Goal: Task Accomplishment & Management: Manage account settings

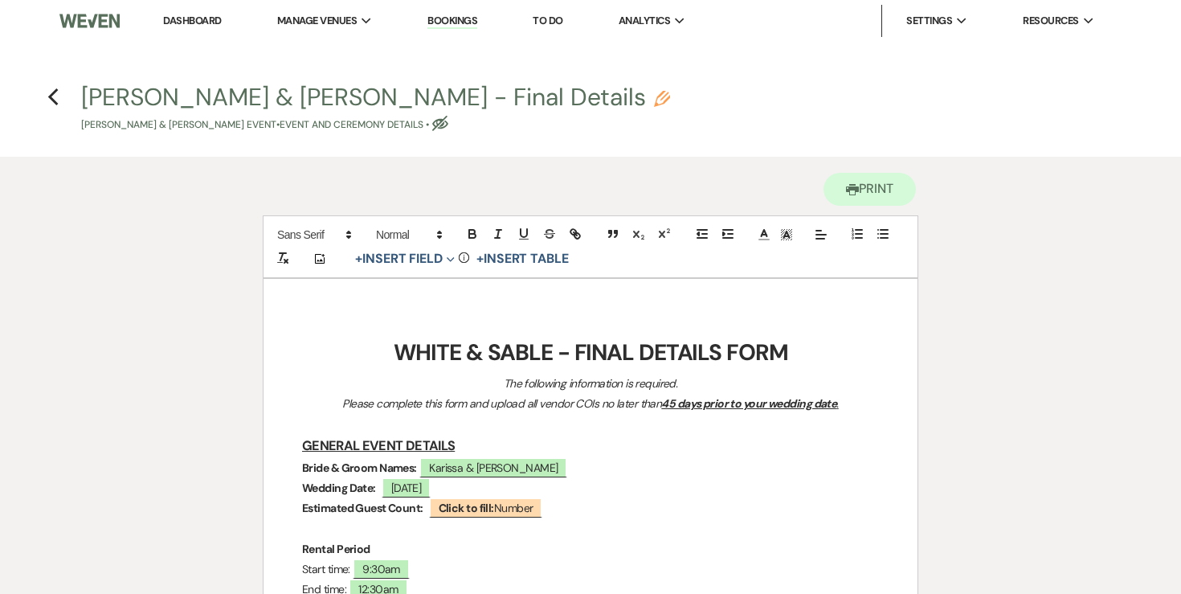
click at [198, 20] on link "Dashboard" at bounding box center [192, 21] width 58 height 14
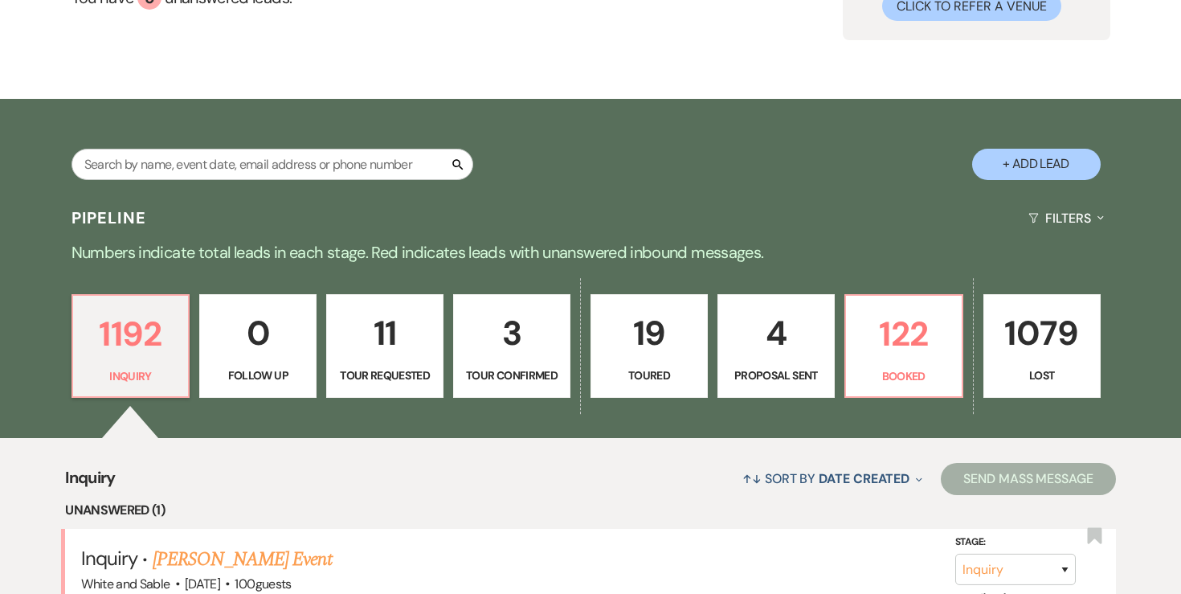
scroll to position [206, 0]
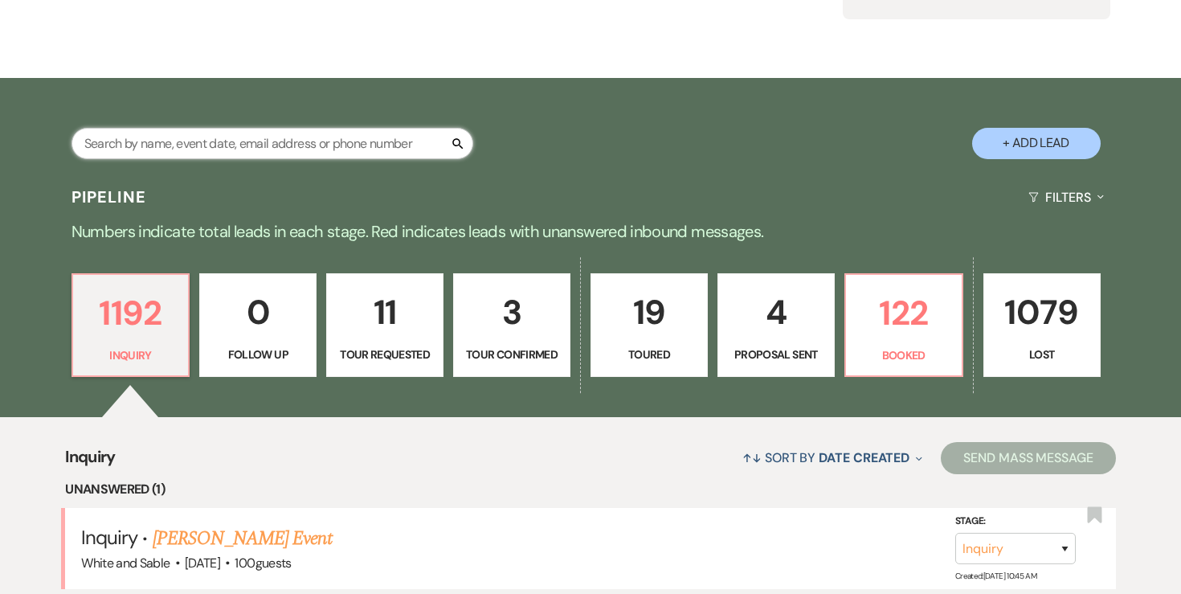
click at [390, 137] on input "text" at bounding box center [272, 143] width 402 height 31
type input "[PERSON_NAME]"
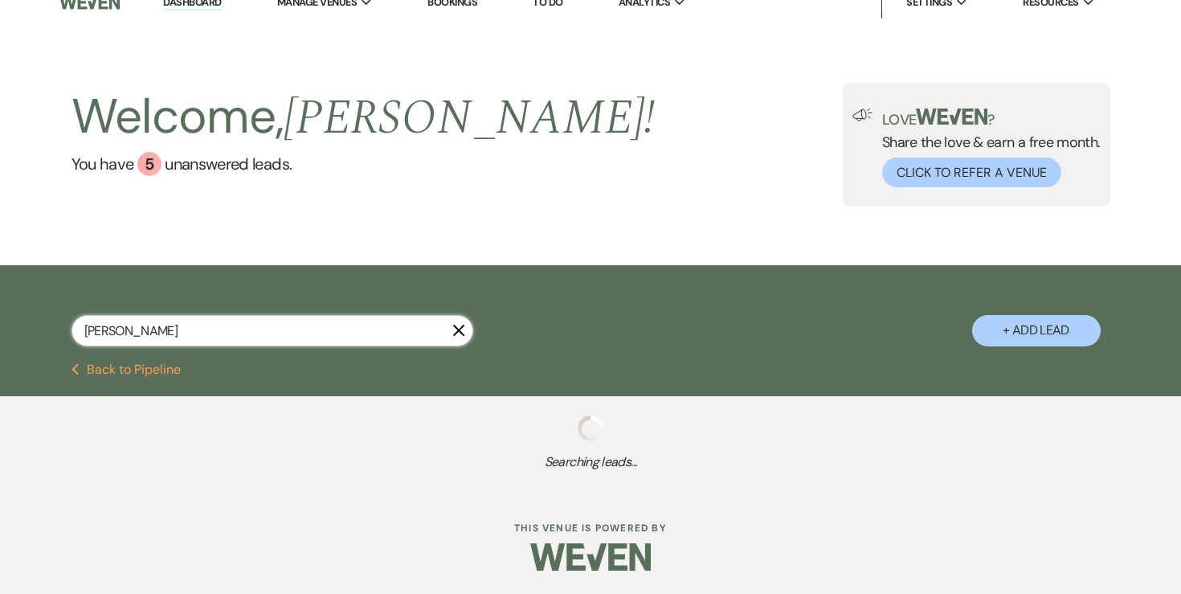
select select "8"
select select "5"
select select "8"
select select "5"
select select "8"
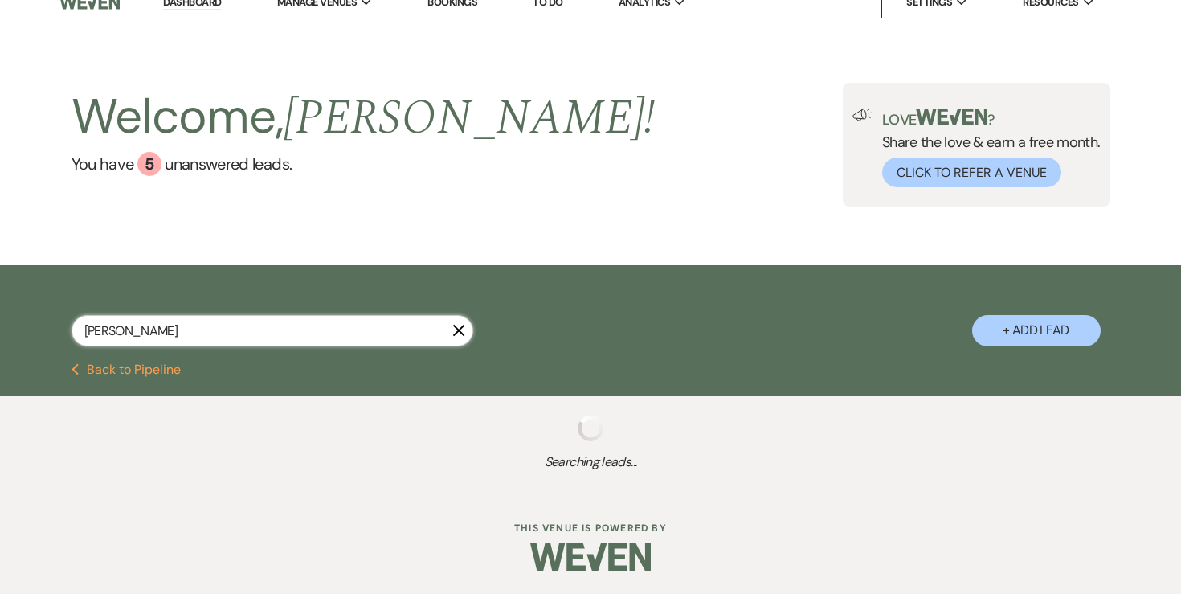
select select "8"
select select "6"
select select "8"
select select "5"
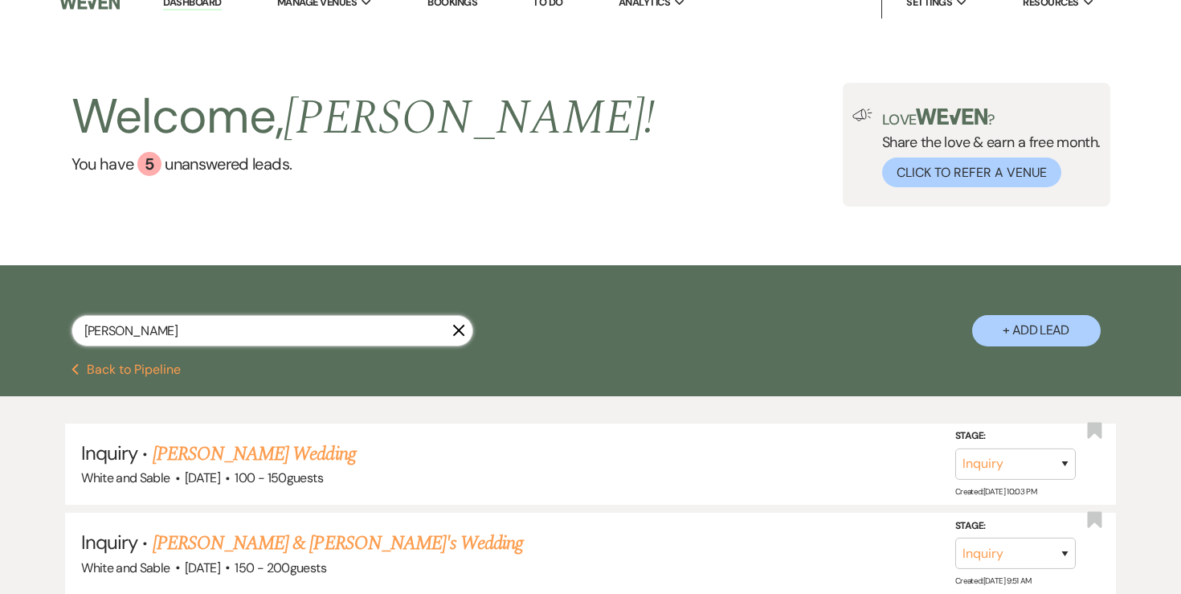
scroll to position [206, 0]
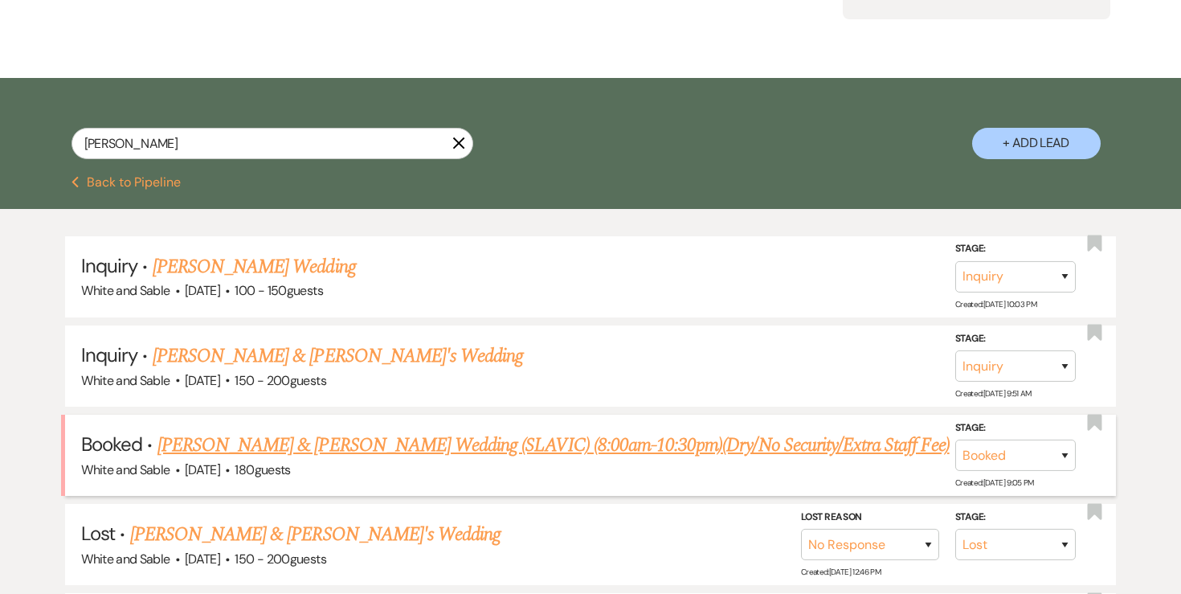
click at [288, 435] on link "[PERSON_NAME] & [PERSON_NAME] Wedding (SLAVIC) (8:00am-10:30pm)(Dry/No Security…" at bounding box center [553, 445] width 792 height 29
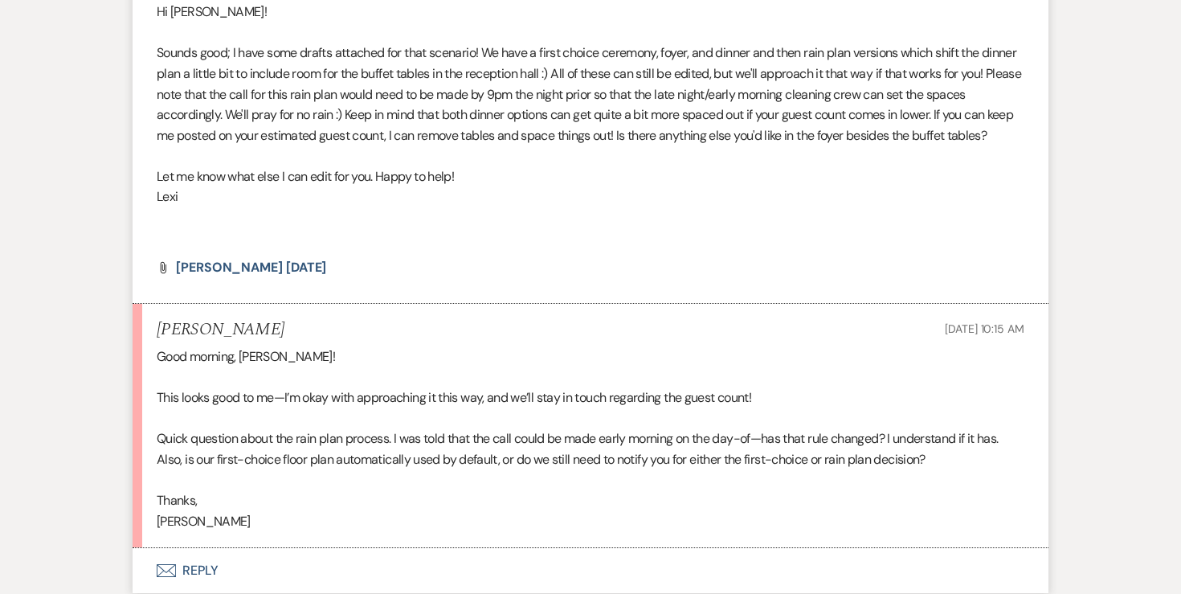
scroll to position [2255, 0]
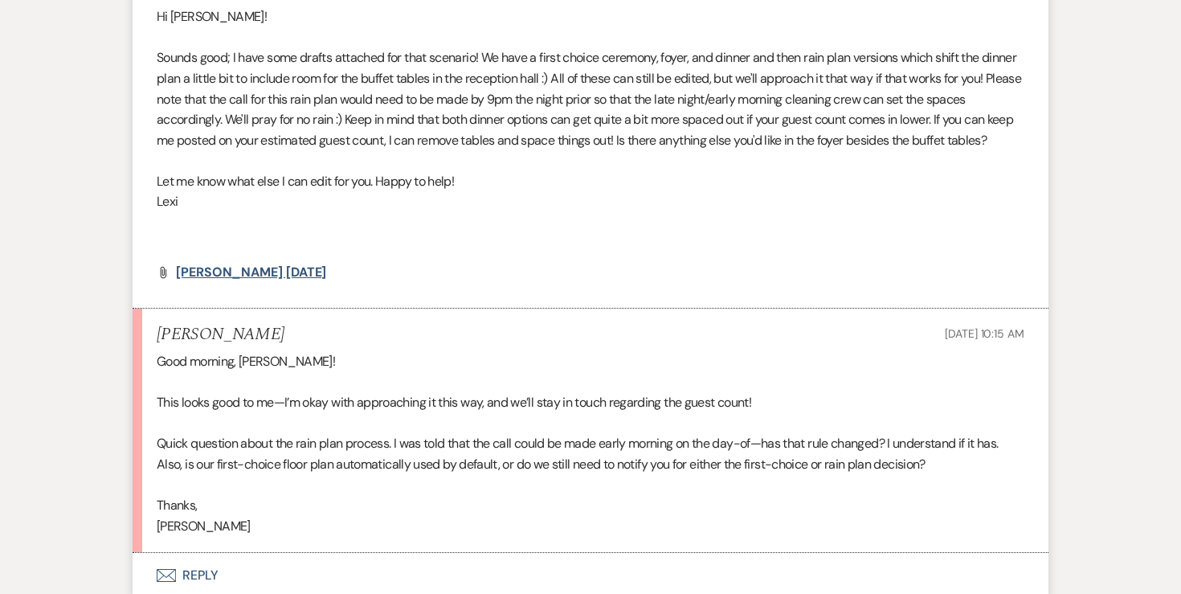
click at [258, 280] on span "[PERSON_NAME] [DATE]" at bounding box center [251, 271] width 150 height 17
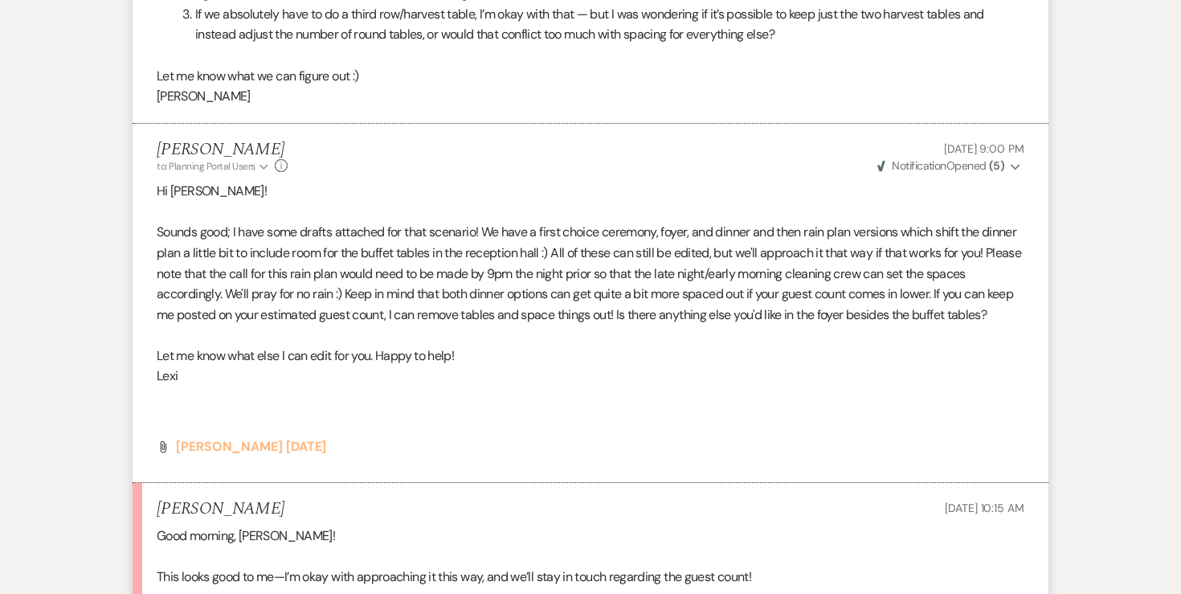
scroll to position [2081, 0]
click at [255, 454] on span "[PERSON_NAME] [DATE]" at bounding box center [251, 445] width 150 height 17
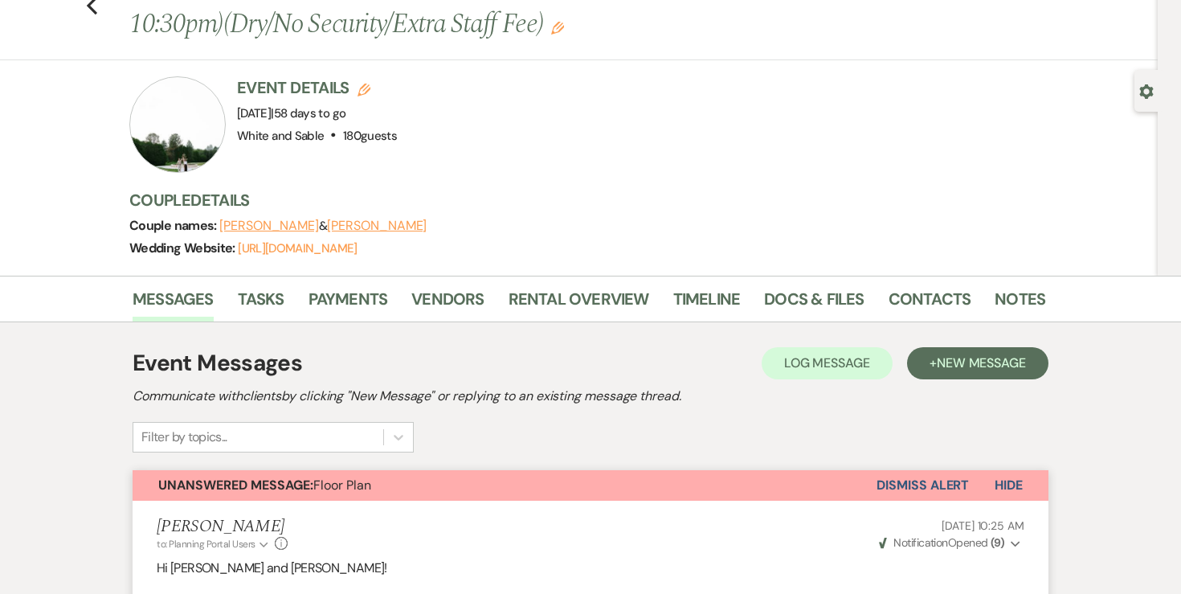
scroll to position [0, 0]
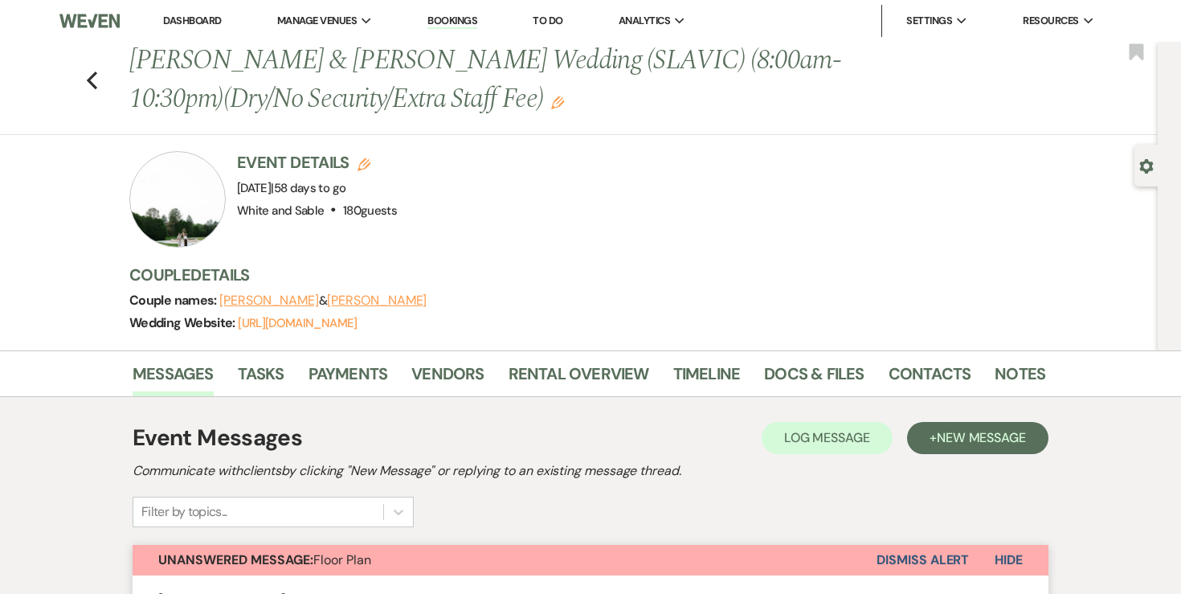
click at [203, 23] on link "Dashboard" at bounding box center [192, 21] width 58 height 14
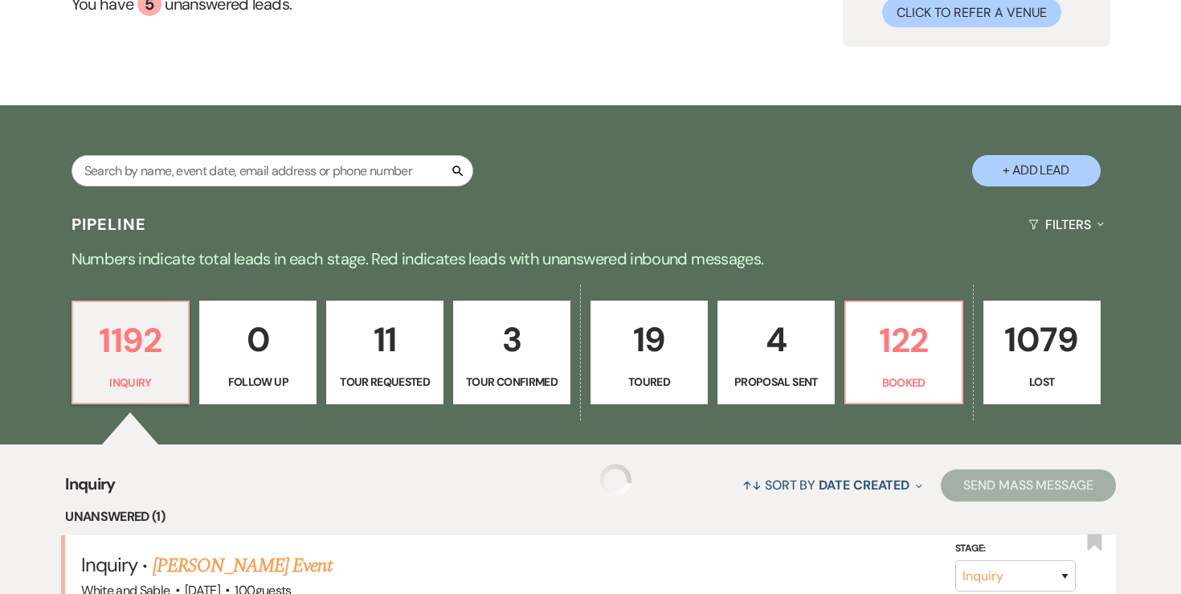
scroll to position [195, 0]
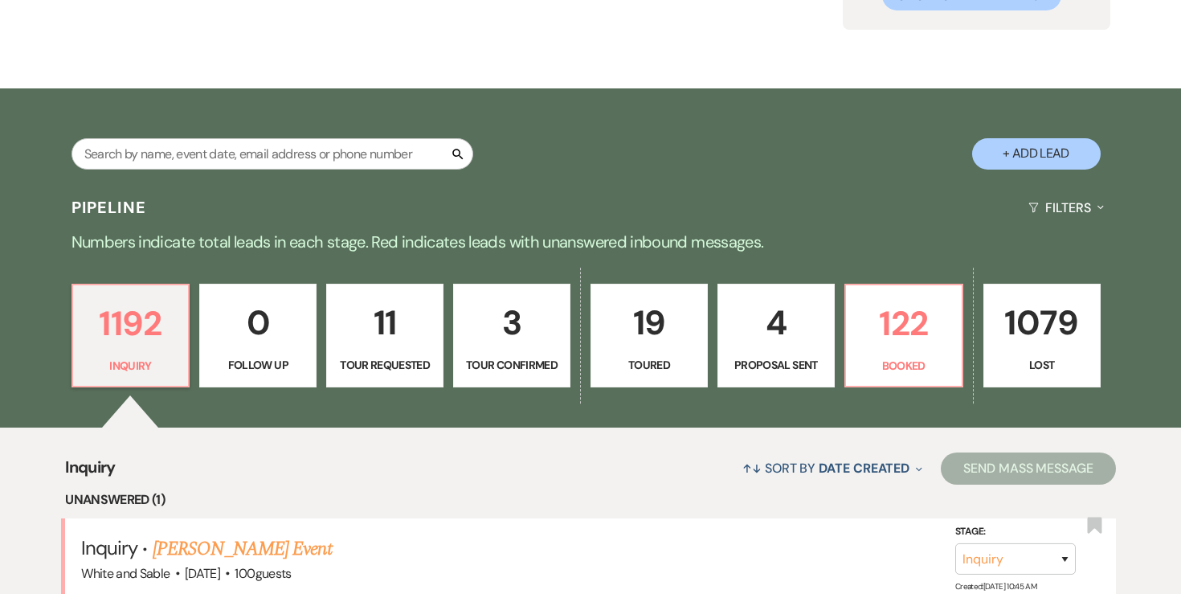
click at [384, 342] on p "11" at bounding box center [385, 323] width 96 height 54
select select "2"
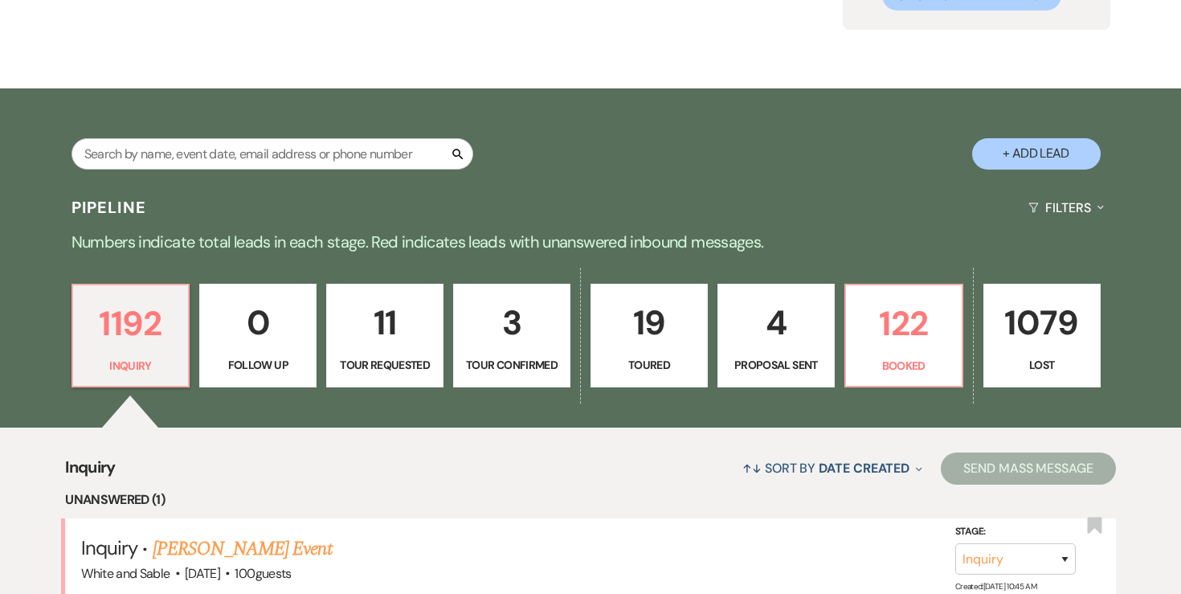
select select "2"
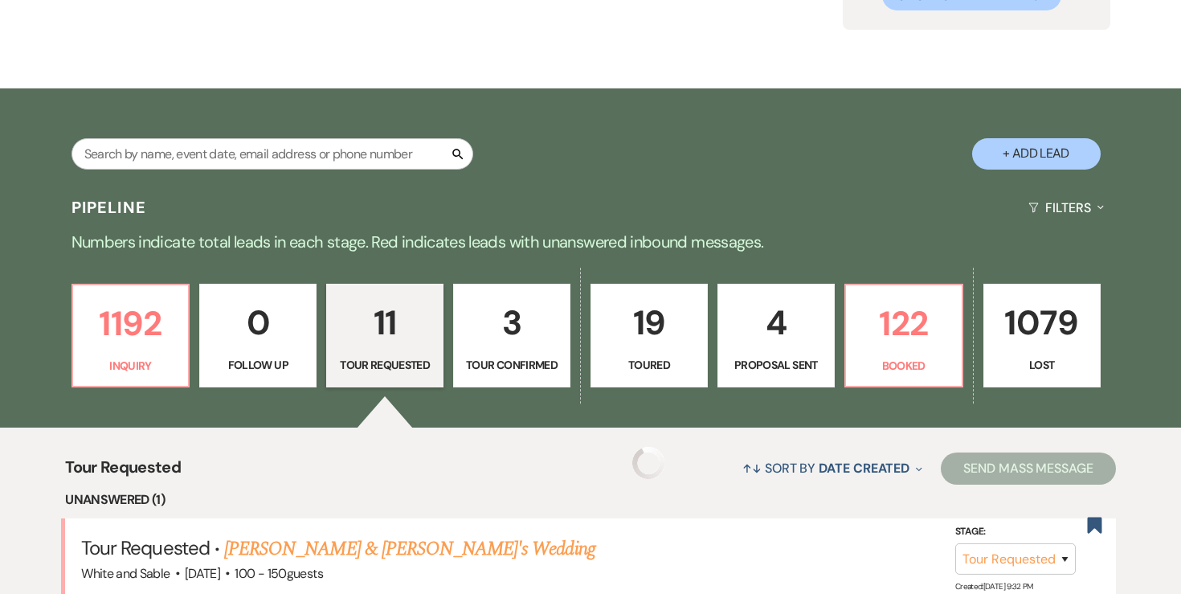
select select "2"
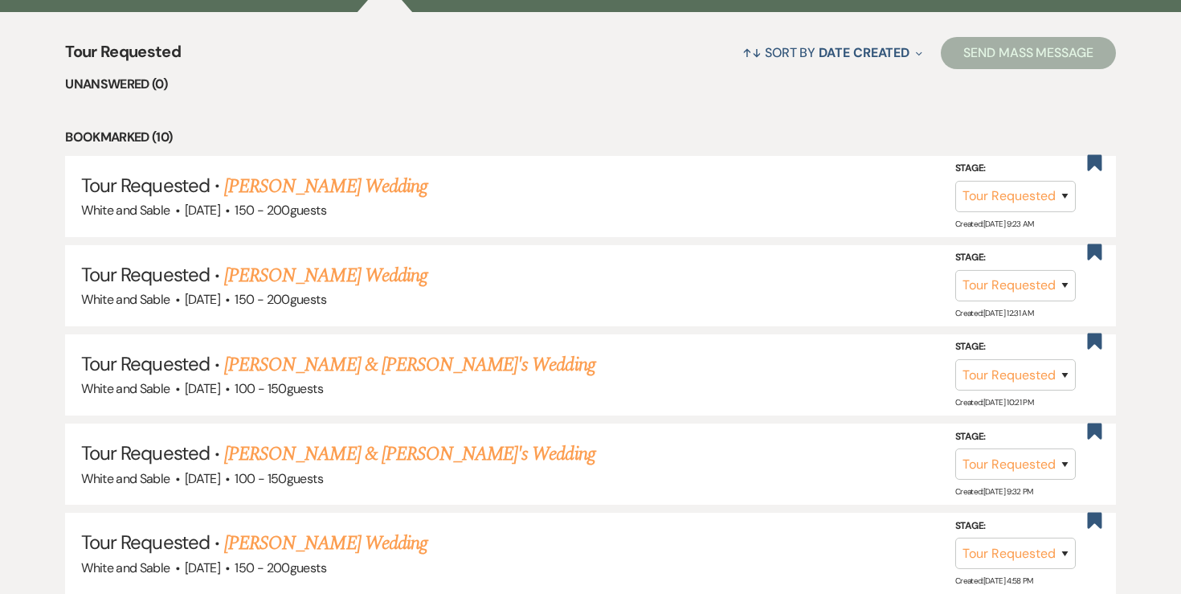
scroll to position [613, 0]
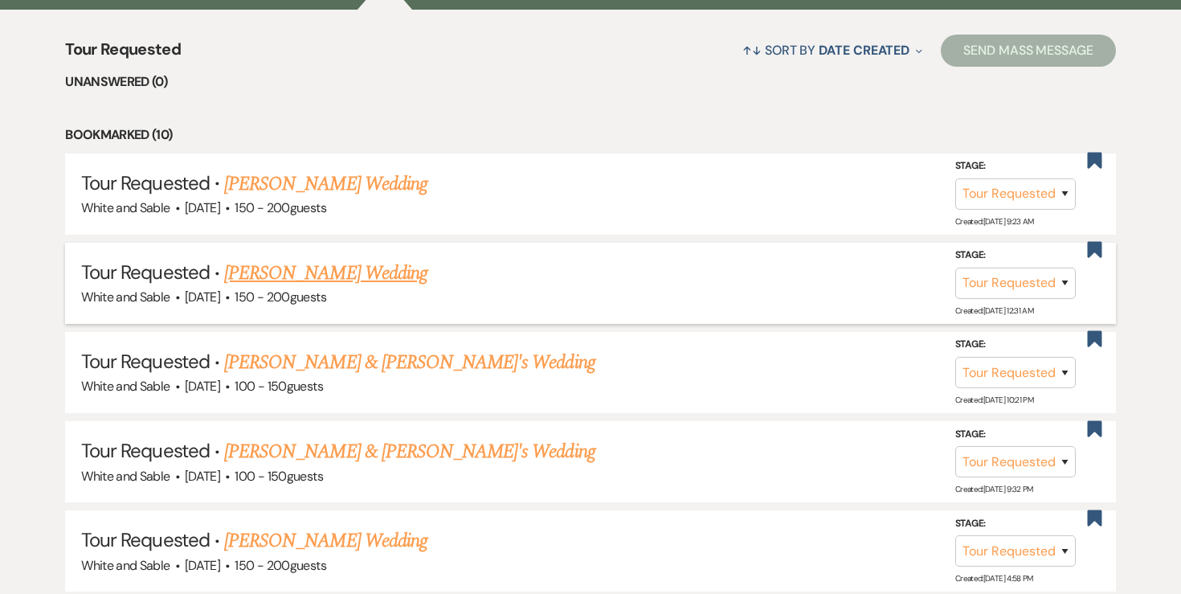
click at [357, 283] on link "Olivia Ostensen's Wedding" at bounding box center [325, 273] width 203 height 29
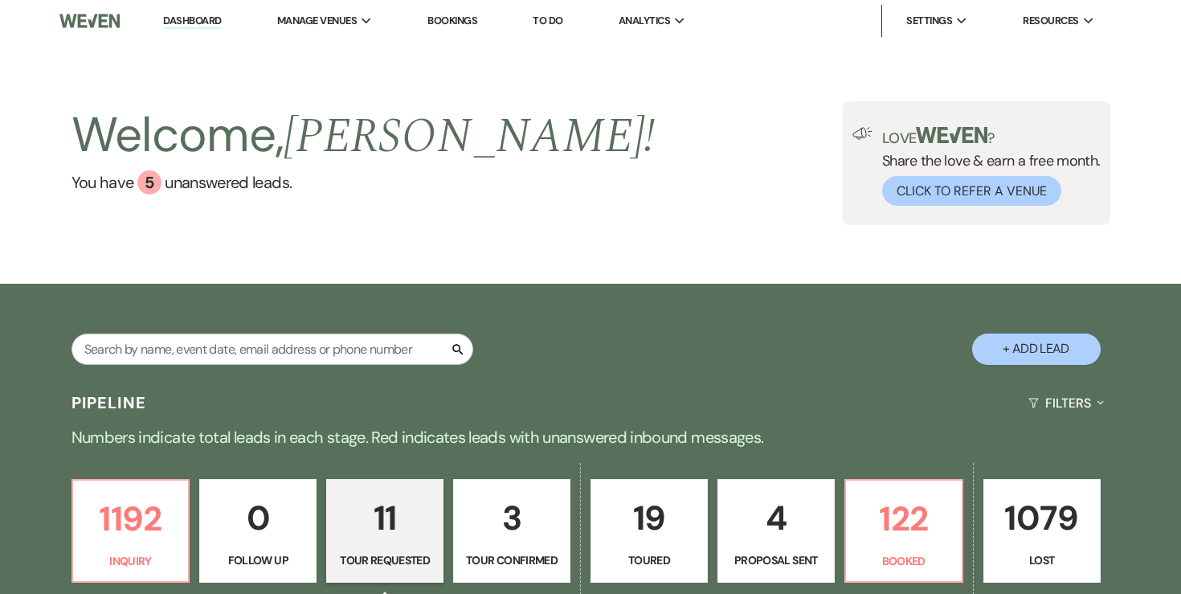
select select "2"
select select "5"
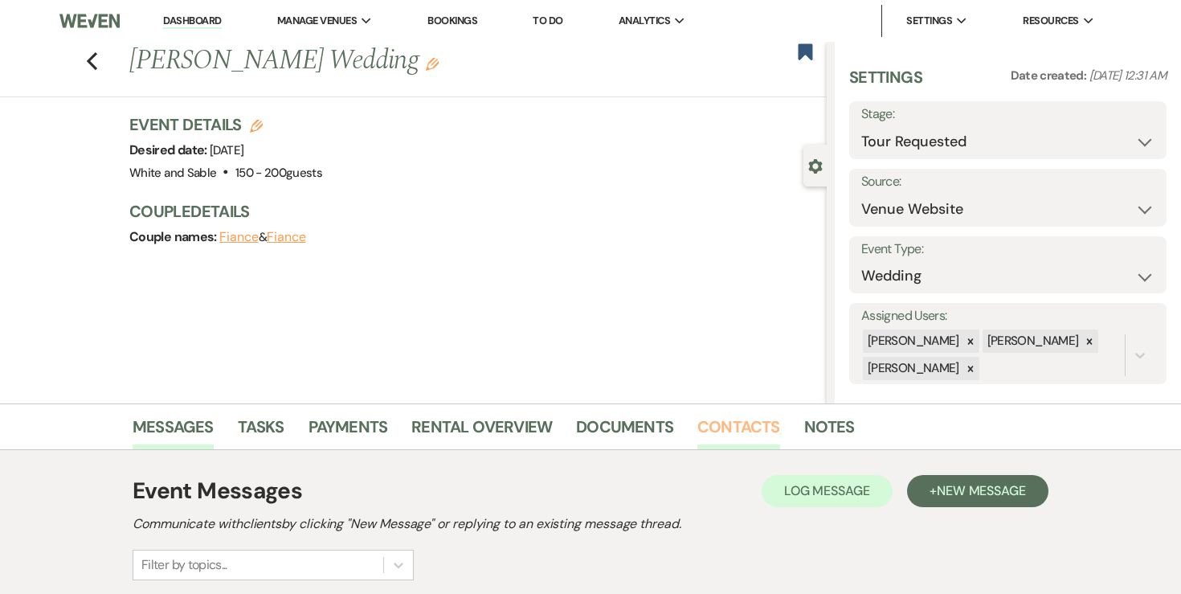
click at [706, 420] on link "Contacts" at bounding box center [738, 431] width 83 height 35
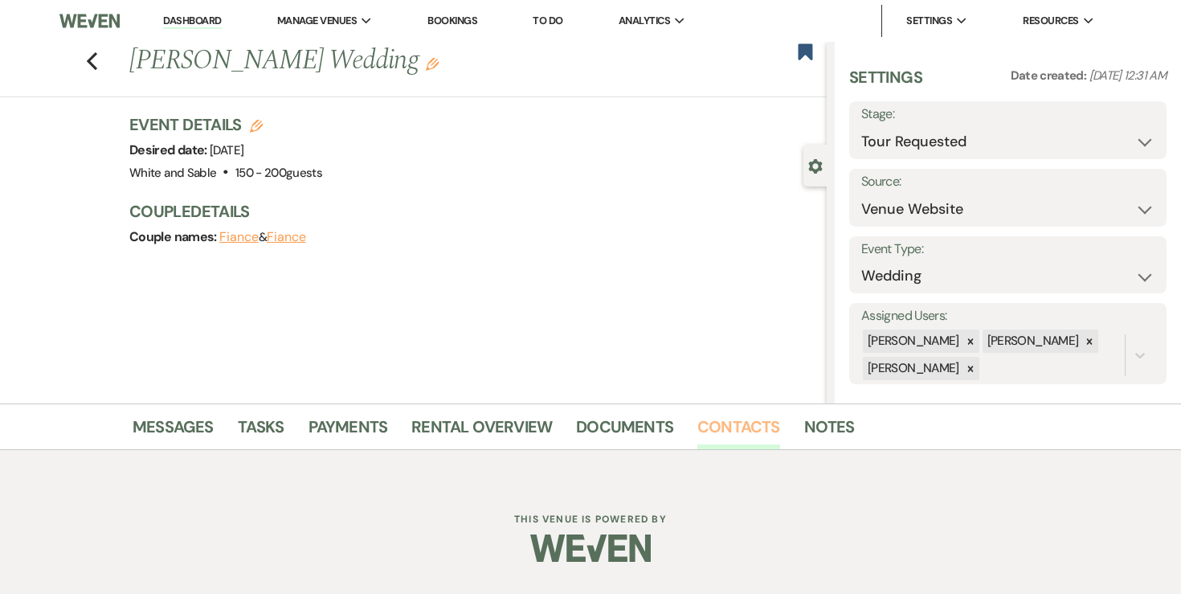
scroll to position [191, 0]
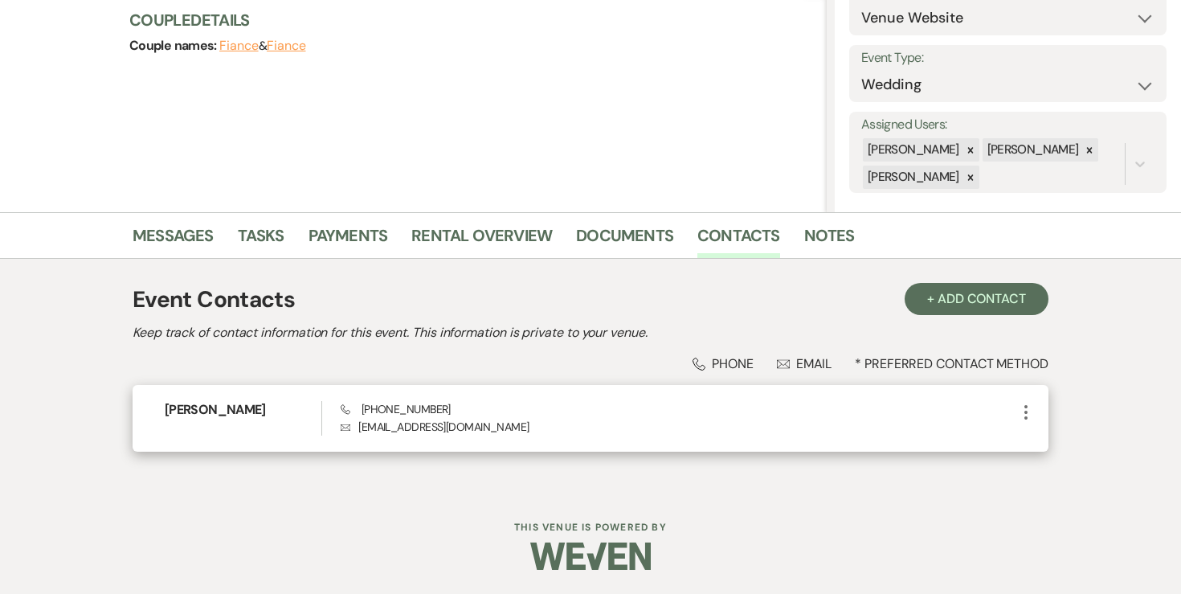
click at [1036, 412] on div "Olivia Ostensen Phone (952) 500-0036 Envelope oliviaostensen12@gmail.com More" at bounding box center [591, 418] width 916 height 67
click at [1025, 411] on use "button" at bounding box center [1025, 412] width 3 height 14
click at [1027, 432] on button "Pencil Edit" at bounding box center [1064, 443] width 96 height 27
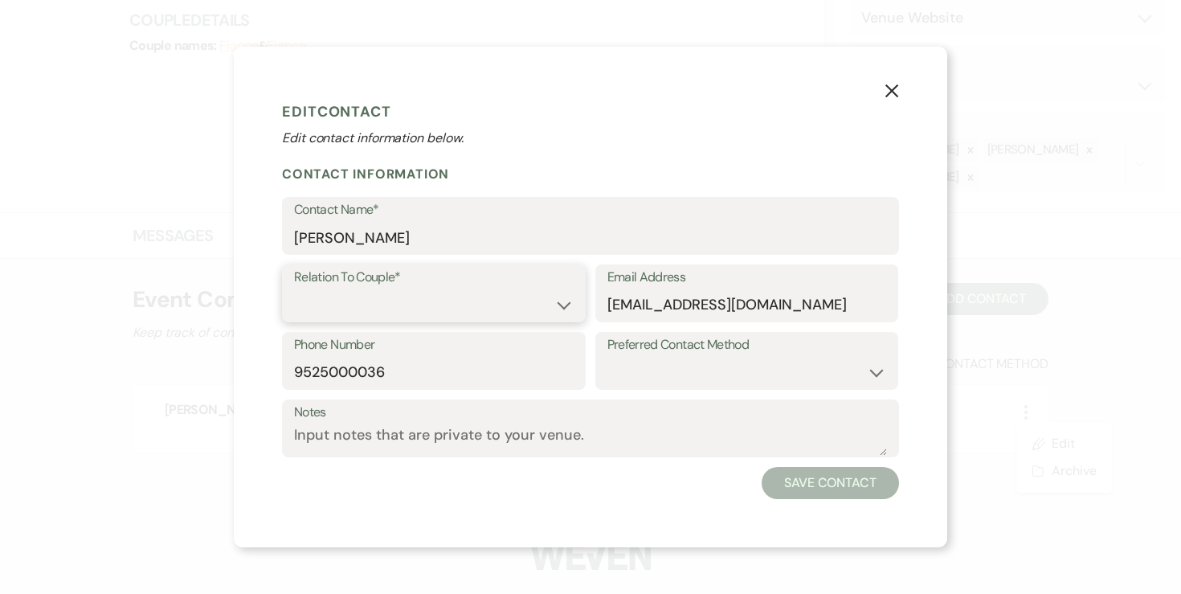
click at [510, 300] on select "Couple Planner Parent of Couple Family Member Friend Other" at bounding box center [434, 304] width 280 height 31
select select "1"
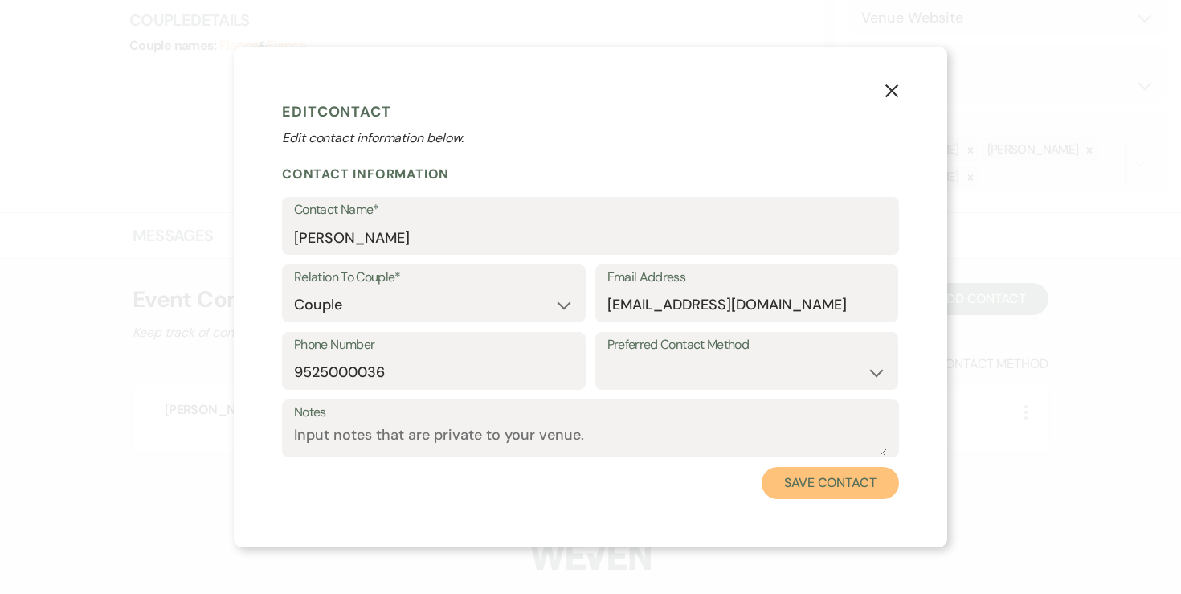
click at [842, 483] on button "Save Contact" at bounding box center [830, 483] width 137 height 32
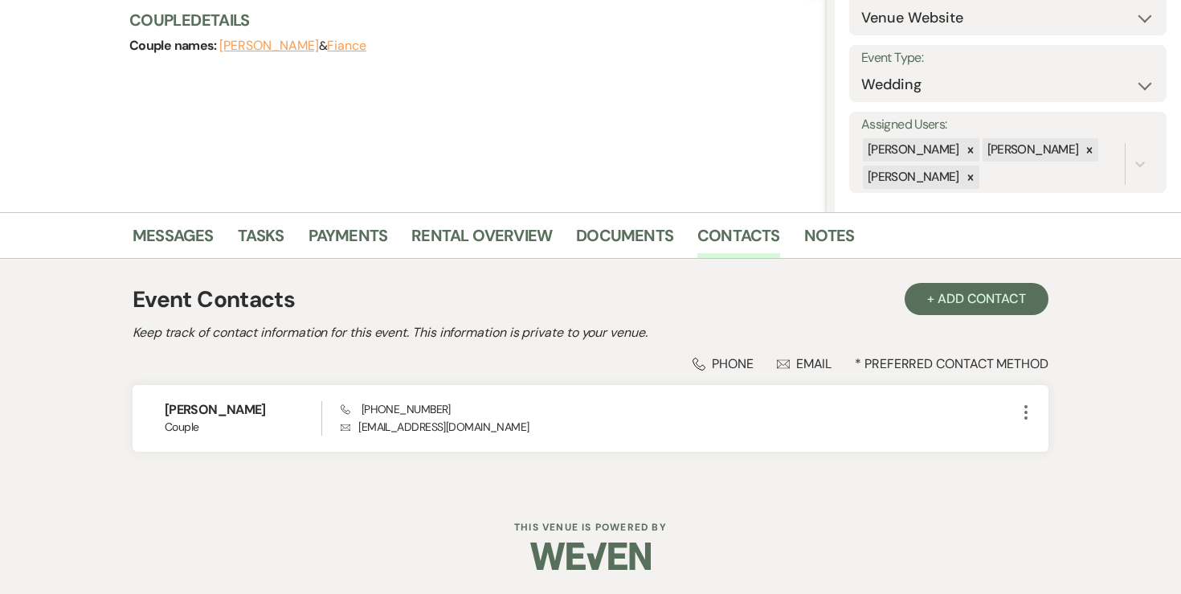
scroll to position [166, 0]
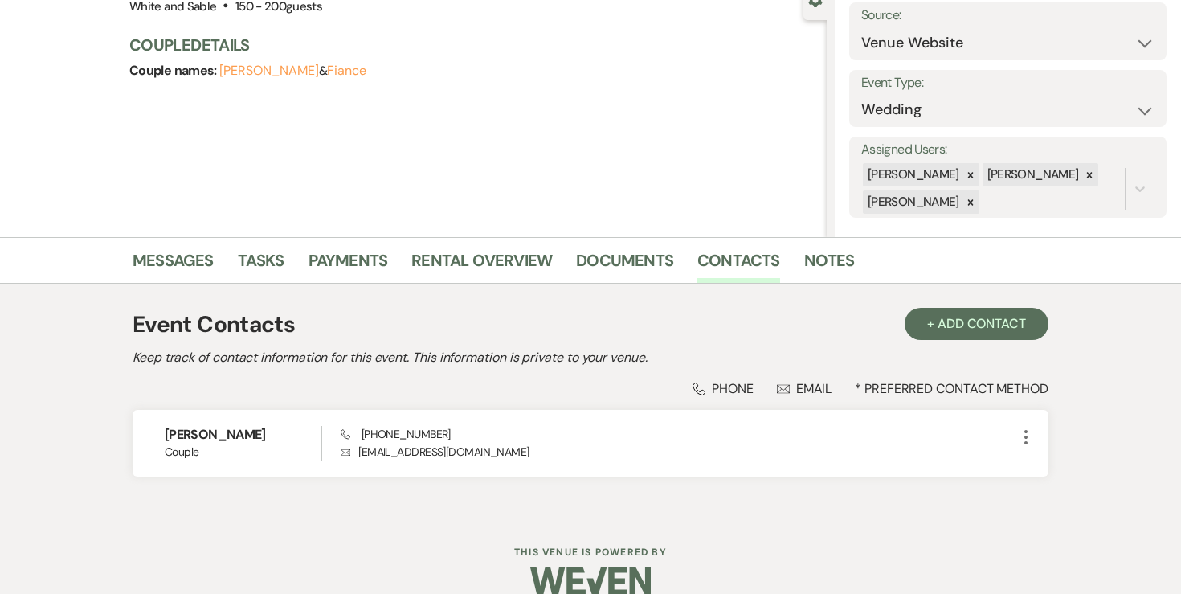
click at [341, 53] on h3 "Couple Details" at bounding box center [469, 45] width 681 height 22
click at [341, 67] on button "Fiance" at bounding box center [346, 70] width 39 height 13
select select "1"
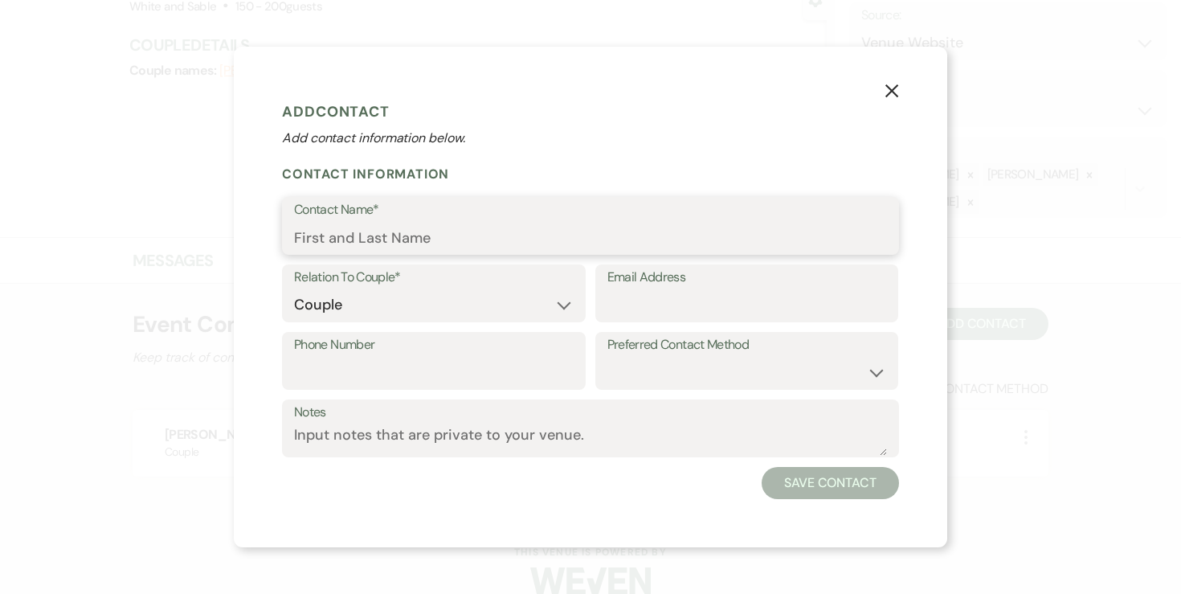
click at [398, 246] on input "Contact Name*" at bounding box center [590, 237] width 593 height 31
type input "[PERSON_NAME]"
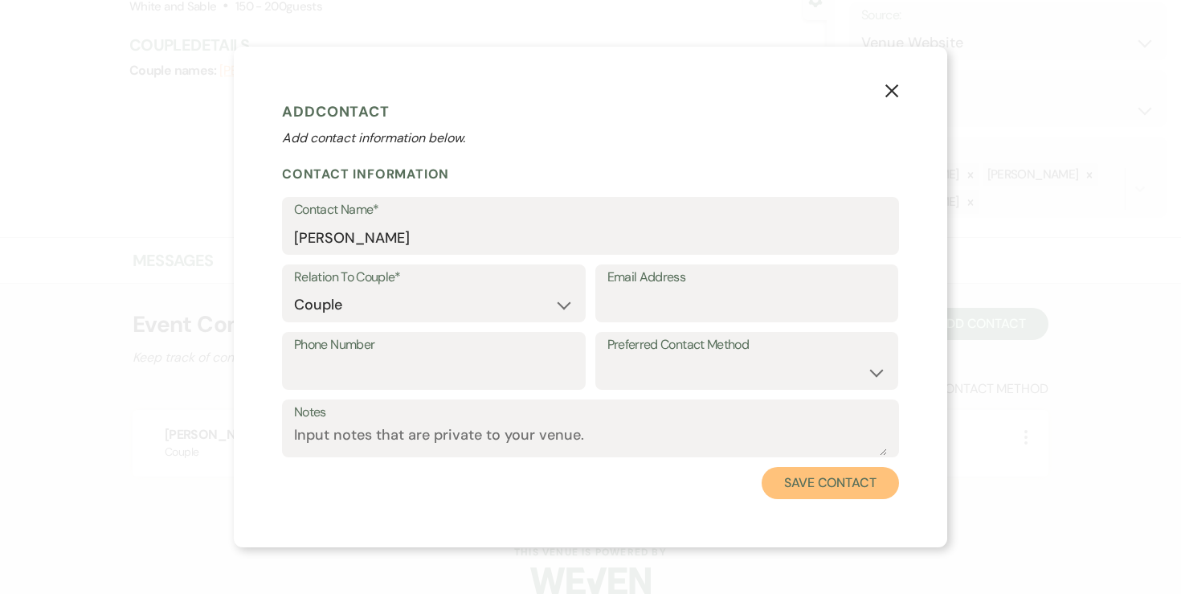
click at [803, 485] on button "Save Contact" at bounding box center [830, 483] width 137 height 32
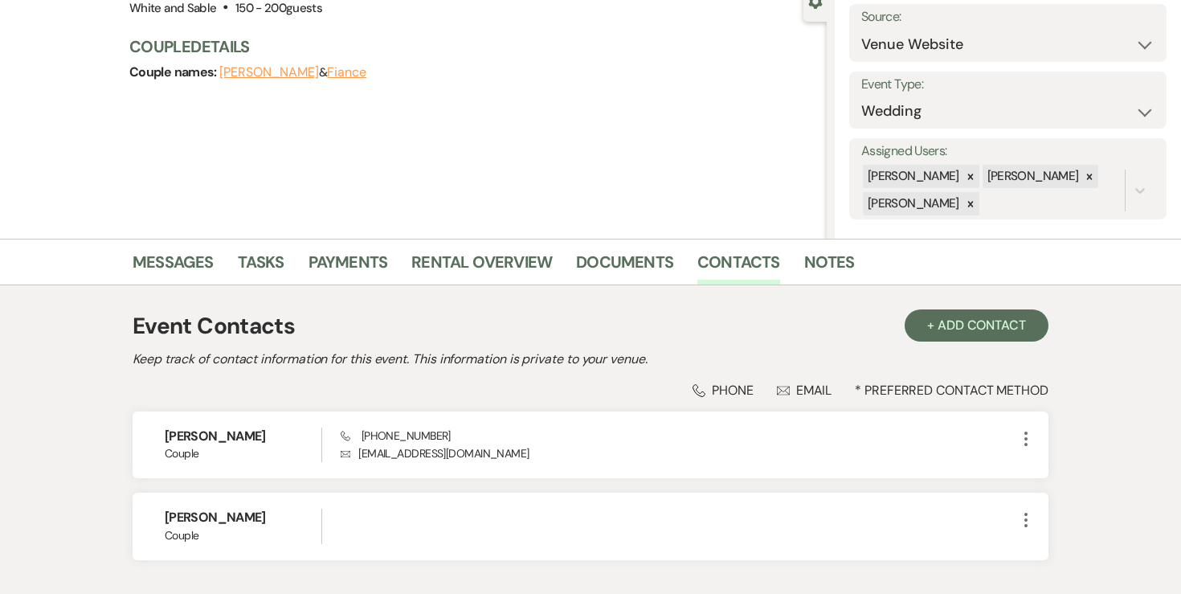
scroll to position [0, 0]
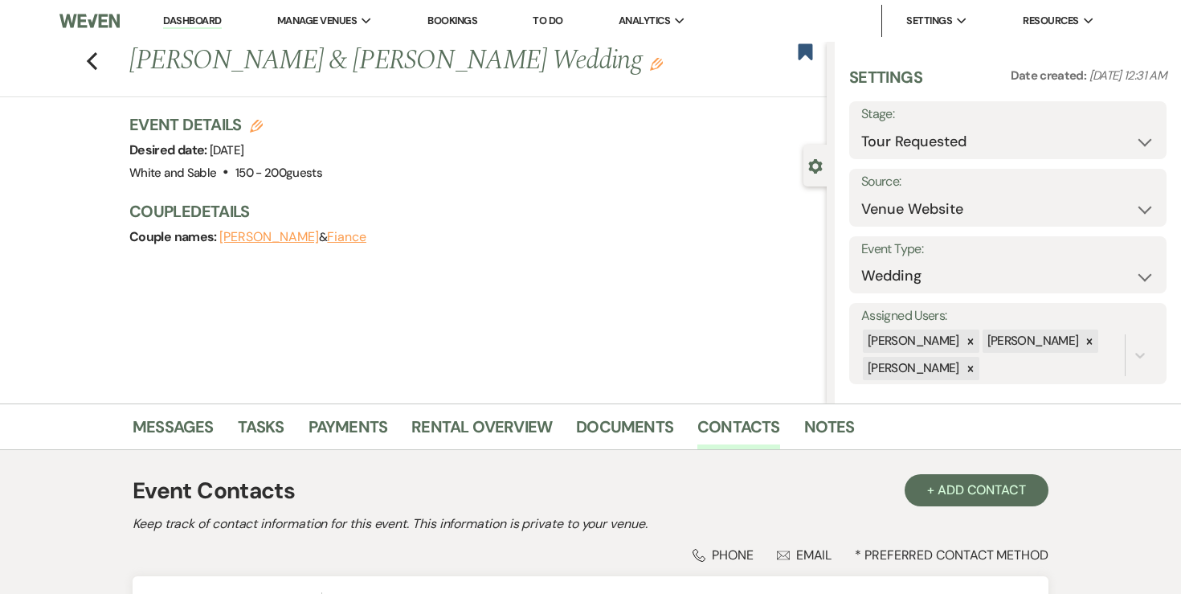
click at [256, 121] on icon "Edit" at bounding box center [256, 126] width 13 height 13
select select "684"
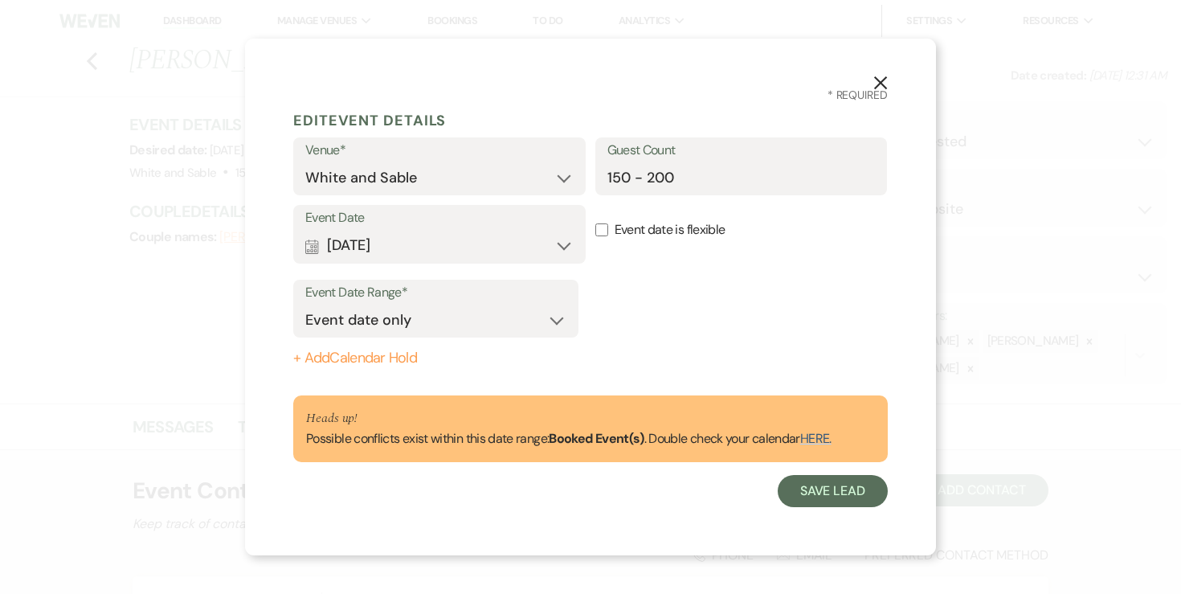
click at [432, 226] on label "Event Date" at bounding box center [439, 217] width 268 height 23
click at [431, 234] on button "Calendar Aug 15, 2026 Expand" at bounding box center [439, 246] width 268 height 32
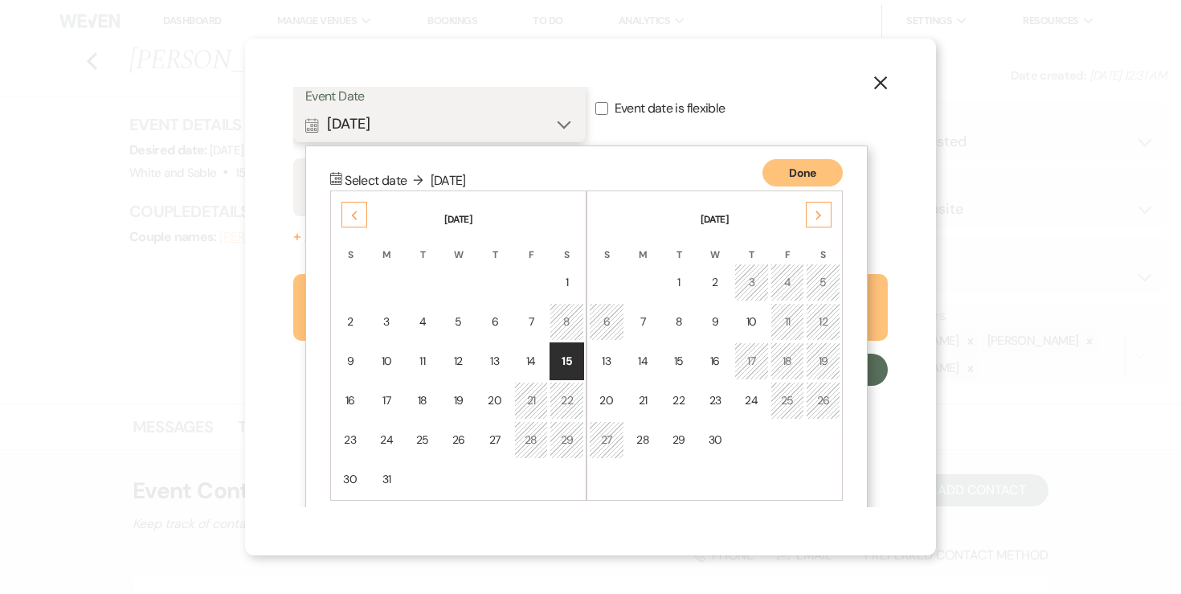
scroll to position [140, 0]
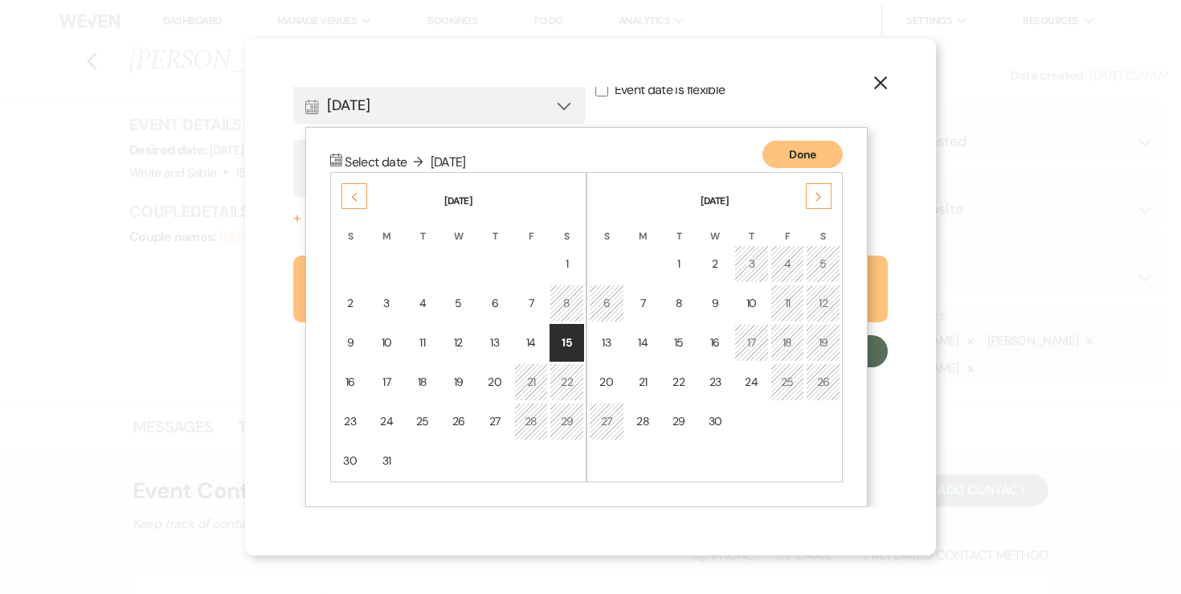
click at [354, 201] on icon "Previous" at bounding box center [354, 197] width 8 height 10
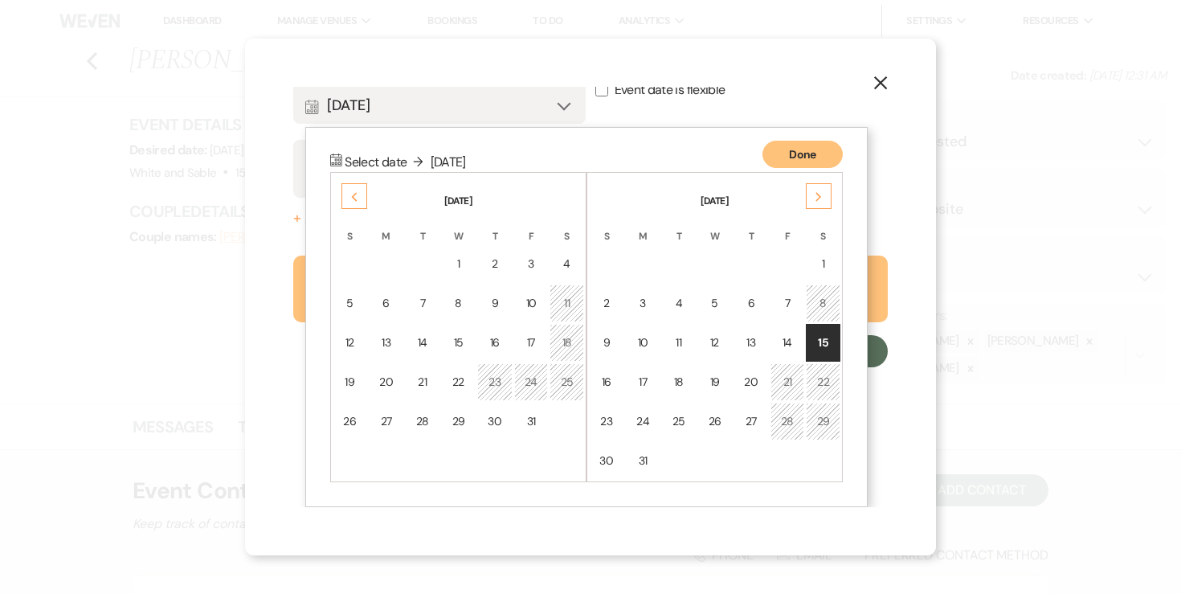
click at [354, 201] on icon "Previous" at bounding box center [354, 197] width 8 height 10
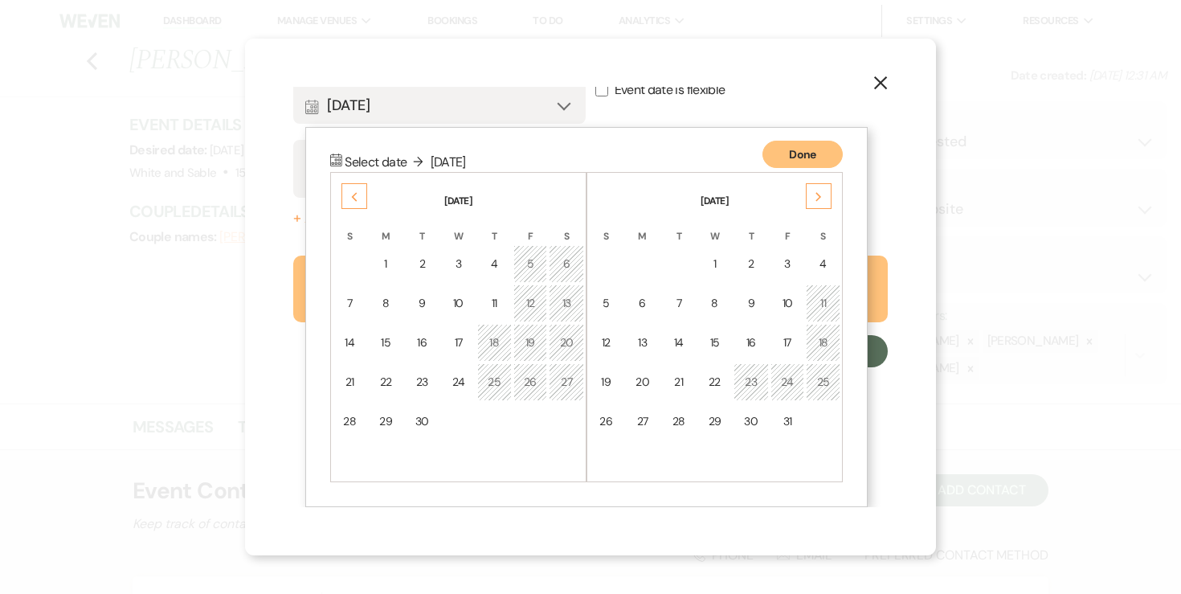
click at [354, 201] on icon "Previous" at bounding box center [354, 197] width 8 height 10
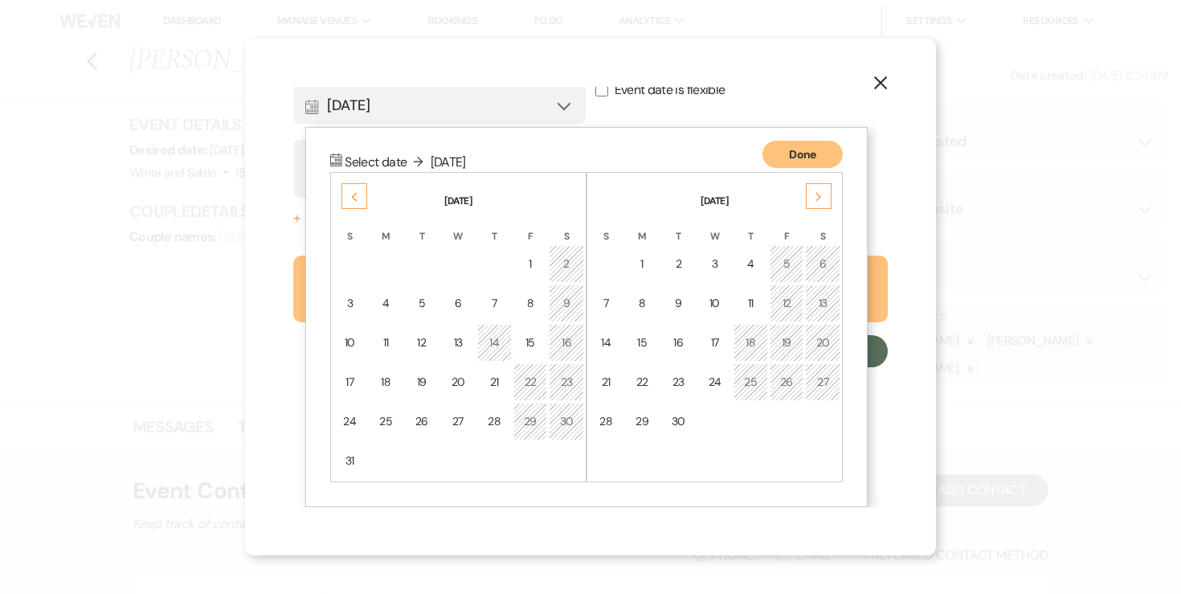
click at [565, 314] on td "9" at bounding box center [566, 303] width 35 height 38
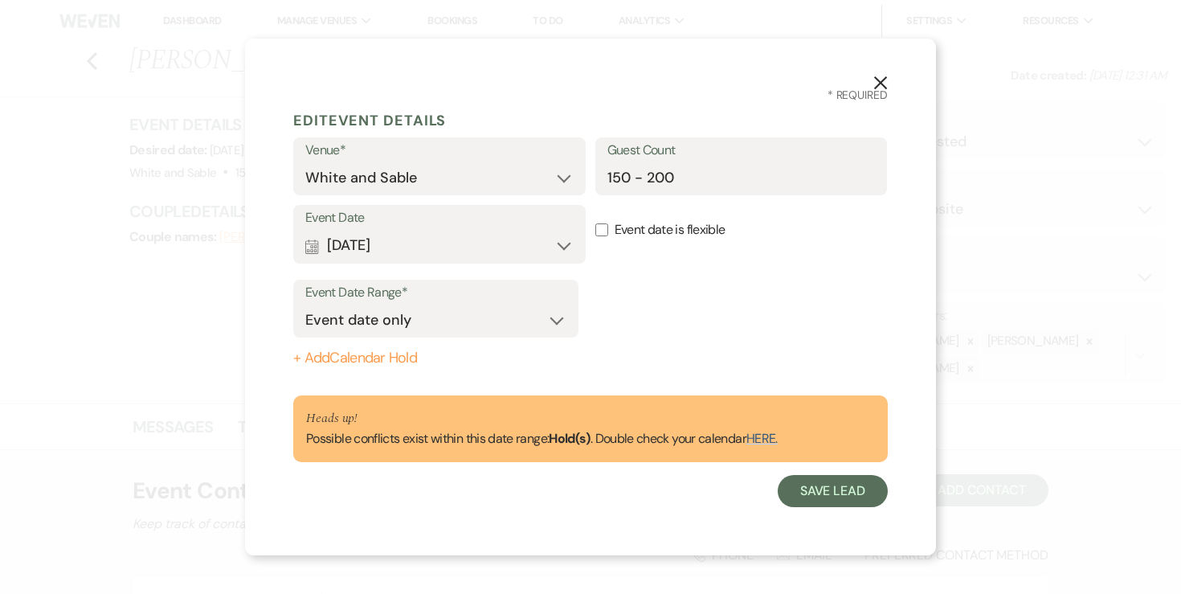
click at [762, 441] on link "HERE." at bounding box center [761, 438] width 31 height 17
click at [881, 82] on use "button" at bounding box center [880, 82] width 13 height 13
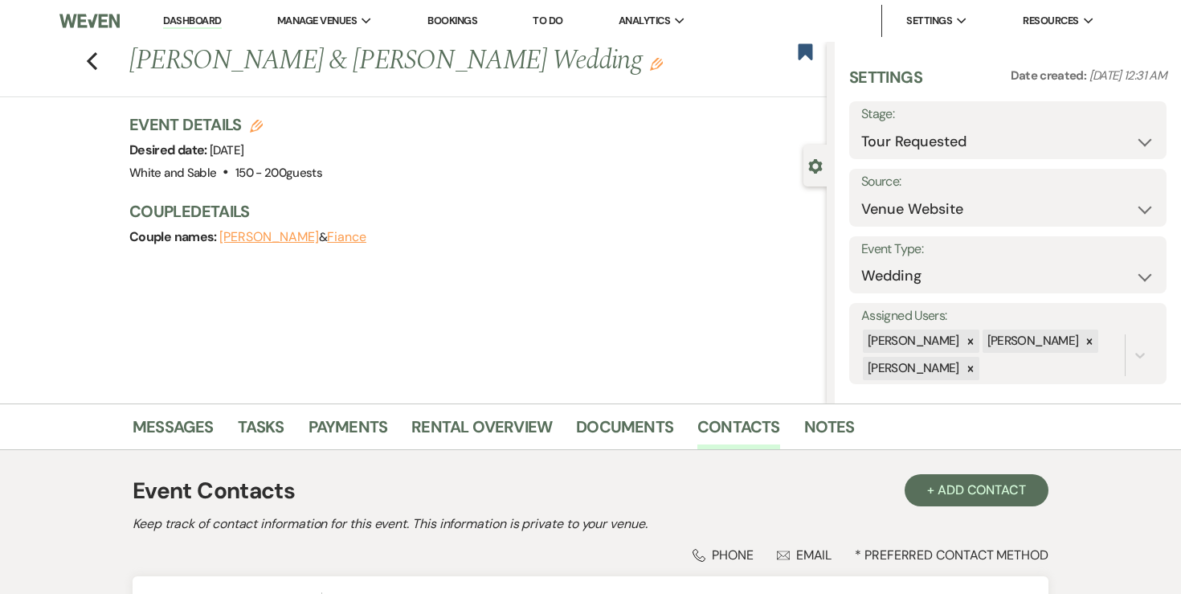
click at [263, 126] on h3 "Event Details Edit" at bounding box center [225, 124] width 193 height 22
click at [258, 125] on icon "Edit" at bounding box center [256, 126] width 13 height 13
select select "684"
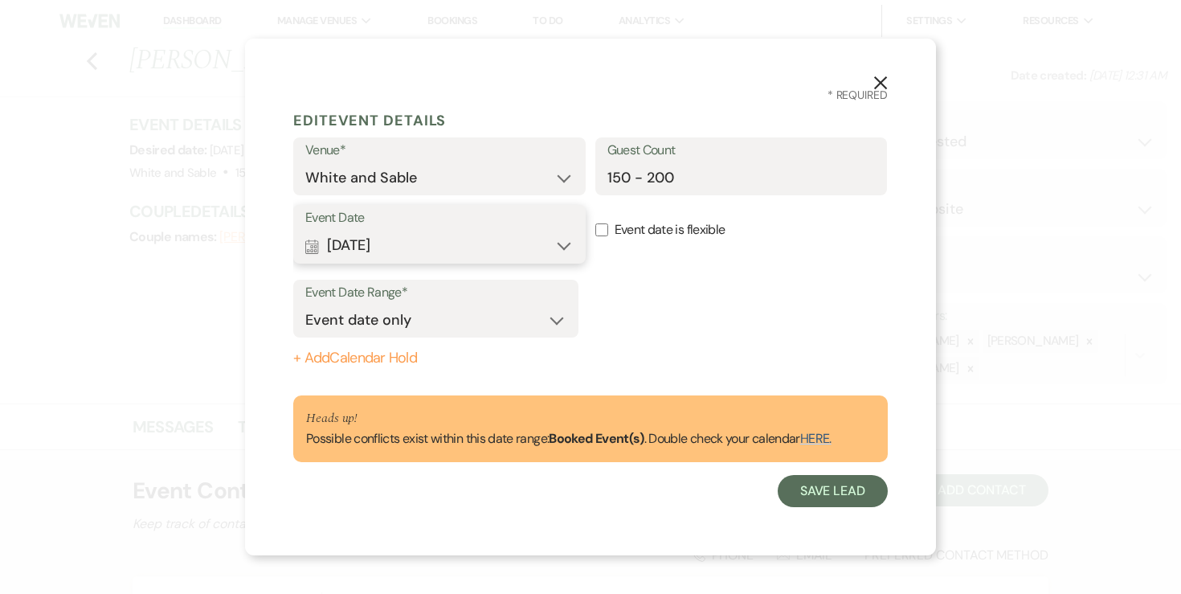
click at [412, 245] on button "Calendar Aug 15, 2026 Expand" at bounding box center [439, 246] width 268 height 32
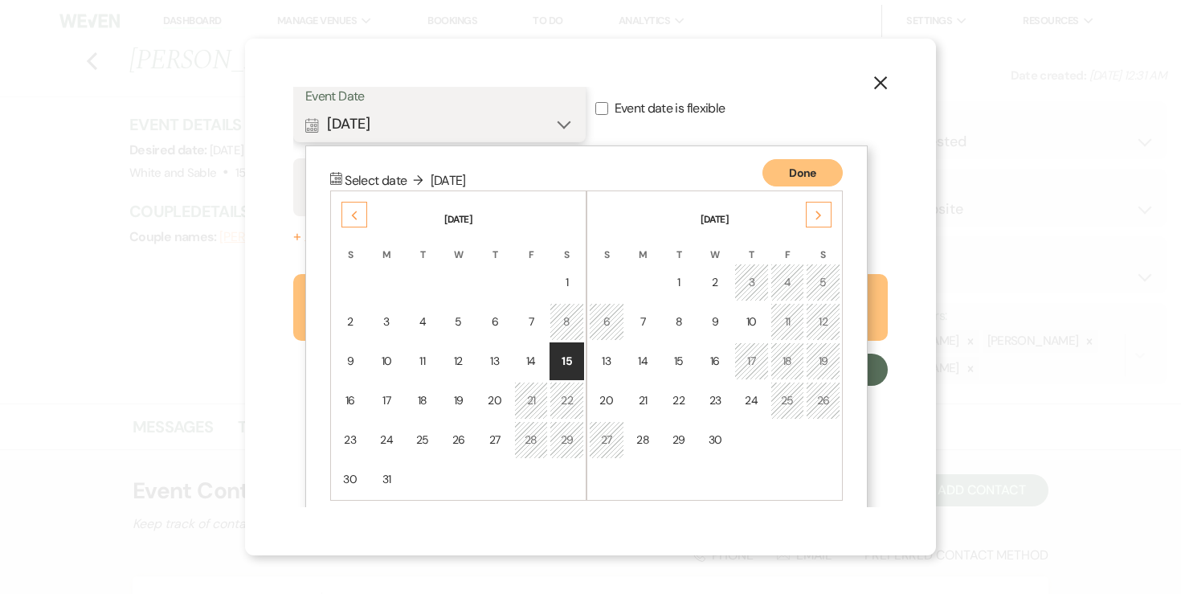
scroll to position [140, 0]
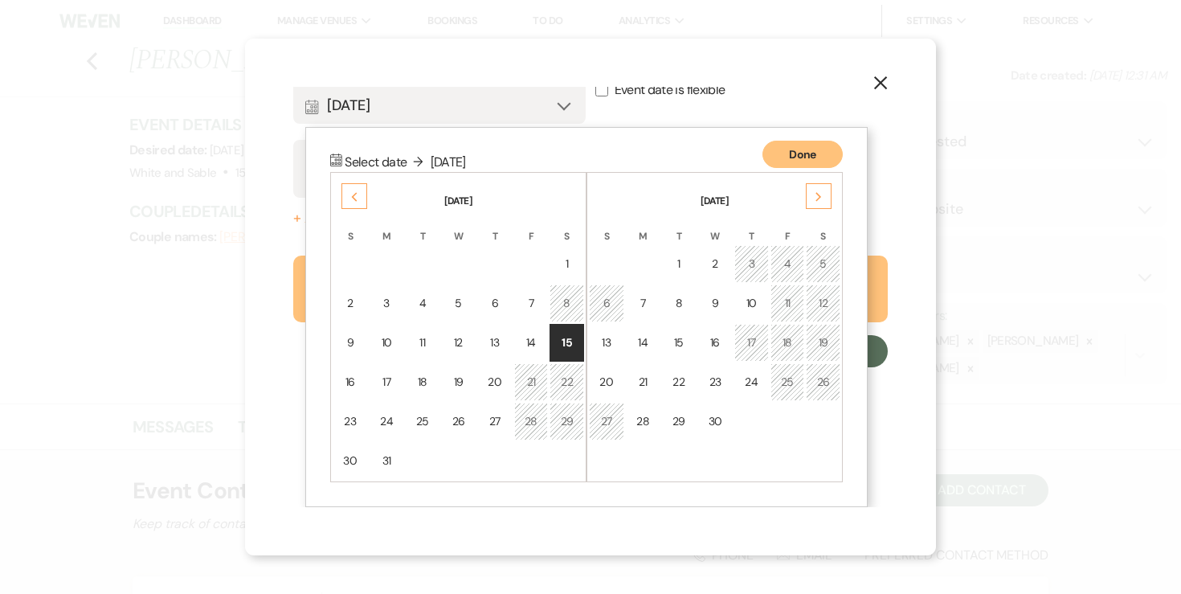
click at [363, 201] on div "Previous" at bounding box center [354, 196] width 26 height 26
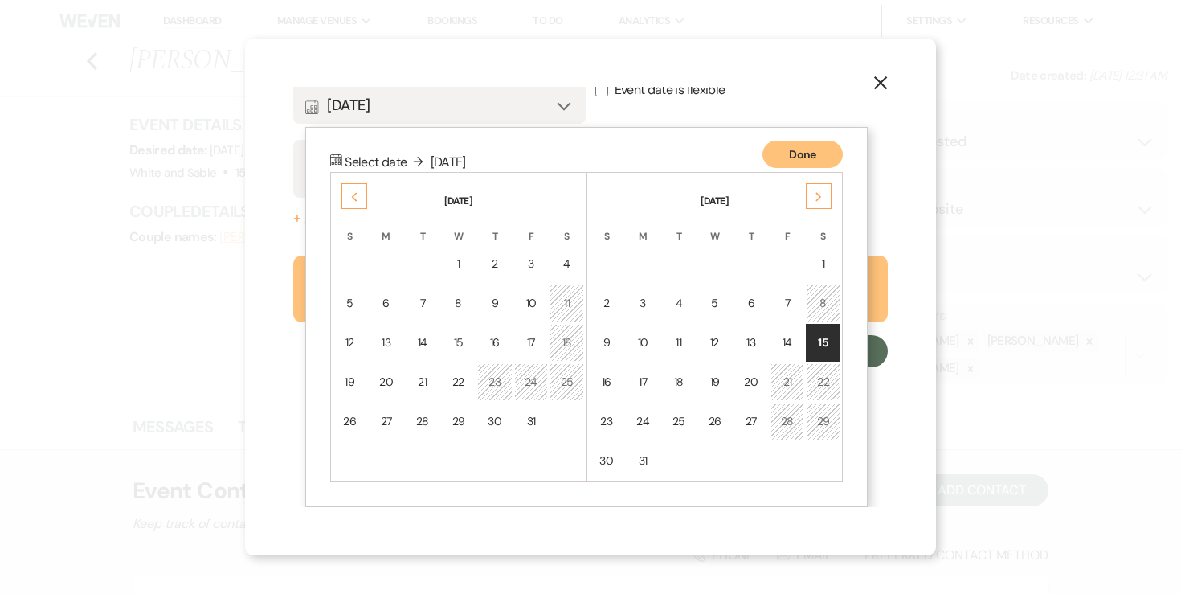
click at [363, 201] on div "Previous" at bounding box center [354, 196] width 26 height 26
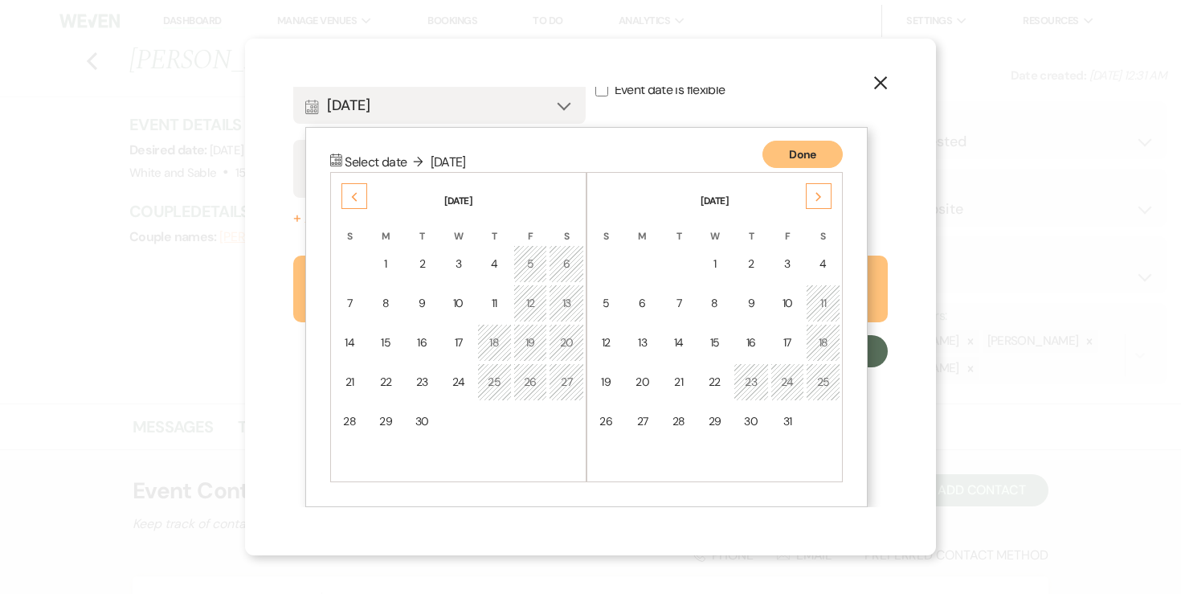
click at [363, 201] on div "Previous" at bounding box center [354, 196] width 26 height 26
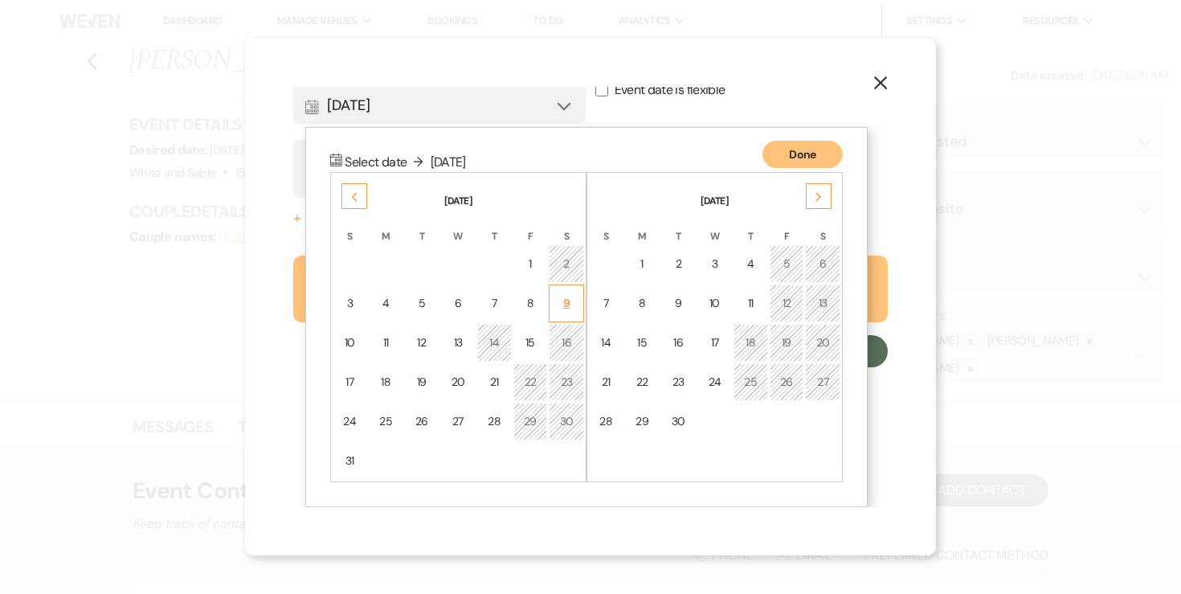
click at [564, 306] on div "9" at bounding box center [566, 303] width 14 height 17
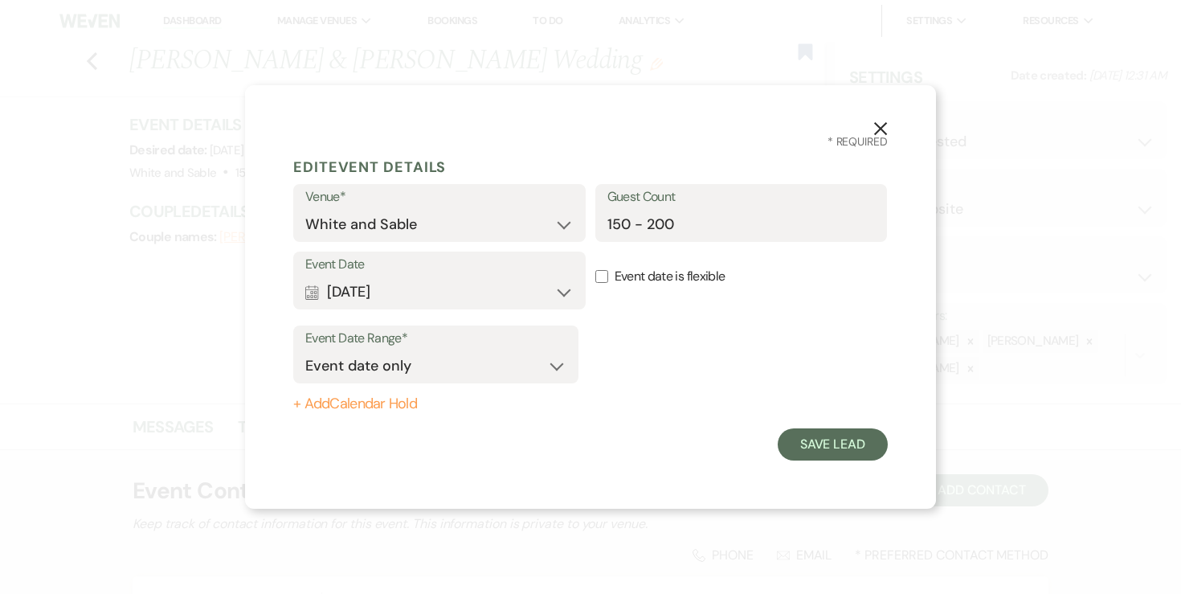
scroll to position [0, 0]
click at [379, 397] on button "+ Add Calendar Hold" at bounding box center [435, 404] width 285 height 16
select select "false"
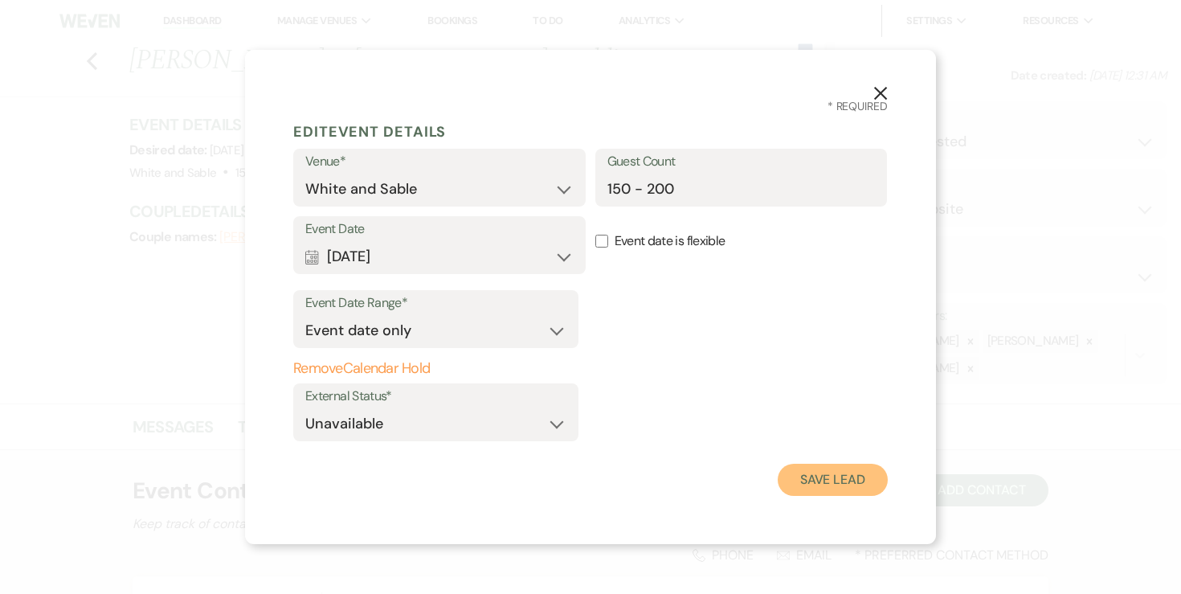
click at [829, 485] on button "Save Lead" at bounding box center [833, 480] width 110 height 32
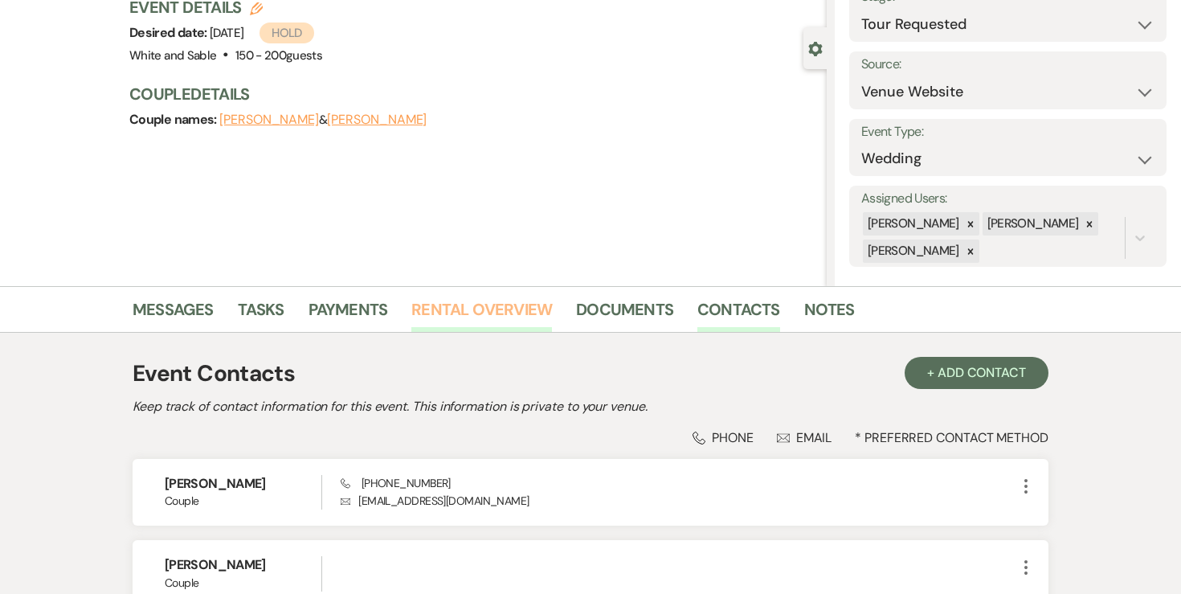
scroll to position [118, 0]
click at [202, 307] on link "Messages" at bounding box center [173, 313] width 81 height 35
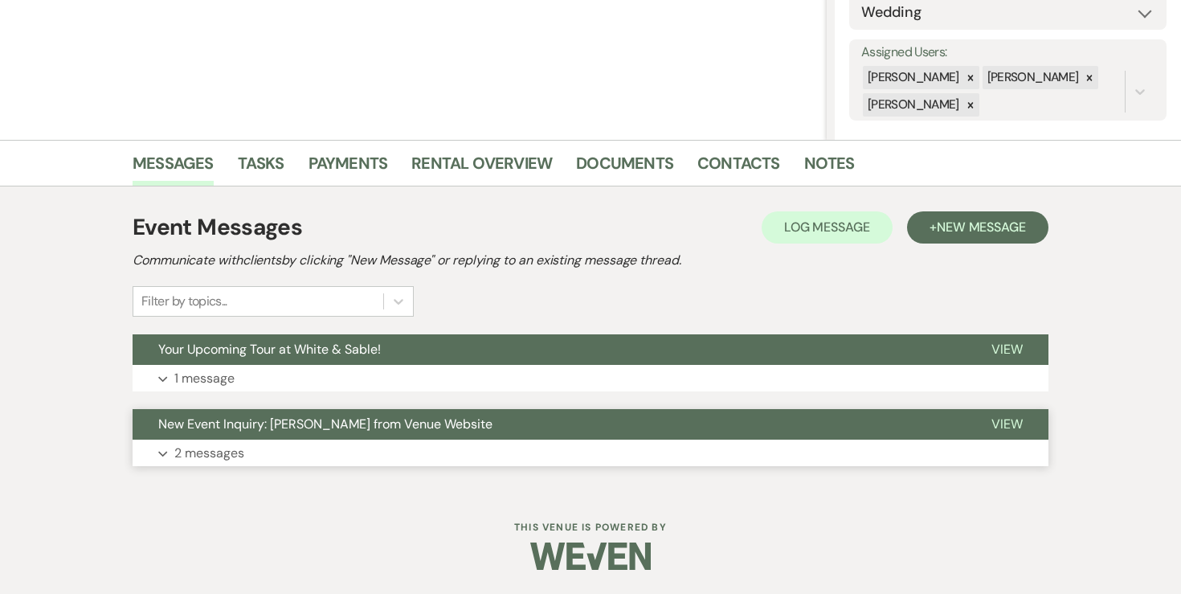
click at [208, 444] on p "2 messages" at bounding box center [209, 453] width 70 height 21
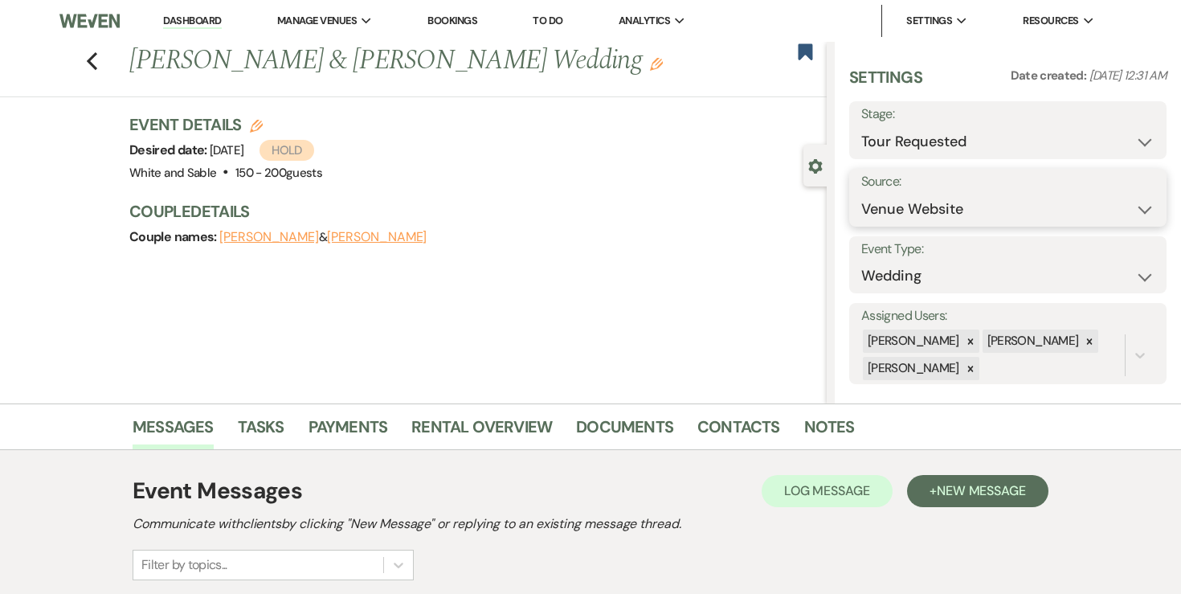
click at [961, 202] on select "Weven Venue Website Instagram Facebook Pinterest Google The Knot Wedding Wire H…" at bounding box center [1007, 209] width 293 height 31
click at [949, 135] on select "Inquiry Follow Up Tour Requested Tour Confirmed Toured Proposal Sent Booked Lost" at bounding box center [1007, 141] width 293 height 31
click at [884, 214] on select "Weven Venue Website Instagram Facebook Pinterest Google The Knot Wedding Wire H…" at bounding box center [892, 209] width 63 height 31
select select "12"
click at [1106, 198] on button "Save" at bounding box center [1123, 198] width 87 height 32
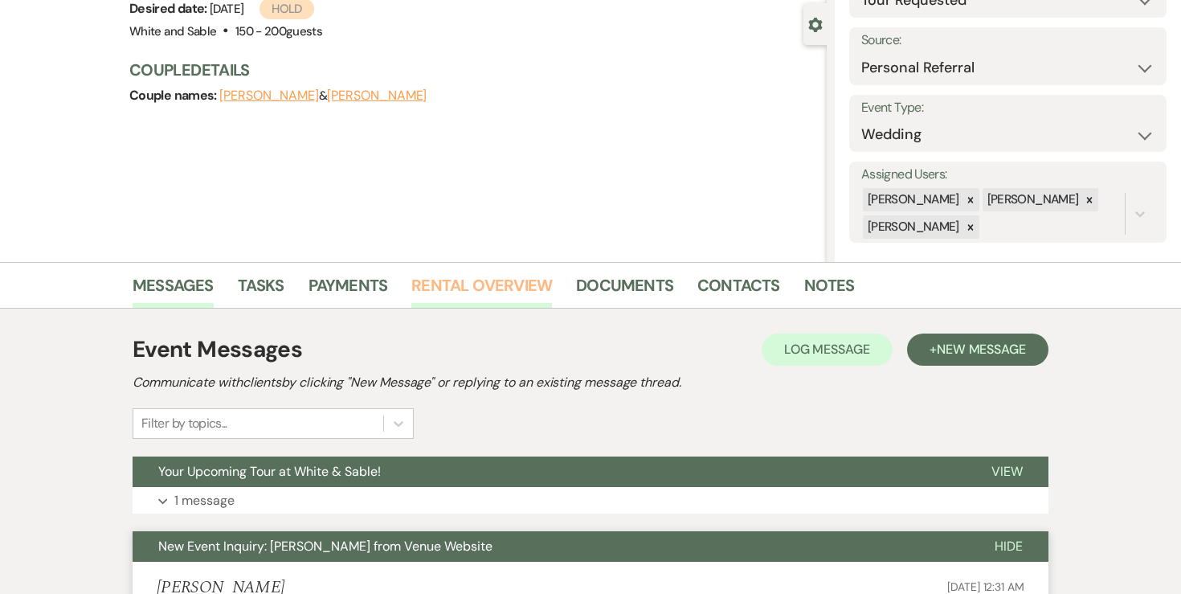
click at [511, 290] on link "Rental Overview" at bounding box center [481, 289] width 141 height 35
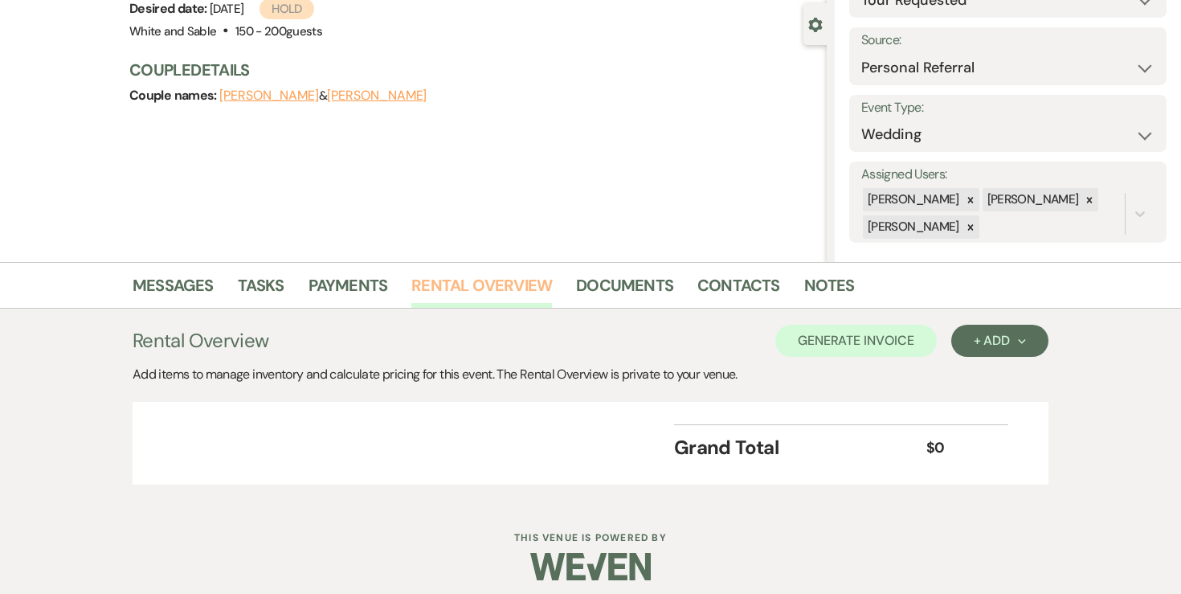
scroll to position [152, 0]
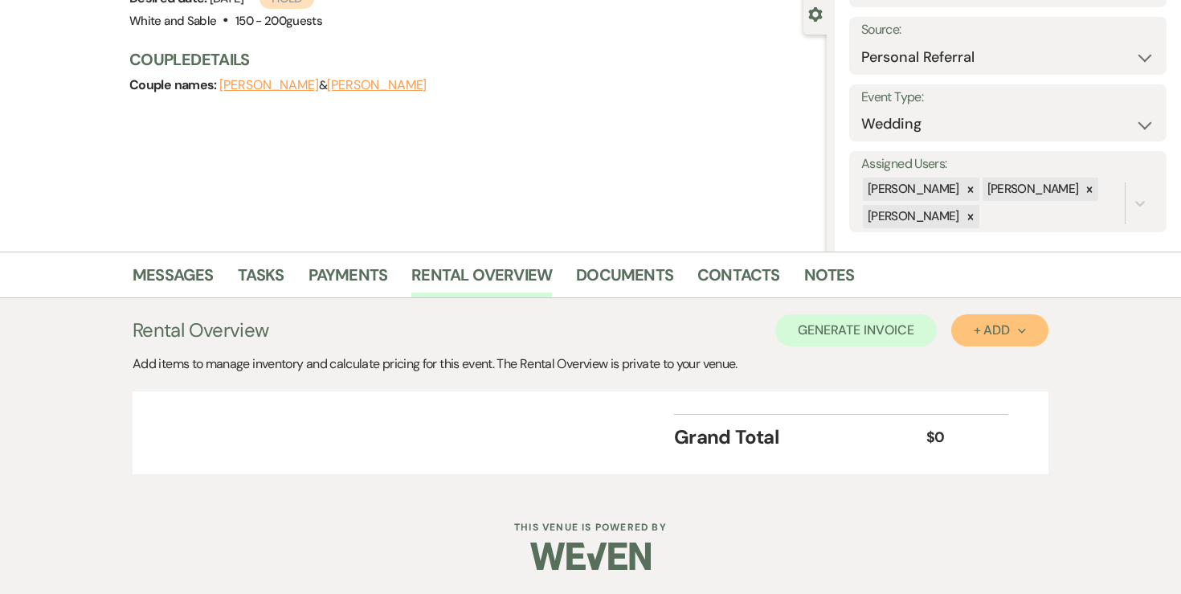
click at [982, 339] on button "+ Add Next" at bounding box center [999, 330] width 97 height 32
click at [962, 367] on button "Item" at bounding box center [991, 366] width 81 height 25
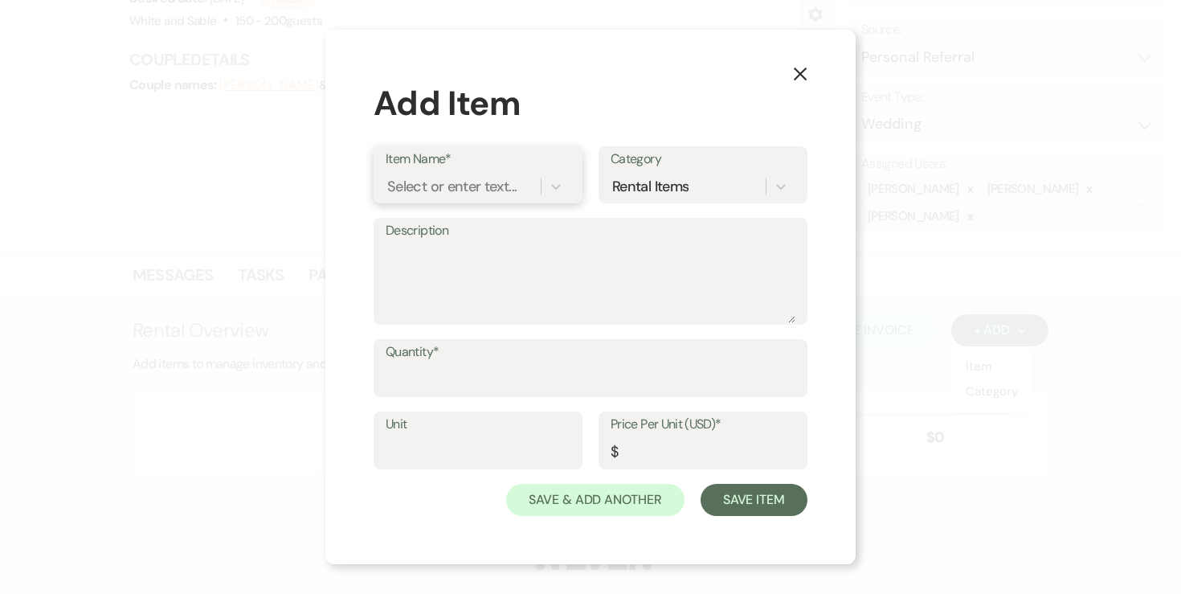
click at [509, 188] on div "Select or enter text..." at bounding box center [451, 187] width 129 height 22
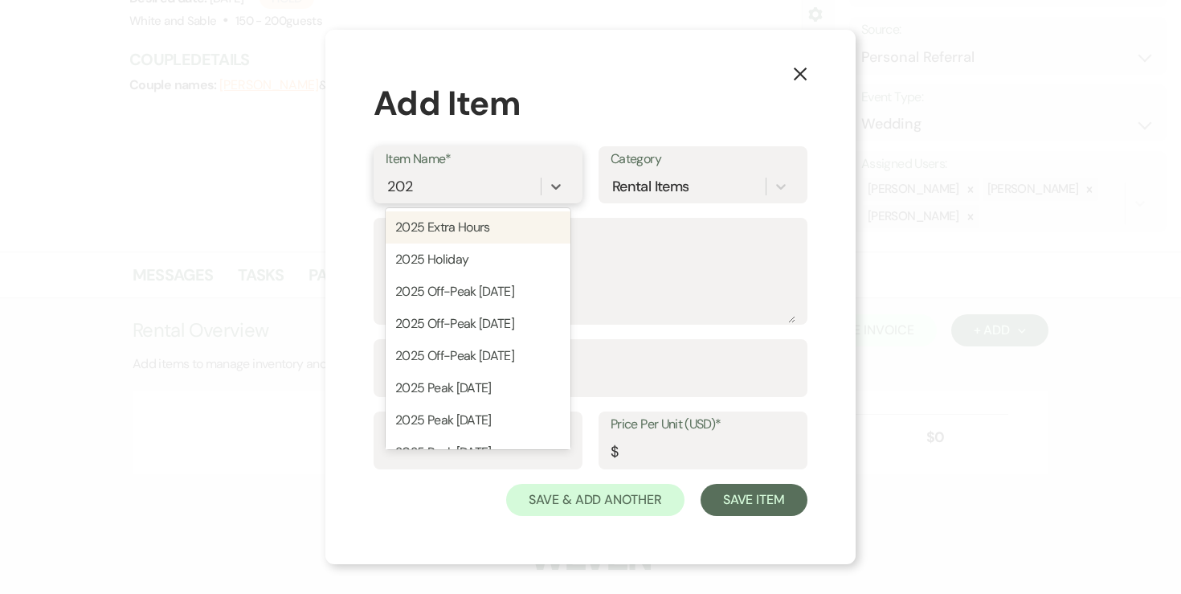
type input "2026"
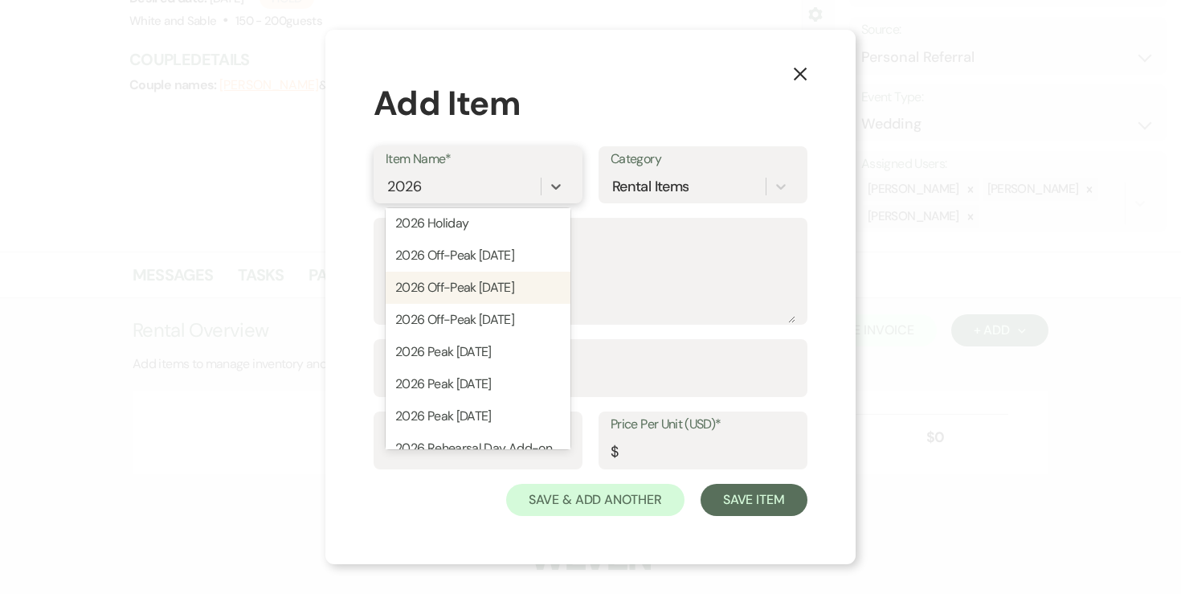
scroll to position [41, 0]
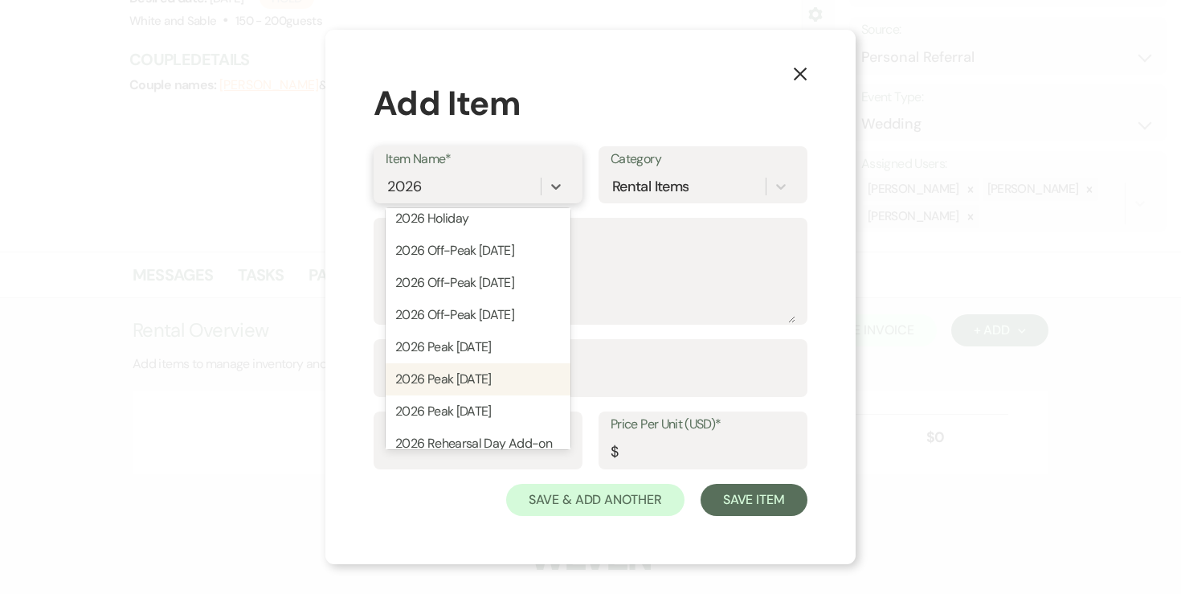
click at [440, 371] on div "2026 Peak Saturday" at bounding box center [478, 379] width 185 height 32
type input "13500"
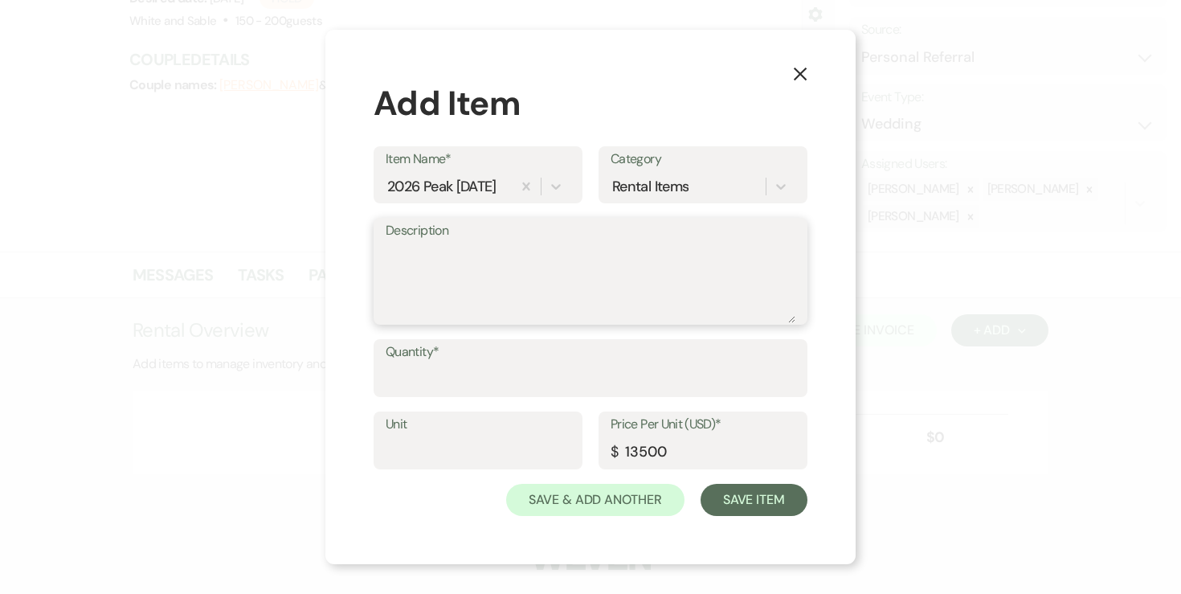
click at [536, 297] on textarea "Description" at bounding box center [591, 283] width 410 height 80
type textarea "11:30am - 12:30am"
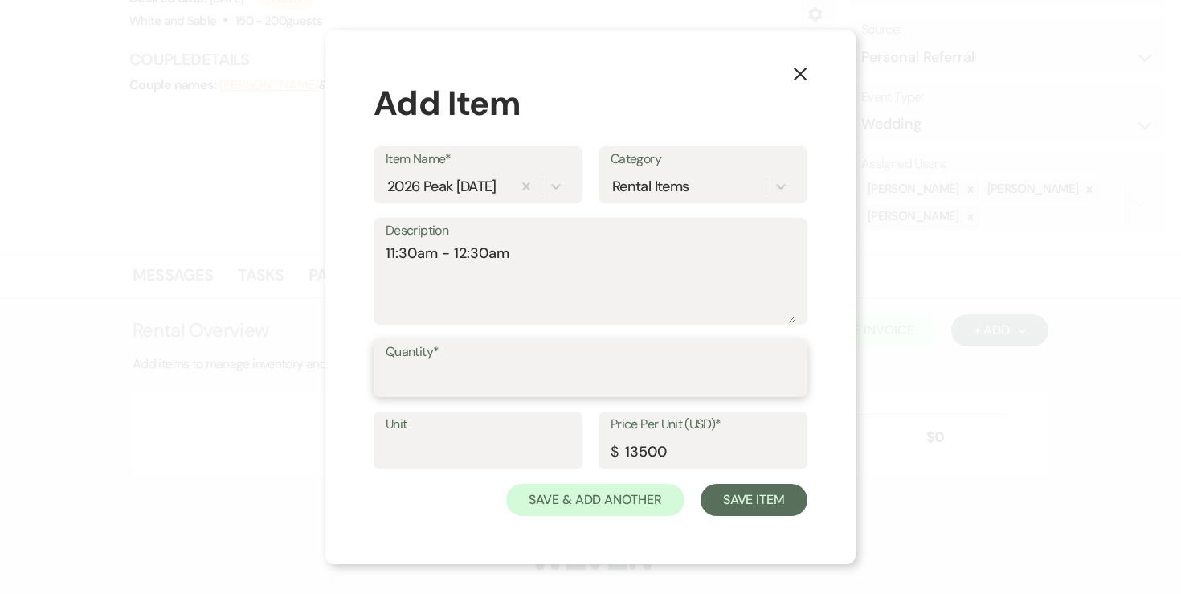
click at [451, 384] on input "Quantity*" at bounding box center [591, 379] width 410 height 31
type input "1"
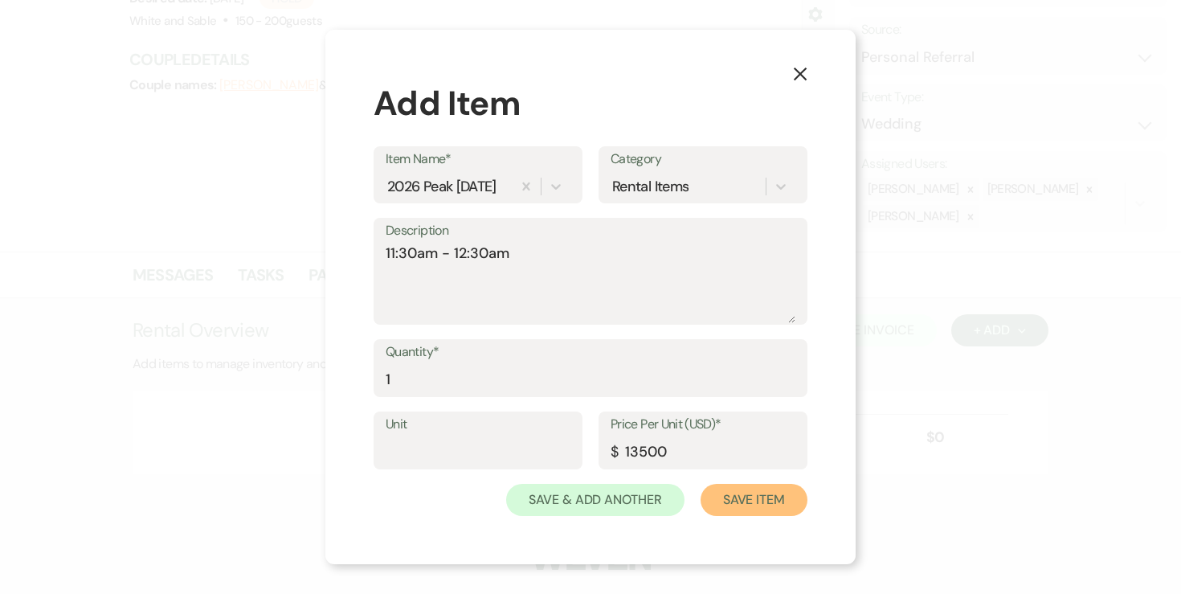
click at [741, 498] on button "Save Item" at bounding box center [754, 500] width 107 height 32
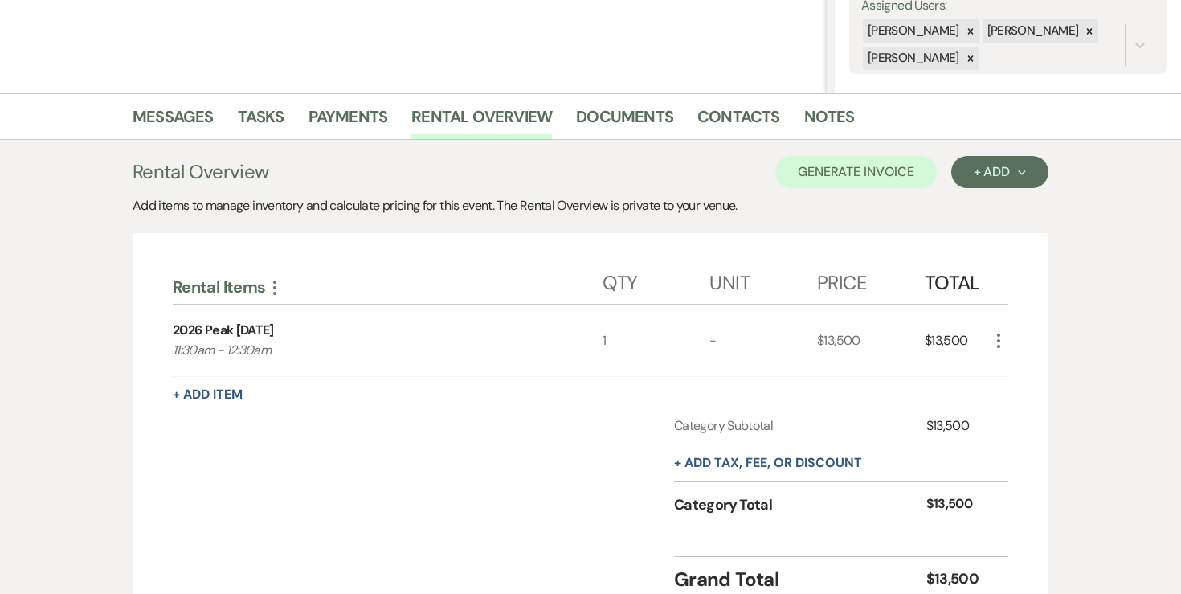
scroll to position [326, 0]
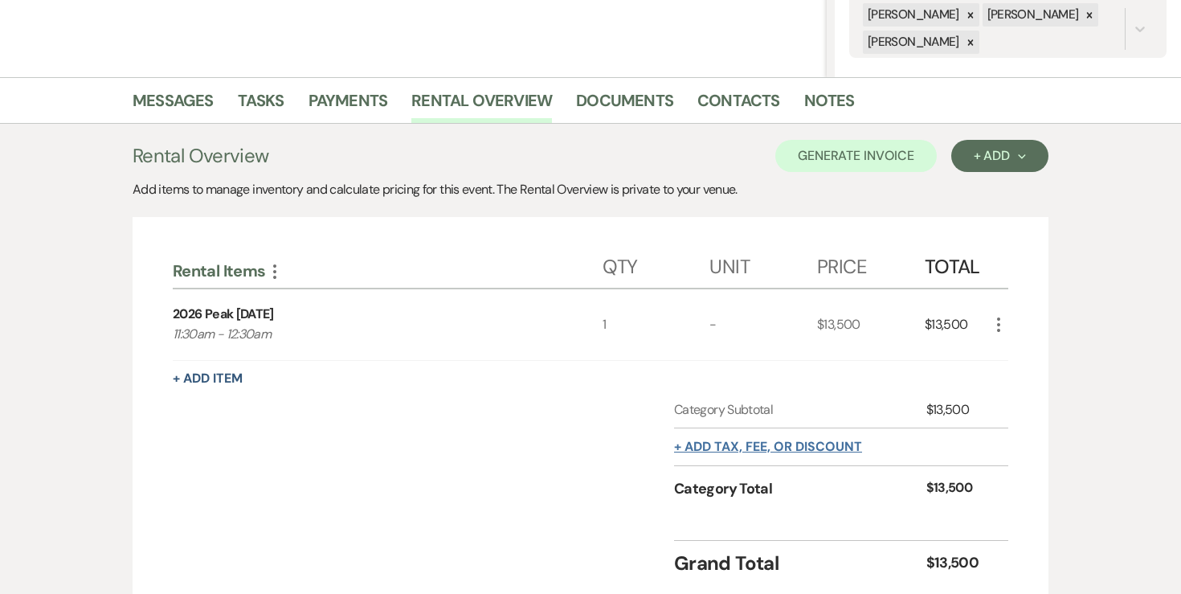
click at [769, 447] on button "+ Add tax, fee, or discount" at bounding box center [768, 446] width 188 height 13
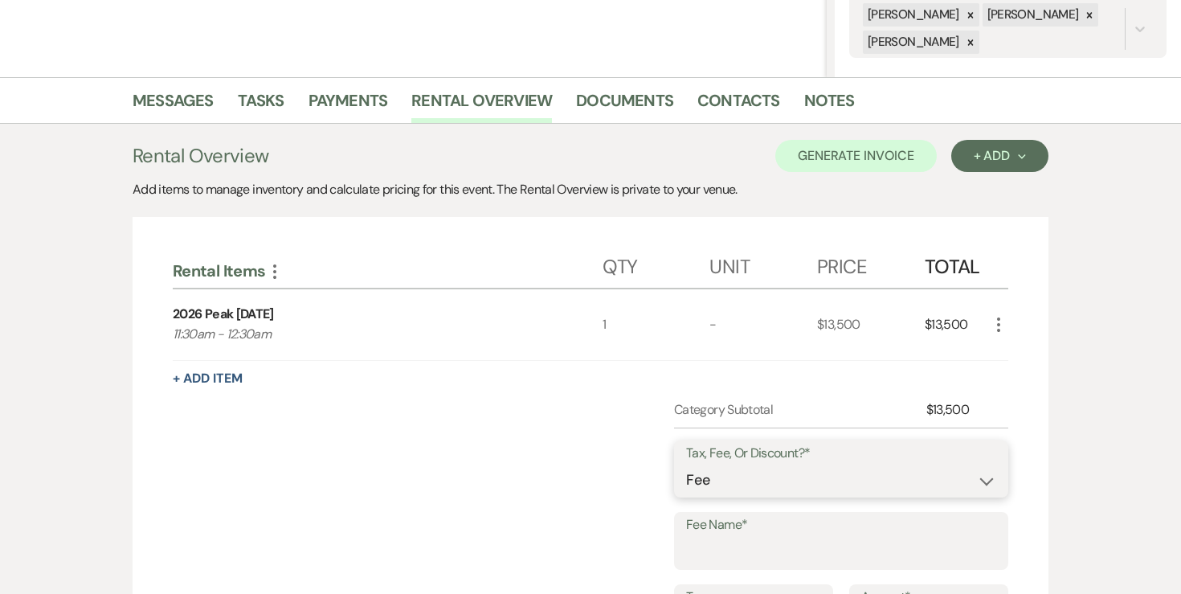
click at [737, 484] on select "Fee Discount Tax" at bounding box center [841, 479] width 310 height 31
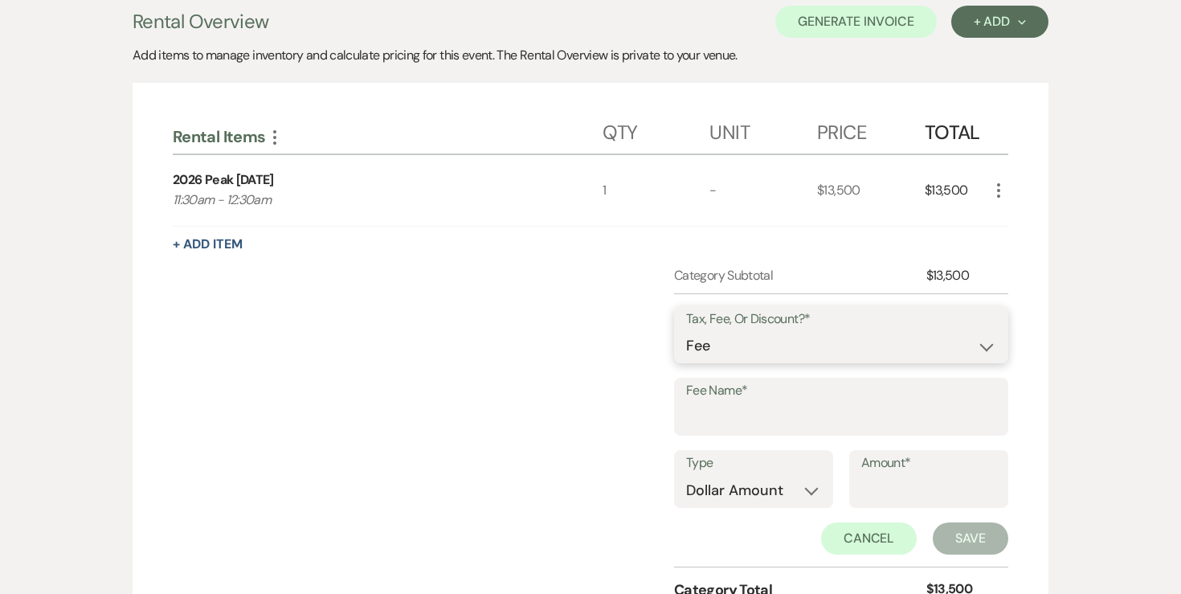
scroll to position [460, 0]
click at [746, 423] on input "Fee Name*" at bounding box center [841, 418] width 310 height 31
type input "Credit Card Fee"
click at [797, 487] on select "Dollar Amount Percentage" at bounding box center [753, 491] width 135 height 31
select select "false"
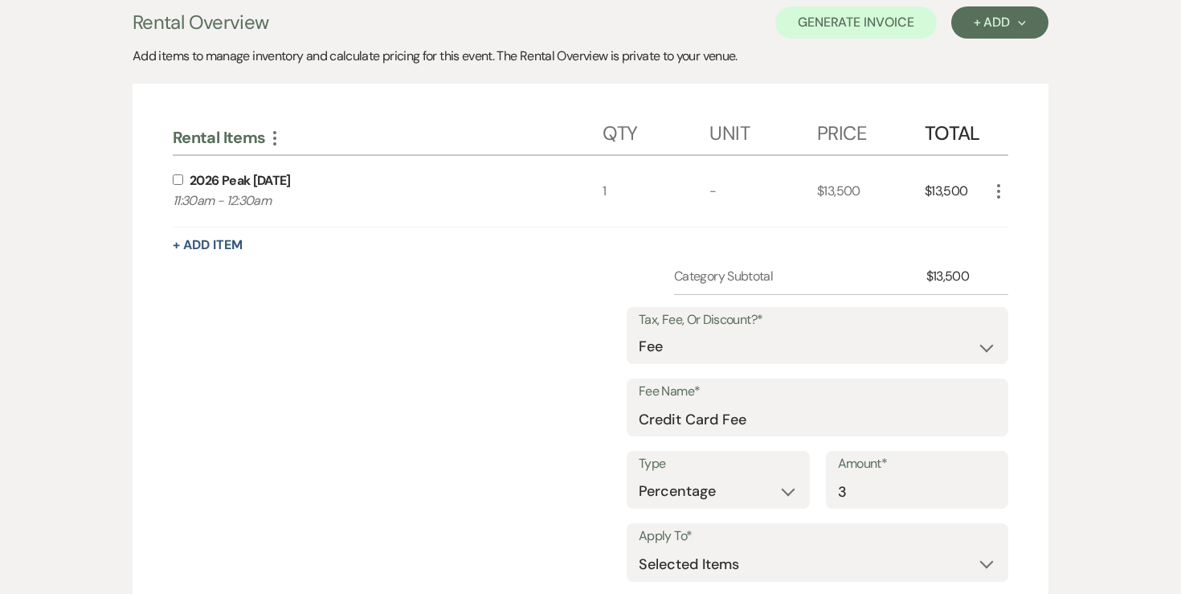
type input "3"
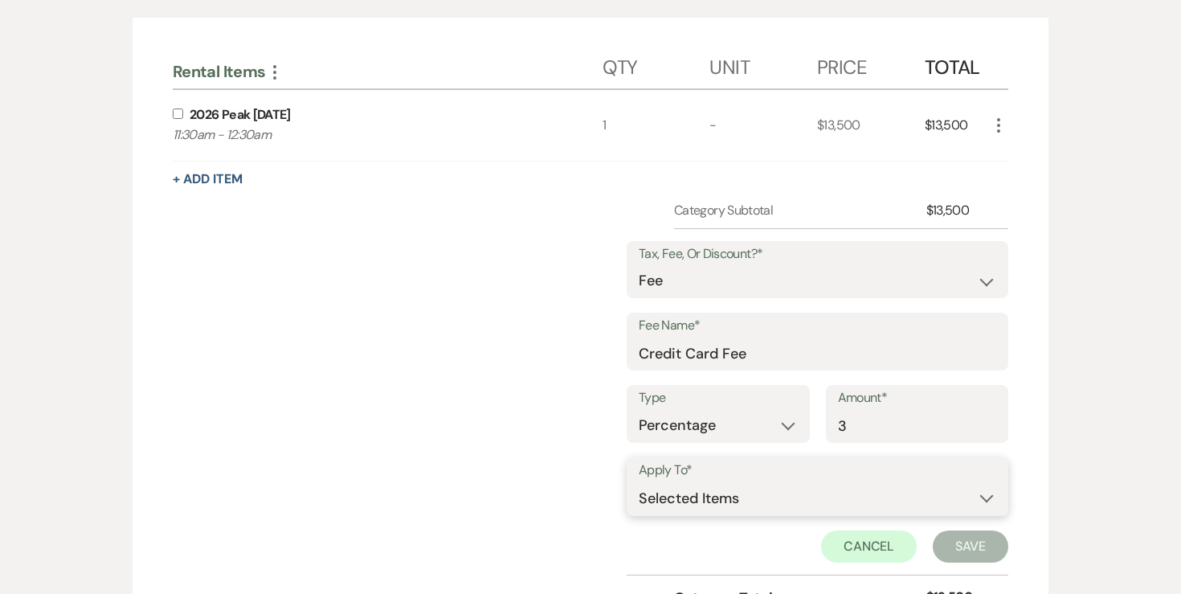
scroll to position [538, 0]
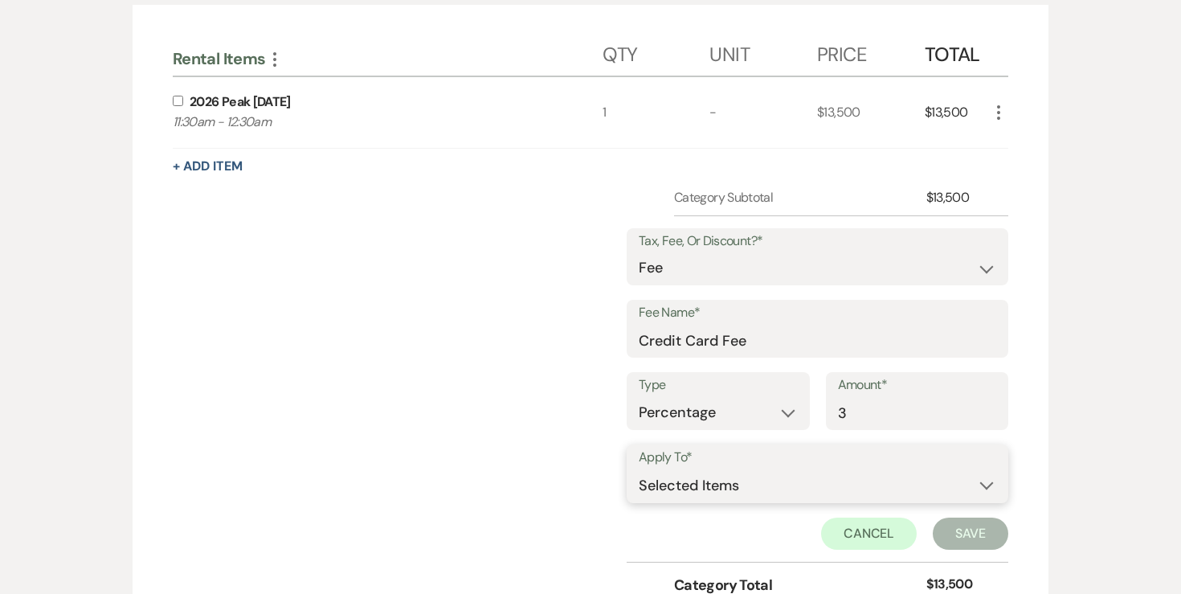
click at [834, 490] on select "Selected Items Category Subtotal (before all Taxes/Fees/Discounts) Category Tot…" at bounding box center [817, 485] width 357 height 32
select select "2"
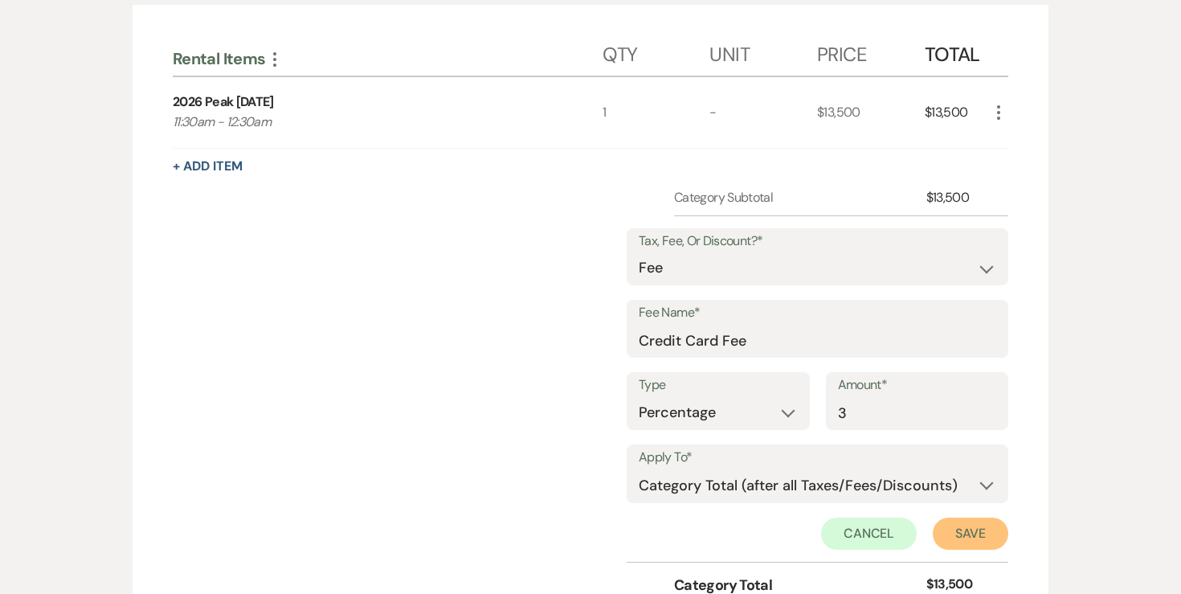
click at [952, 521] on button "Save" at bounding box center [971, 533] width 76 height 32
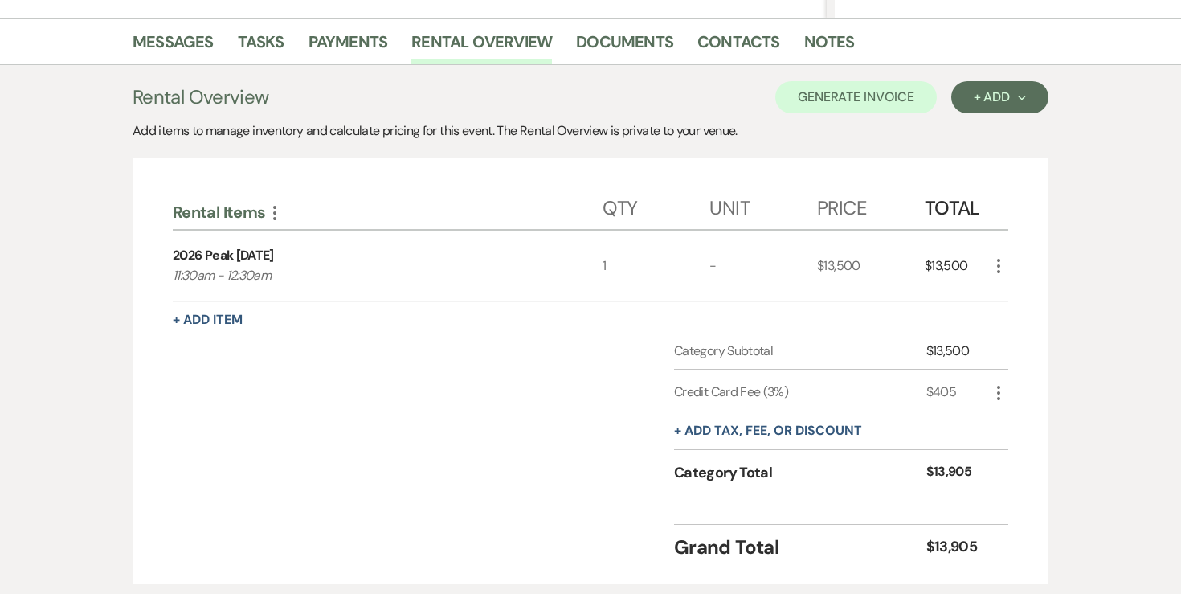
scroll to position [304, 0]
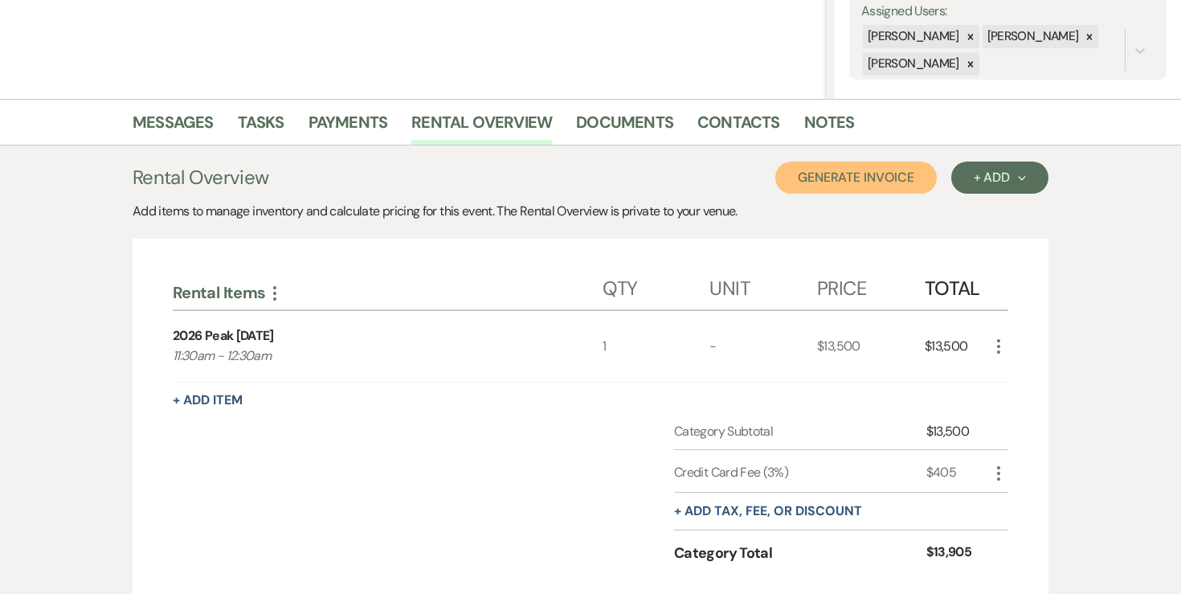
click at [905, 185] on button "Generate Invoice" at bounding box center [855, 177] width 161 height 32
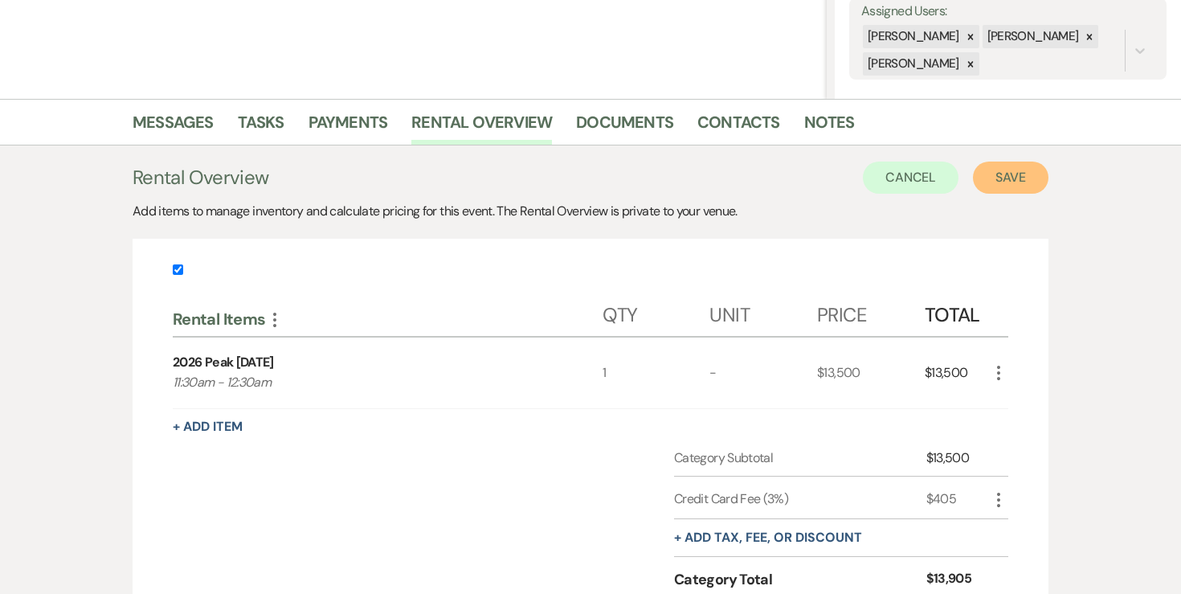
click at [1007, 186] on button "Save" at bounding box center [1011, 177] width 76 height 32
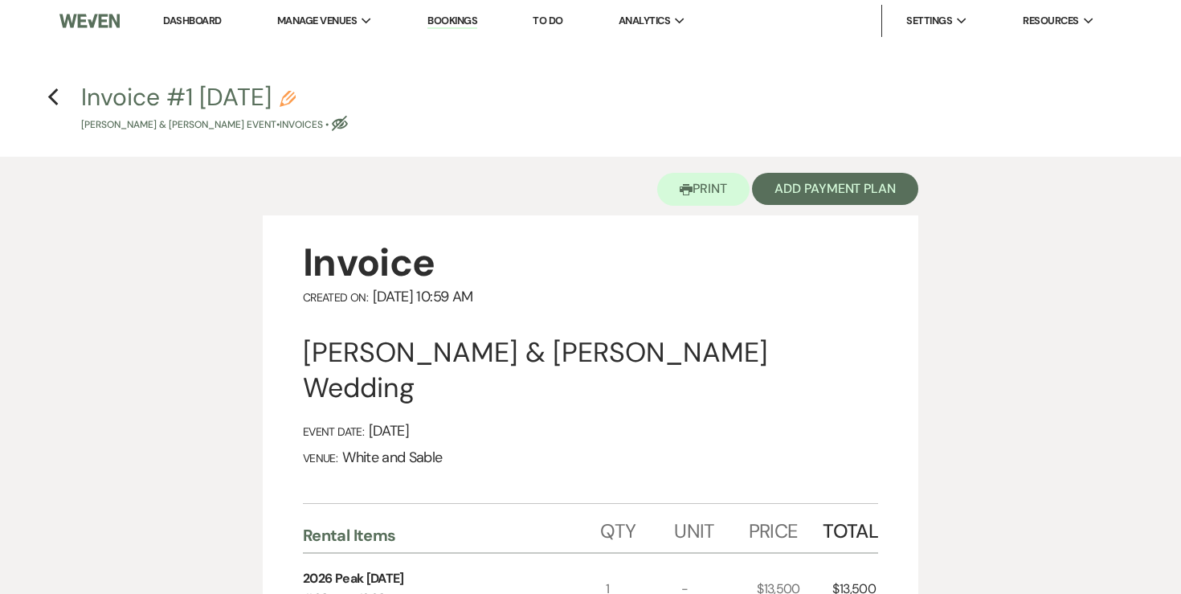
click at [296, 95] on use "button" at bounding box center [288, 99] width 16 height 16
select select "22"
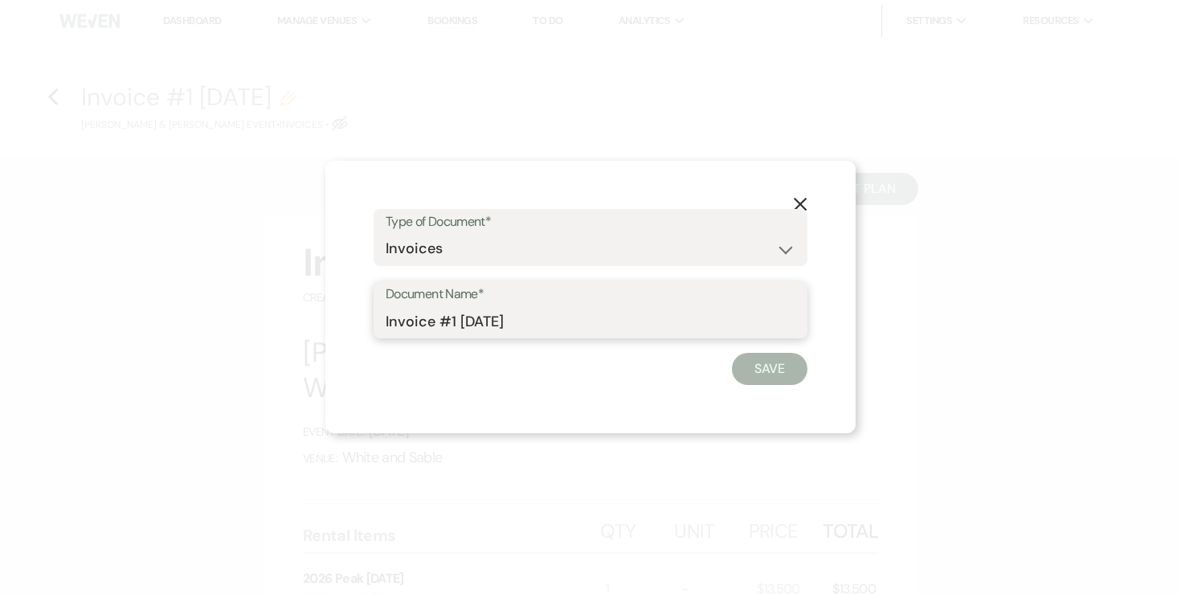
click at [556, 325] on input "Invoice #1 8-14-2025" at bounding box center [591, 320] width 410 height 31
type input "Invoice #1 8-14-2025 (credit card)"
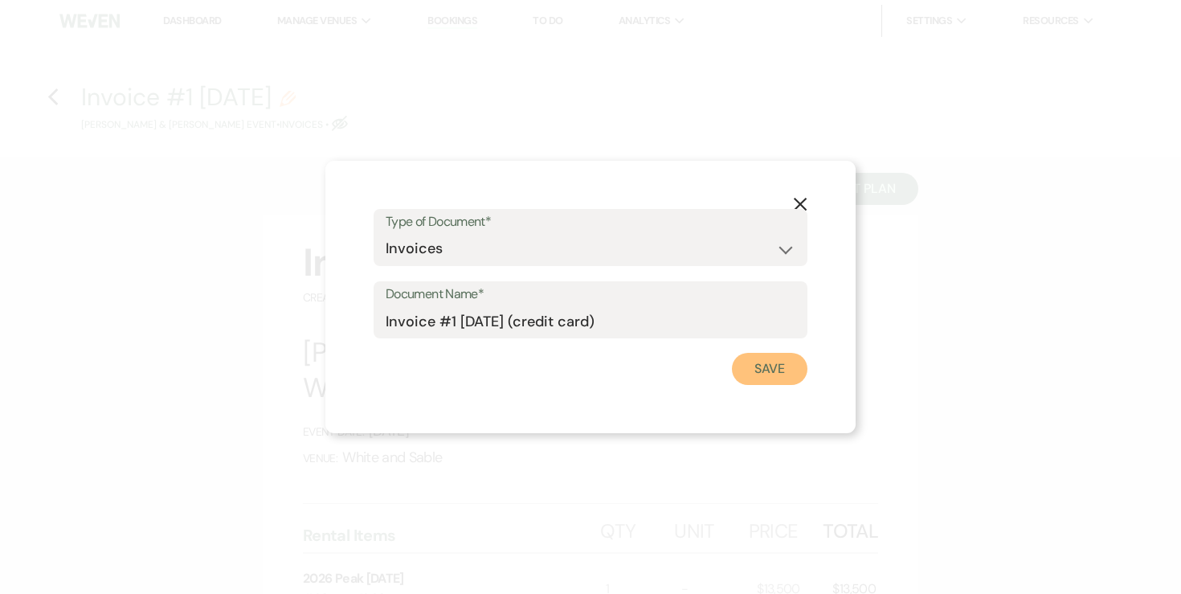
click at [755, 373] on button "Save" at bounding box center [770, 369] width 76 height 32
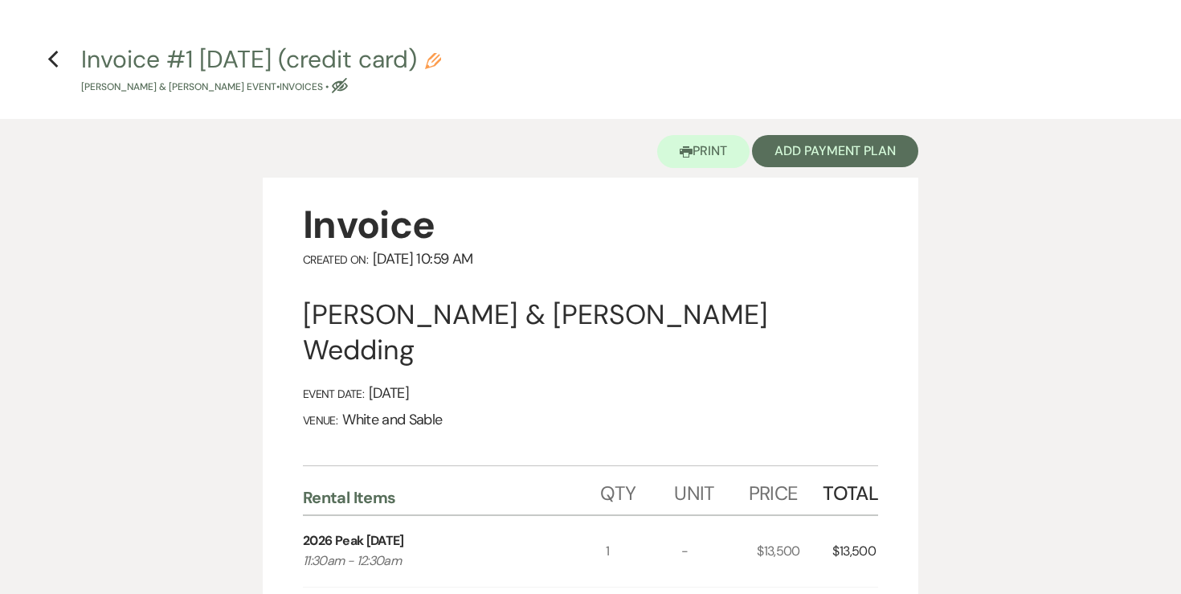
scroll to position [52, 0]
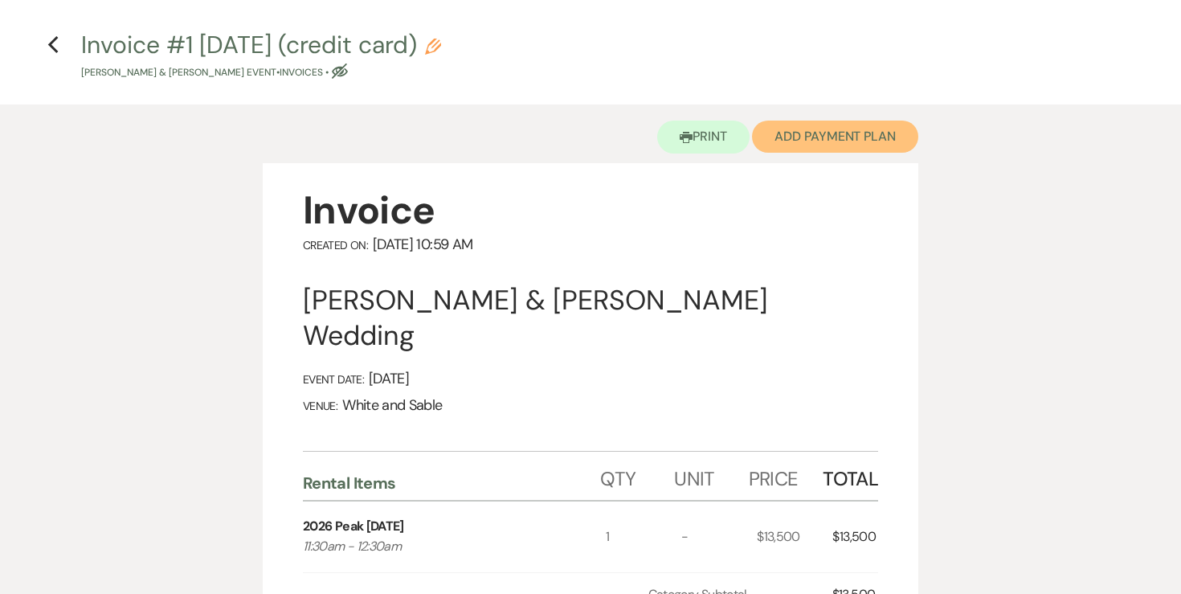
click at [823, 141] on button "Add Payment Plan" at bounding box center [835, 137] width 166 height 32
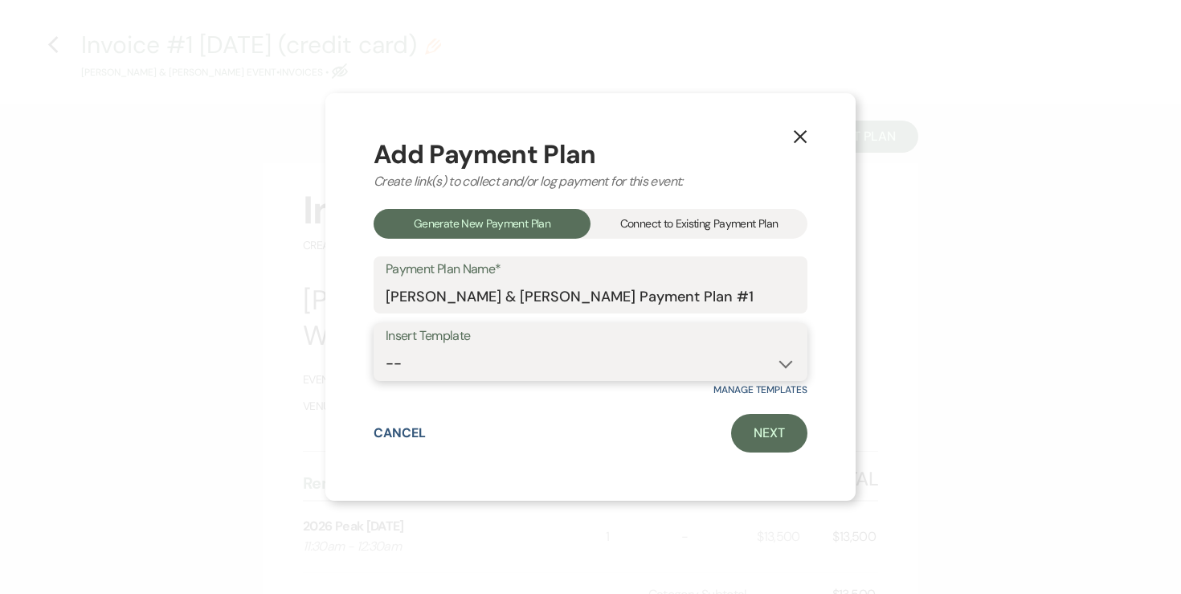
click at [554, 351] on select "-- Wedding Payments - Credit Card (3% Fee) Wedding Payments - ACH/Check/Cash" at bounding box center [591, 363] width 410 height 31
select select "77"
click at [755, 436] on link "Next" at bounding box center [769, 433] width 76 height 39
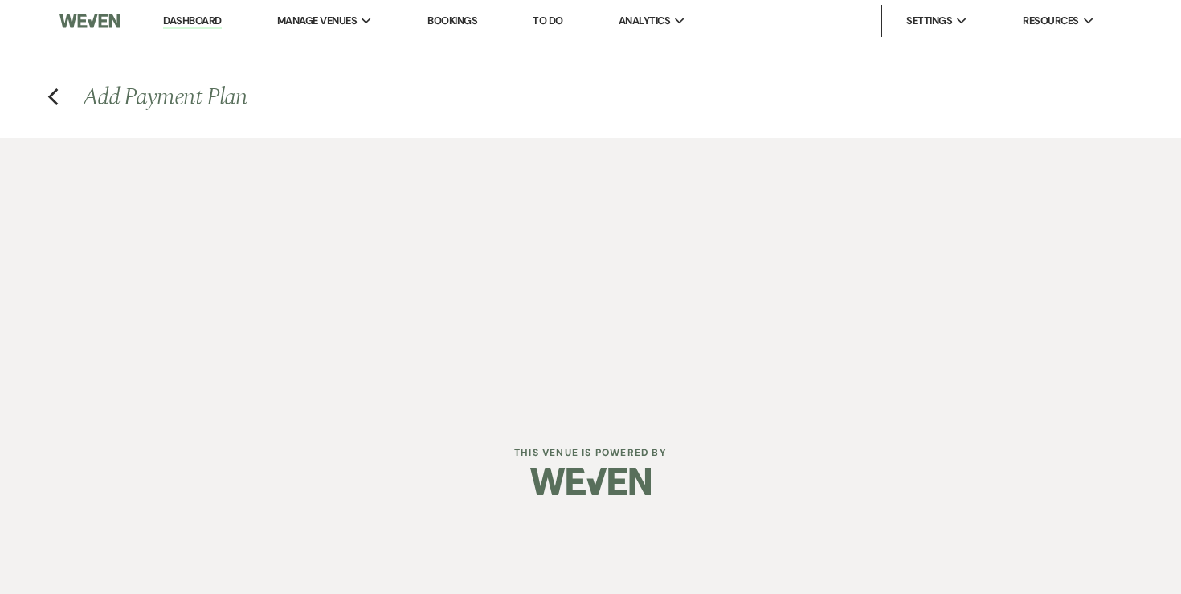
select select "27396"
select select "2"
select select "percentage"
select select "true"
select select "2"
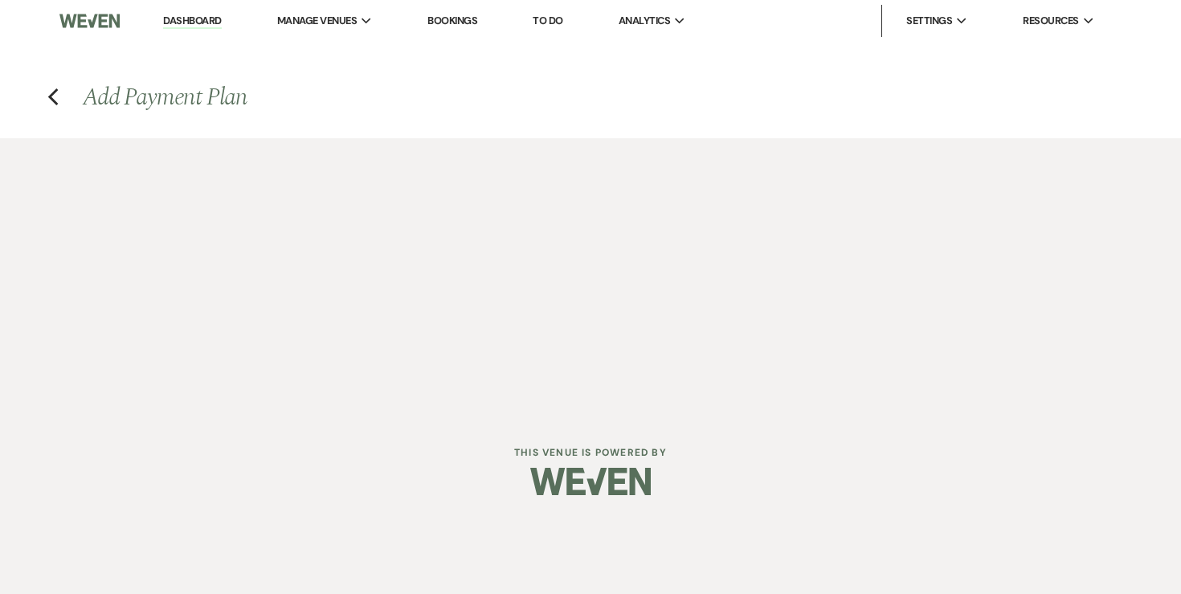
select select "percentage"
select select "true"
select select "client"
select select "weekly"
select select "onDueDate"
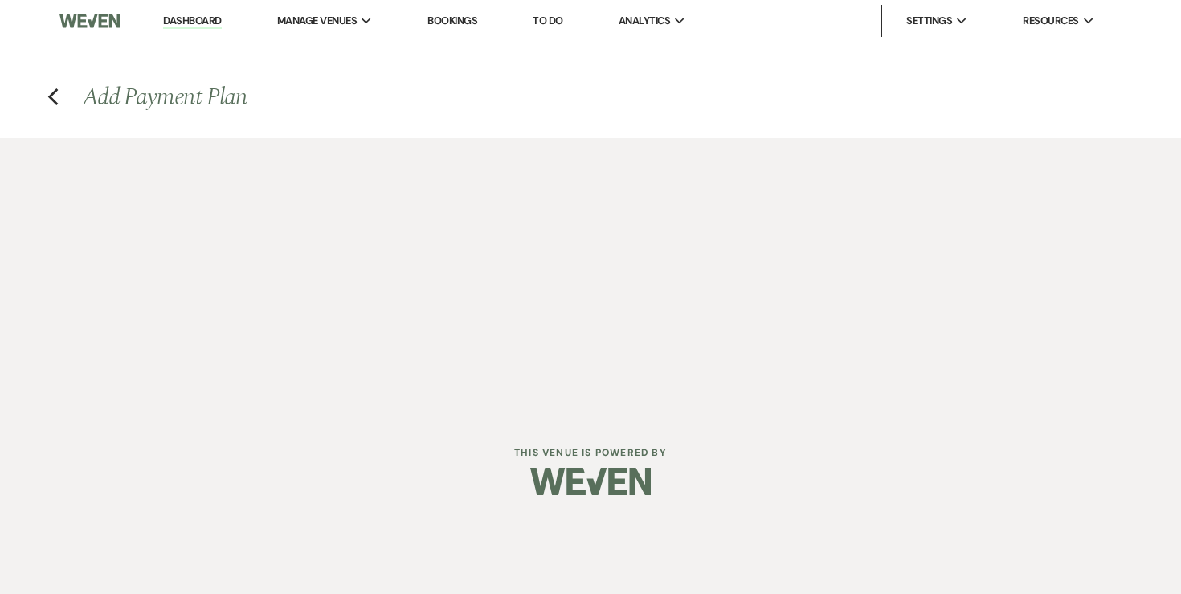
select select "complete"
select select "client"
select select "weeks"
select select "2"
select select "percentage"
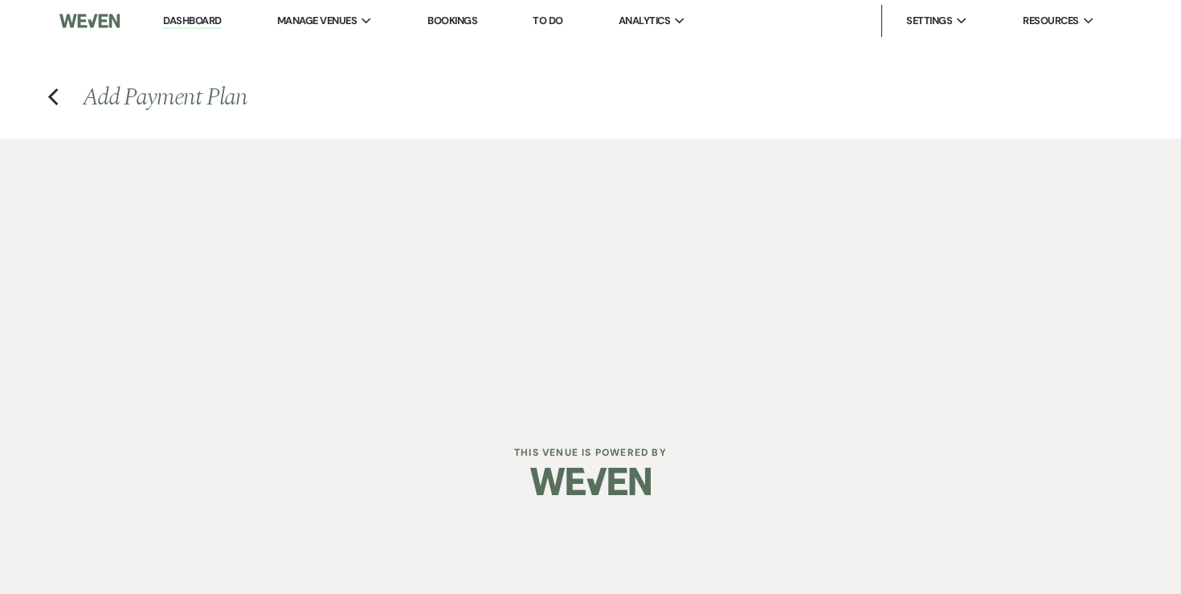
select select "true"
select select "client"
select select "weeks"
select select "client"
select select "weekly"
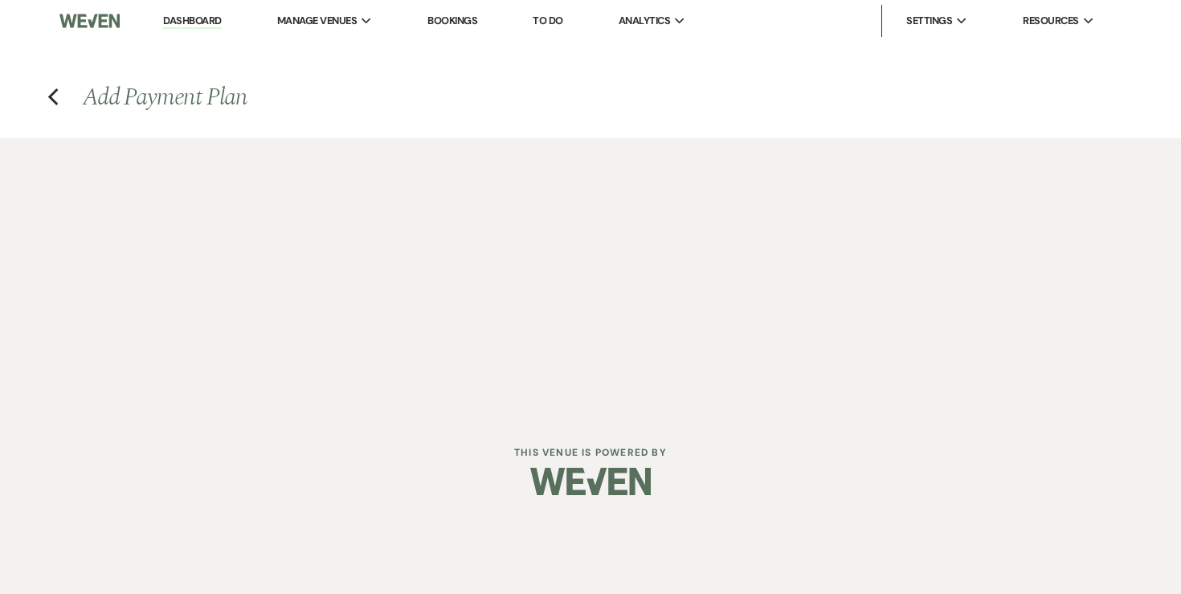
select select "onDueDate"
select select "complete"
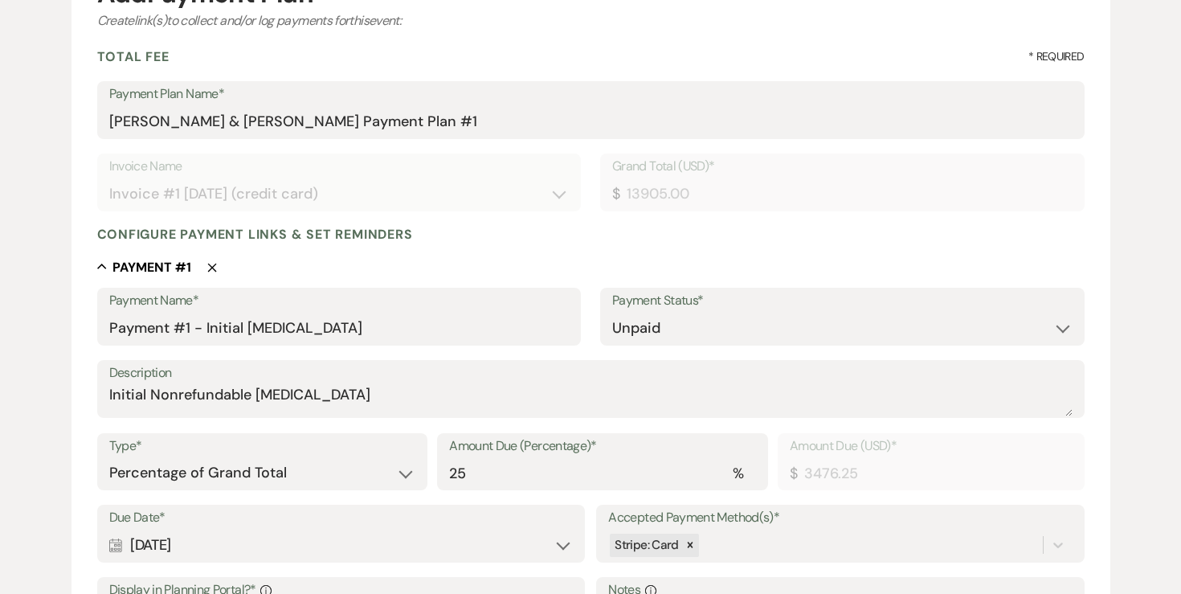
scroll to position [219, 0]
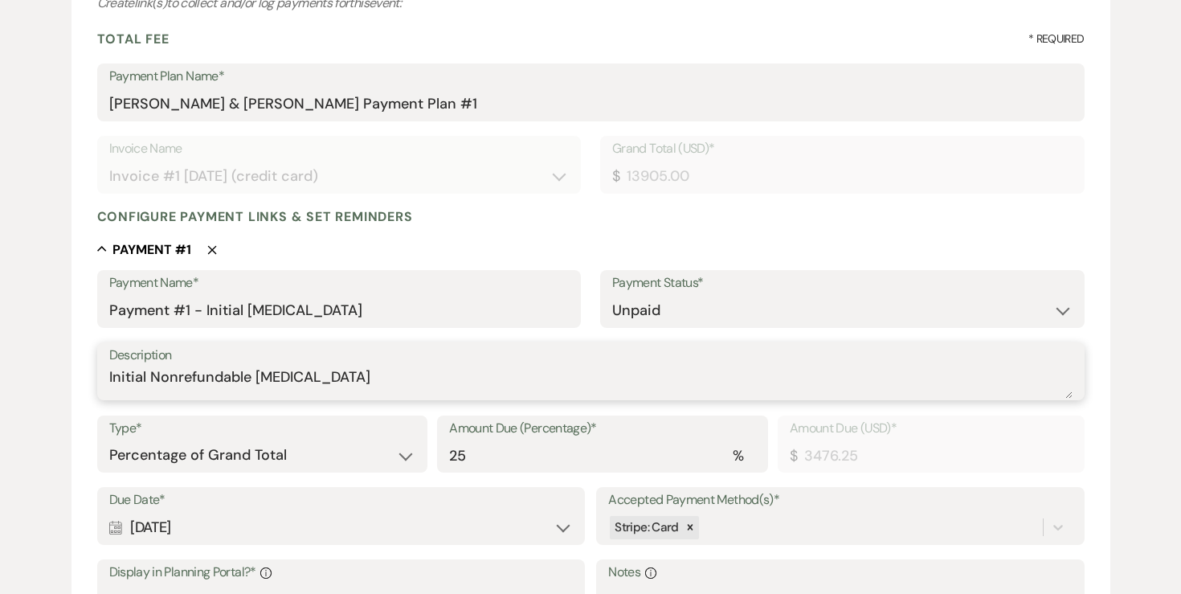
click at [304, 372] on textarea "Initial Nonrefundable Retainer" at bounding box center [590, 382] width 963 height 32
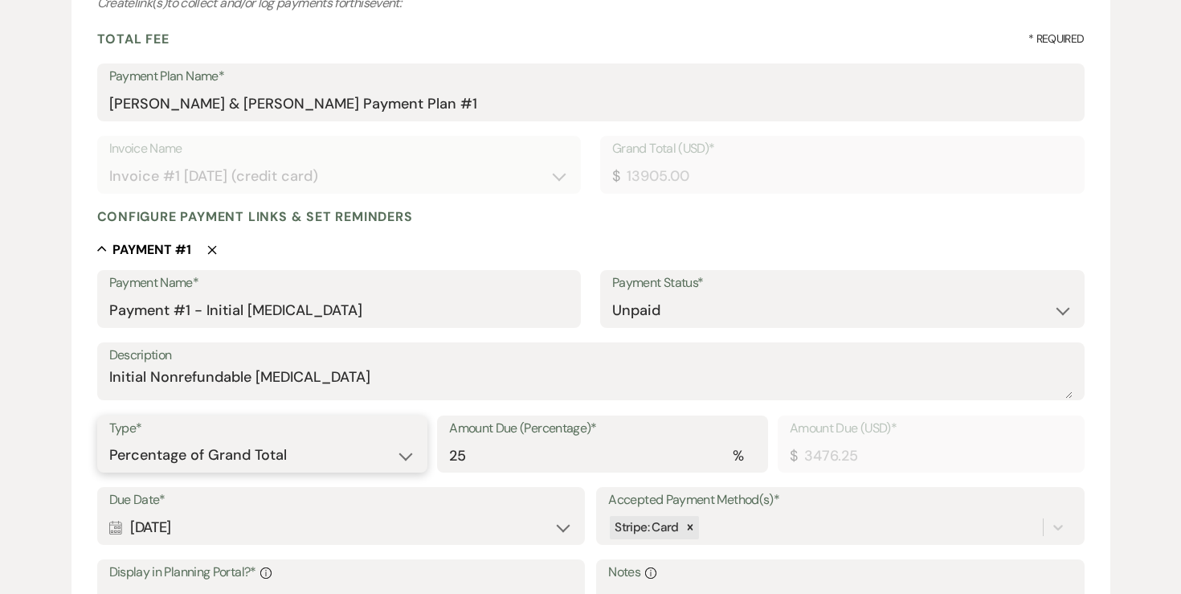
click at [252, 449] on select "Dollar Amount Percentage of Grand Total" at bounding box center [262, 454] width 307 height 31
select select "flat"
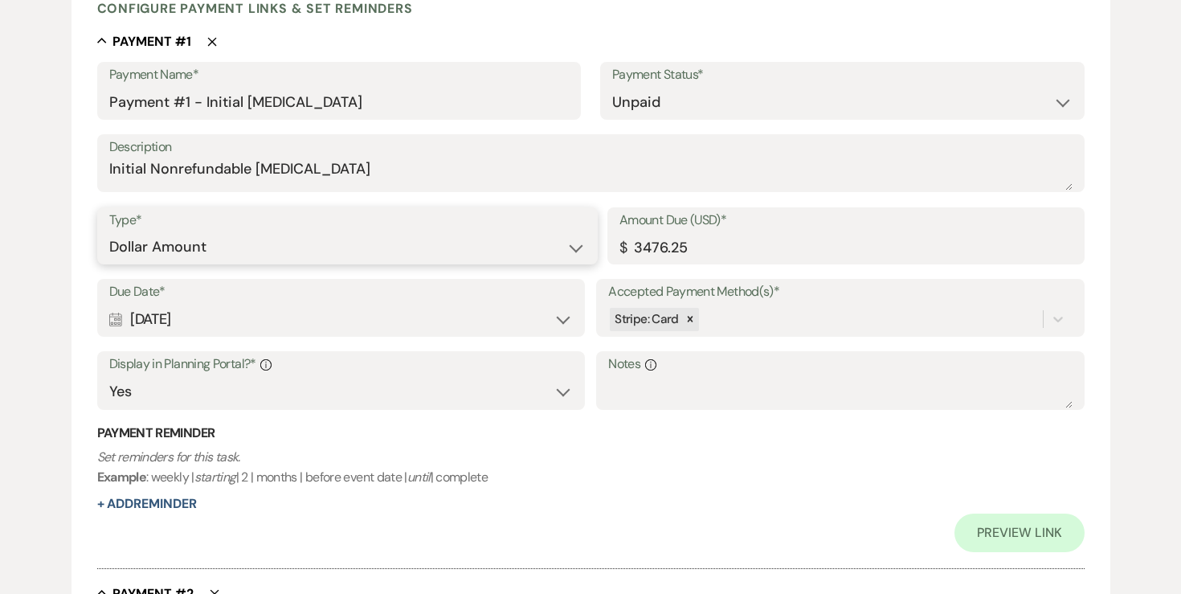
scroll to position [429, 0]
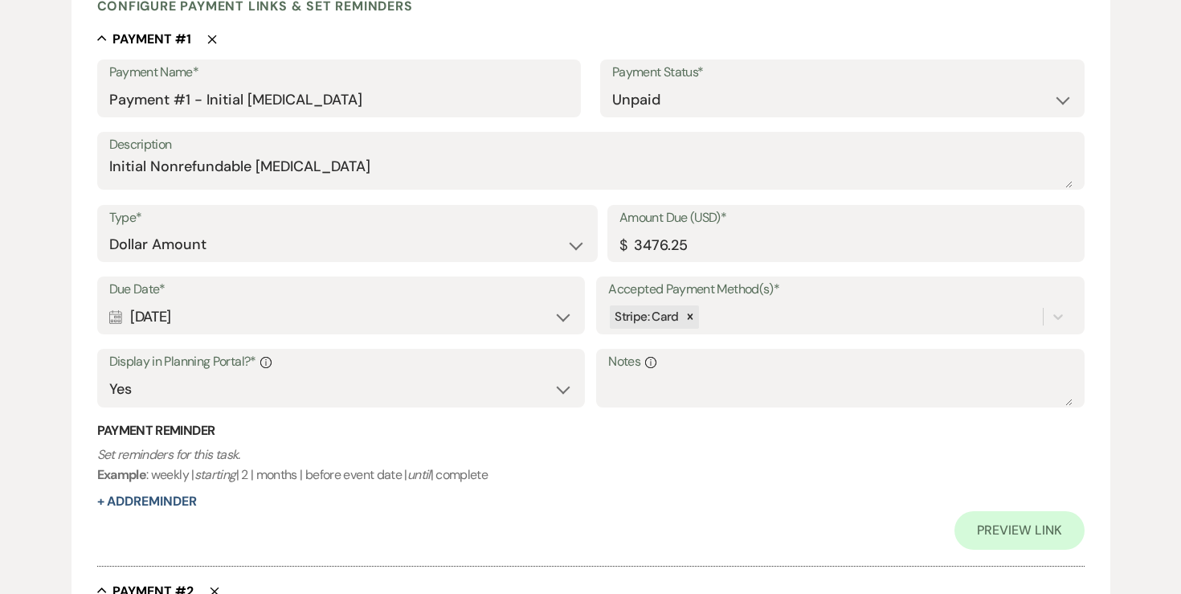
click at [377, 317] on div "Calendar Aug 16, 2025 Expand" at bounding box center [341, 316] width 464 height 31
select select "day"
select select "afterTodaysDate"
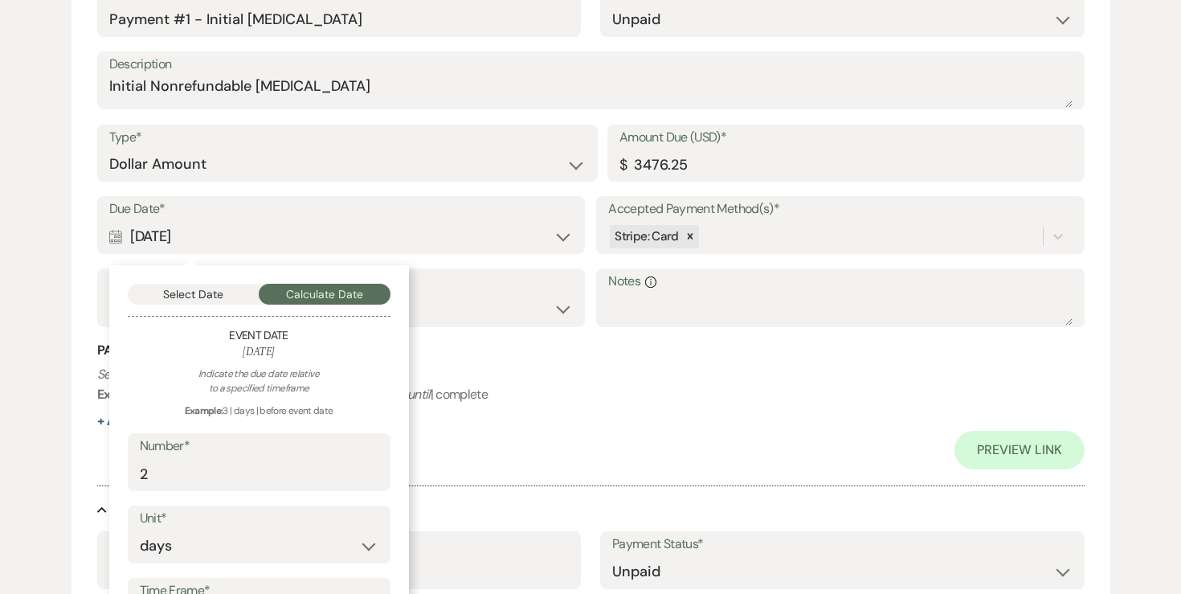
scroll to position [533, 0]
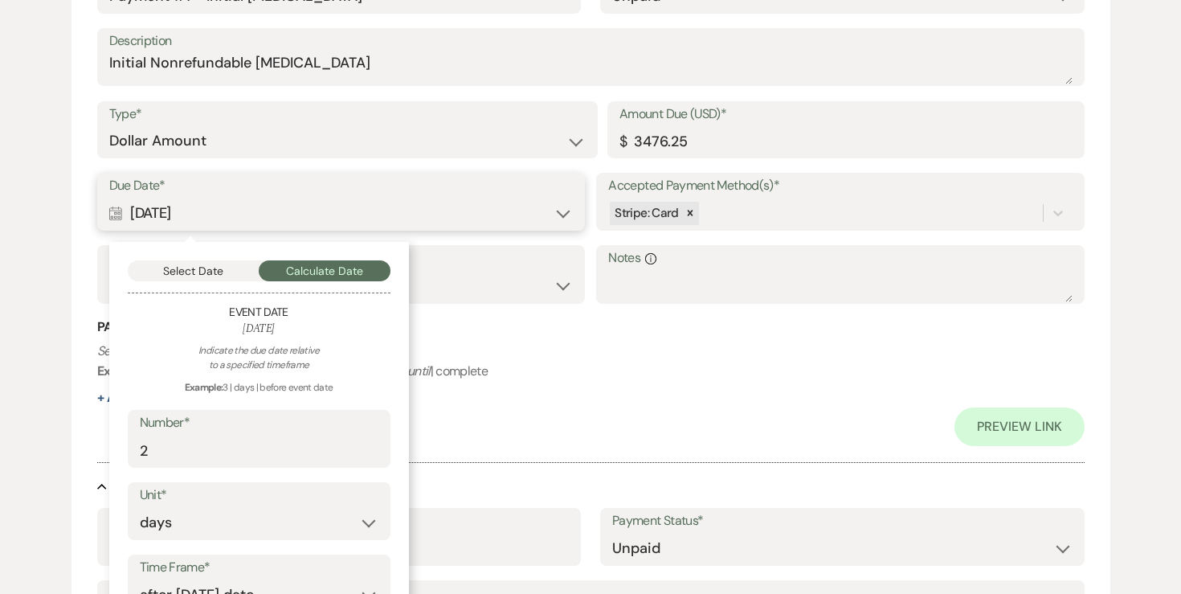
click at [208, 274] on button "Select Date" at bounding box center [194, 270] width 132 height 21
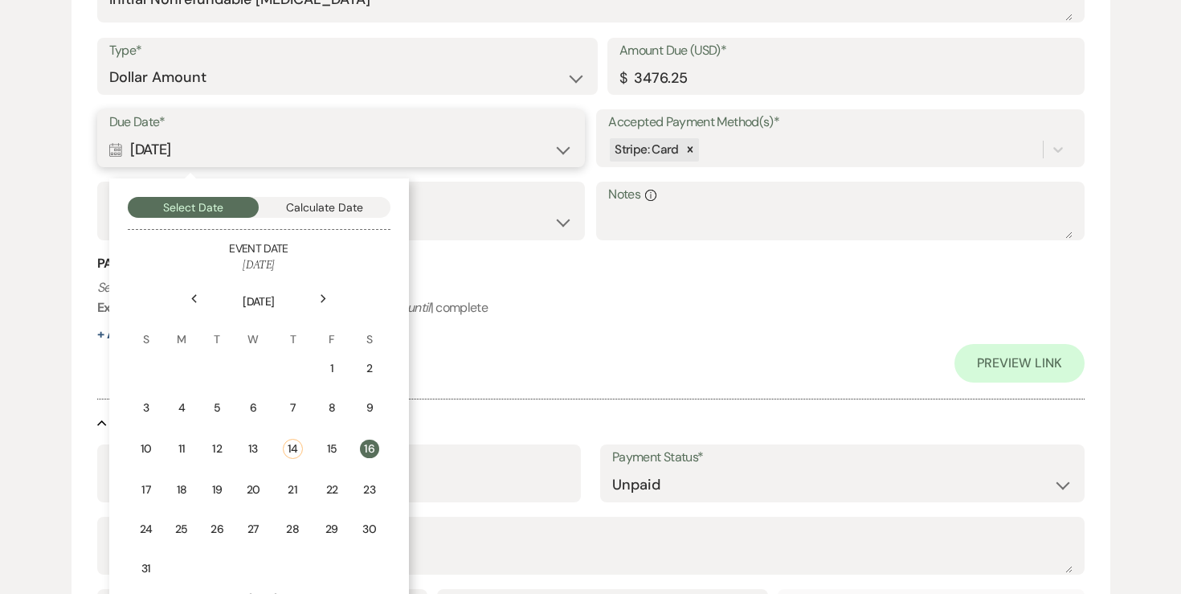
scroll to position [597, 0]
click at [292, 445] on div "14" at bounding box center [293, 448] width 20 height 20
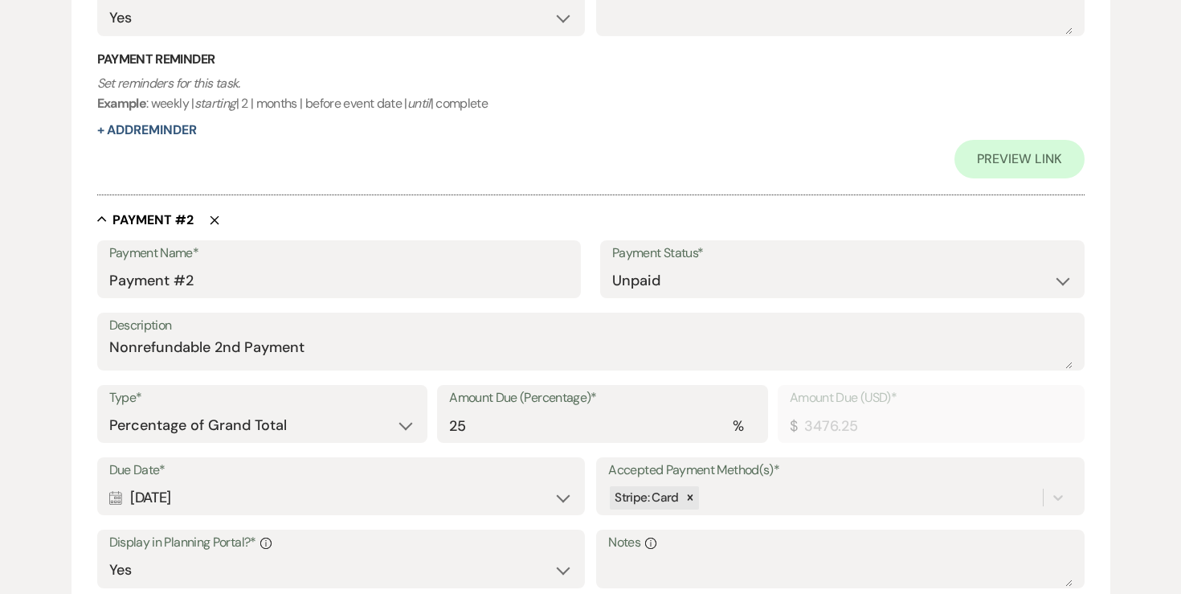
scroll to position [822, 0]
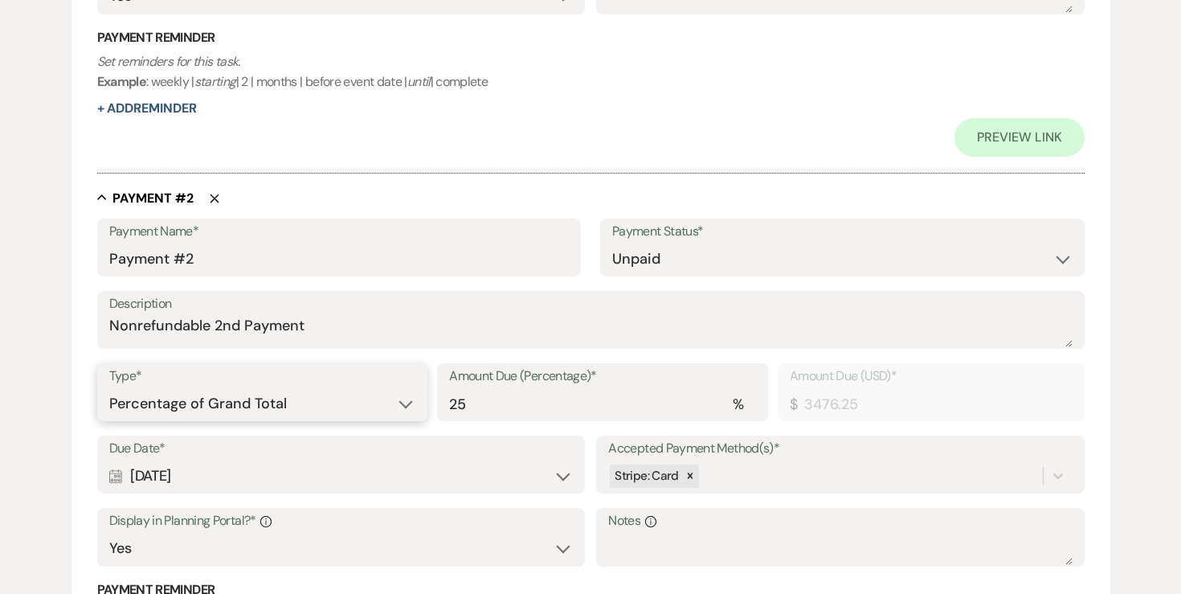
click at [313, 390] on select "Dollar Amount Percentage of Grand Total" at bounding box center [262, 403] width 307 height 31
select select "flat"
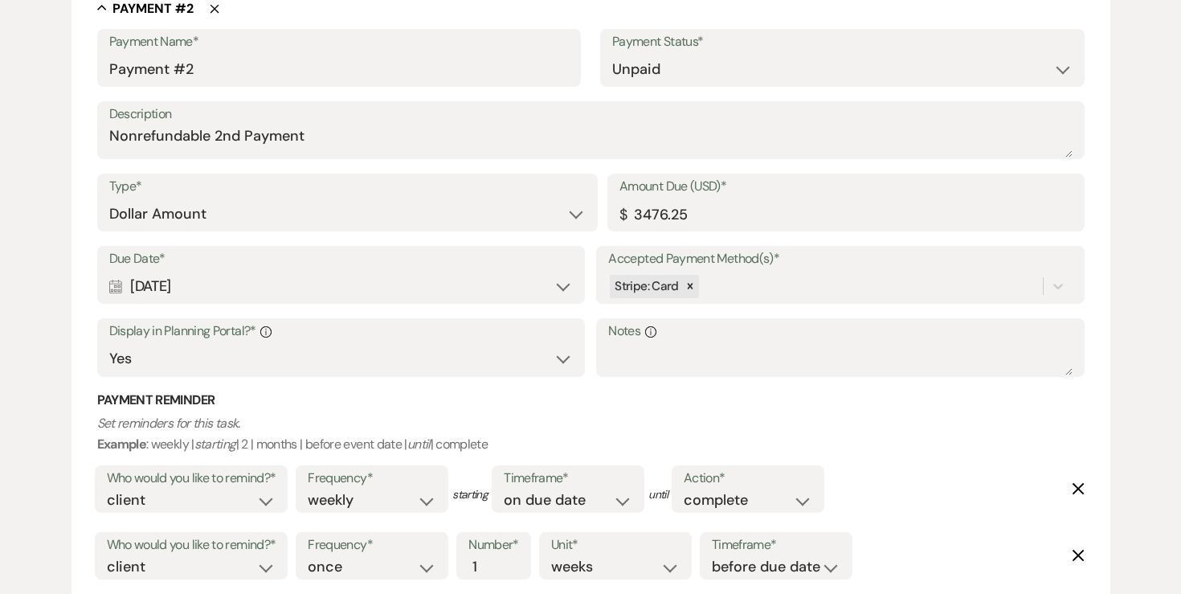
scroll to position [1012, 0]
click at [295, 296] on div "Calendar Sep 15, 2025 Expand" at bounding box center [341, 285] width 464 height 31
select select "day"
select select "afterTodaysDate"
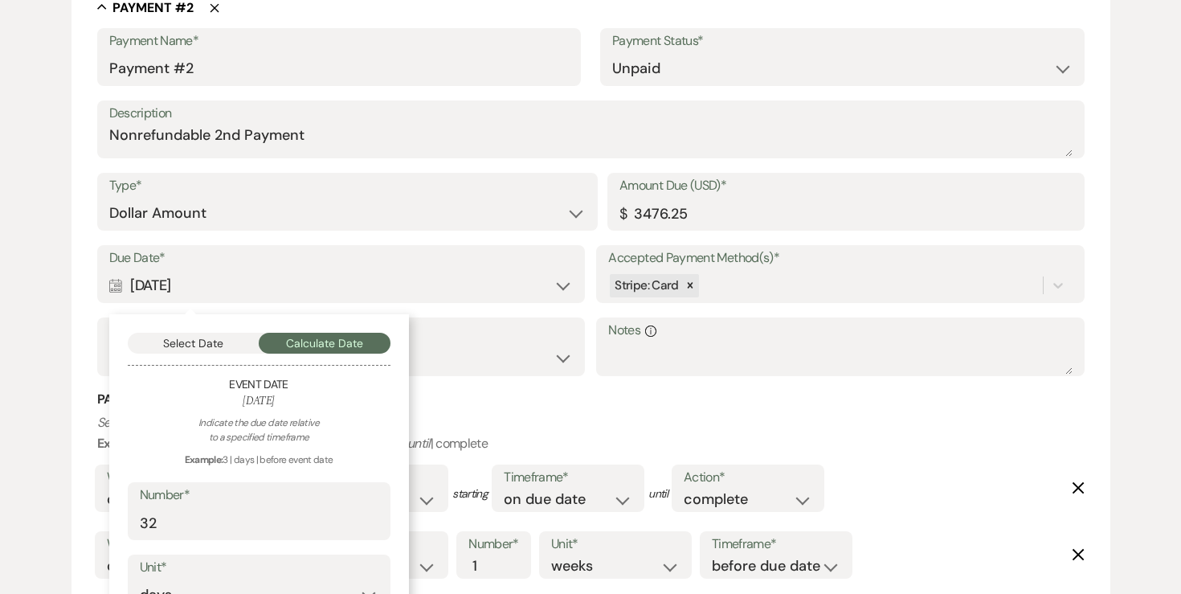
click at [295, 283] on div "Calendar Sep 15, 2025 Collapse" at bounding box center [341, 285] width 464 height 31
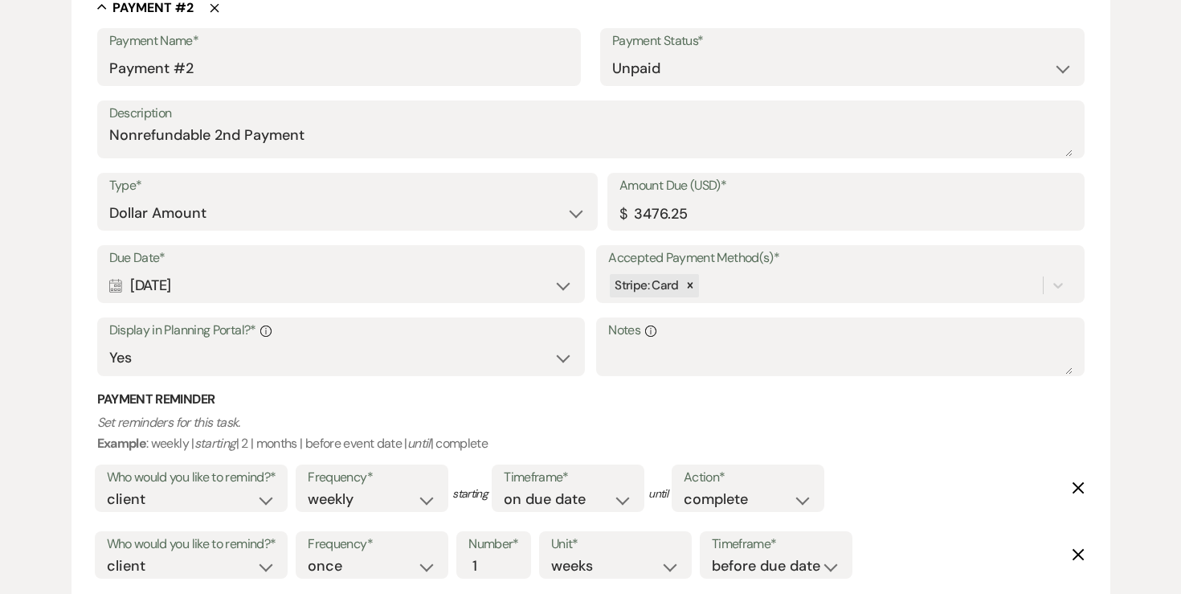
click at [295, 283] on div "Calendar Sep 15, 2025 Expand" at bounding box center [341, 285] width 464 height 31
select select "day"
select select "afterTodaysDate"
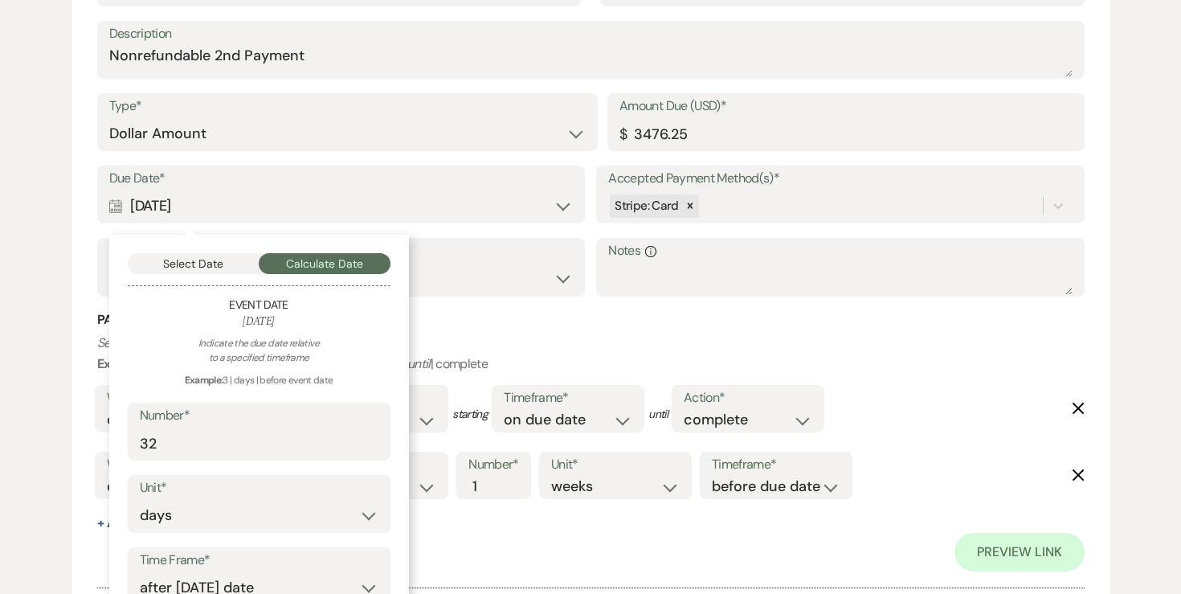
scroll to position [1113, 0]
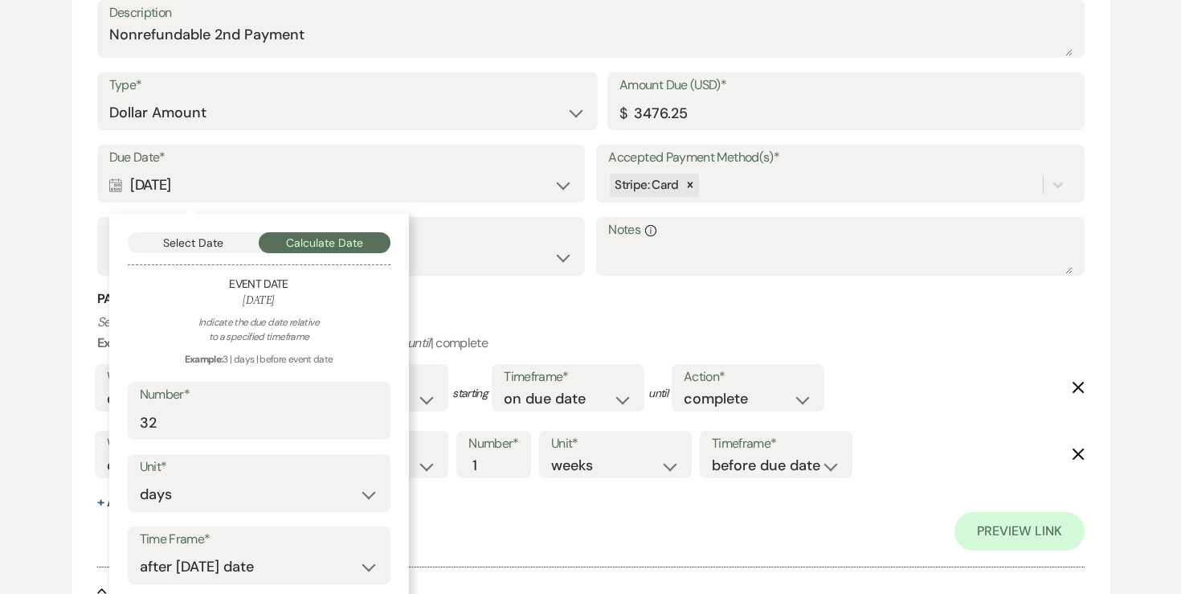
click at [245, 451] on div "Indicate the due date relative to a specified timeframe Example: 3 | days | bef…" at bounding box center [259, 473] width 263 height 316
click at [243, 414] on input "32" at bounding box center [259, 421] width 239 height 31
type input "30"
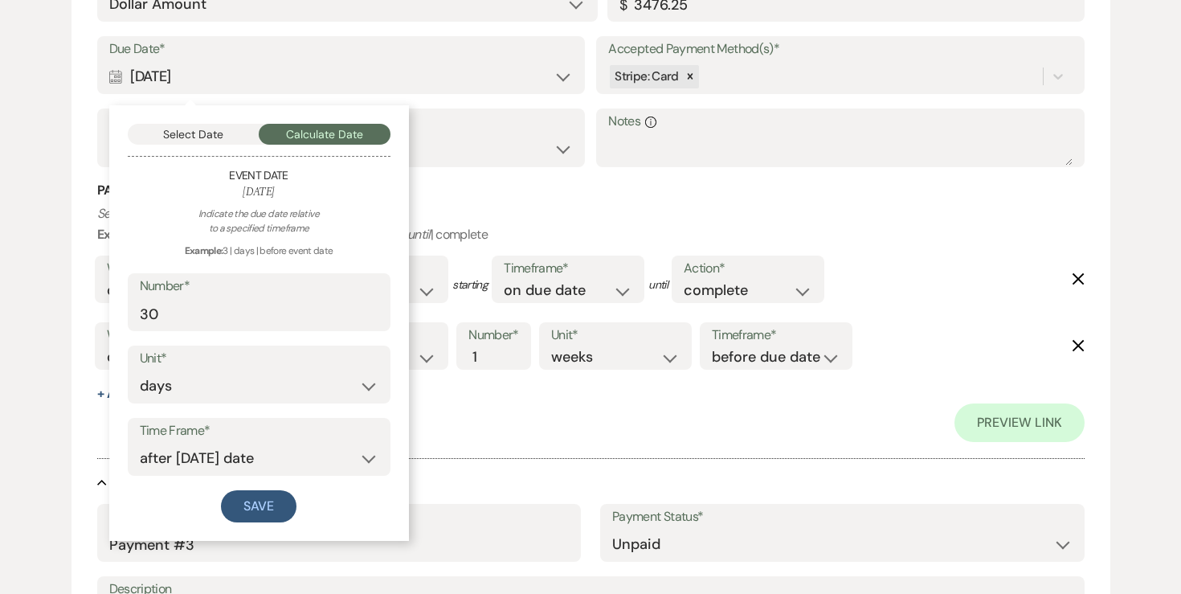
scroll to position [1303, 0]
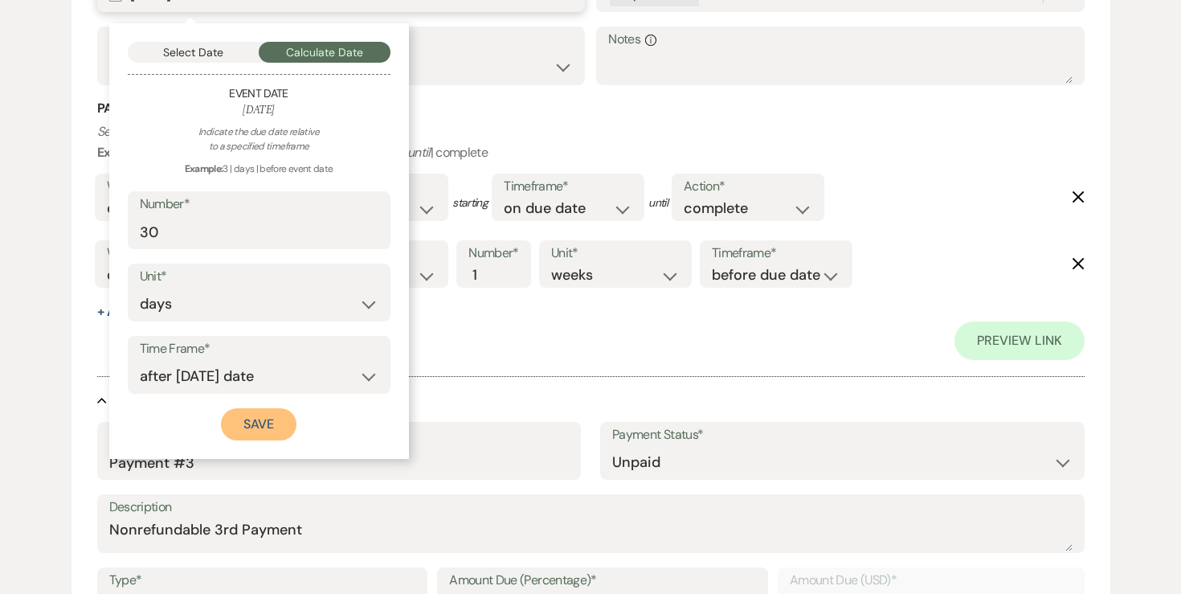
click at [269, 419] on button "Save" at bounding box center [259, 424] width 76 height 32
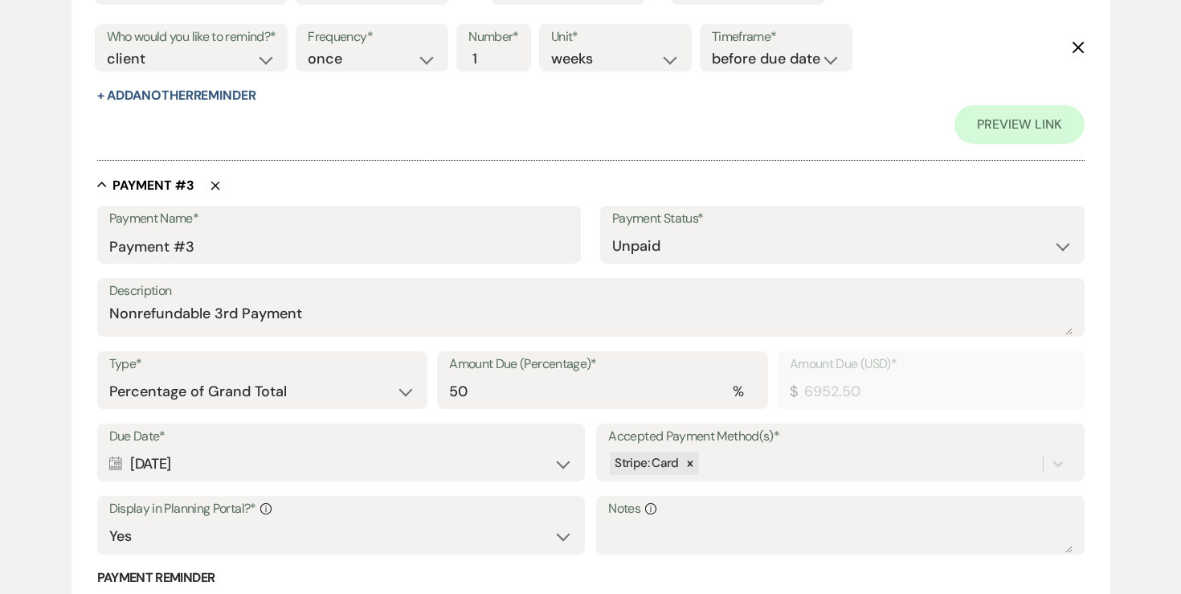
scroll to position [1529, 0]
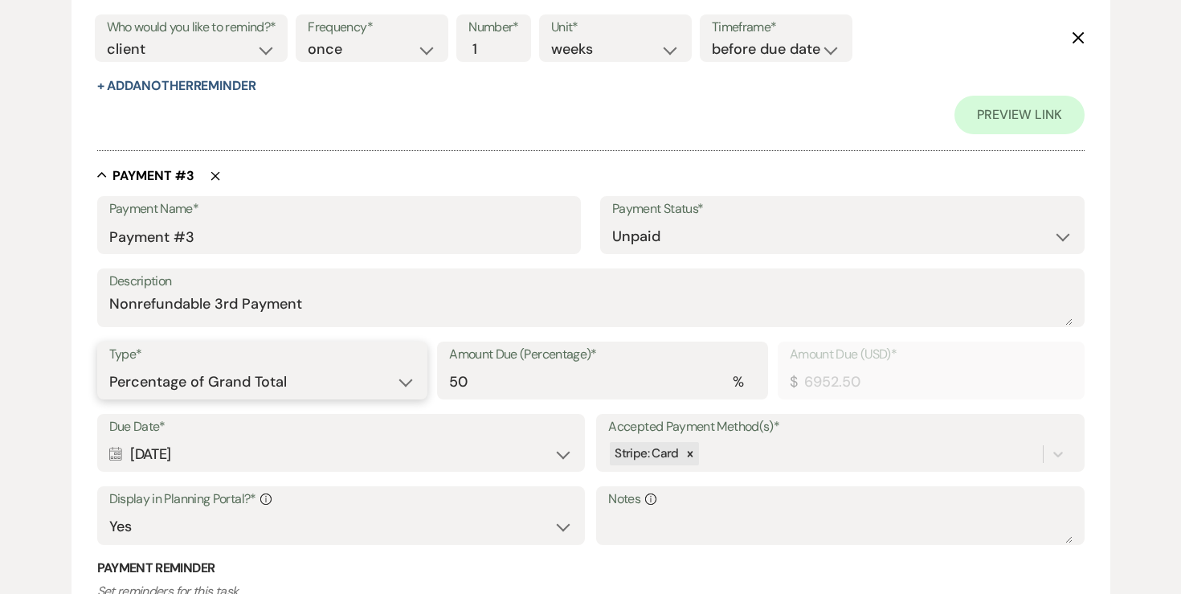
click at [294, 378] on select "Dollar Amount Percentage of Grand Total" at bounding box center [262, 381] width 307 height 31
select select "flat"
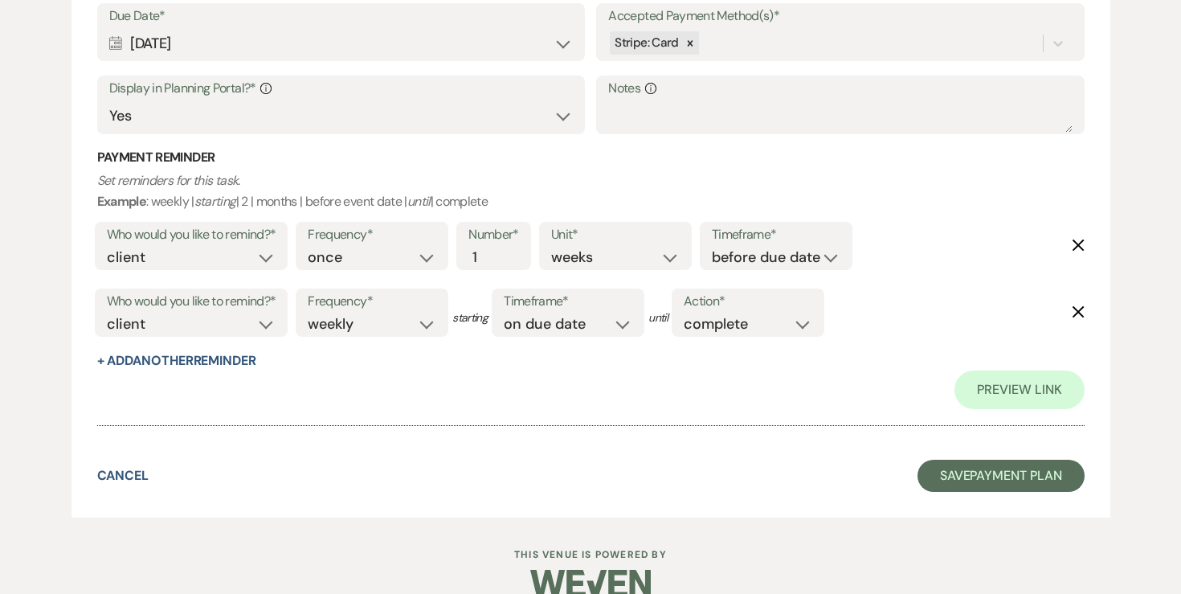
scroll to position [1965, 0]
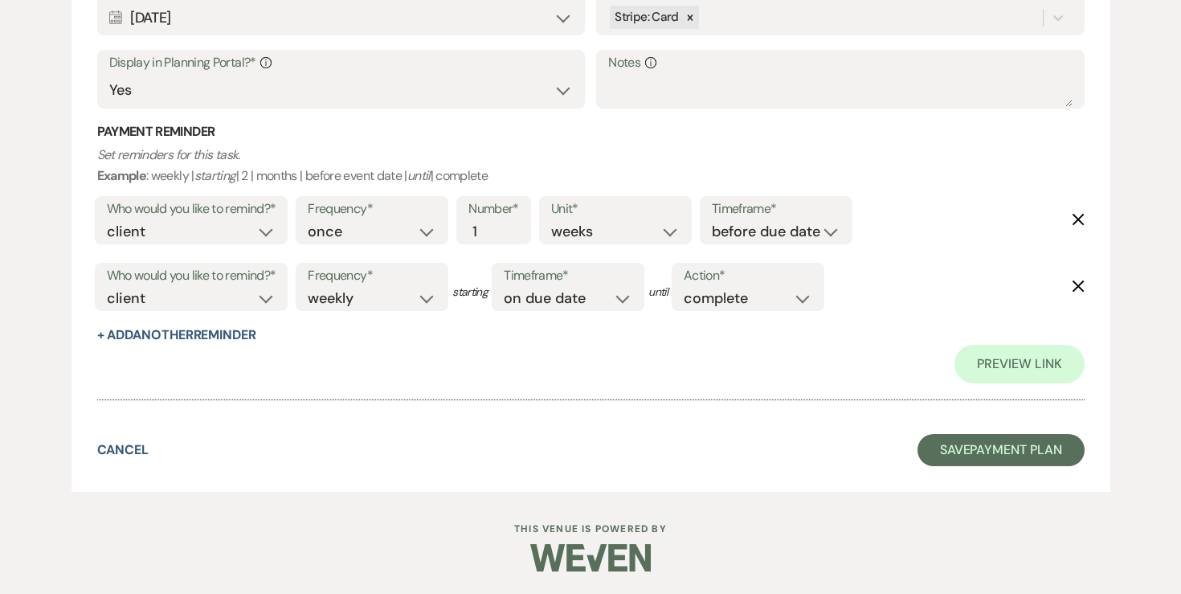
click at [978, 455] on button "Save Payment Plan" at bounding box center [1000, 450] width 167 height 32
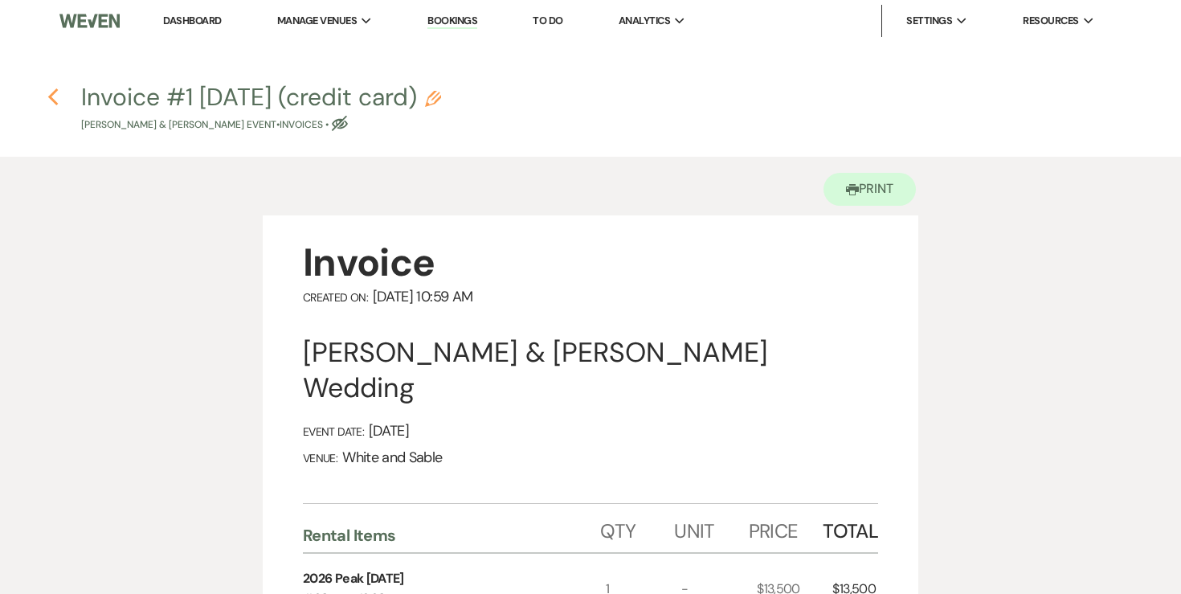
click at [56, 95] on icon "Previous" at bounding box center [53, 97] width 12 height 19
select select "2"
select select "12"
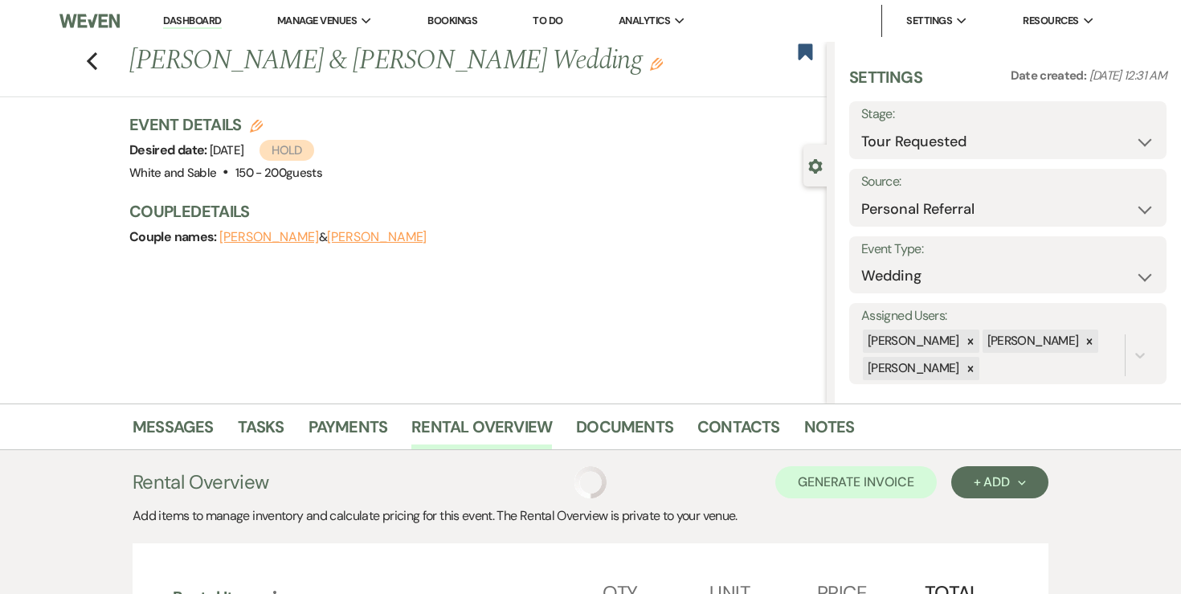
scroll to position [304, 0]
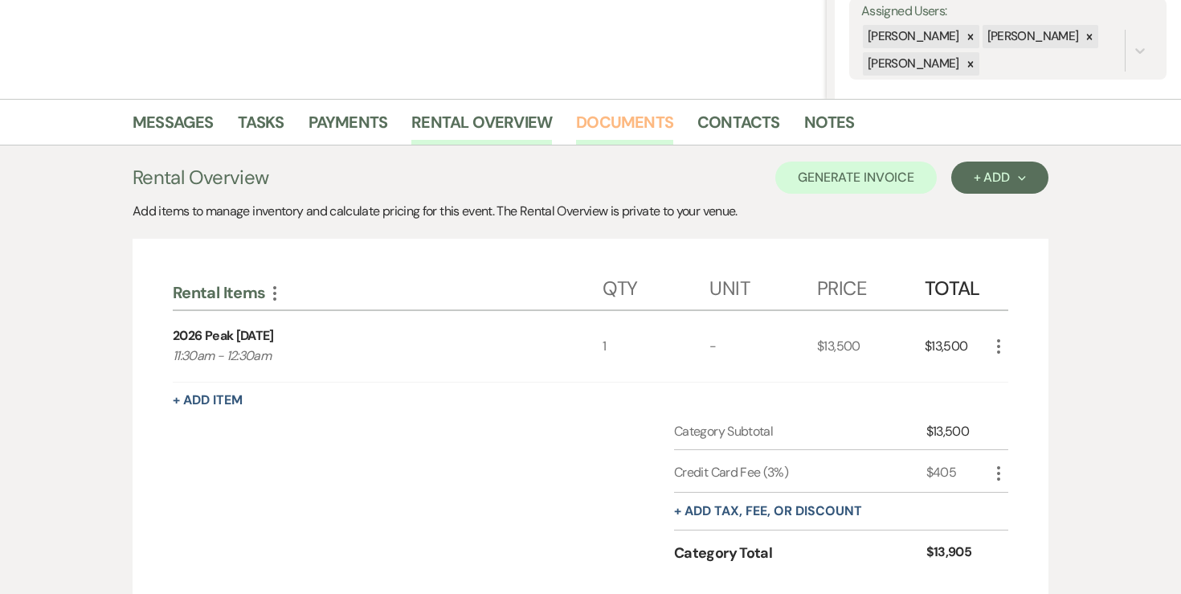
click at [603, 115] on link "Documents" at bounding box center [624, 126] width 97 height 35
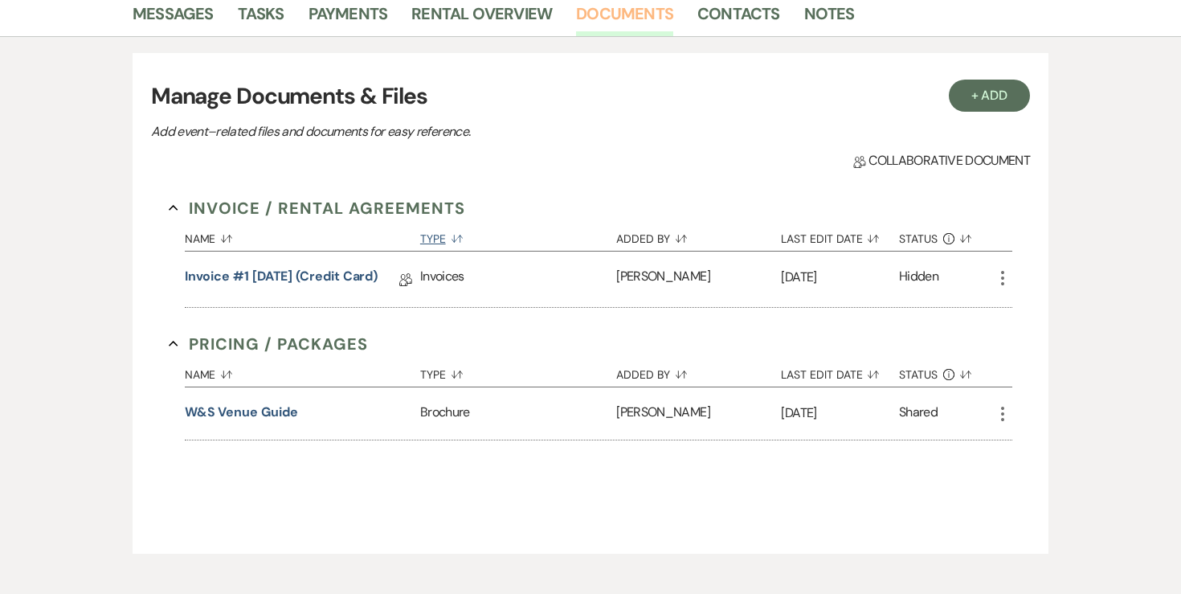
scroll to position [422, 0]
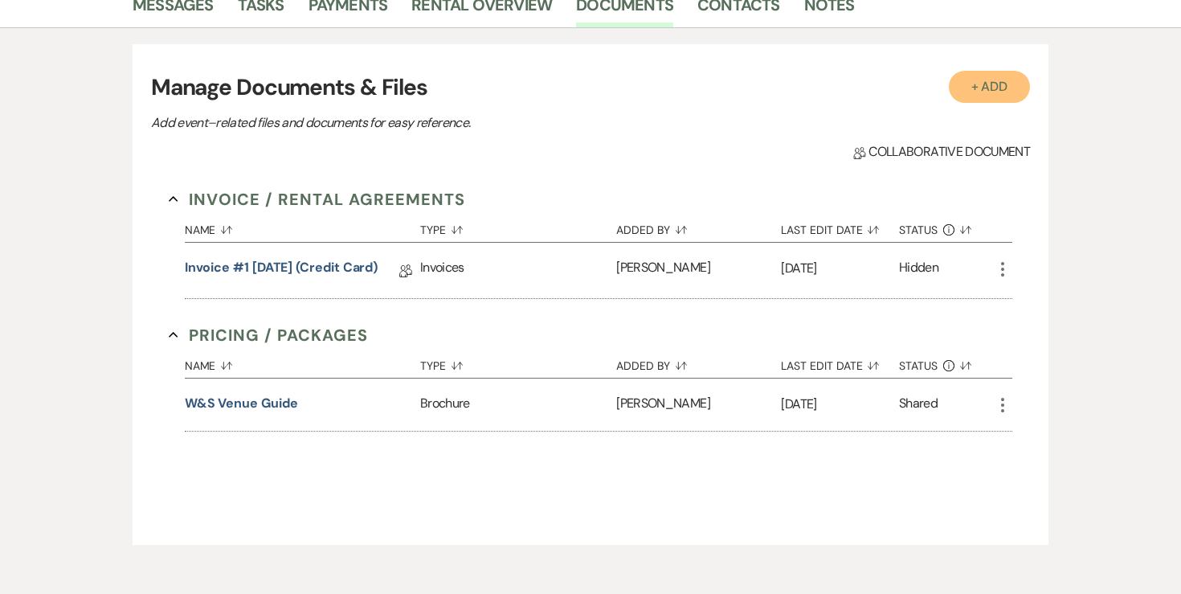
click at [1007, 76] on button "+ Add" at bounding box center [990, 87] width 82 height 32
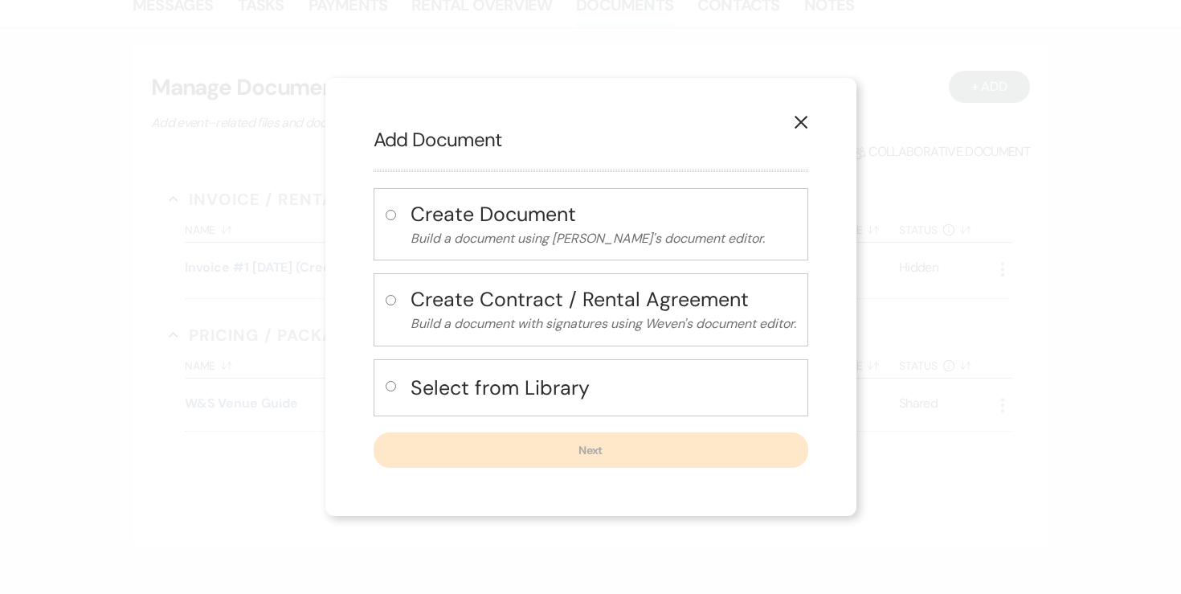
click at [387, 298] on input "radio" at bounding box center [391, 300] width 10 height 10
radio input "true"
select select "10"
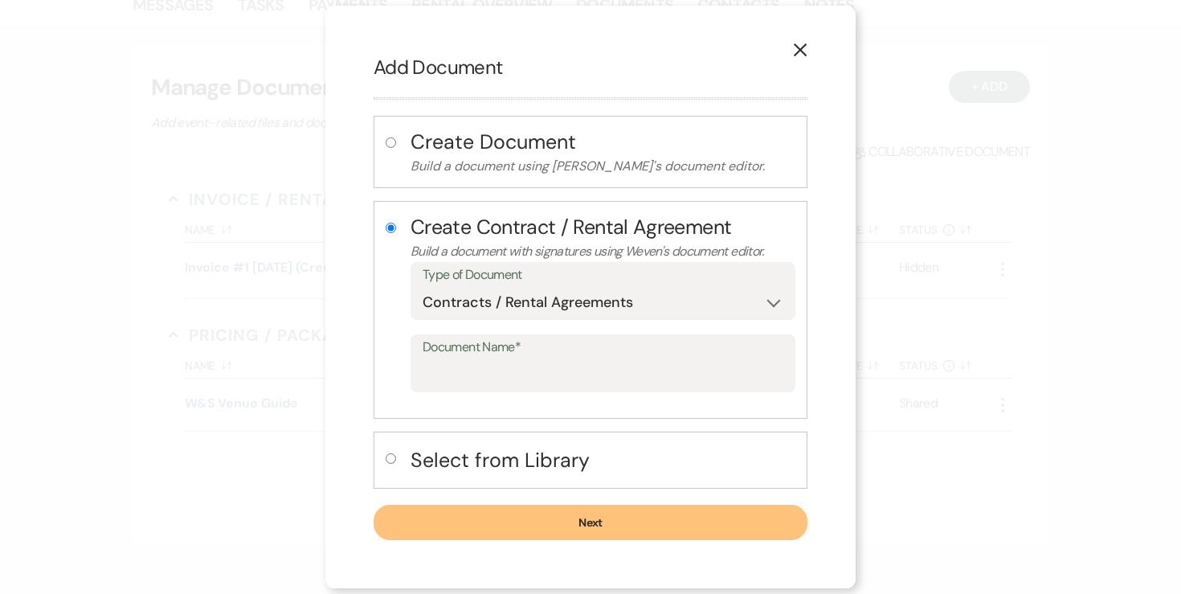
click at [391, 459] on input "radio" at bounding box center [391, 458] width 10 height 10
radio input "true"
radio input "false"
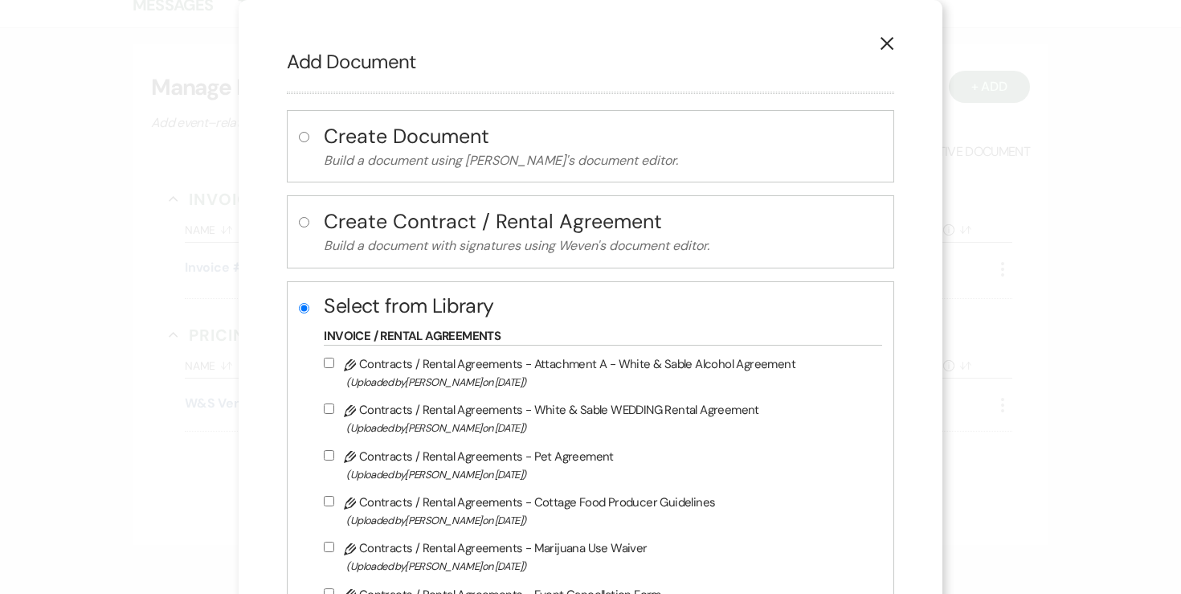
click at [332, 408] on input "Pencil Contracts / Rental Agreements - White & Sable WEDDING Rental Agreement (…" at bounding box center [329, 408] width 10 height 10
checkbox input "true"
click at [334, 361] on input "Pencil Contracts / Rental Agreements - Attachment A - White & Sable Alcohol Agr…" at bounding box center [329, 362] width 10 height 10
checkbox input "true"
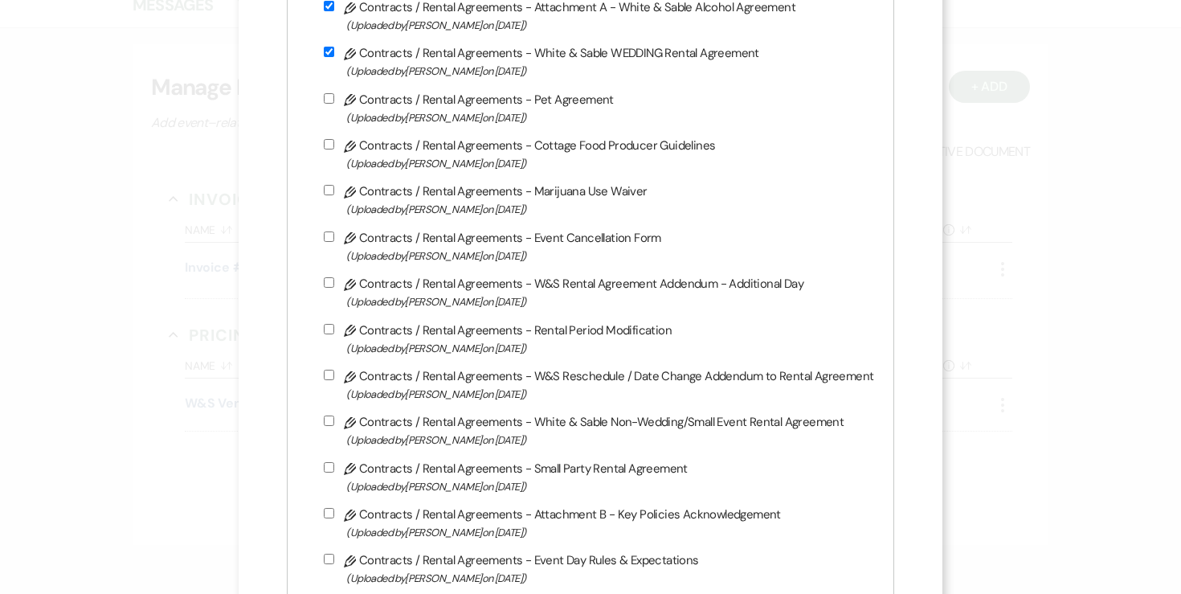
scroll to position [877, 0]
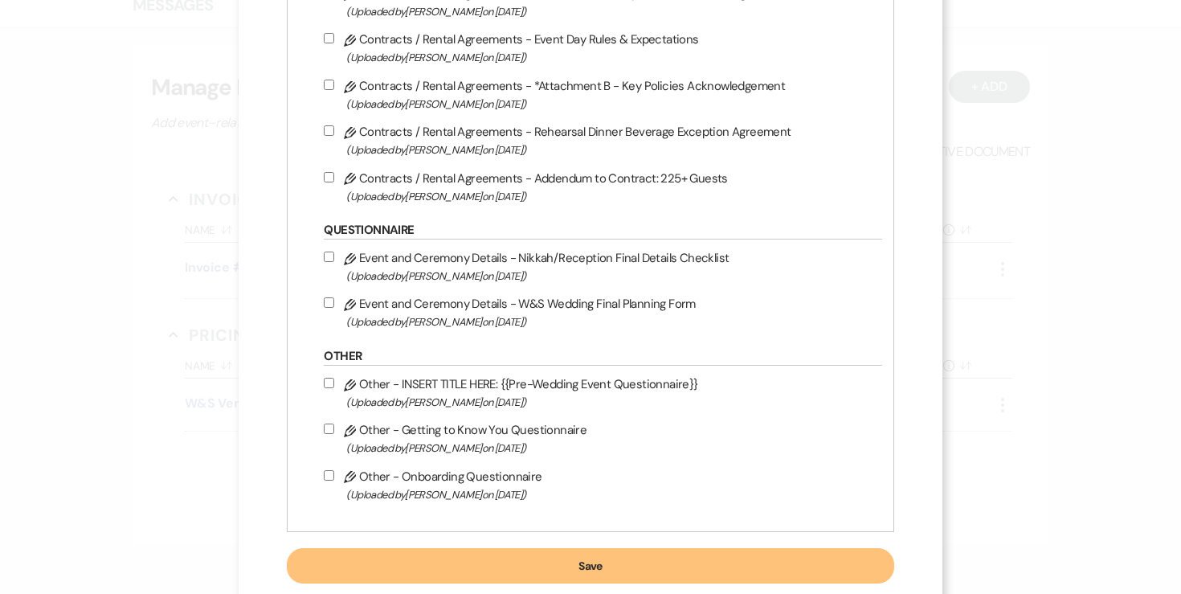
click at [422, 567] on button "Save" at bounding box center [590, 565] width 607 height 35
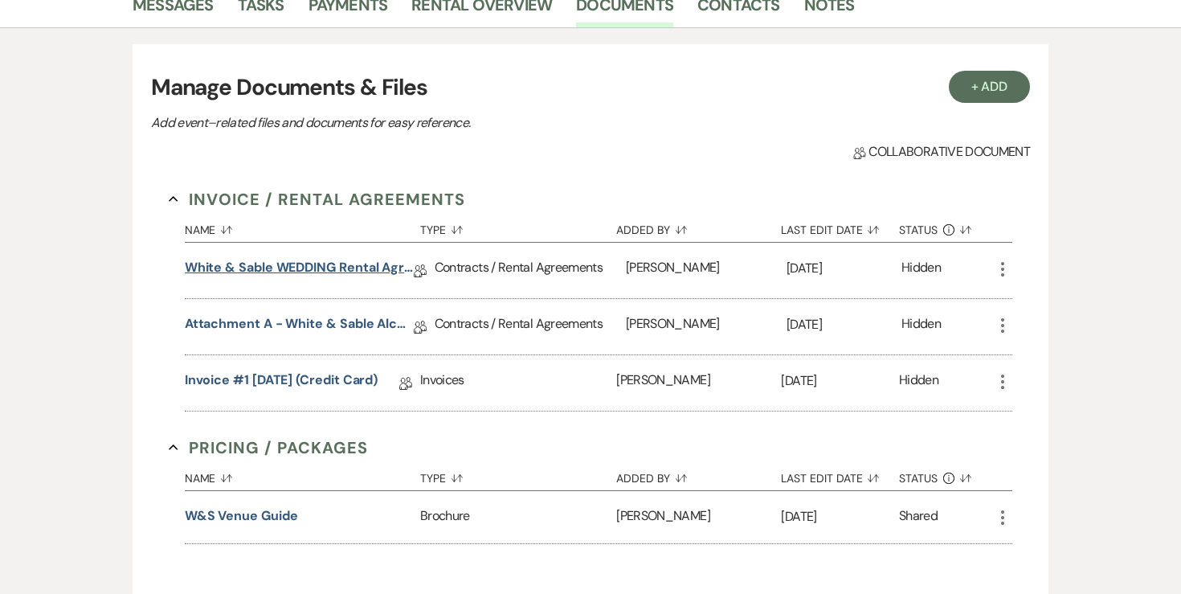
click at [348, 266] on link "White & Sable WEDDING Rental Agreement" at bounding box center [299, 270] width 229 height 25
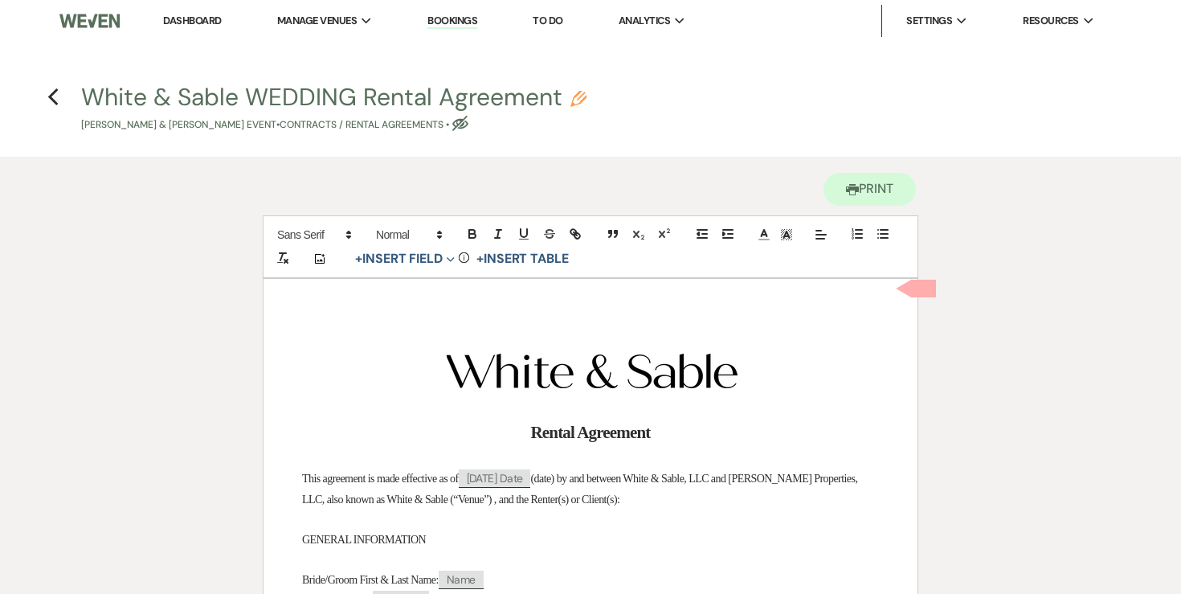
click at [574, 99] on icon "Pencil" at bounding box center [578, 99] width 16 height 16
select select "10"
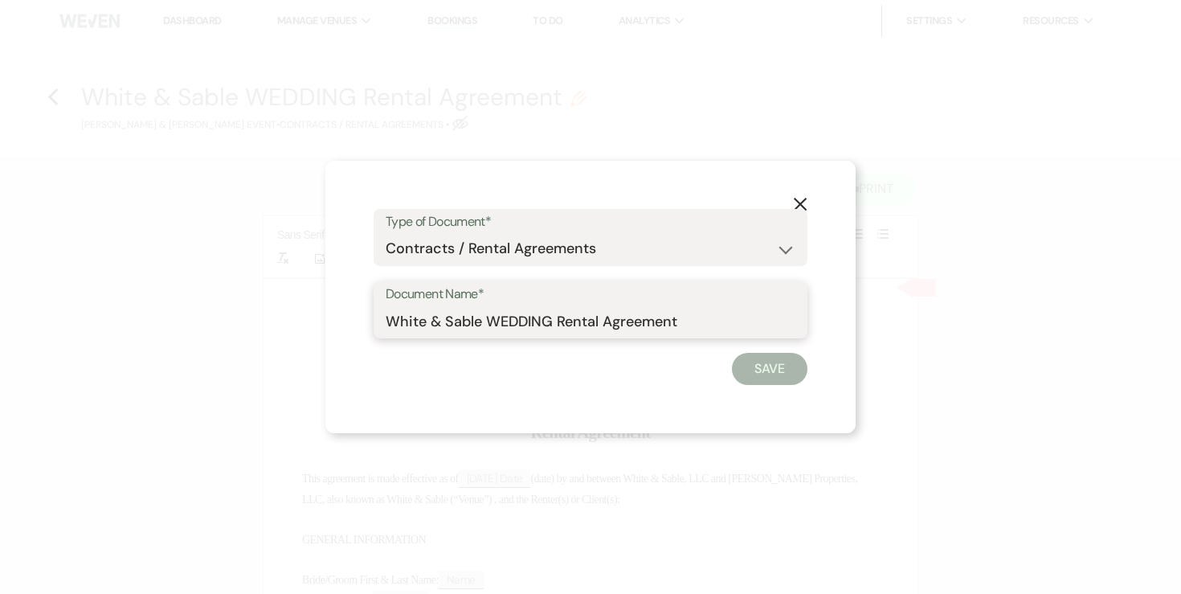
click at [516, 325] on input "White & Sable WEDDING Rental Agreement" at bounding box center [591, 320] width 410 height 31
click at [750, 325] on input "White & Sable/Ostensen+Buchtel Rental Agreement" at bounding box center [591, 320] width 410 height 31
type input "White & Sable/Ostensen+Buchtel Rental Agreement - 5.9.26"
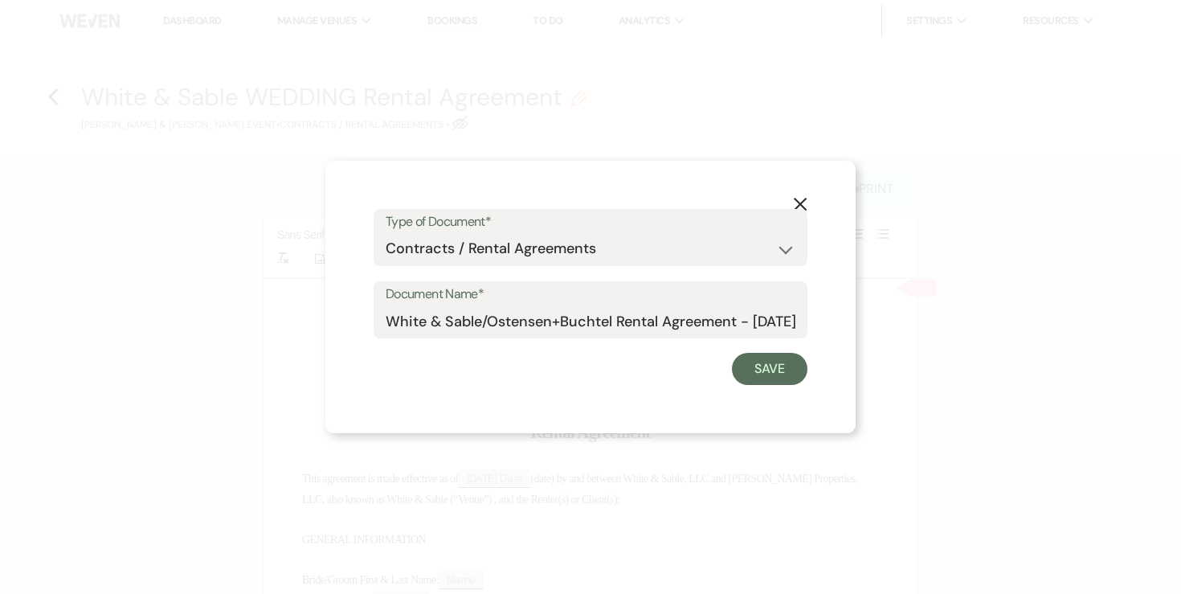
click at [784, 385] on div "X Type of Document* Special Event Insurance Vendor Certificate of Insurance Con…" at bounding box center [590, 297] width 530 height 273
click at [777, 378] on button "Save" at bounding box center [770, 369] width 76 height 32
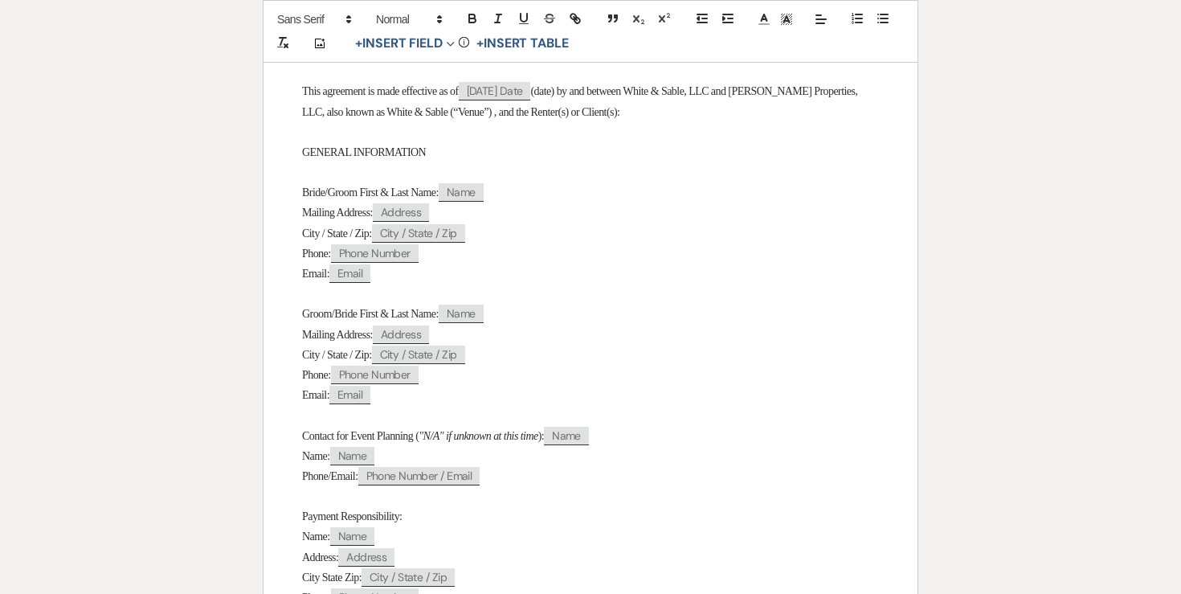
scroll to position [389, 0]
click at [349, 192] on span "Bride/Groom First & Last Name:" at bounding box center [370, 191] width 137 height 12
click at [351, 314] on span "Groom/Bride First & Last Name:" at bounding box center [370, 312] width 137 height 12
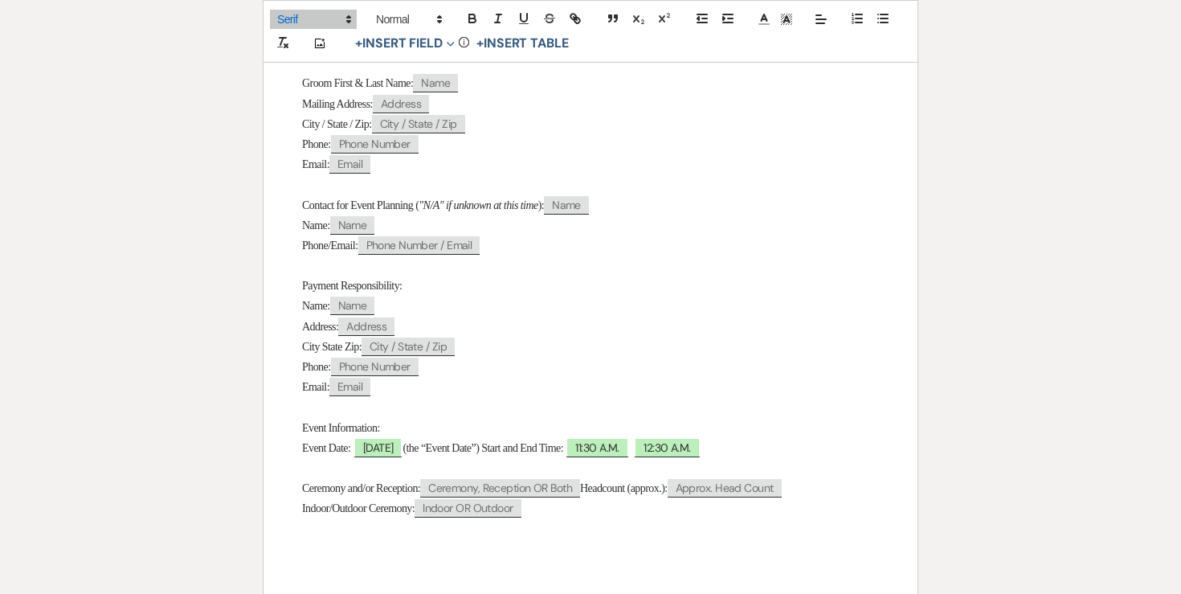
scroll to position [635, 0]
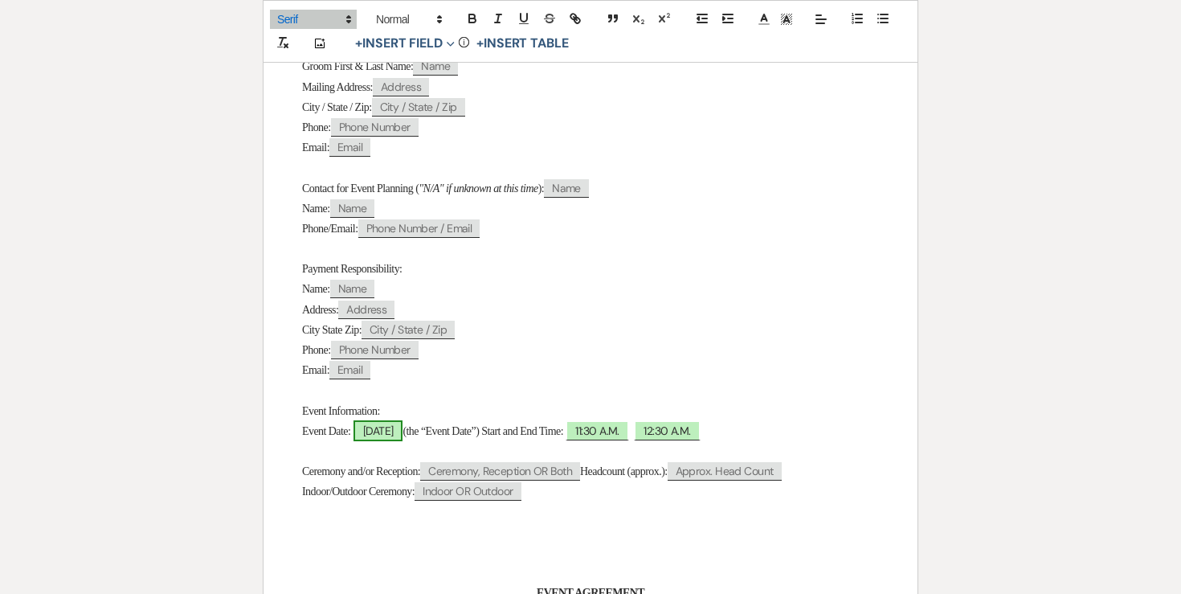
click at [383, 441] on span "05/09/2026" at bounding box center [378, 430] width 50 height 21
select select "smartCustomField"
select select "owner"
select select "{{eventDate}}"
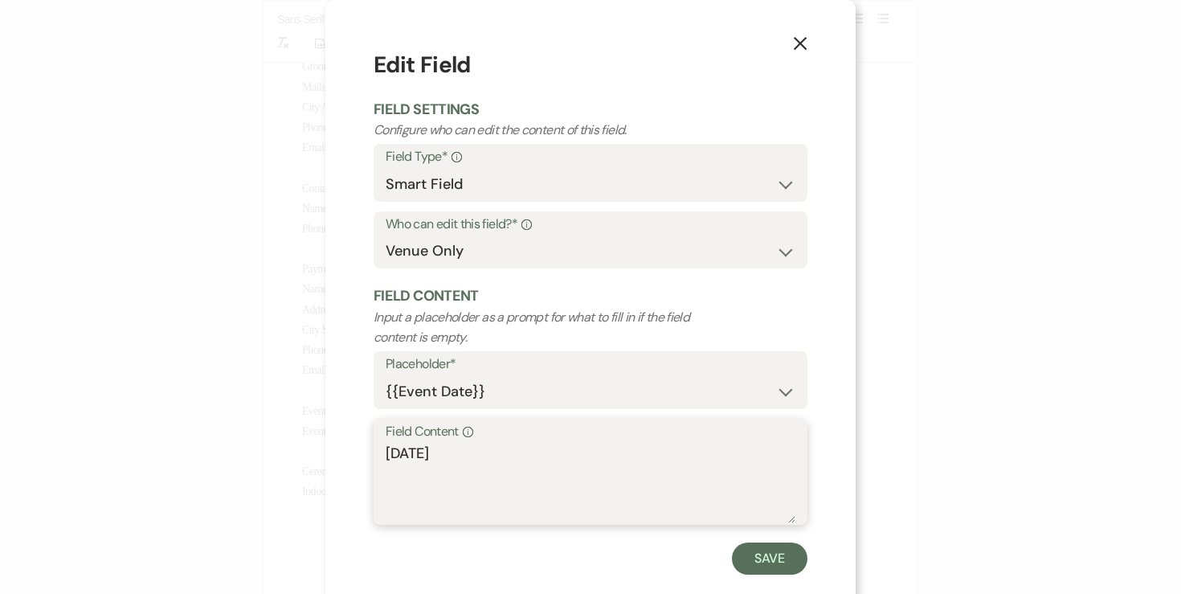
click at [386, 464] on textarea "05/09/2026" at bounding box center [591, 483] width 410 height 80
type textarea "Saturday, 05/09/2026"
click at [749, 560] on button "Save" at bounding box center [770, 558] width 76 height 32
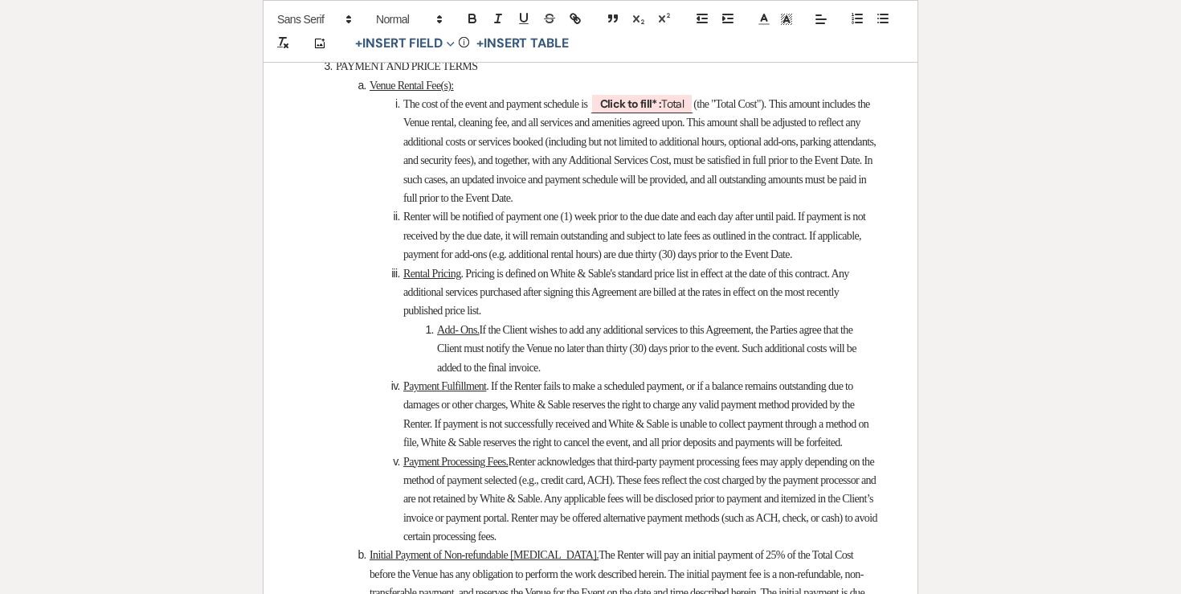
scroll to position [2241, 0]
click at [662, 110] on b "Click to fill* :" at bounding box center [631, 103] width 62 height 14
select select "owner"
select select "Total"
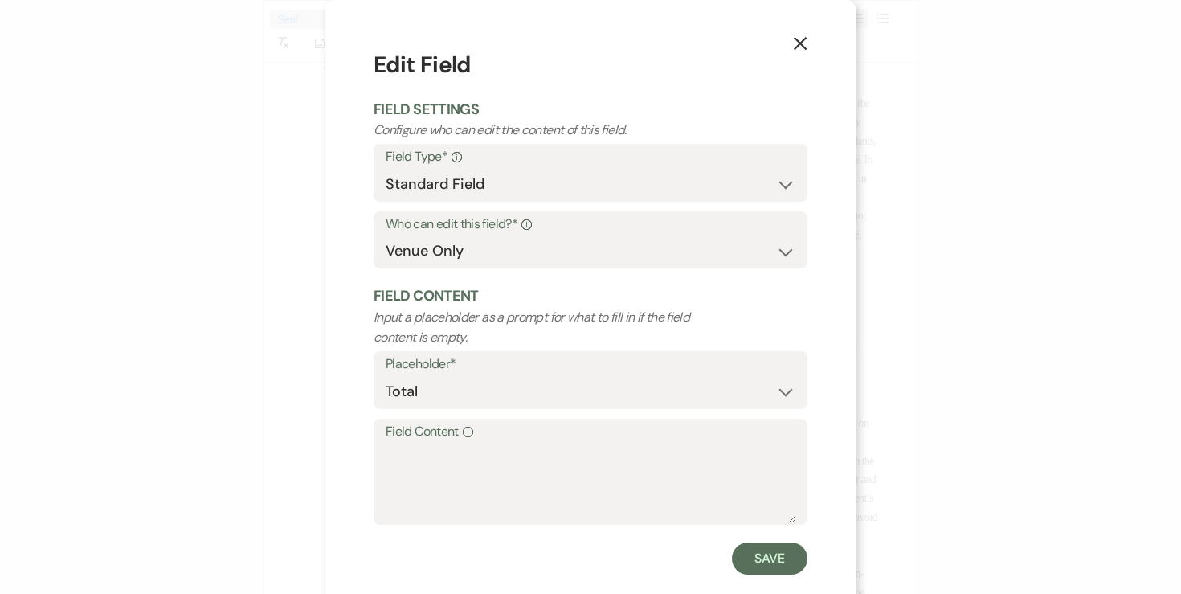
click at [541, 435] on label "Field Content Info" at bounding box center [591, 431] width 410 height 23
click at [541, 443] on textarea "Field Content Info" at bounding box center [591, 483] width 410 height 80
type textarea "1"
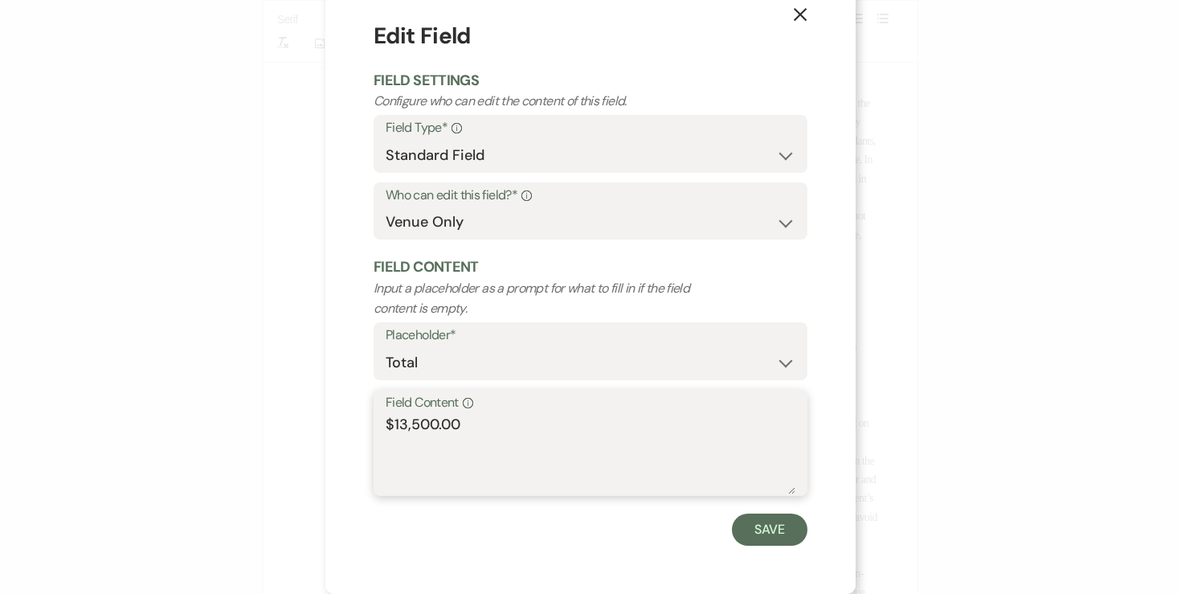
type textarea "$13,500.00"
click at [796, 508] on form "Edit Field Field Settings Configure who can edit the content of this field. Fie…" at bounding box center [591, 282] width 434 height 526
click at [787, 514] on button "Save" at bounding box center [770, 529] width 76 height 32
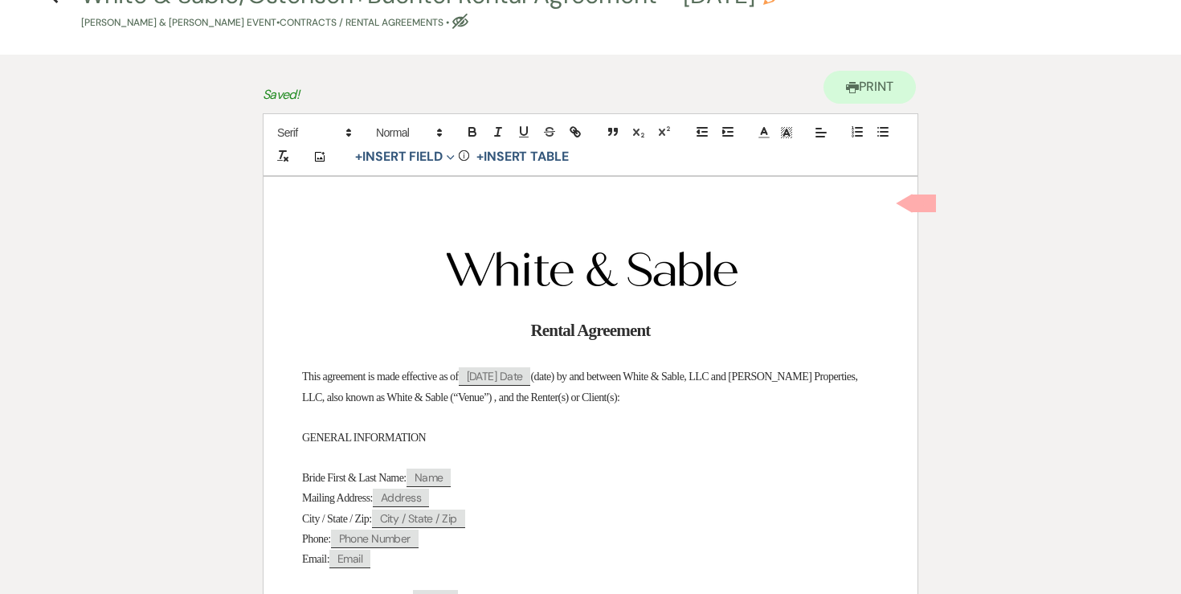
scroll to position [0, 0]
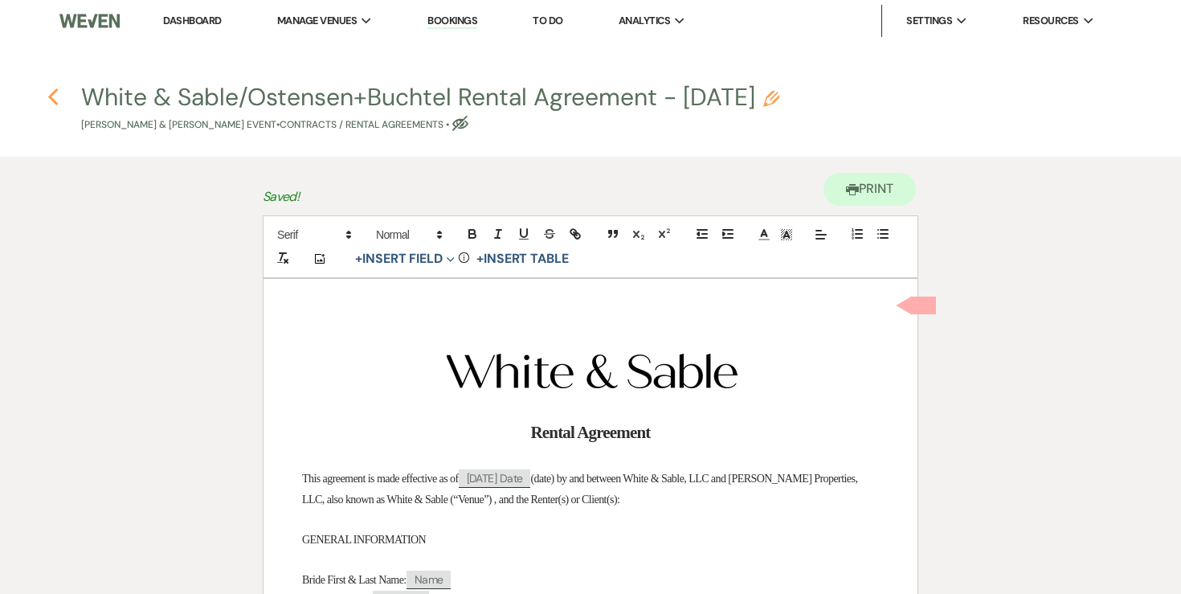
click at [52, 97] on icon "Previous" at bounding box center [53, 97] width 12 height 19
select select "2"
select select "12"
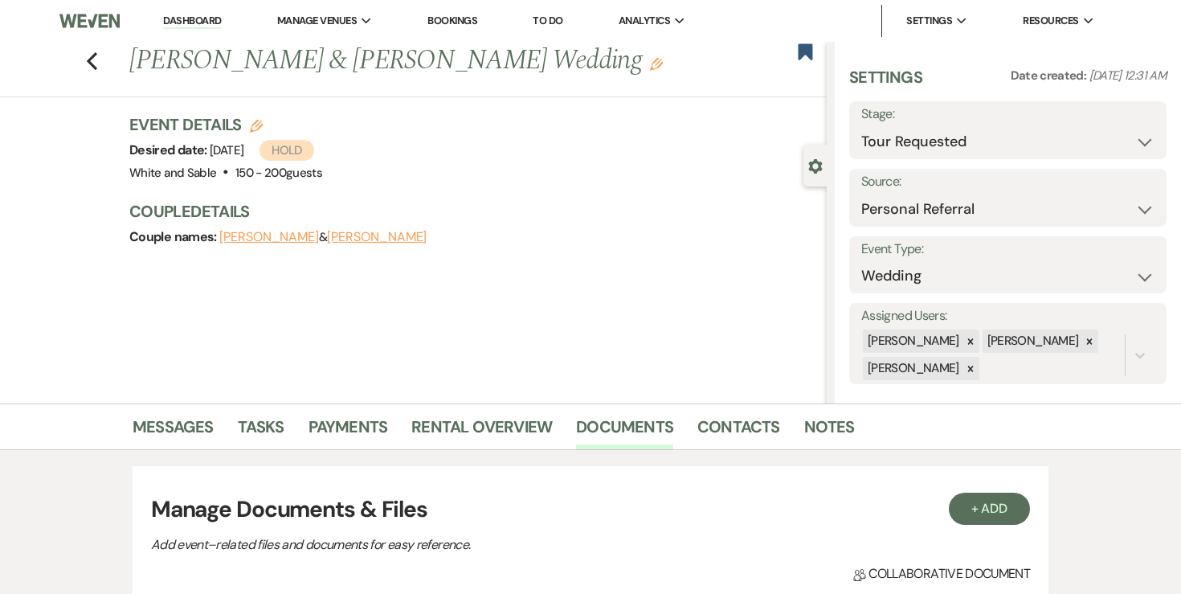
click at [255, 239] on button "Olivia Ostensen" at bounding box center [269, 237] width 100 height 13
select select "1"
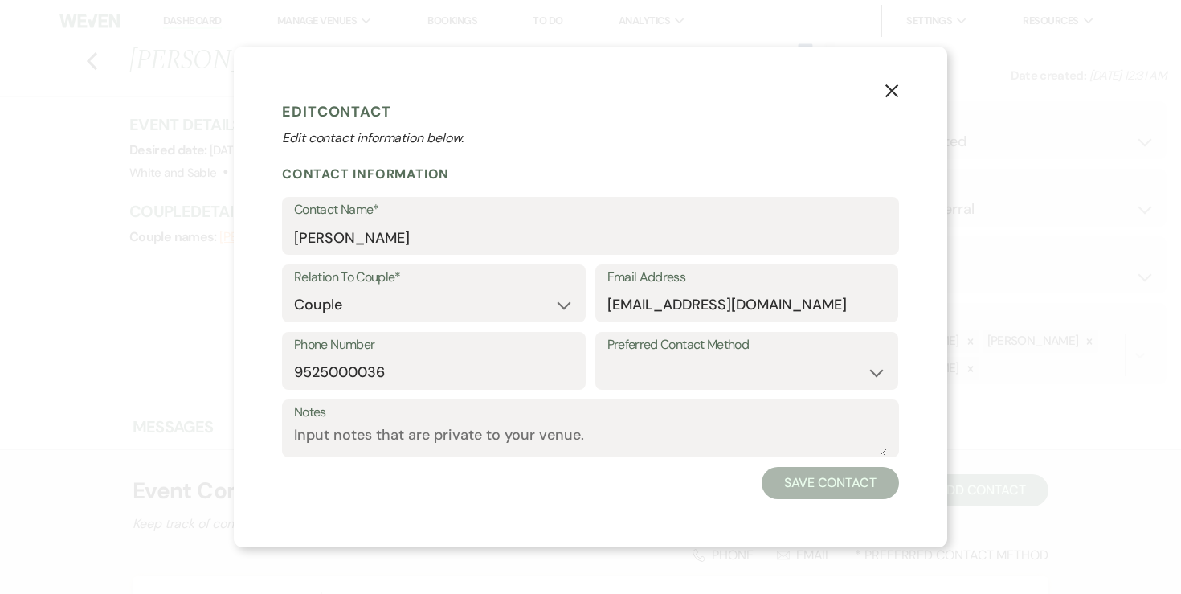
click at [353, 351] on label "Phone Number" at bounding box center [434, 344] width 280 height 23
click at [353, 357] on input "9525000036" at bounding box center [434, 372] width 280 height 31
click at [353, 351] on label "Phone Number" at bounding box center [434, 344] width 280 height 23
click at [353, 357] on input "9525000036" at bounding box center [434, 372] width 280 height 31
click at [353, 363] on input "9525000036" at bounding box center [434, 372] width 280 height 31
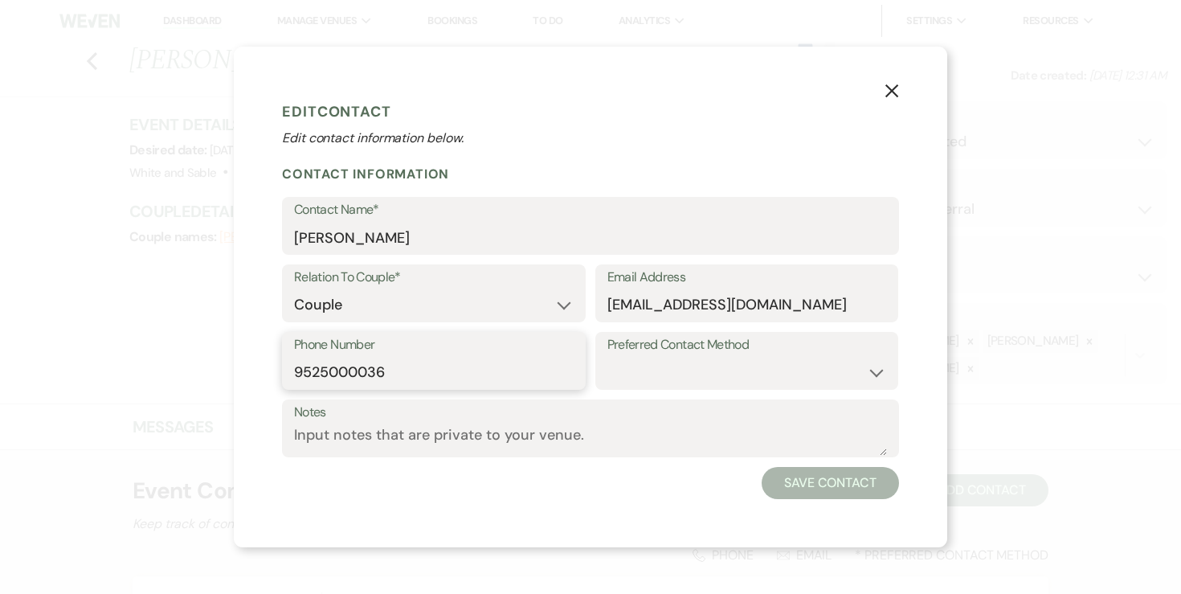
click at [353, 363] on input "9525000036" at bounding box center [434, 372] width 280 height 31
click at [888, 91] on icon "X" at bounding box center [891, 91] width 14 height 14
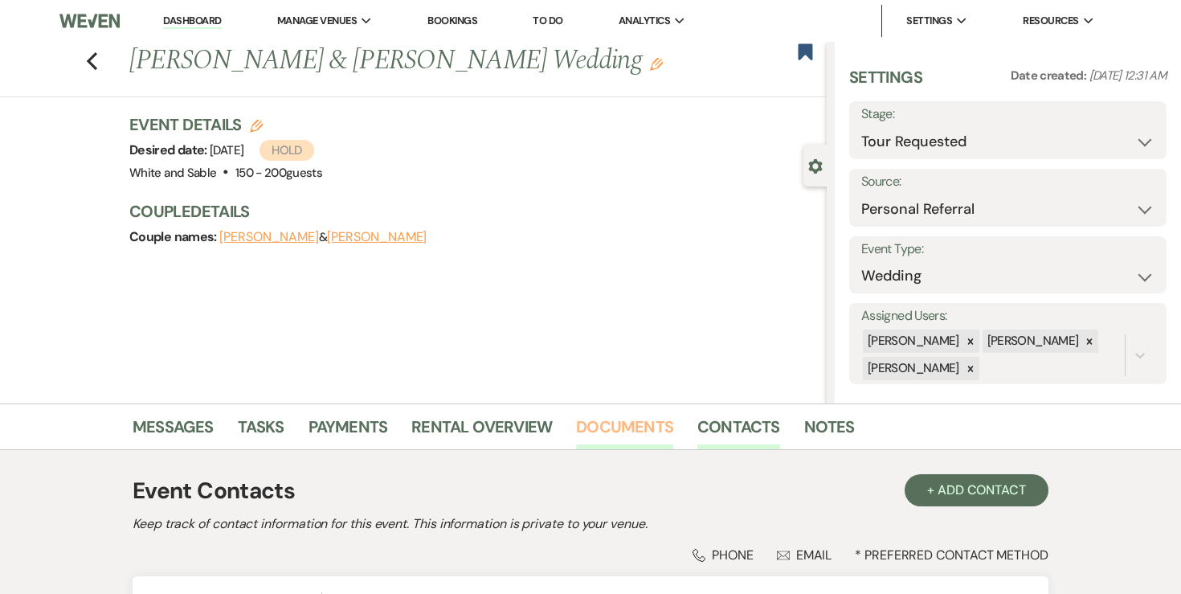
click at [591, 421] on link "Documents" at bounding box center [624, 431] width 97 height 35
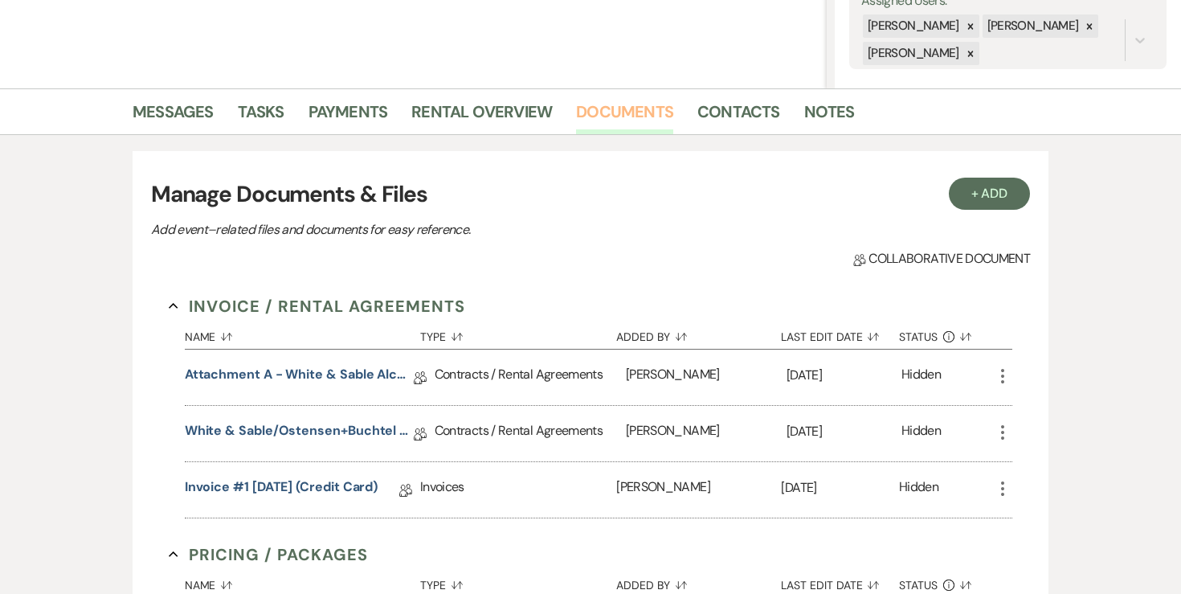
scroll to position [390, 0]
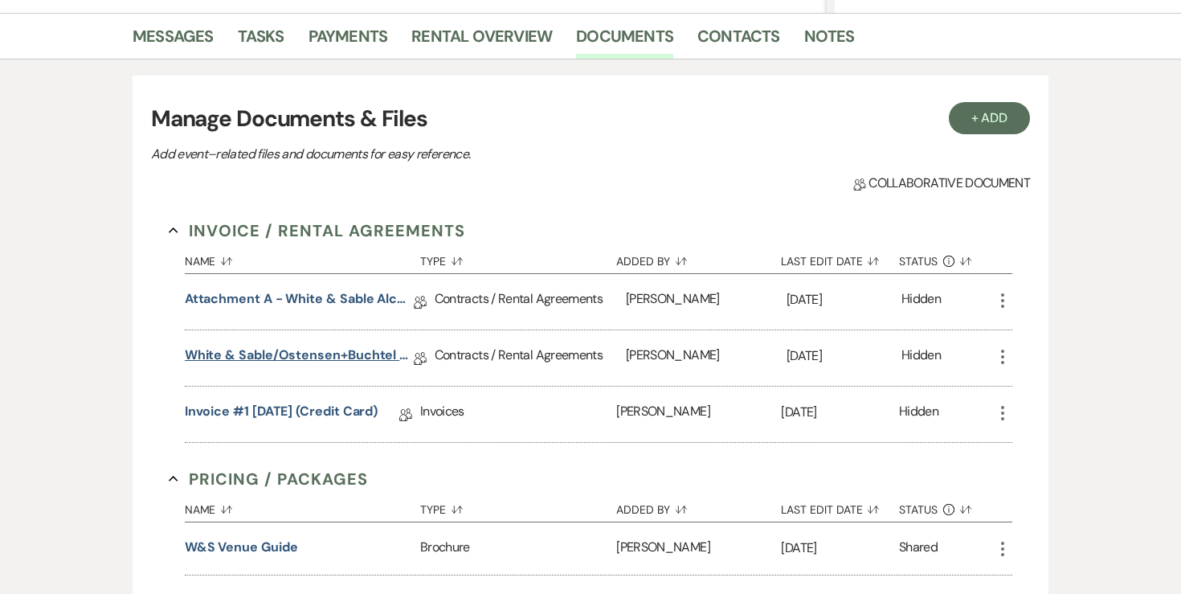
click at [378, 357] on link "White & Sable/Ostensen+Buchtel Rental Agreement - 5.9.26" at bounding box center [299, 357] width 229 height 25
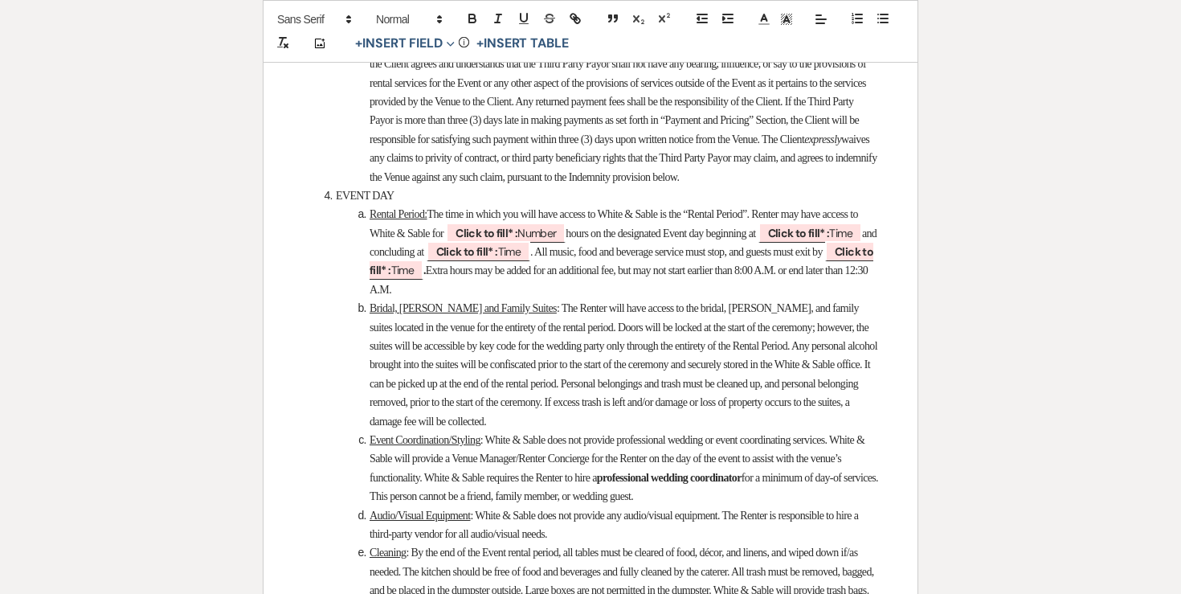
scroll to position [3319, 0]
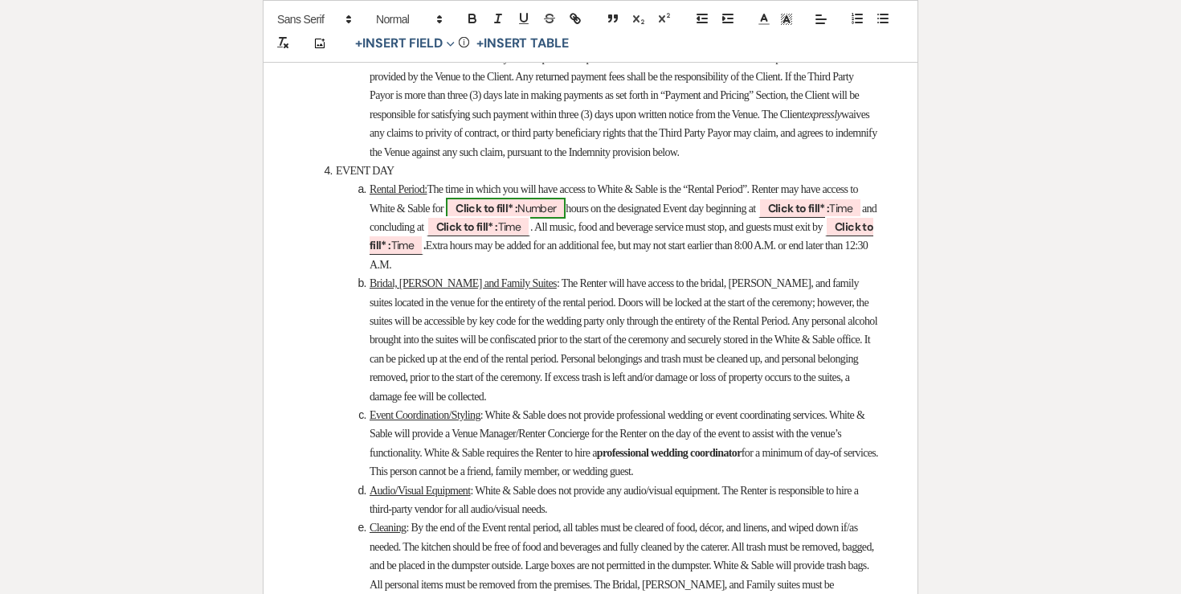
click at [566, 219] on span "Click to fill* : Number" at bounding box center [506, 208] width 120 height 21
select select "owner"
select select "Number"
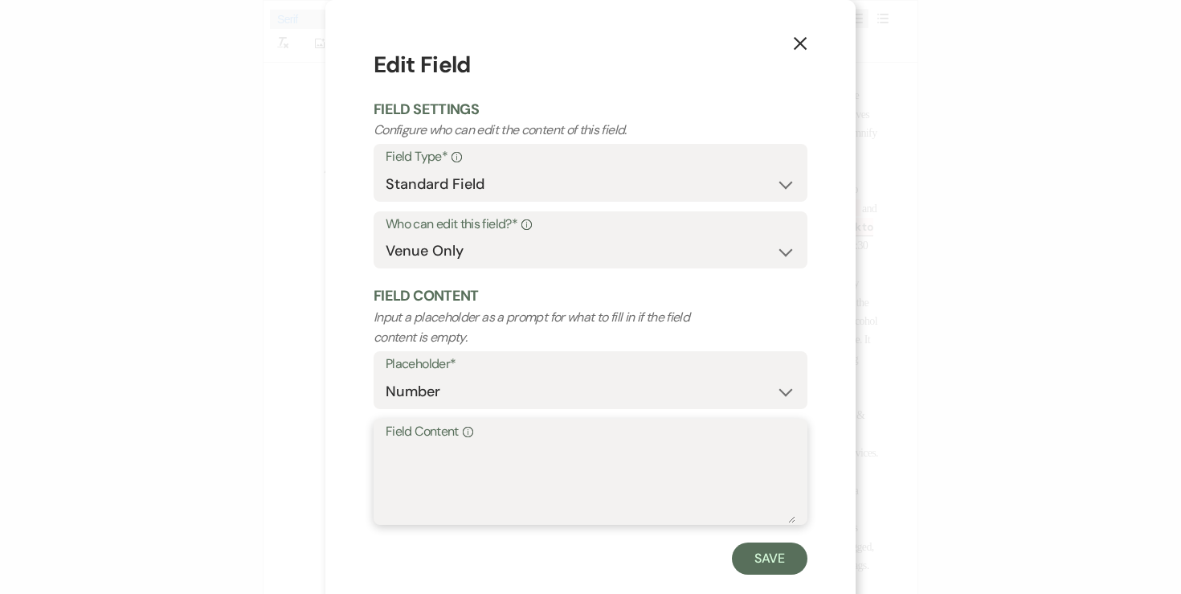
click at [529, 457] on textarea "Field Content Info" at bounding box center [591, 483] width 410 height 80
type textarea "13"
click at [753, 549] on button "Save" at bounding box center [770, 558] width 76 height 32
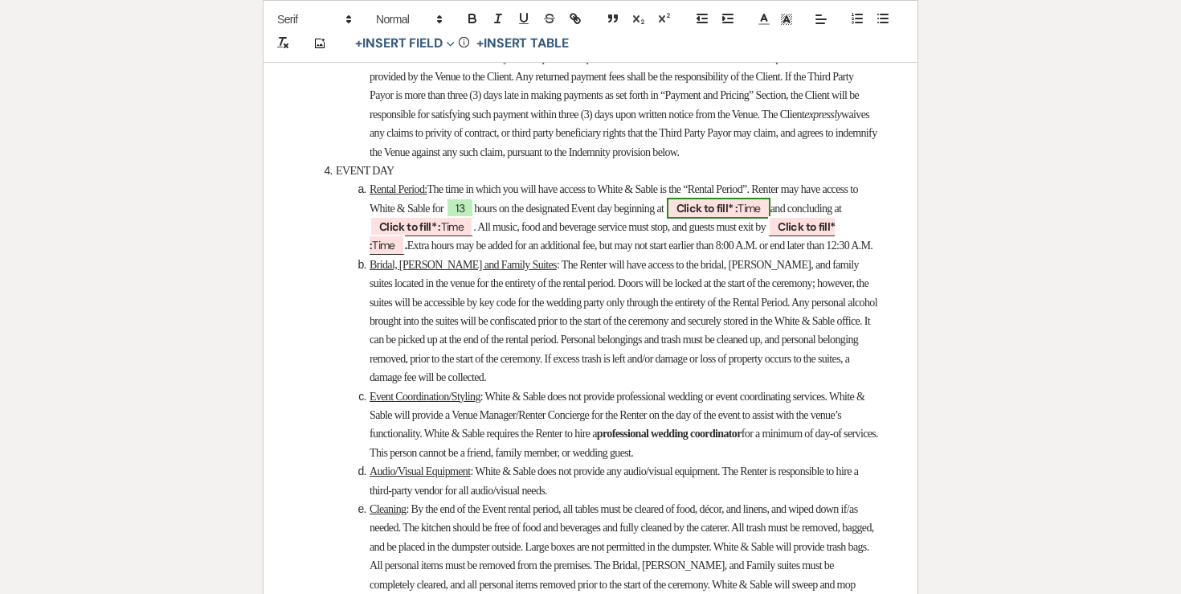
click at [738, 215] on b "Click to fill* :" at bounding box center [707, 208] width 62 height 14
select select "owner"
select select "Time"
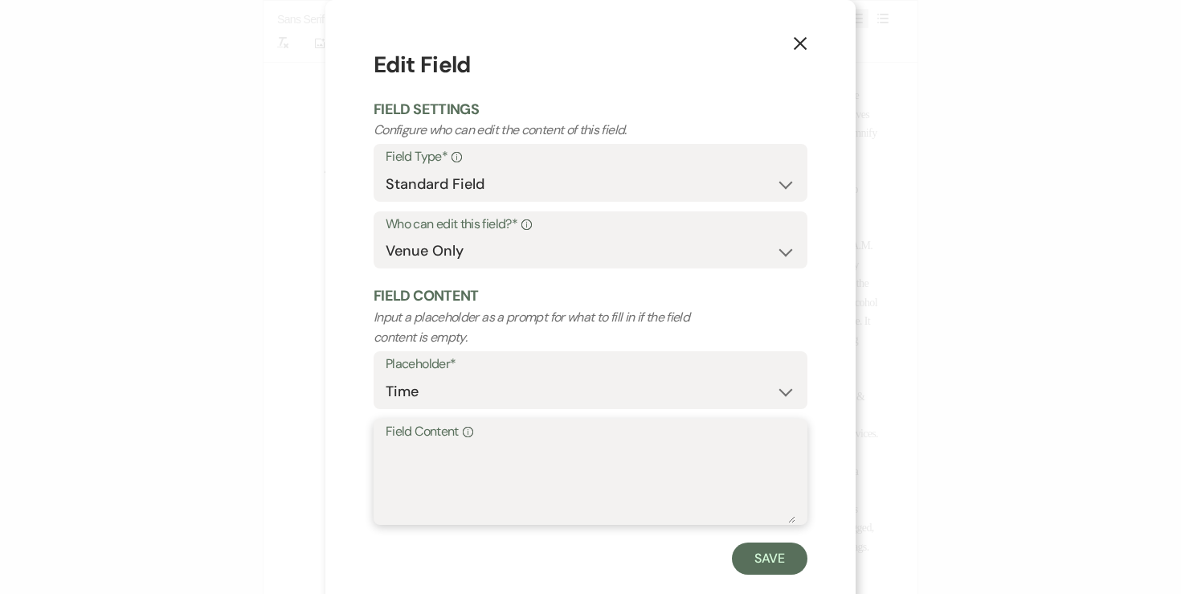
click at [619, 444] on textarea "Field Content Info" at bounding box center [591, 483] width 410 height 80
type textarea "11:30am"
click at [762, 571] on button "Save" at bounding box center [770, 558] width 76 height 32
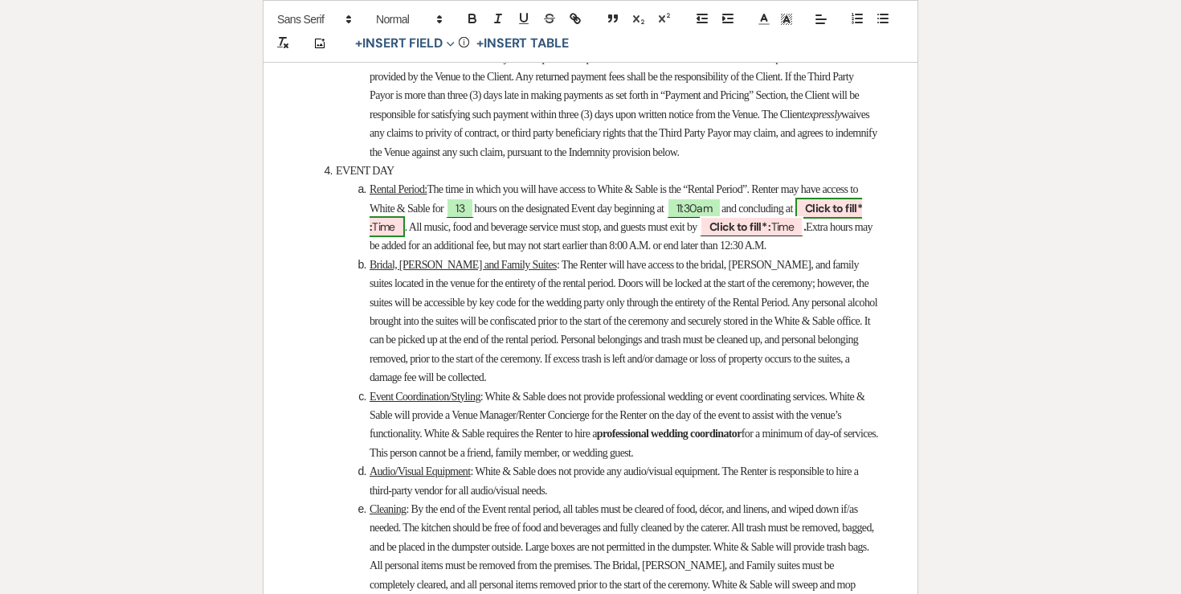
click at [447, 234] on b "Click to fill* :" at bounding box center [616, 217] width 492 height 33
select select "owner"
select select "Time"
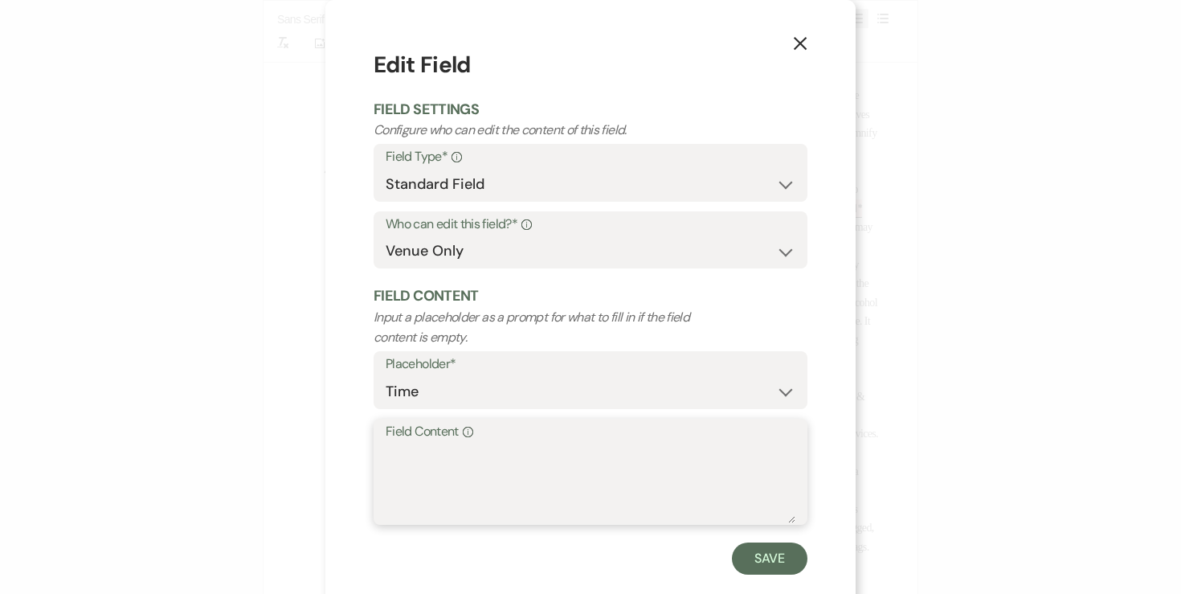
click at [496, 479] on textarea "Field Content Info" at bounding box center [591, 483] width 410 height 80
type textarea "12:30am"
click at [751, 562] on button "Save" at bounding box center [770, 558] width 76 height 32
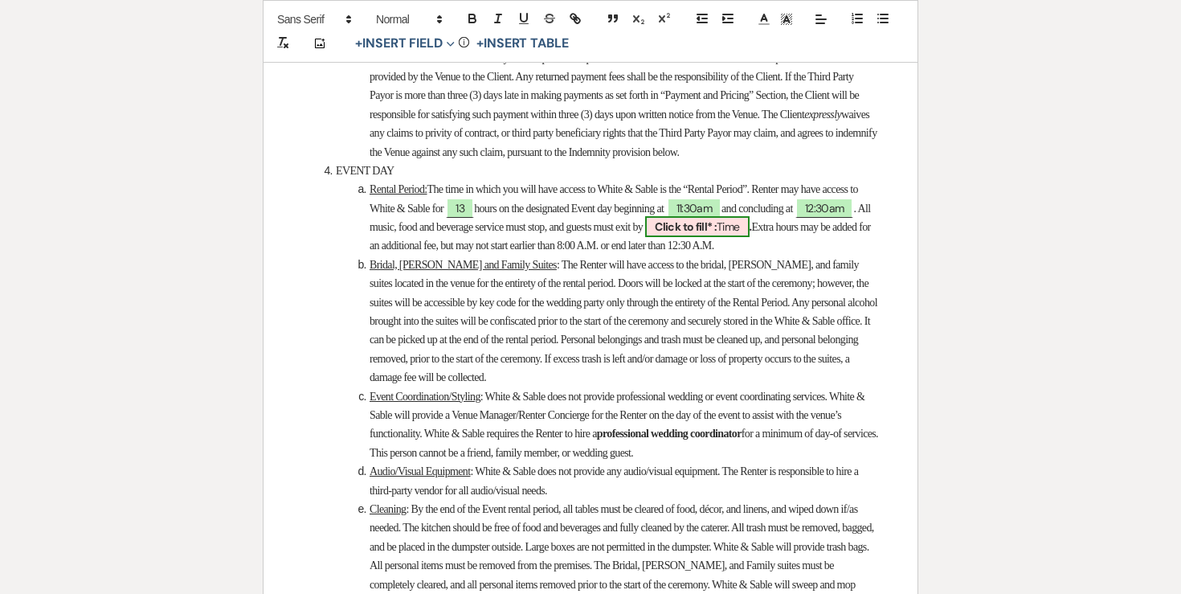
click at [717, 234] on b "Click to fill* :" at bounding box center [686, 226] width 62 height 14
select select "owner"
select select "Time"
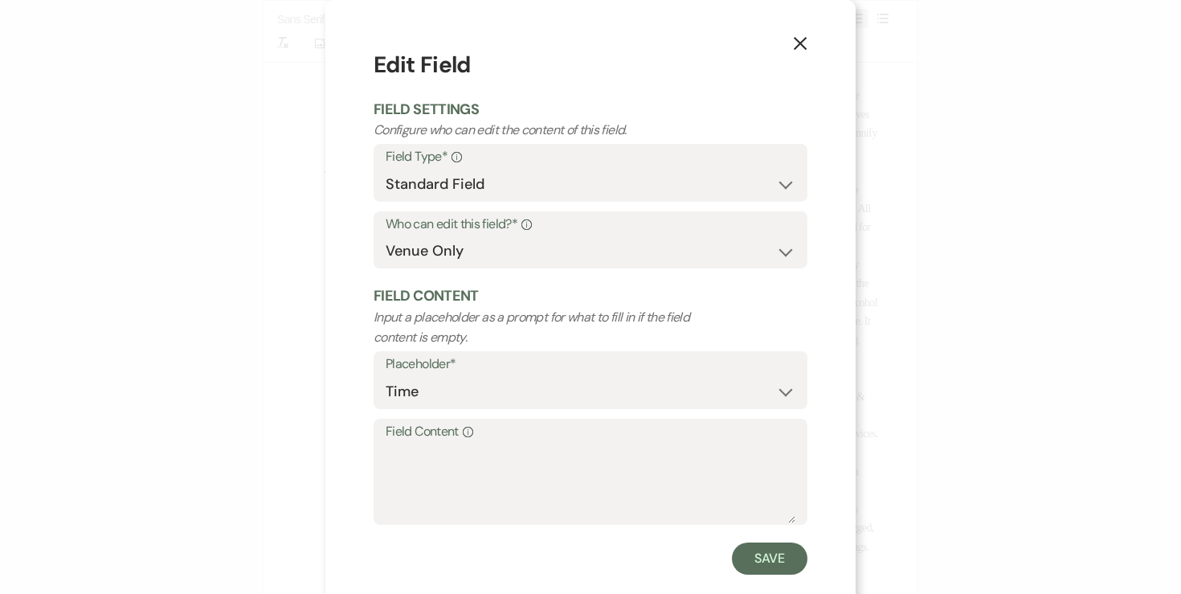
click at [598, 439] on label "Field Content Info" at bounding box center [591, 431] width 410 height 23
click at [598, 443] on textarea "Field Content Info" at bounding box center [591, 483] width 410 height 80
type textarea "11:30pm"
click at [778, 573] on button "Save" at bounding box center [770, 558] width 76 height 32
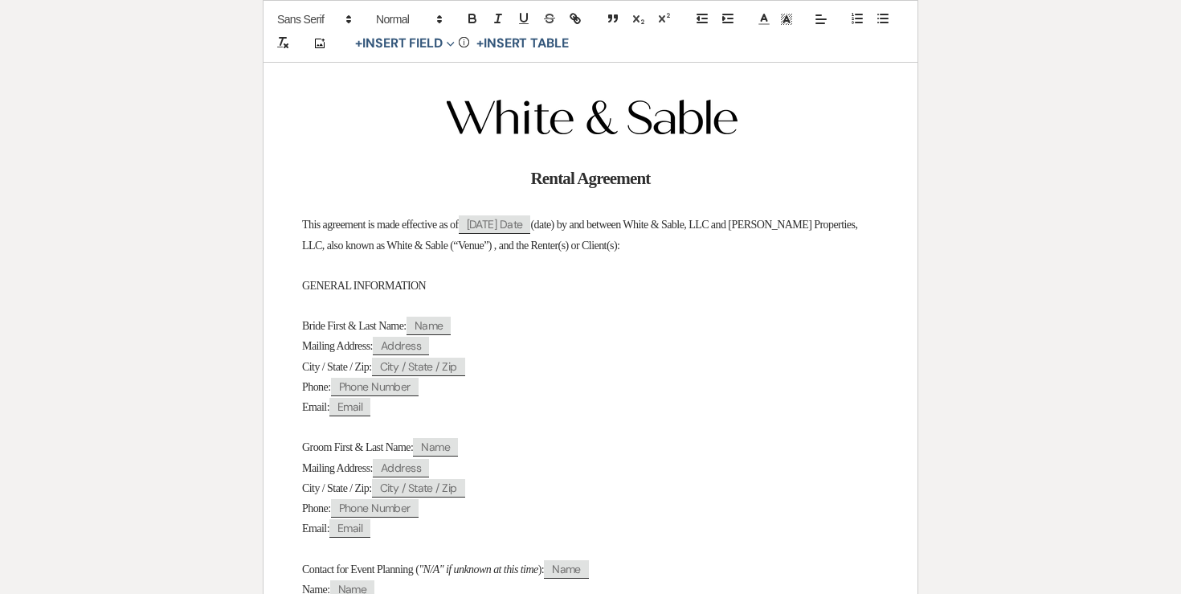
scroll to position [0, 0]
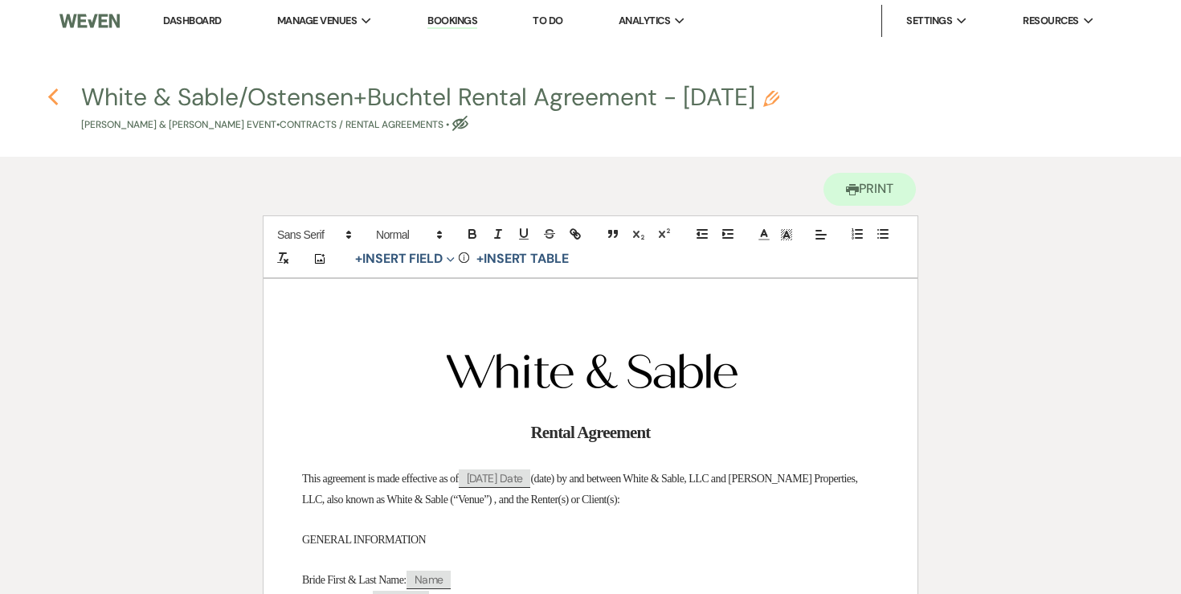
click at [47, 90] on icon "Previous" at bounding box center [53, 97] width 12 height 19
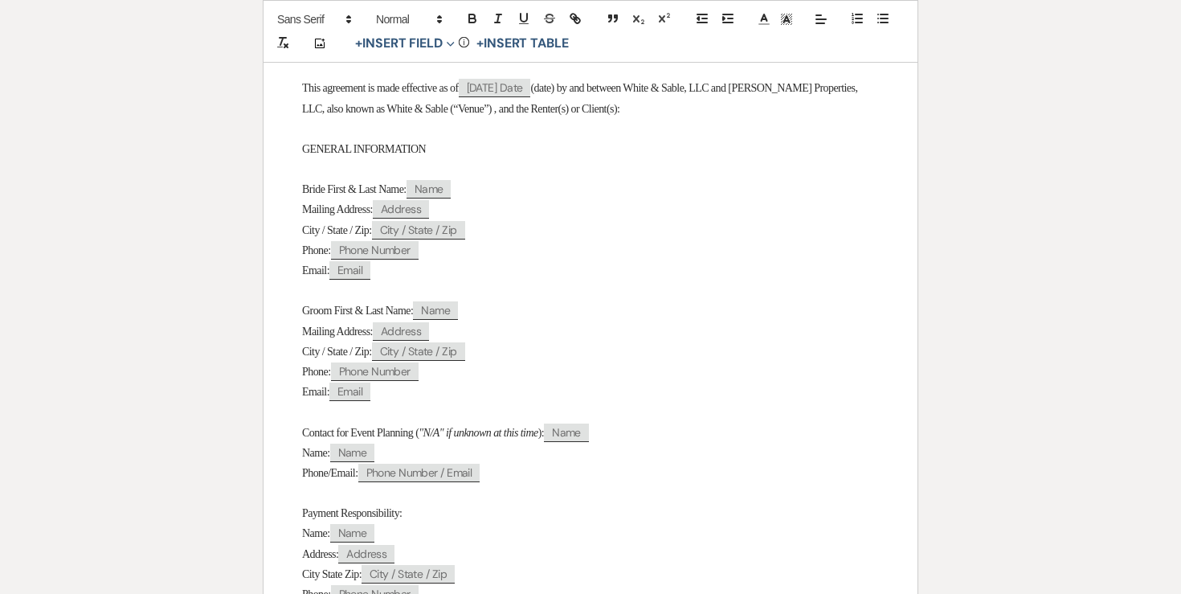
select select "2"
select select "12"
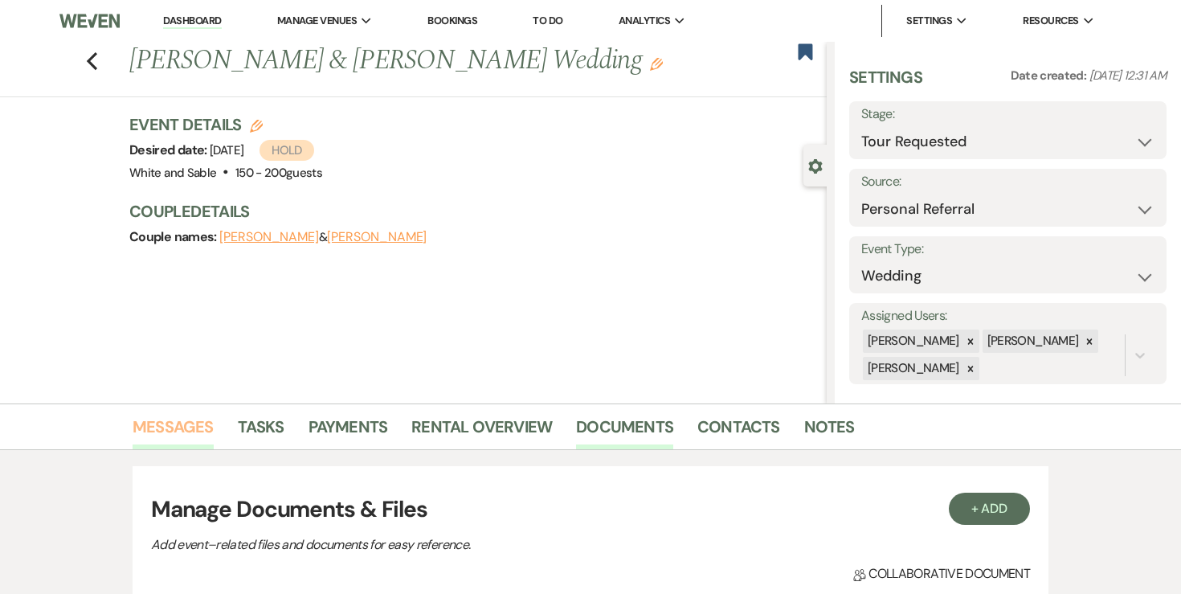
click at [168, 422] on link "Messages" at bounding box center [173, 431] width 81 height 35
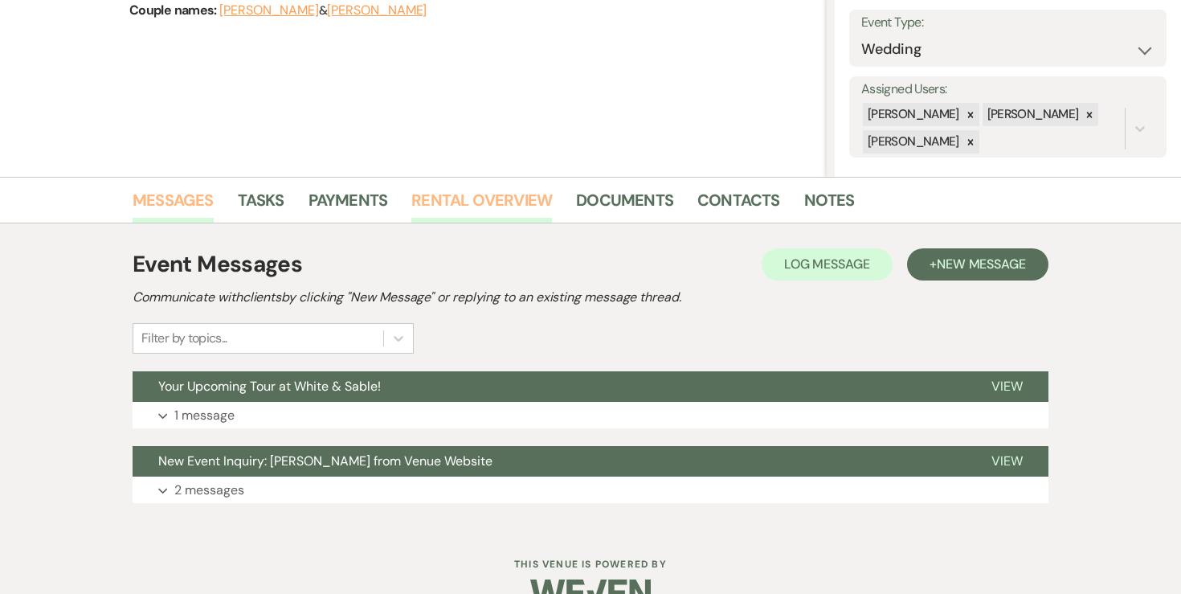
scroll to position [263, 0]
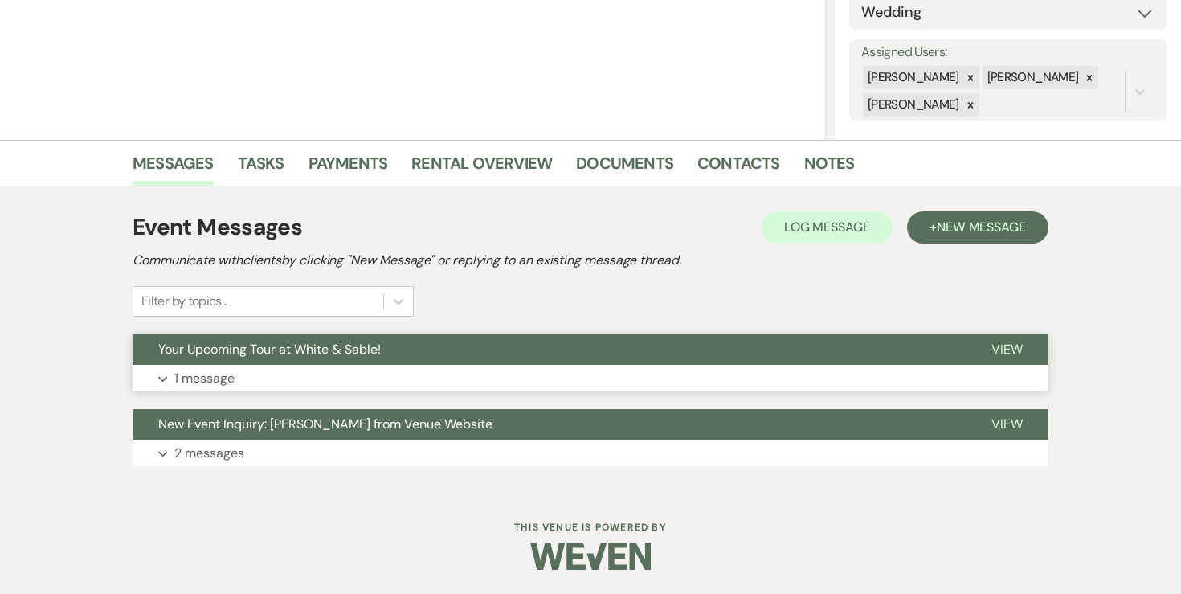
click at [218, 377] on p "1 message" at bounding box center [204, 378] width 60 height 21
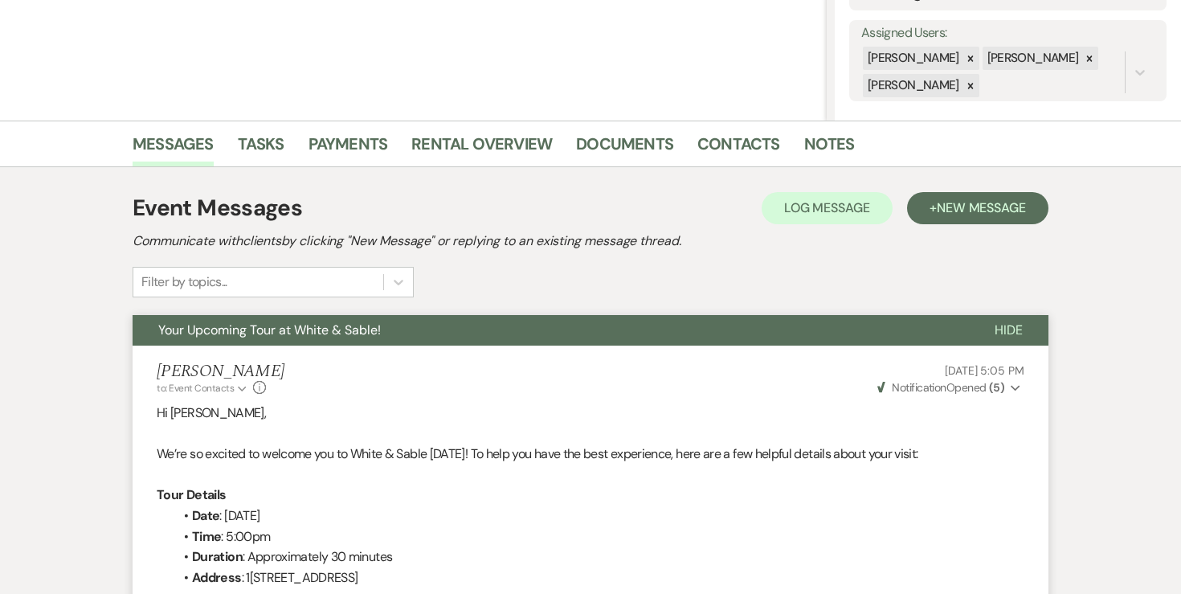
scroll to position [276, 0]
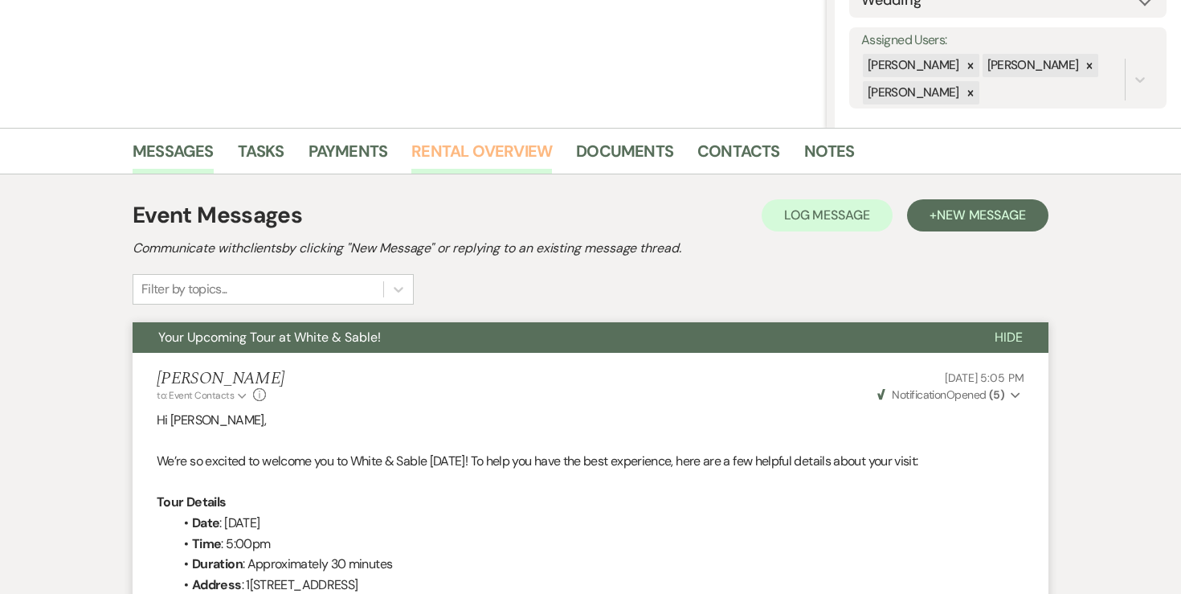
click at [460, 157] on link "Rental Overview" at bounding box center [481, 155] width 141 height 35
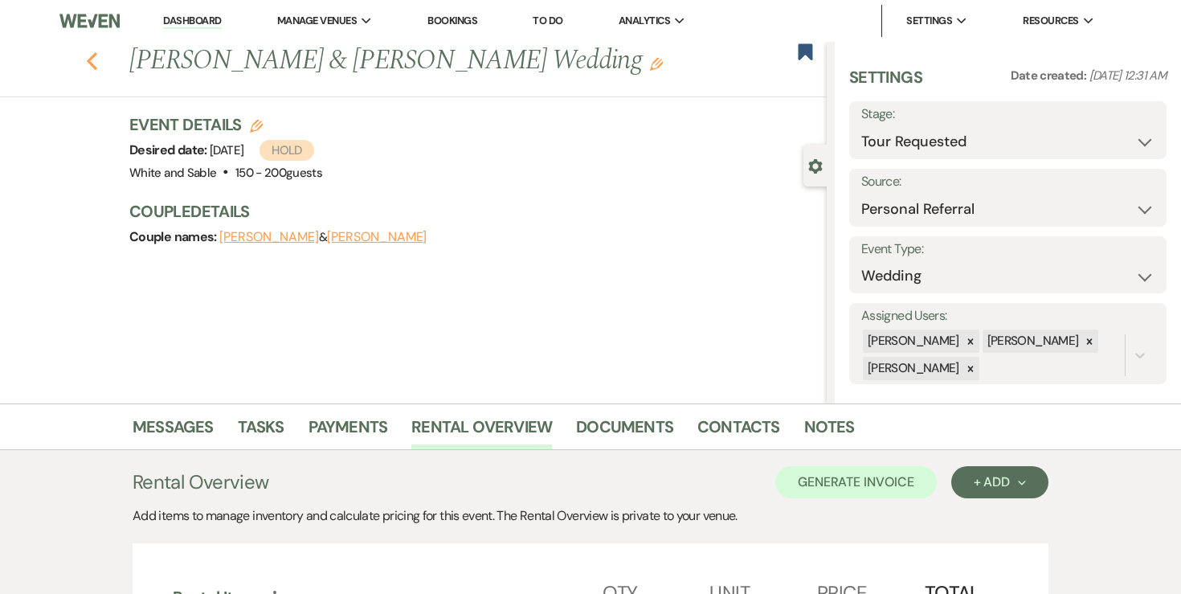
click at [91, 63] on use "button" at bounding box center [92, 61] width 10 height 18
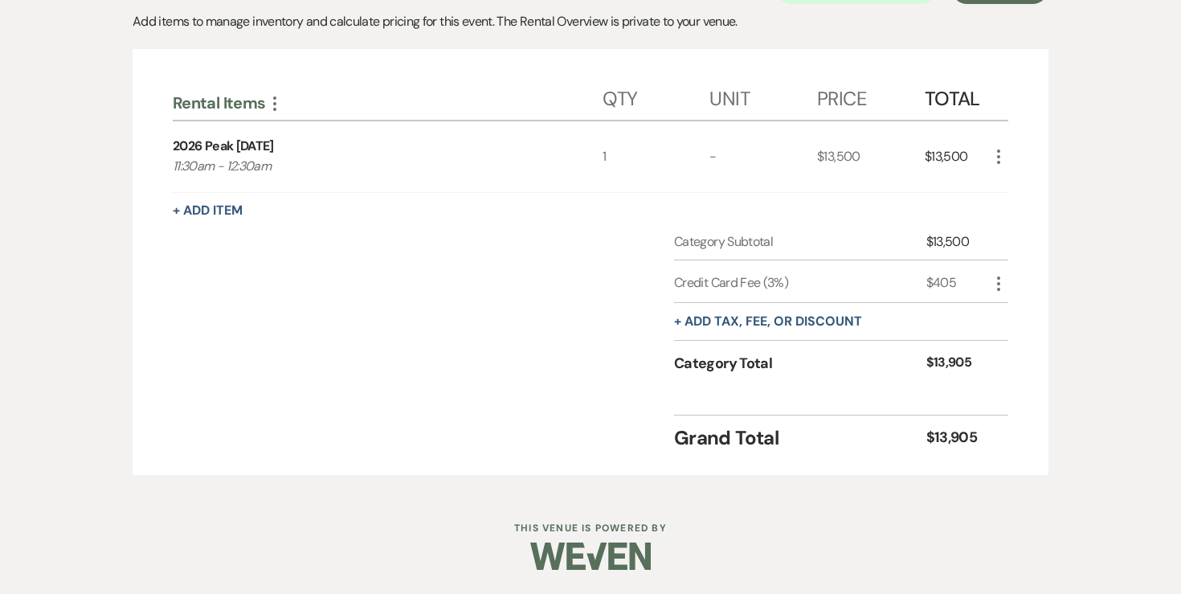
select select "2"
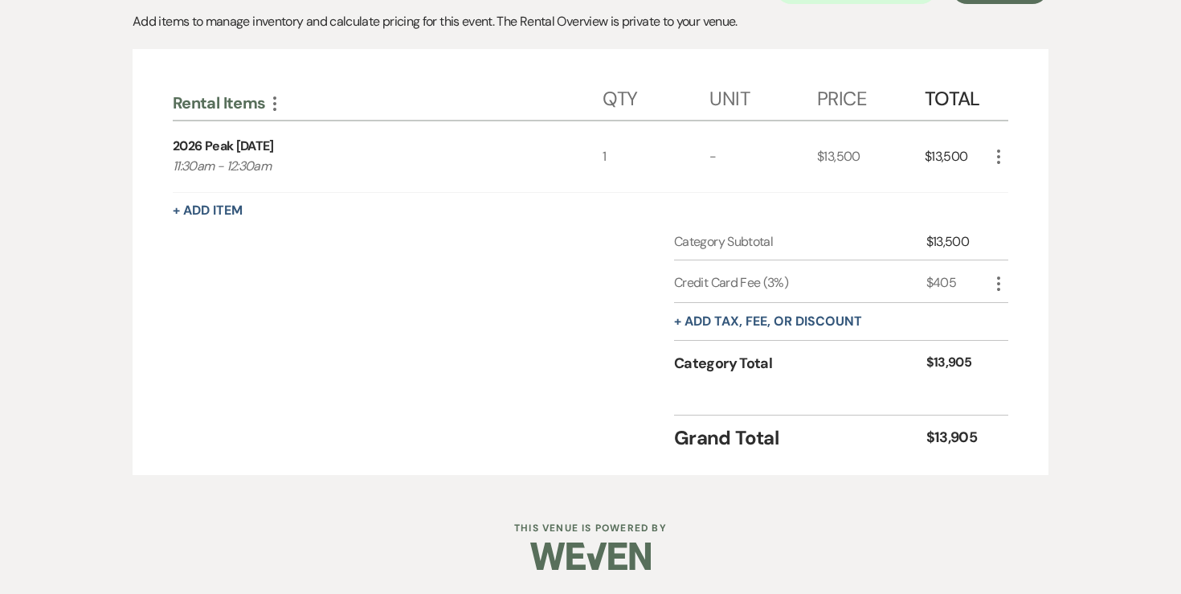
select select "2"
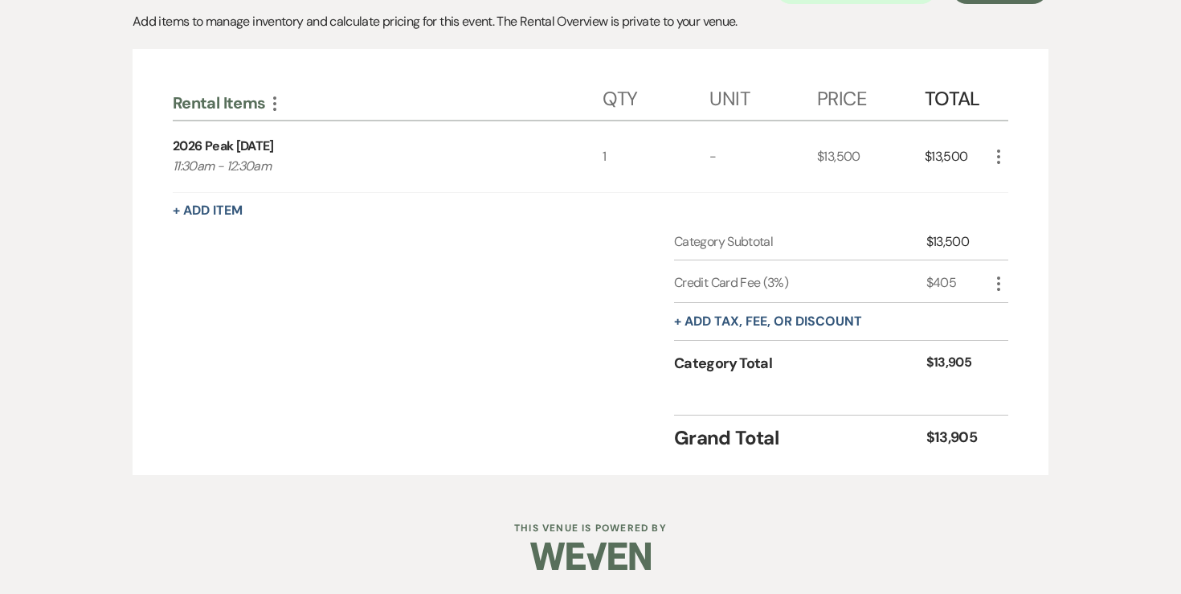
select select "2"
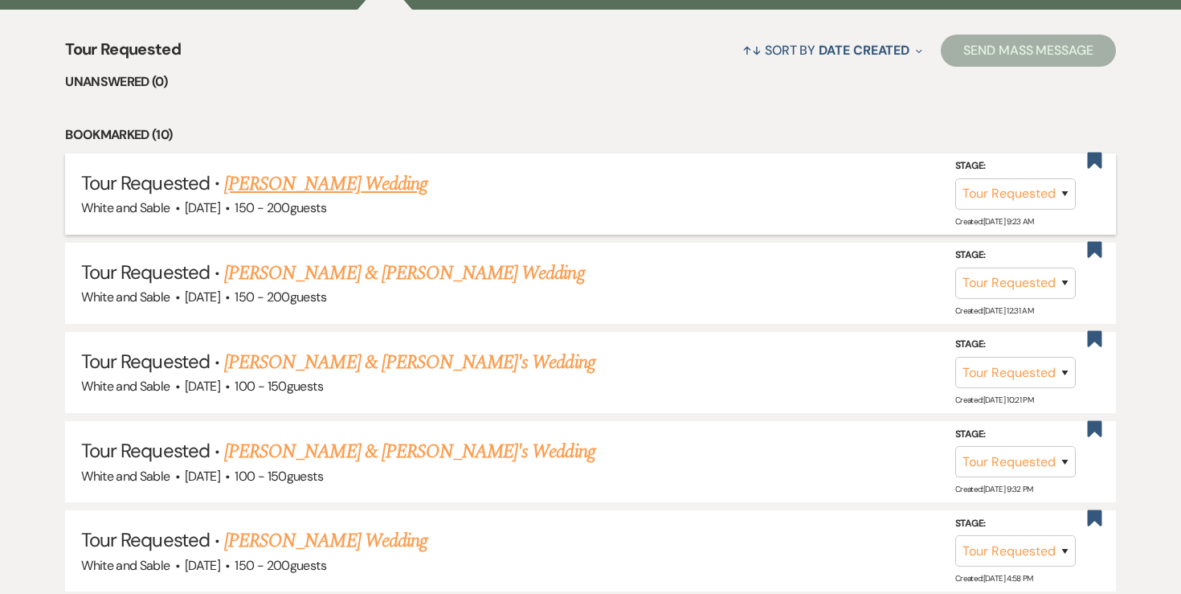
scroll to position [0, 0]
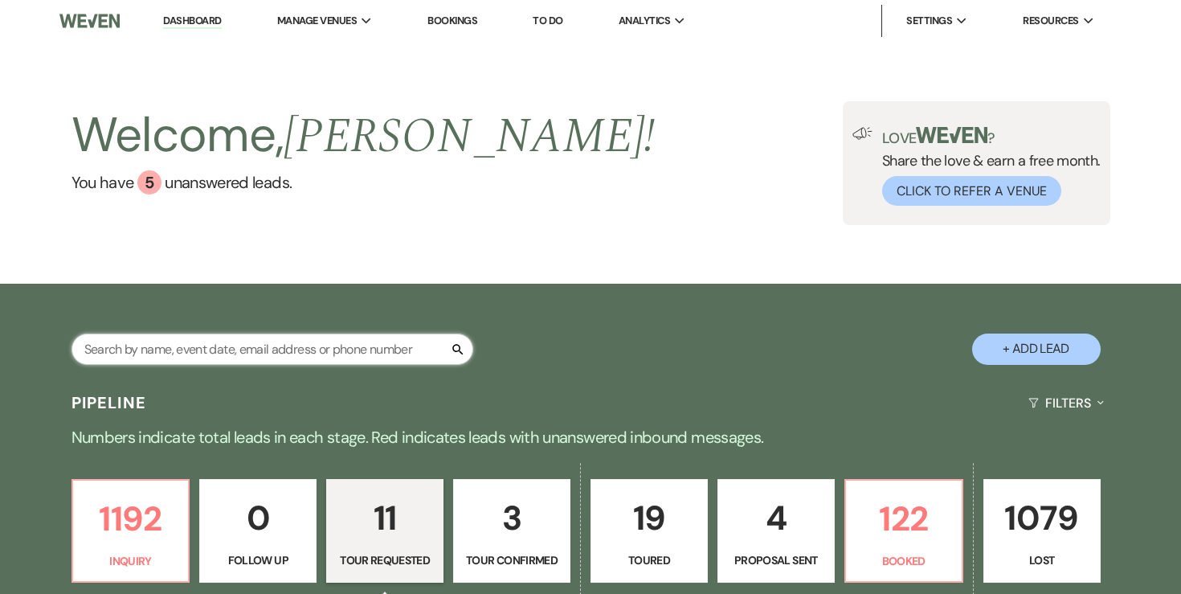
click at [186, 346] on input "text" at bounding box center [272, 348] width 402 height 31
type input "karissa"
select select "5"
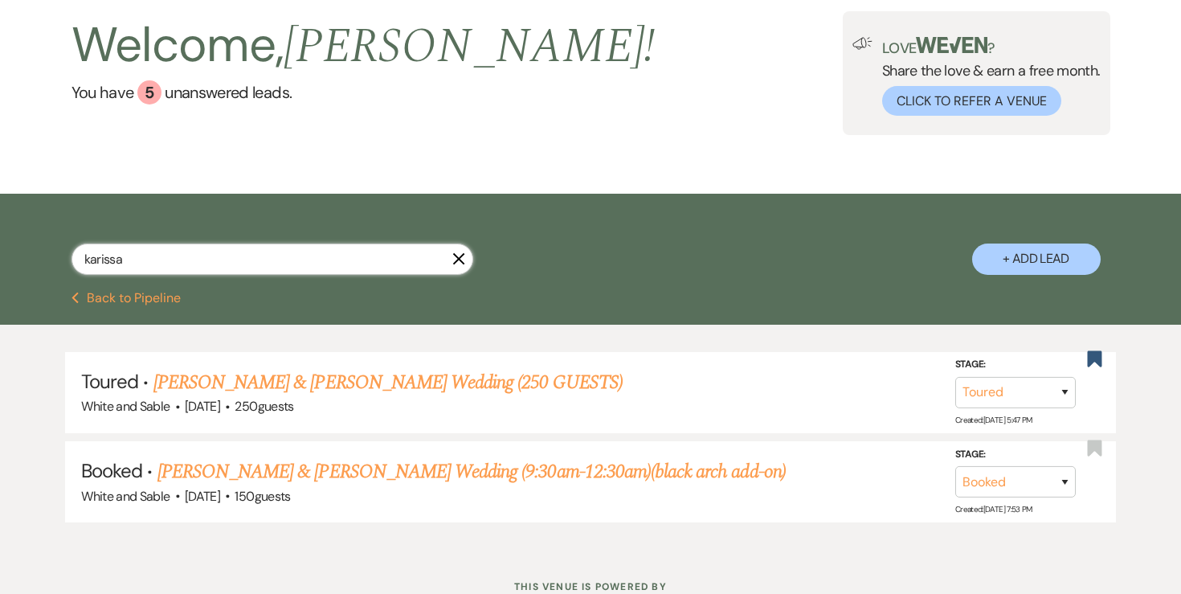
scroll to position [98, 0]
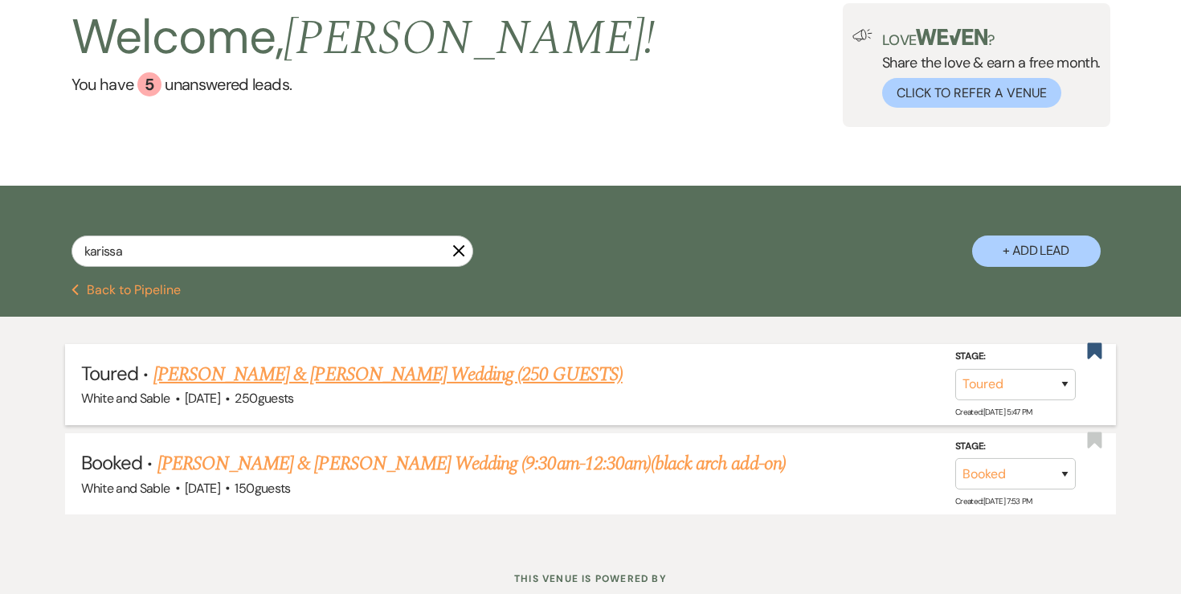
click at [260, 377] on link "Karissa Kaufer & Josh O'Hara's Wedding (250 GUESTS)" at bounding box center [387, 374] width 469 height 29
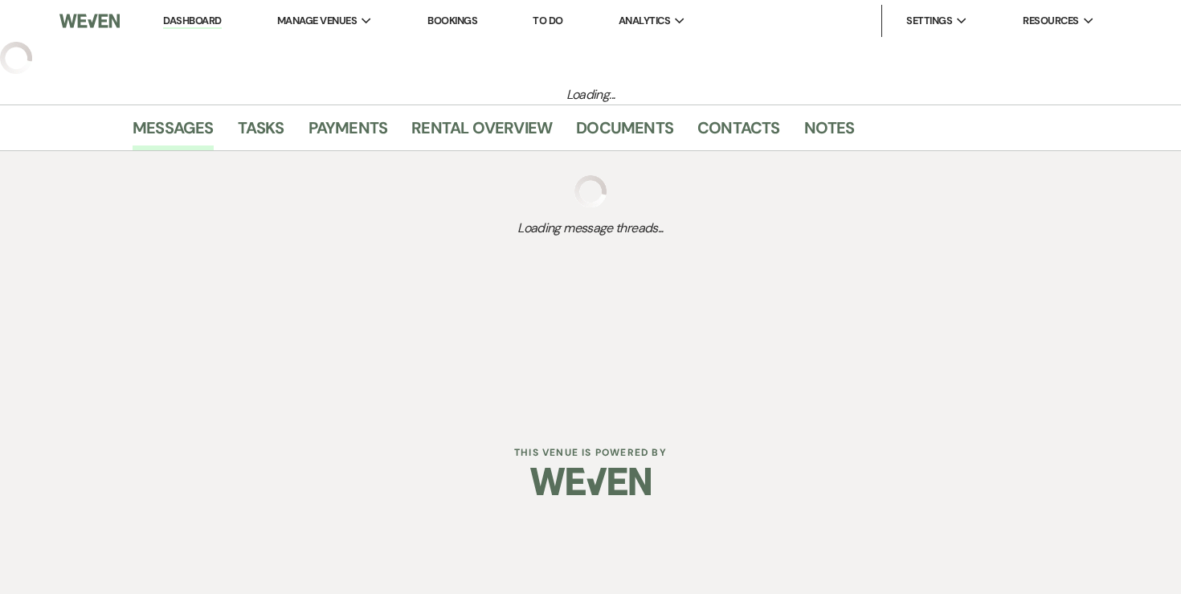
select select "5"
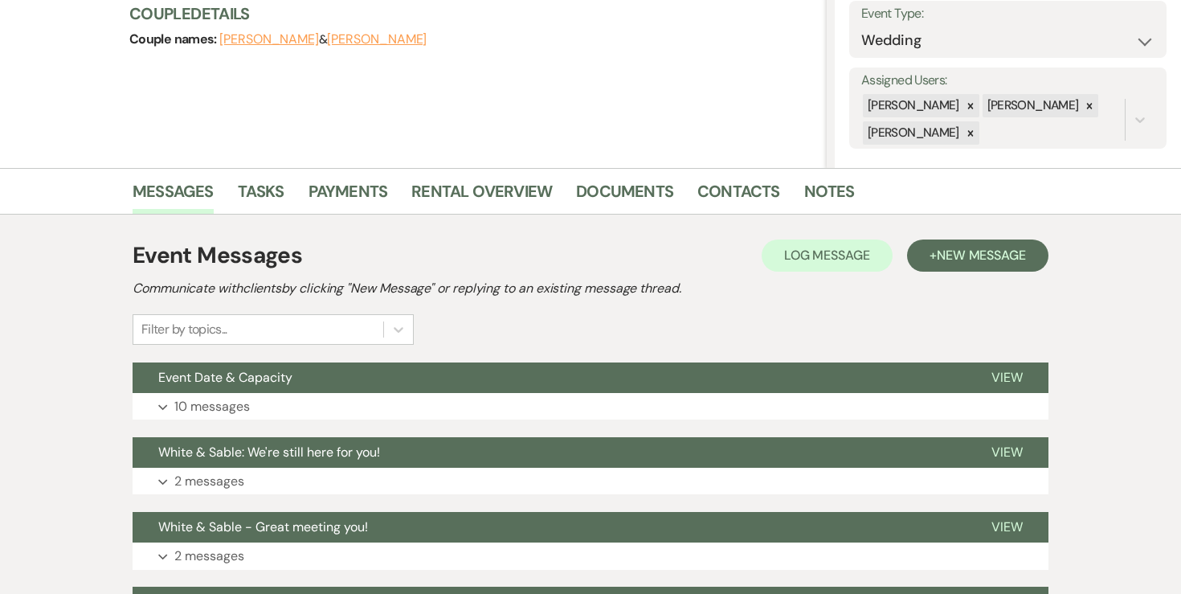
scroll to position [274, 0]
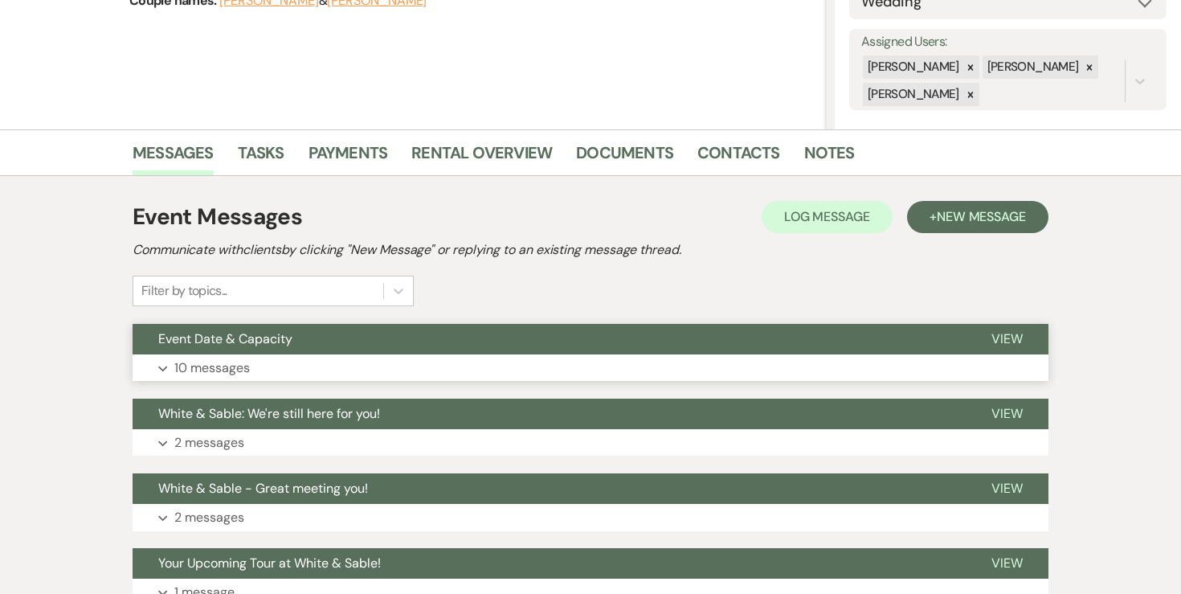
click at [213, 368] on p "10 messages" at bounding box center [212, 367] width 76 height 21
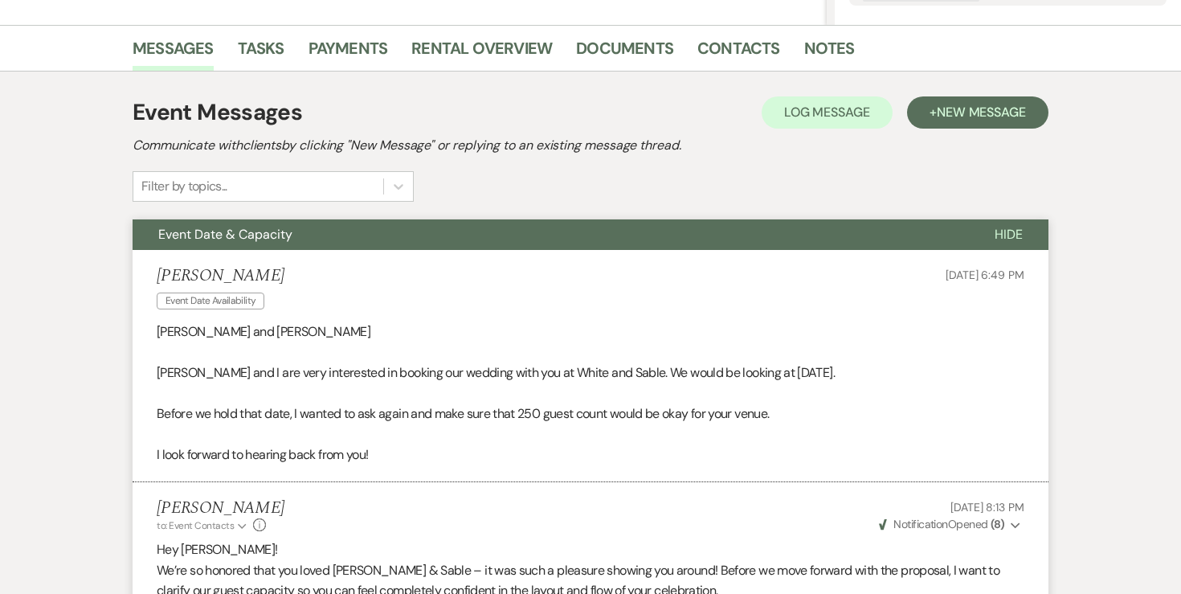
scroll to position [0, 0]
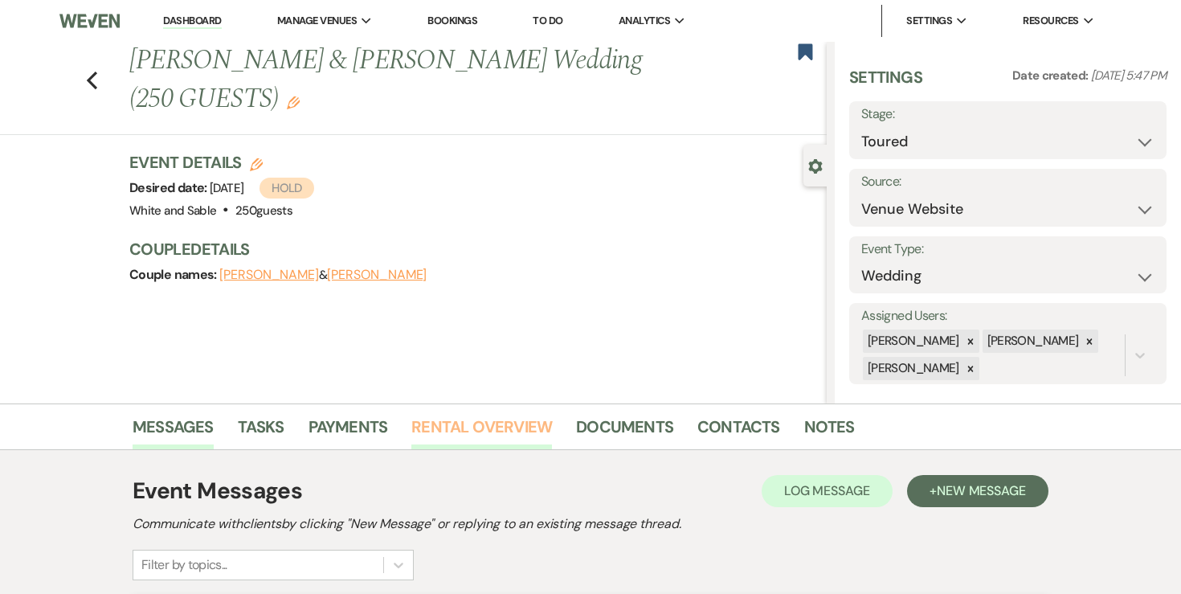
click at [460, 427] on link "Rental Overview" at bounding box center [481, 431] width 141 height 35
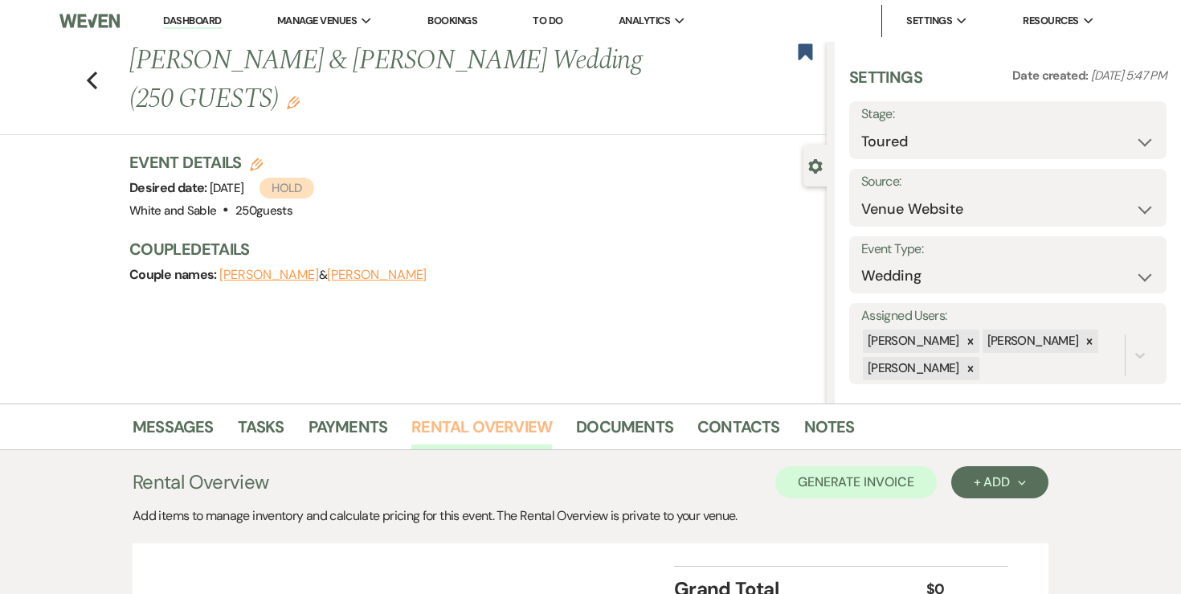
scroll to position [152, 0]
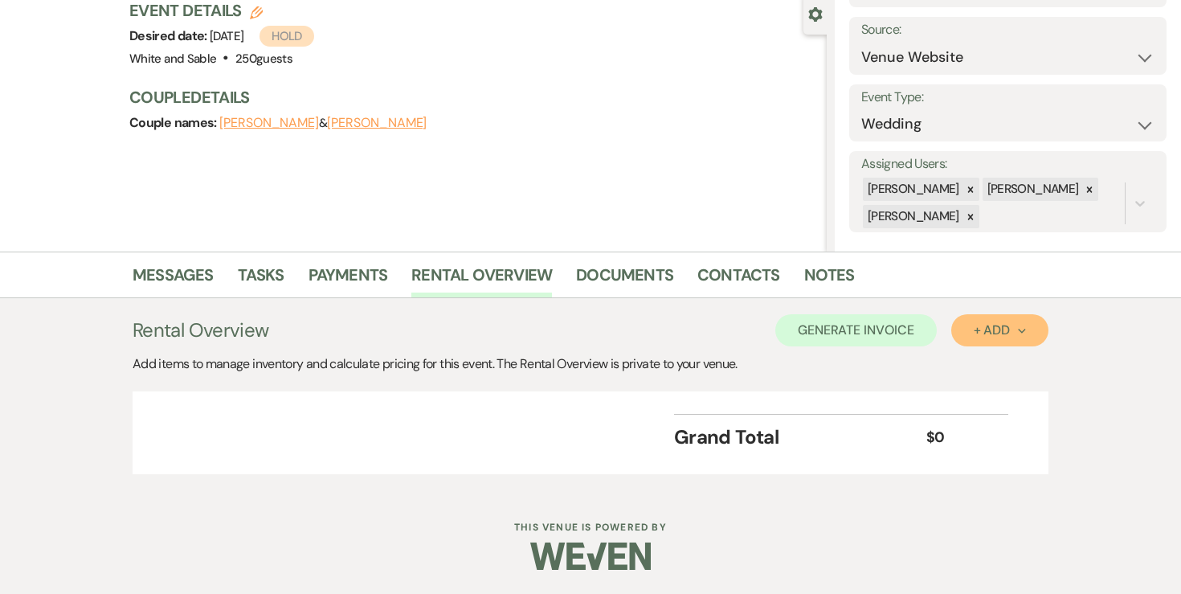
click at [982, 336] on div "+ Add Next" at bounding box center [1000, 330] width 52 height 13
click at [965, 359] on button "Item" at bounding box center [991, 366] width 81 height 25
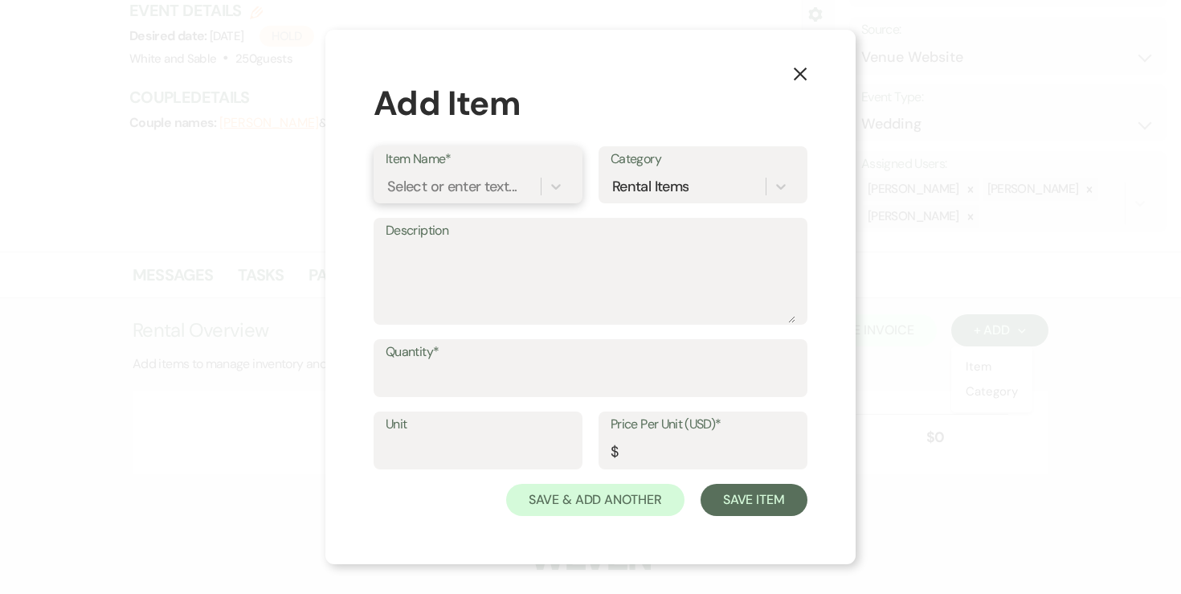
click at [459, 188] on div "Select or enter text..." at bounding box center [451, 187] width 129 height 22
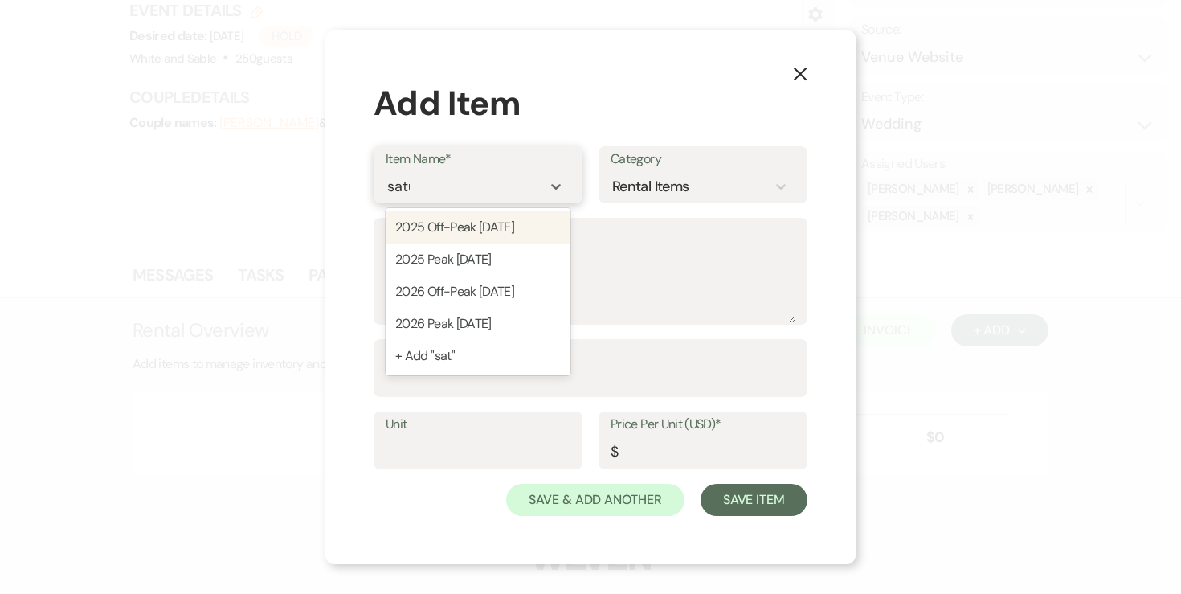
type input "satur"
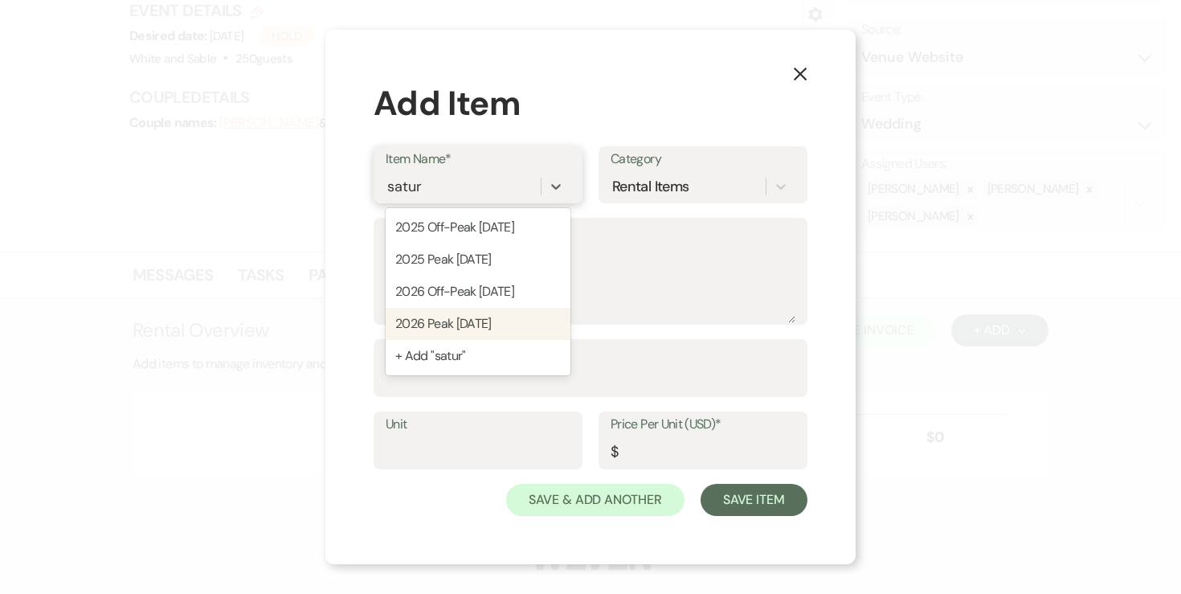
click at [468, 316] on div "2026 Peak Saturday" at bounding box center [478, 324] width 185 height 32
type input "13500"
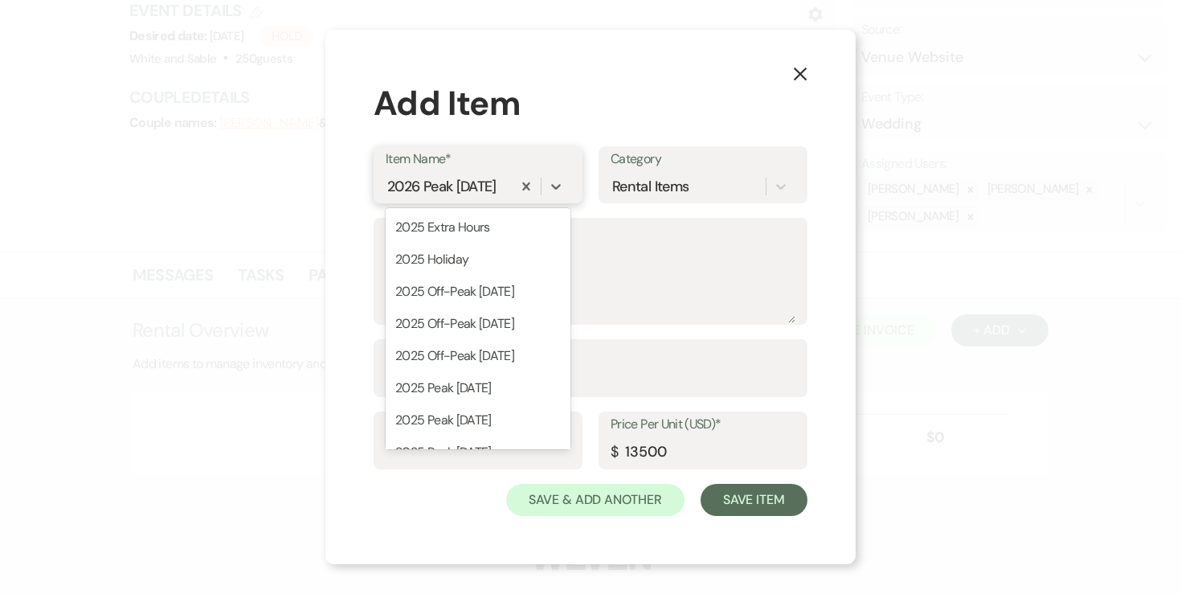
click at [465, 183] on div "2026 Peak Saturday" at bounding box center [441, 187] width 109 height 22
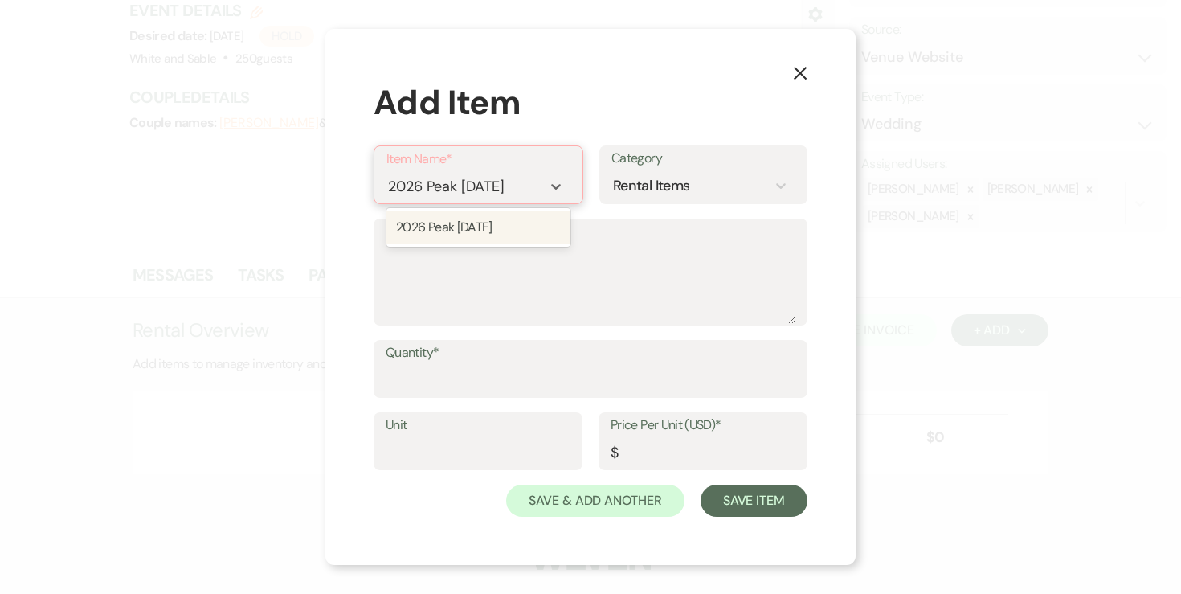
click at [418, 182] on input "2026 Peak Saturday" at bounding box center [456, 187] width 136 height 22
type input "2027 Peak Saturday"
click at [454, 284] on textarea "Description" at bounding box center [591, 283] width 410 height 80
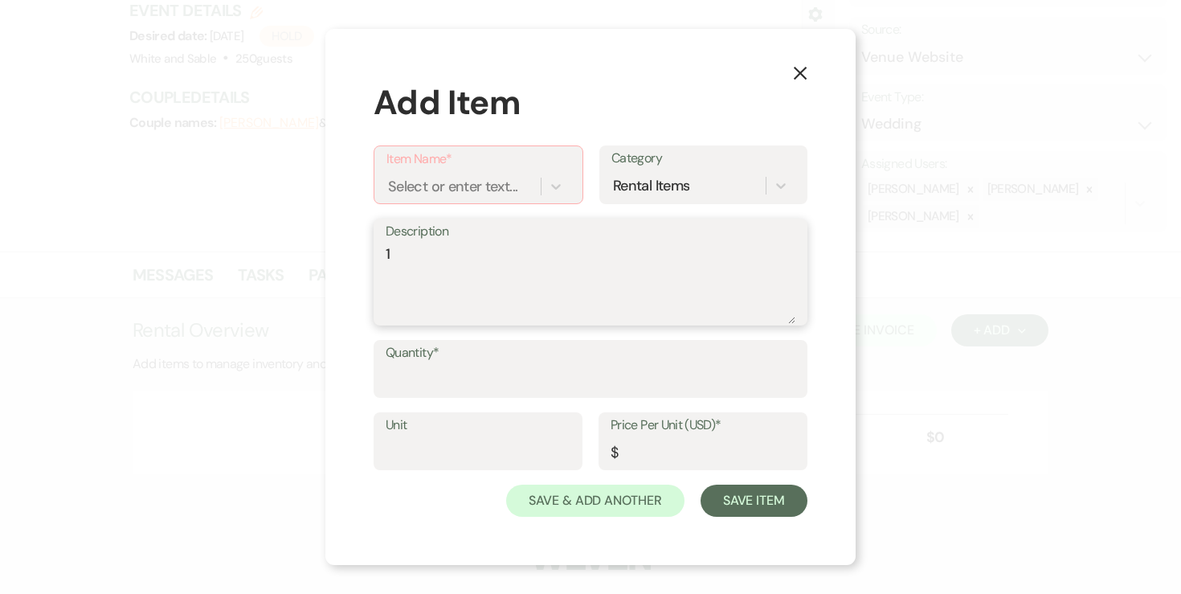
type textarea "1"
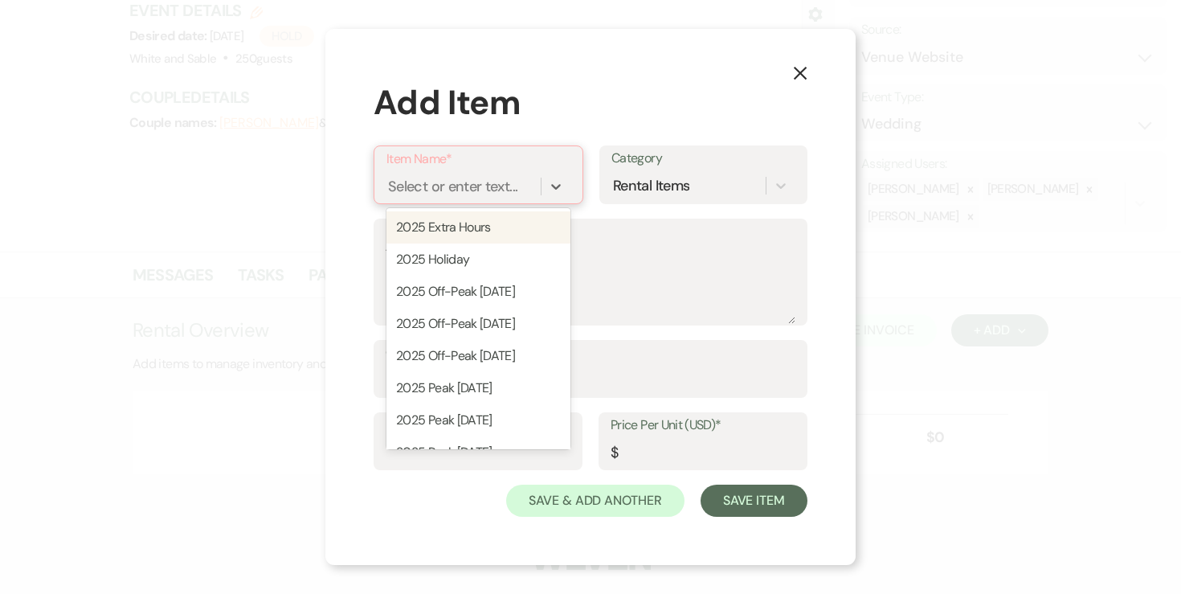
click at [462, 195] on div "Select or enter text..." at bounding box center [452, 187] width 129 height 22
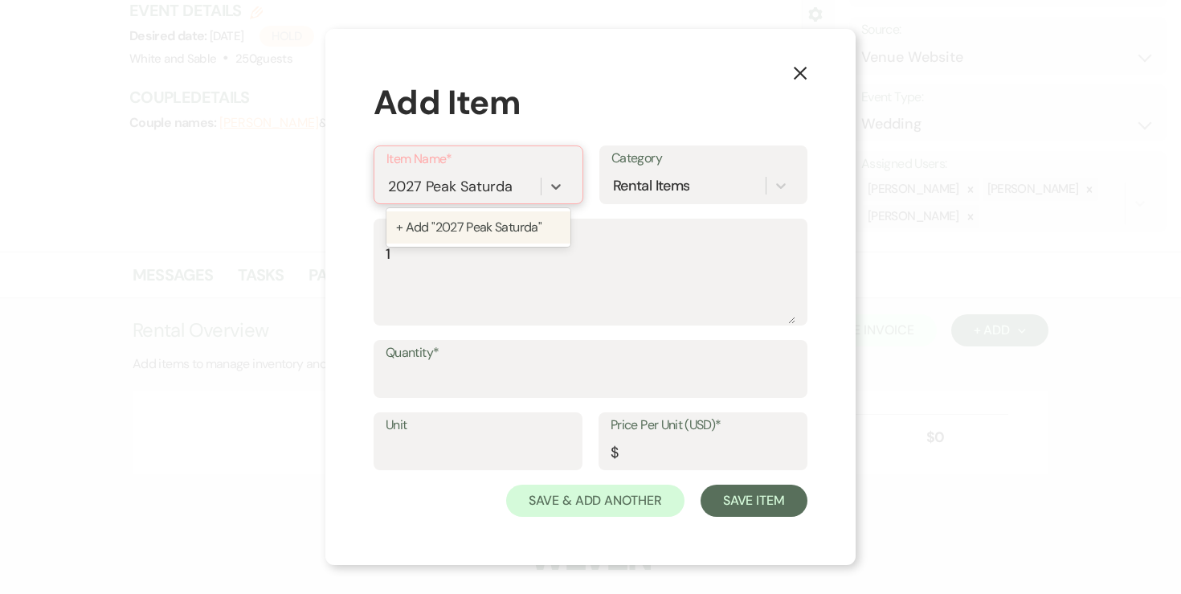
type input "2027 Peak Saturday"
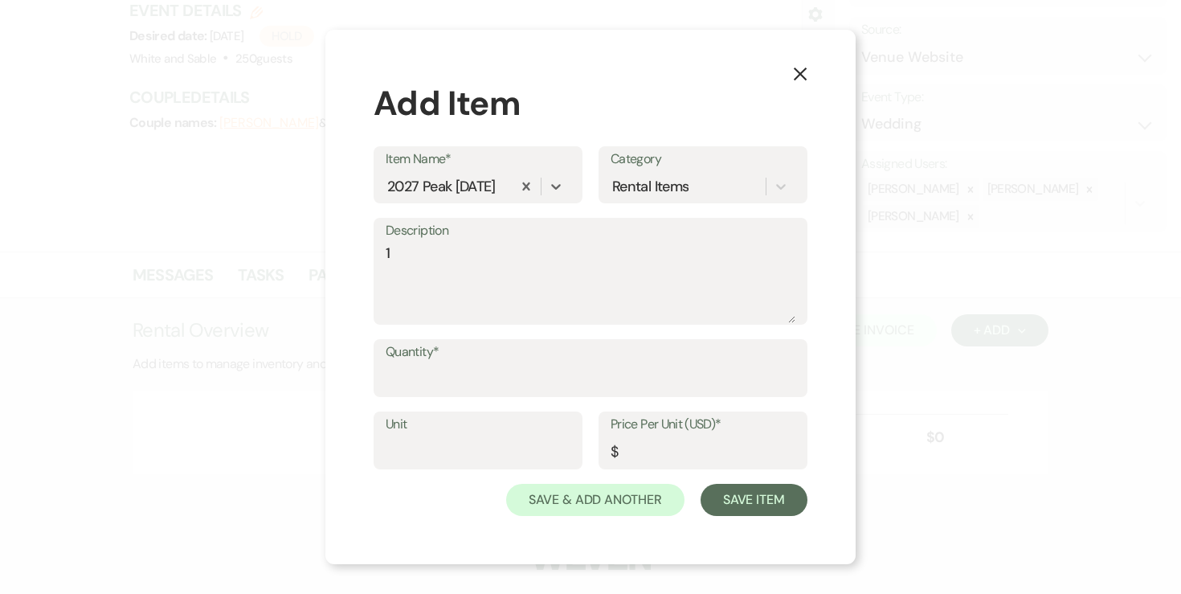
click at [458, 240] on label "Description" at bounding box center [591, 230] width 410 height 23
click at [458, 243] on textarea "1" at bounding box center [591, 283] width 410 height 80
type textarea "11:30am - 12:30am (13 hour rental)"
click at [434, 368] on input "Quantity*" at bounding box center [591, 379] width 410 height 31
type input "1"
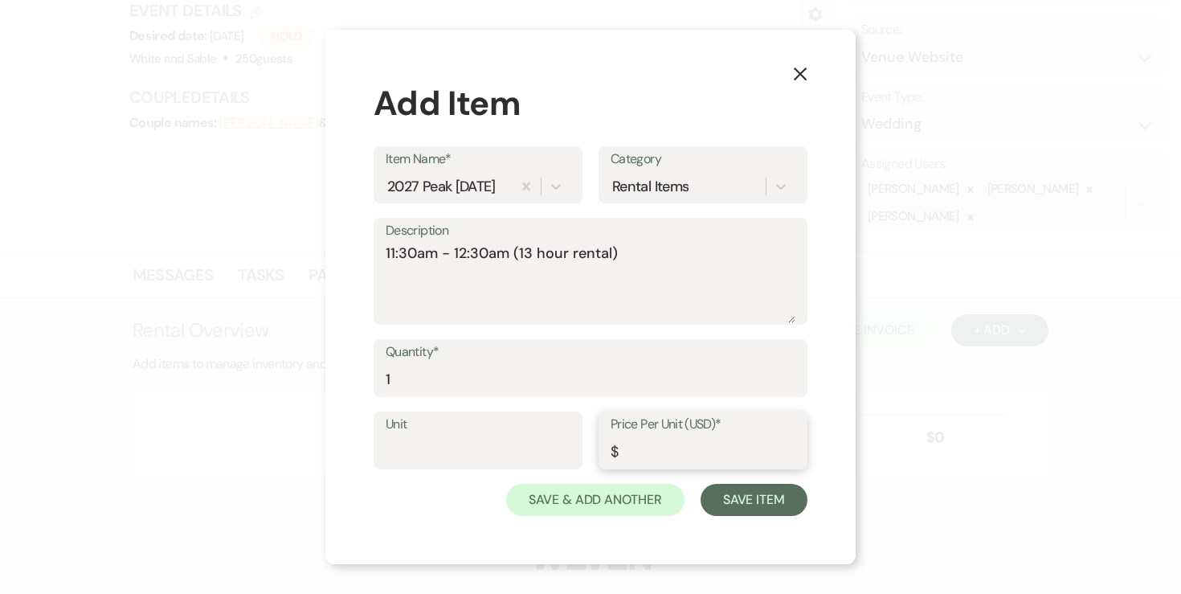
click at [647, 462] on input "Price Per Unit (USD)*" at bounding box center [703, 451] width 185 height 31
type input "140"
type input "14000"
click at [741, 501] on button "Save Item" at bounding box center [754, 500] width 107 height 32
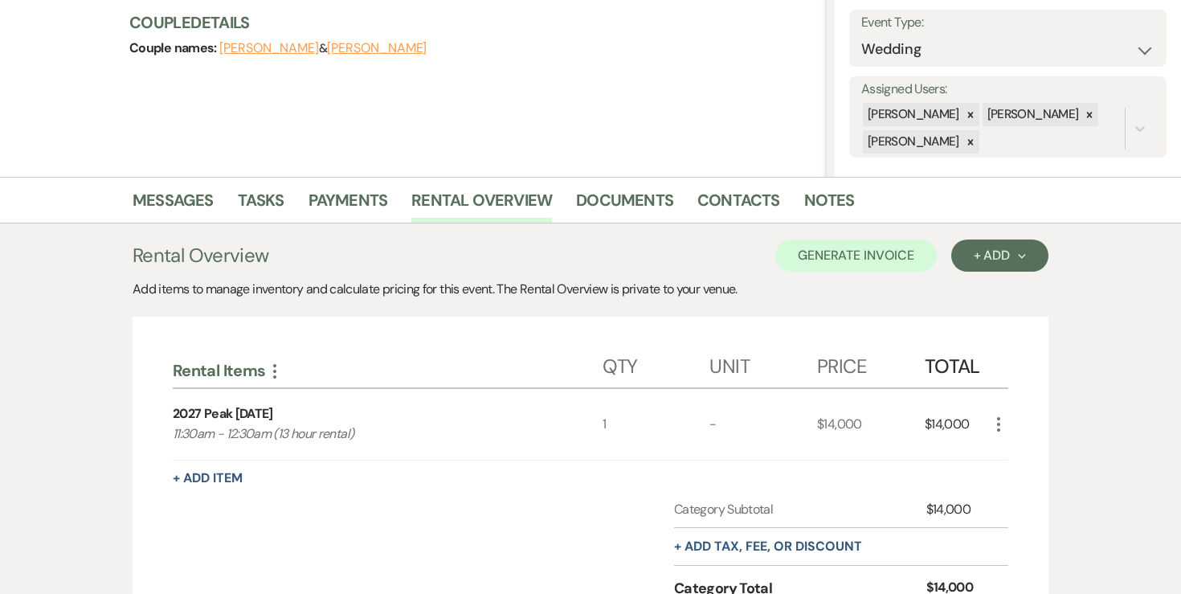
scroll to position [227, 0]
click at [719, 552] on button "+ Add tax, fee, or discount" at bounding box center [768, 545] width 188 height 13
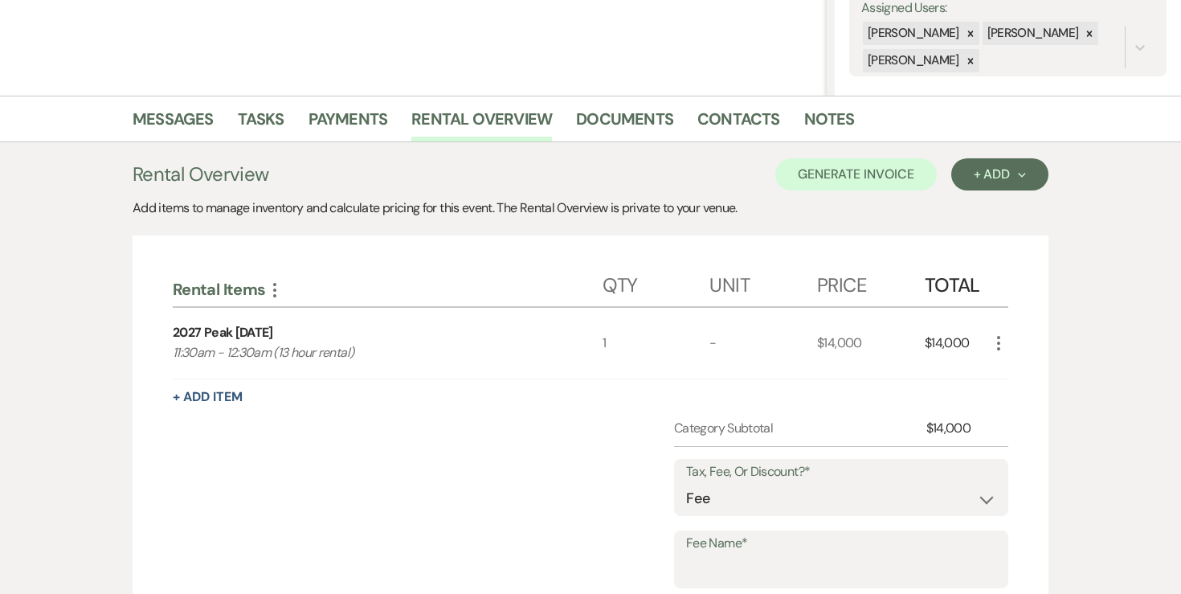
scroll to position [333, 0]
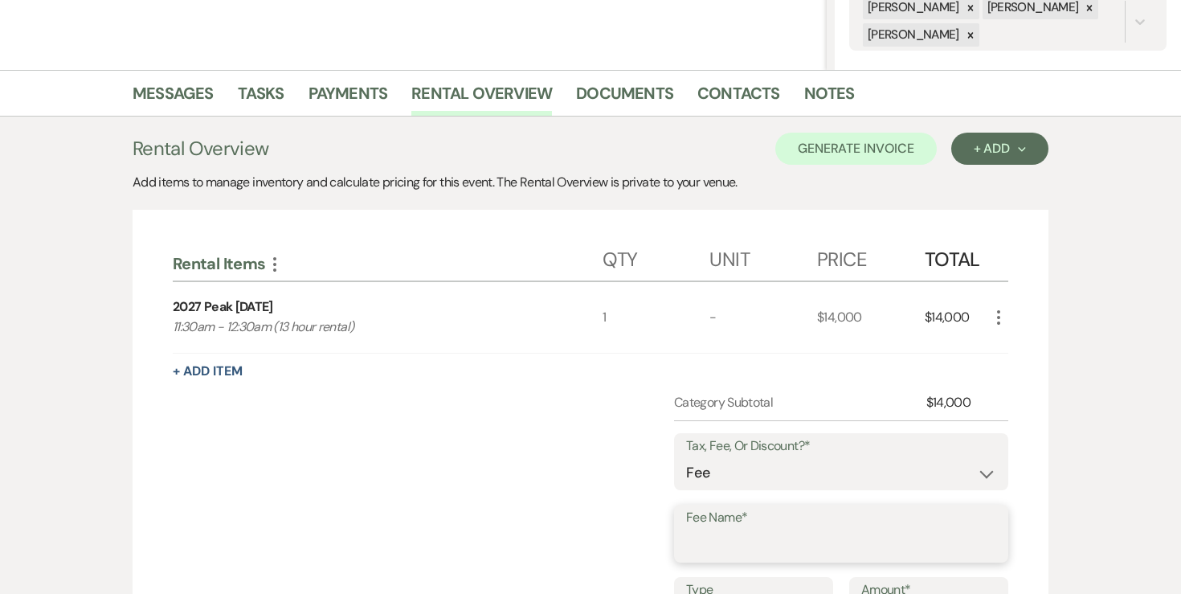
click at [721, 537] on input "Fee Name*" at bounding box center [841, 544] width 310 height 31
type input "Credit Card Fee"
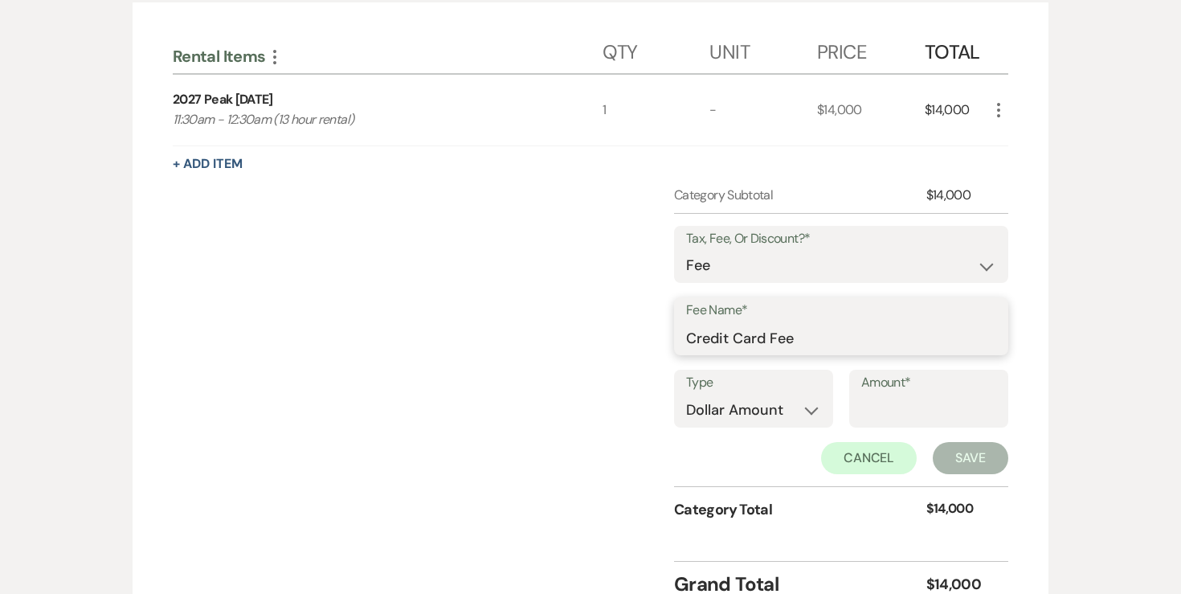
scroll to position [541, 0]
click at [766, 407] on select "Dollar Amount Percentage" at bounding box center [753, 409] width 135 height 31
select select "false"
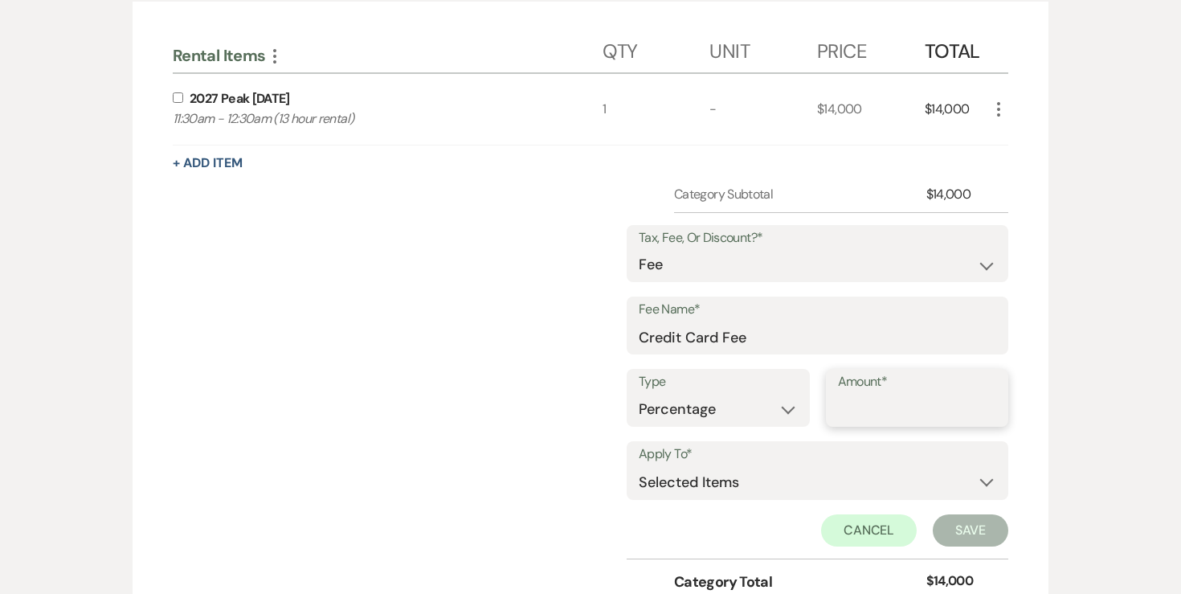
click at [897, 401] on input "Amount*" at bounding box center [917, 409] width 159 height 31
type input "3"
click at [733, 484] on select "Selected Items Category Subtotal (before all Taxes/Fees/Discounts) Category Tot…" at bounding box center [817, 482] width 357 height 32
select select "2"
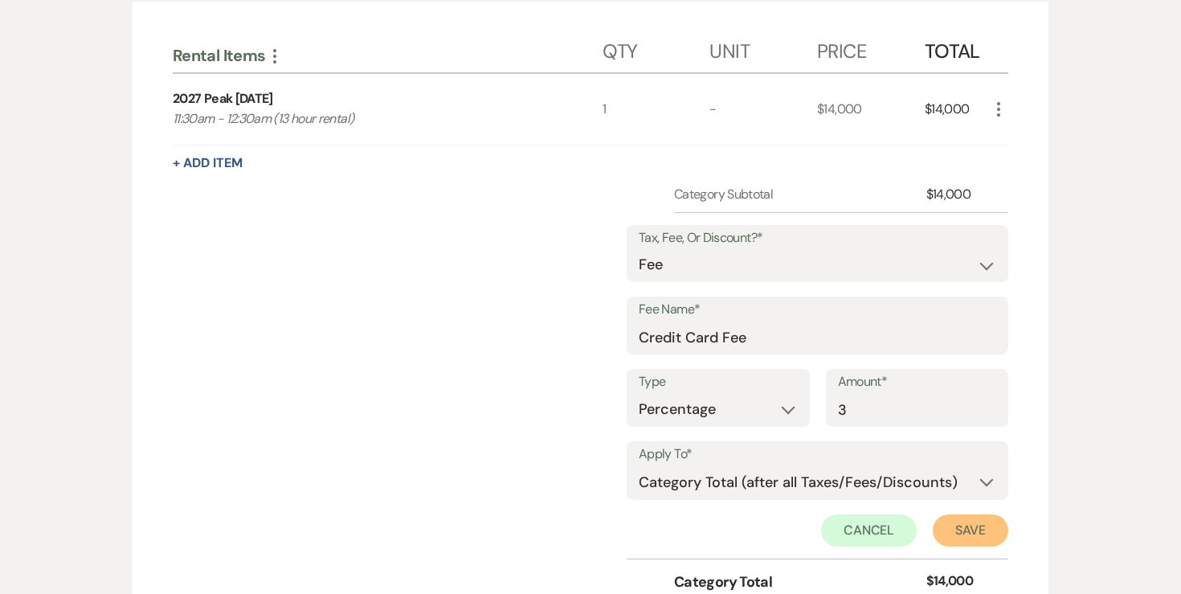
click at [959, 545] on button "Save" at bounding box center [971, 530] width 76 height 32
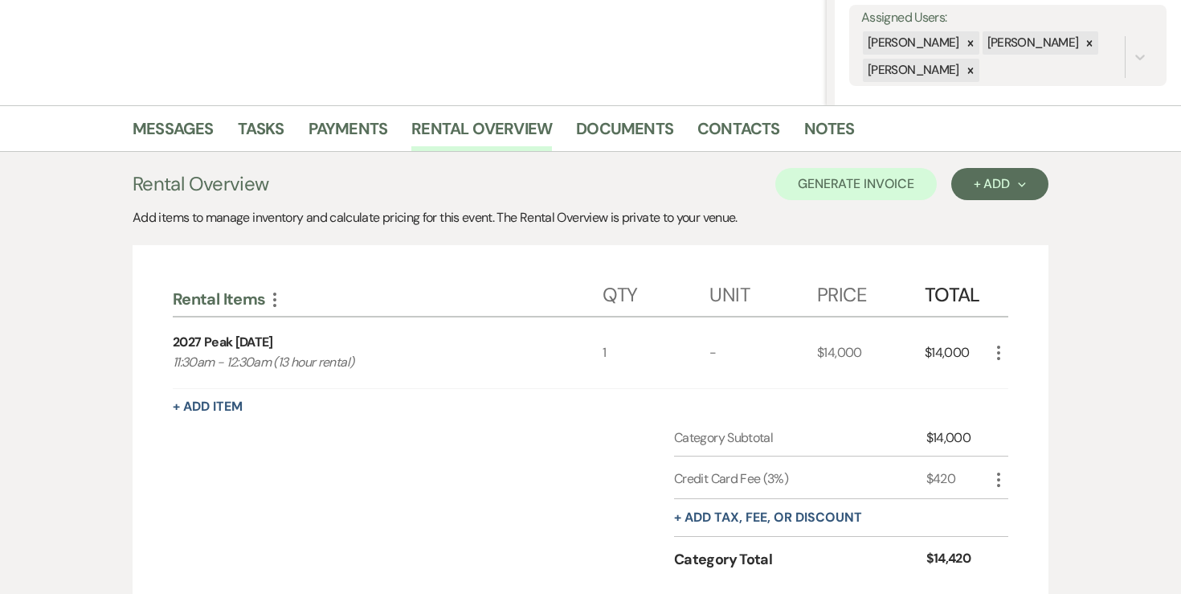
scroll to position [239, 0]
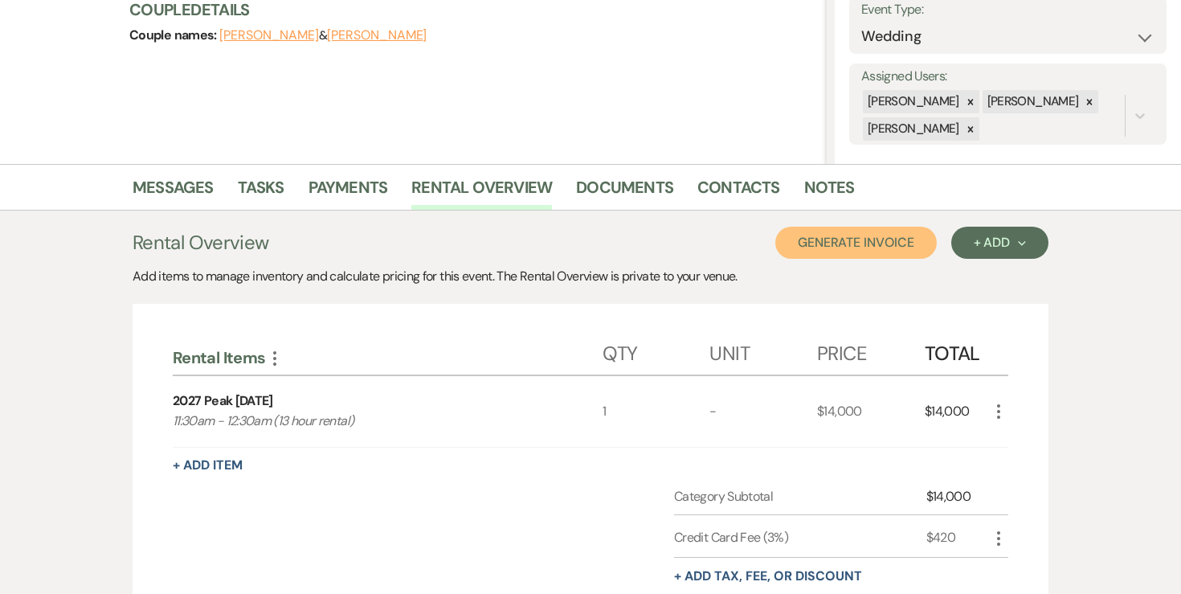
click at [872, 252] on button "Generate Invoice" at bounding box center [855, 243] width 161 height 32
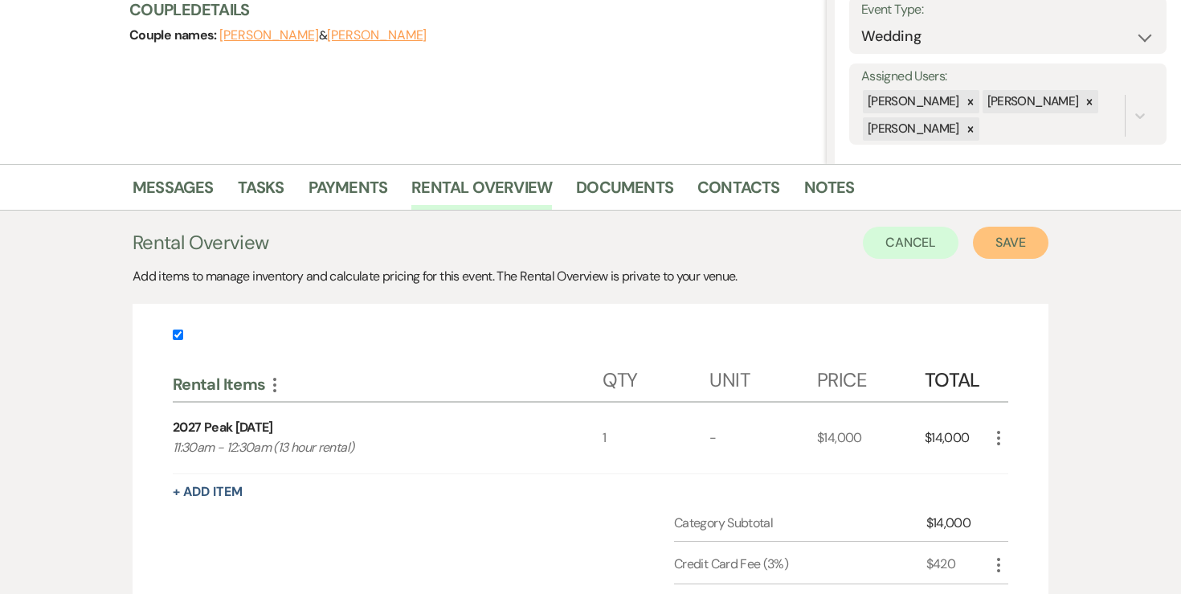
click at [1019, 239] on button "Save" at bounding box center [1011, 243] width 76 height 32
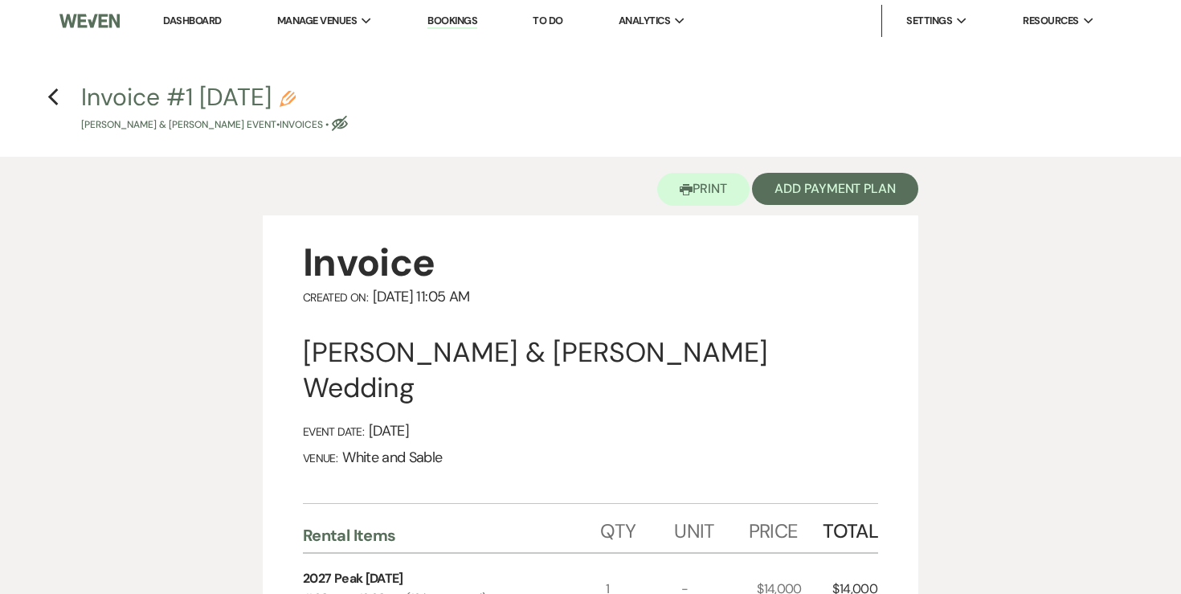
click at [296, 96] on use "button" at bounding box center [288, 99] width 16 height 16
select select "22"
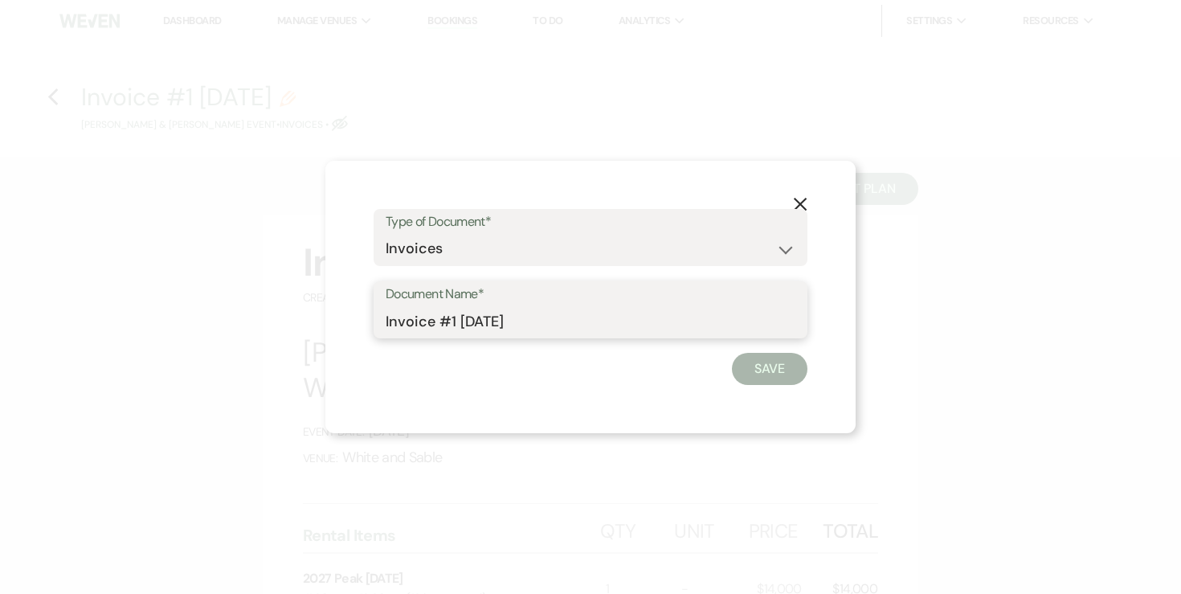
click at [555, 328] on input "Invoice #1 8-14-2025" at bounding box center [591, 320] width 410 height 31
type input "Invoice #1 8-14-2025 (credit card)"
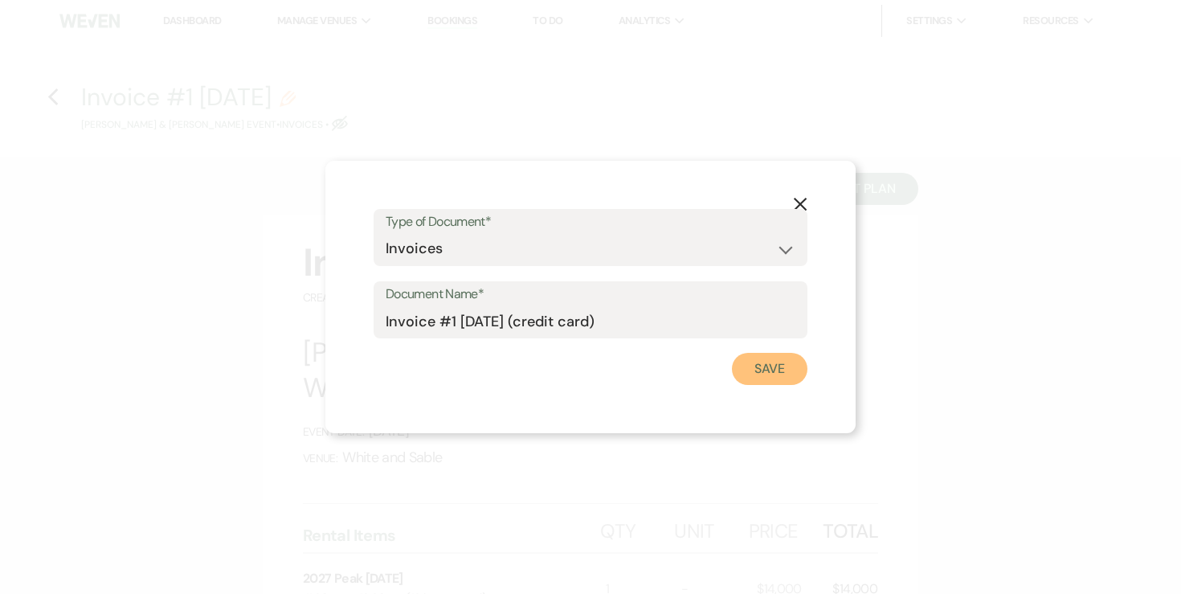
click at [737, 367] on button "Save" at bounding box center [770, 369] width 76 height 32
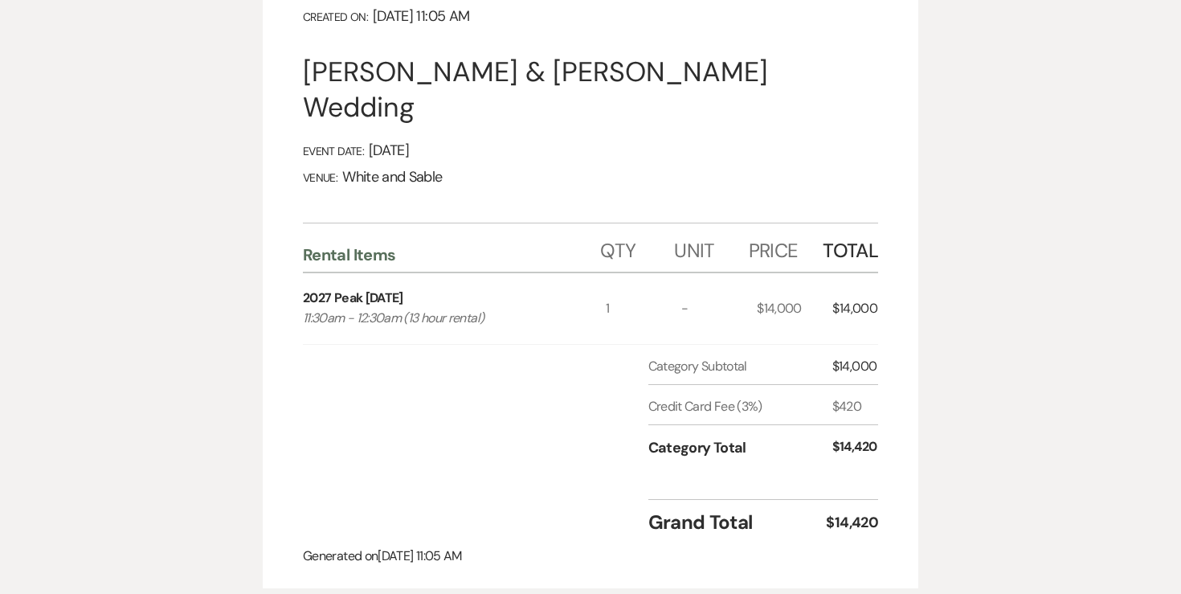
scroll to position [90, 0]
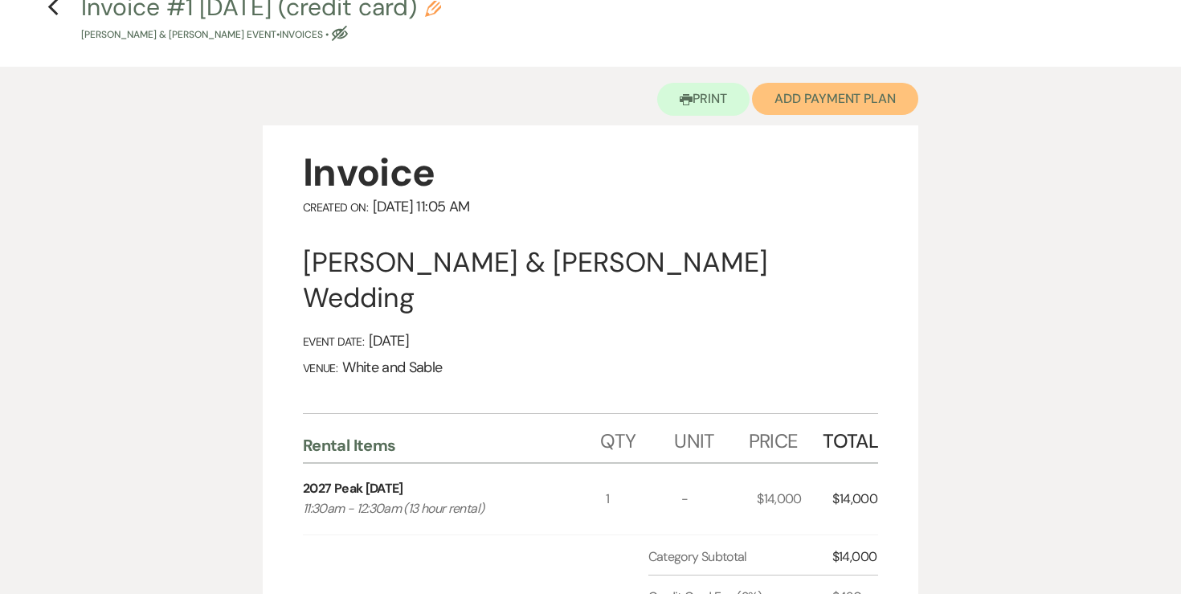
click at [874, 110] on button "Add Payment Plan" at bounding box center [835, 99] width 166 height 32
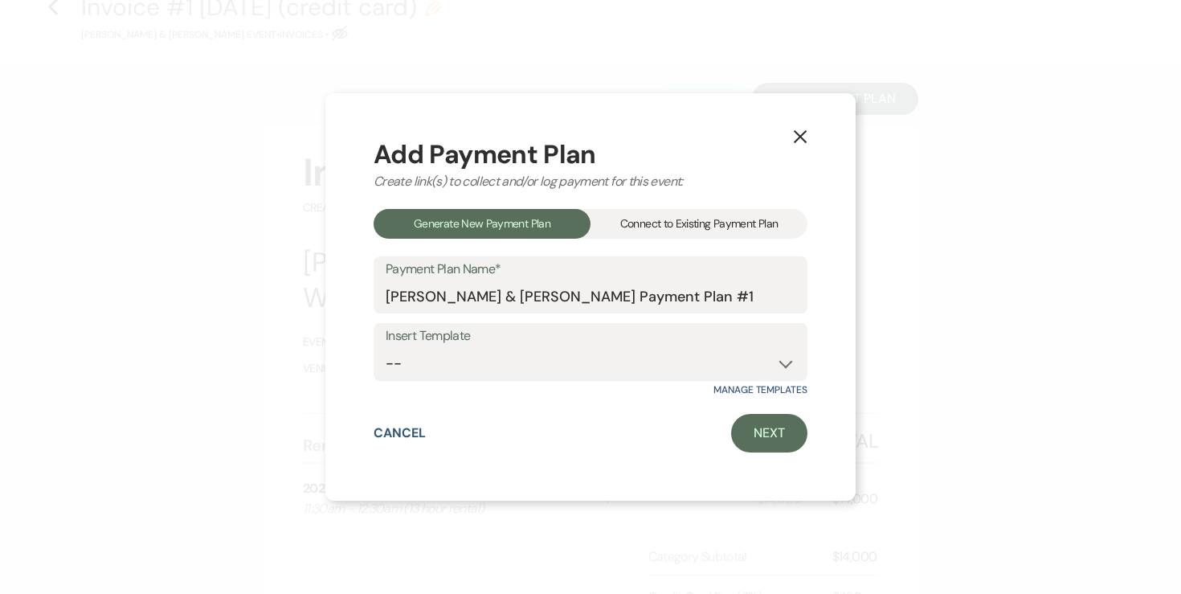
click at [476, 341] on label "Insert Template" at bounding box center [591, 336] width 410 height 23
click at [631, 221] on div "Connect to Existing Payment Plan" at bounding box center [698, 224] width 217 height 30
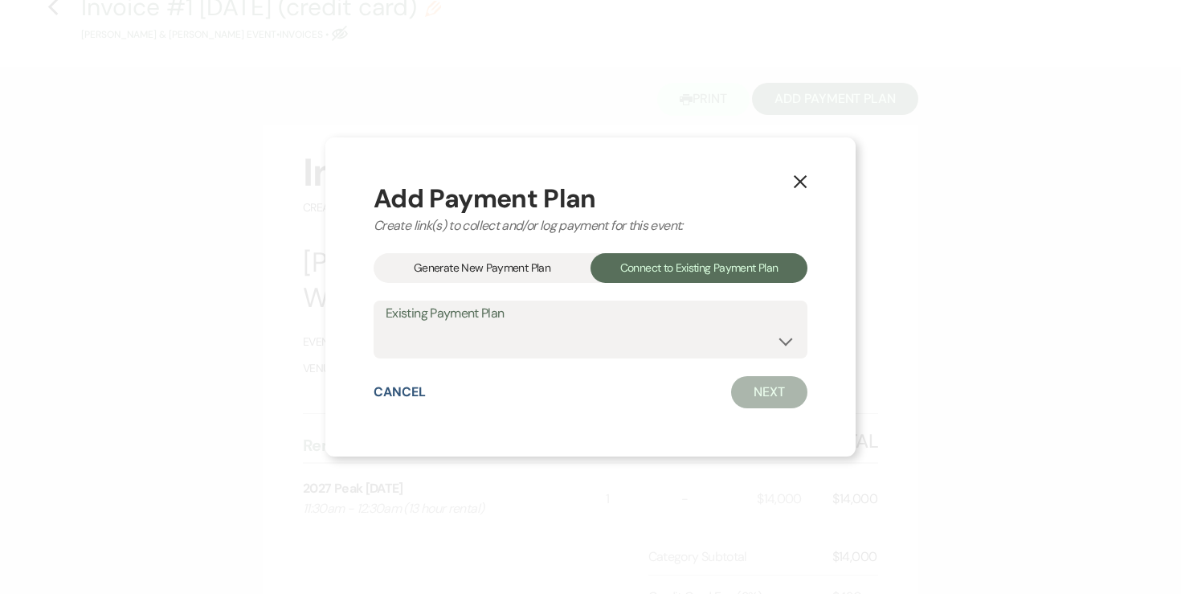
click at [497, 275] on div "Generate New Payment Plan" at bounding box center [482, 268] width 217 height 30
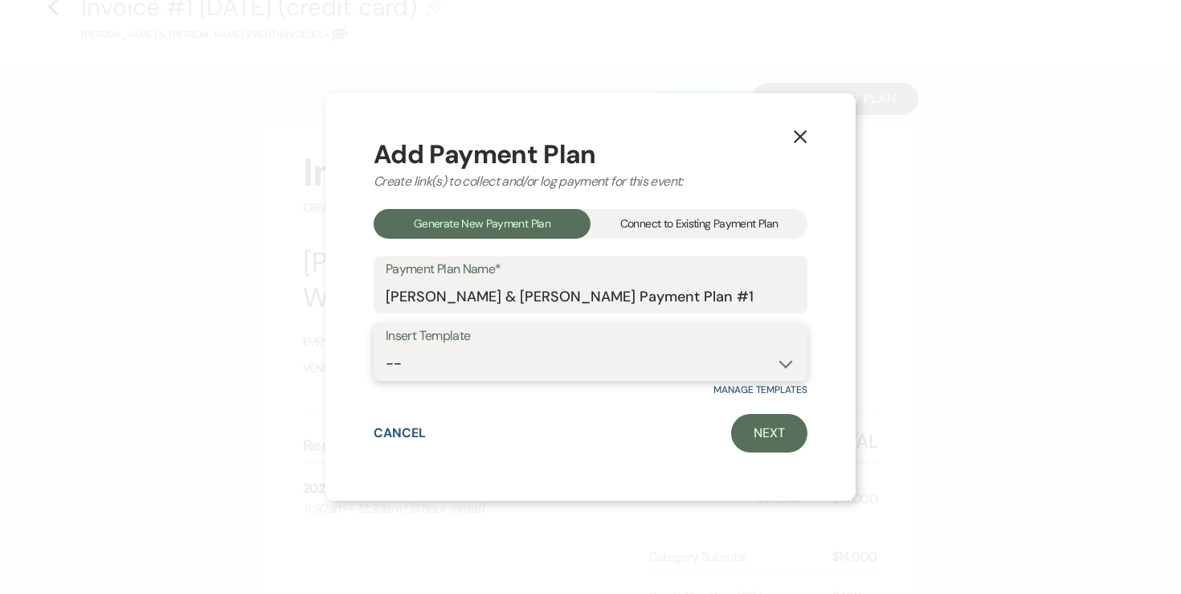
click at [444, 376] on select "-- Wedding Payments - Credit Card (3% Fee) Wedding Payments - ACH/Check/Cash" at bounding box center [591, 363] width 410 height 31
select select "77"
click at [762, 435] on link "Next" at bounding box center [769, 433] width 76 height 39
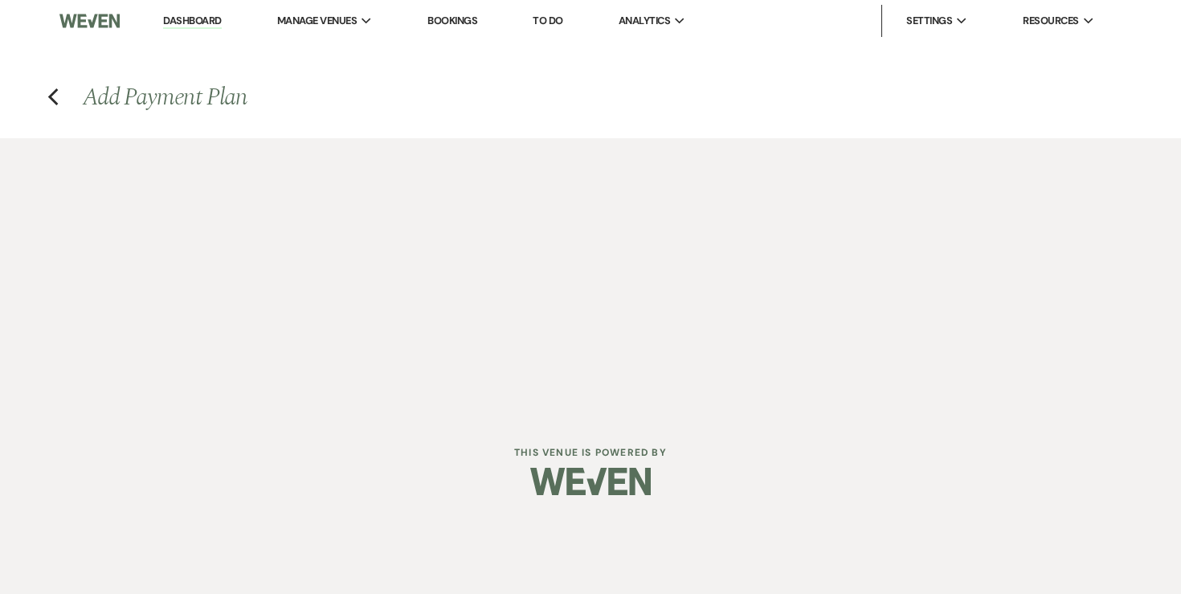
select select "27398"
select select "2"
select select "percentage"
select select "true"
select select "2"
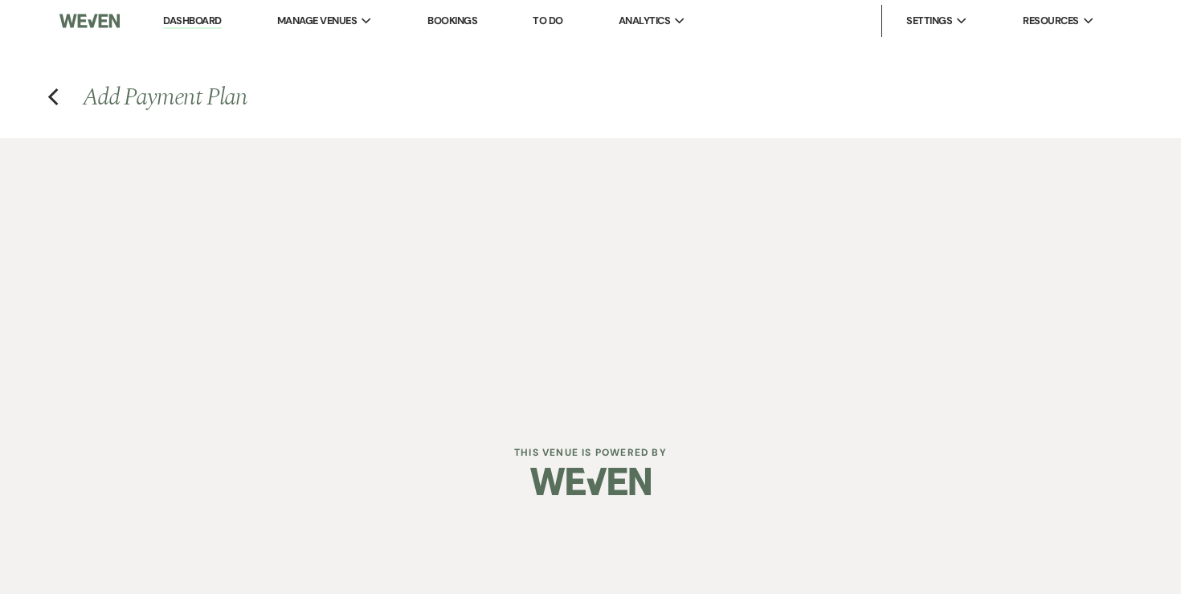
select select "percentage"
select select "true"
select select "client"
select select "weekly"
select select "onDueDate"
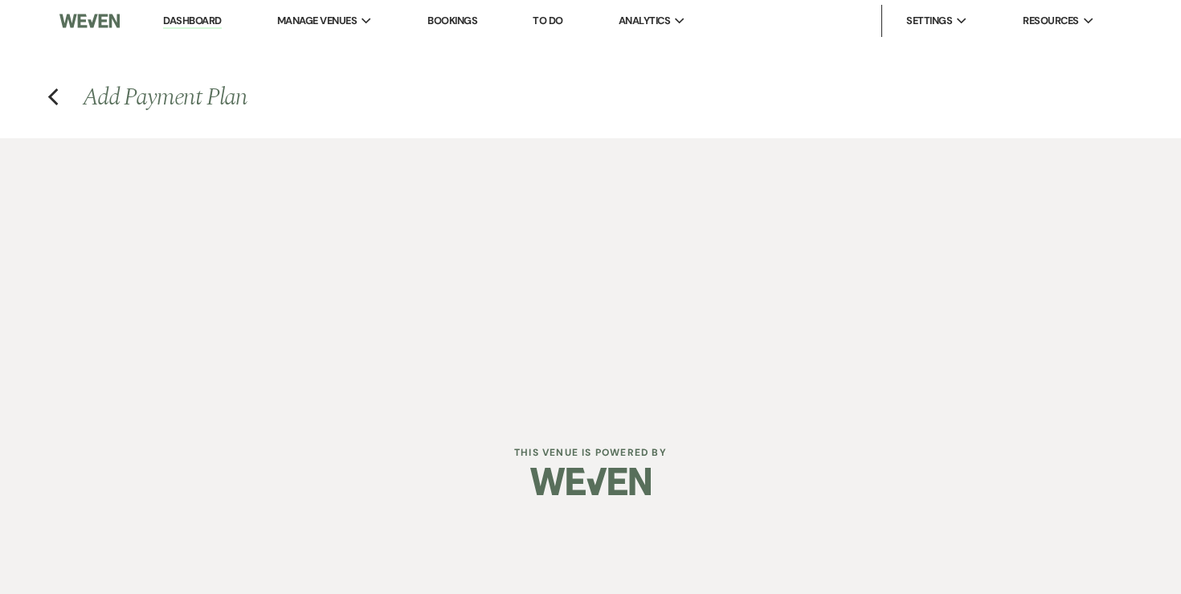
select select "complete"
select select "client"
select select "weeks"
select select "2"
select select "percentage"
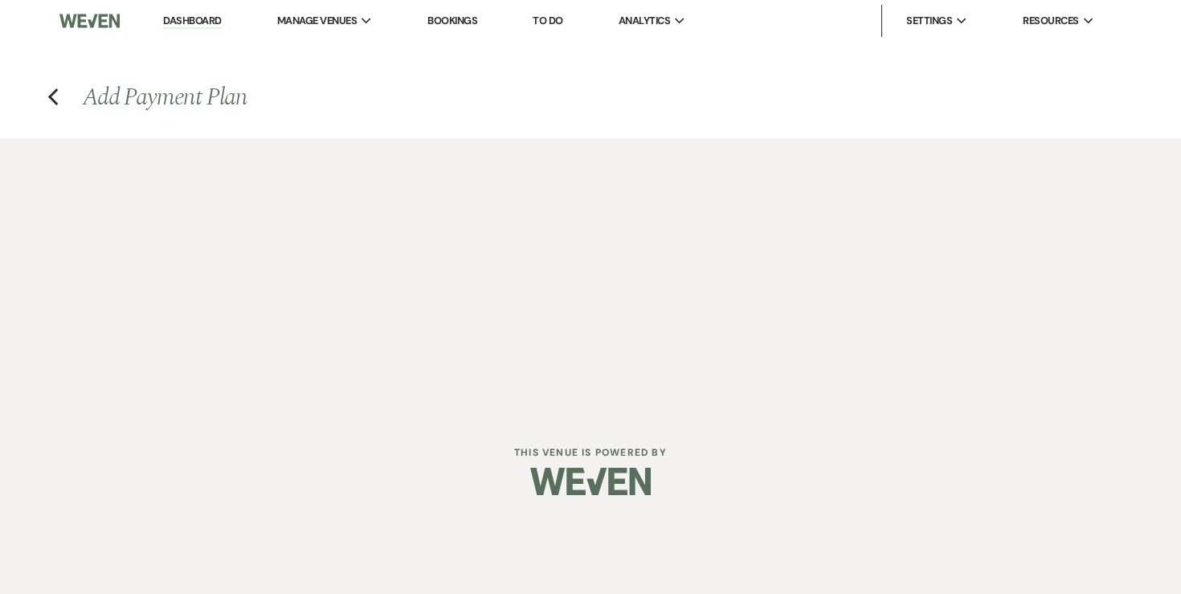
select select "true"
select select "client"
select select "weeks"
select select "client"
select select "weekly"
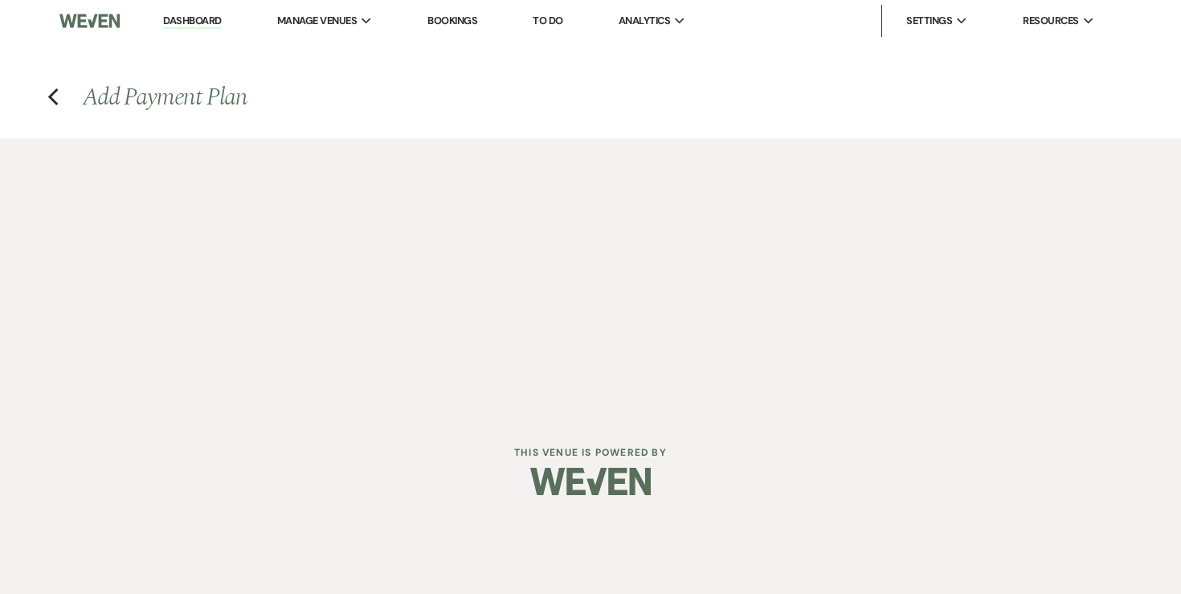
select select "onDueDate"
select select "complete"
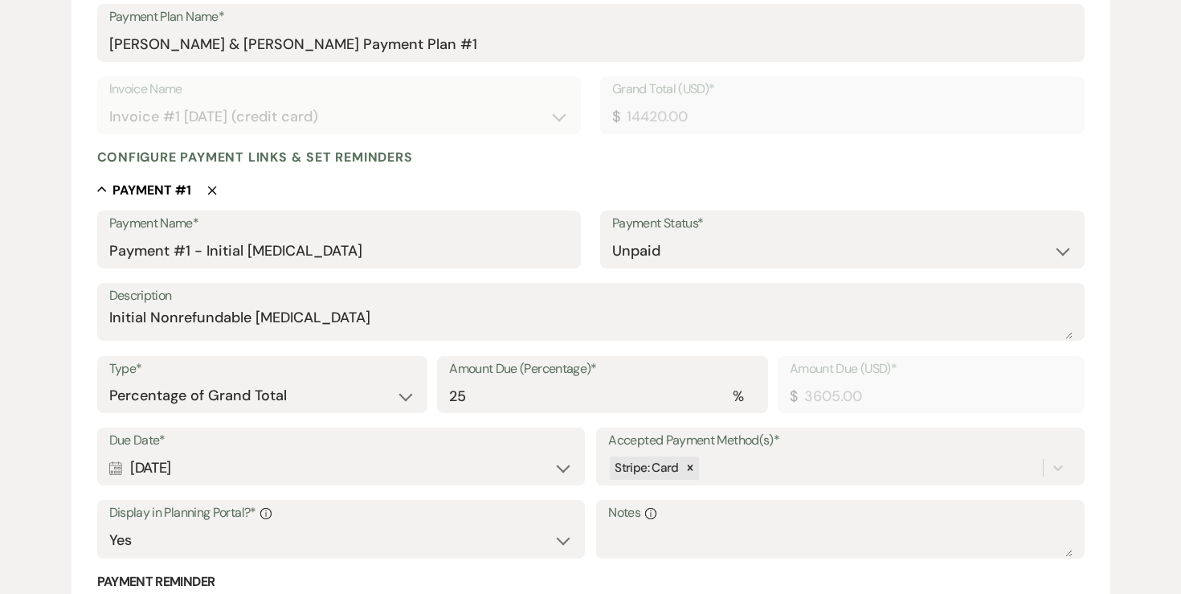
scroll to position [297, 0]
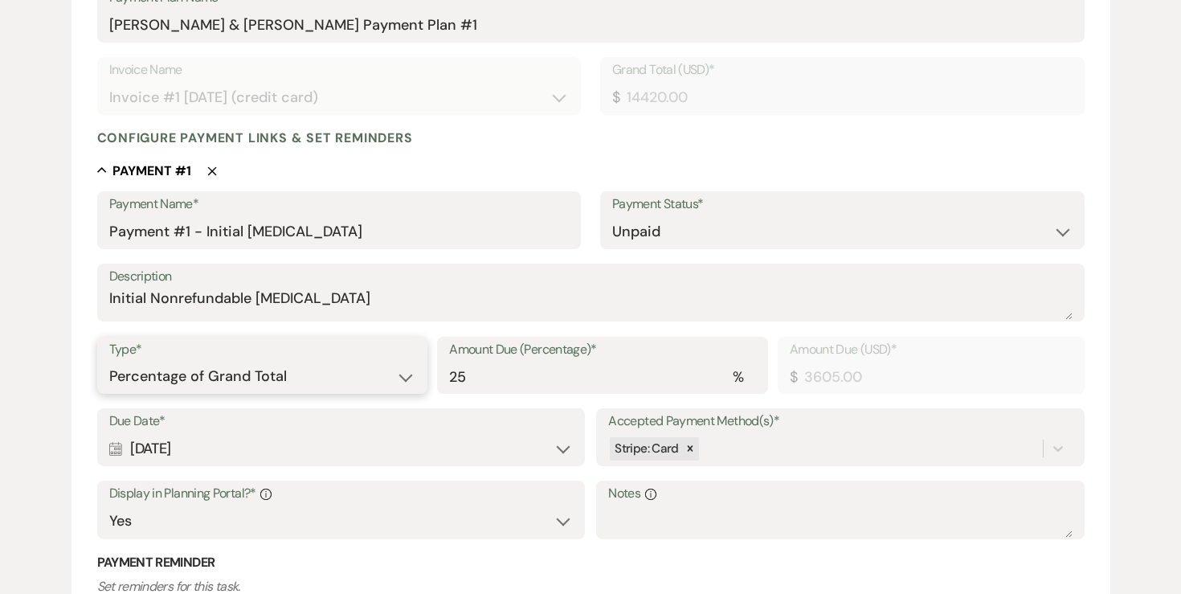
click at [184, 369] on select "Dollar Amount Percentage of Grand Total" at bounding box center [262, 376] width 307 height 31
select select "flat"
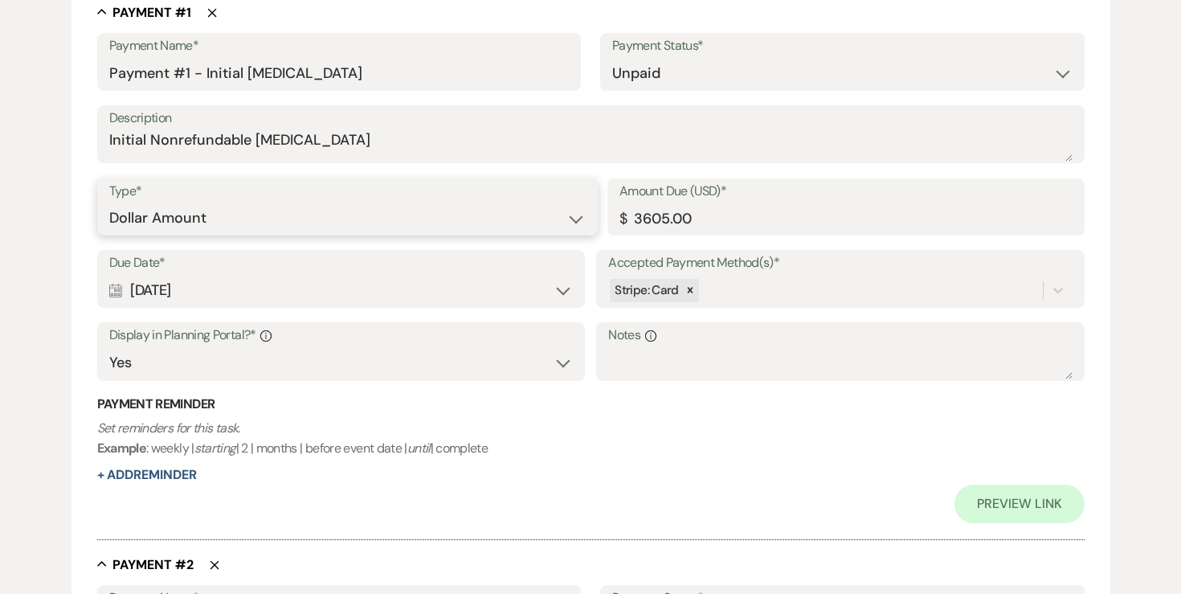
scroll to position [461, 0]
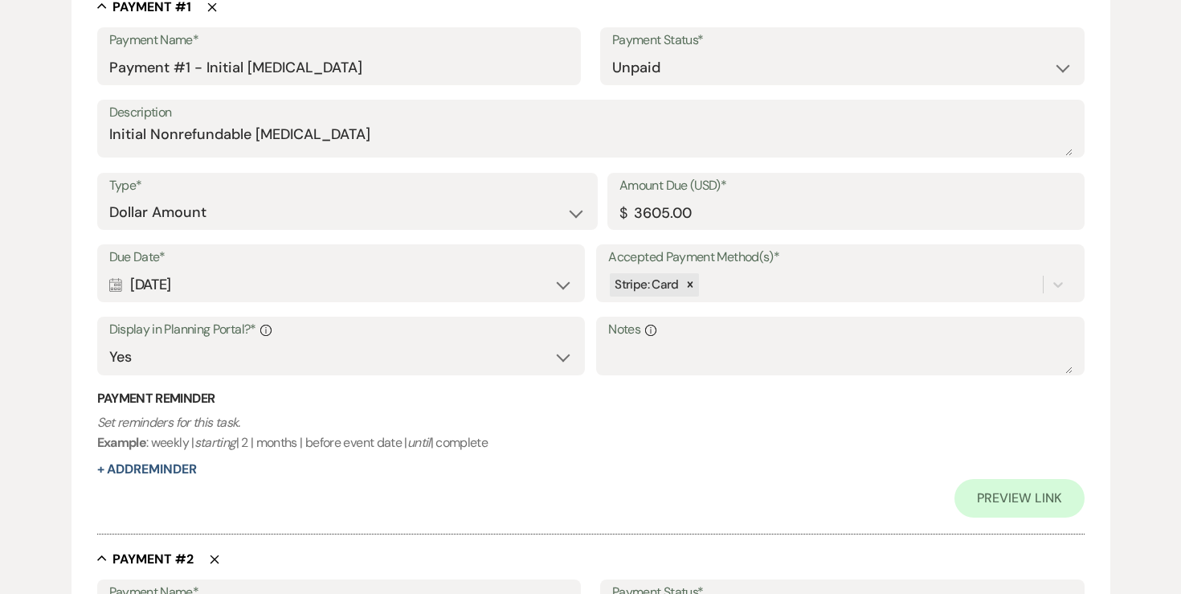
click at [258, 289] on div "Calendar Aug 16, 2025 Expand" at bounding box center [341, 284] width 464 height 31
select select "day"
select select "afterTodaysDate"
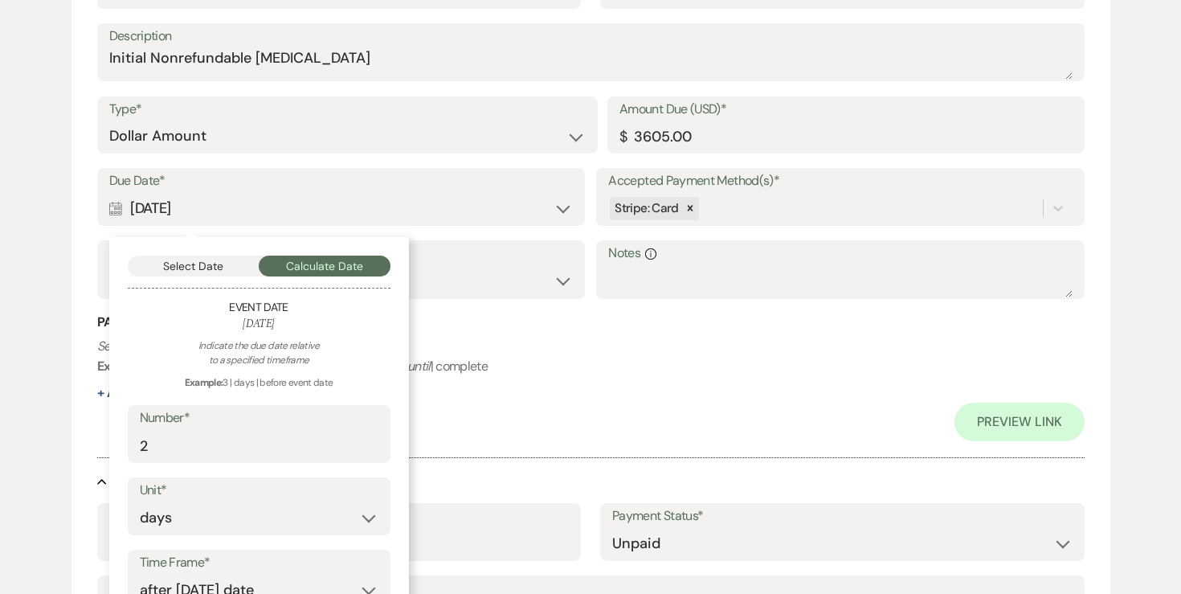
scroll to position [572, 0]
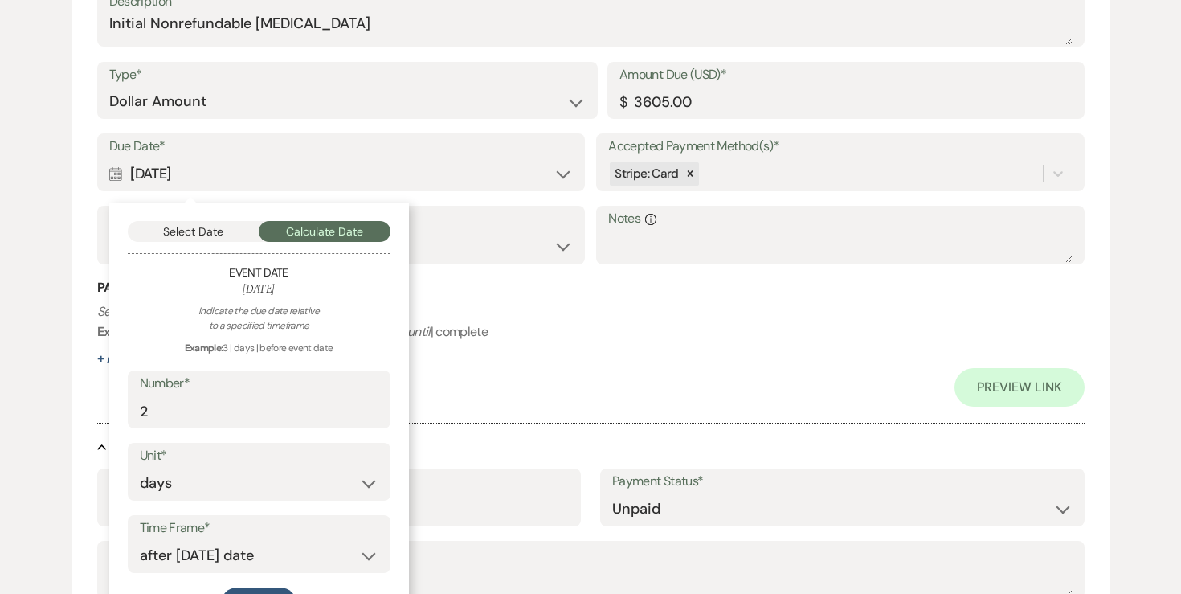
click at [209, 169] on div "Calendar Aug 16, 2025 Collapse" at bounding box center [341, 173] width 464 height 31
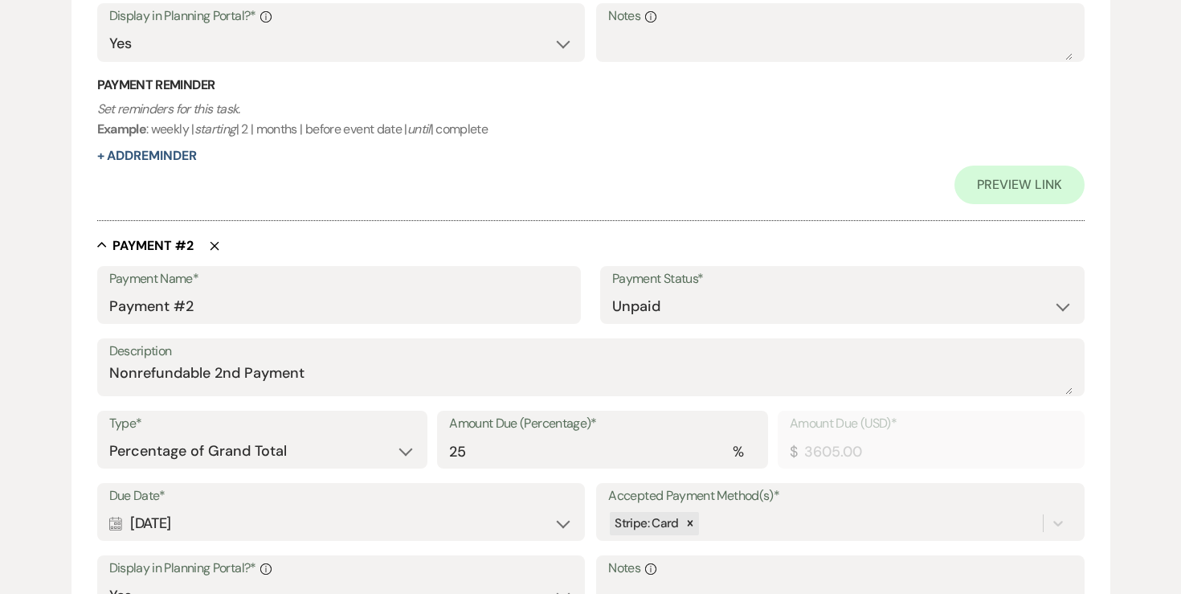
scroll to position [954, 0]
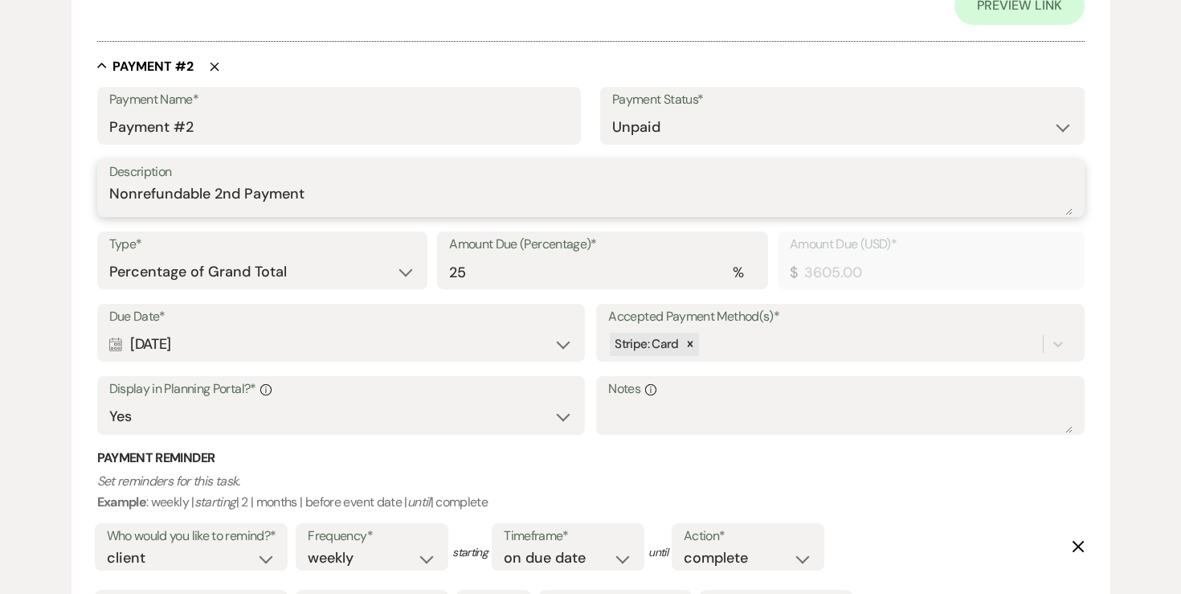
click at [197, 192] on textarea "Nonrefundable 2nd Payment" at bounding box center [590, 199] width 963 height 32
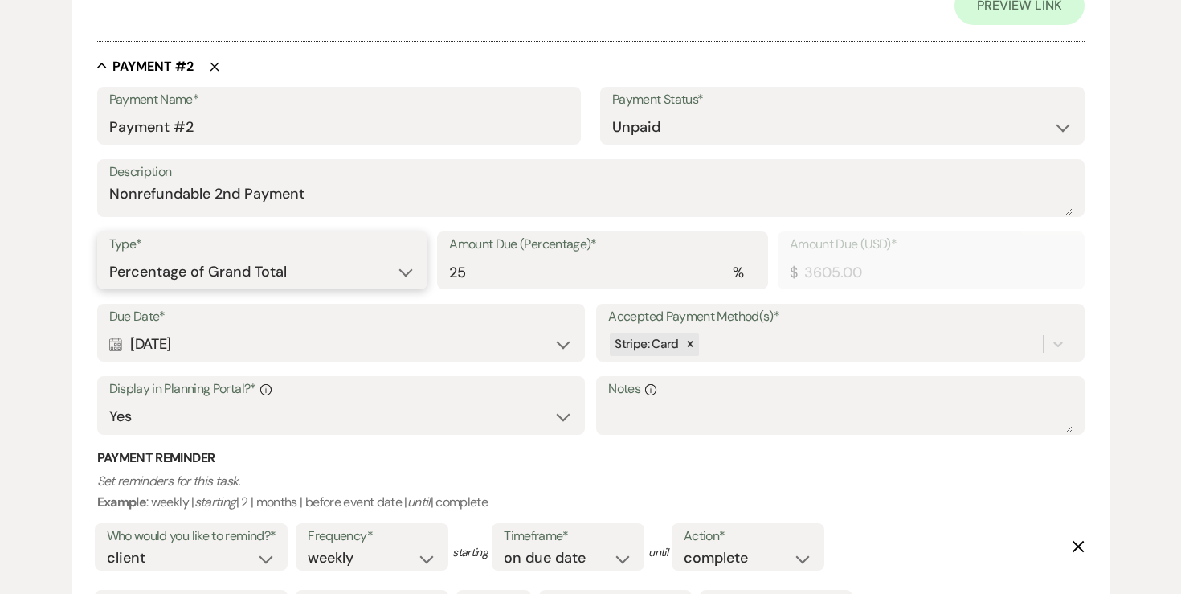
click at [172, 258] on select "Dollar Amount Percentage of Grand Total" at bounding box center [262, 271] width 307 height 31
select select "flat"
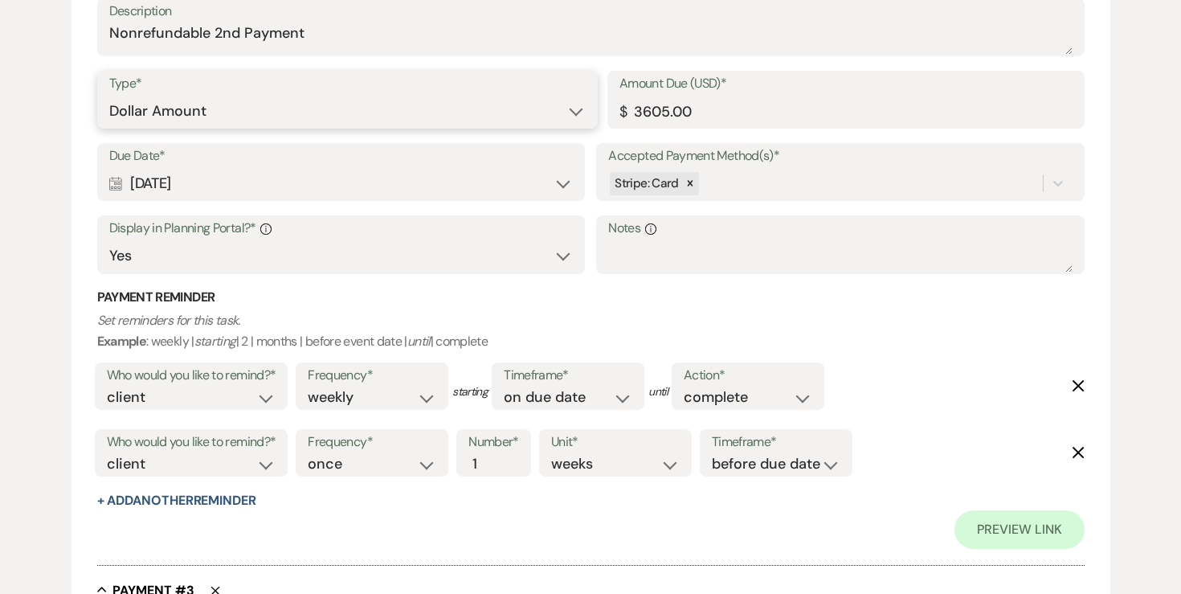
scroll to position [1390, 0]
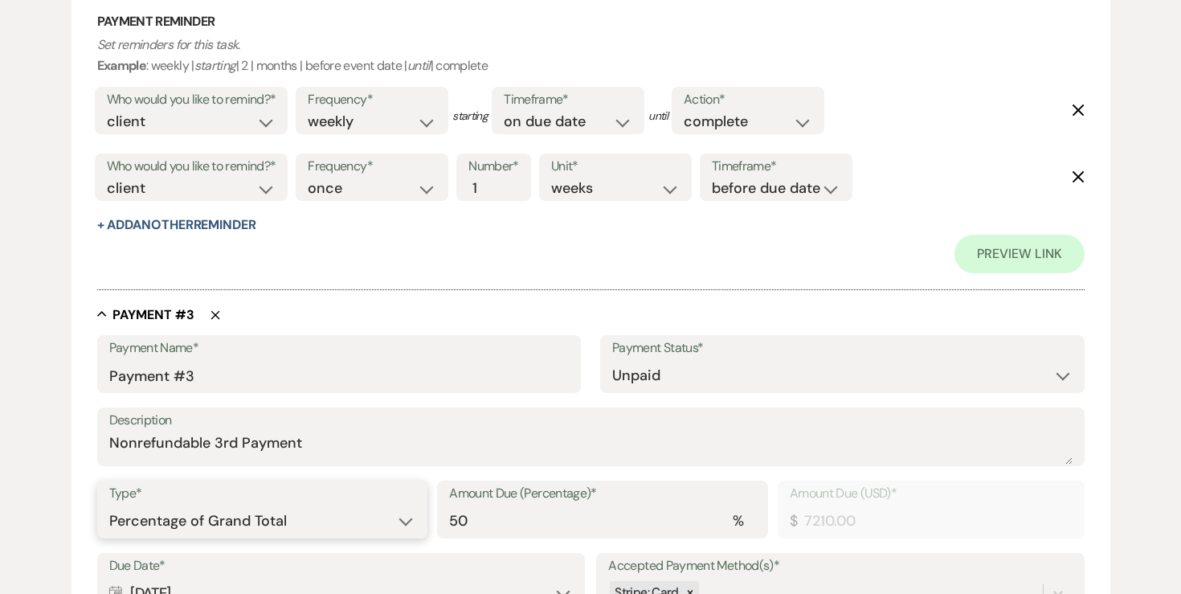
click at [164, 514] on select "Dollar Amount Percentage of Grand Total" at bounding box center [262, 520] width 307 height 31
select select "flat"
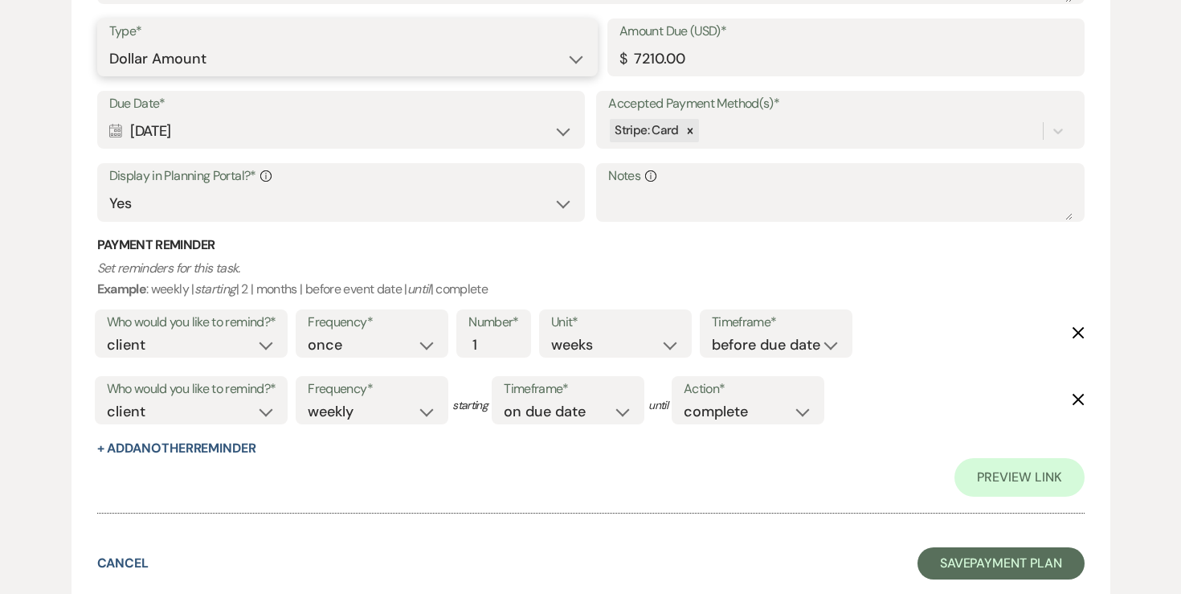
scroll to position [1965, 0]
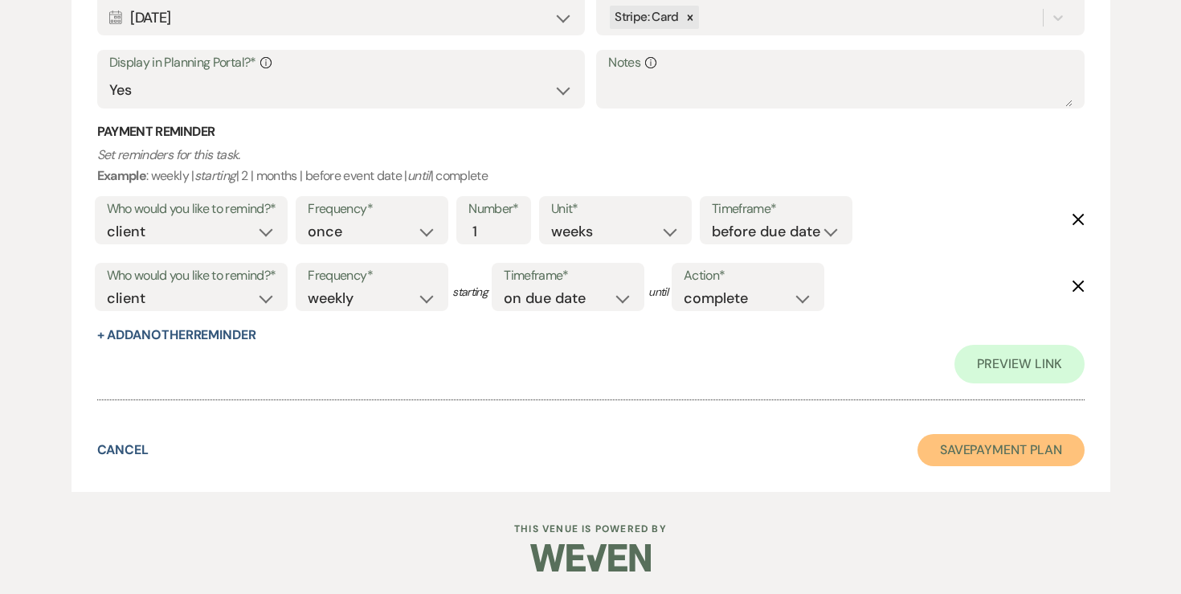
click at [964, 445] on button "Save Payment Plan" at bounding box center [1000, 450] width 167 height 32
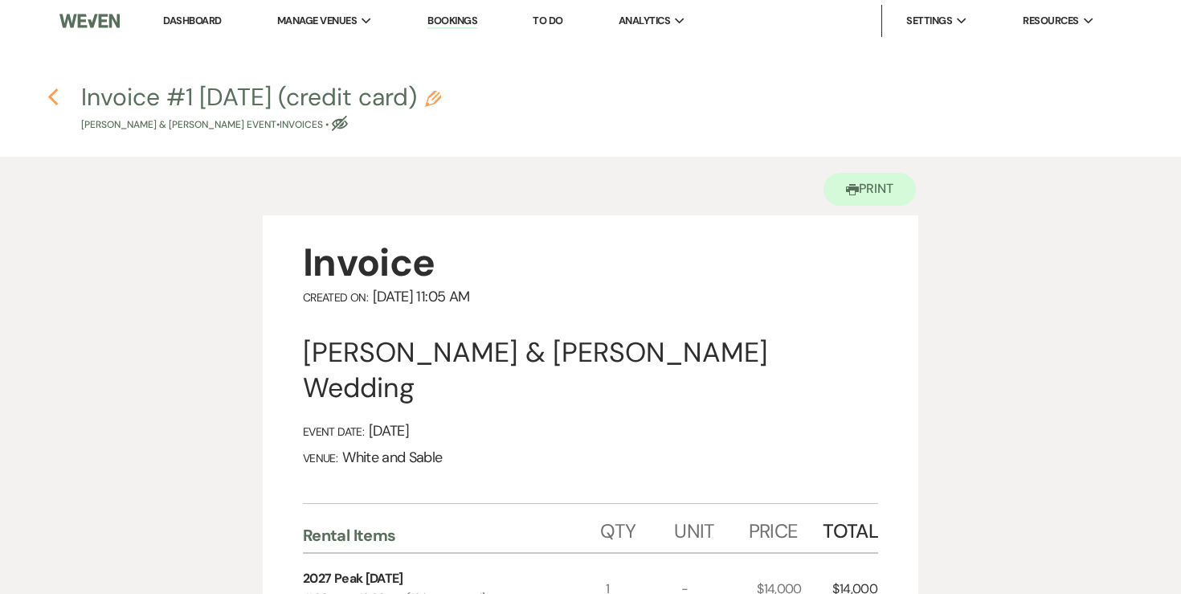
click at [52, 96] on use "button" at bounding box center [52, 97] width 10 height 18
select select "5"
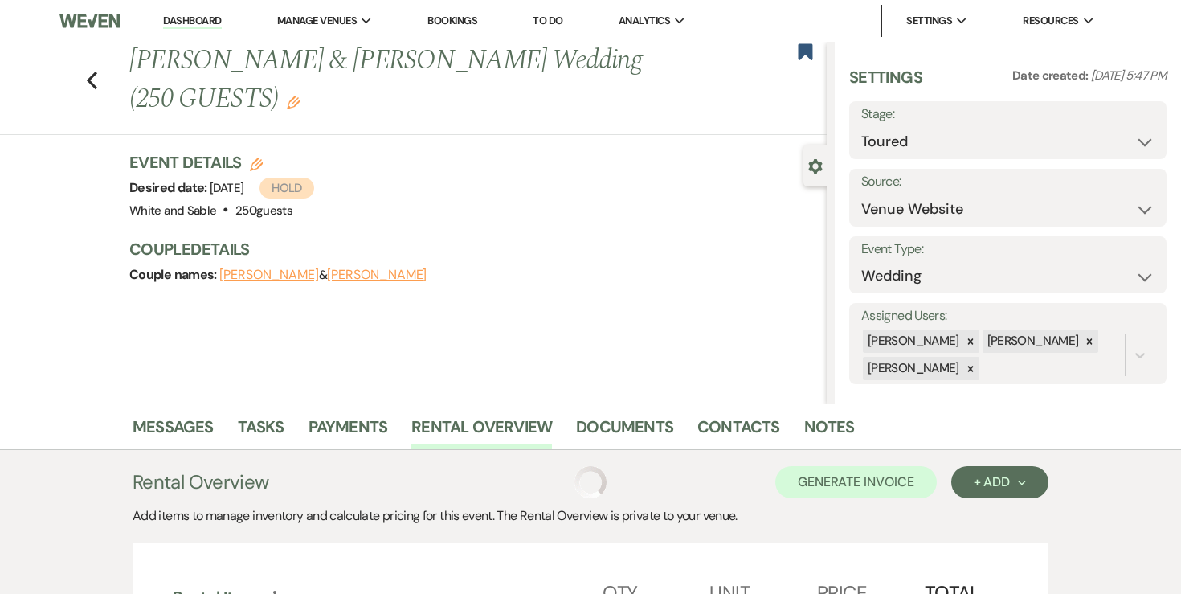
scroll to position [239, 0]
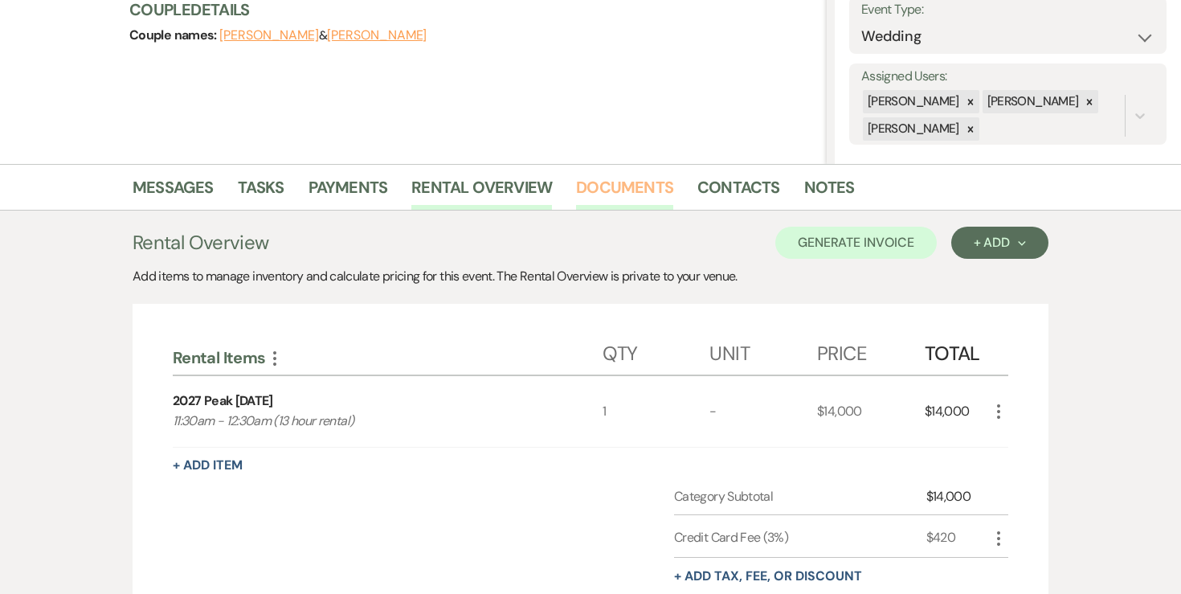
click at [626, 181] on link "Documents" at bounding box center [624, 191] width 97 height 35
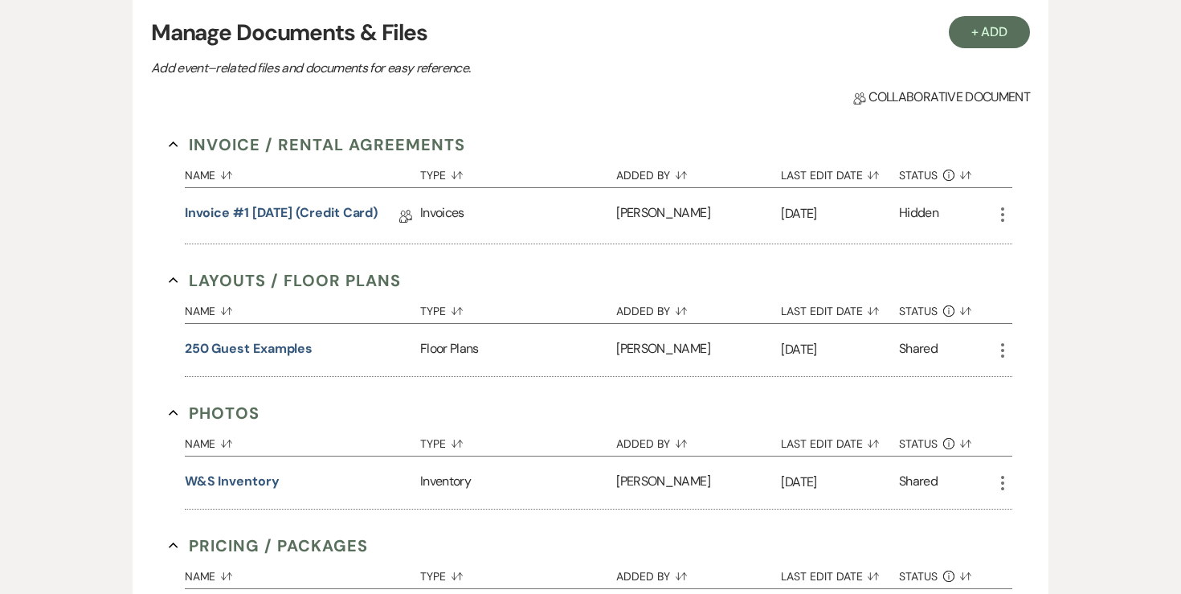
scroll to position [486, 0]
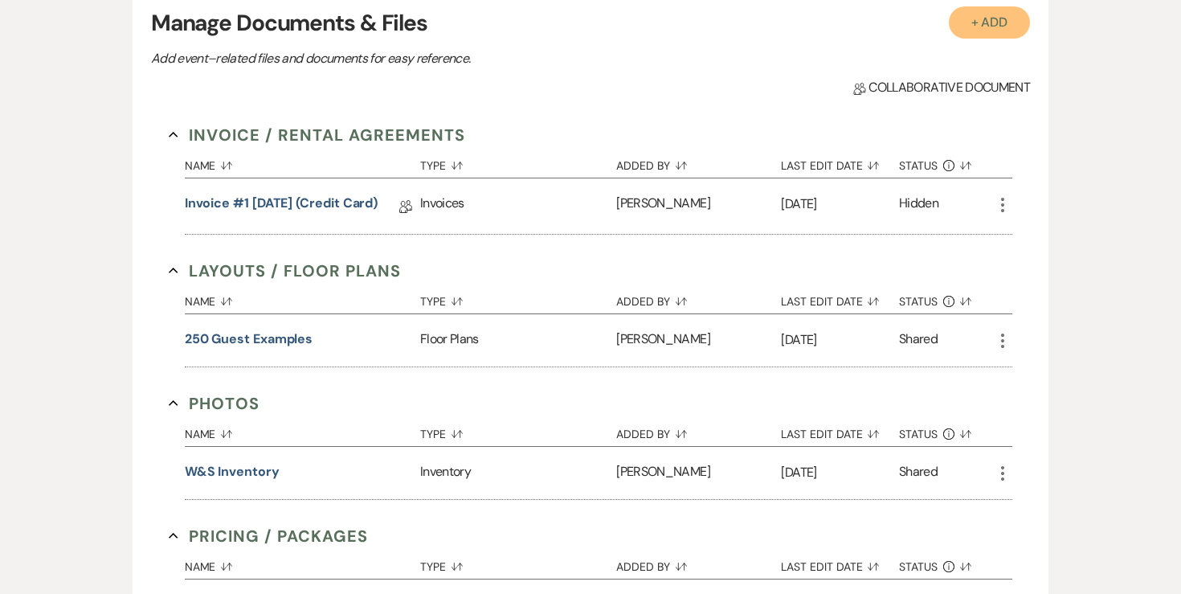
click at [977, 22] on button "+ Add" at bounding box center [990, 22] width 82 height 32
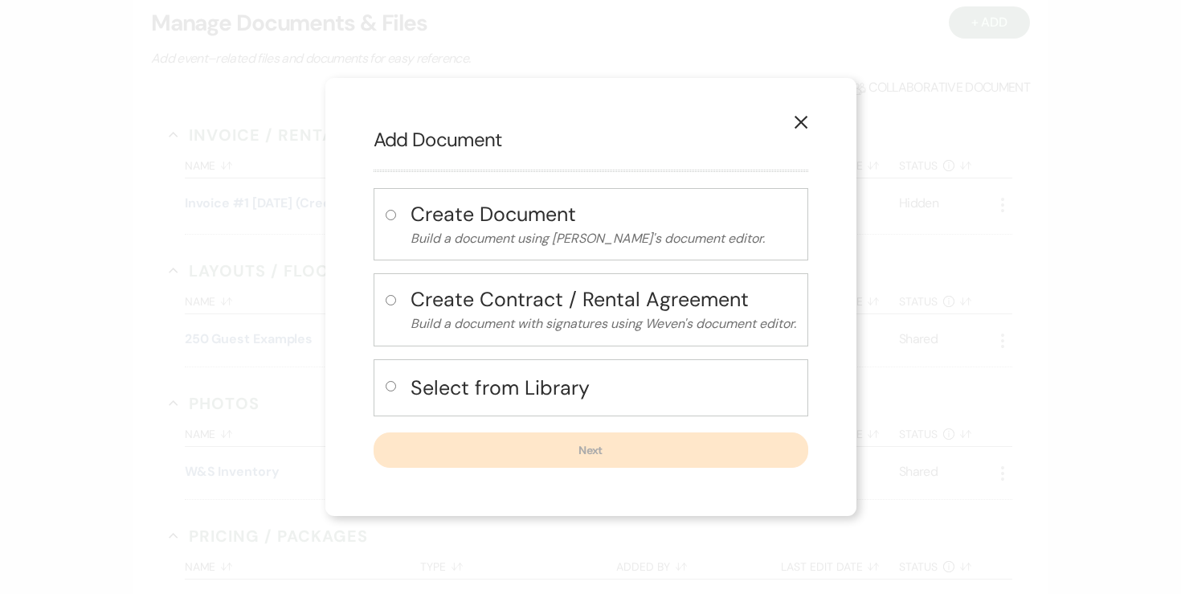
click at [390, 385] on input "radio" at bounding box center [391, 386] width 10 height 10
radio input "true"
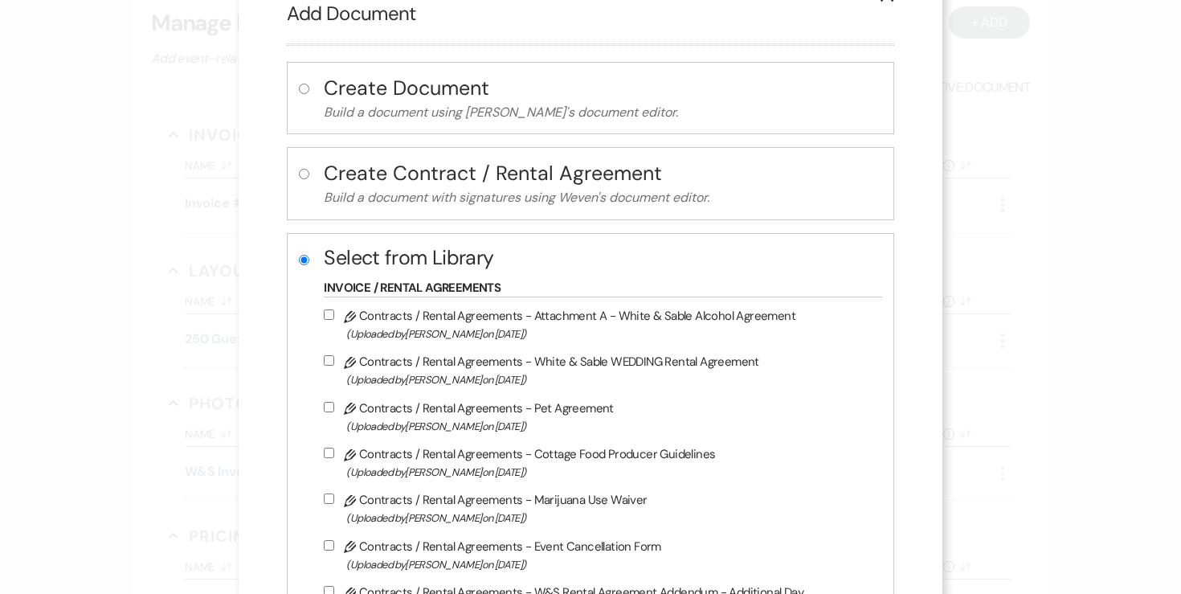
scroll to position [57, 0]
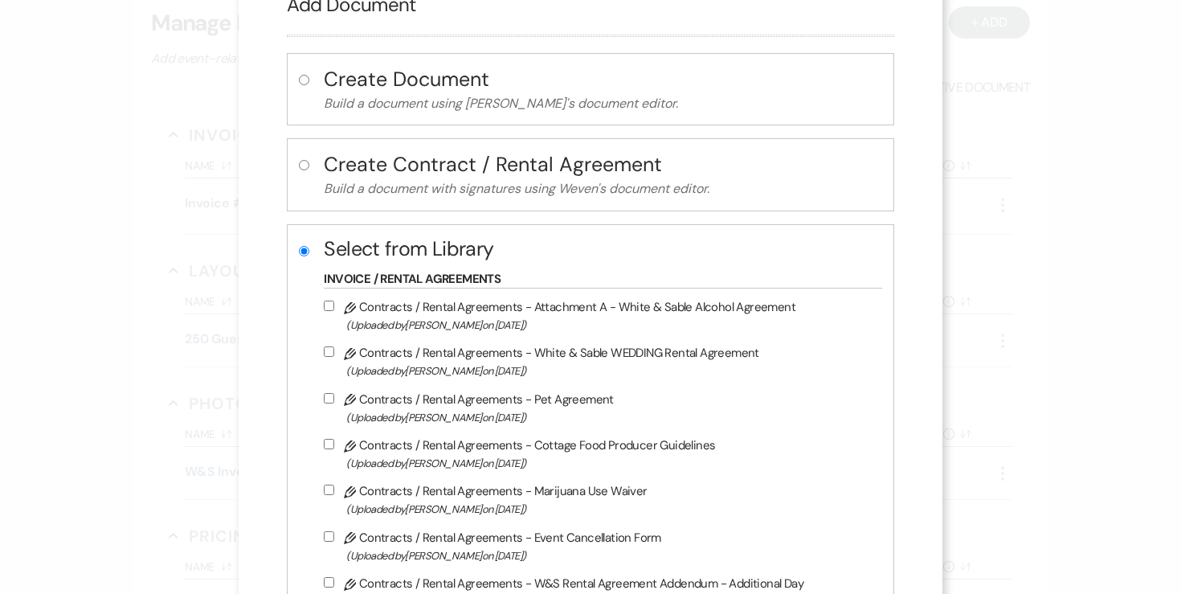
click at [334, 353] on input "Pencil Contracts / Rental Agreements - White & Sable WEDDING Rental Agreement (…" at bounding box center [329, 351] width 10 height 10
checkbox input "true"
click at [333, 308] on input "Pencil Contracts / Rental Agreements - Attachment A - White & Sable Alcohol Agr…" at bounding box center [329, 305] width 10 height 10
checkbox input "true"
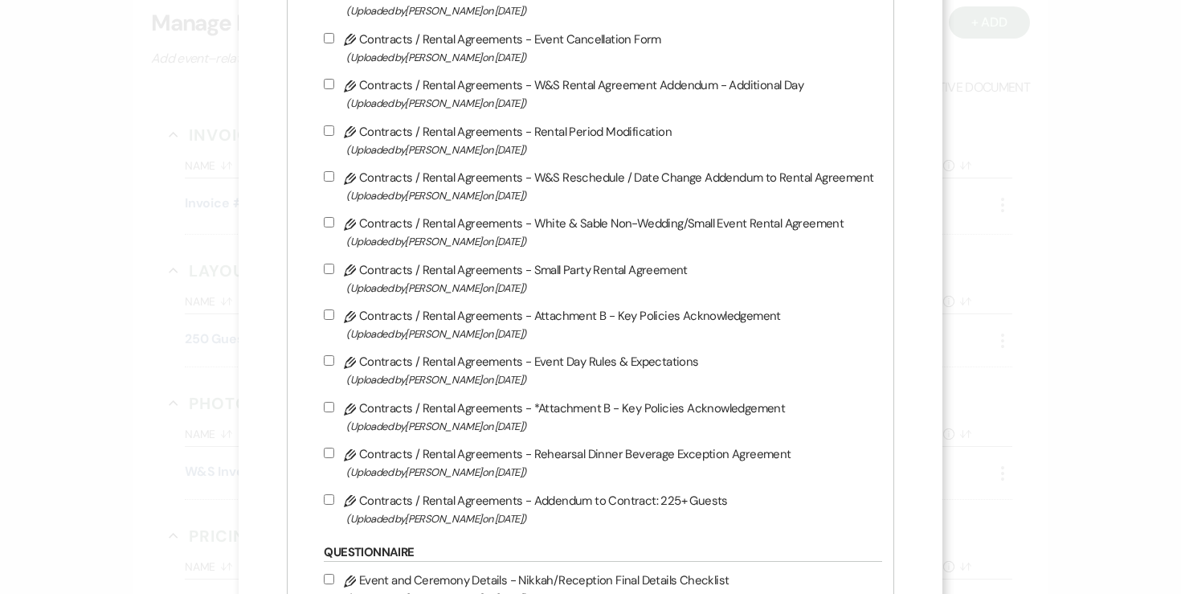
scroll to position [566, 0]
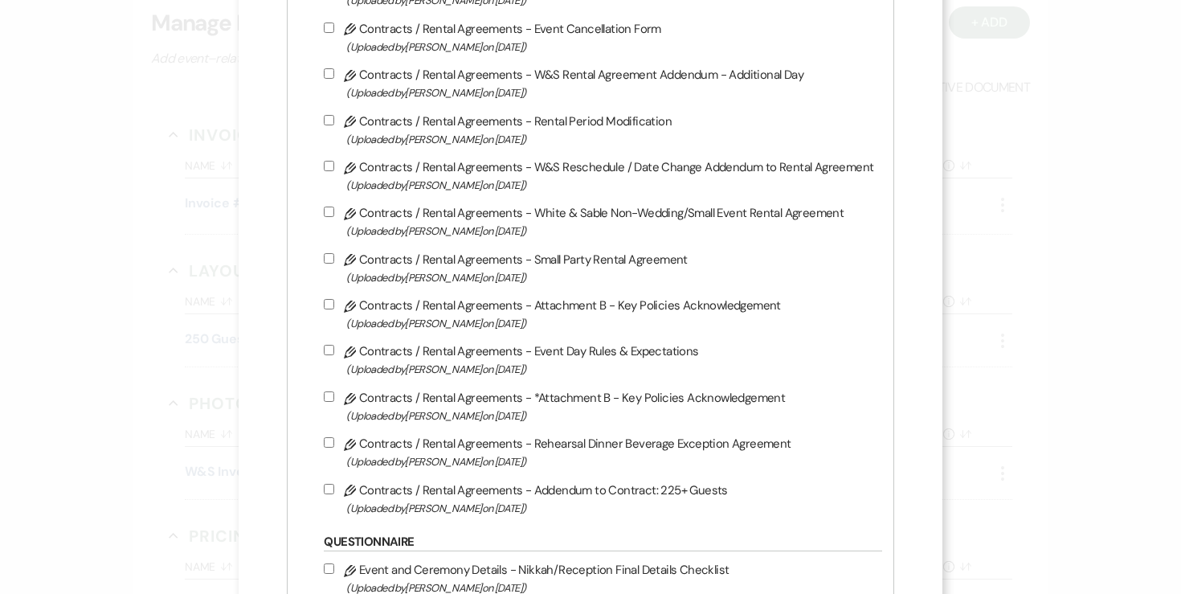
click at [334, 494] on input "Pencil Contracts / Rental Agreements - Addendum to Contract: 225+ Guests (Uploa…" at bounding box center [329, 489] width 10 height 10
checkbox input "true"
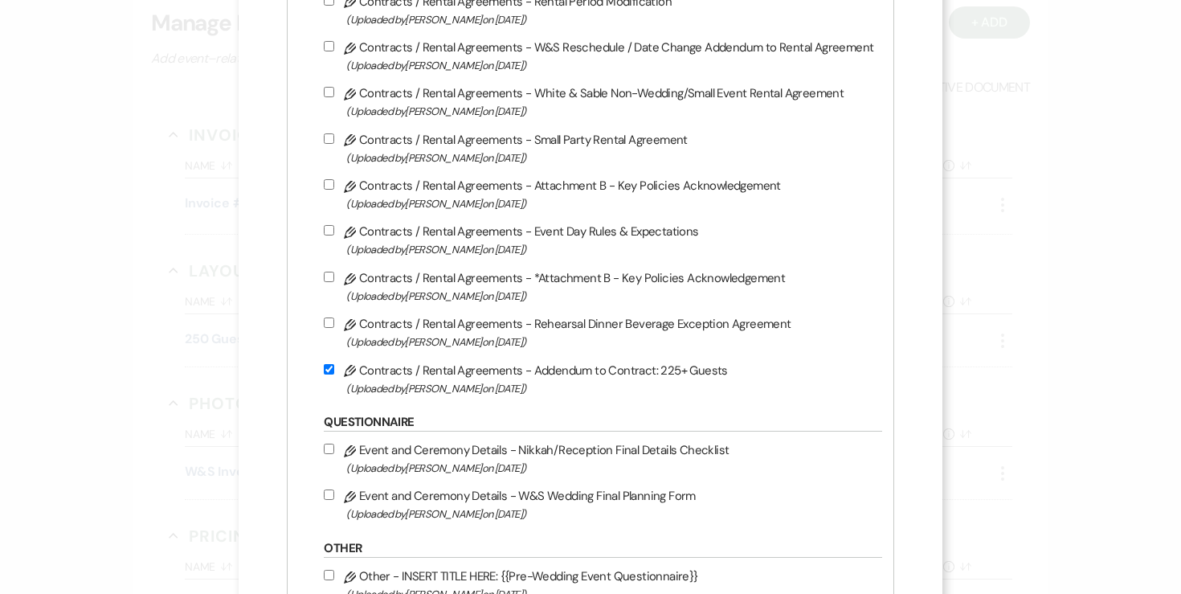
scroll to position [923, 0]
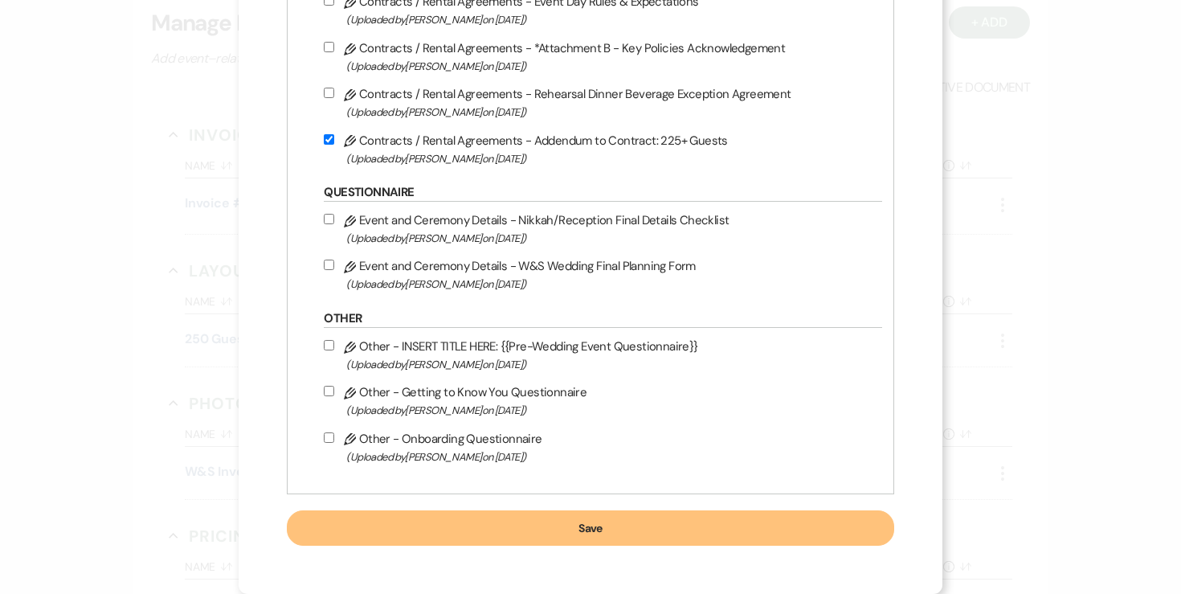
click at [519, 515] on button "Save" at bounding box center [590, 527] width 607 height 35
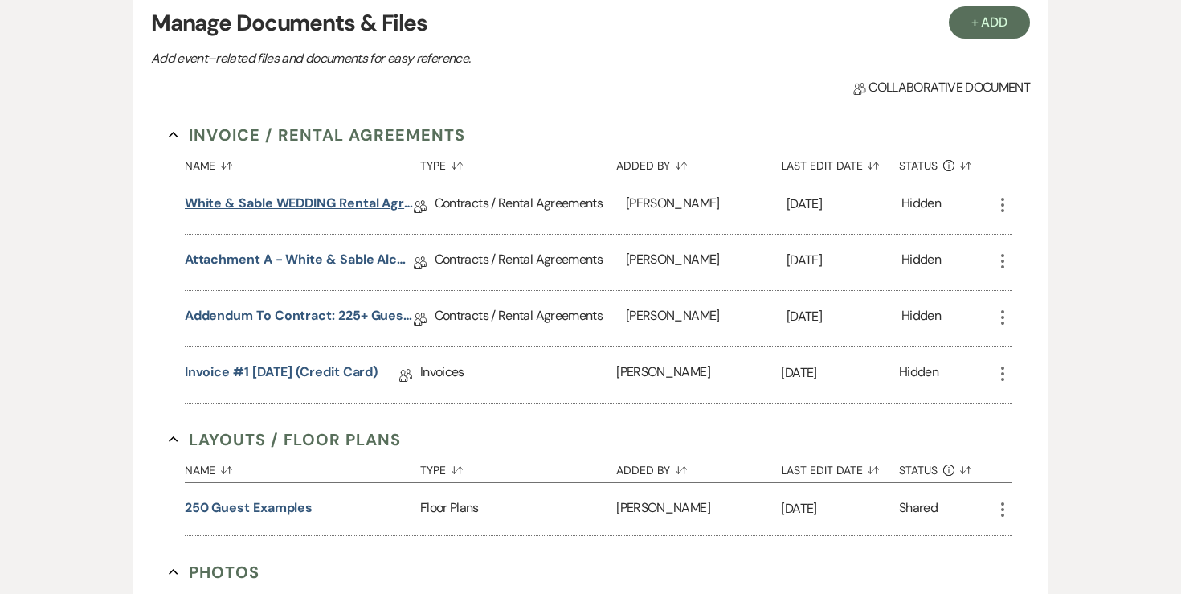
click at [358, 210] on link "White & Sable WEDDING Rental Agreement" at bounding box center [299, 206] width 229 height 25
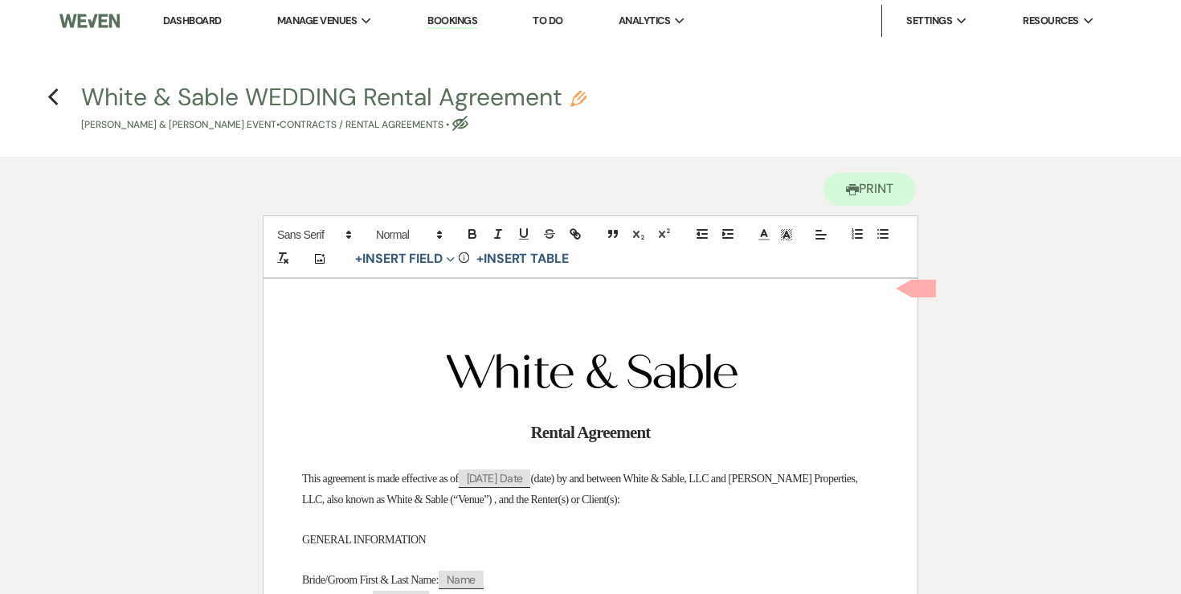
click at [574, 104] on icon "Pencil" at bounding box center [578, 99] width 16 height 16
select select "10"
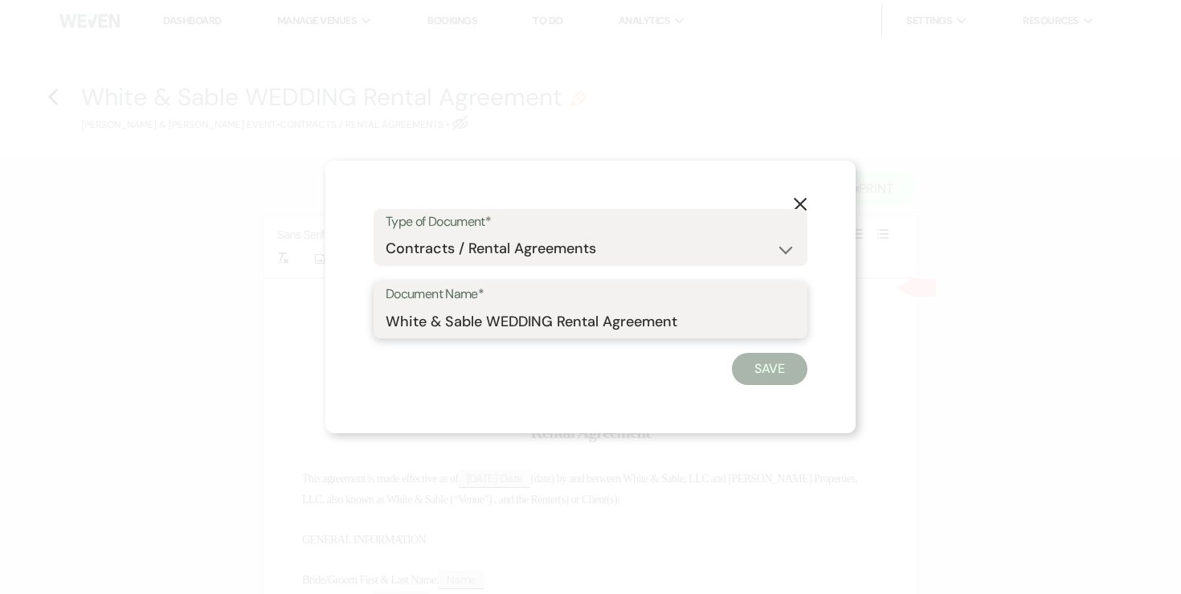
click at [529, 318] on input "White & Sable WEDDING Rental Agreement" at bounding box center [591, 320] width 410 height 31
click at [780, 329] on input "White & Sable/Kaufer+O'Hara Rental Agreement" at bounding box center [591, 320] width 410 height 31
type input "White & Sable/Kaufer+O'Hara Rental Agreement - 6.12.27"
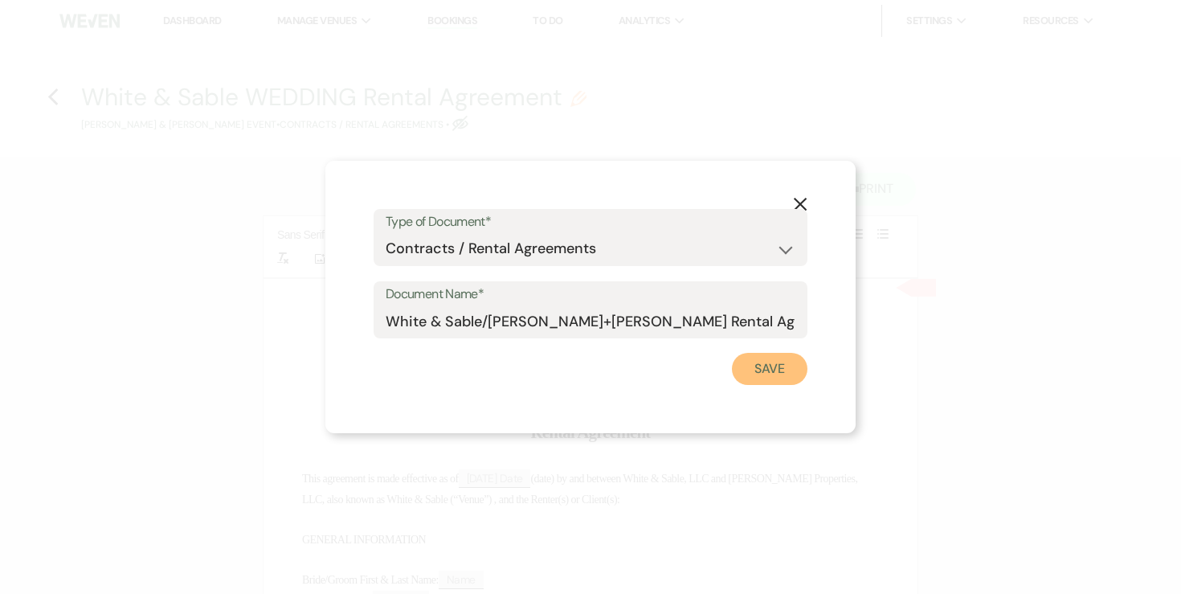
click at [779, 361] on button "Save" at bounding box center [770, 369] width 76 height 32
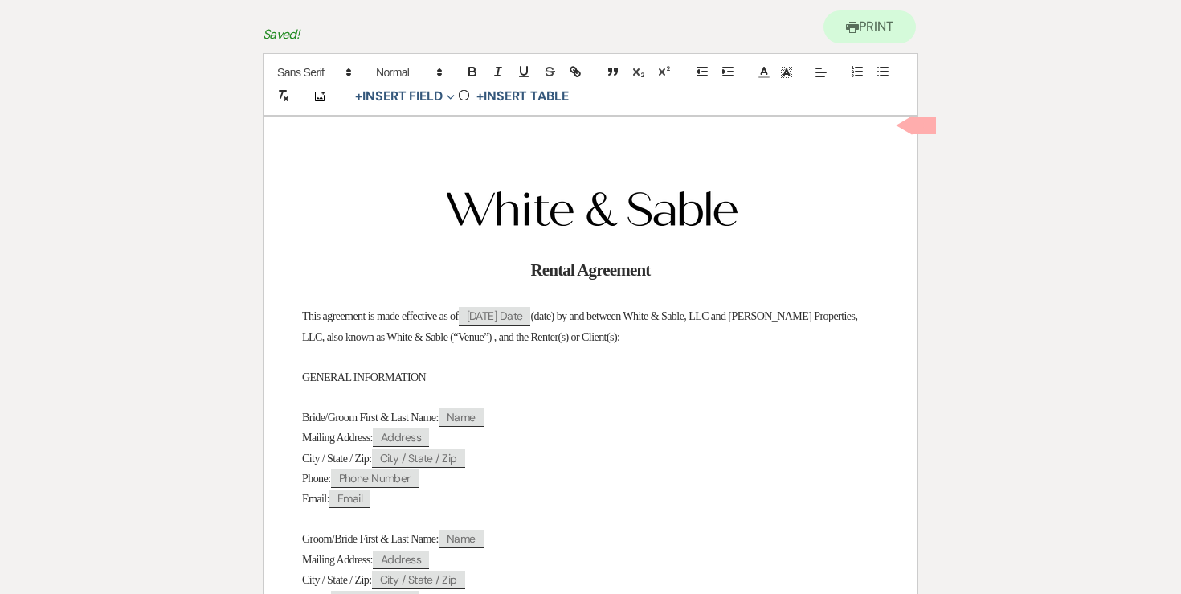
scroll to position [208, 0]
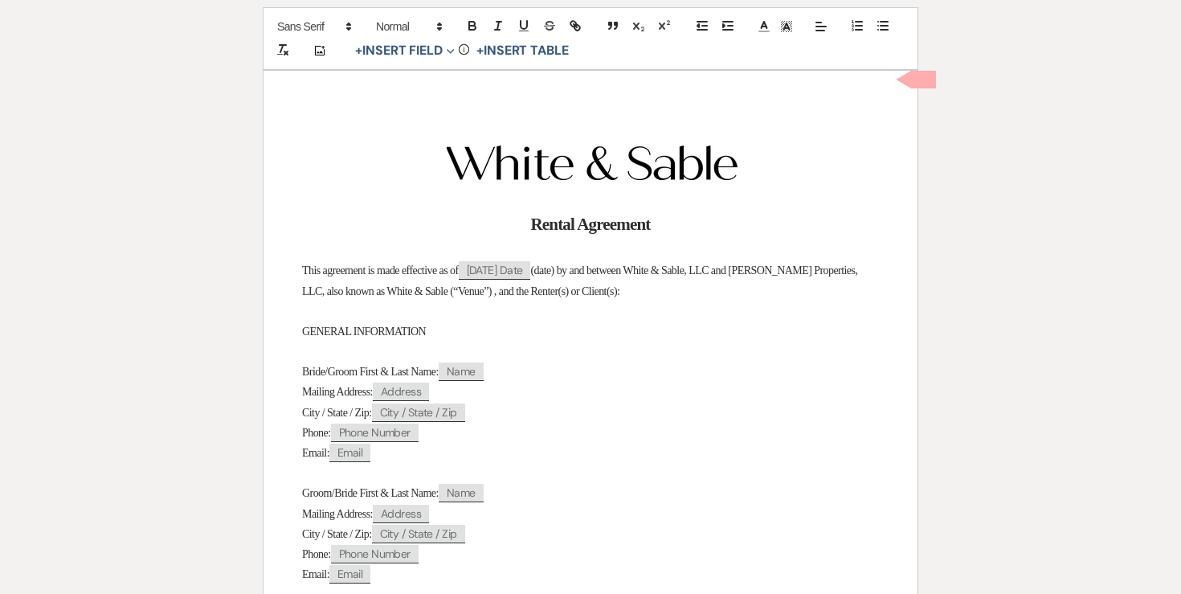
click at [353, 374] on span "Bride/Groom First & Last Name:" at bounding box center [370, 372] width 137 height 12
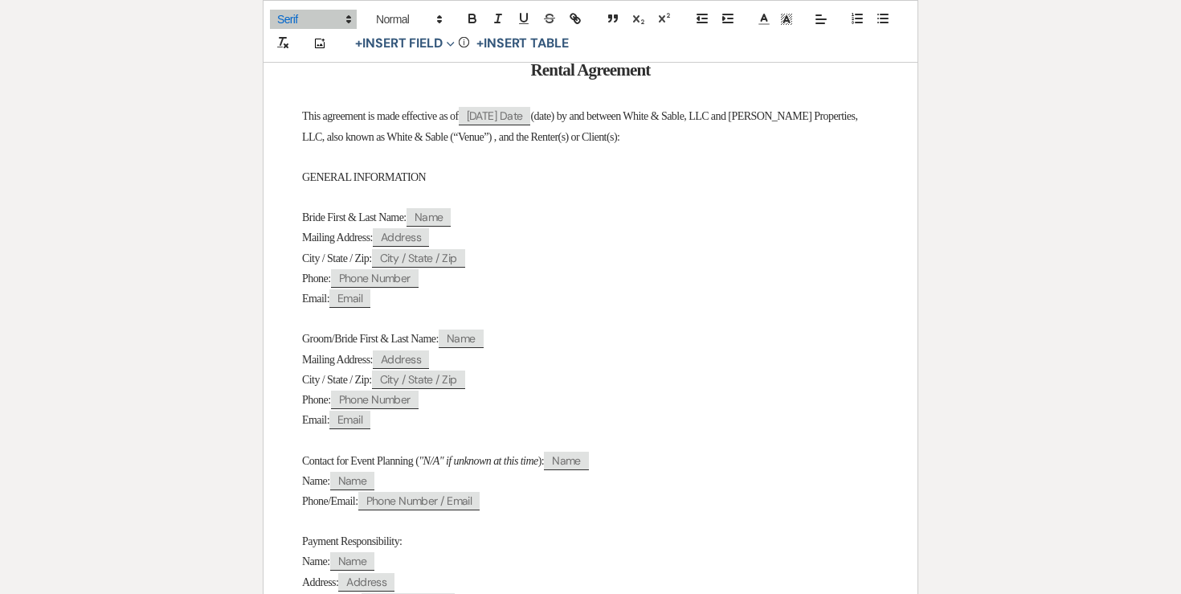
scroll to position [363, 0]
click at [349, 342] on span "Groom/Bride First & Last Name:" at bounding box center [370, 338] width 137 height 12
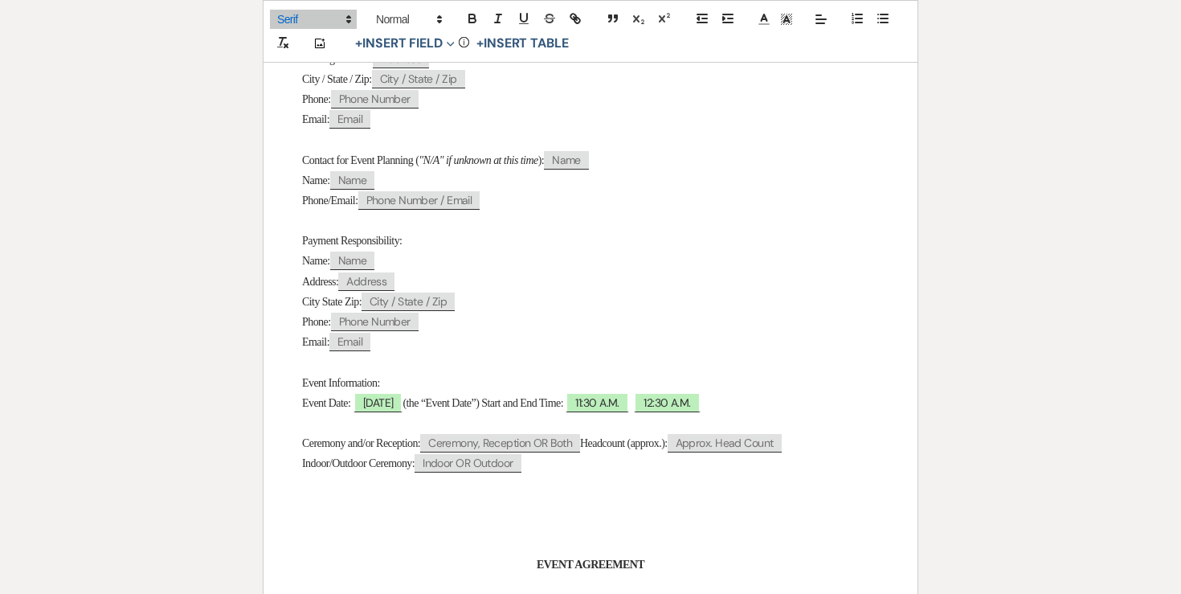
scroll to position [678, 0]
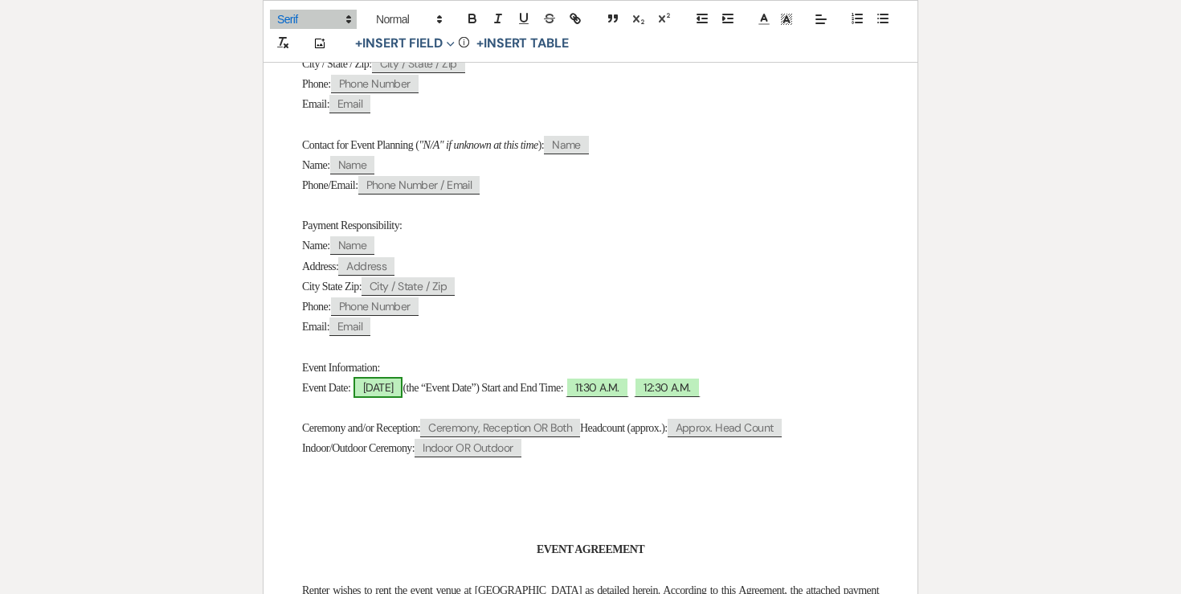
click at [376, 398] on span "06/12/2027" at bounding box center [378, 387] width 50 height 21
select select "smartCustomField"
select select "owner"
select select "{{eventDate}}"
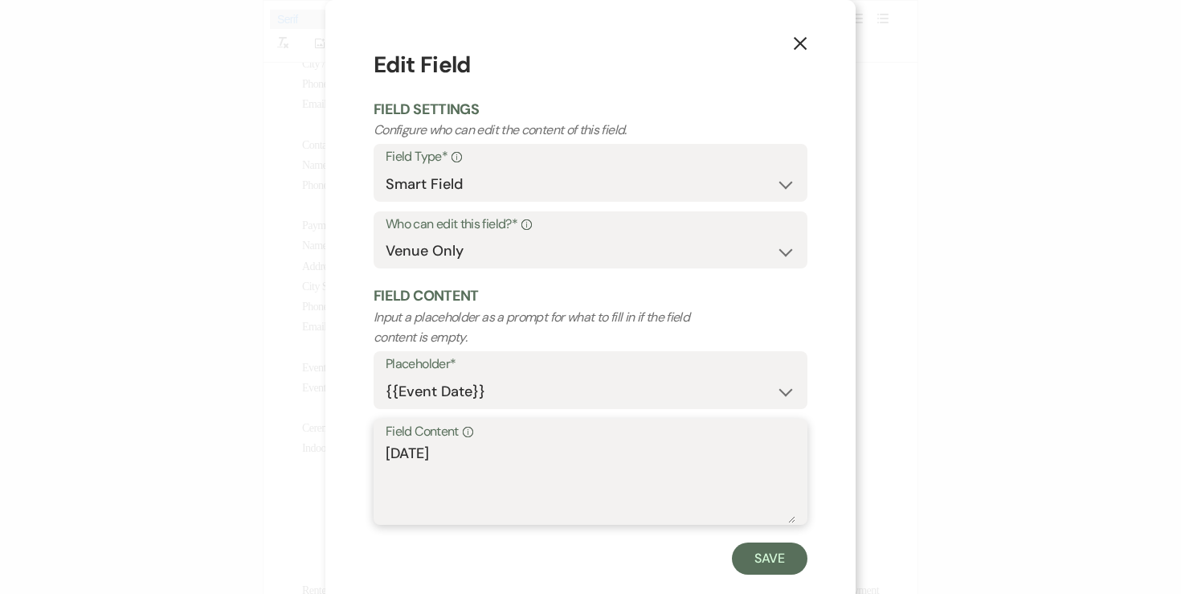
click at [390, 447] on textarea "06/12/2027" at bounding box center [591, 483] width 410 height 80
type textarea "Saturday, 06/12/2027"
click at [744, 562] on button "Save" at bounding box center [770, 558] width 76 height 32
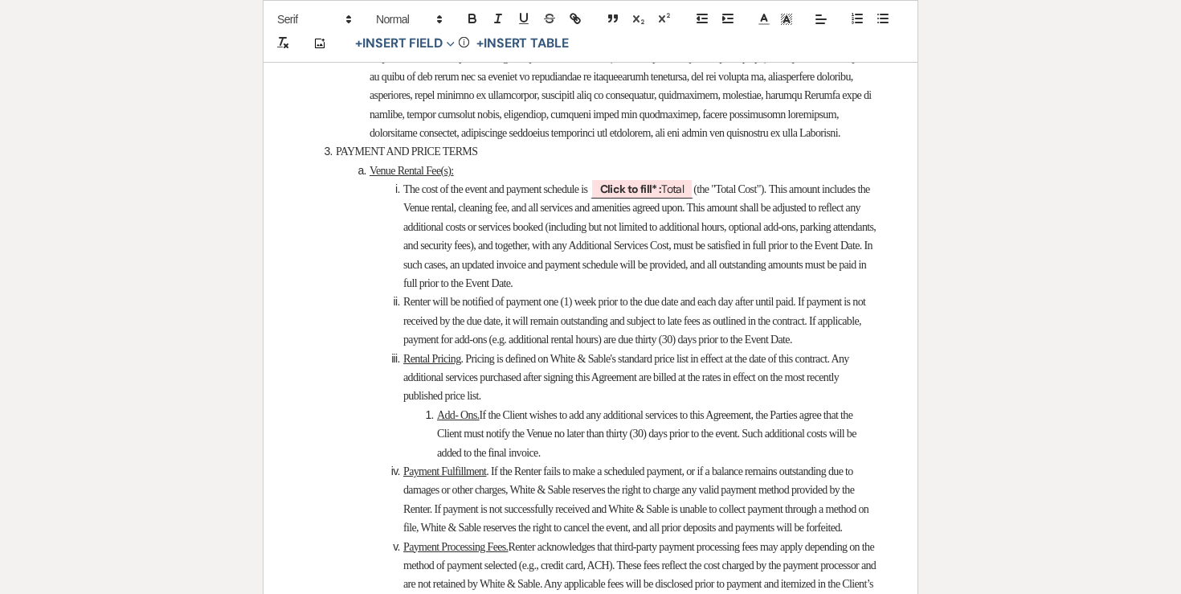
scroll to position [2155, 0]
click at [662, 195] on b "Click to fill* :" at bounding box center [631, 188] width 62 height 14
select select "owner"
select select "Total"
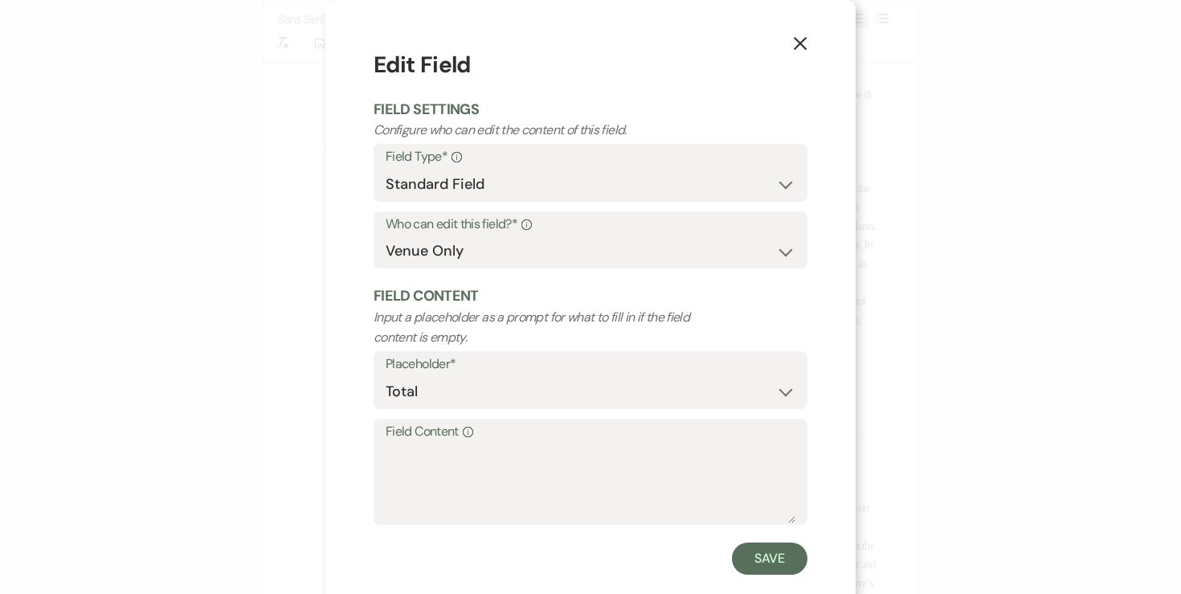
click at [566, 441] on label "Field Content Info" at bounding box center [591, 431] width 410 height 23
click at [566, 443] on textarea "Field Content Info" at bounding box center [591, 483] width 410 height 80
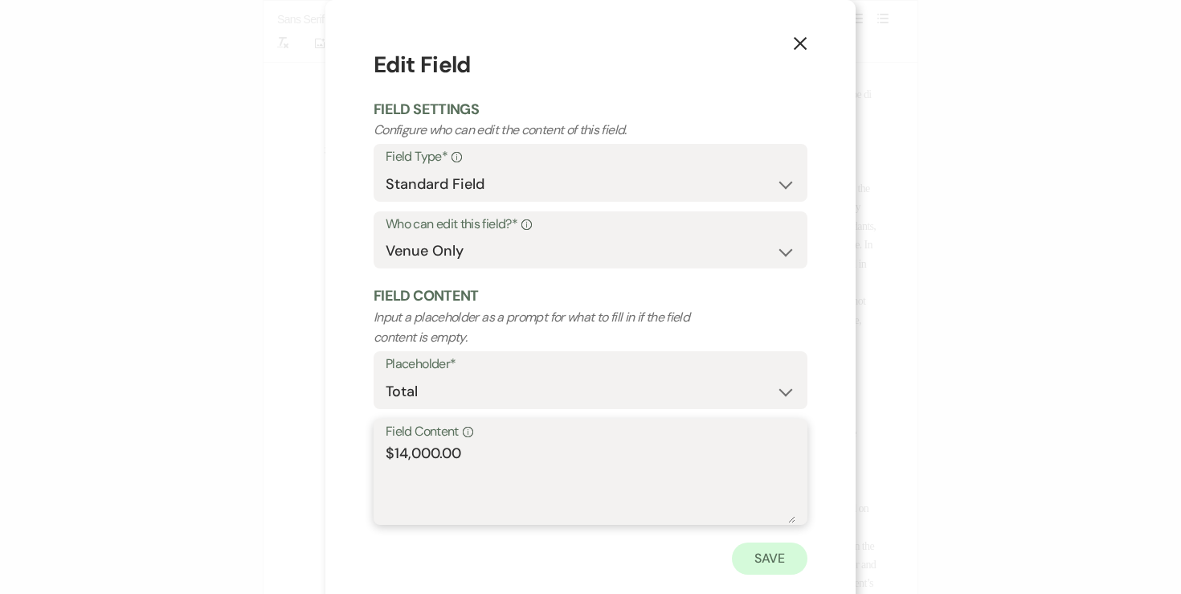
type textarea "$14,000.00"
click at [759, 545] on button "Save" at bounding box center [770, 558] width 76 height 32
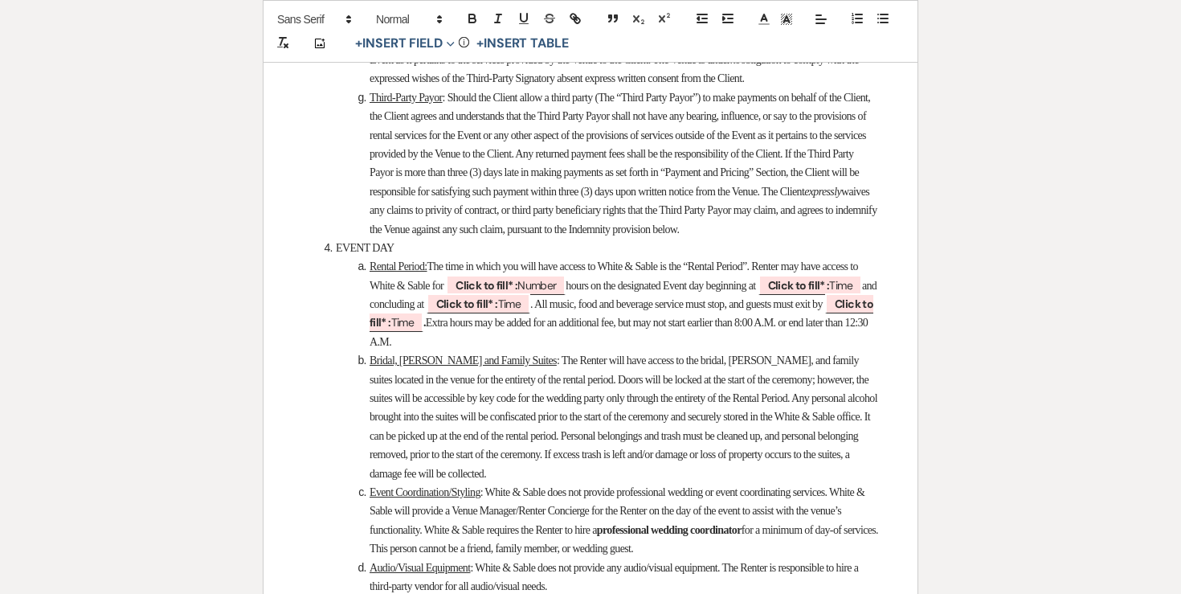
scroll to position [3263, 0]
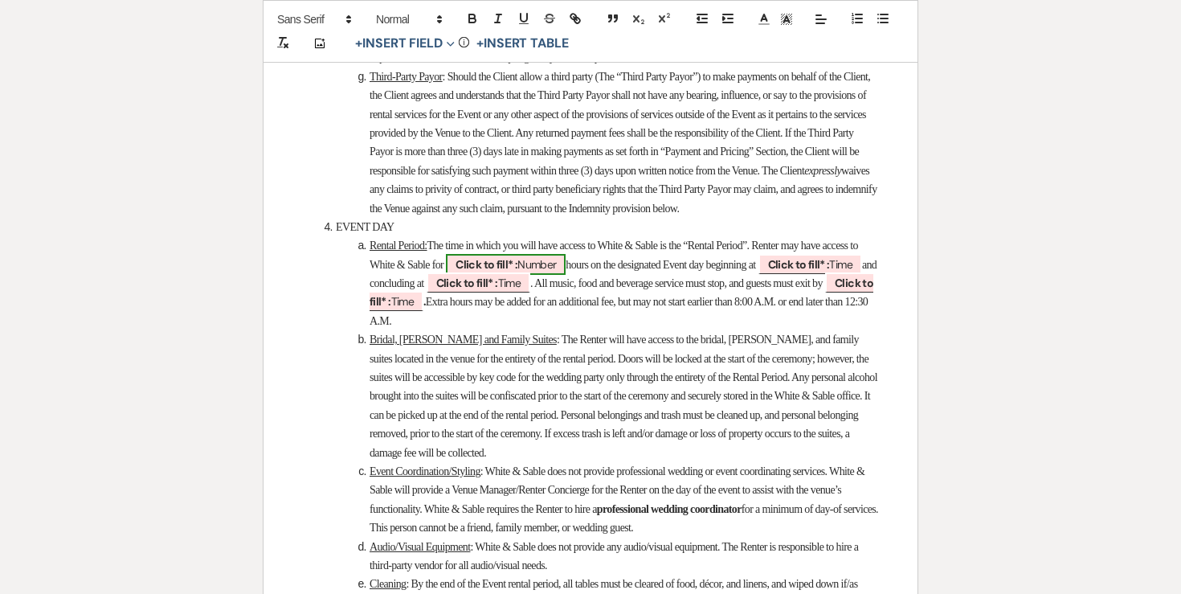
click at [566, 275] on span "Click to fill* : Number" at bounding box center [506, 264] width 120 height 21
select select "owner"
select select "Number"
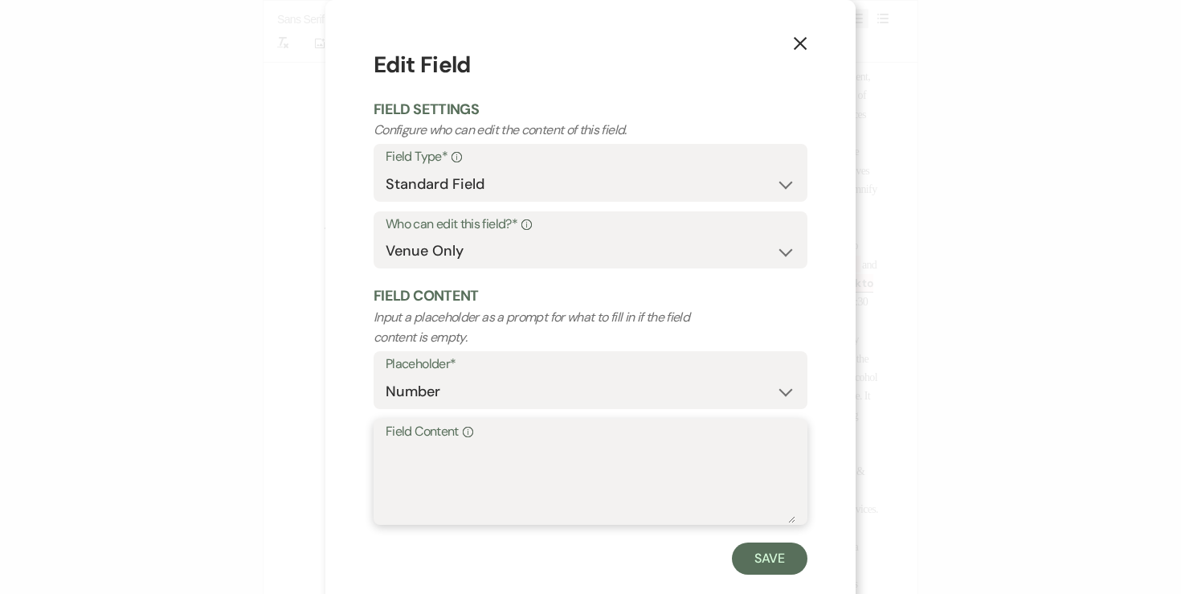
click at [513, 473] on textarea "Field Content Info" at bounding box center [591, 483] width 410 height 80
type textarea "13"
click at [780, 551] on button "Save" at bounding box center [770, 558] width 76 height 32
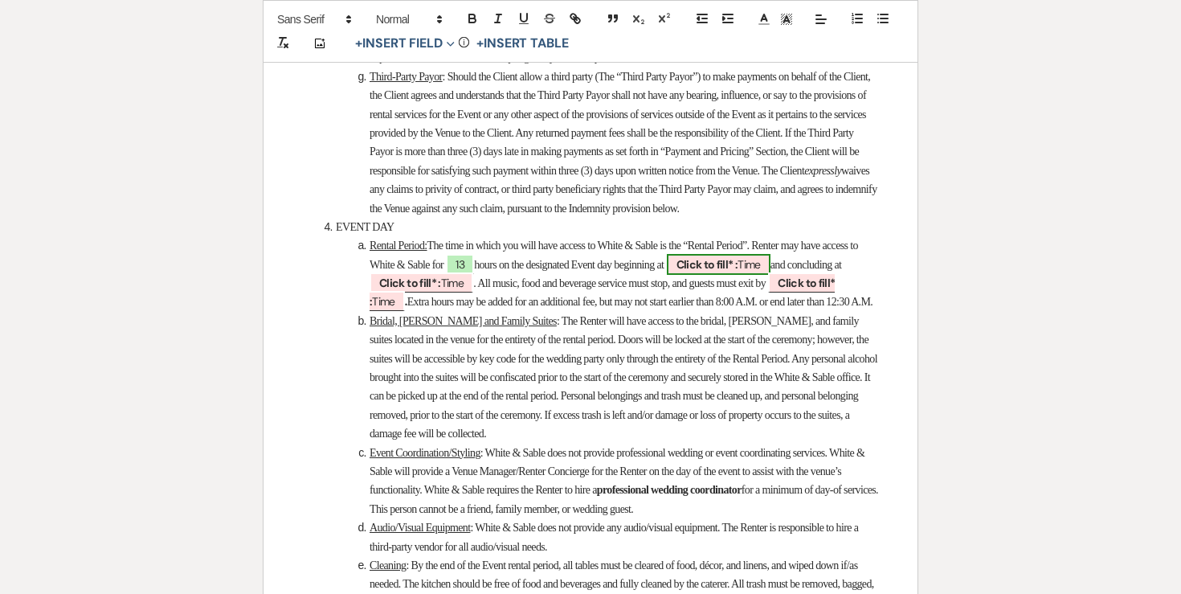
click at [770, 275] on span "Click to fill* : Time" at bounding box center [719, 264] width 104 height 21
select select "owner"
select select "Time"
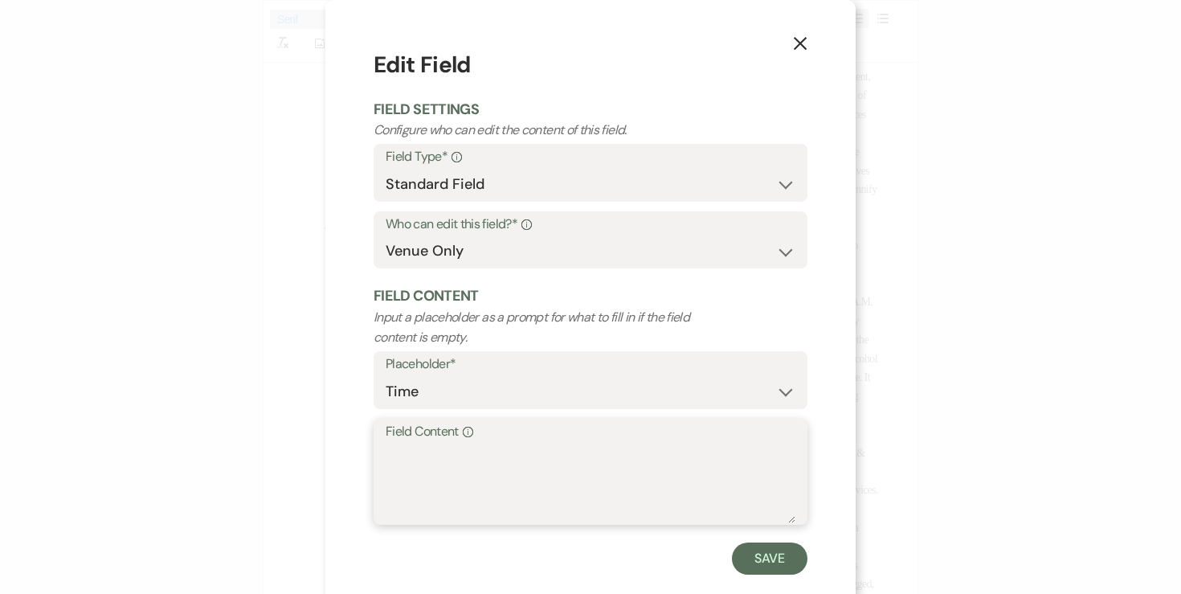
click at [640, 492] on textarea "Field Content Info" at bounding box center [591, 483] width 410 height 80
type textarea "11:30am"
click at [744, 552] on button "Save" at bounding box center [770, 558] width 76 height 32
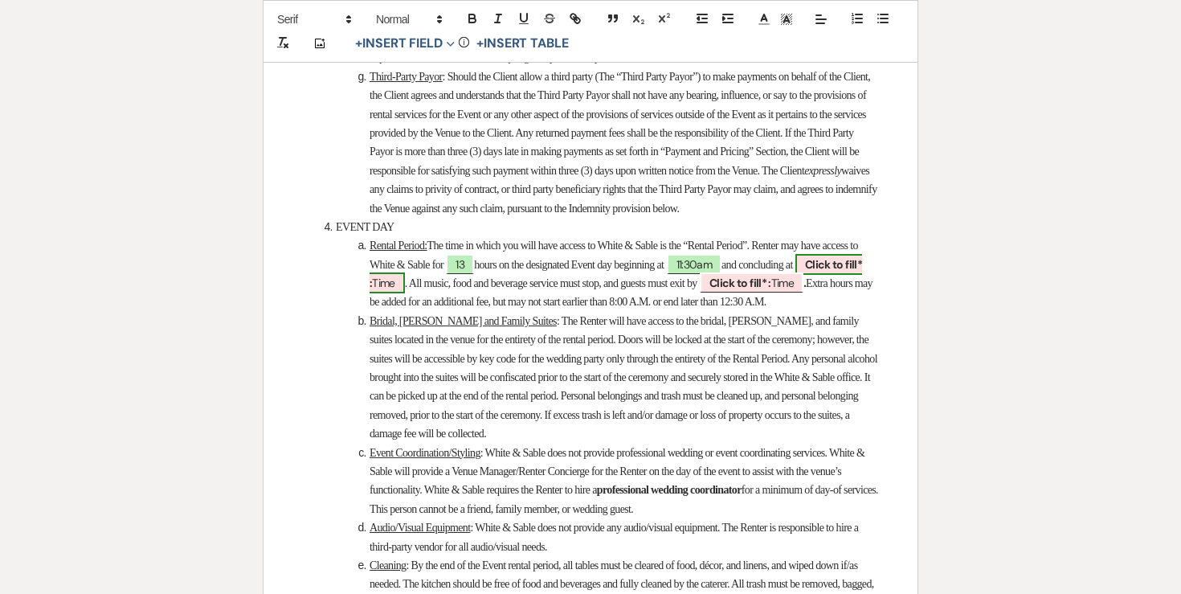
click at [449, 290] on b "Click to fill* :" at bounding box center [616, 273] width 492 height 33
select select "owner"
select select "Time"
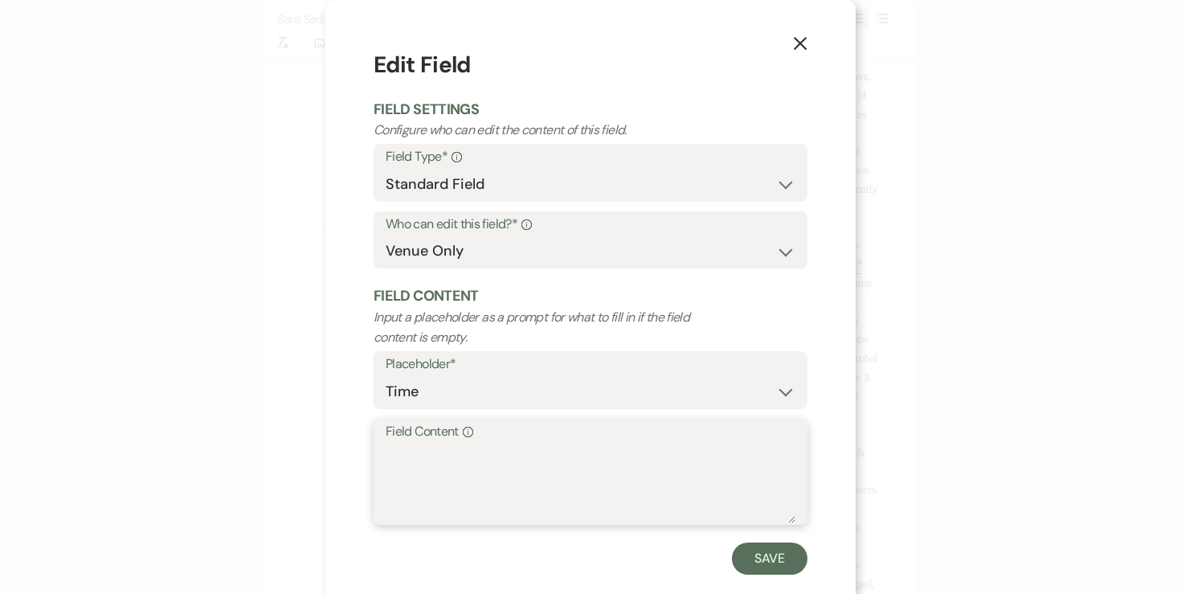
click at [474, 484] on textarea "Field Content Info" at bounding box center [591, 483] width 410 height 80
type textarea "12:30am"
click at [745, 558] on button "Save" at bounding box center [770, 558] width 76 height 32
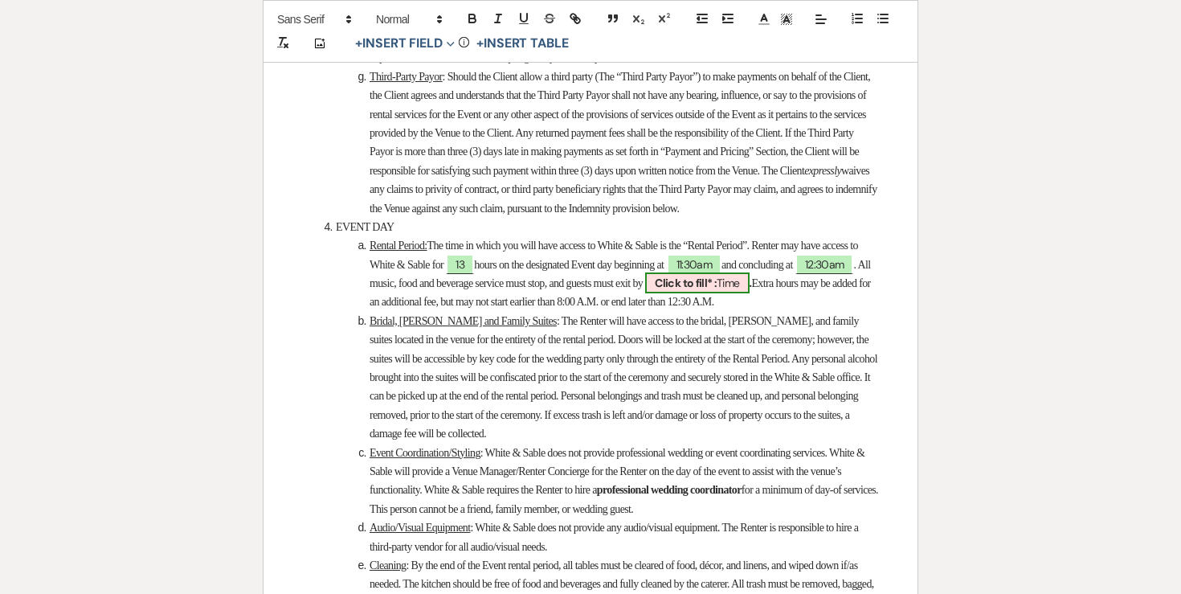
click at [717, 290] on b "Click to fill* :" at bounding box center [686, 283] width 62 height 14
select select "owner"
select select "Time"
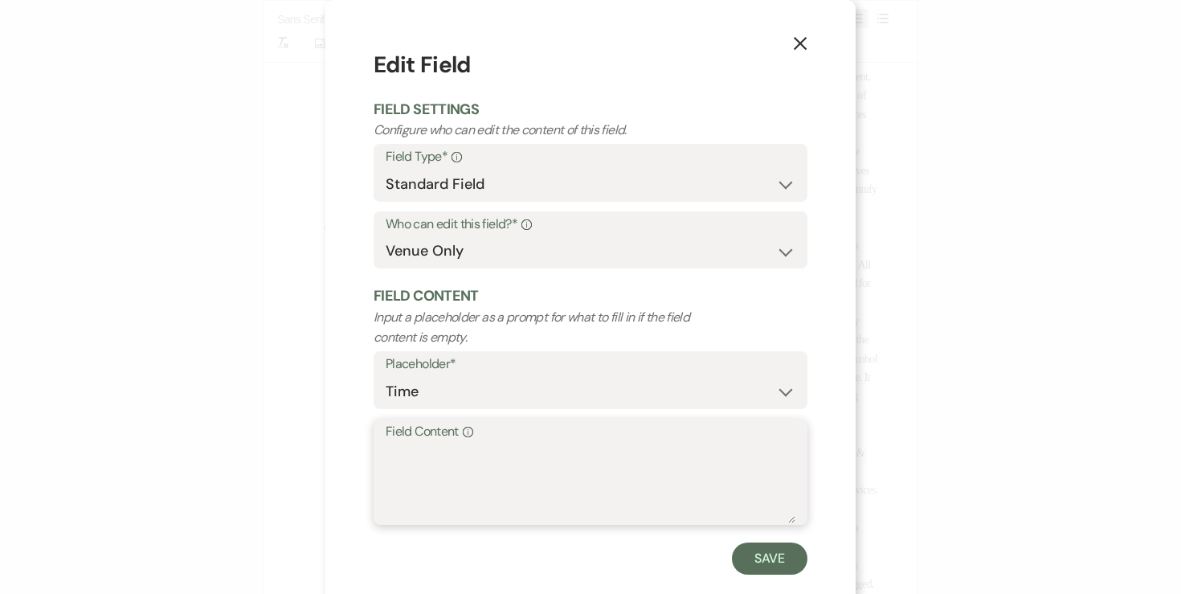
click at [636, 465] on textarea "Field Content Info" at bounding box center [591, 483] width 410 height 80
click at [775, 561] on button "Save" at bounding box center [770, 558] width 76 height 32
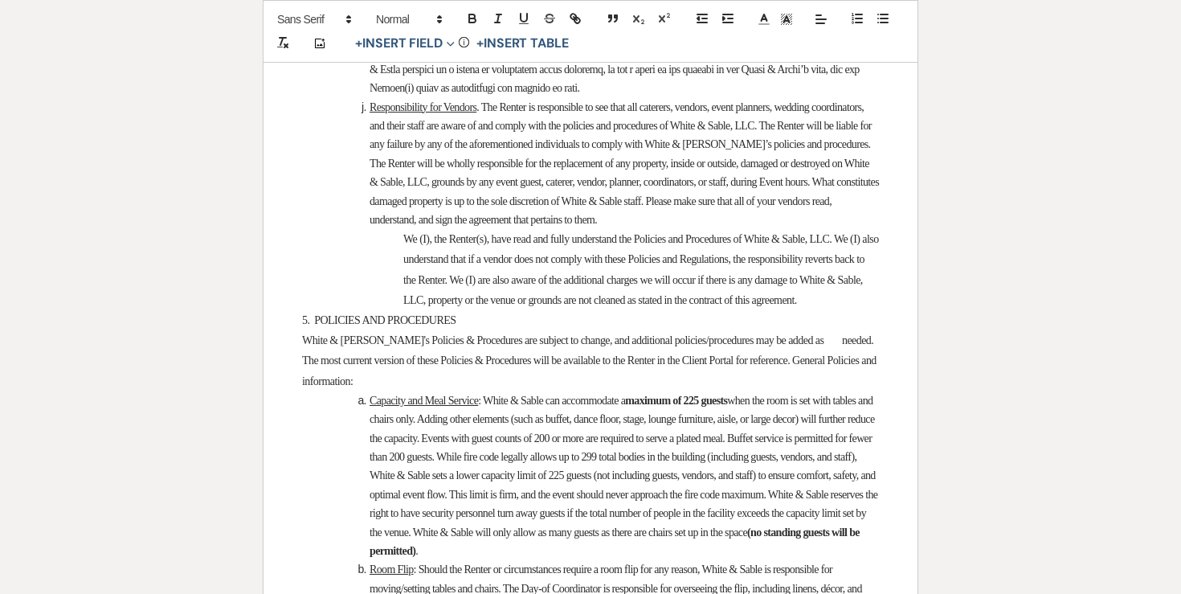
scroll to position [4745, 0]
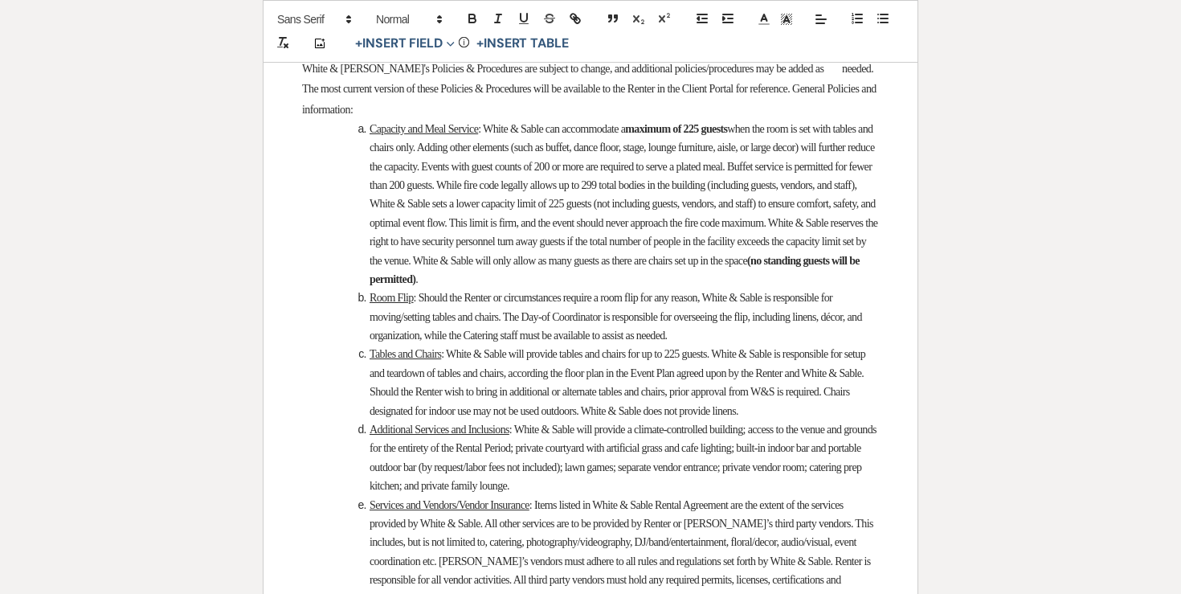
click at [660, 289] on li "Capacity and Meal Service : White & Sable can accommodate a maximum of 225 gues…" at bounding box center [599, 205] width 560 height 170
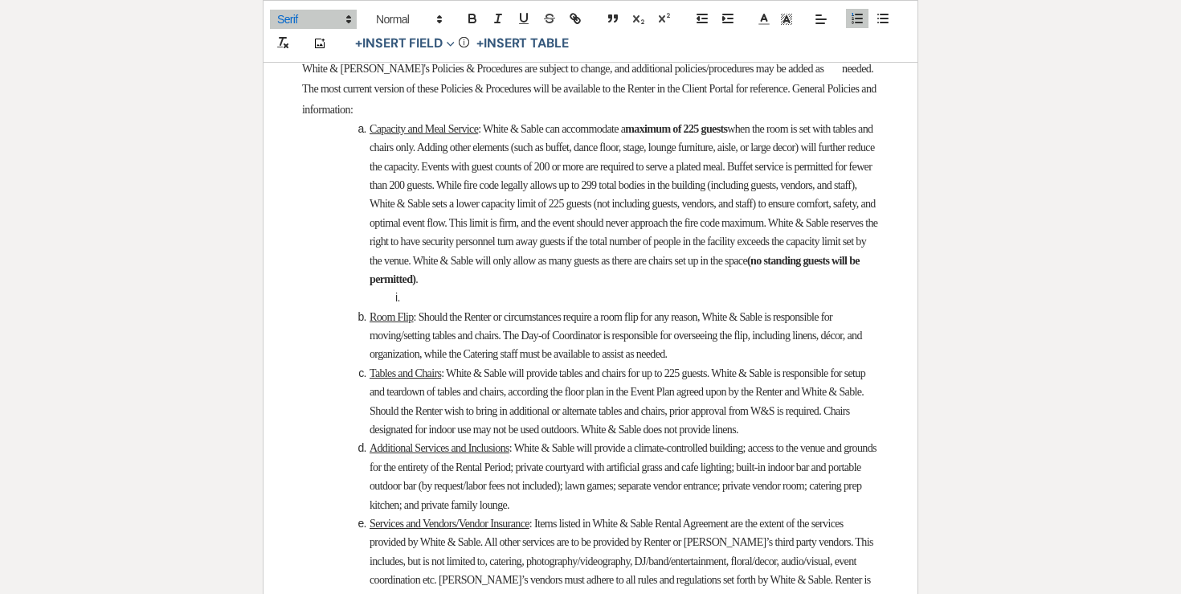
drag, startPoint x: 440, startPoint y: 451, endPoint x: 365, endPoint y: 292, distance: 176.1
click at [365, 289] on li "Capacity and Meal Service : White & Sable can accommodate a maximum of 225 gues…" at bounding box center [599, 205] width 560 height 170
copy li "Capacity and Meal Service : White & Sable can accommodate a maximum of 225 gues…"
click at [409, 267] on span "when the room is set with tables and chairs only. Adding other elements (such a…" at bounding box center [625, 195] width 510 height 144
click at [411, 306] on li at bounding box center [599, 297] width 560 height 18
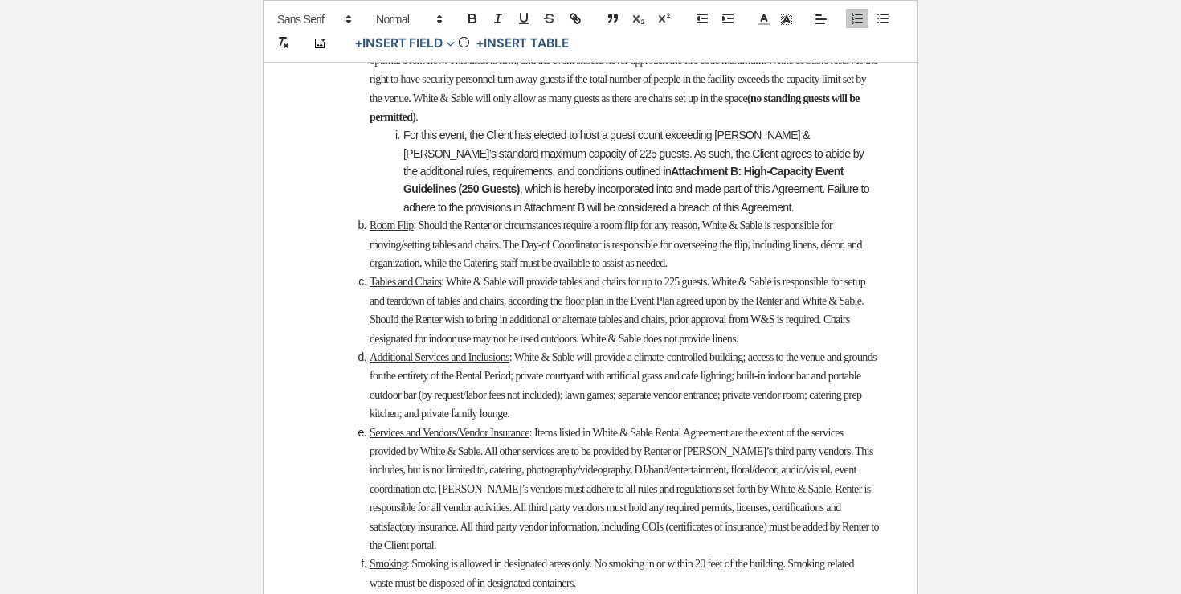
scroll to position [4912, 0]
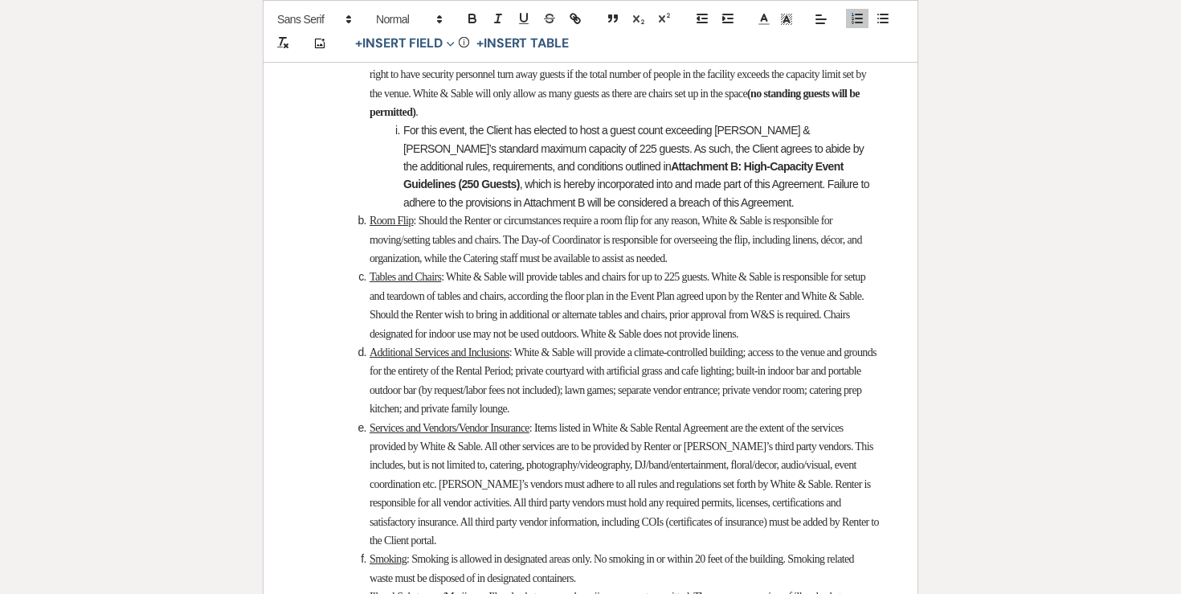
click at [492, 211] on li "For this event, the Client has elected to host a guest count exceeding White & …" at bounding box center [599, 166] width 560 height 90
click at [635, 211] on li "For this event, the Renter has elected to host a guest count exceeding White & …" at bounding box center [599, 166] width 560 height 90
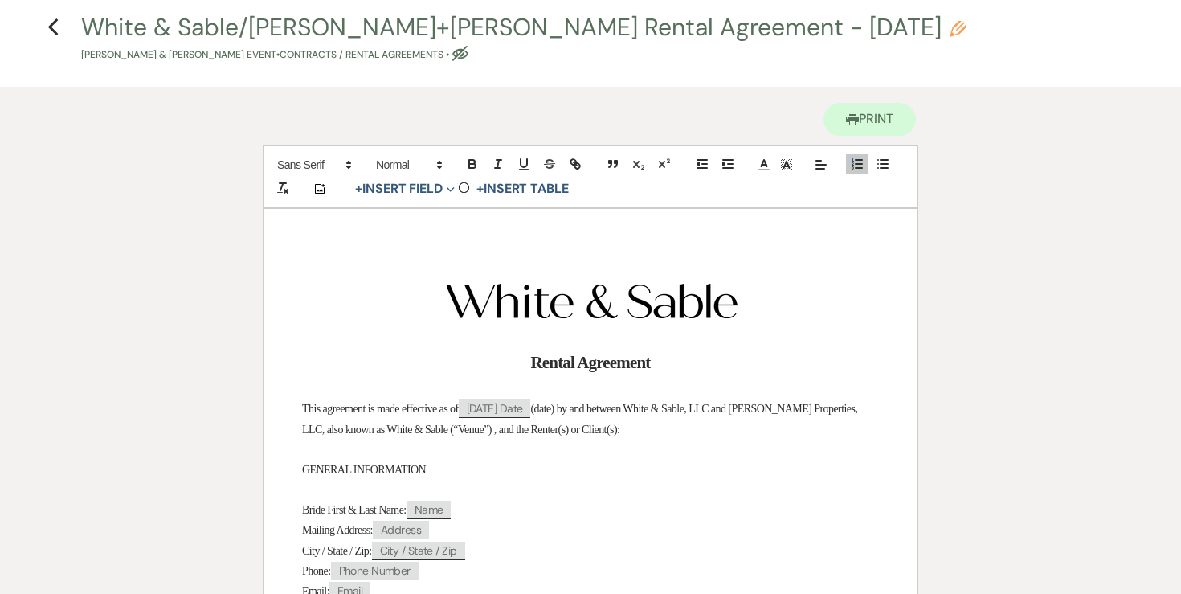
scroll to position [0, 0]
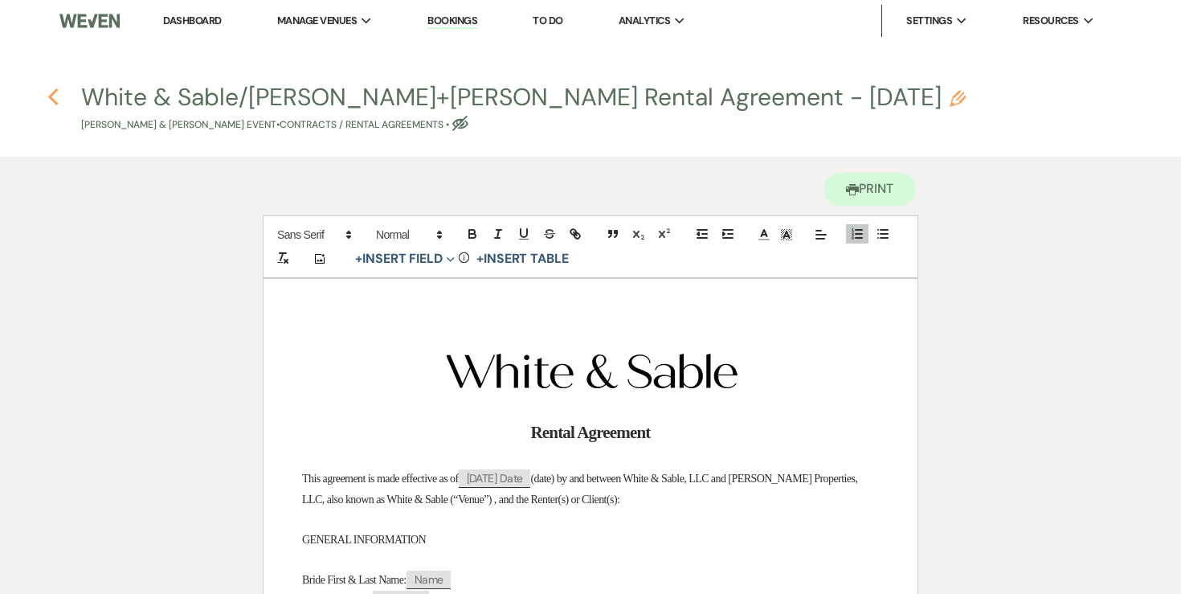
click at [53, 98] on icon "Previous" at bounding box center [53, 97] width 12 height 19
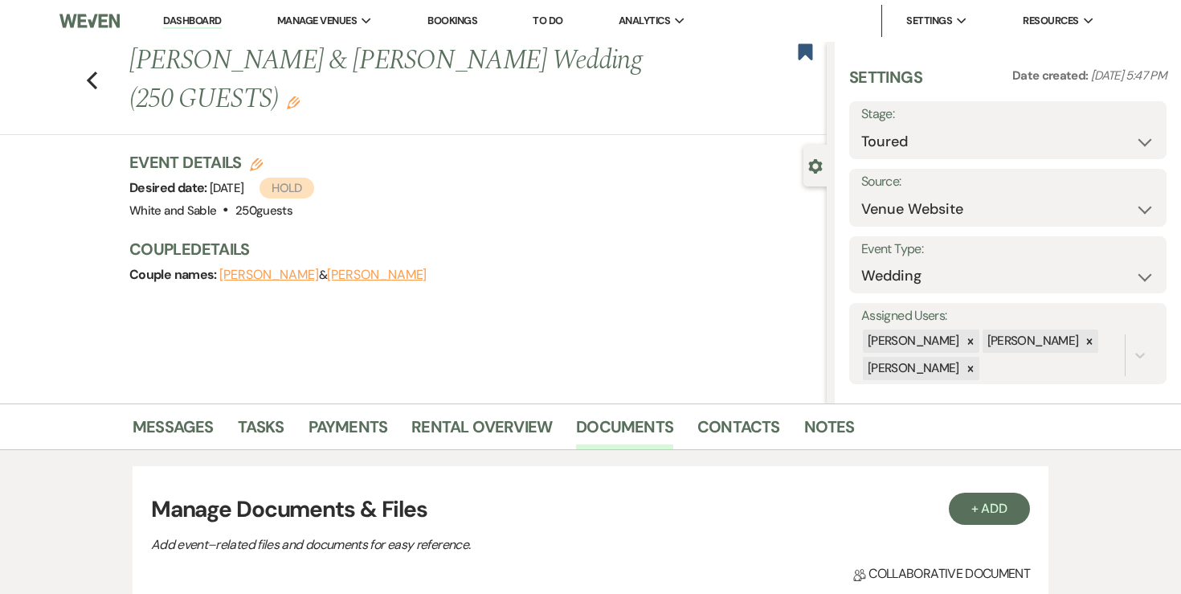
scroll to position [486, 0]
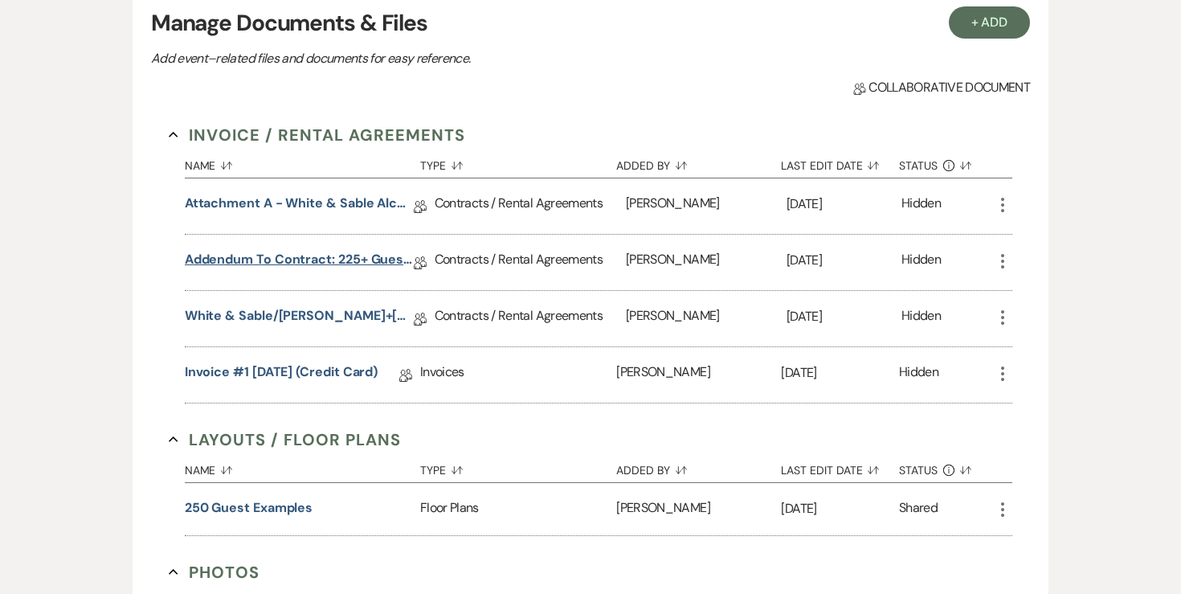
click at [316, 260] on link "Addendum to Contract: 225+ Guests" at bounding box center [299, 262] width 229 height 25
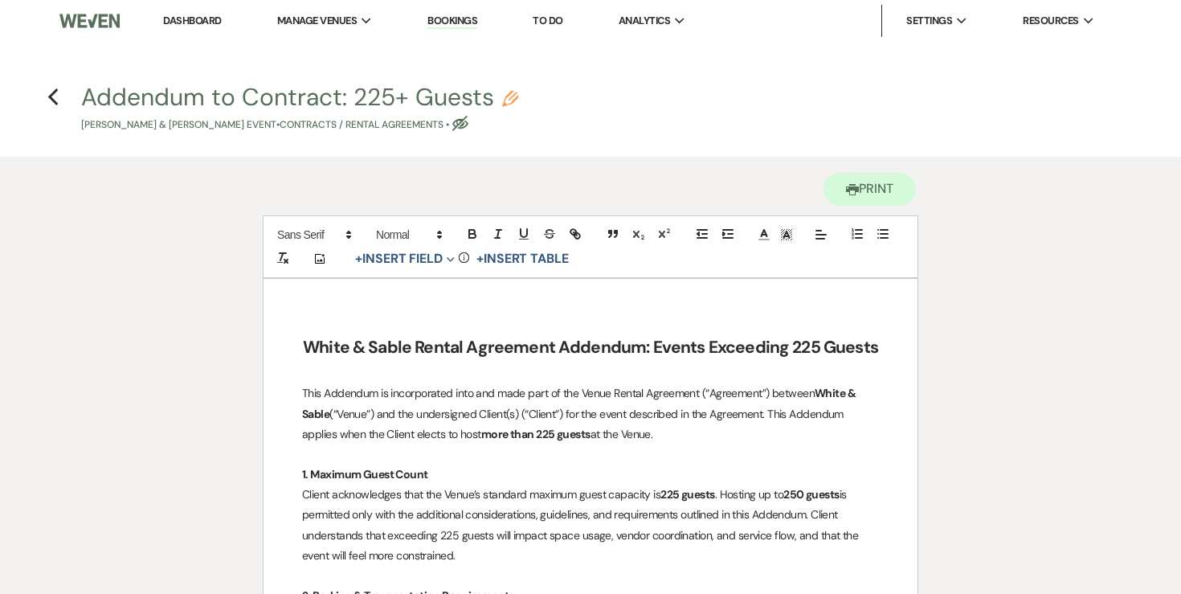
click at [507, 93] on use "button" at bounding box center [510, 99] width 16 height 16
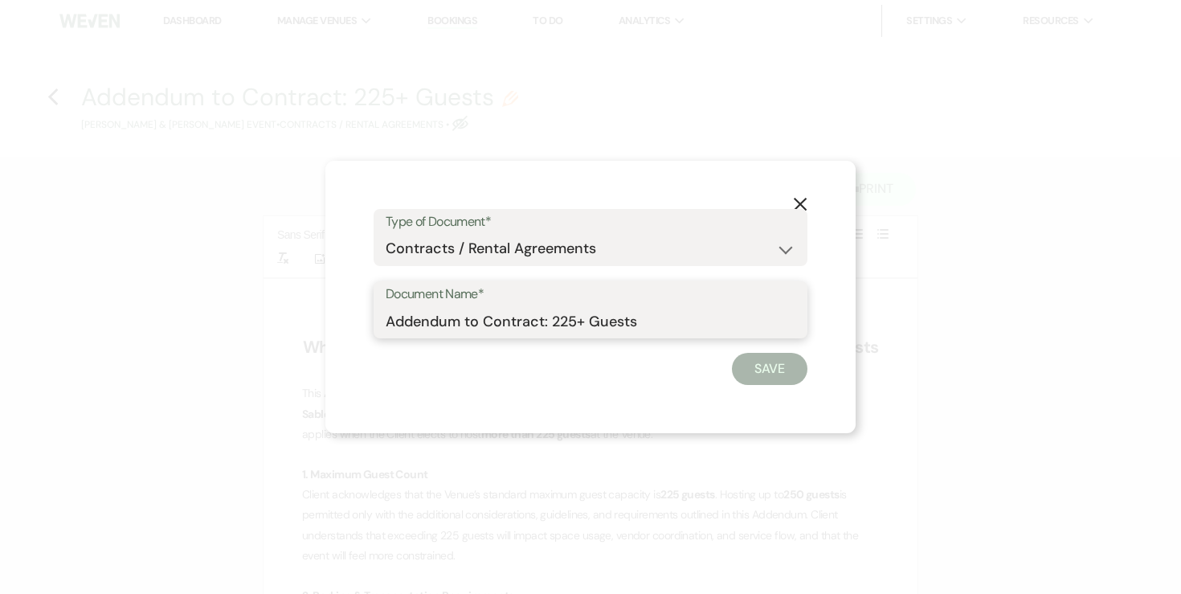
click at [419, 319] on input "Addendum to Contract: 225+ Guests" at bounding box center [591, 320] width 410 height 31
click at [385, 317] on div "Document Name* Addendum to Contract: 225+ Guests" at bounding box center [591, 310] width 434 height 58
click at [652, 320] on input "Attachment B: Addendum to Contract: 225+ Guests" at bounding box center [591, 320] width 410 height 31
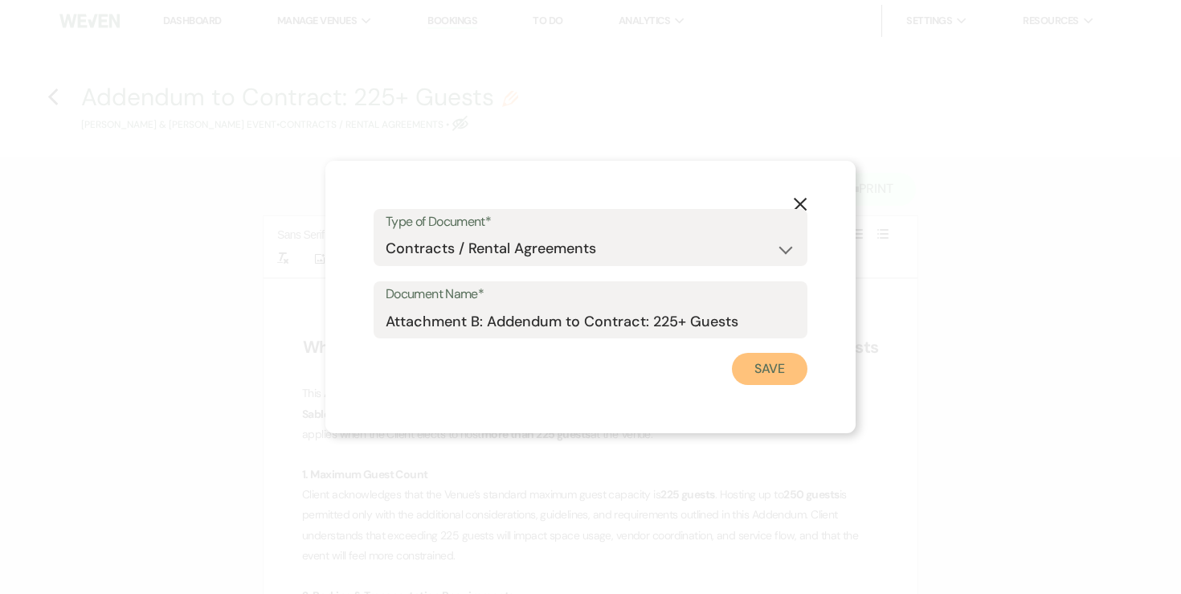
click at [783, 365] on button "Save" at bounding box center [770, 369] width 76 height 32
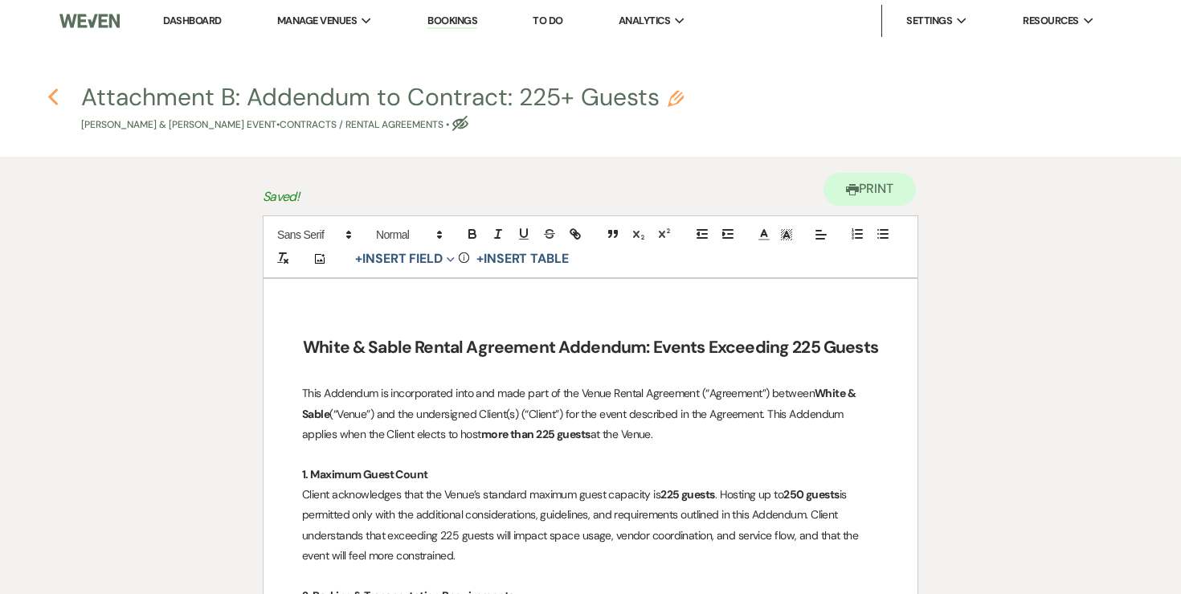
click at [53, 100] on use "button" at bounding box center [52, 97] width 10 height 18
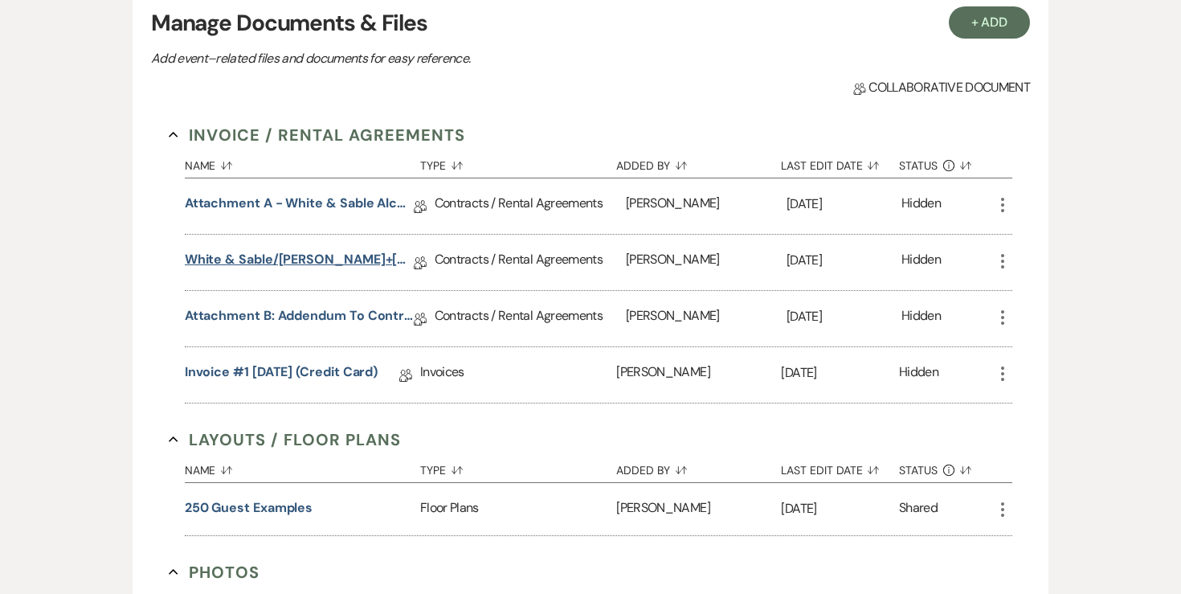
click at [308, 255] on link "White & Sable/Kaufer+O'Hara Rental Agreement - 6.12.27" at bounding box center [299, 262] width 229 height 25
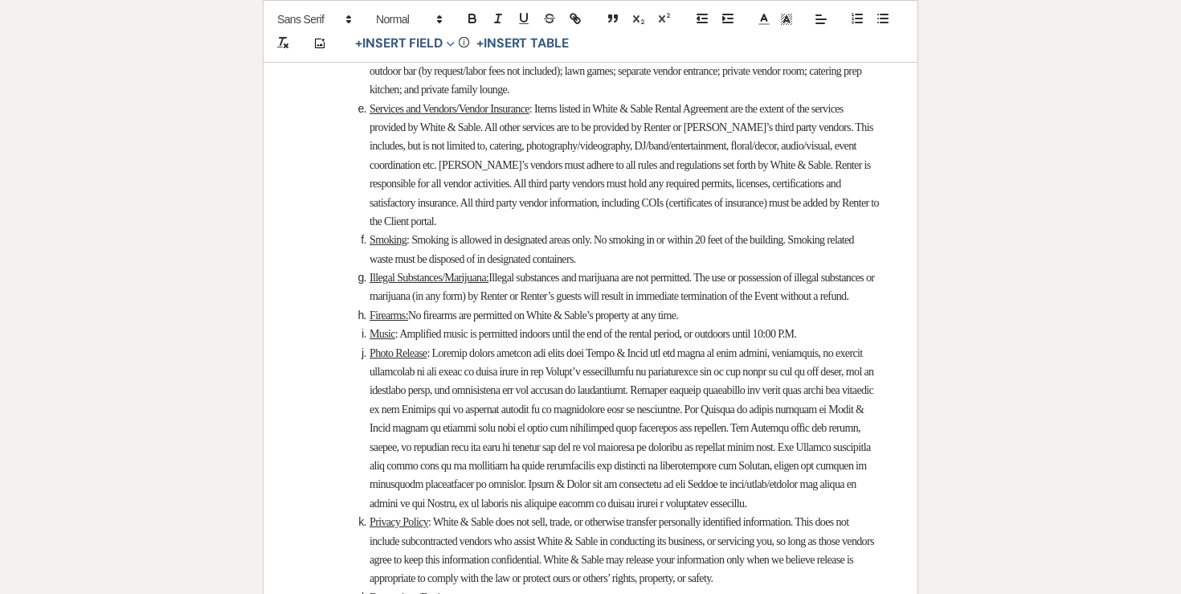
scroll to position [4981, 0]
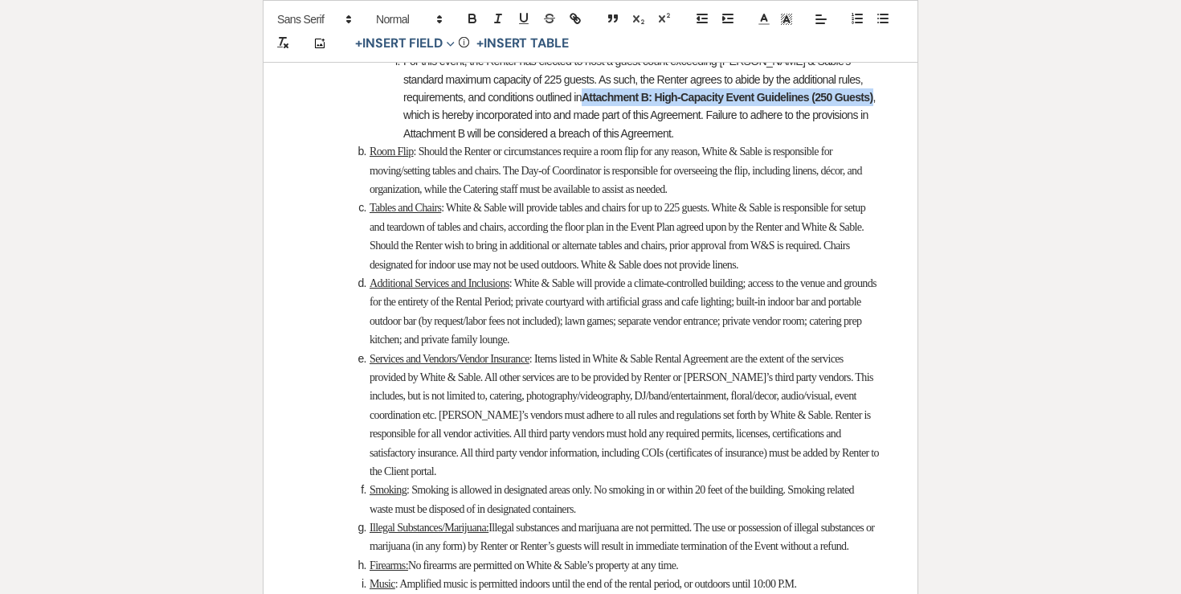
drag, startPoint x: 442, startPoint y: 292, endPoint x: 590, endPoint y: 267, distance: 149.9
click at [589, 142] on li "For this event, the Renter has elected to host a guest count exceeding White & …" at bounding box center [599, 97] width 560 height 90
copy strong "Attachment B: High-Capacity Event Guidelines (250 Guests)"
click at [667, 142] on li "For this event, the Renter has elected to host a guest count exceeding White & …" at bounding box center [599, 97] width 560 height 90
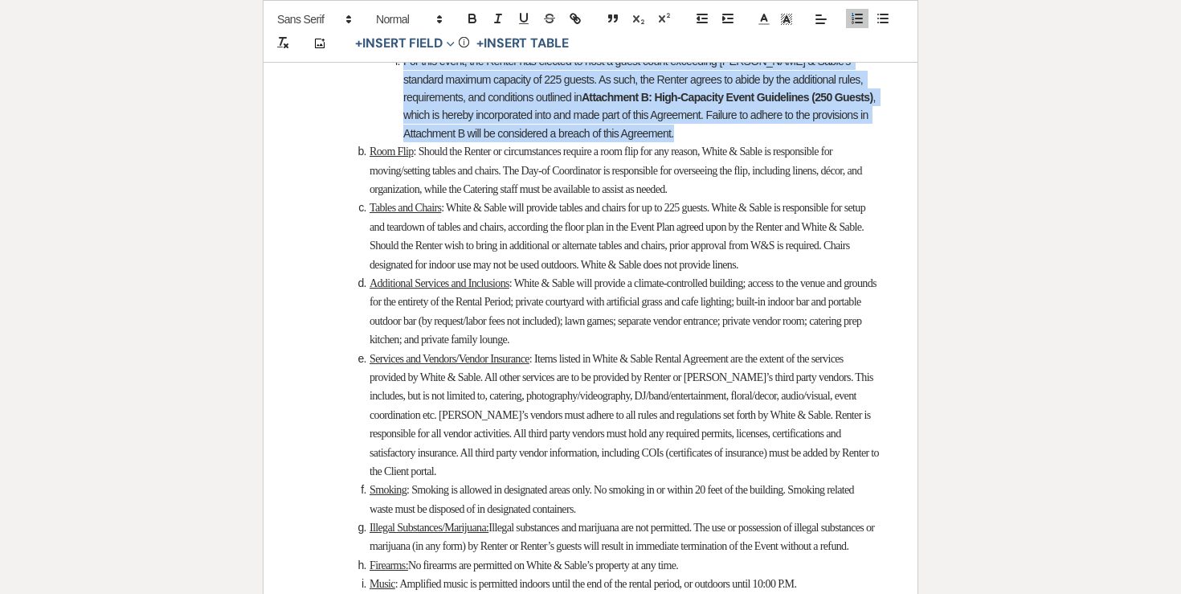
drag, startPoint x: 746, startPoint y: 314, endPoint x: 394, endPoint y: 239, distance: 358.9
click at [394, 142] on li "For this event, the Renter has elected to host a guest count exceeding White & …" at bounding box center [599, 97] width 560 height 90
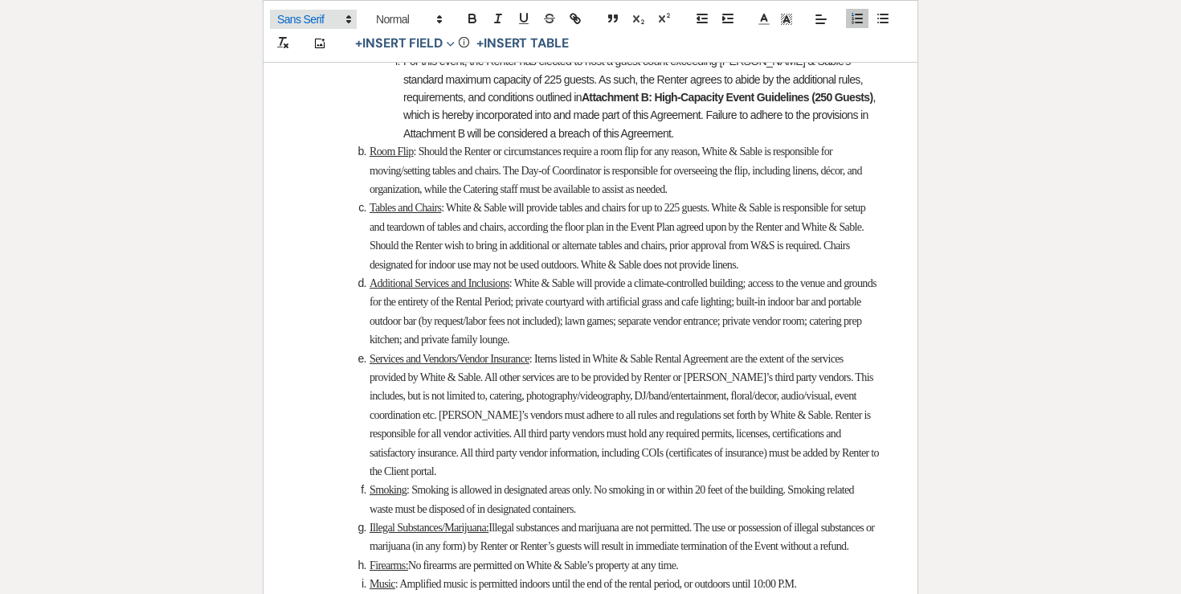
click at [302, 14] on span at bounding box center [313, 19] width 87 height 19
click at [306, 58] on span at bounding box center [313, 69] width 72 height 25
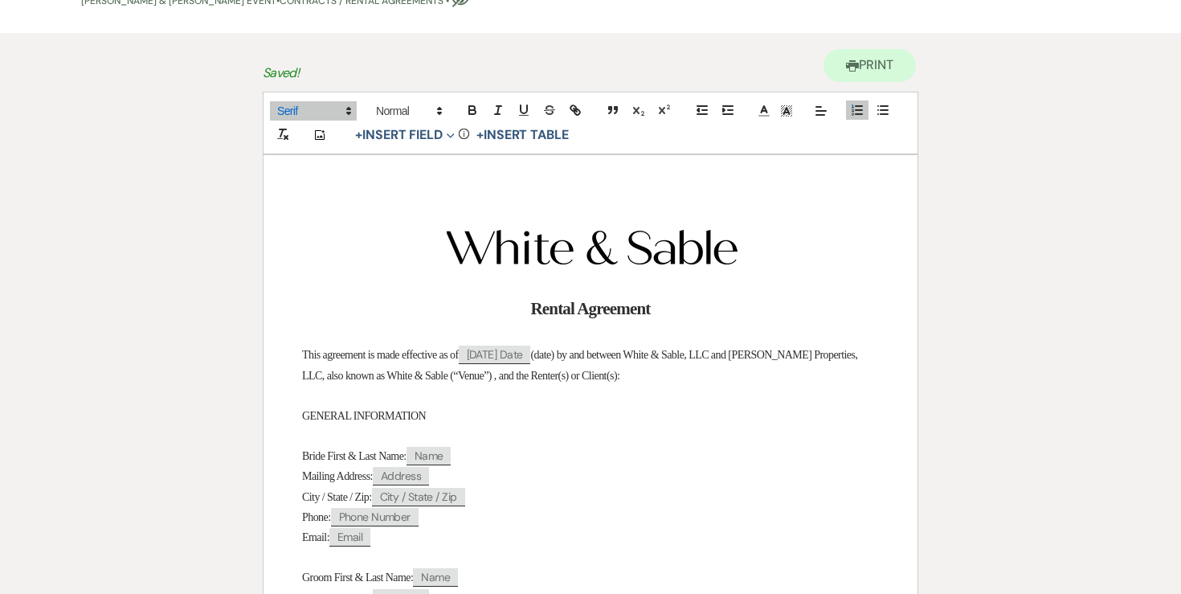
scroll to position [0, 0]
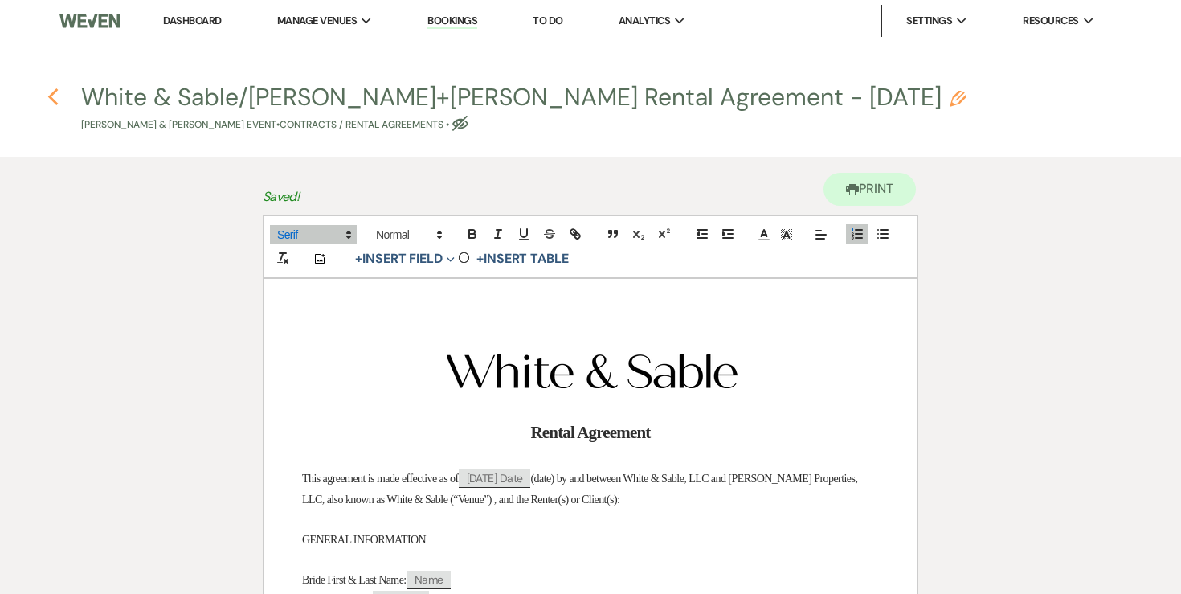
click at [58, 87] on button "Previous" at bounding box center [53, 96] width 12 height 21
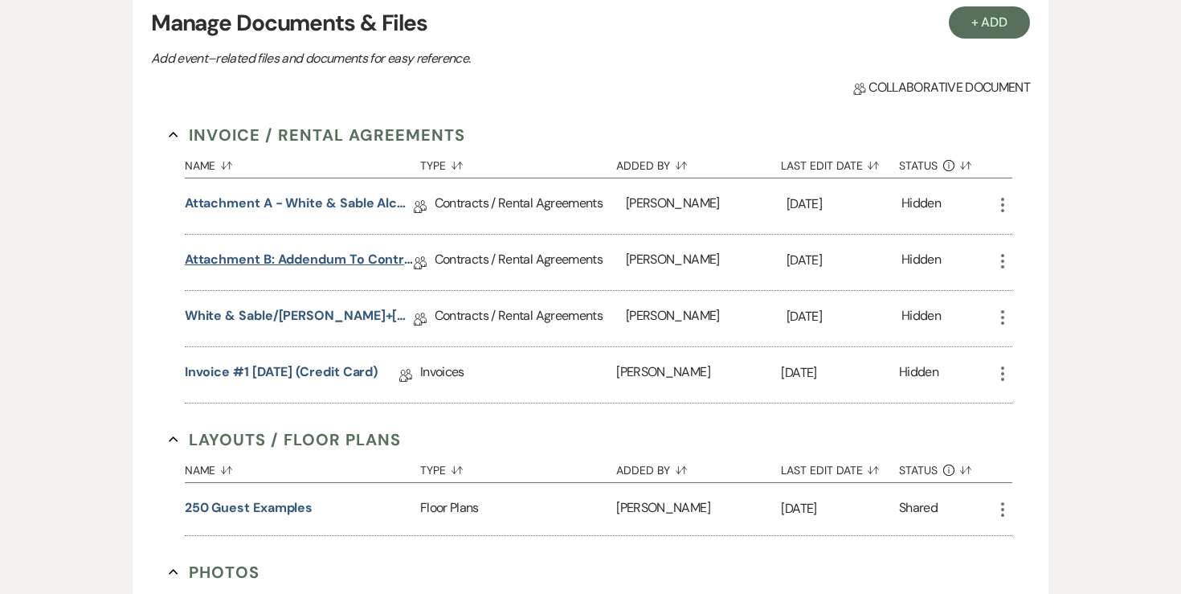
click at [329, 260] on link "Attachment B: Addendum to Contract: 225+ Guests" at bounding box center [299, 262] width 229 height 25
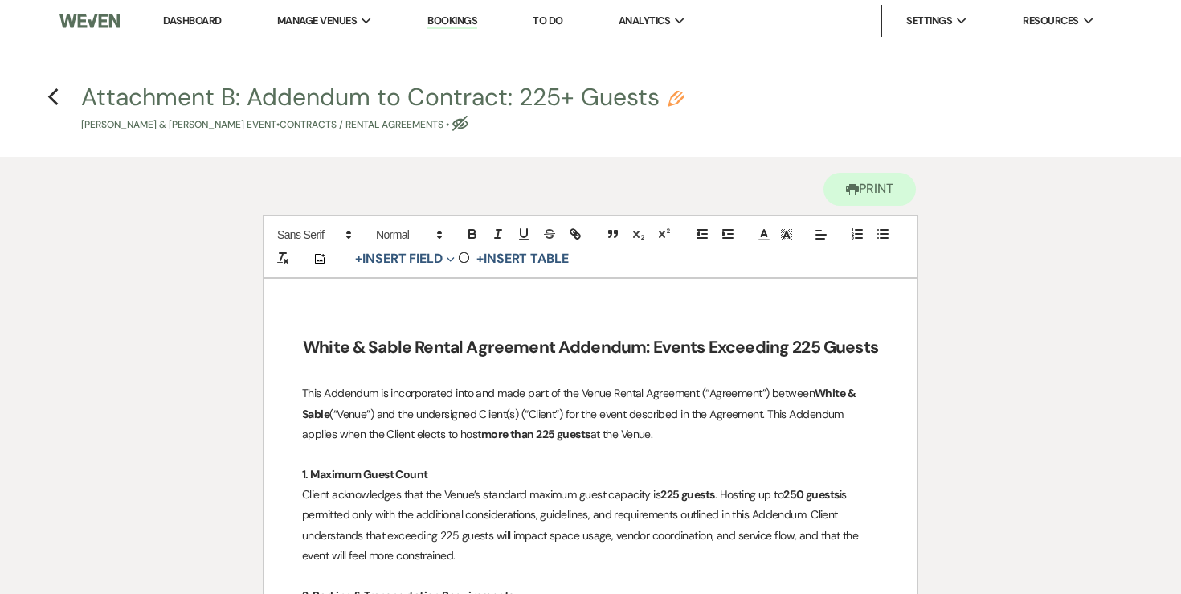
click at [671, 102] on icon "Pencil" at bounding box center [676, 99] width 16 height 16
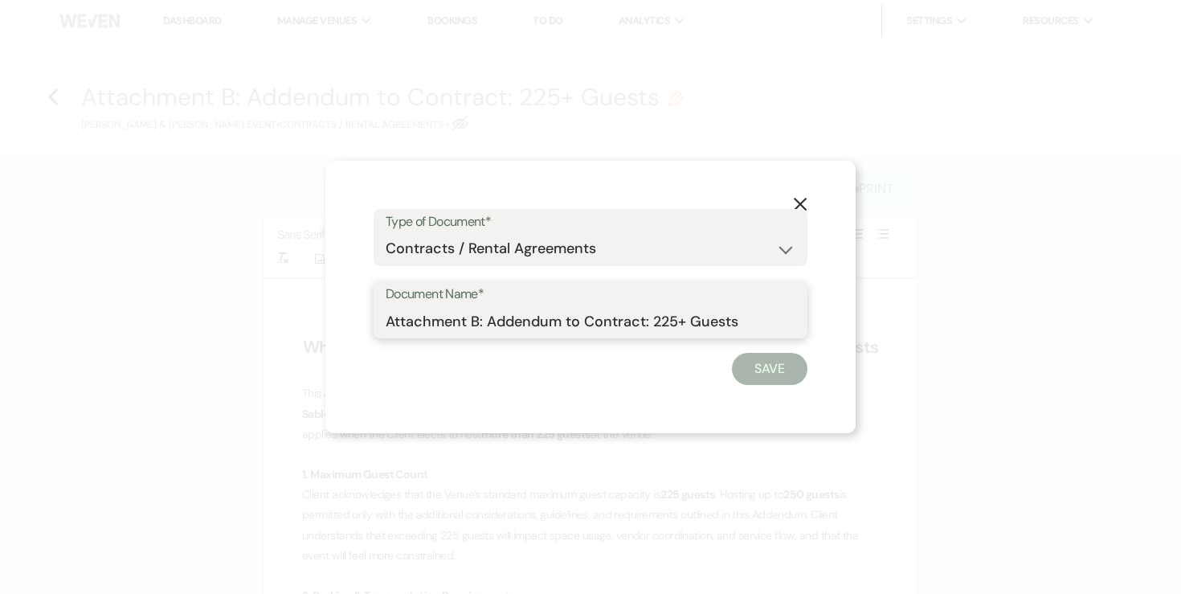
drag, startPoint x: 488, startPoint y: 323, endPoint x: 782, endPoint y: 324, distance: 293.2
click at [782, 324] on input "Attachment B: Addendum to Contract: 225+ Guests" at bounding box center [591, 320] width 410 height 31
paste input "ttachment B: High-Capacity Event Guidelines (250 Guests)"
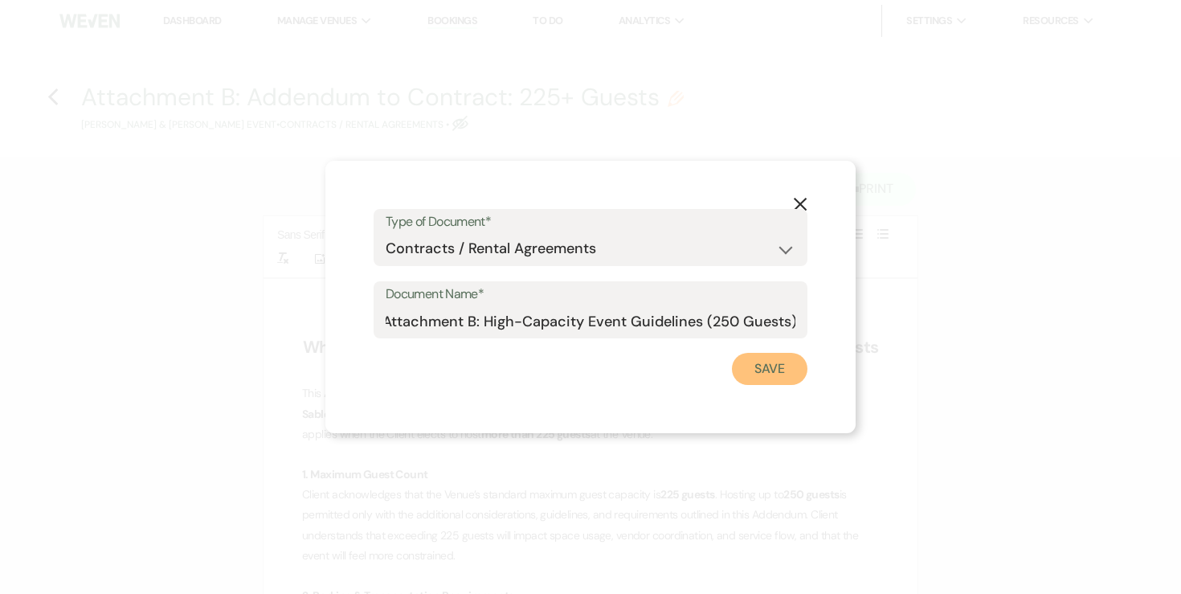
click at [755, 370] on button "Save" at bounding box center [770, 369] width 76 height 32
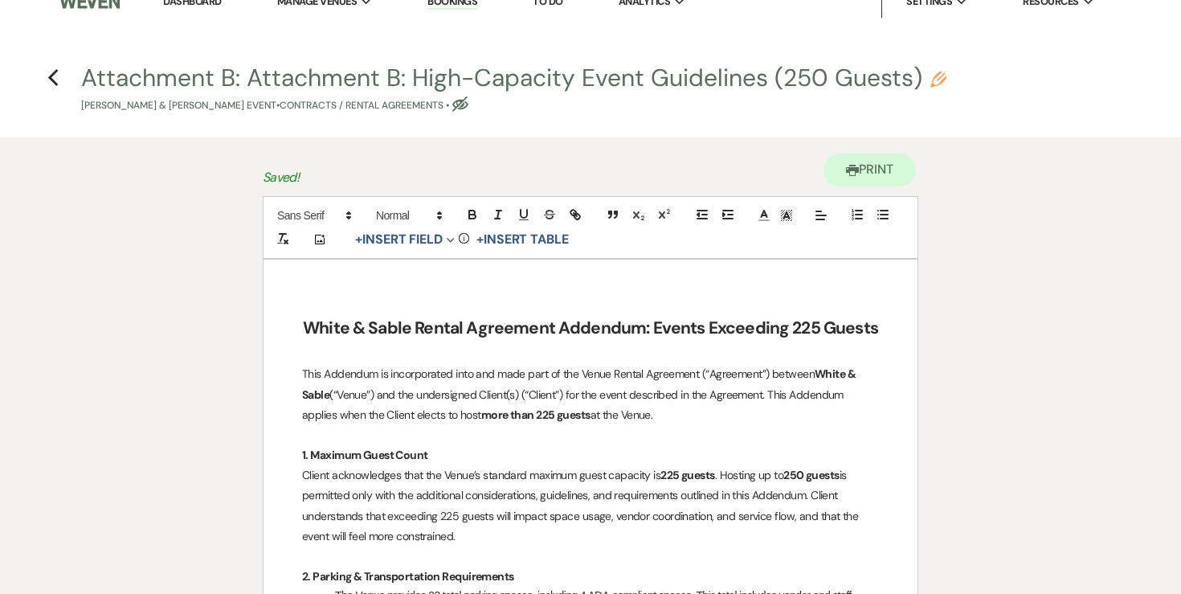
scroll to position [27, 0]
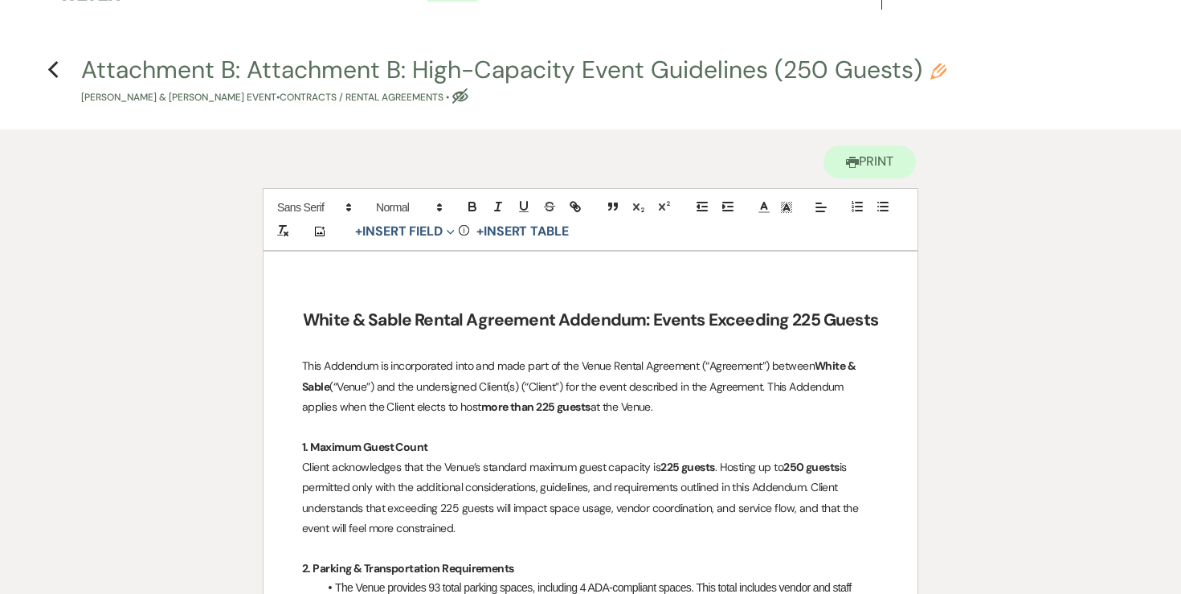
click at [311, 324] on strong "White & Sable Rental Agreement Addendum: Events Exceeding 225 Guests" at bounding box center [590, 319] width 575 height 22
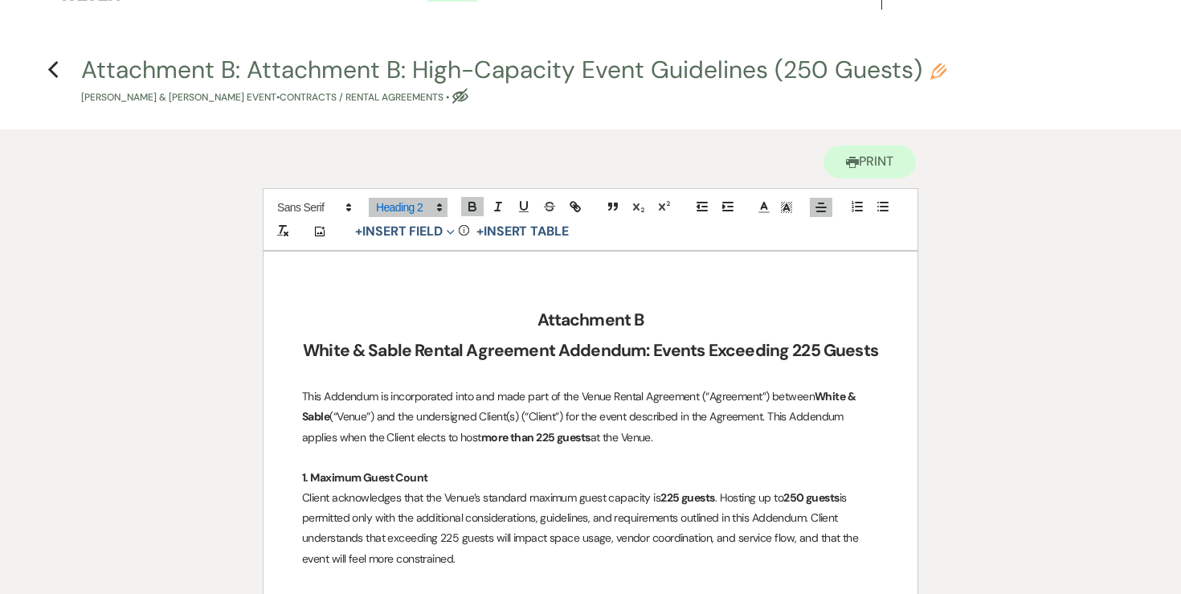
scroll to position [42, 0]
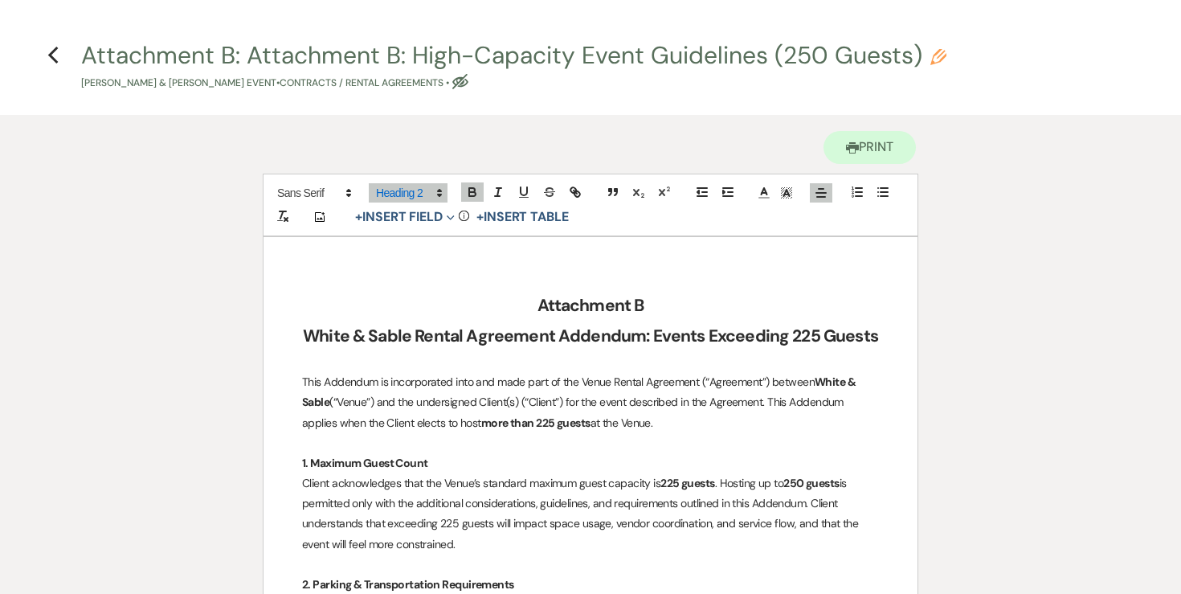
click at [606, 308] on strong "Attachment B" at bounding box center [590, 305] width 107 height 22
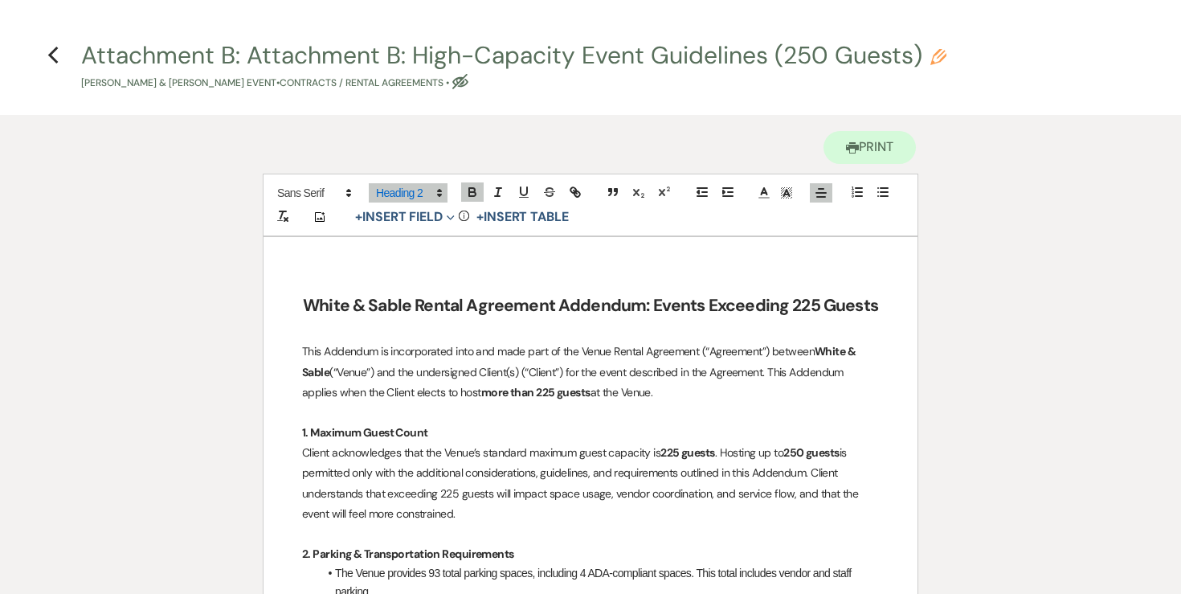
click at [651, 306] on strong "White & Sable Rental Agreement Addendum: Events Exceeding 225 Guests" at bounding box center [590, 305] width 575 height 22
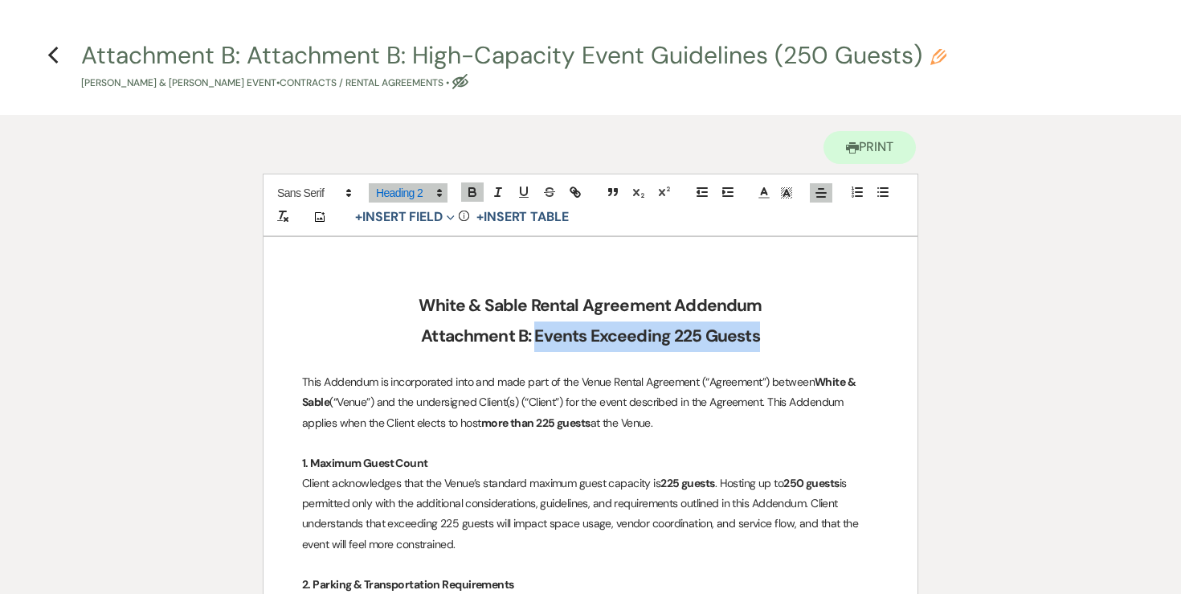
drag, startPoint x: 537, startPoint y: 336, endPoint x: 761, endPoint y: 338, distance: 223.3
click at [761, 338] on h2 "Attachment B: Events Exceeding 225 Guests" at bounding box center [590, 336] width 577 height 31
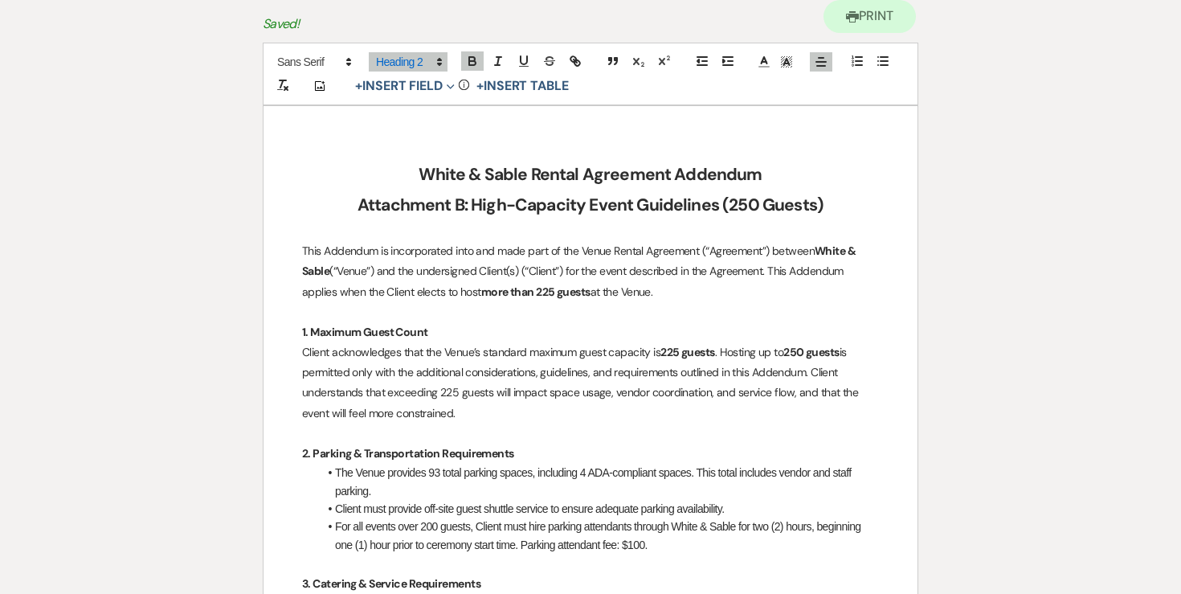
scroll to position [0, 0]
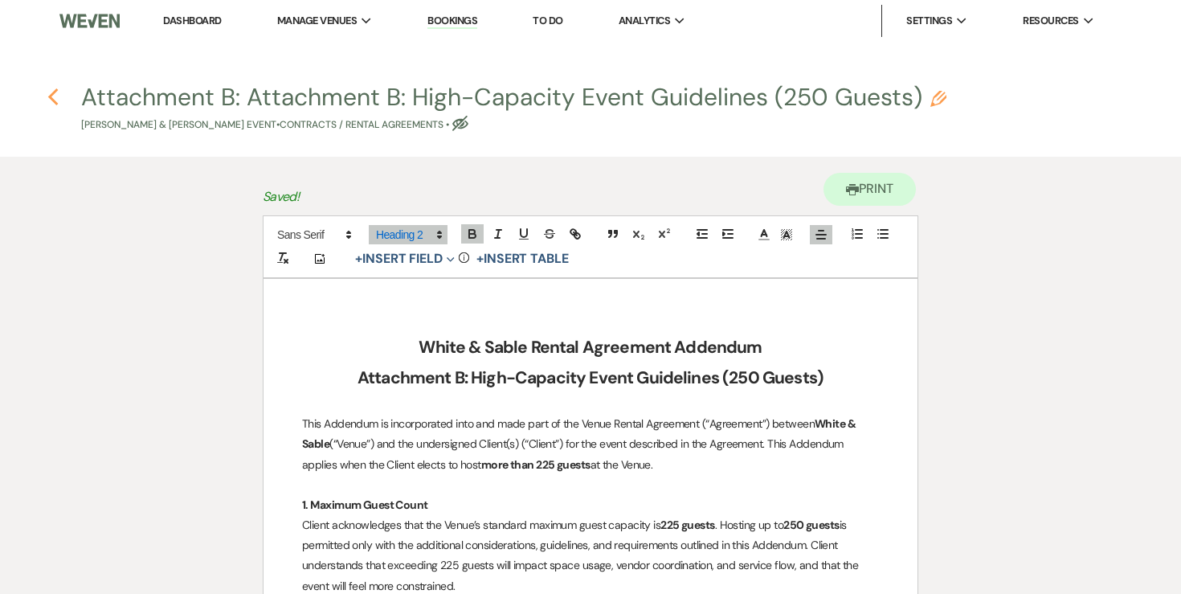
click at [55, 96] on icon "Previous" at bounding box center [53, 97] width 12 height 19
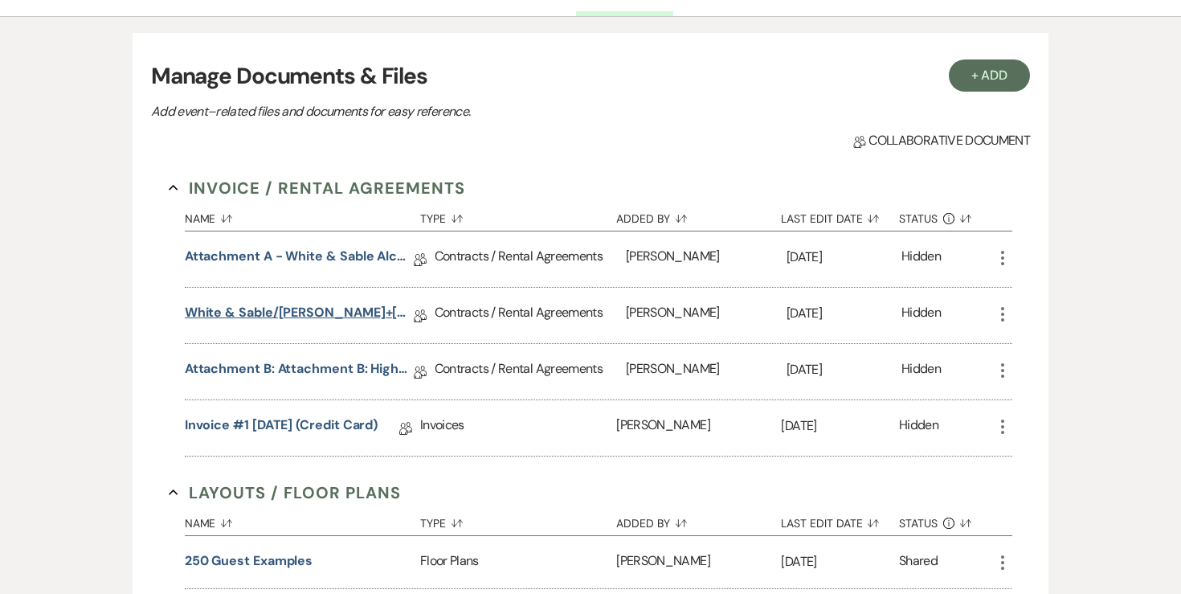
scroll to position [415, 0]
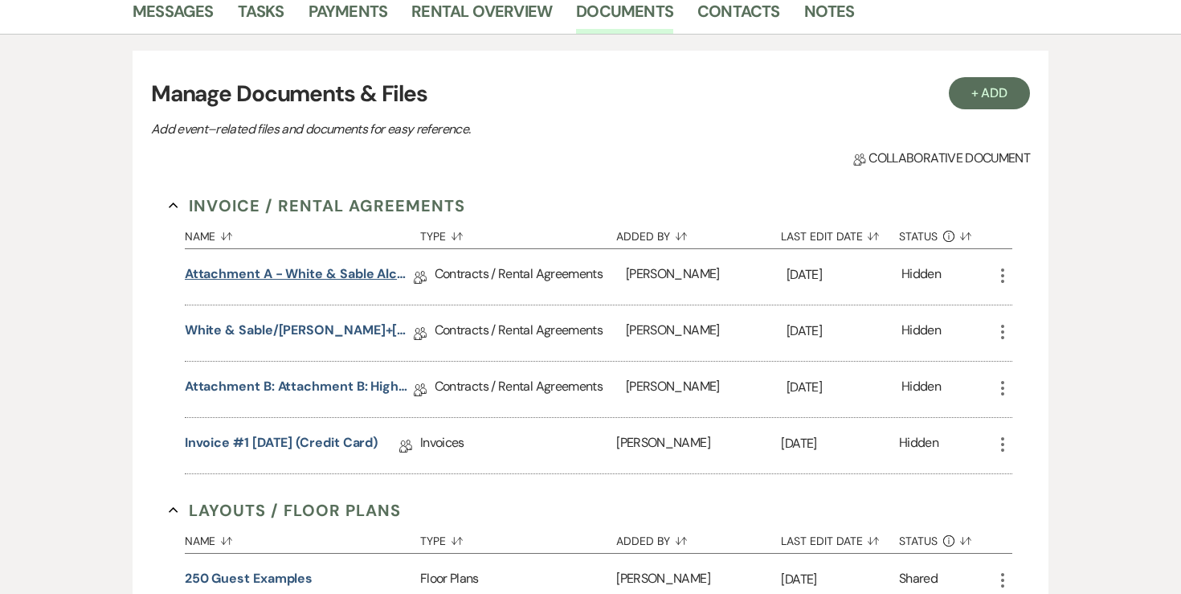
click at [282, 270] on link "Attachment A - White & Sable Alcohol Agreement" at bounding box center [299, 276] width 229 height 25
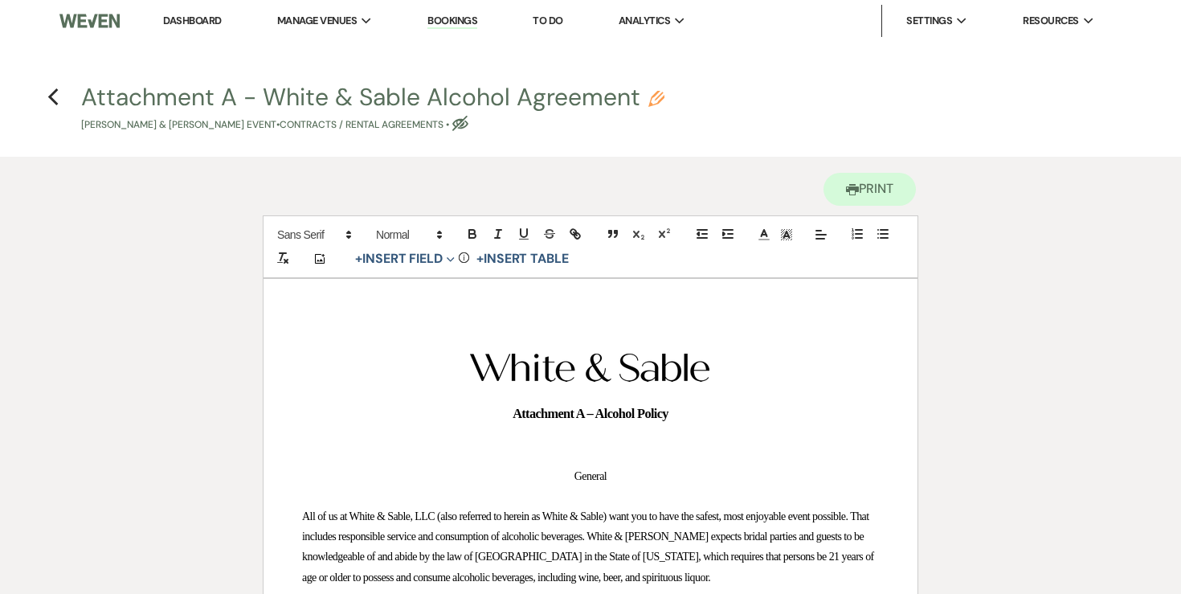
click at [648, 89] on button "Attachment A - White & Sable Alcohol Agreement Pencil Karissa Kaufer & Josh O'H…" at bounding box center [372, 108] width 583 height 47
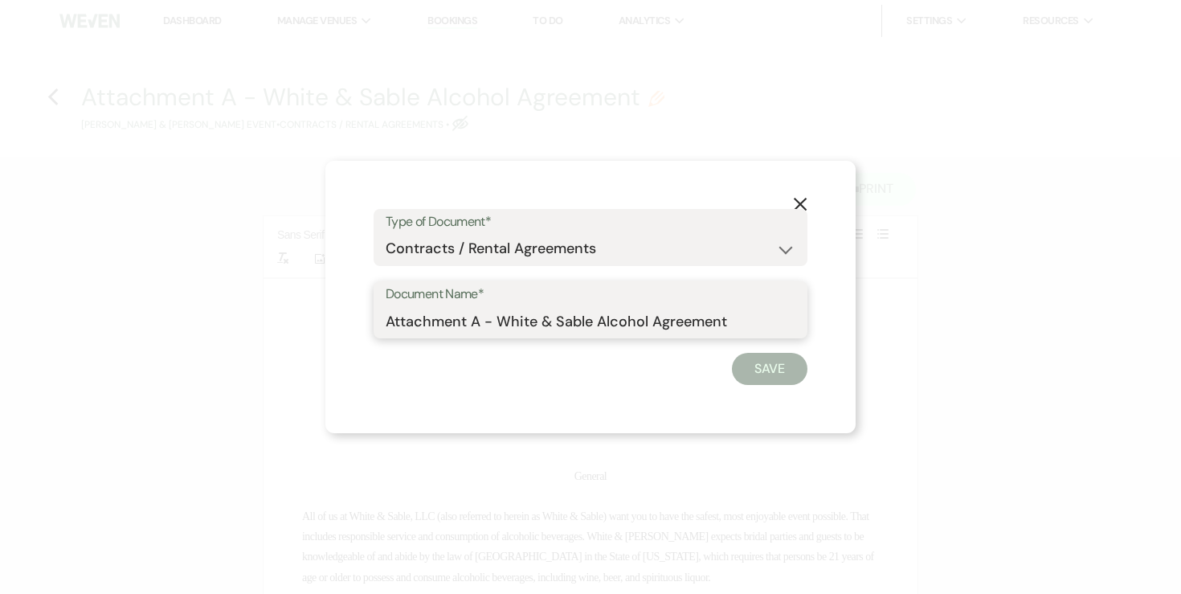
click at [496, 312] on input "Attachment A - White & Sable Alcohol Agreement" at bounding box center [591, 320] width 410 height 31
click at [730, 371] on div "Save" at bounding box center [591, 369] width 434 height 32
click at [749, 373] on button "Save" at bounding box center [770, 369] width 76 height 32
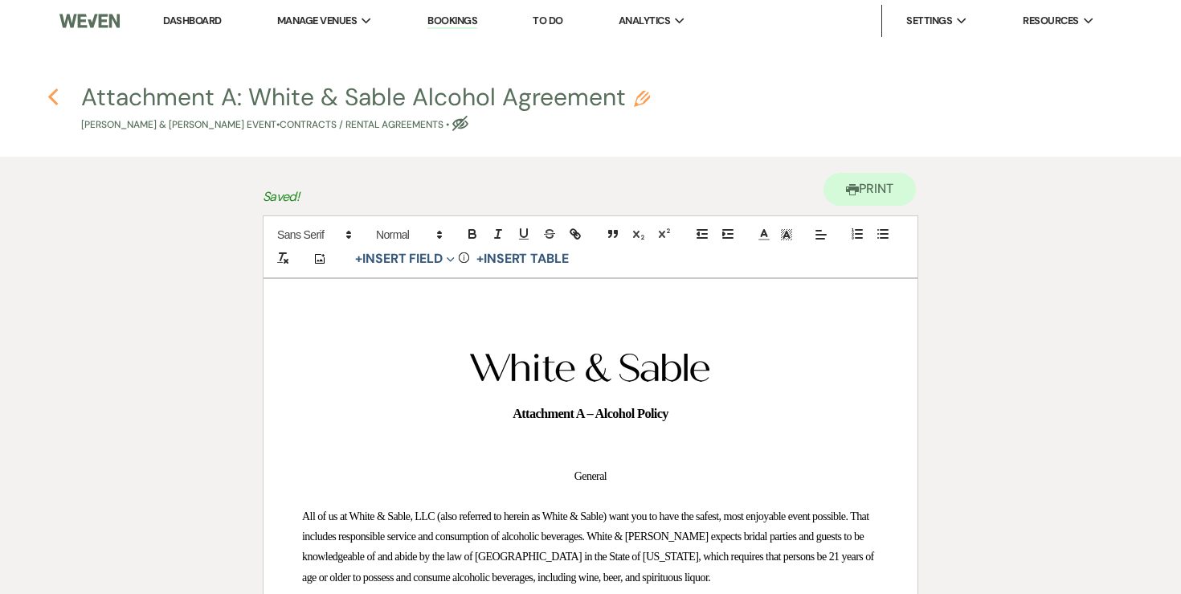
click at [51, 99] on use "button" at bounding box center [52, 97] width 10 height 18
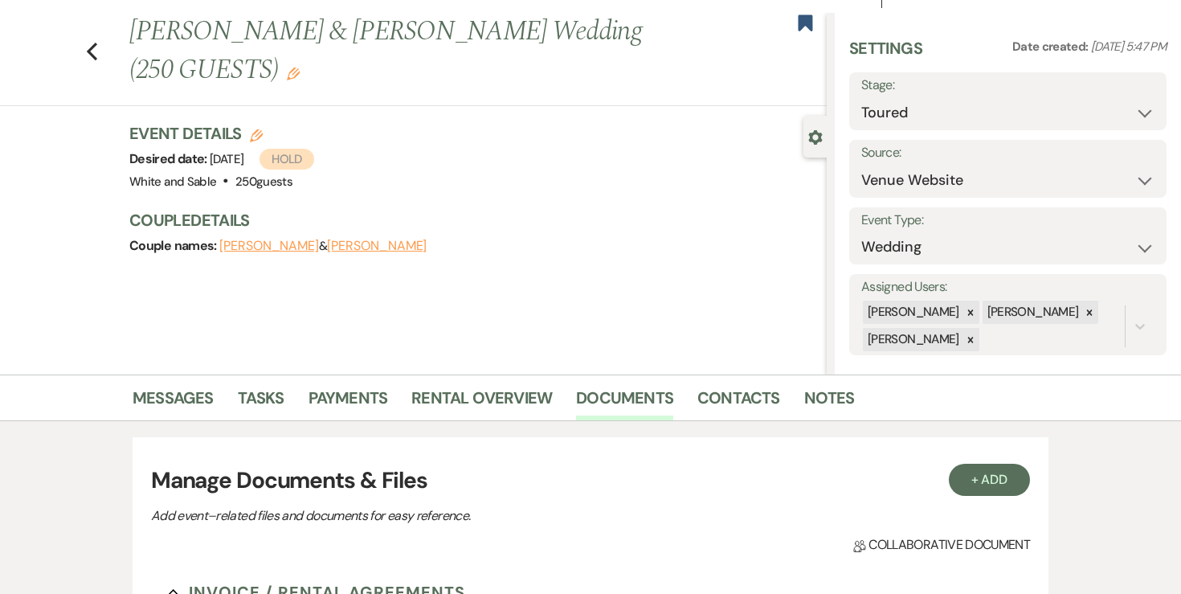
scroll to position [30, 0]
click at [199, 405] on link "Messages" at bounding box center [173, 401] width 81 height 35
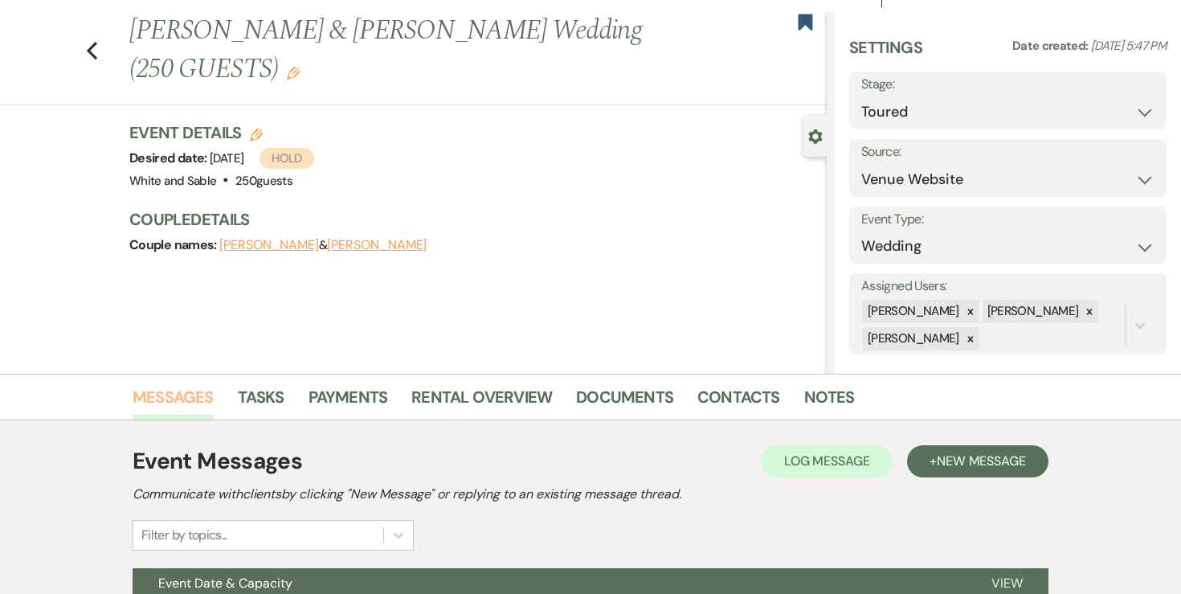
scroll to position [713, 0]
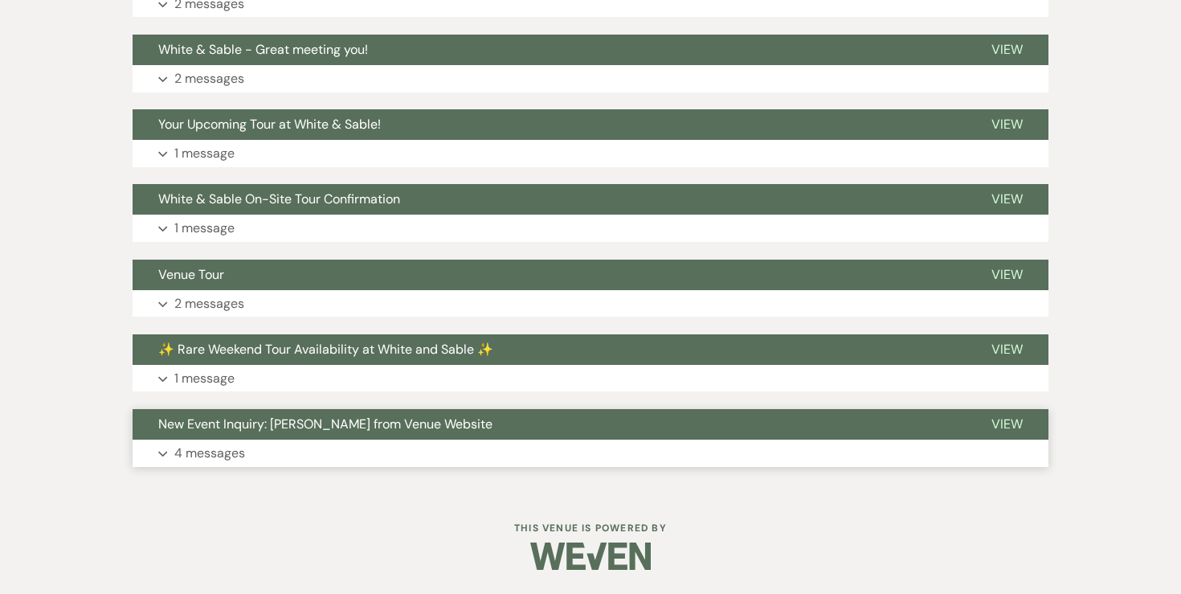
click at [223, 453] on p "4 messages" at bounding box center [209, 453] width 71 height 21
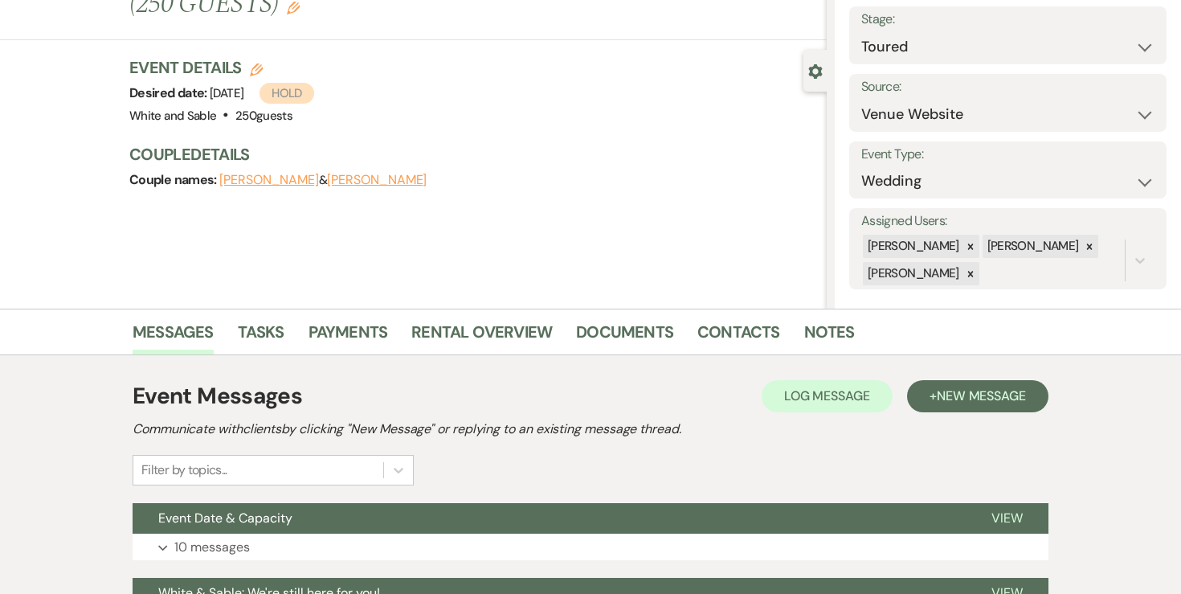
scroll to position [0, 0]
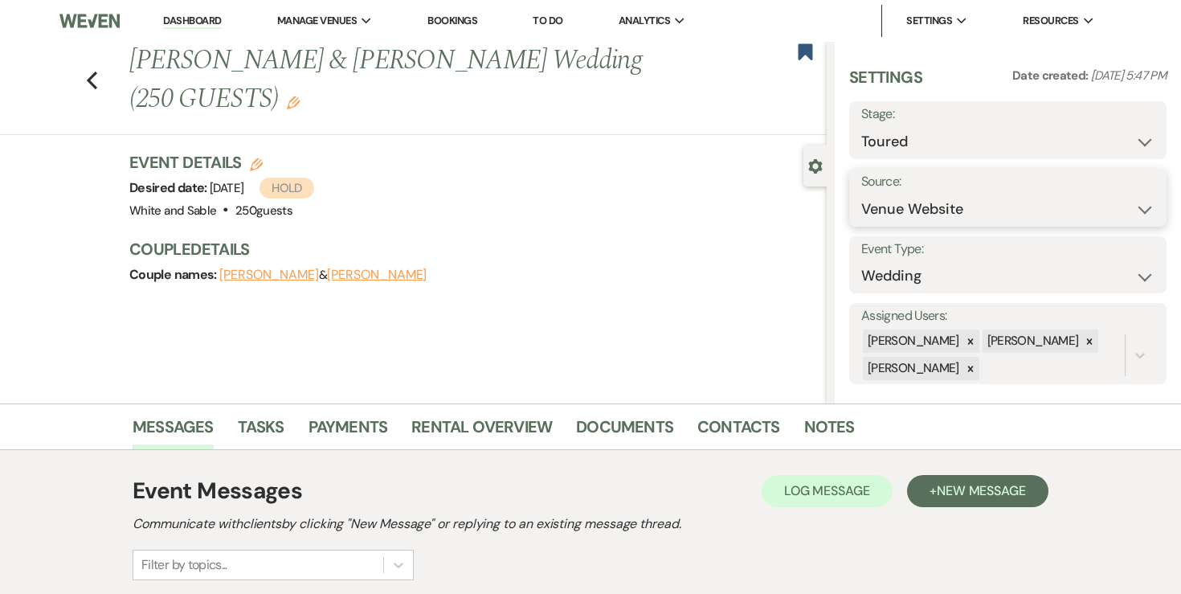
click at [943, 196] on select "Weven Venue Website Instagram Facebook Pinterest Google The Knot Wedding Wire H…" at bounding box center [1007, 209] width 293 height 31
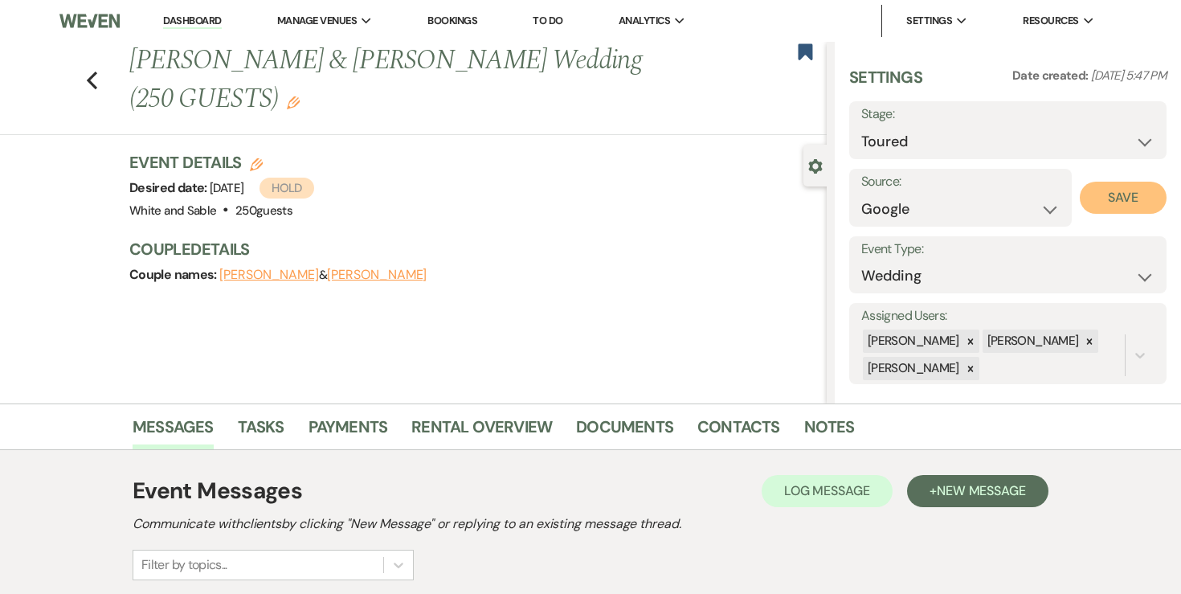
click at [1102, 206] on button "Save" at bounding box center [1123, 198] width 87 height 32
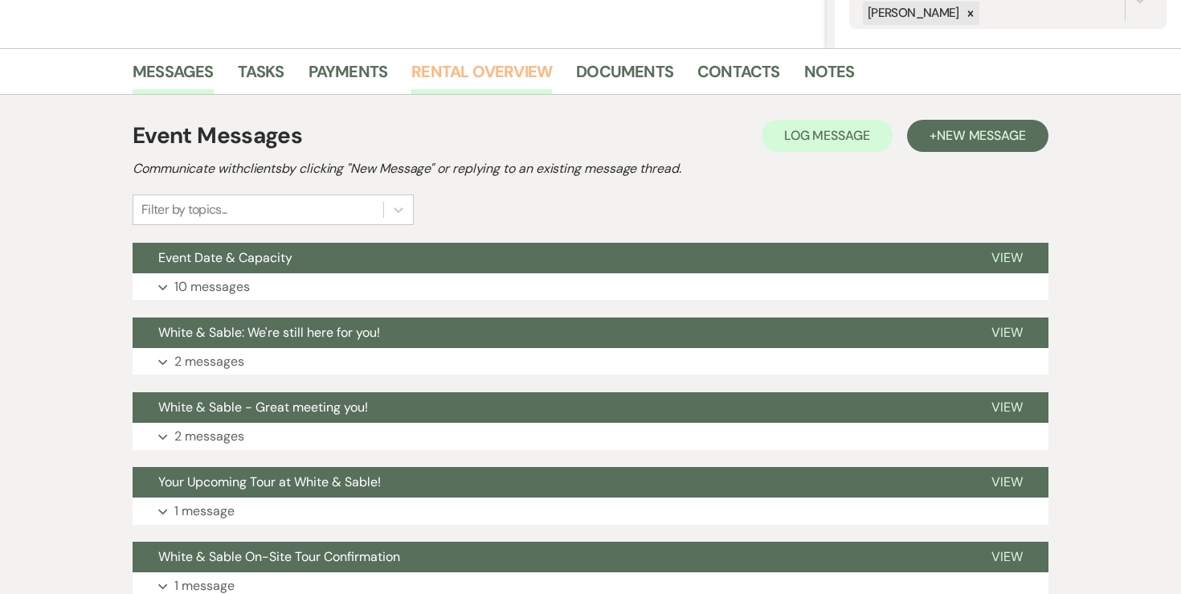
click at [500, 59] on link "Rental Overview" at bounding box center [481, 76] width 141 height 35
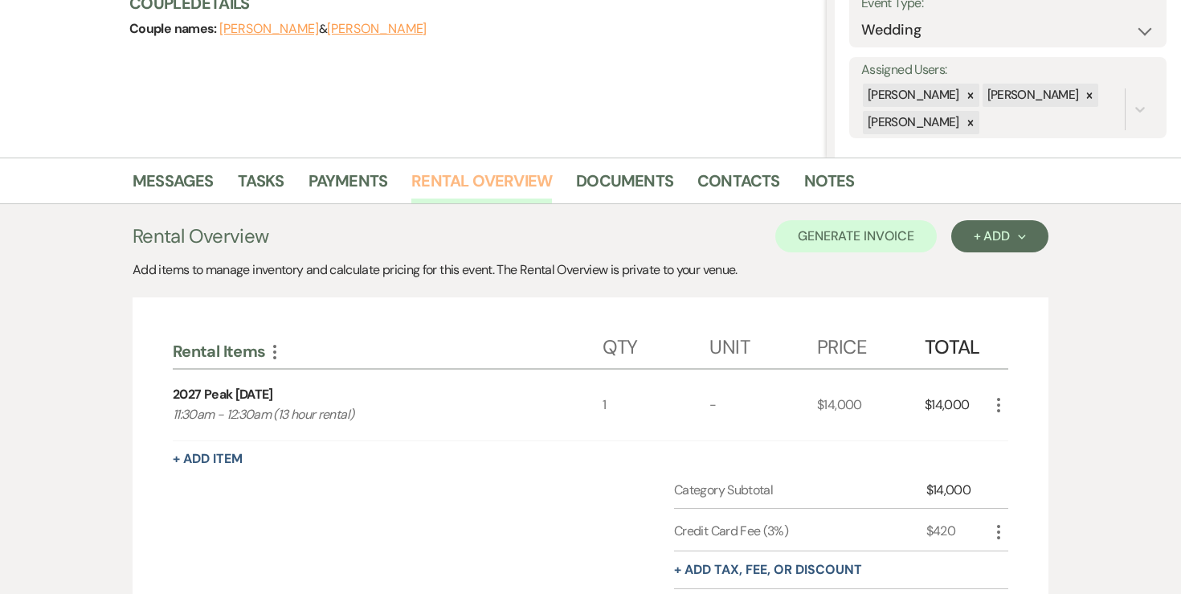
scroll to position [243, 0]
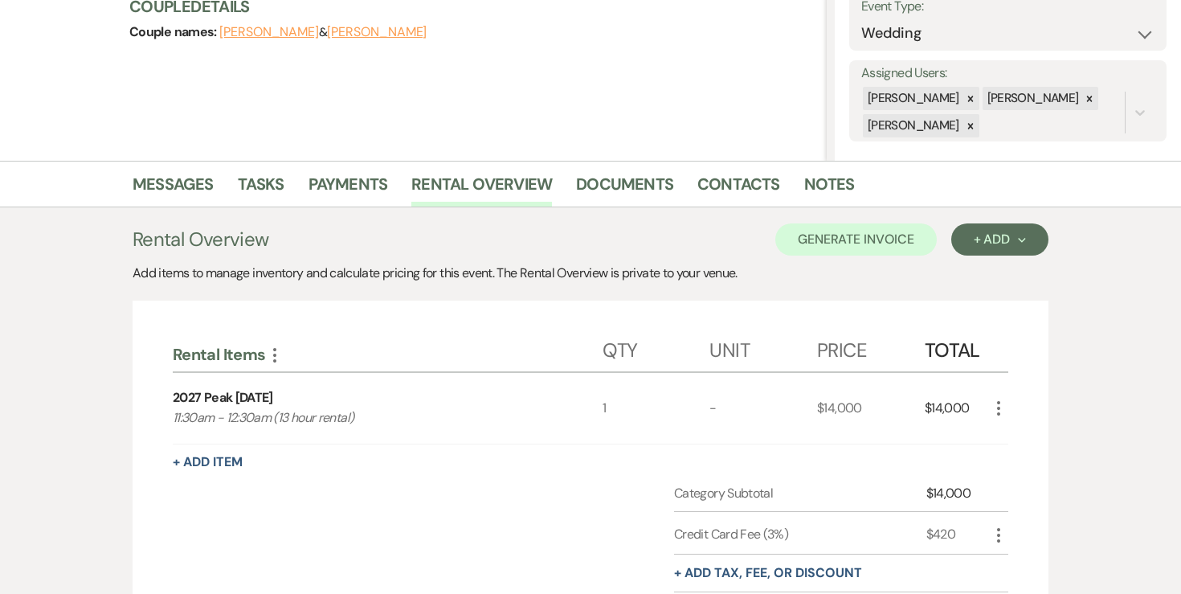
click at [213, 190] on li "Messages" at bounding box center [185, 187] width 105 height 39
click at [202, 190] on link "Messages" at bounding box center [173, 188] width 81 height 35
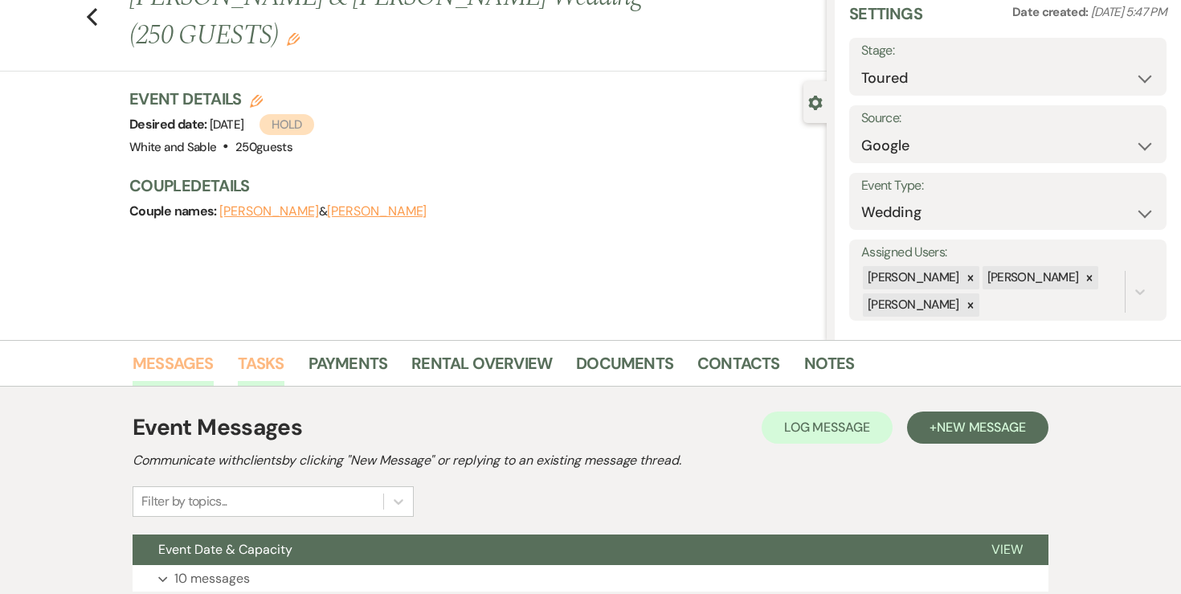
scroll to position [16, 0]
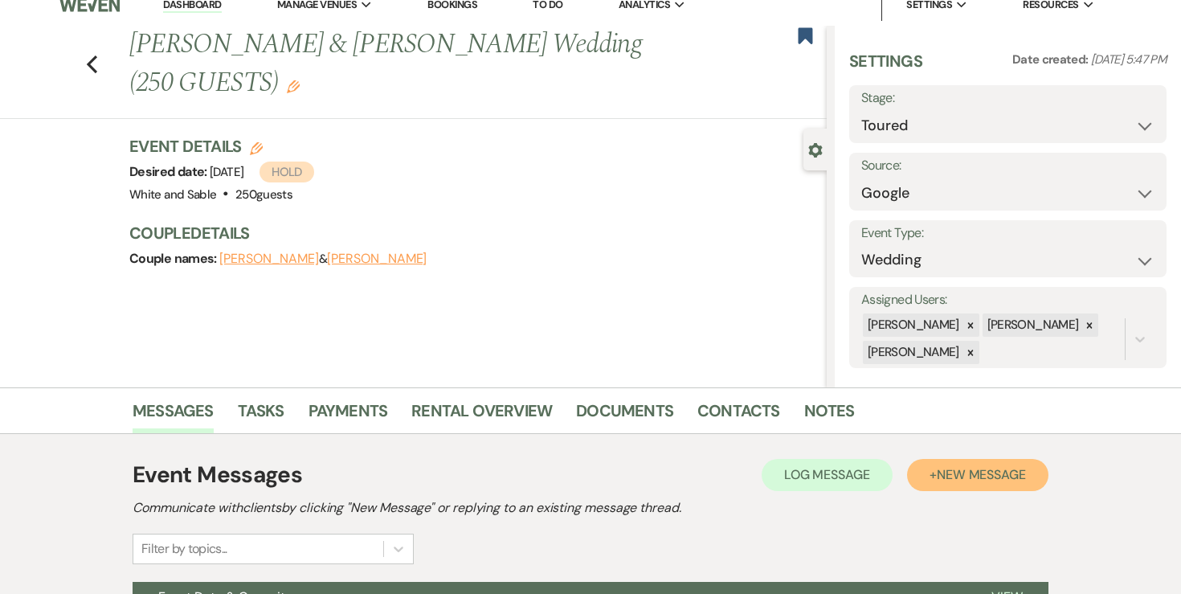
click at [951, 483] on span "New Message" at bounding box center [981, 474] width 89 height 17
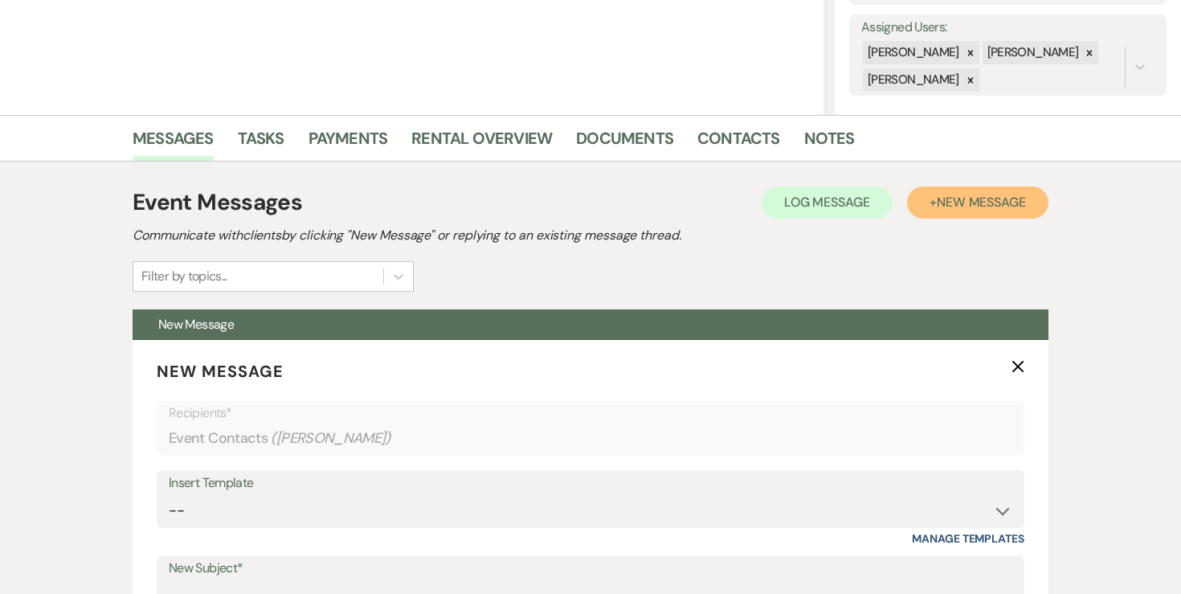
scroll to position [326, 0]
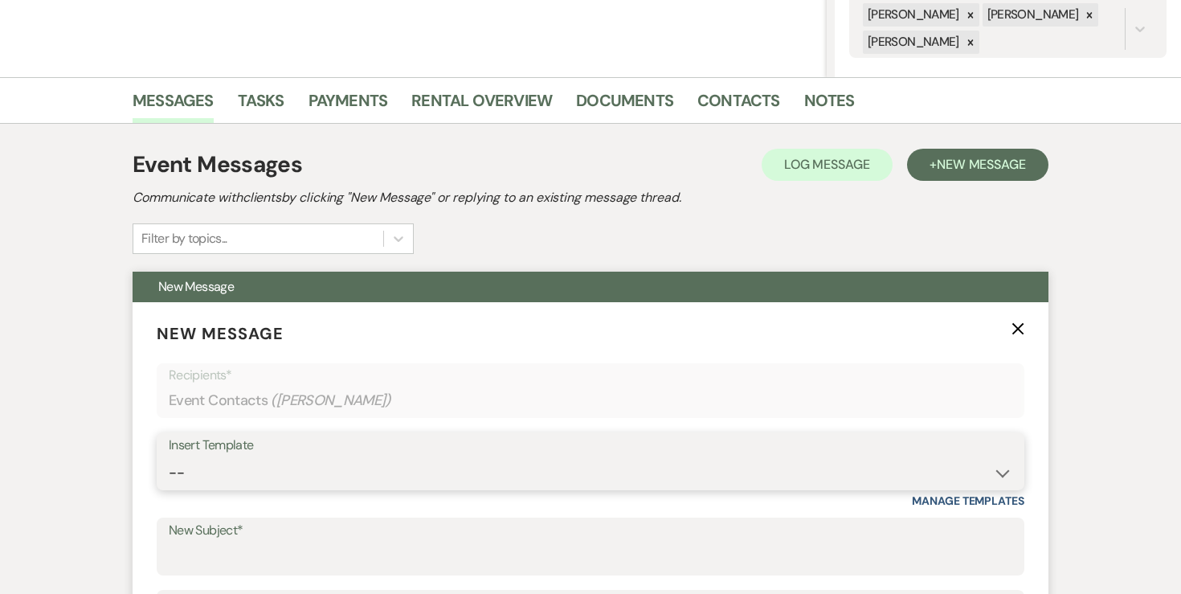
click at [599, 460] on select "-- Inquiry Response (Venue Guide) Schedule - Venue Tour Appt Confirmation Sched…" at bounding box center [591, 472] width 844 height 31
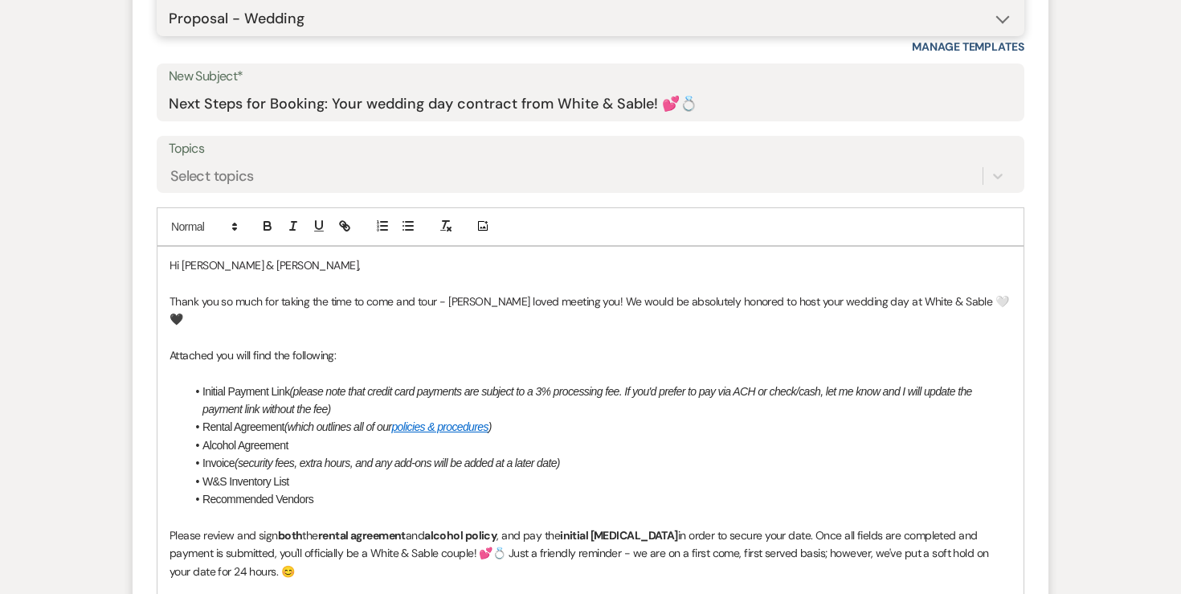
scroll to position [809, 0]
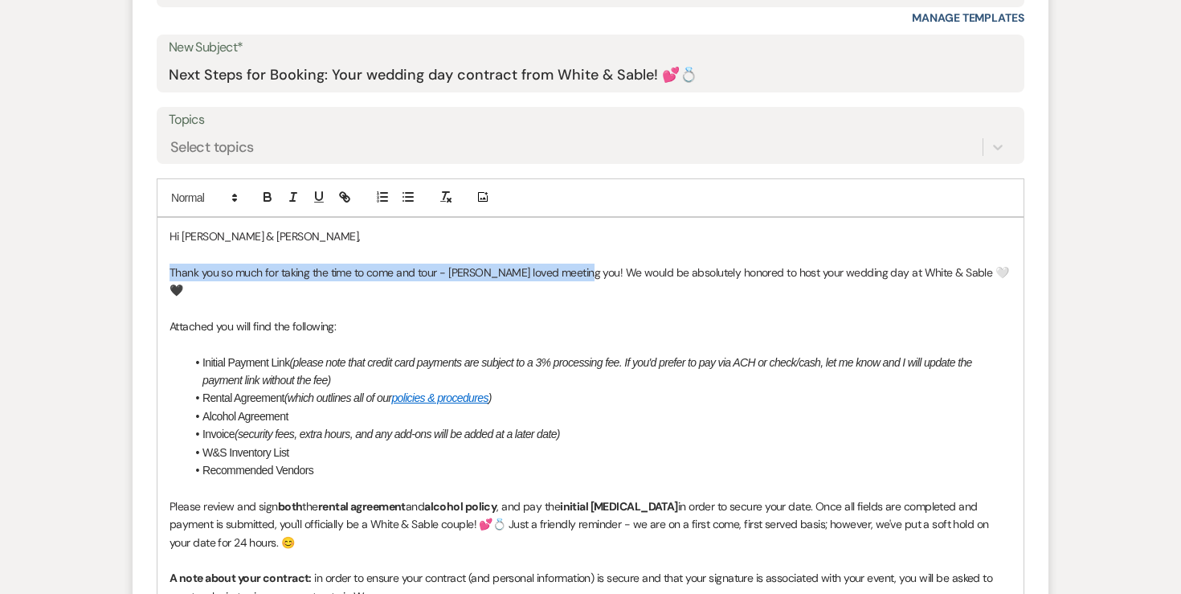
drag, startPoint x: 167, startPoint y: 270, endPoint x: 579, endPoint y: 276, distance: 412.2
click at [579, 276] on div "Hi Karissa & Josh, Thank you so much for taking the time to come and tour - Lan…" at bounding box center [590, 506] width 866 height 577
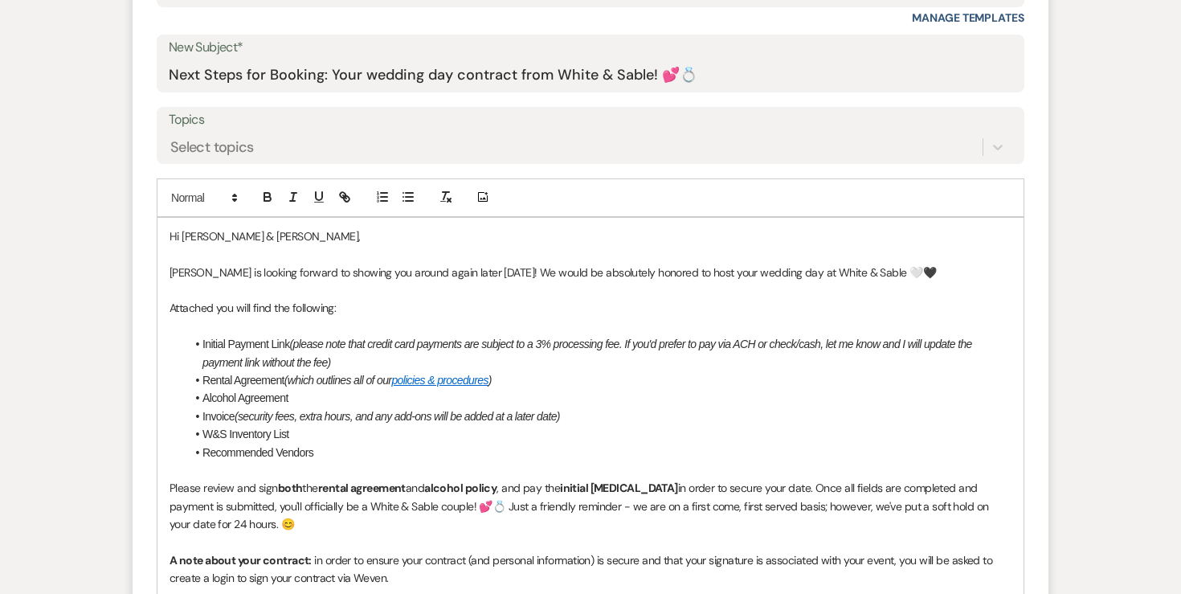
click at [941, 269] on p "Landon is looking forward to showing you around again later today! We would be …" at bounding box center [591, 272] width 842 height 18
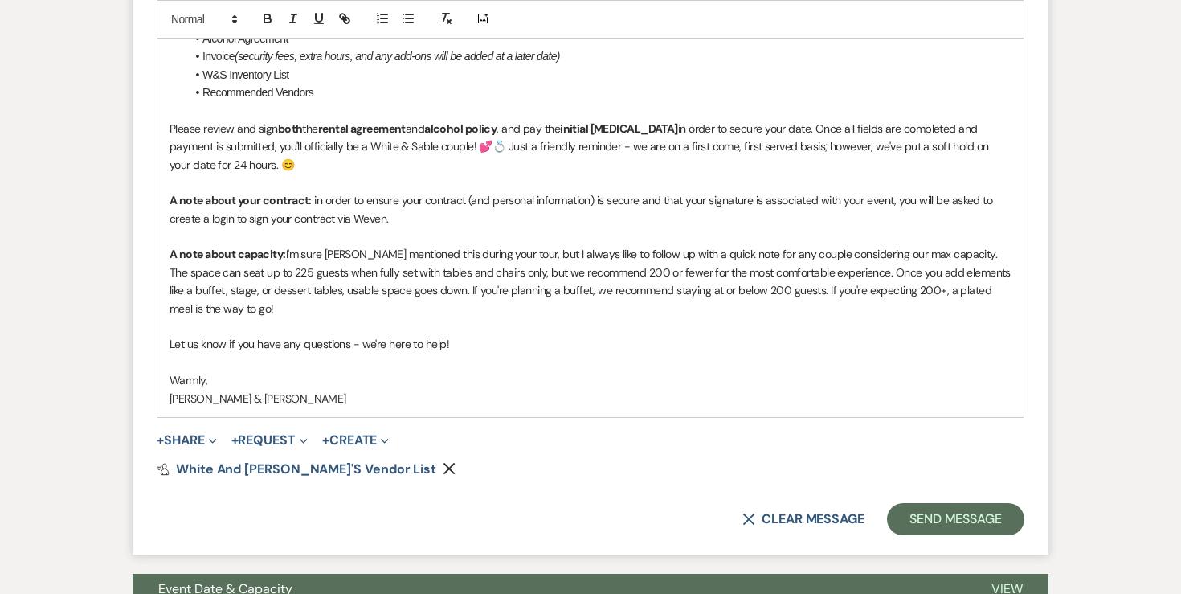
scroll to position [1198, 0]
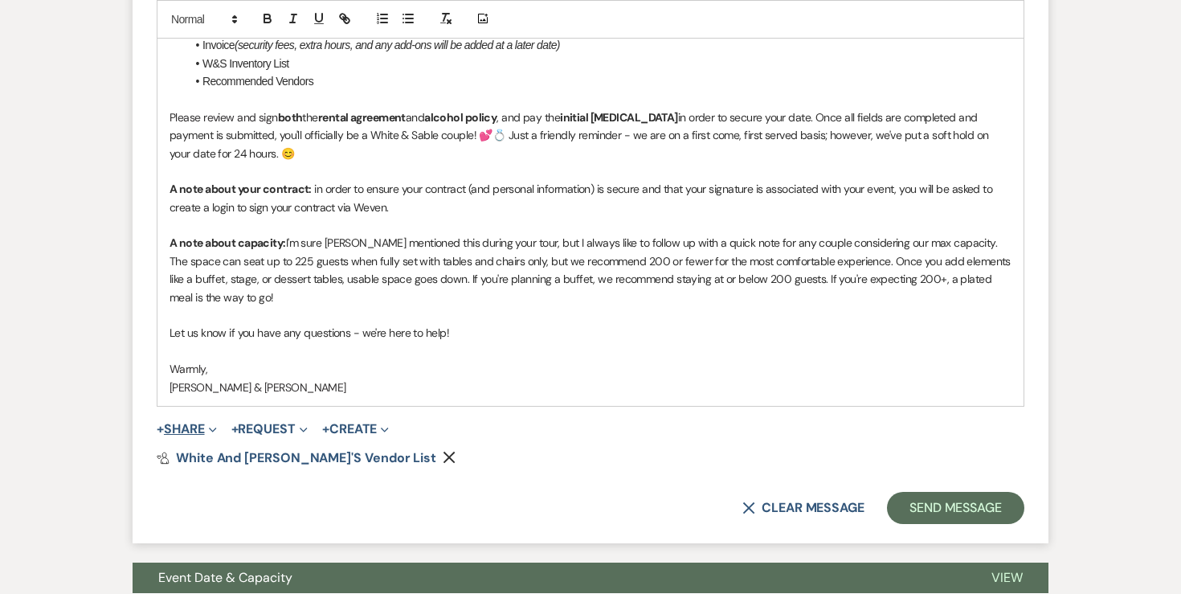
click at [194, 431] on button "+ Share Expand" at bounding box center [187, 429] width 60 height 13
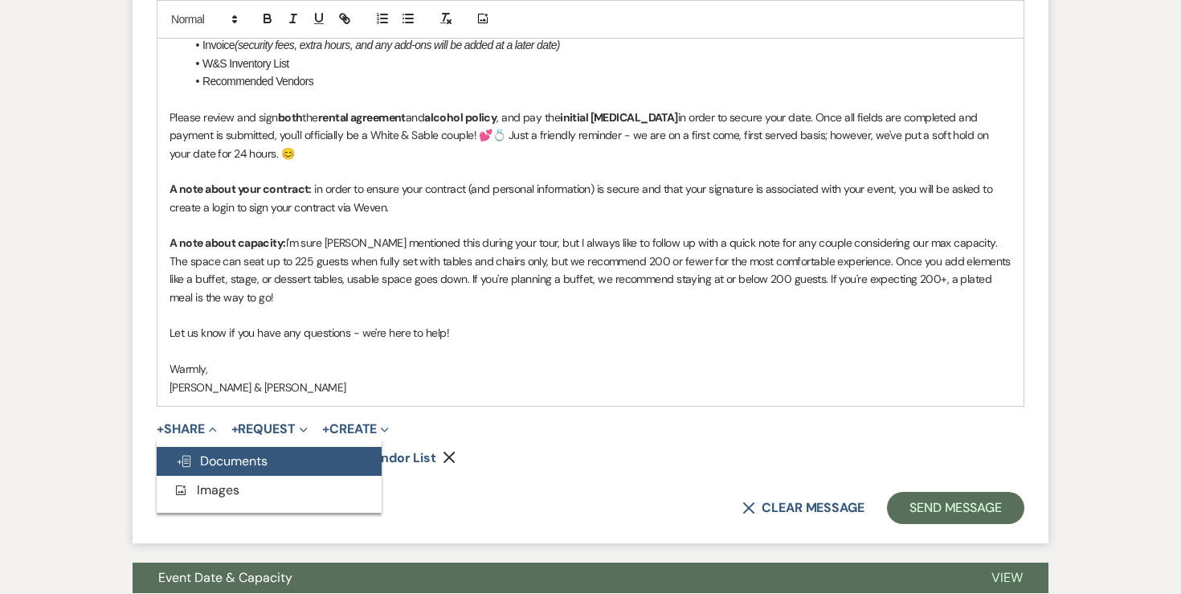
click at [198, 460] on span "Doc Upload Documents" at bounding box center [222, 460] width 92 height 17
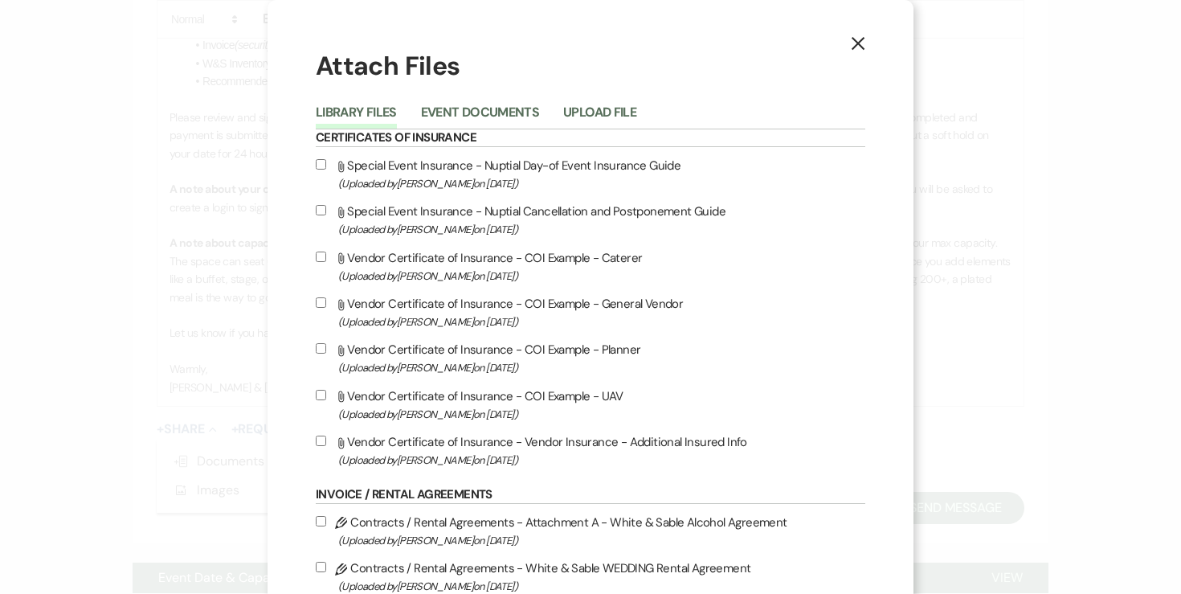
click at [848, 33] on button "X" at bounding box center [858, 43] width 24 height 28
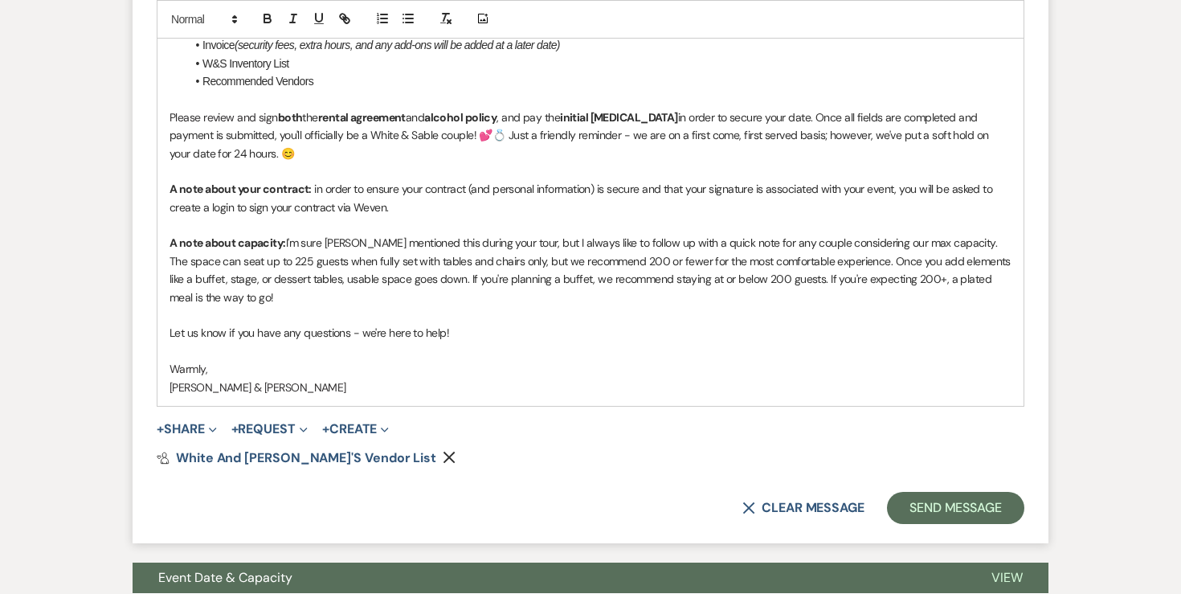
click at [464, 190] on p "A note about your contract: in order to ensure your contract (and personal info…" at bounding box center [591, 198] width 842 height 36
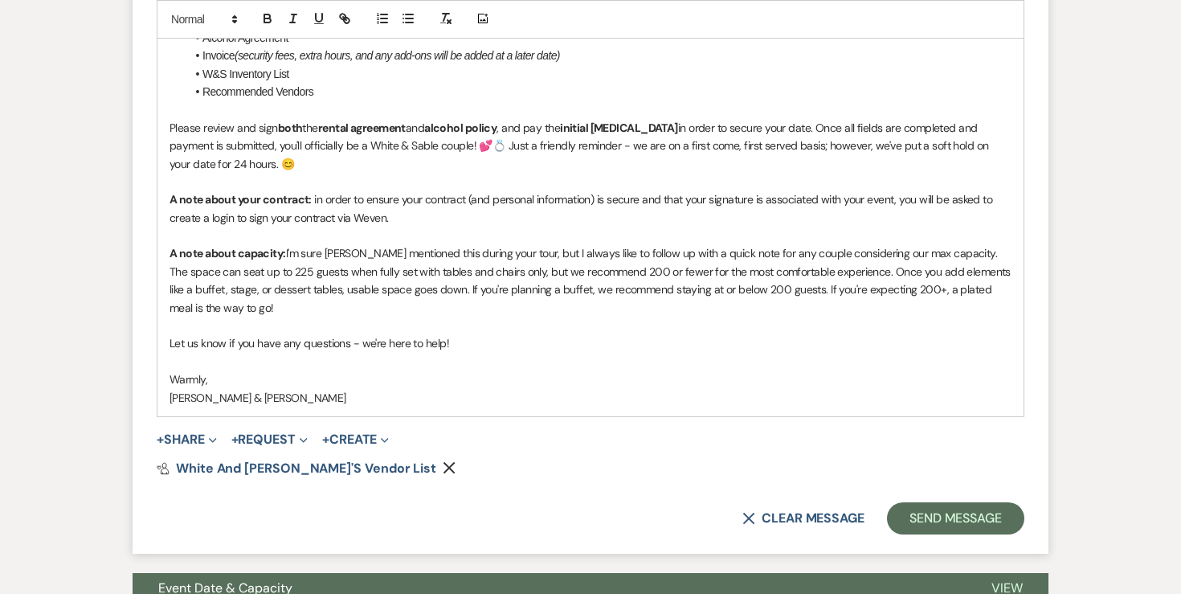
scroll to position [1188, 0]
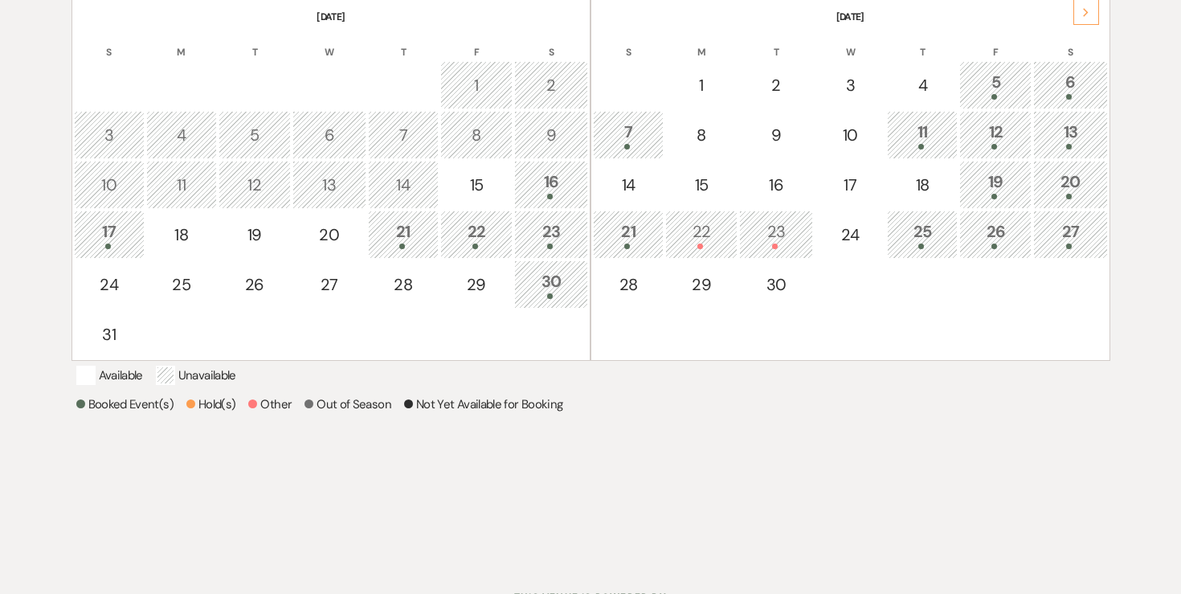
scroll to position [286, 0]
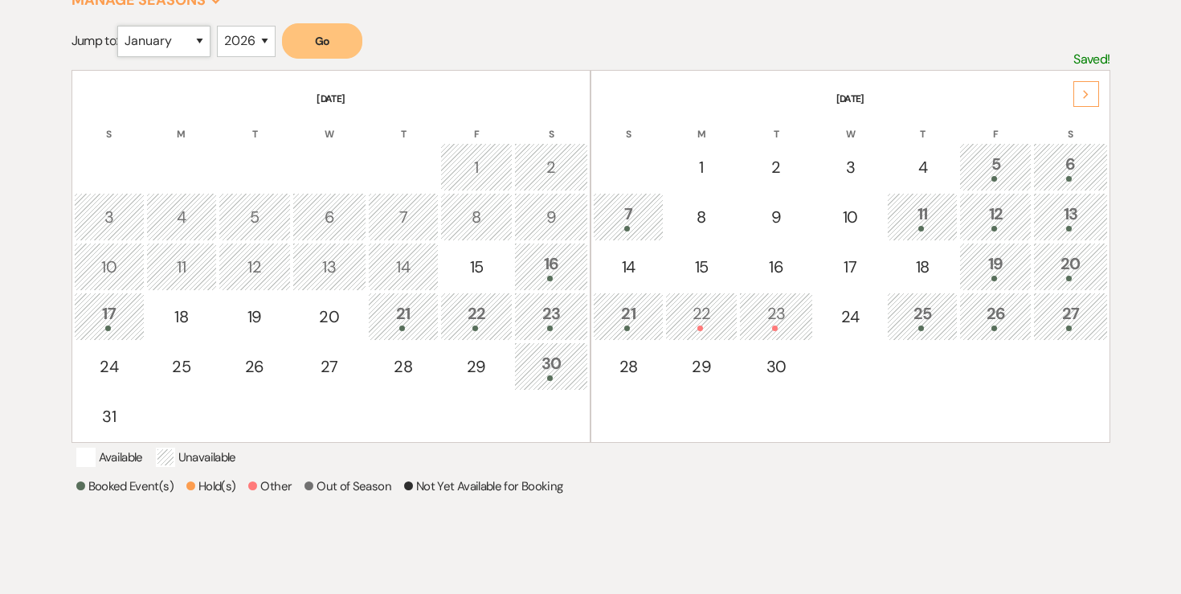
click at [202, 43] on select "January February March April May June July August September October November De…" at bounding box center [163, 41] width 93 height 31
select select "5"
click at [327, 44] on button "Go" at bounding box center [322, 40] width 80 height 35
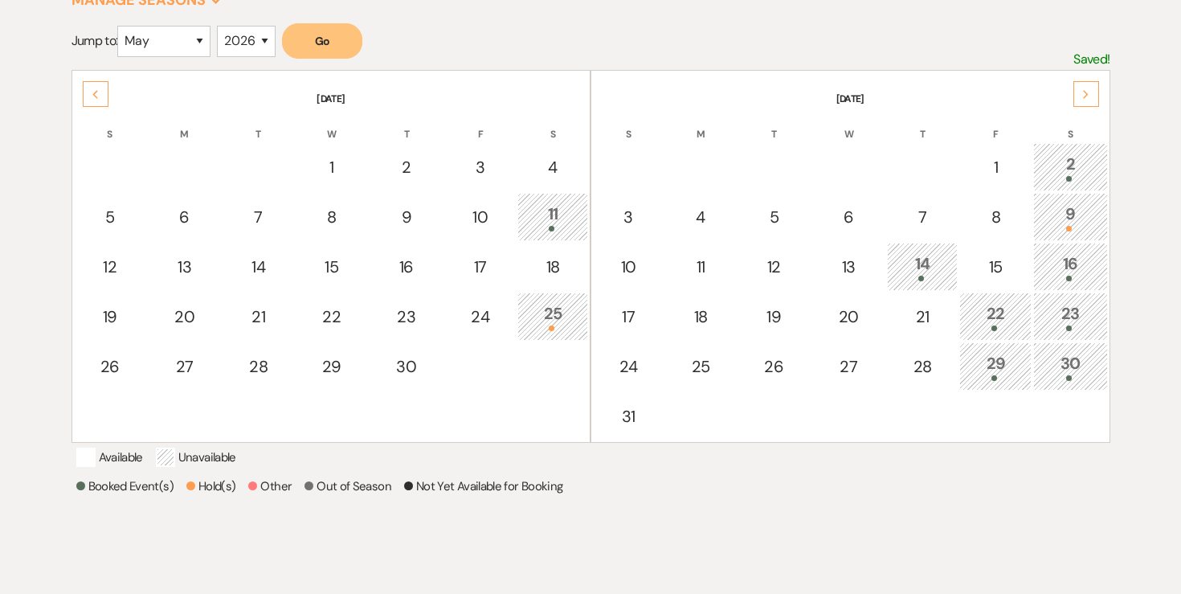
click at [1080, 210] on div "9" at bounding box center [1070, 217] width 56 height 30
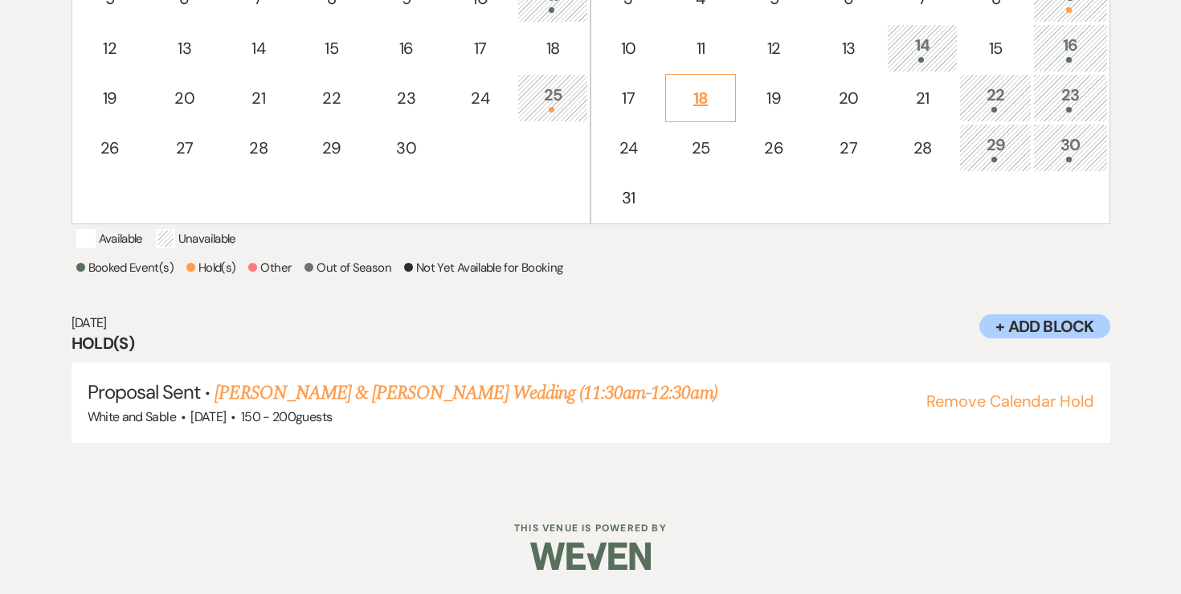
scroll to position [525, 0]
click at [592, 394] on link "Lexi Nielsen & Justin Dupre's Wedding (11:30am-12:30am)" at bounding box center [465, 392] width 502 height 29
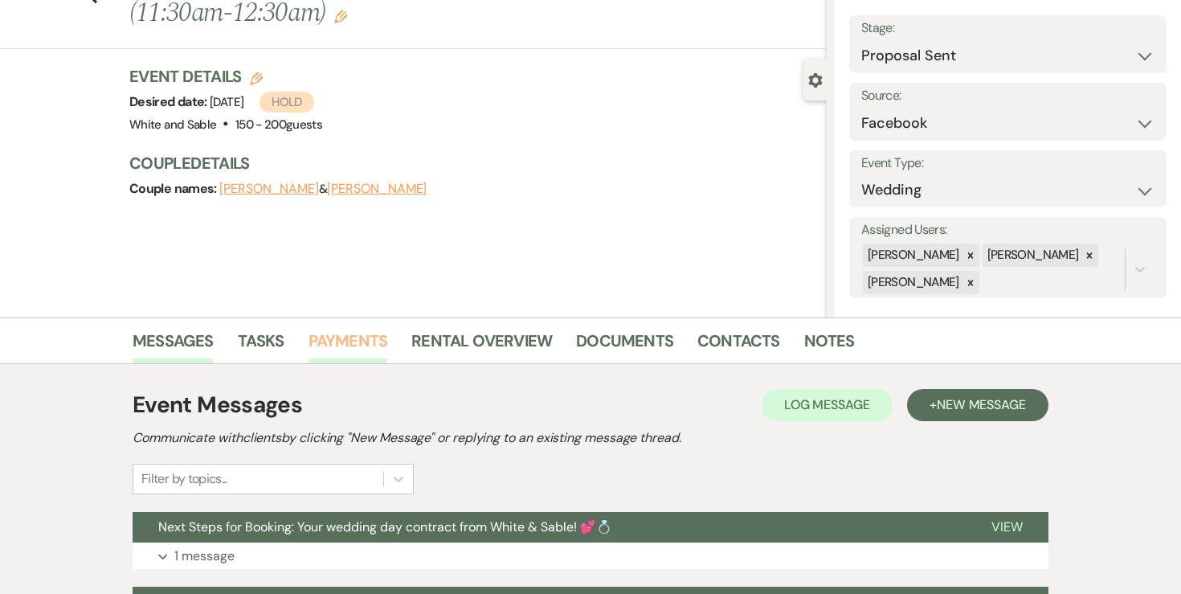
click at [360, 342] on link "Payments" at bounding box center [348, 345] width 80 height 35
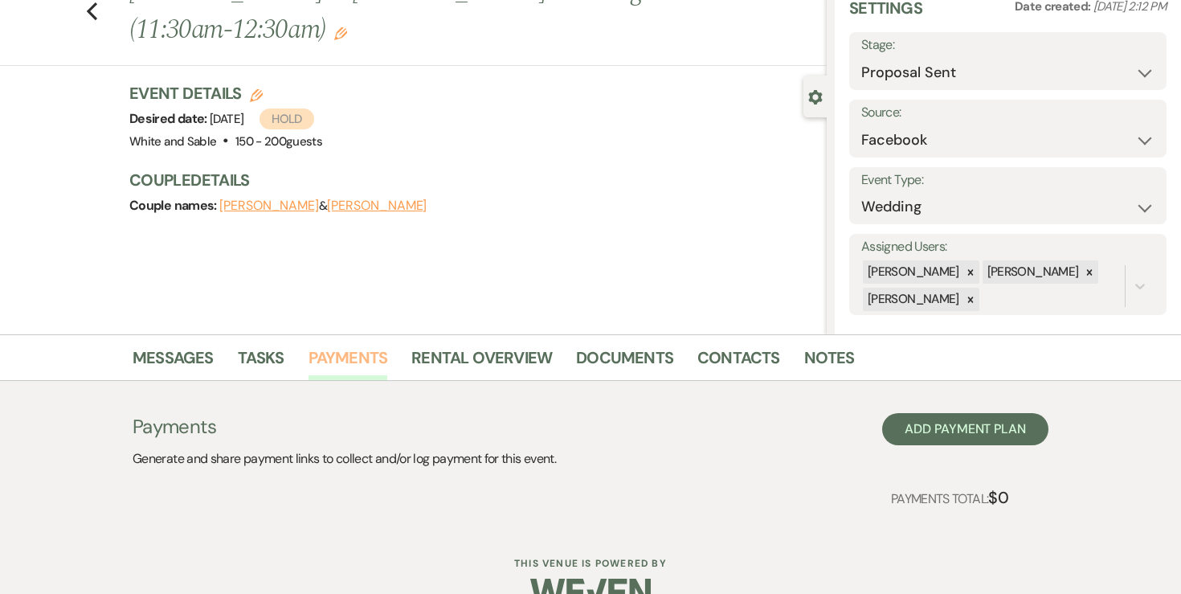
scroll to position [71, 0]
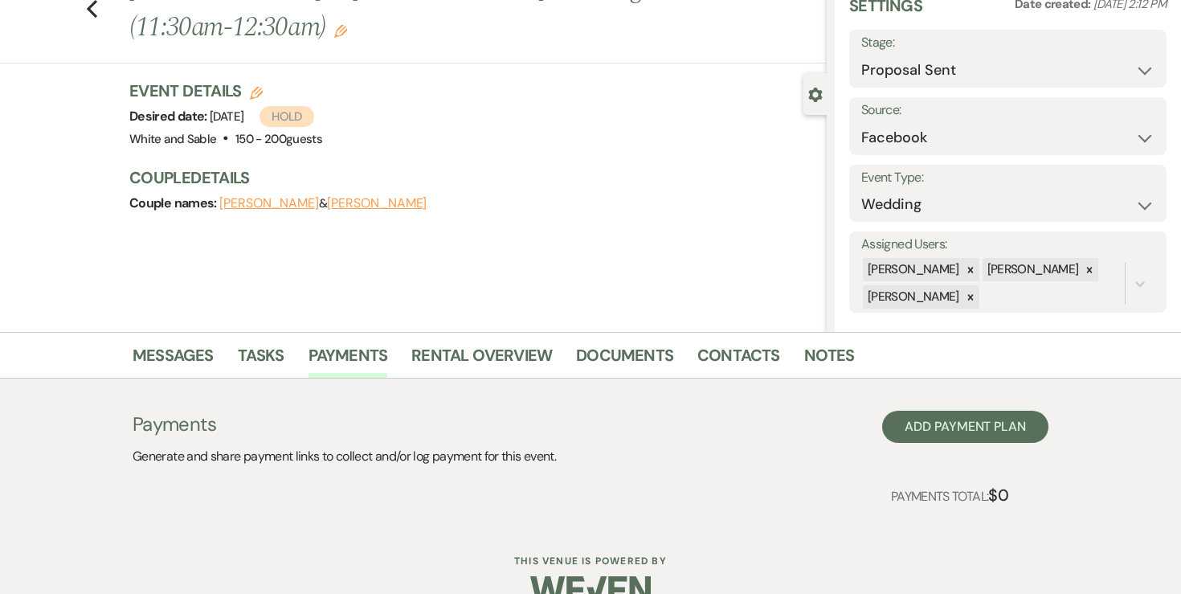
click at [257, 88] on icon "Edit" at bounding box center [256, 93] width 13 height 13
select select "684"
select select "false"
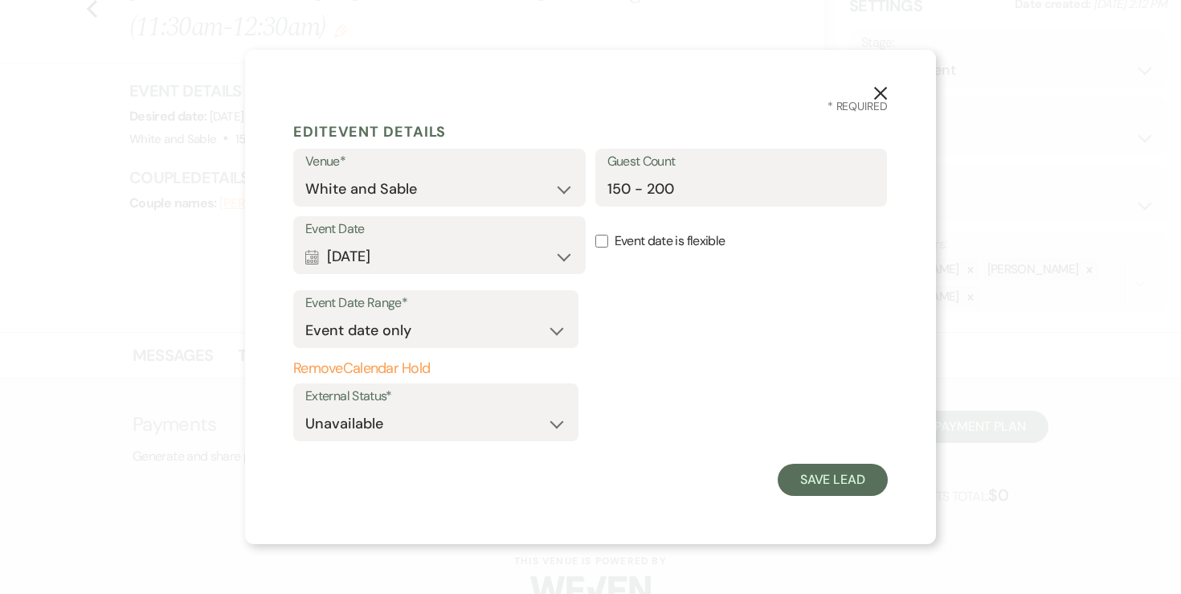
click at [354, 370] on button "Remove Calendar Hold" at bounding box center [435, 369] width 285 height 16
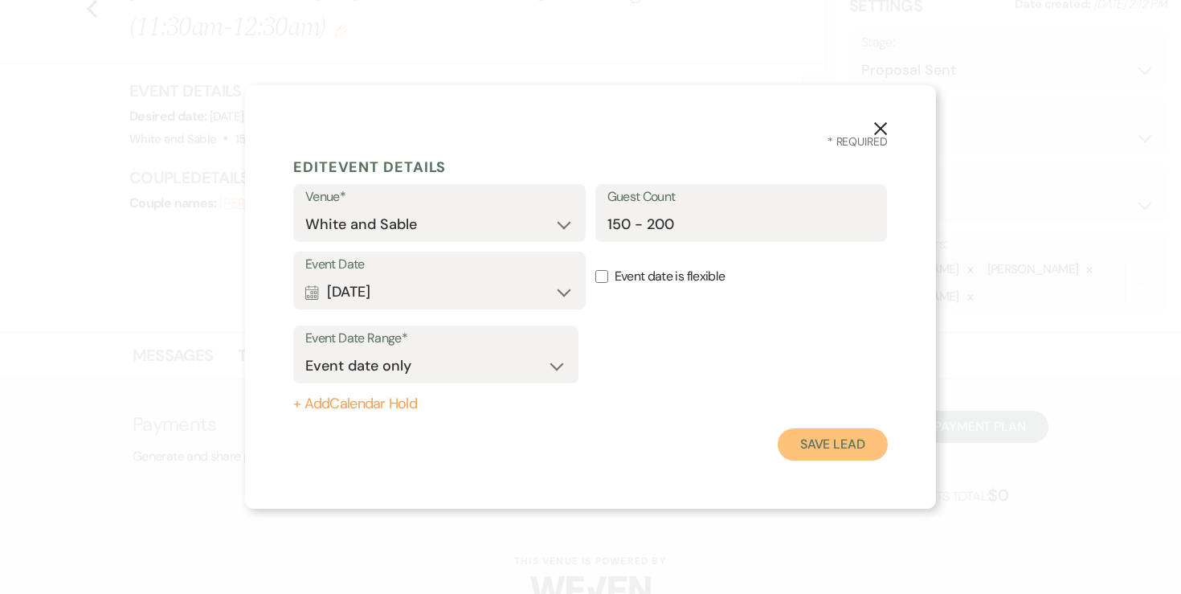
click at [823, 447] on button "Save Lead" at bounding box center [833, 444] width 110 height 32
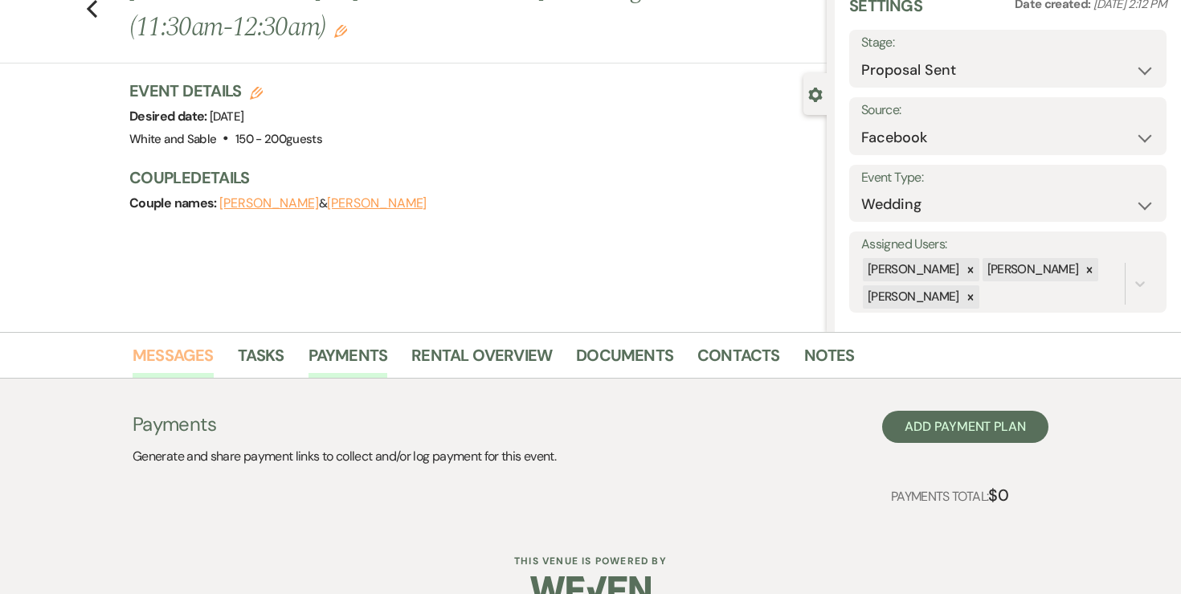
click at [201, 349] on link "Messages" at bounding box center [173, 359] width 81 height 35
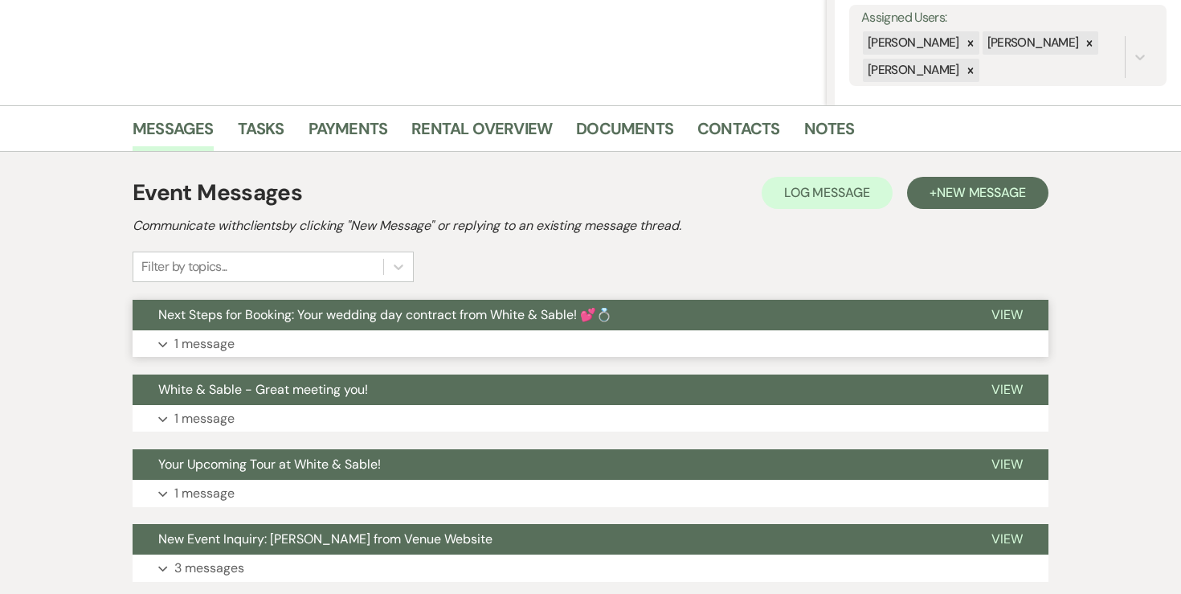
click at [222, 350] on p "1 message" at bounding box center [204, 343] width 60 height 21
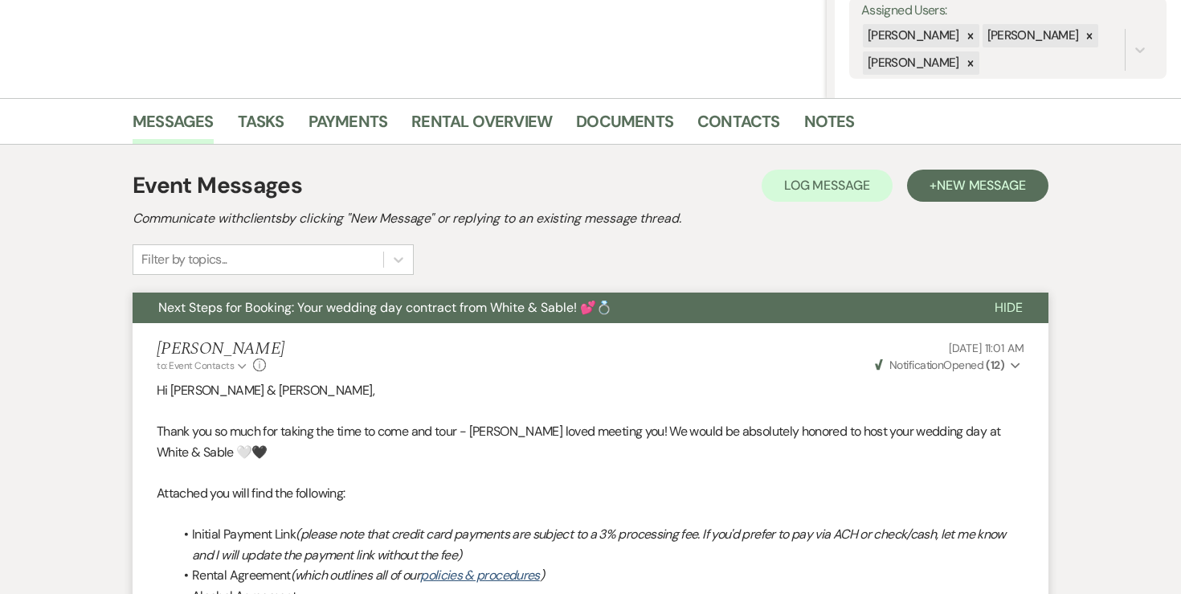
scroll to position [113, 0]
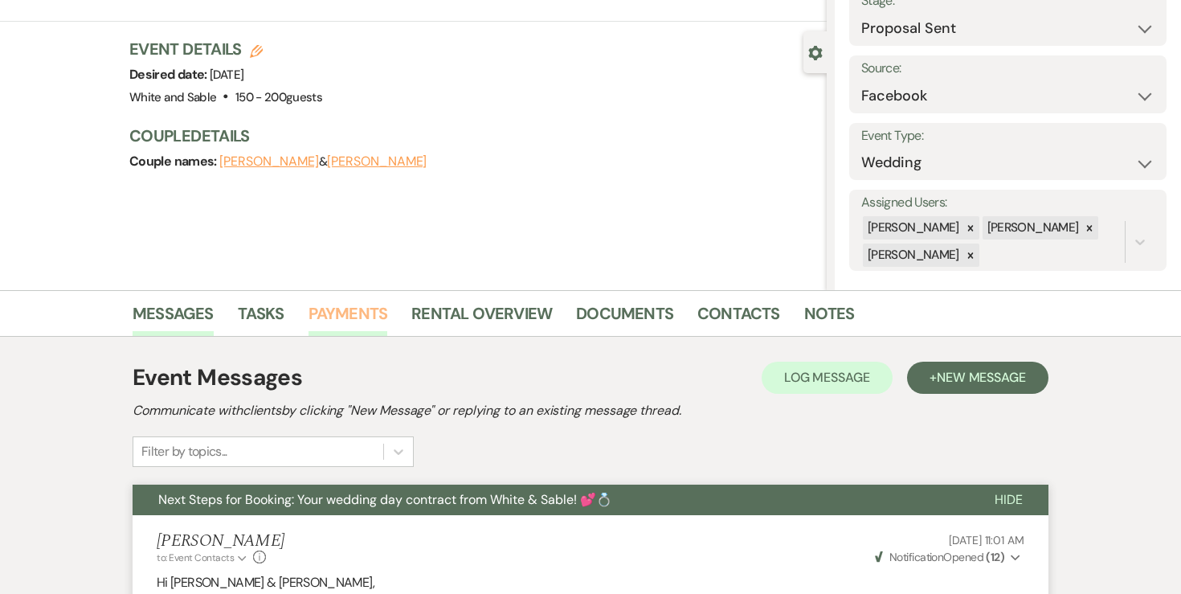
click at [366, 315] on link "Payments" at bounding box center [348, 317] width 80 height 35
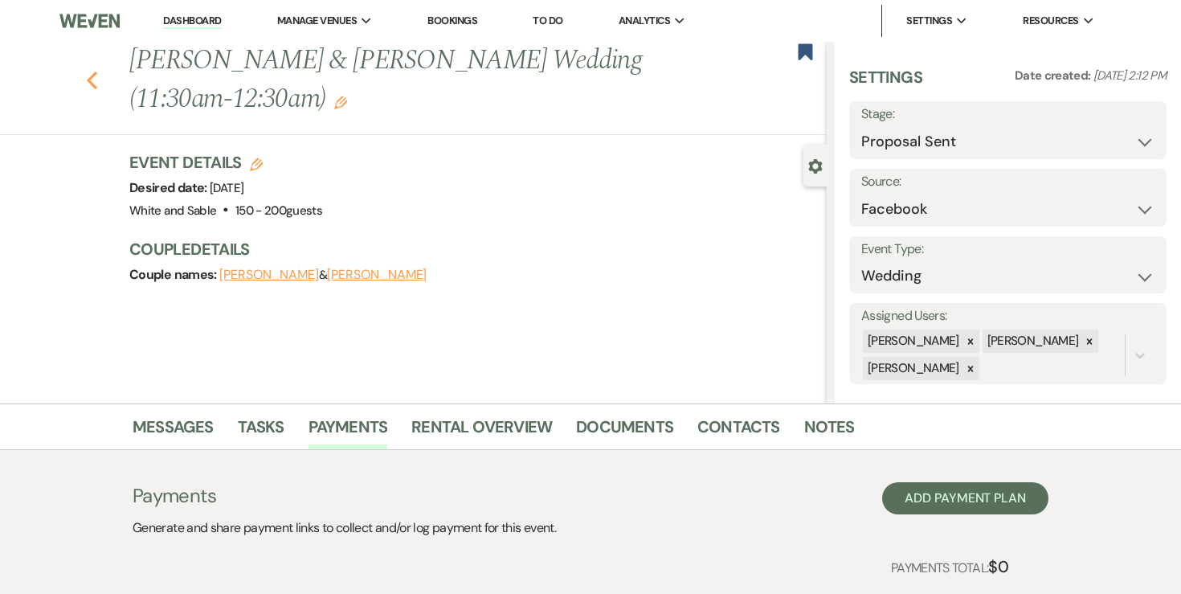
click at [96, 76] on icon "Previous" at bounding box center [92, 80] width 12 height 19
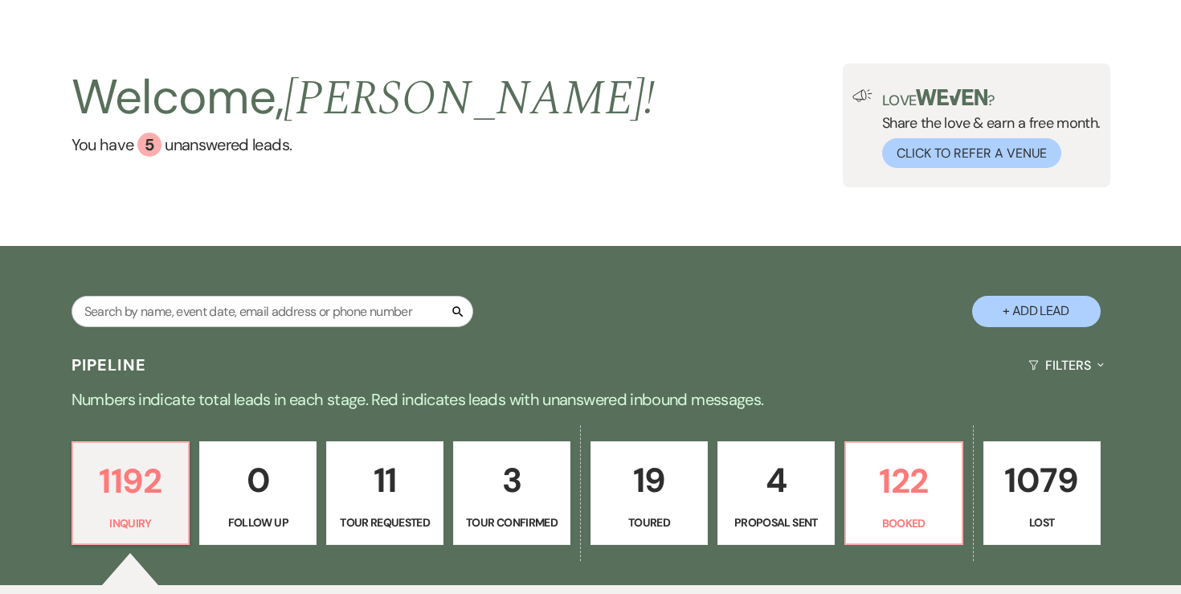
scroll to position [115, 0]
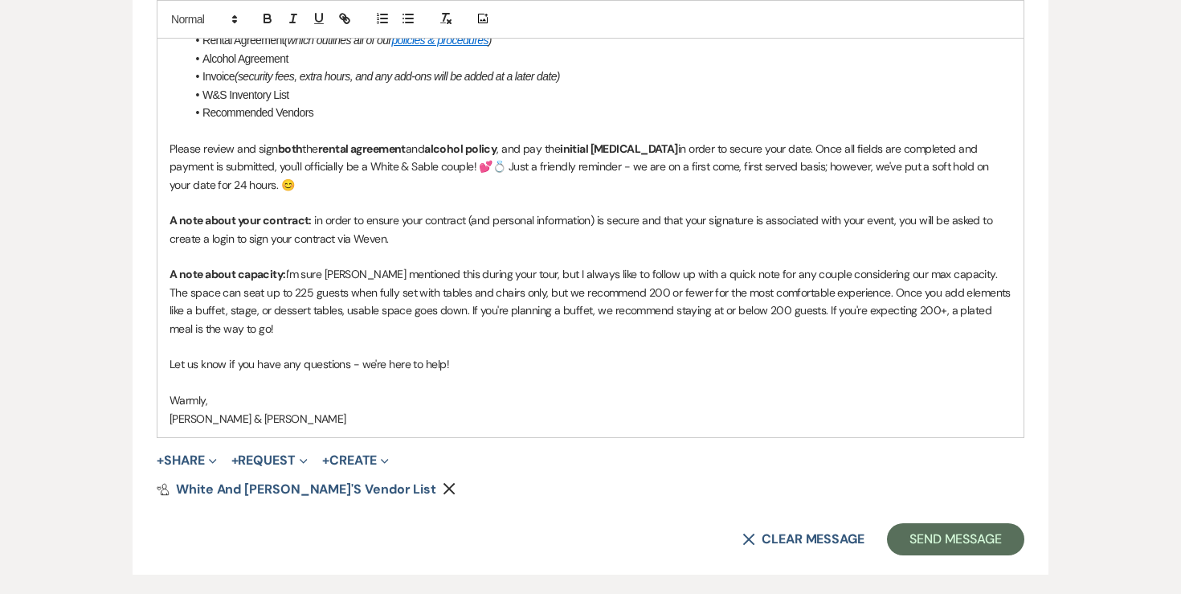
scroll to position [1195, 0]
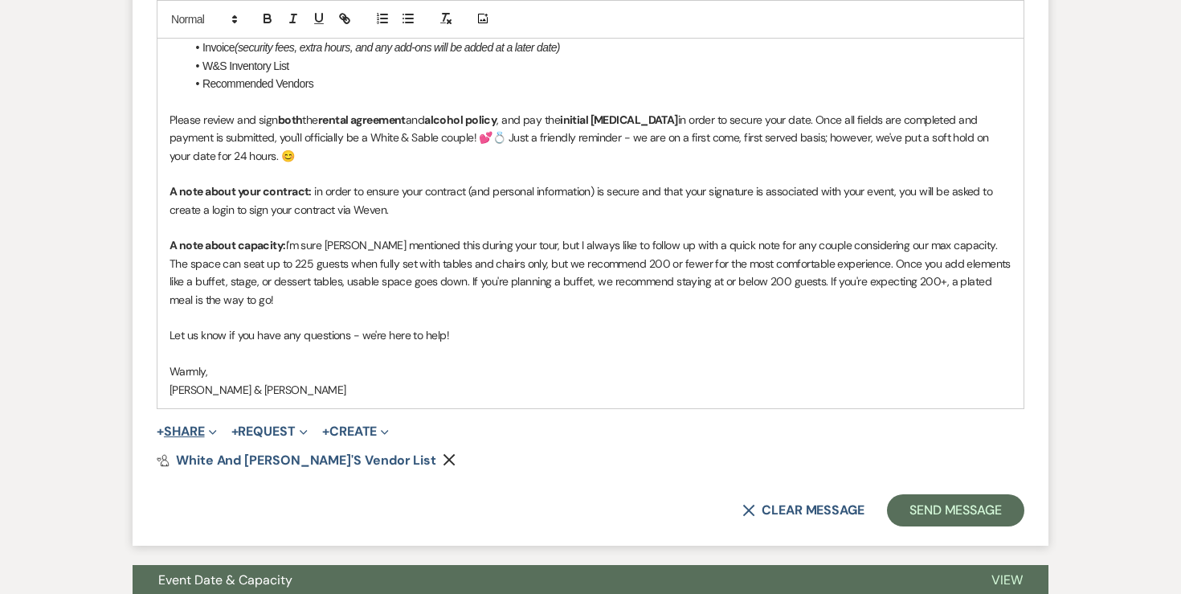
click at [197, 434] on button "+ Share Expand" at bounding box center [187, 431] width 60 height 13
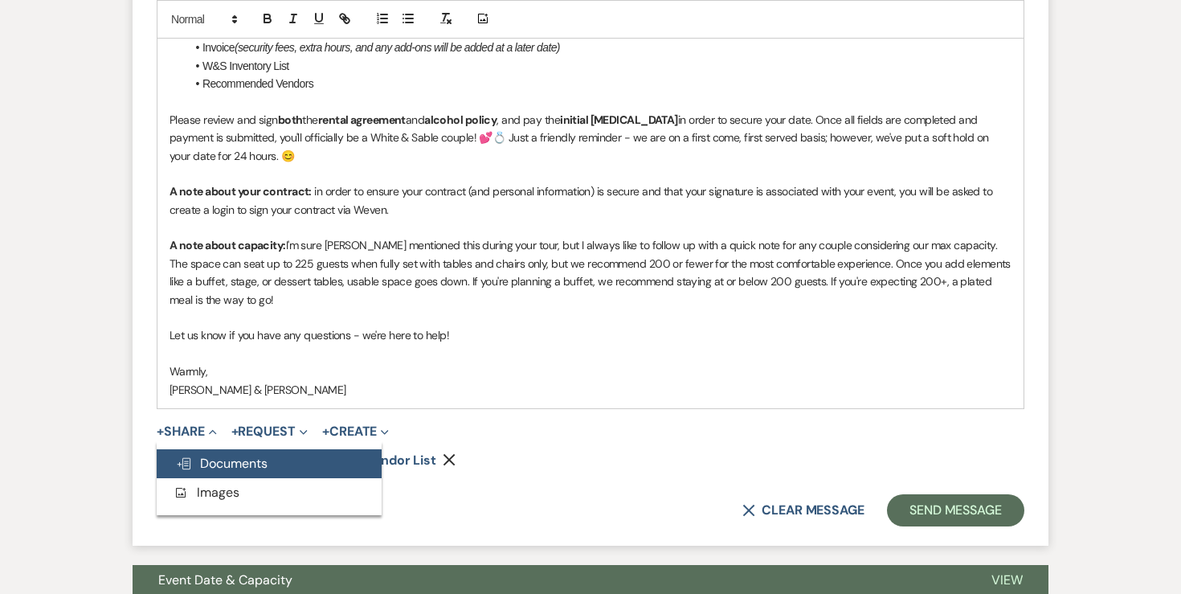
click at [241, 459] on span "Doc Upload Documents" at bounding box center [222, 463] width 92 height 17
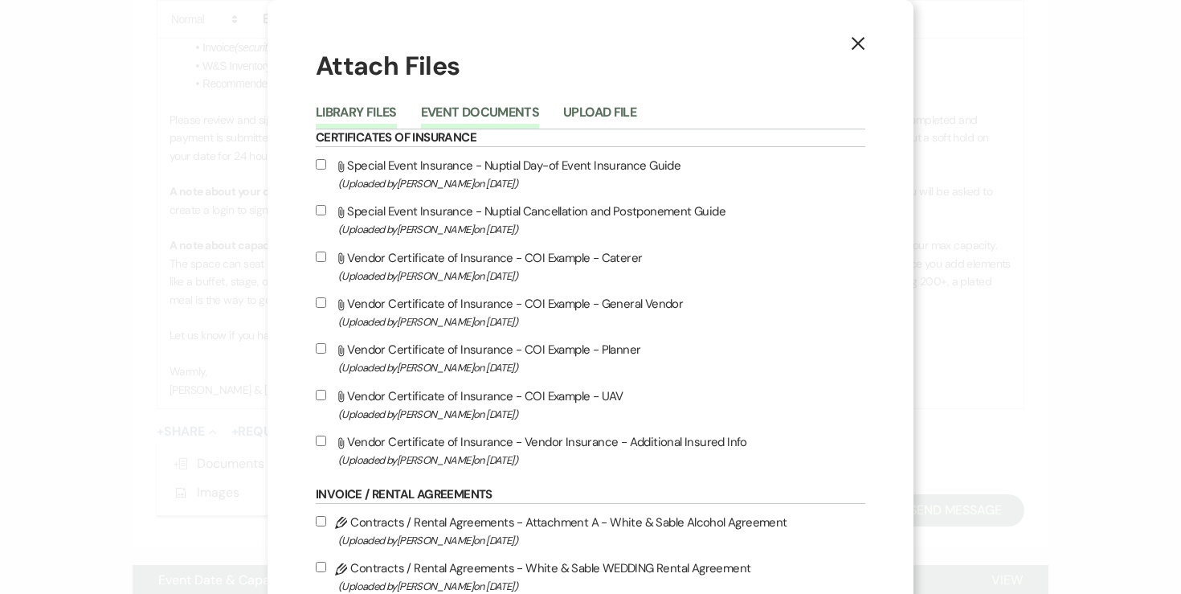
click at [509, 106] on button "Event Documents" at bounding box center [480, 117] width 118 height 22
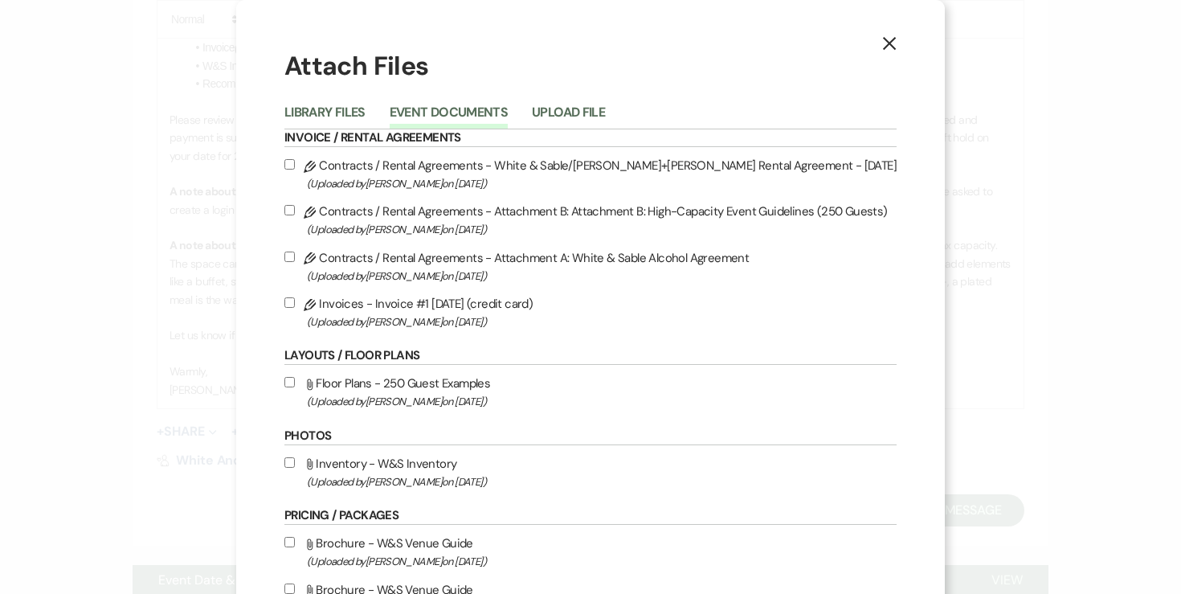
scroll to position [43, 0]
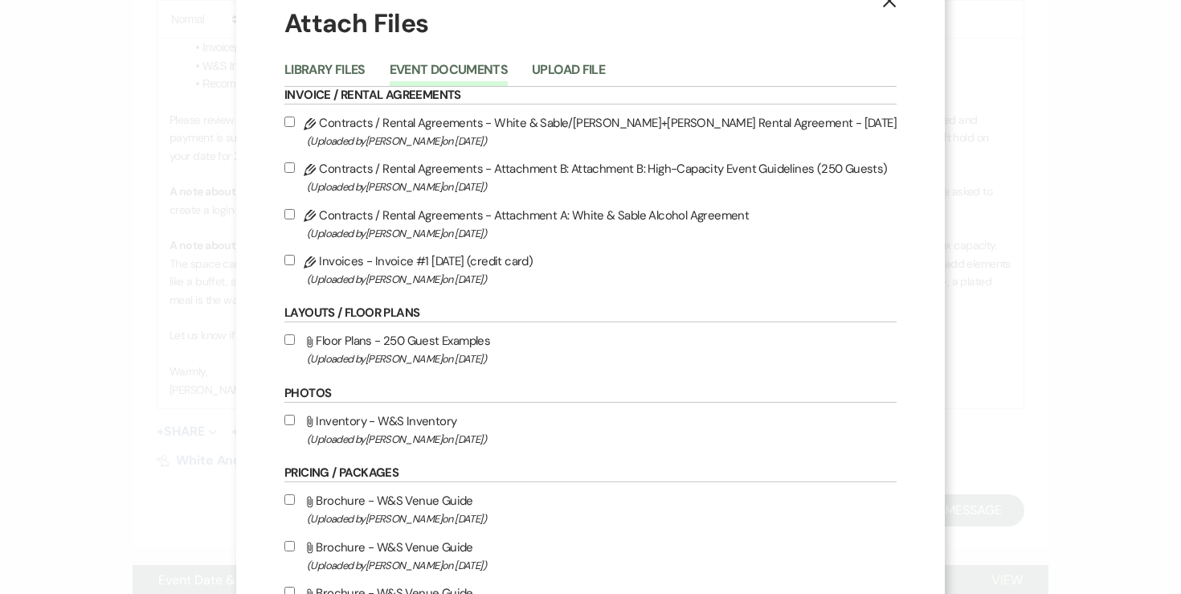
click at [295, 119] on input "Pencil Contracts / Rental Agreements - White & Sable/Kaufer+O'Hara Rental Agree…" at bounding box center [289, 121] width 10 height 10
checkbox input "true"
click at [295, 210] on input "Pencil Contracts / Rental Agreements - Attachment A: White & Sable Alcohol Agre…" at bounding box center [289, 214] width 10 height 10
checkbox input "true"
click at [295, 168] on input "Pencil Contracts / Rental Agreements - Attachment B: Attachment B: High-Capacit…" at bounding box center [289, 167] width 10 height 10
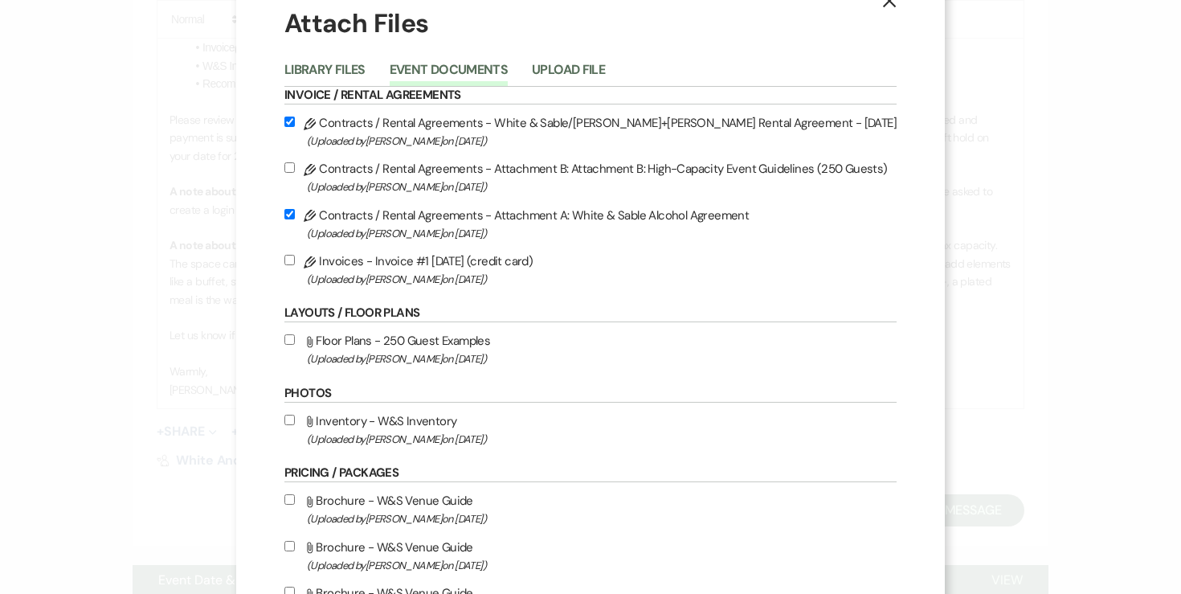
checkbox input "true"
click at [295, 260] on input "Pencil Invoices - Invoice #1 [DATE] (credit card) (Uploaded by [PERSON_NAME] on…" at bounding box center [289, 260] width 10 height 10
checkbox input "true"
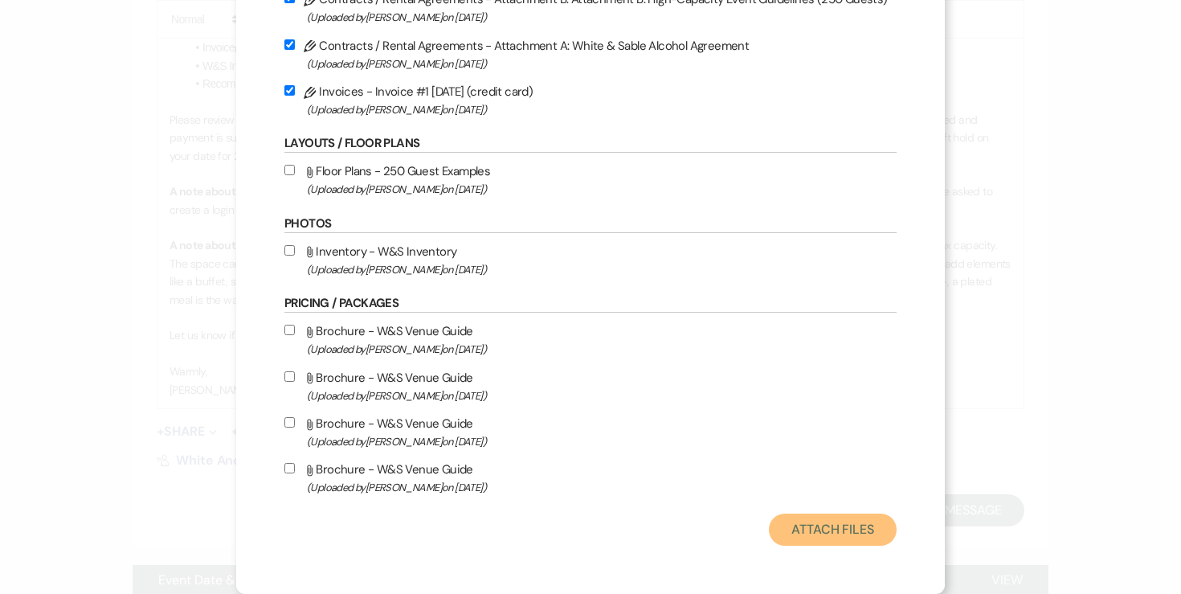
click at [819, 518] on button "Attach Files" at bounding box center [833, 529] width 128 height 32
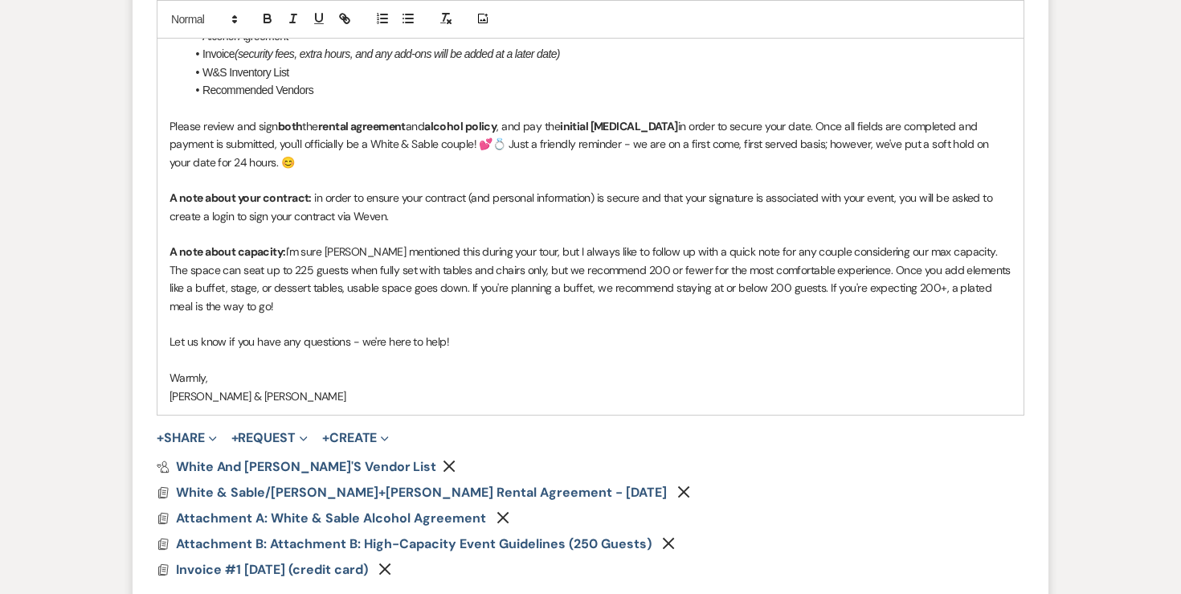
scroll to position [1188, 0]
click at [289, 445] on button "+ Request Expand" at bounding box center [269, 438] width 76 height 13
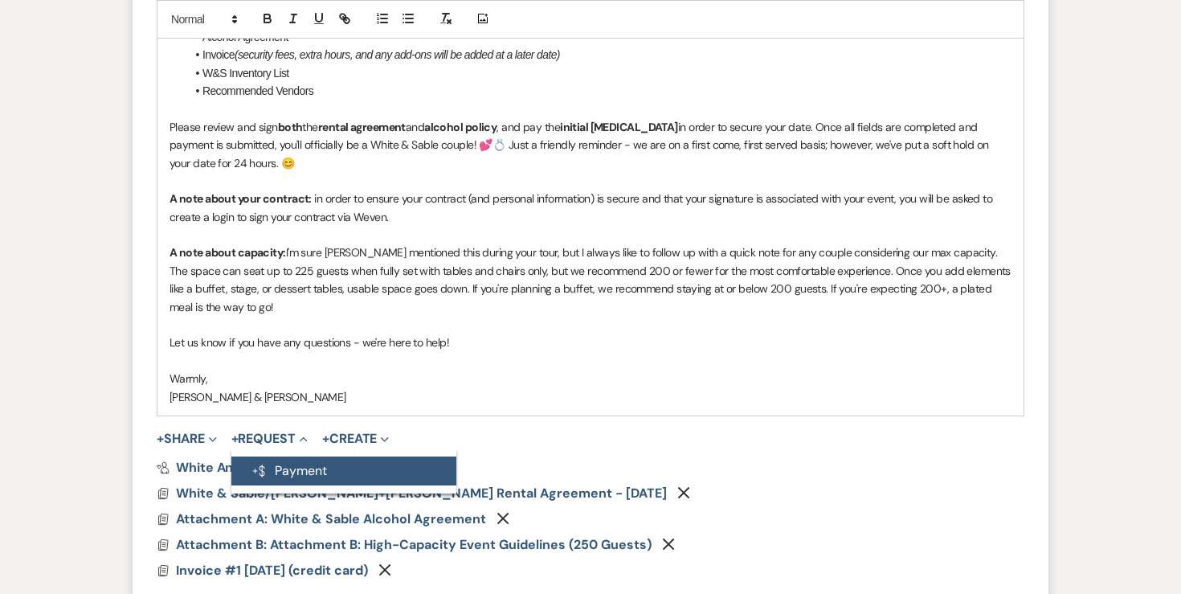
click at [299, 460] on button "Generate Payment Payment" at bounding box center [343, 470] width 225 height 29
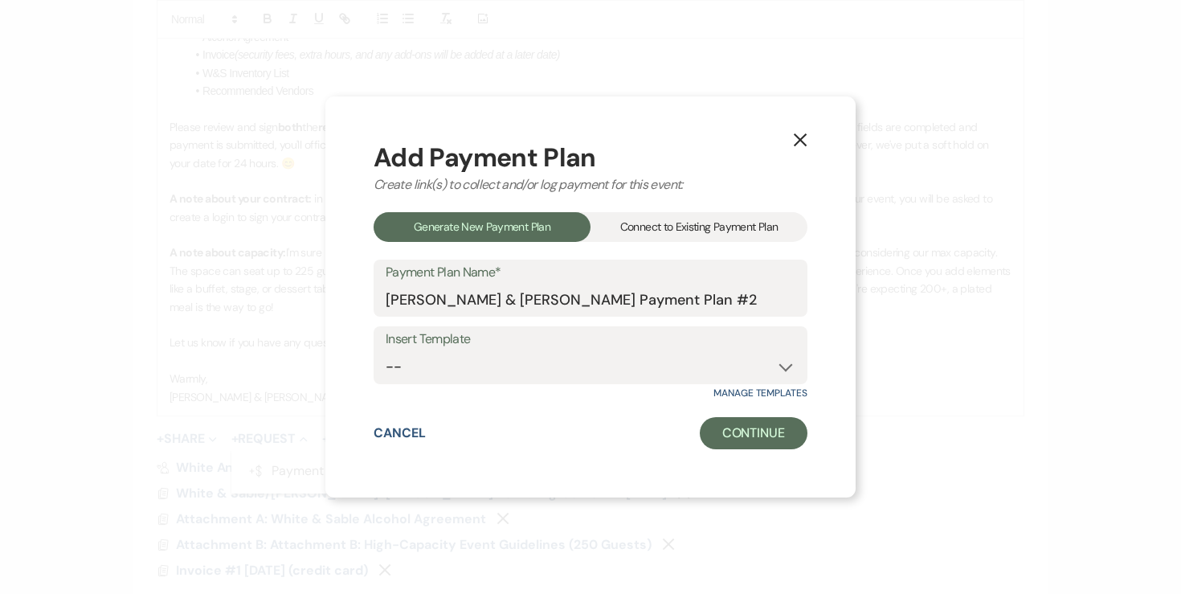
click at [643, 239] on div "Connect to Existing Payment Plan" at bounding box center [698, 227] width 217 height 30
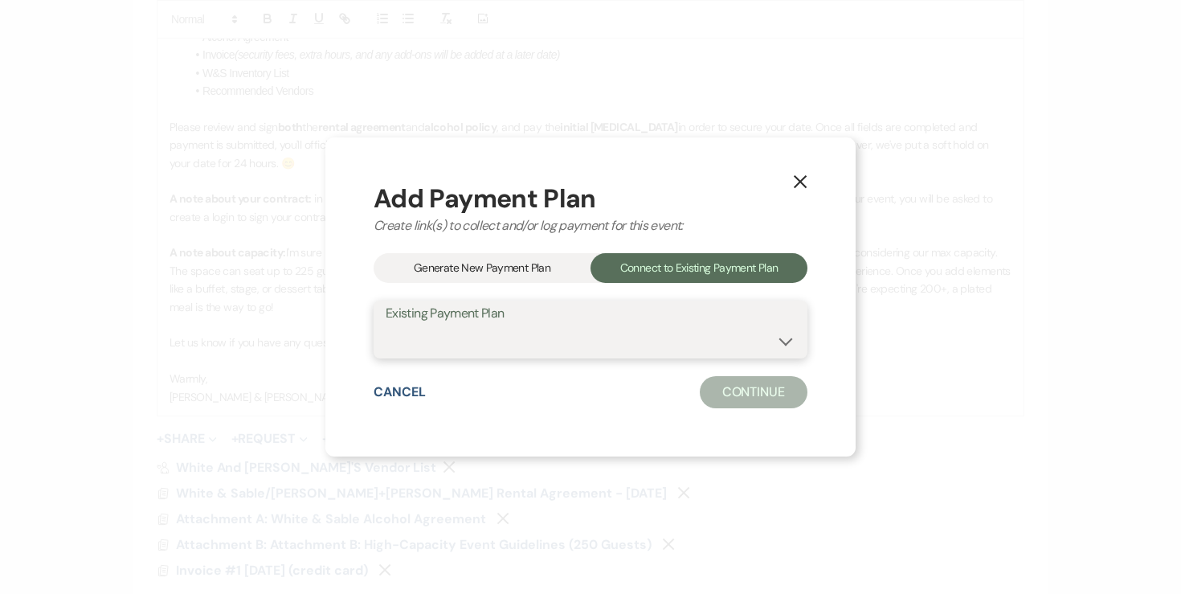
click at [566, 325] on select "Karissa Kaufer & Josh O'Hara's Payment Plan #1" at bounding box center [591, 340] width 410 height 31
select select "24695"
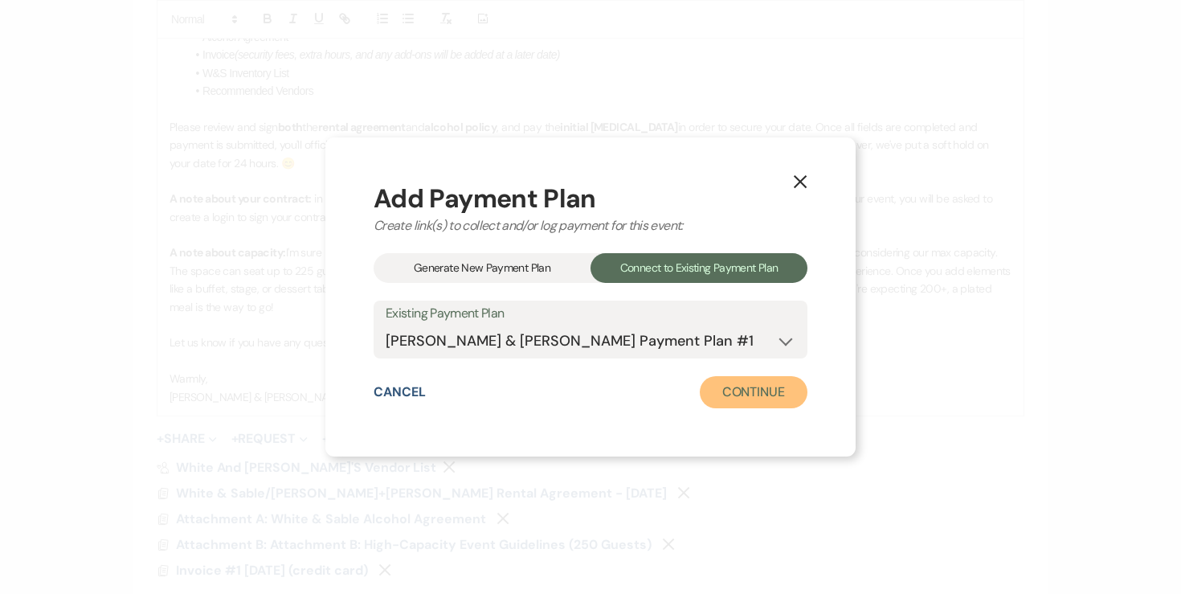
click at [736, 394] on button "Continue" at bounding box center [754, 392] width 108 height 32
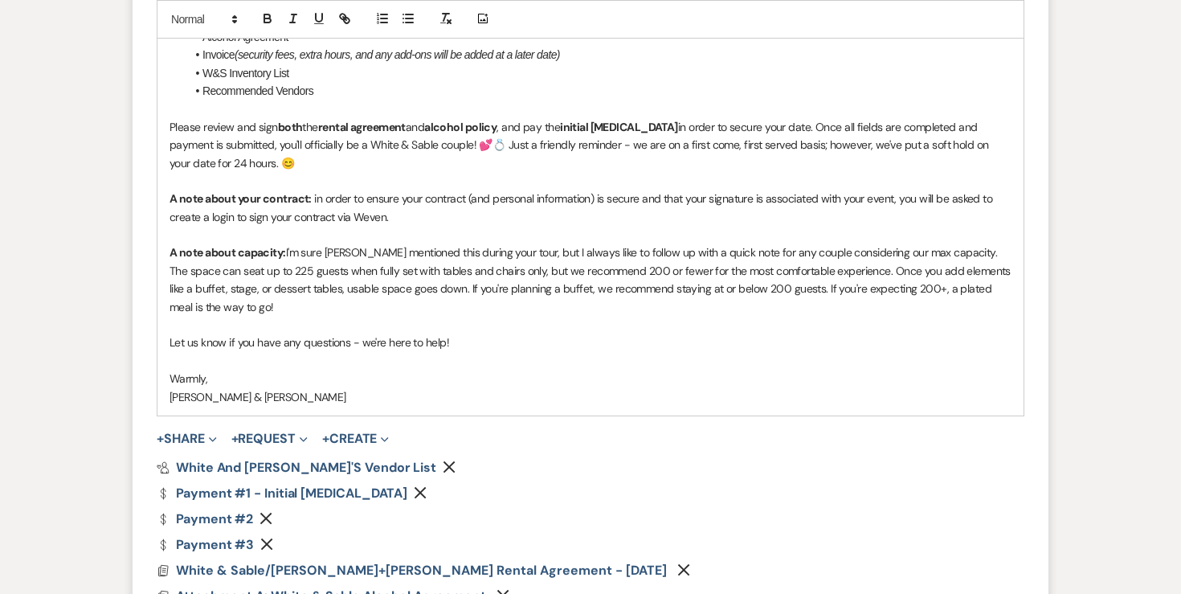
scroll to position [1296, 0]
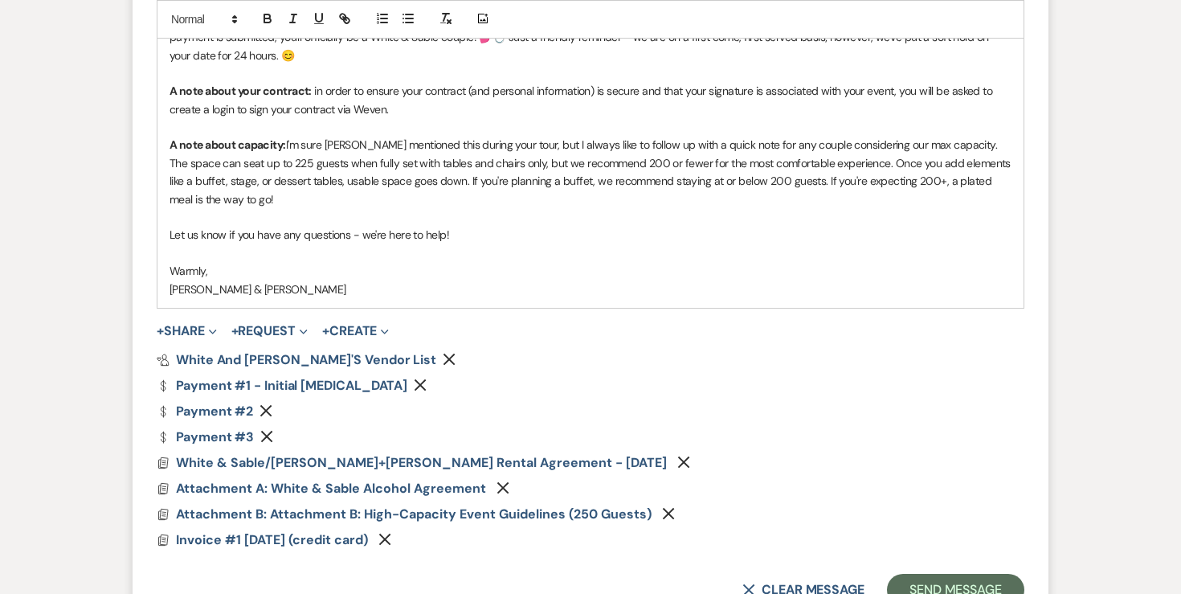
click at [268, 404] on icon "Remove" at bounding box center [265, 410] width 13 height 13
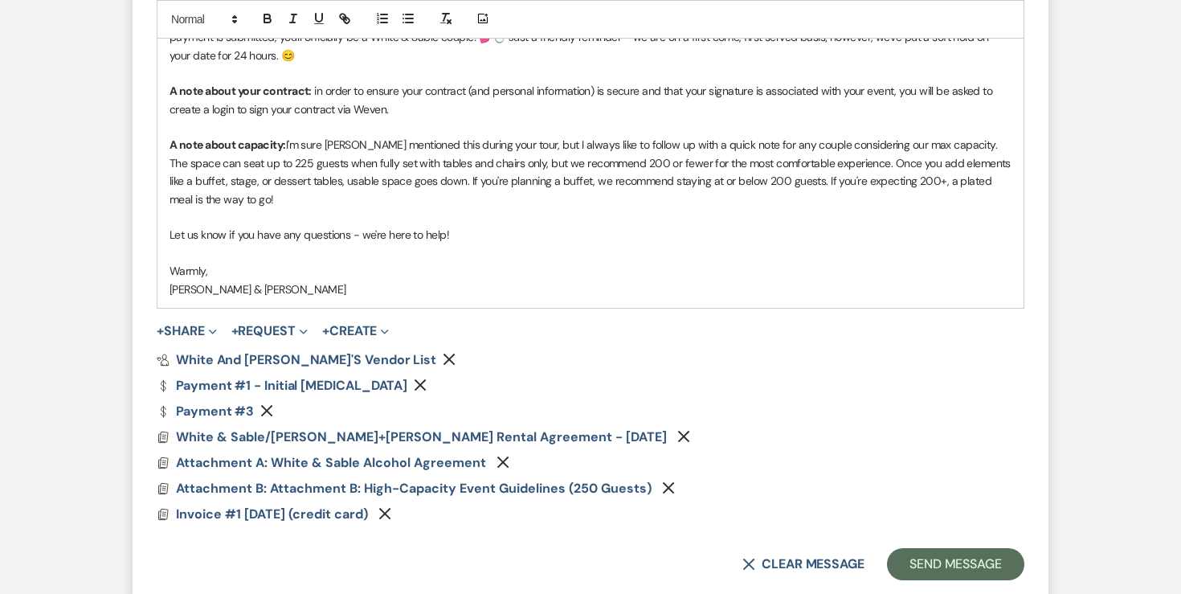
click at [268, 404] on icon "Remove" at bounding box center [266, 410] width 13 height 13
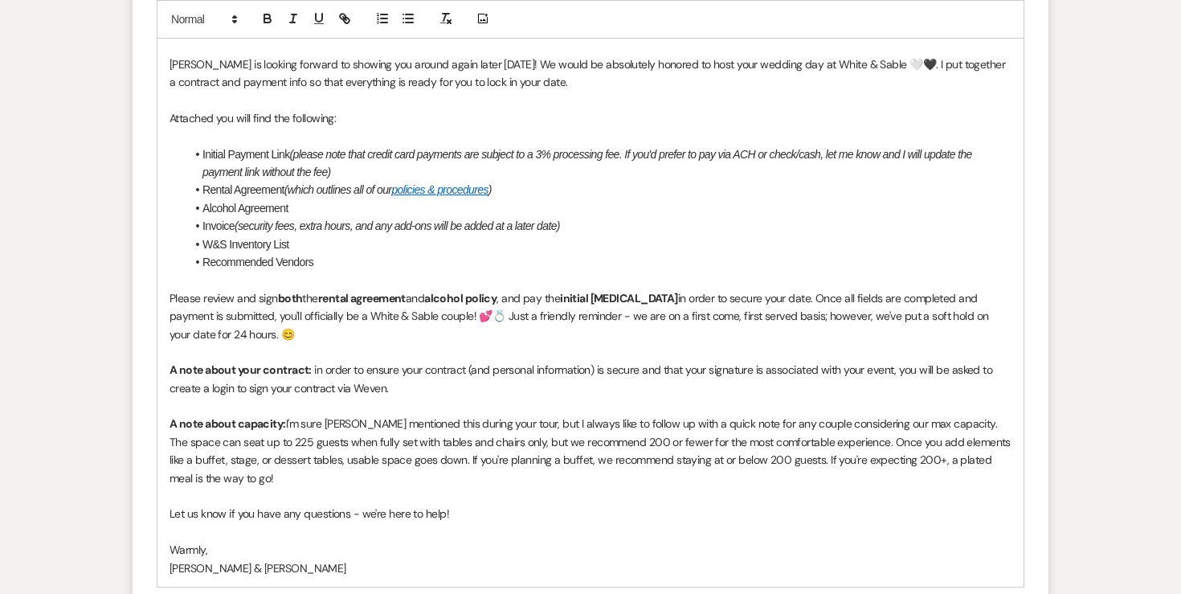
scroll to position [986, 0]
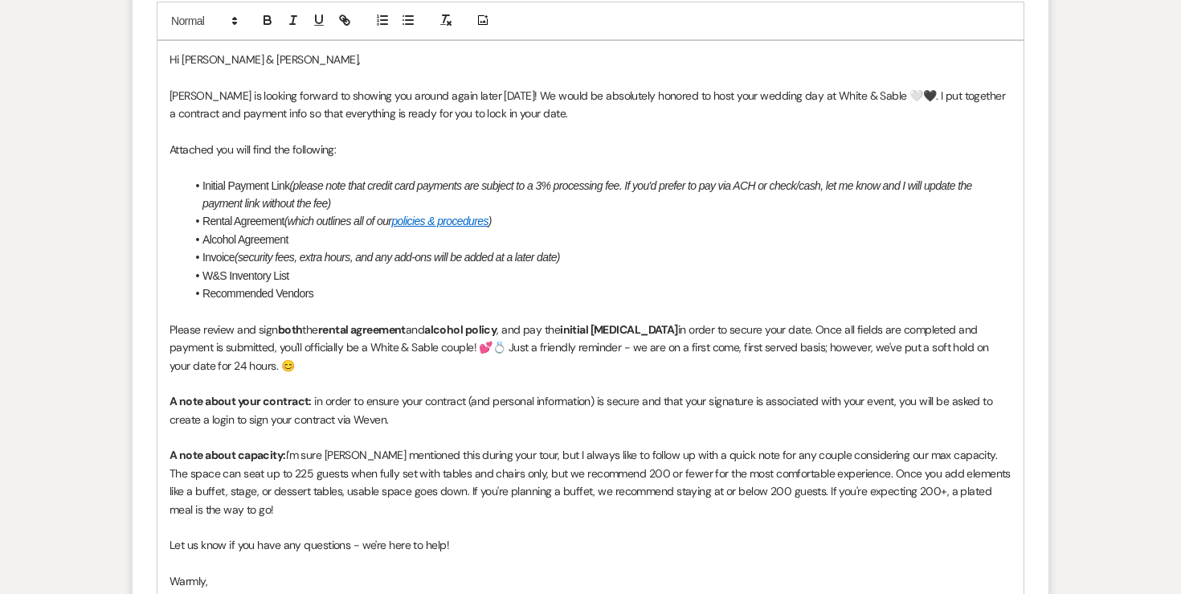
click at [398, 258] on em "(security fees, extra hours, and any add-ons will be added at a later date)" at bounding box center [397, 257] width 325 height 13
click at [205, 238] on li "Alcohol Agreement" at bounding box center [599, 240] width 826 height 18
click at [367, 246] on li "Attachment A: Alcohol Agreement" at bounding box center [599, 240] width 826 height 18
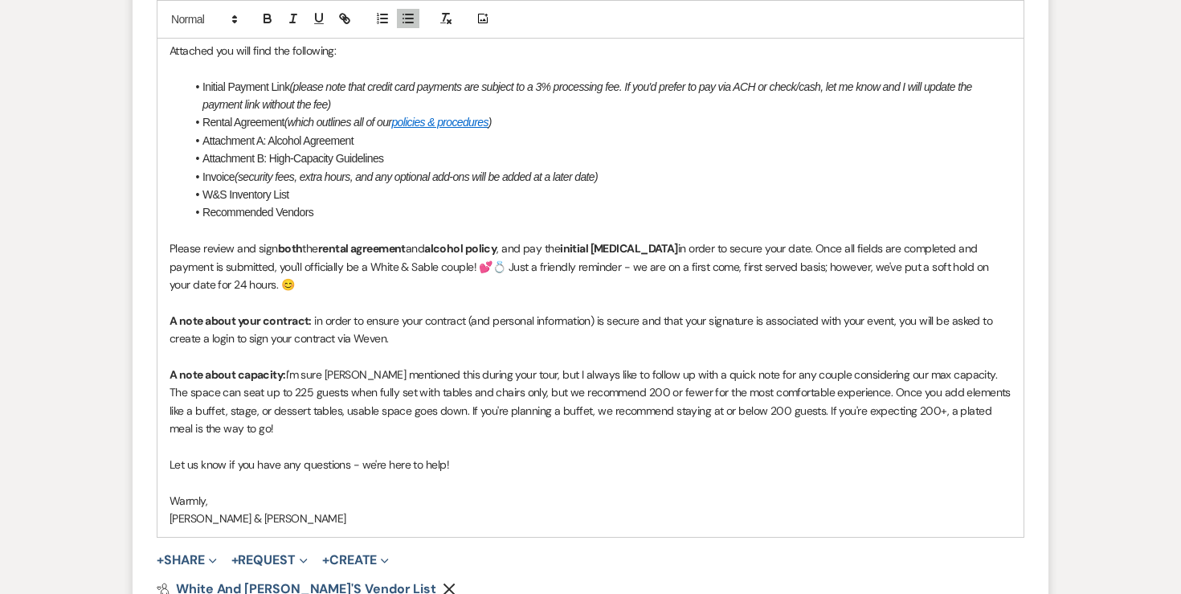
scroll to position [1141, 0]
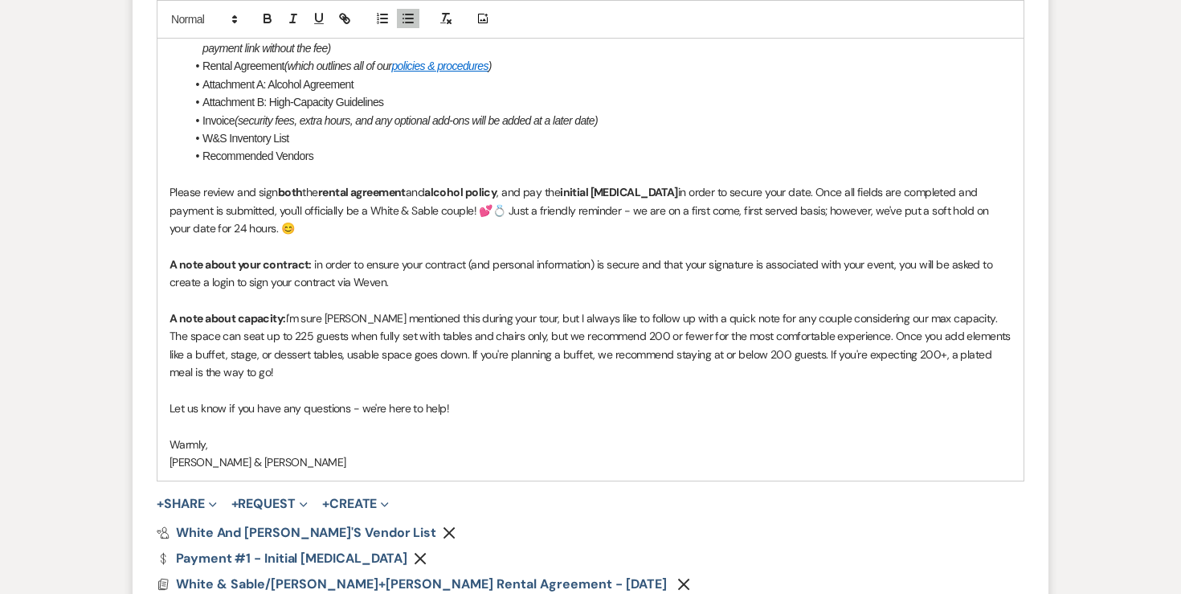
click at [290, 192] on strong "both" at bounding box center [290, 192] width 25 height 14
click at [399, 186] on p "Please review and sign the rental agreement and alcohol policy , and pay the in…" at bounding box center [591, 210] width 842 height 54
click at [464, 197] on p "Please review and sign the rental agreement, alcohol policy , and pay the initi…" at bounding box center [591, 210] width 842 height 54
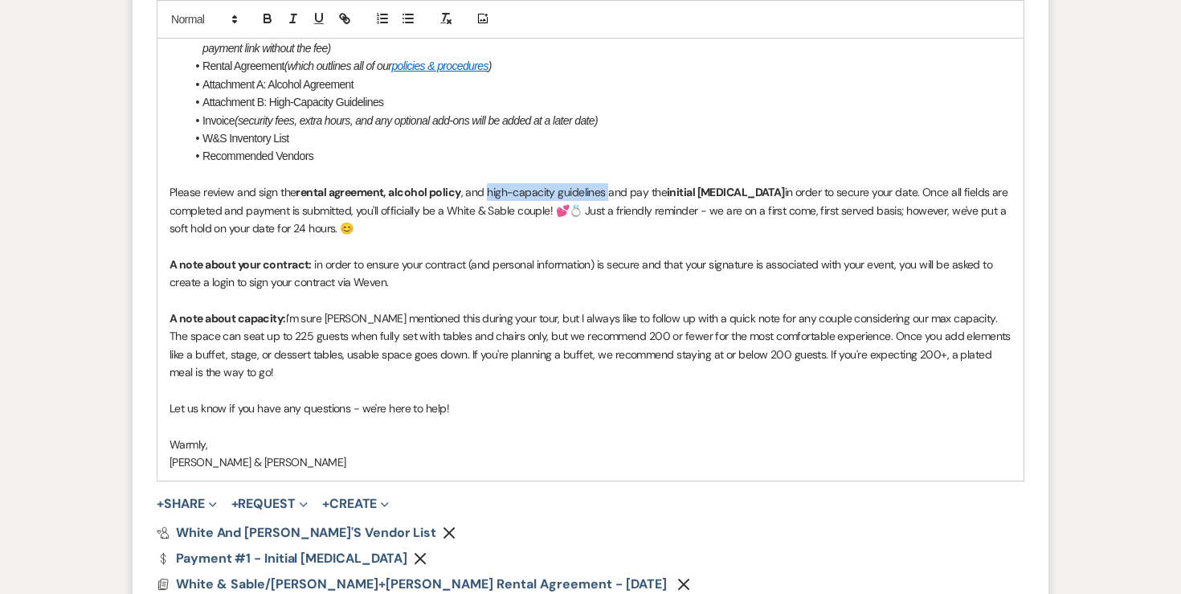
drag, startPoint x: 488, startPoint y: 194, endPoint x: 607, endPoint y: 195, distance: 118.1
click at [607, 195] on p "Please review and sign the rental agreement, alcohol policy , and high-capacity…" at bounding box center [591, 210] width 842 height 54
click at [273, 17] on icon "button" at bounding box center [267, 18] width 14 height 14
click at [607, 187] on strong "high-capacity guidelines" at bounding box center [548, 192] width 128 height 14
click at [628, 190] on p "Please review and sign the rental agreement, alcohol policy , and high-capacity…" at bounding box center [591, 210] width 842 height 54
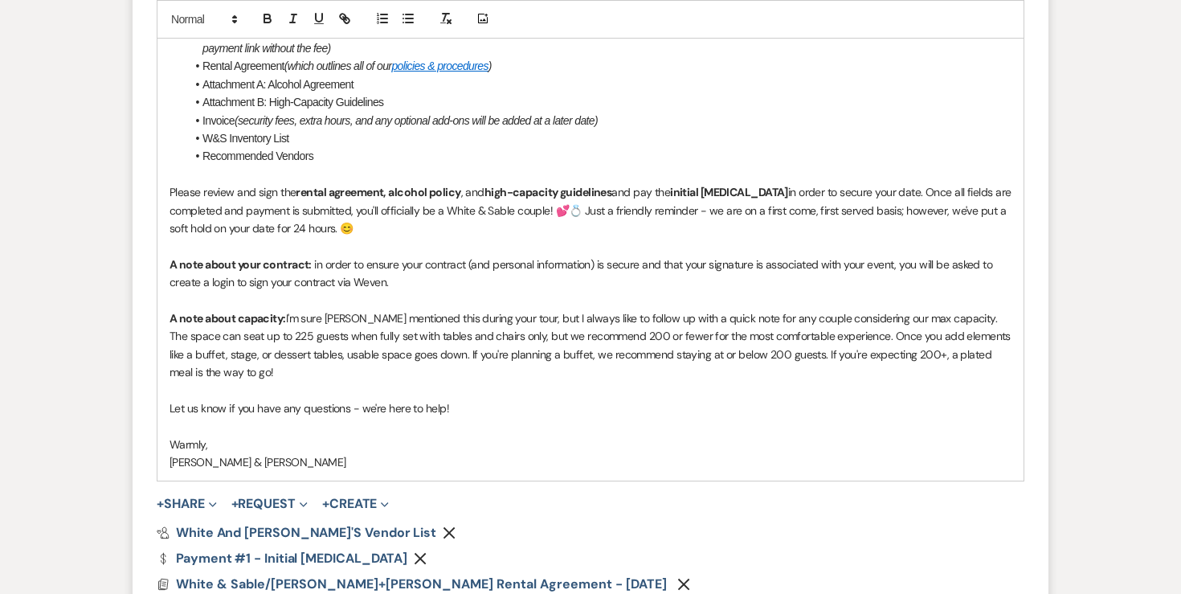
click at [628, 190] on p "Please review and sign the rental agreement, alcohol policy , and high-capacity…" at bounding box center [591, 210] width 842 height 54
drag, startPoint x: 619, startPoint y: 193, endPoint x: 666, endPoint y: 193, distance: 46.6
click at [666, 193] on p "Please review and sign the rental agreement, alcohol policy , and high-capacity…" at bounding box center [591, 210] width 842 height 54
click at [264, 19] on icon "button" at bounding box center [267, 20] width 6 height 4
click at [668, 121] on li "Invoice (security fees, extra hours, and any optional add-ons will be added at …" at bounding box center [599, 121] width 826 height 18
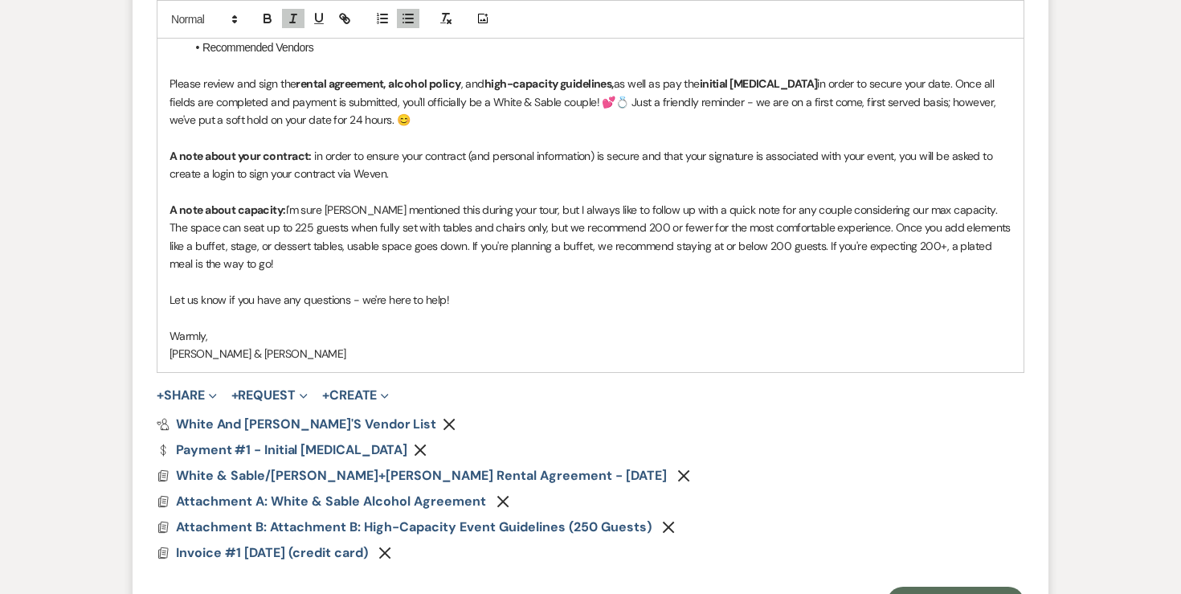
scroll to position [1252, 0]
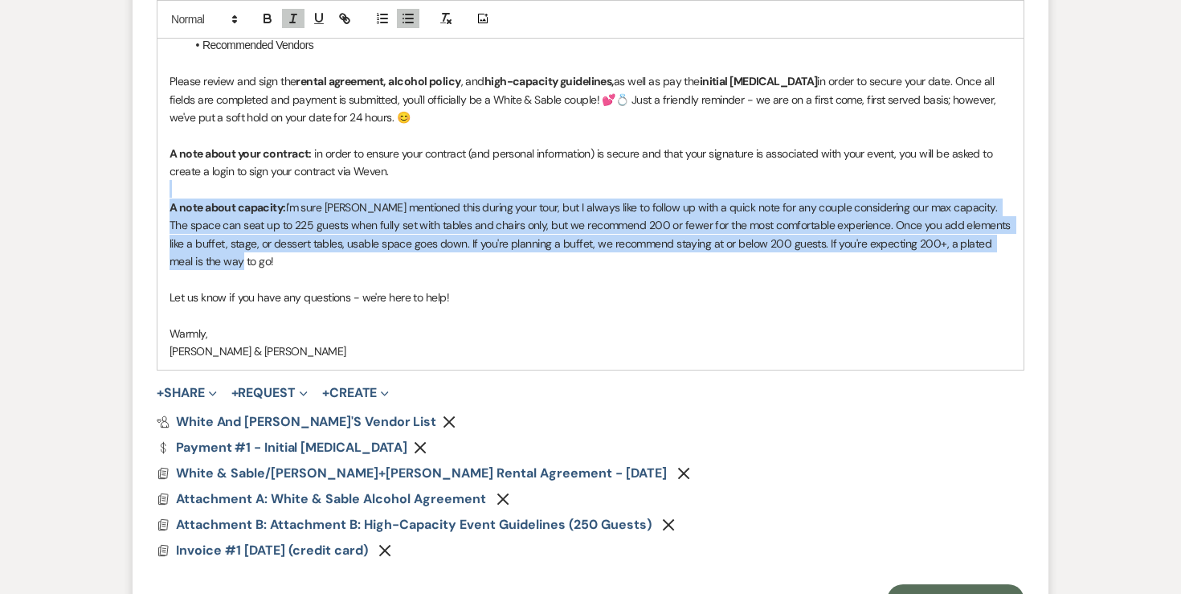
drag, startPoint x: 205, startPoint y: 265, endPoint x: 158, endPoint y: 198, distance: 82.0
click at [158, 198] on div "Hi Karissa & Josh, Landon is looking forward to showing you around again later …" at bounding box center [590, 72] width 866 height 595
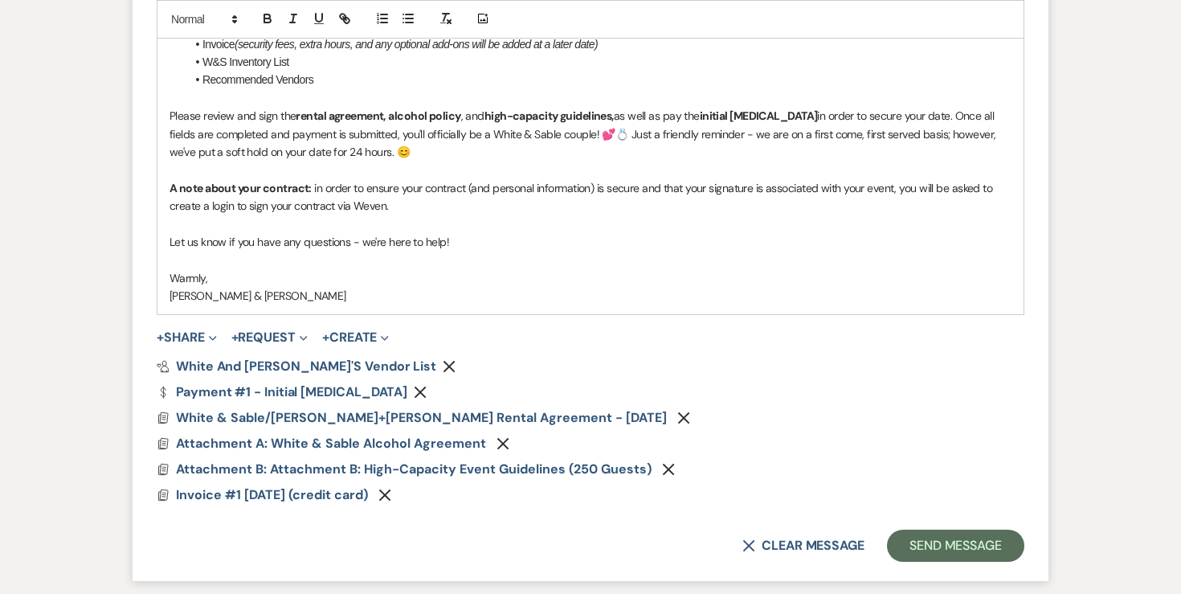
scroll to position [1307, 0]
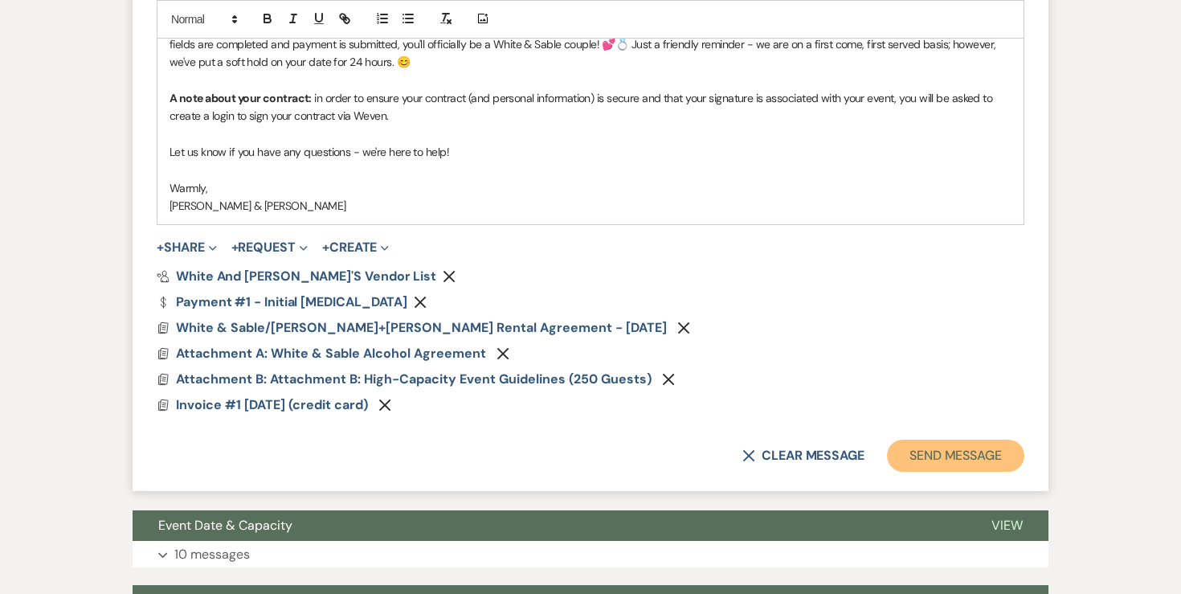
click at [905, 458] on button "Send Message" at bounding box center [955, 455] width 137 height 32
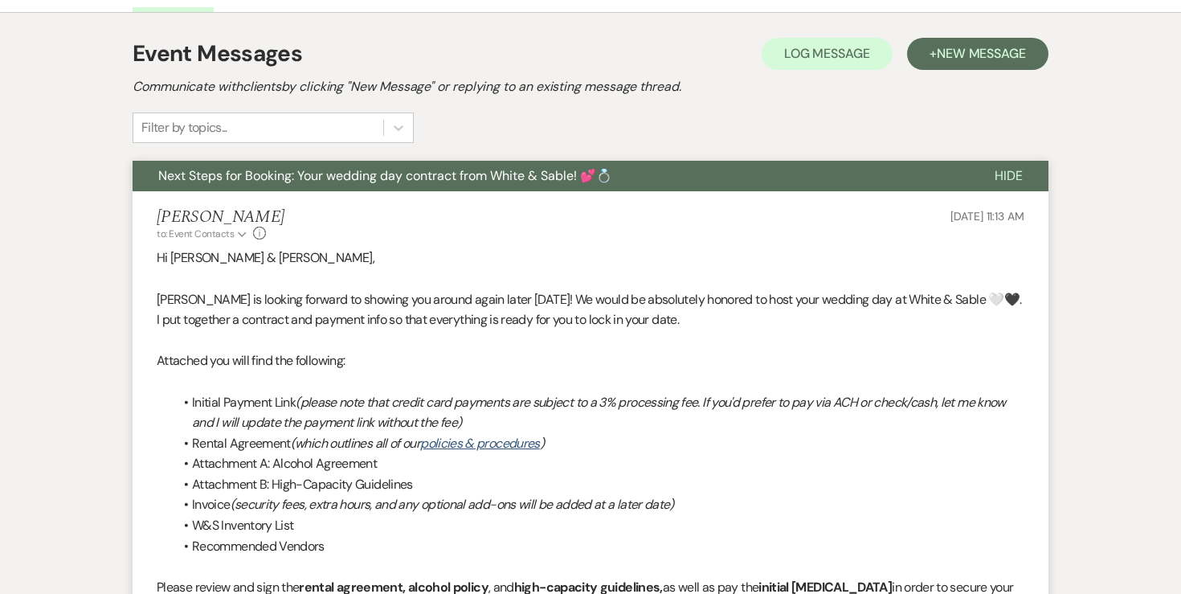
scroll to position [0, 0]
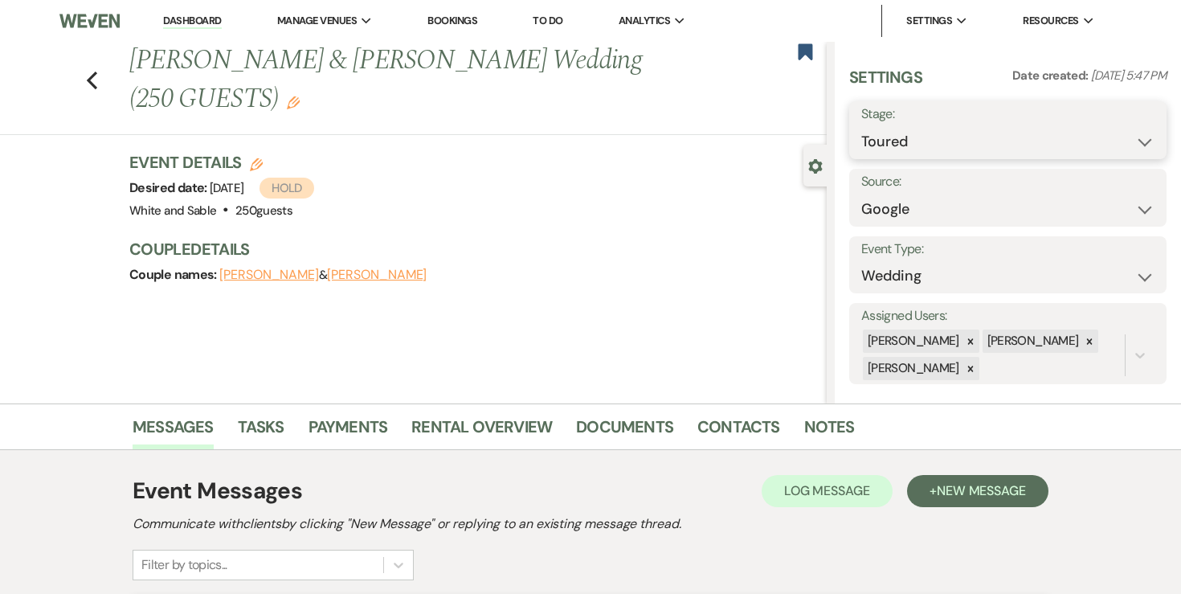
click at [913, 141] on select "Inquiry Follow Up Tour Requested Tour Confirmed Toured Proposal Sent Booked Lost" at bounding box center [1007, 141] width 293 height 31
select select "6"
click at [1141, 133] on button "Save" at bounding box center [1133, 130] width 65 height 32
click at [89, 79] on use "button" at bounding box center [92, 80] width 10 height 18
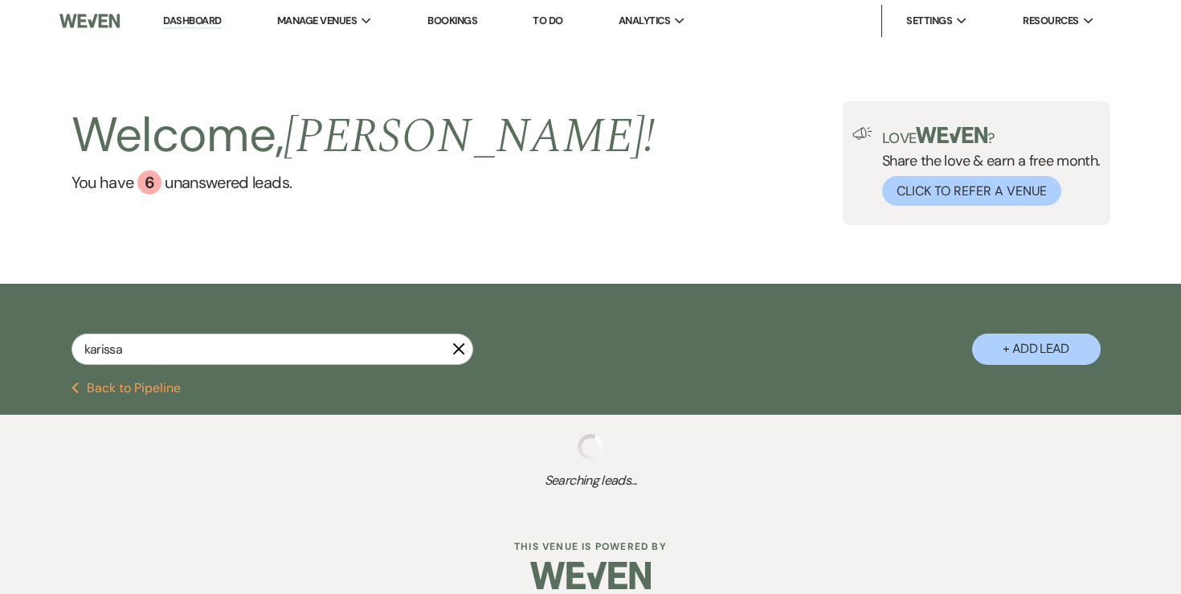
select select "6"
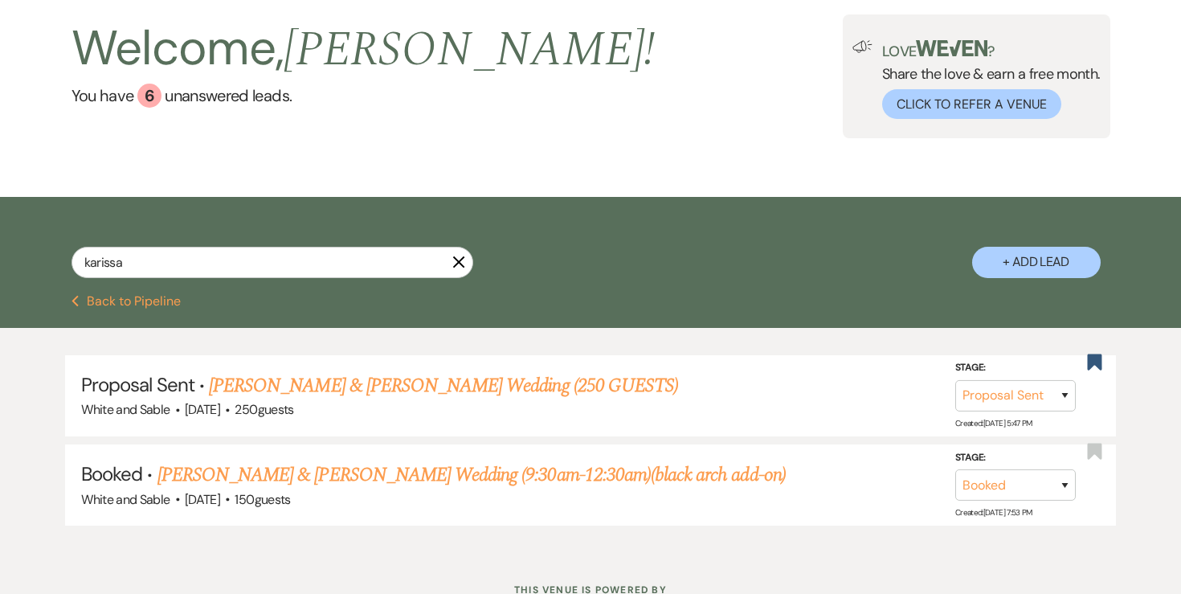
scroll to position [91, 0]
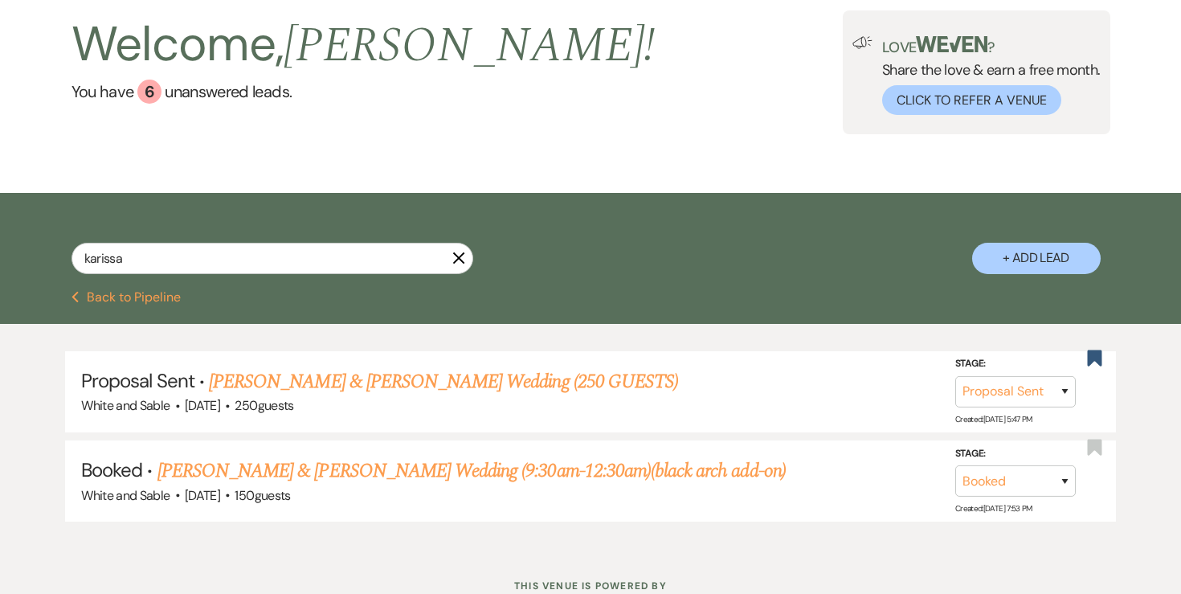
click at [152, 293] on button "Previous Back to Pipeline" at bounding box center [126, 297] width 110 height 13
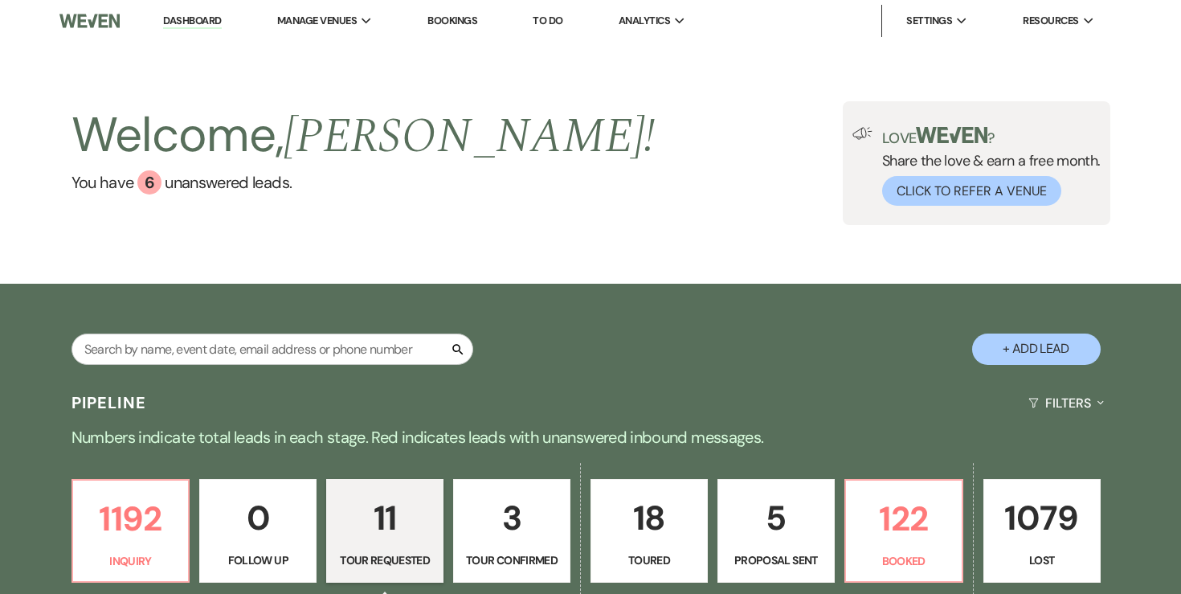
select select "2"
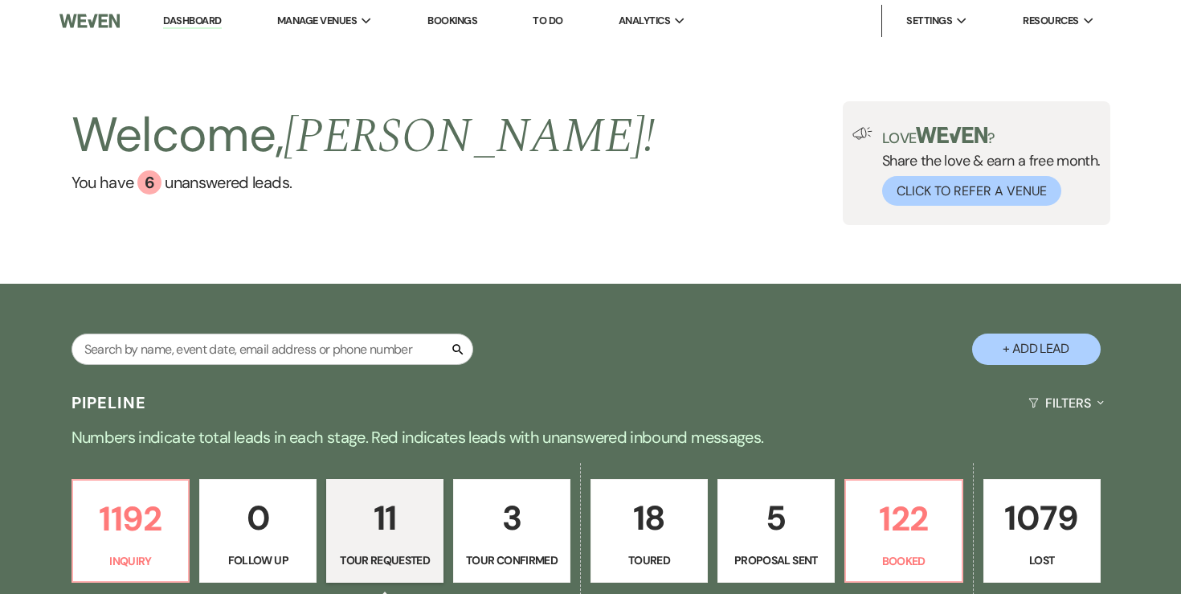
select select "2"
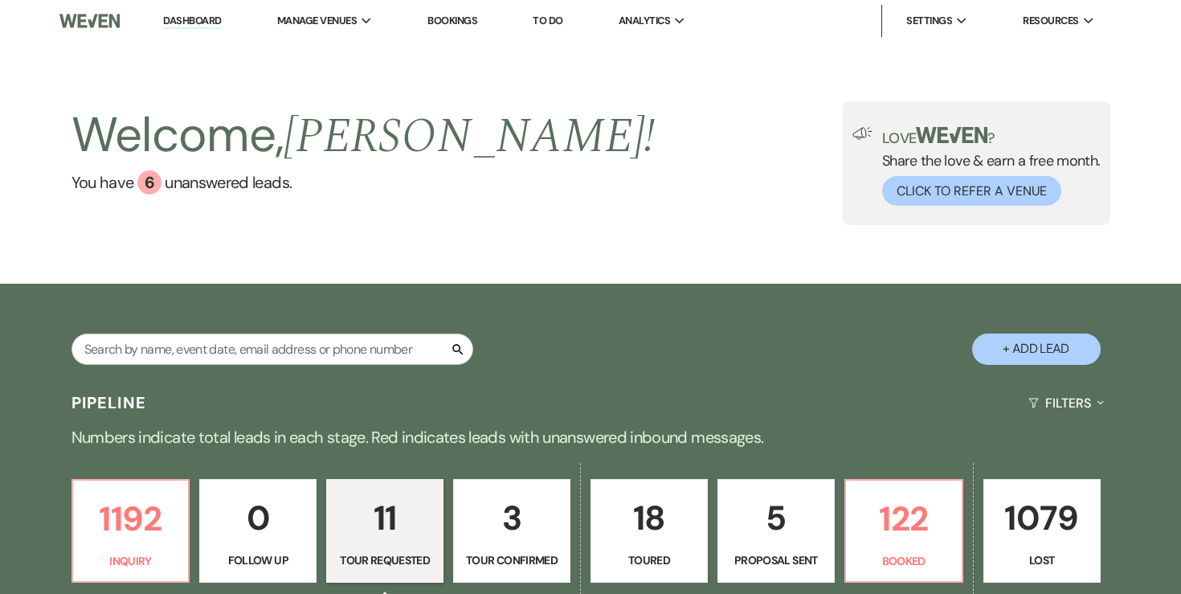
select select "2"
click at [374, 488] on link "11 Tour Requested" at bounding box center [384, 531] width 117 height 104
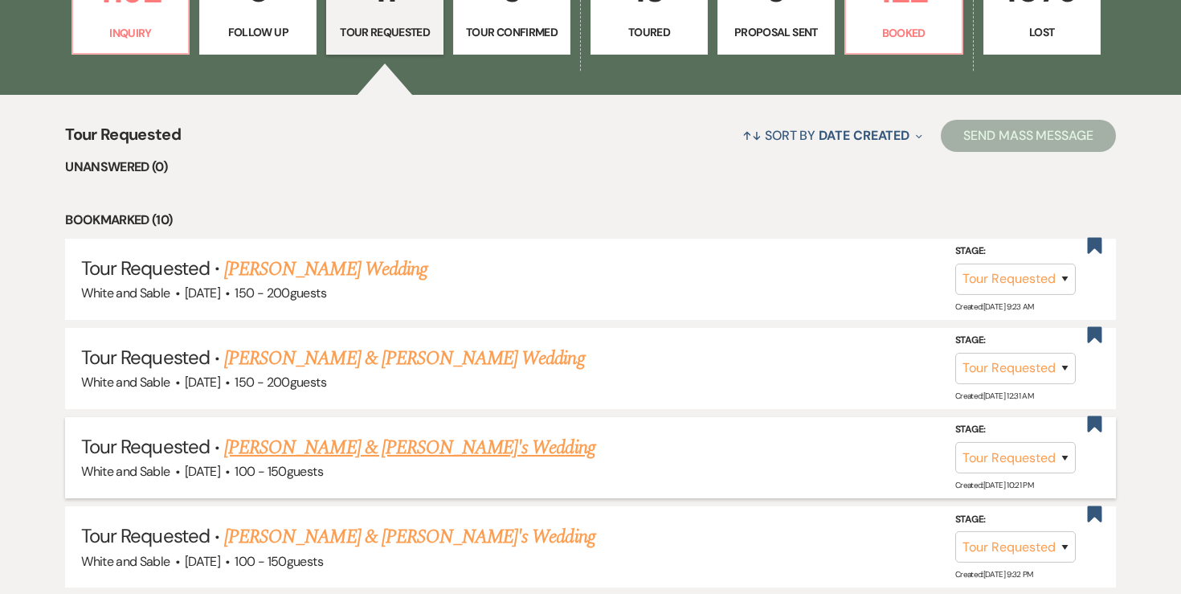
scroll to position [536, 0]
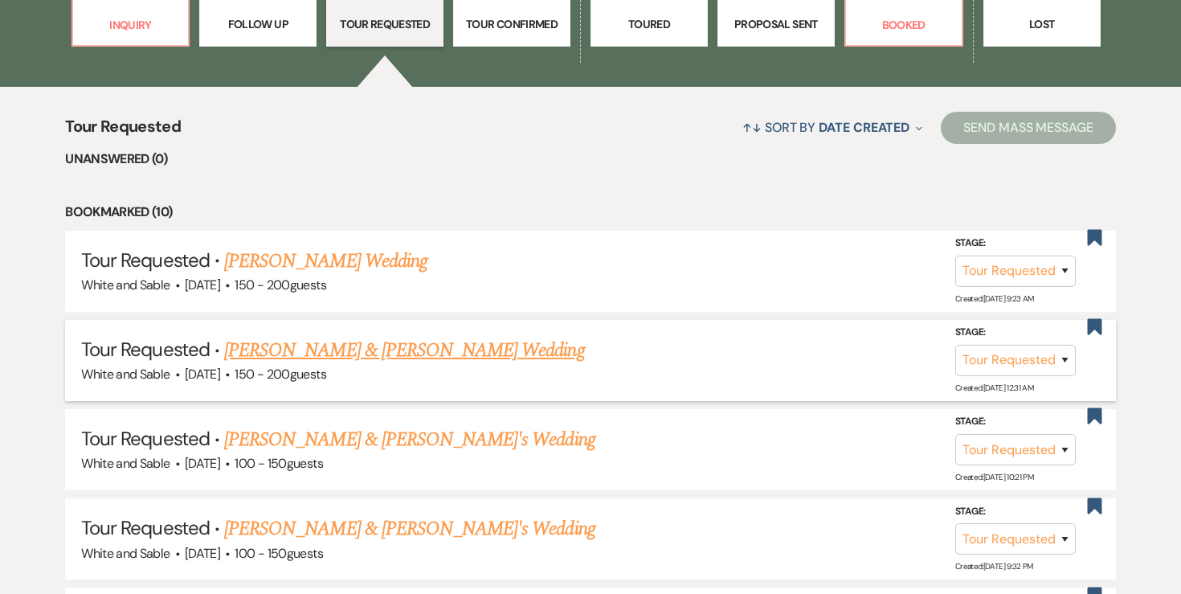
click at [410, 348] on link "[PERSON_NAME] & [PERSON_NAME] Wedding" at bounding box center [404, 350] width 360 height 29
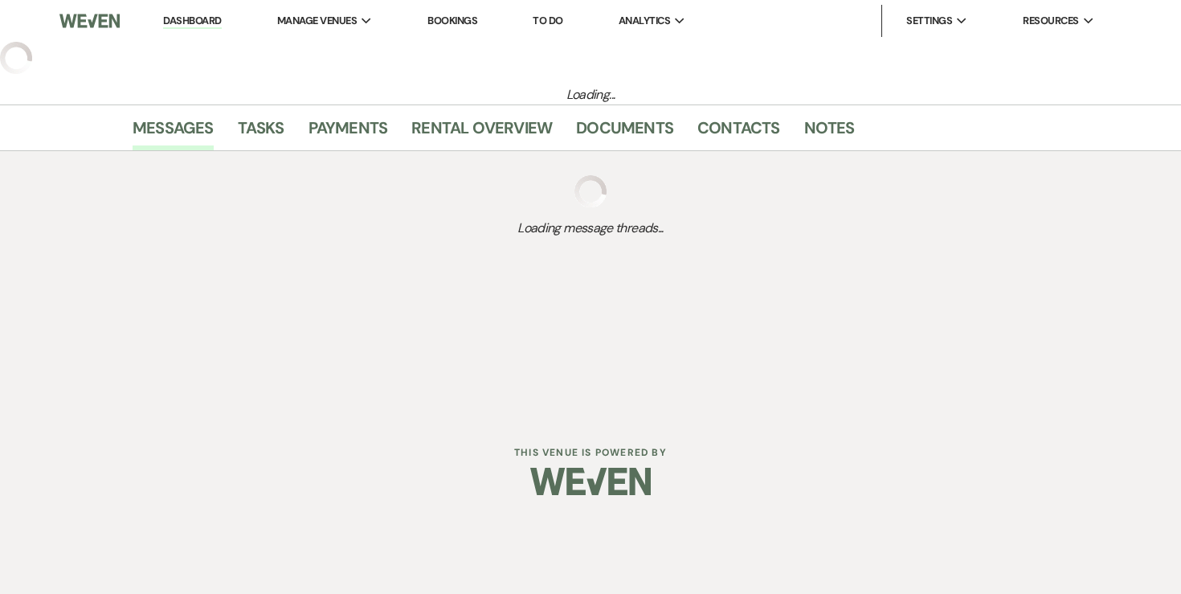
select select "2"
select select "12"
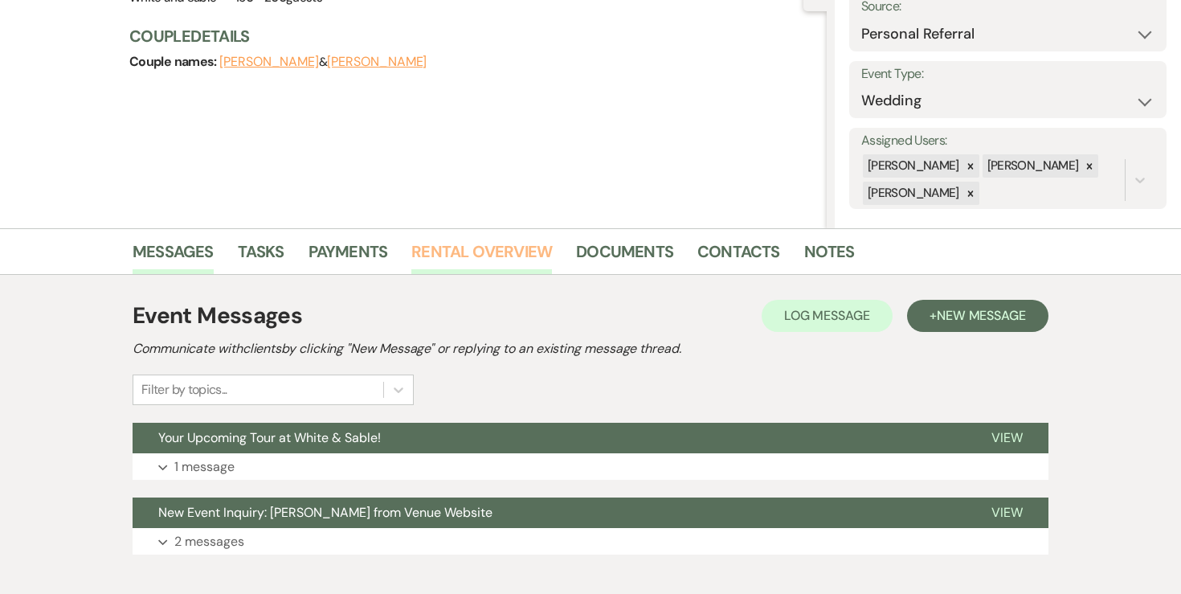
click at [488, 252] on link "Rental Overview" at bounding box center [481, 256] width 141 height 35
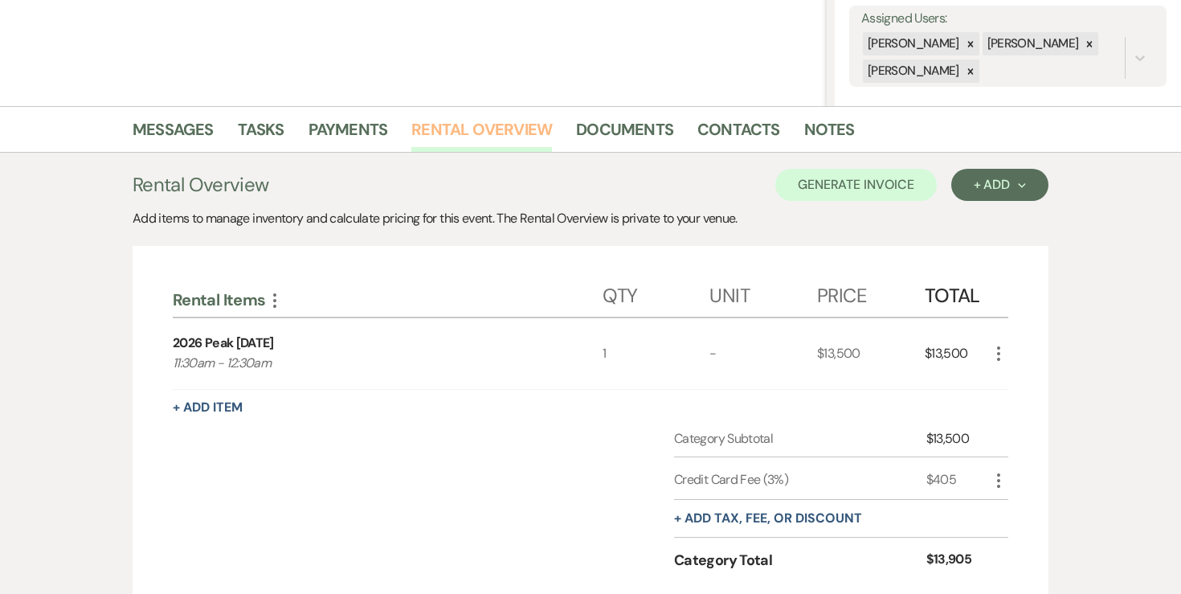
scroll to position [252, 0]
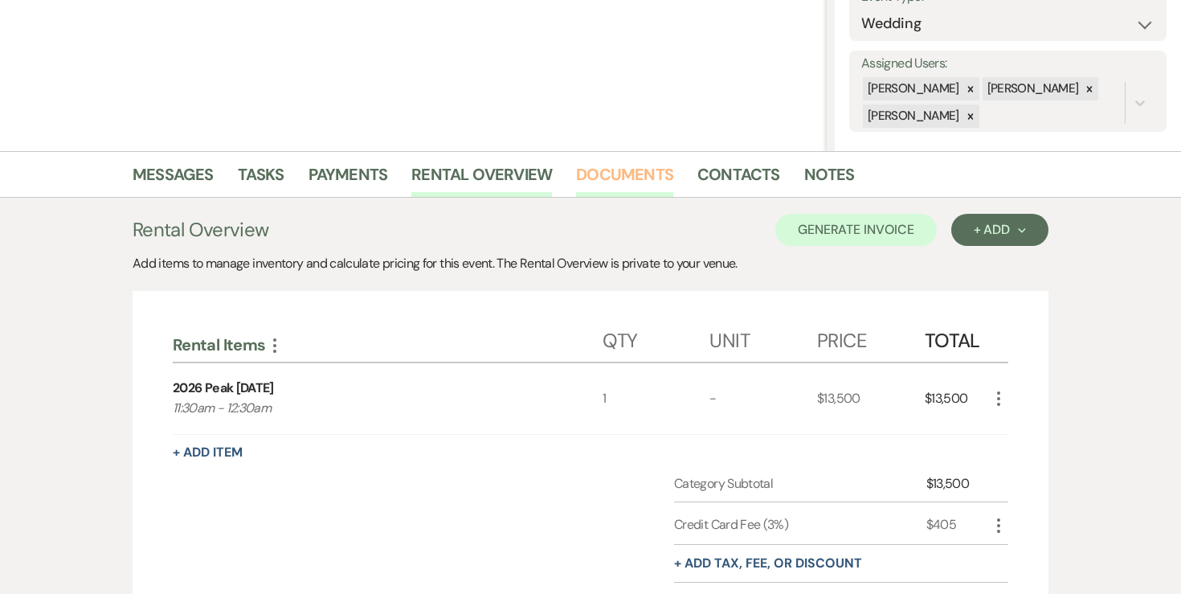
click at [581, 174] on link "Documents" at bounding box center [624, 178] width 97 height 35
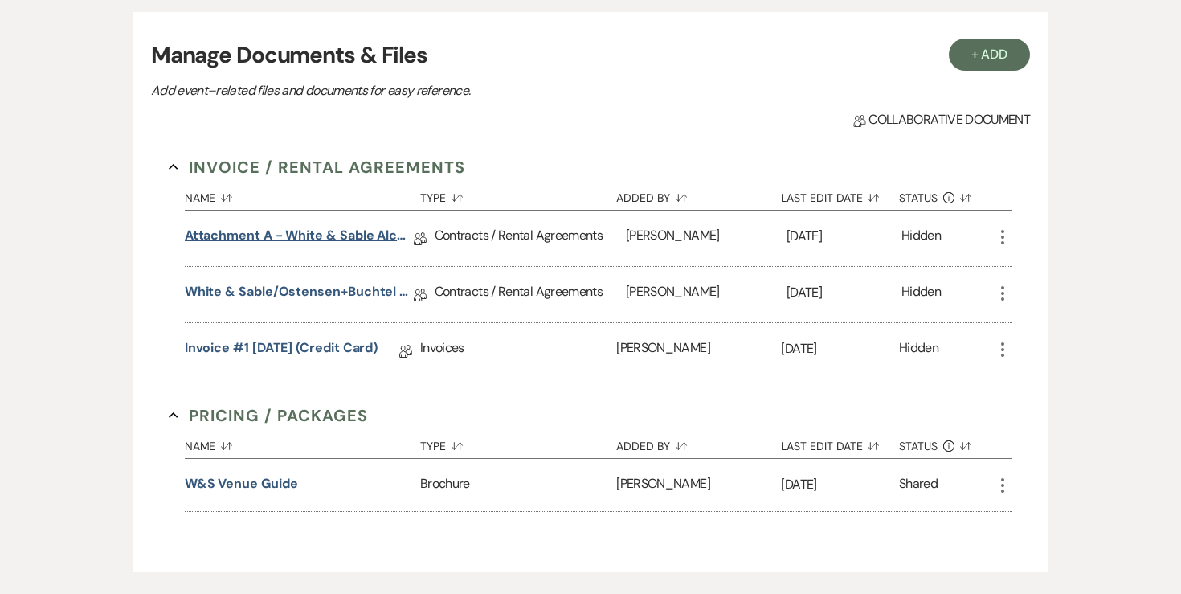
scroll to position [447, 0]
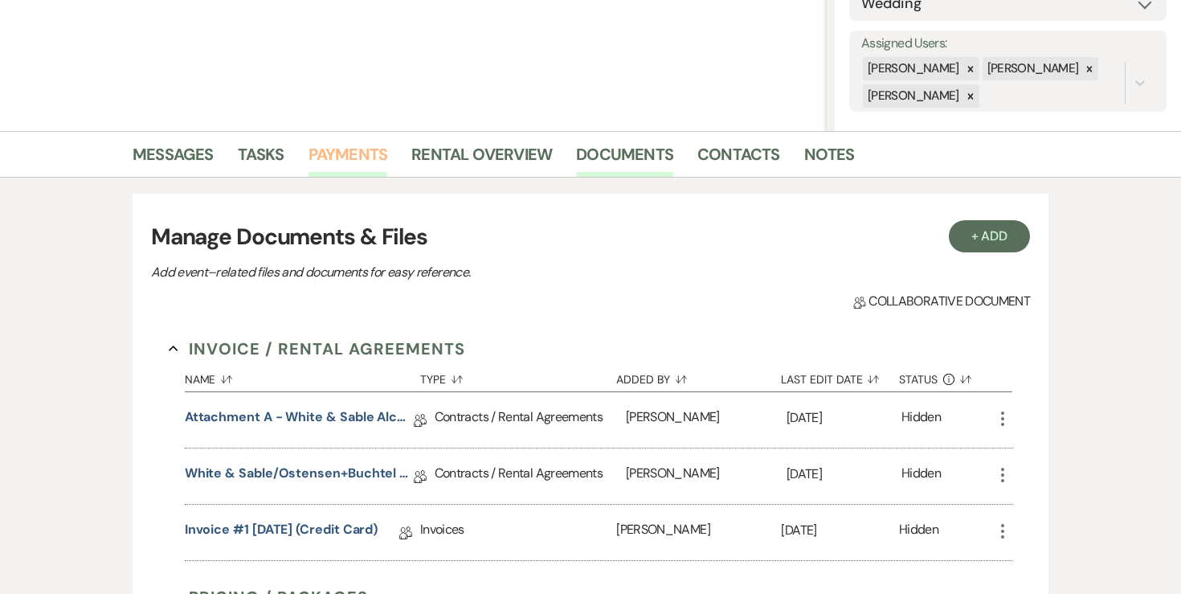
click at [346, 156] on link "Payments" at bounding box center [348, 158] width 80 height 35
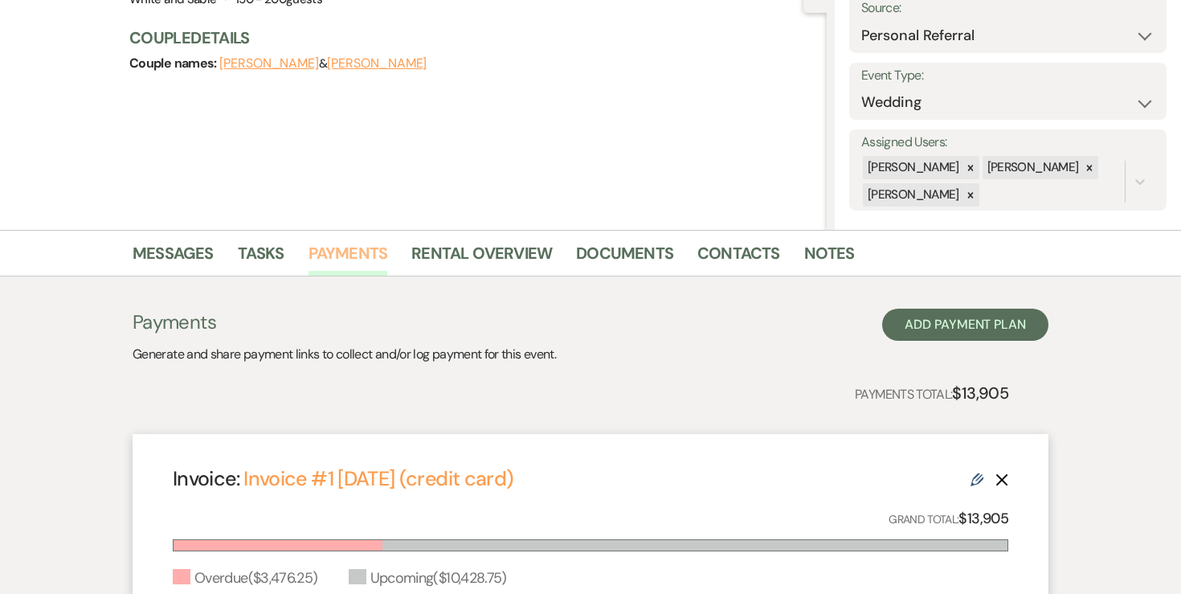
scroll to position [172, 0]
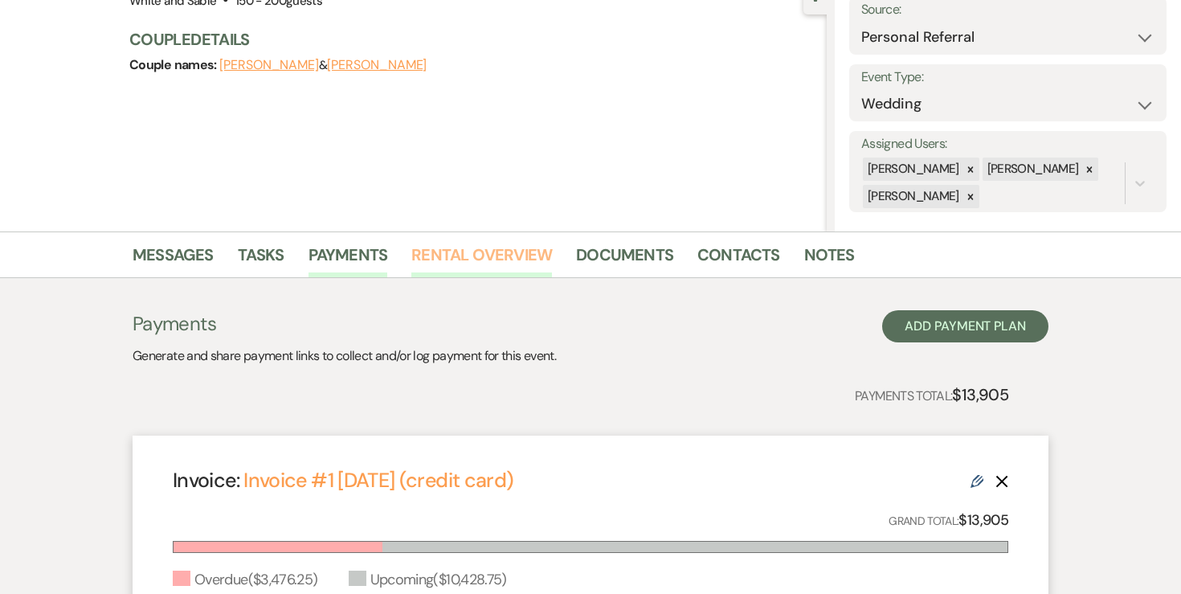
click at [479, 266] on link "Rental Overview" at bounding box center [481, 259] width 141 height 35
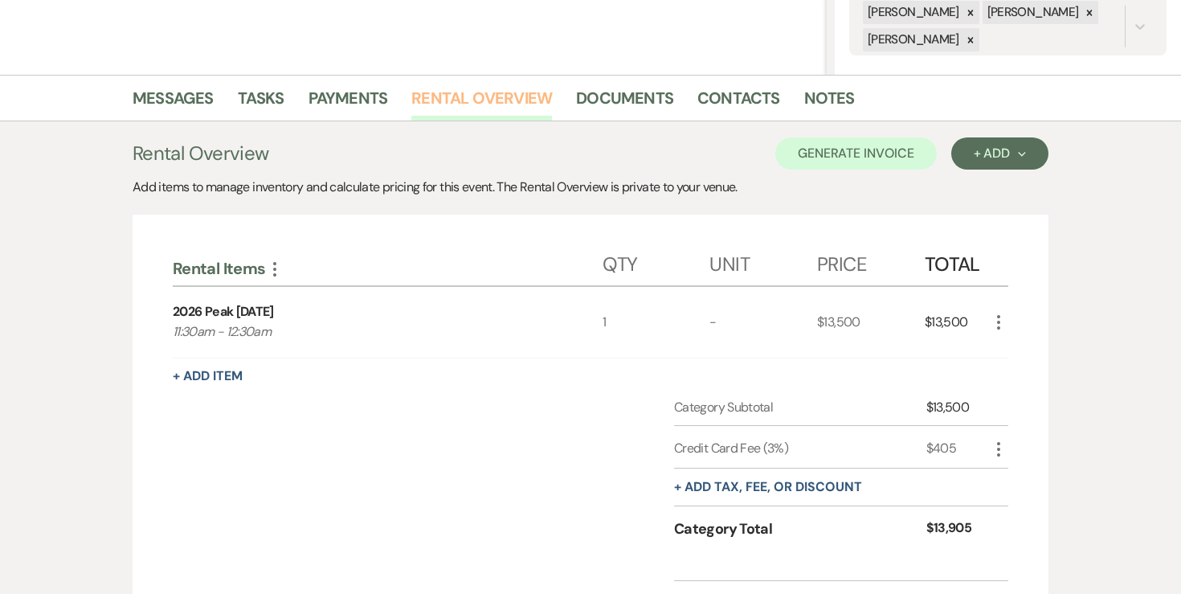
scroll to position [308, 0]
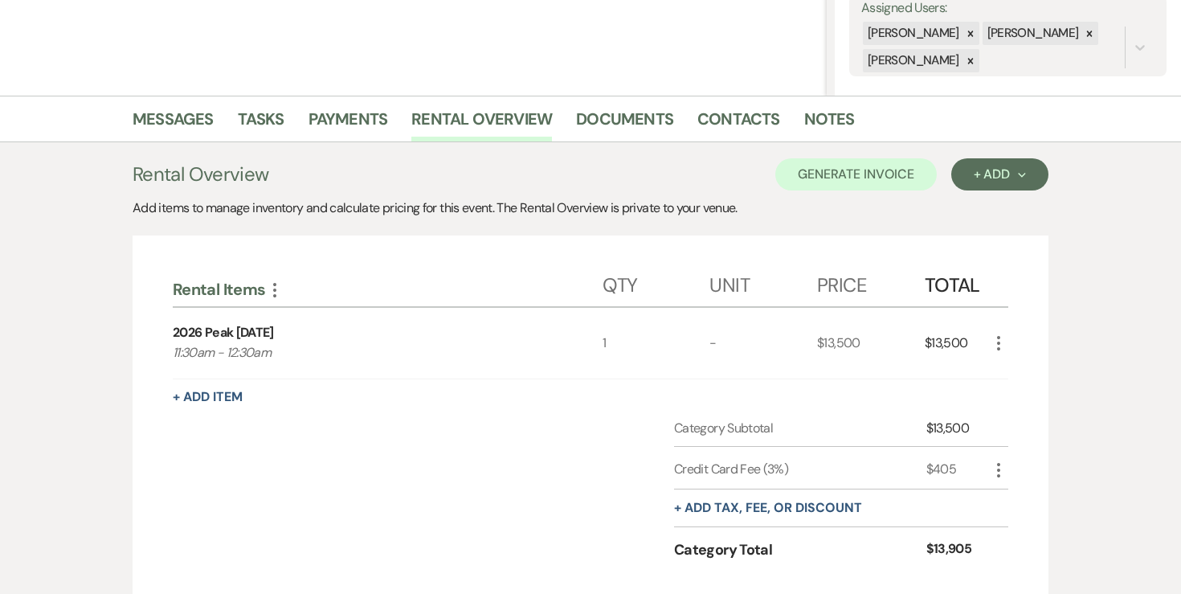
click at [624, 149] on div "Rental Overview Generate Invoice + Add Next Add items to manage inventory and c…" at bounding box center [591, 409] width 916 height 535
click at [632, 125] on link "Documents" at bounding box center [624, 123] width 97 height 35
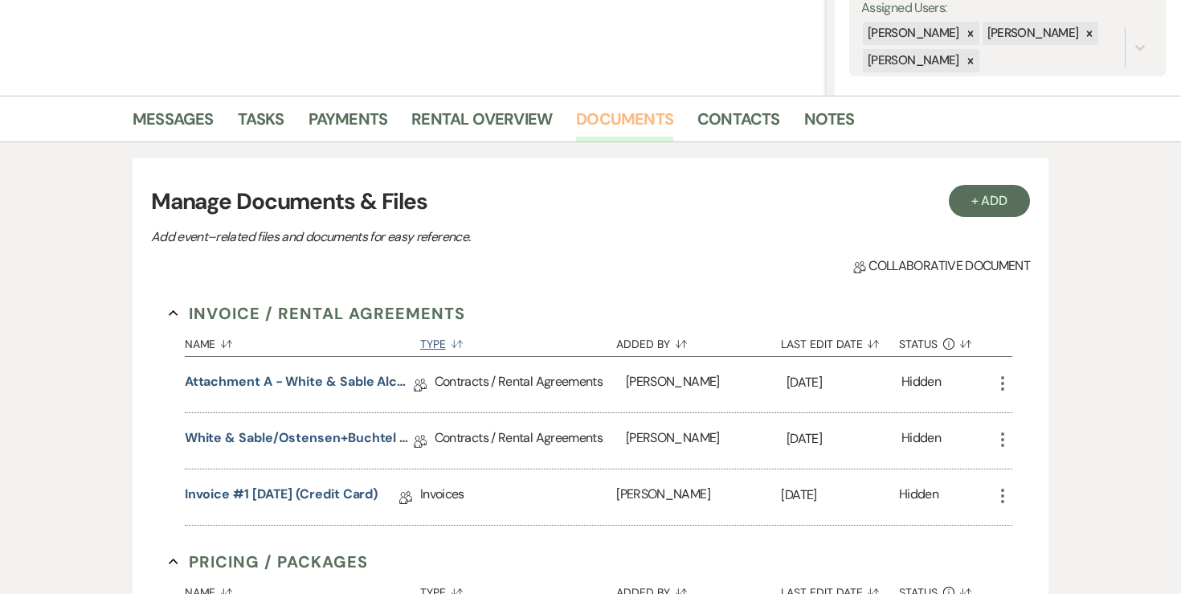
scroll to position [456, 0]
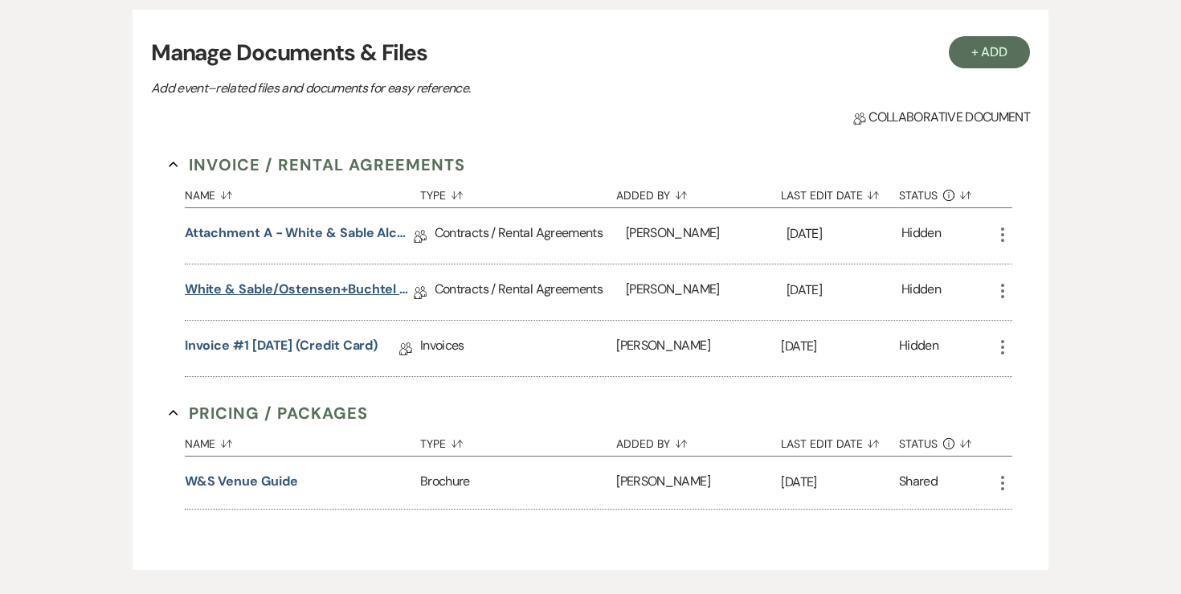
click at [399, 280] on link "White & Sable/Ostensen+Buchtel Rental Agreement - [DATE]" at bounding box center [299, 292] width 229 height 25
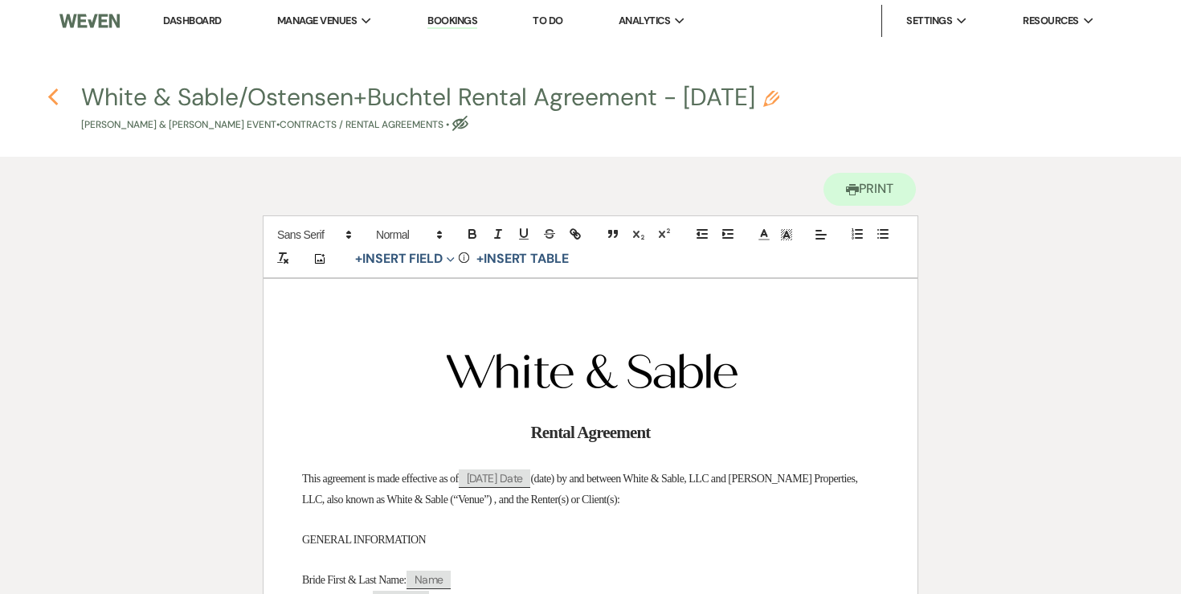
click at [54, 96] on icon "Previous" at bounding box center [53, 97] width 12 height 19
select select "2"
select select "12"
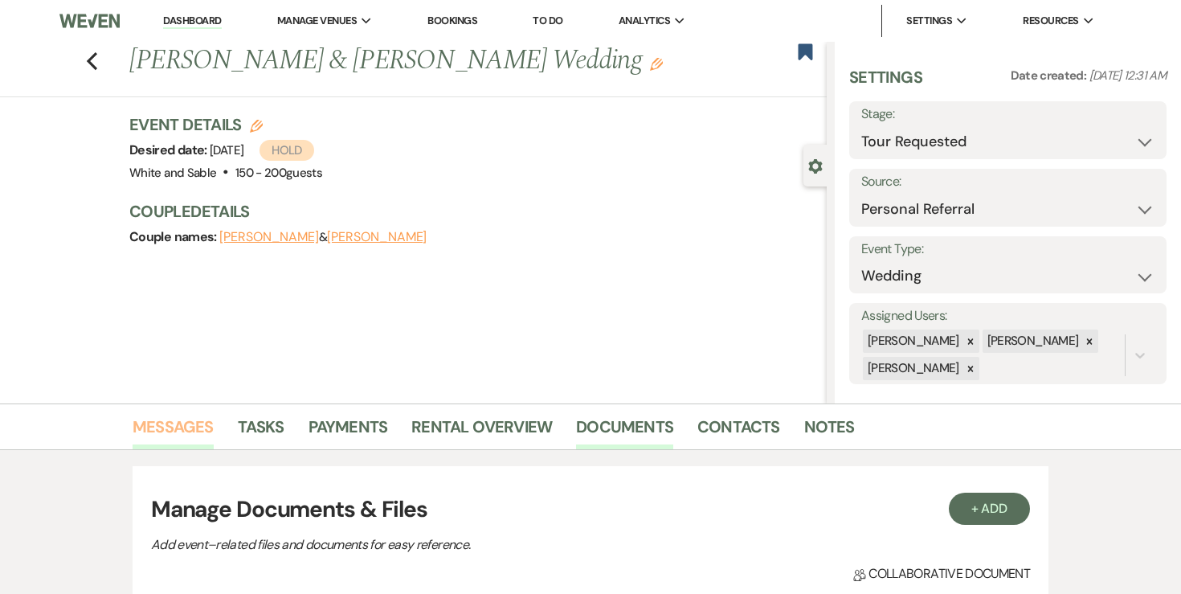
click at [179, 426] on link "Messages" at bounding box center [173, 431] width 81 height 35
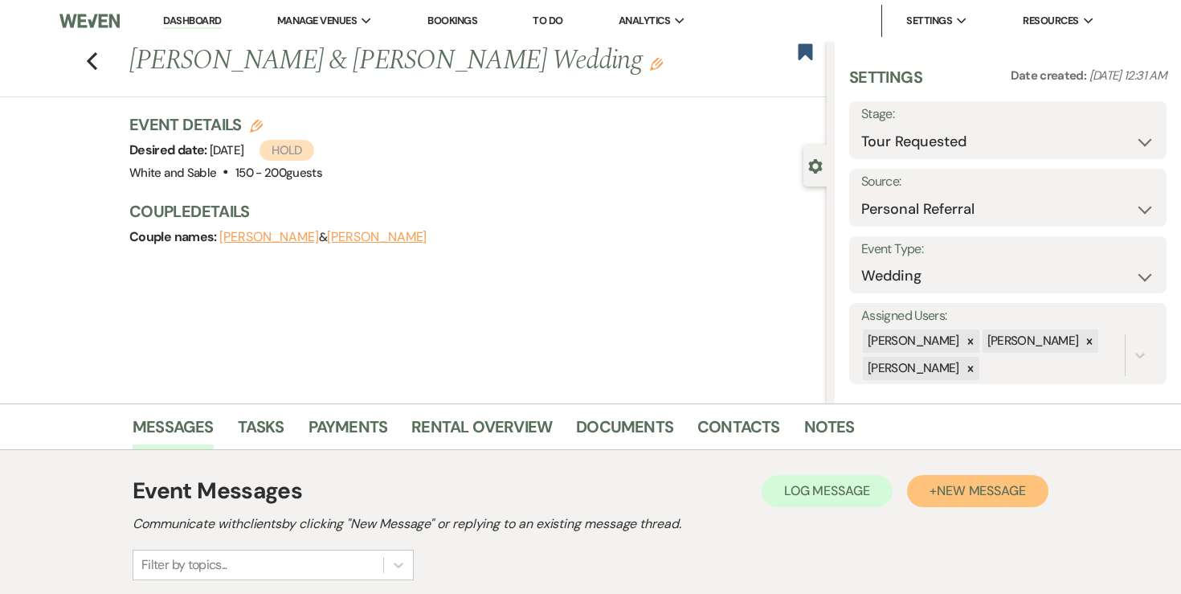
click at [939, 499] on button "+ New Message" at bounding box center [977, 491] width 141 height 32
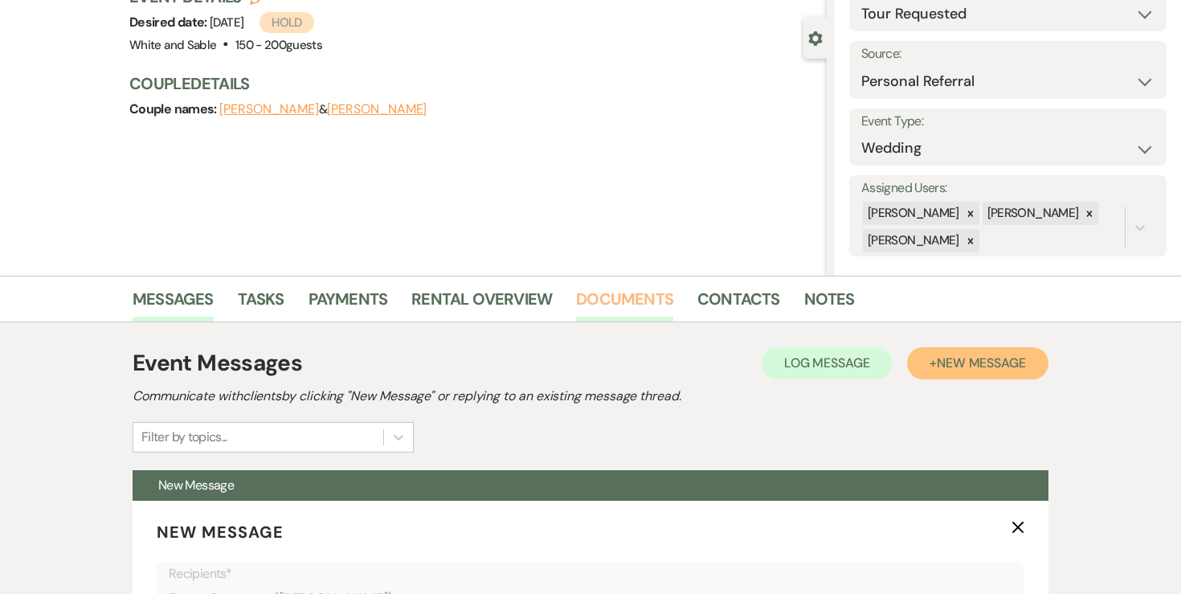
scroll to position [412, 0]
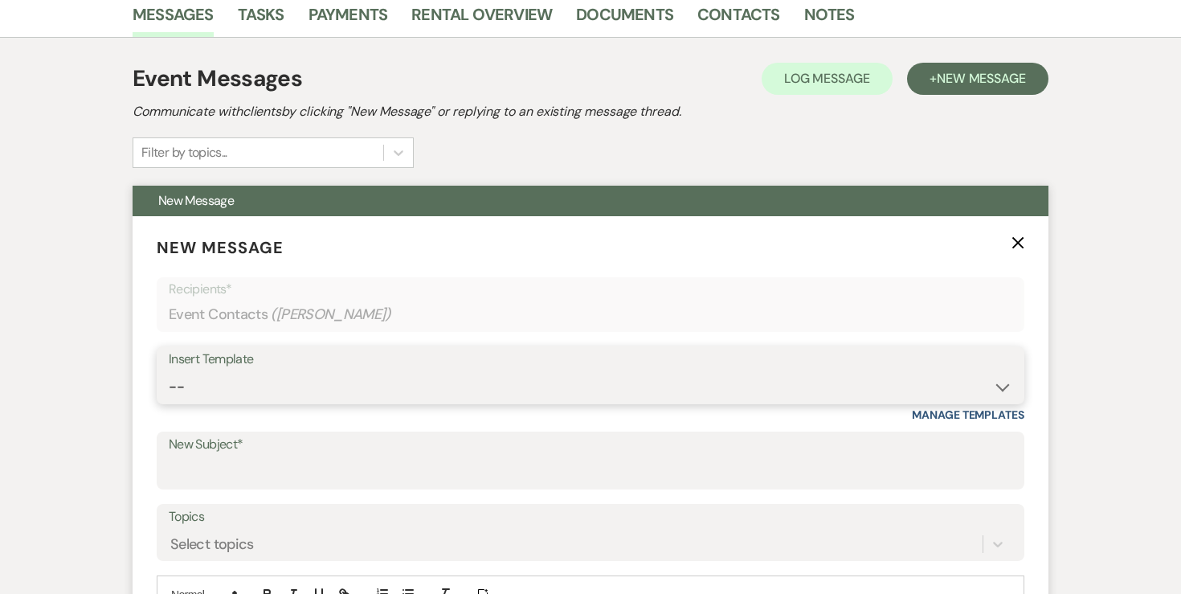
click at [361, 386] on select "-- Inquiry Response (Venue Guide) Schedule - Venue Tour Appt Confirmation Sched…" at bounding box center [591, 386] width 844 height 31
select select "3330"
type input "Next Steps for Booking: Your wedding day contract from White & Sable! 💕💍"
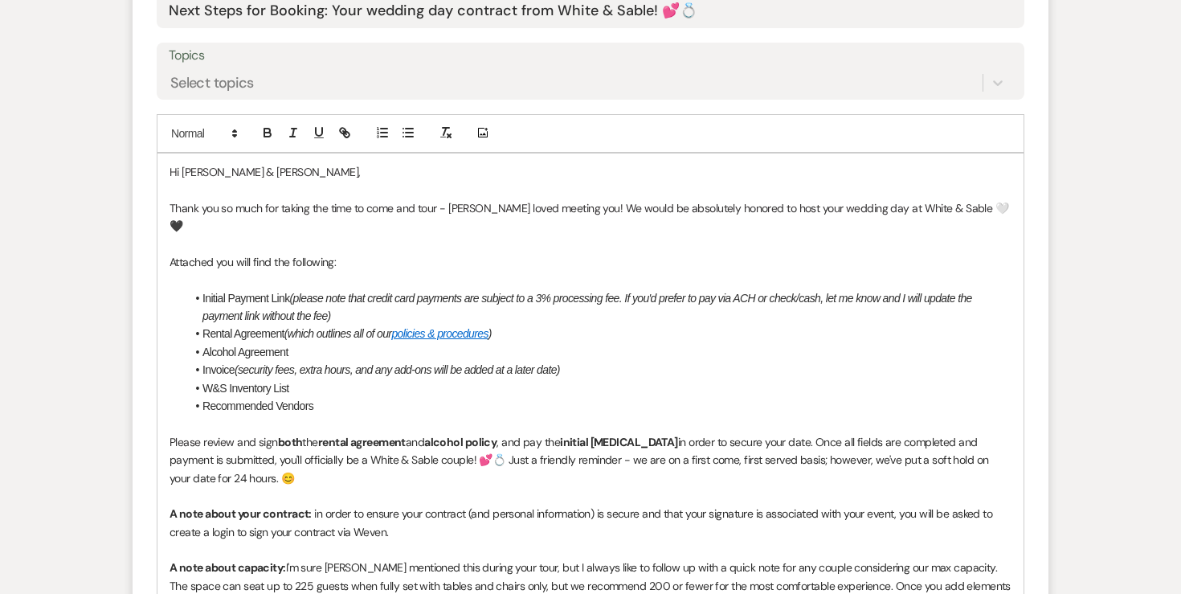
scroll to position [875, 0]
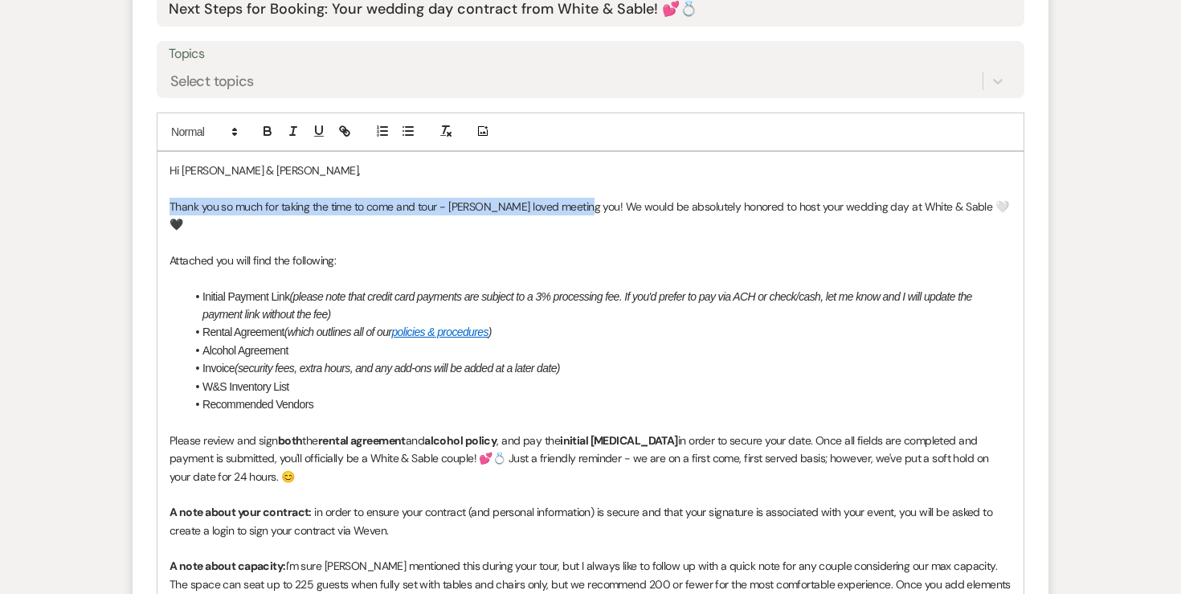
drag, startPoint x: 170, startPoint y: 204, endPoint x: 580, endPoint y: 209, distance: 410.5
click at [580, 209] on span "Thank you so much for taking the time to come and tour - Landon loved meeting y…" at bounding box center [589, 215] width 839 height 32
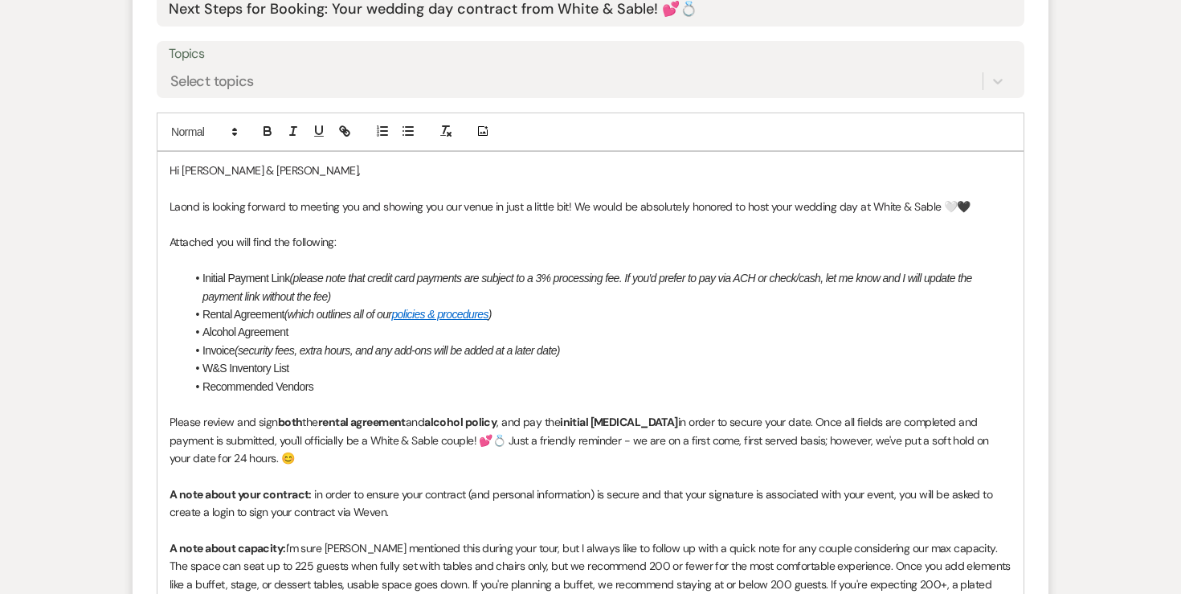
click at [989, 203] on p "Laond is looking forward to meeting you and showing you our venue in just a lit…" at bounding box center [591, 207] width 842 height 18
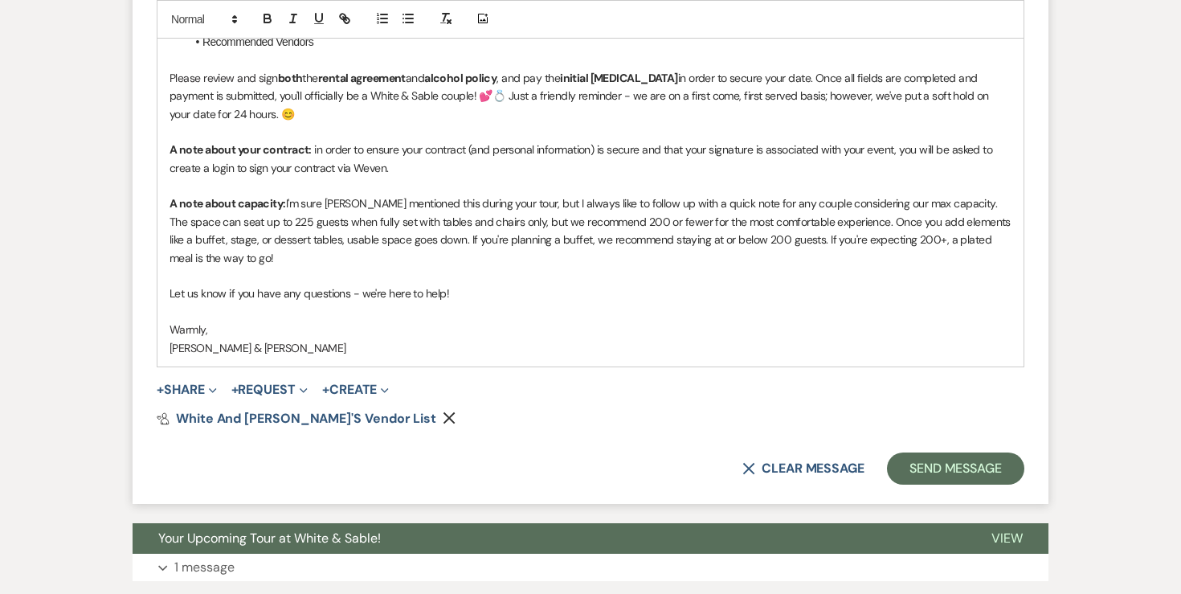
scroll to position [1236, 0]
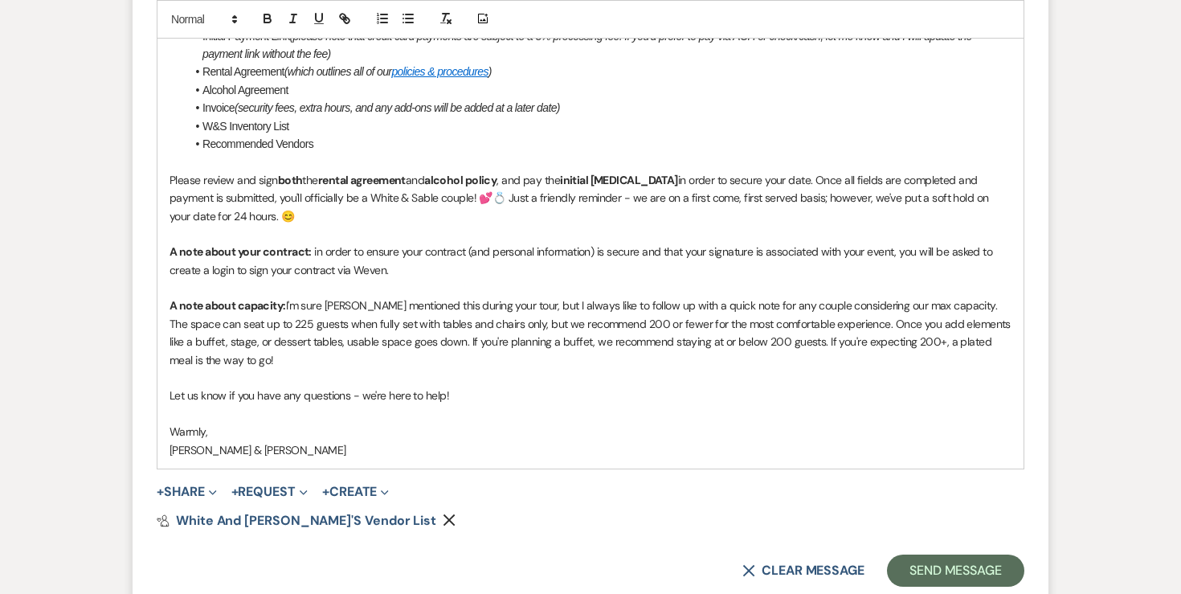
scroll to position [1149, 0]
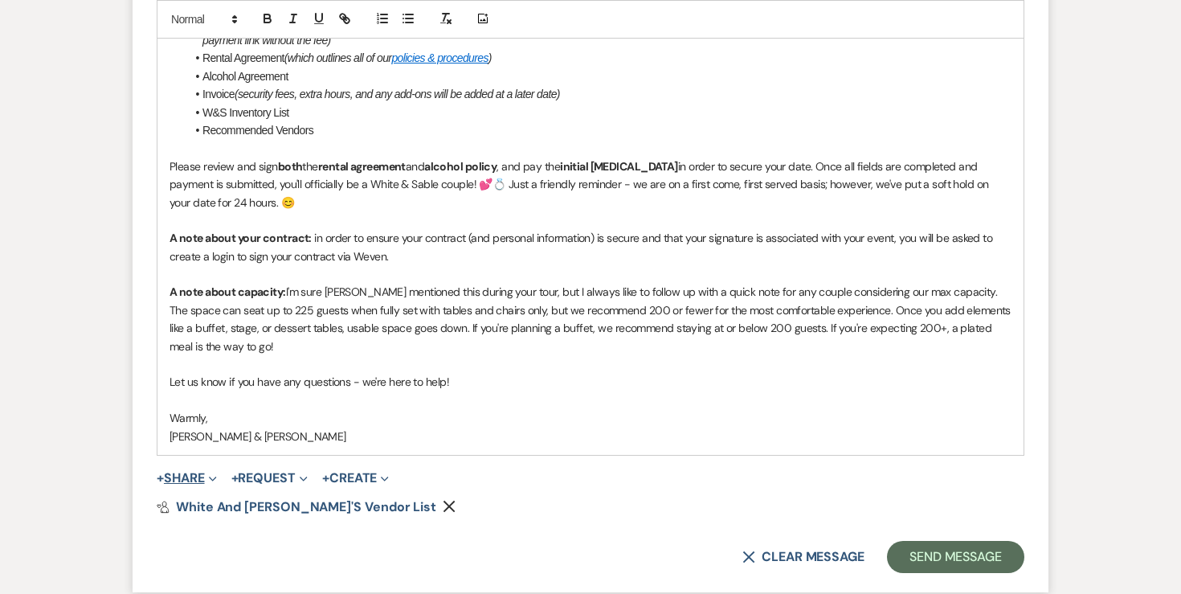
click at [190, 475] on button "+ Share Expand" at bounding box center [187, 478] width 60 height 13
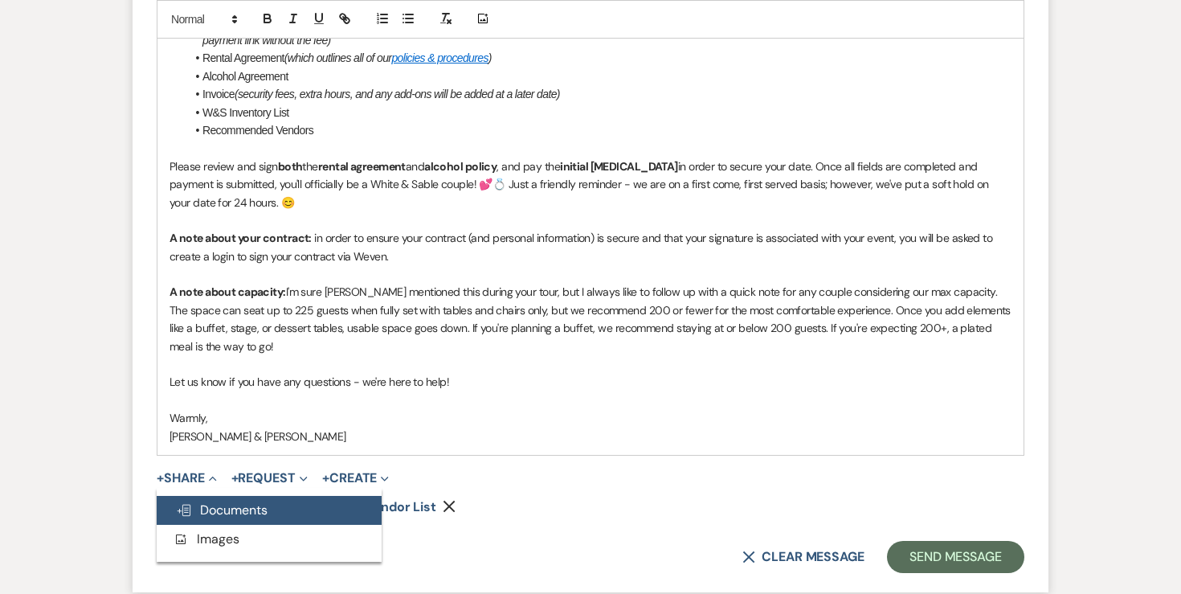
click at [219, 496] on button "Doc Upload Documents" at bounding box center [269, 510] width 225 height 29
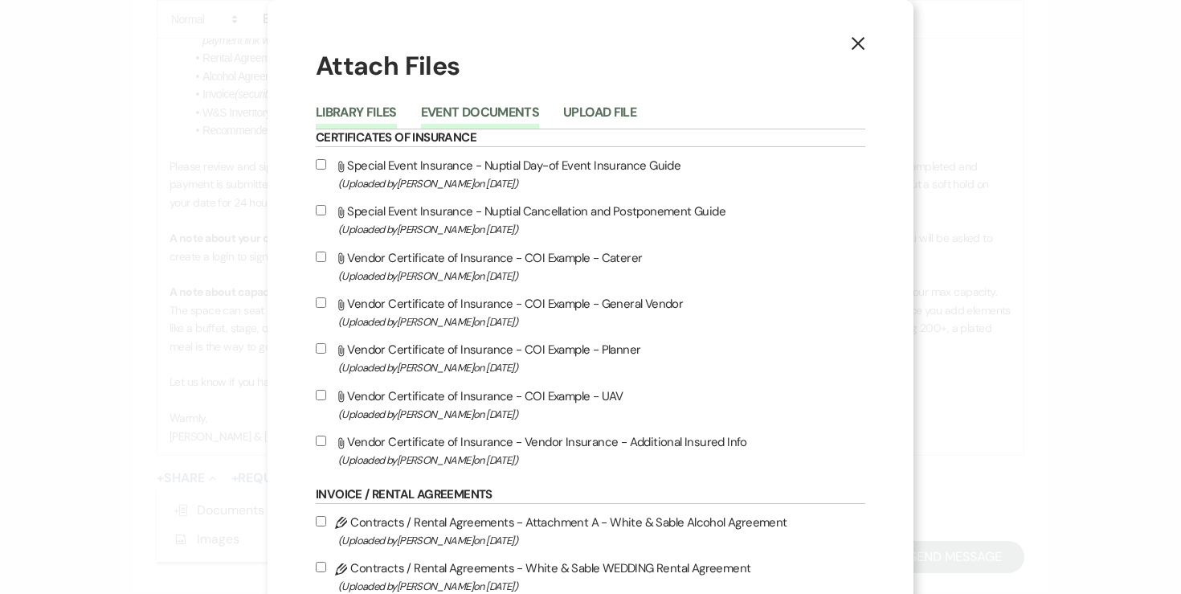
click at [494, 112] on button "Event Documents" at bounding box center [480, 117] width 118 height 22
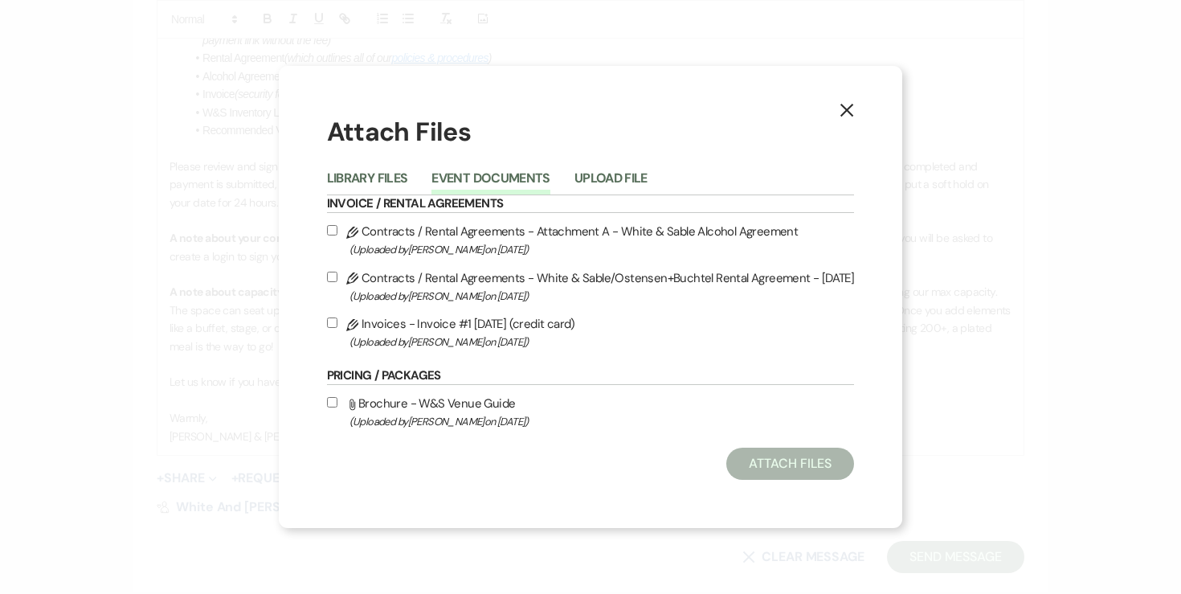
click at [337, 274] on input "Pencil Contracts / Rental Agreements - White & Sable/Ostensen+Buchtel Rental Ag…" at bounding box center [332, 277] width 10 height 10
checkbox input "true"
click at [337, 231] on input "Pencil Contracts / Rental Agreements - Attachment A - White & Sable Alcohol Agr…" at bounding box center [332, 230] width 10 height 10
checkbox input "true"
click at [337, 325] on input "Pencil Invoices - Invoice #1 [DATE] (credit card) (Uploaded by [PERSON_NAME] on…" at bounding box center [332, 322] width 10 height 10
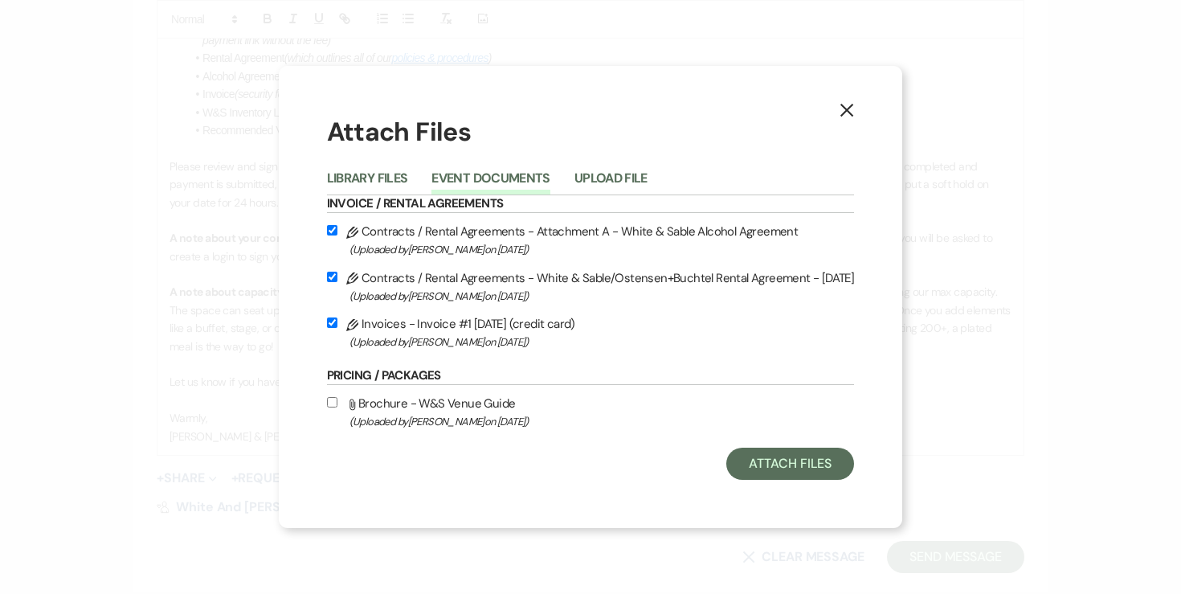
checkbox input "true"
click at [395, 175] on button "Library Files" at bounding box center [367, 183] width 81 height 22
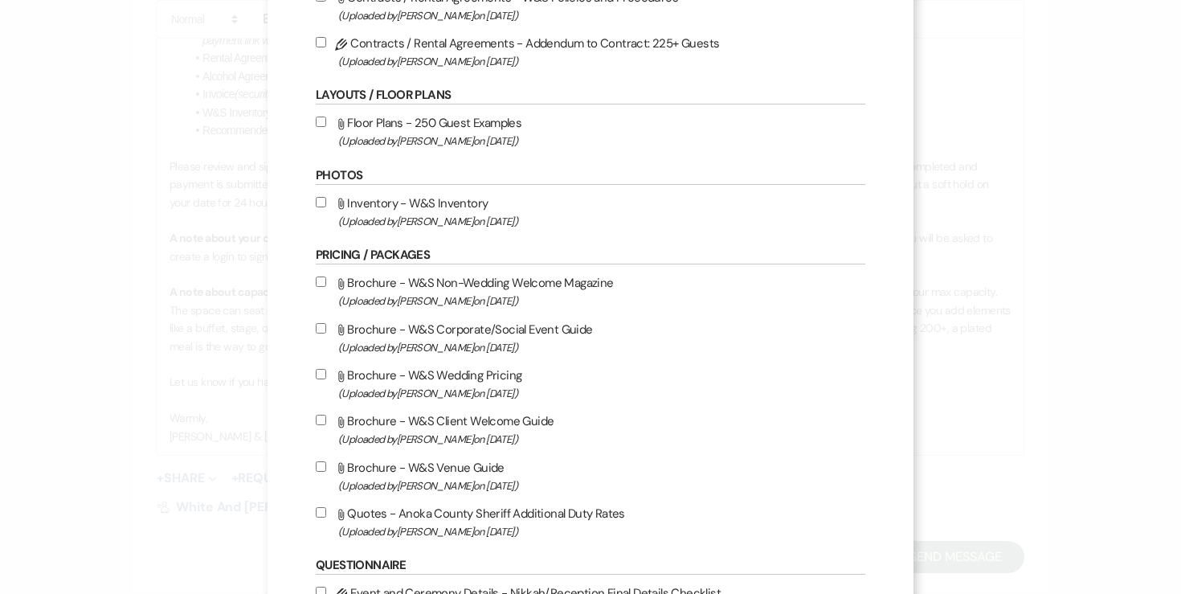
scroll to position [1355, 0]
click at [326, 206] on input "Attach File Inventory - W&S Inventory (Uploaded by Angela Oldenburger on May 15…" at bounding box center [321, 201] width 10 height 10
checkbox input "true"
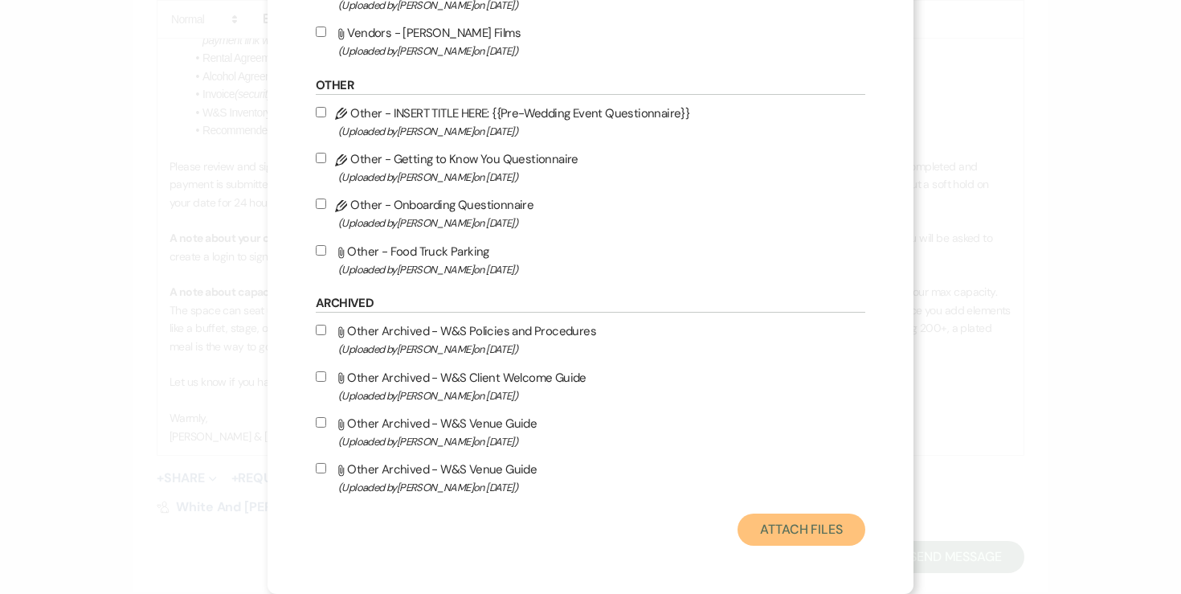
click at [778, 537] on button "Attach Files" at bounding box center [801, 529] width 128 height 32
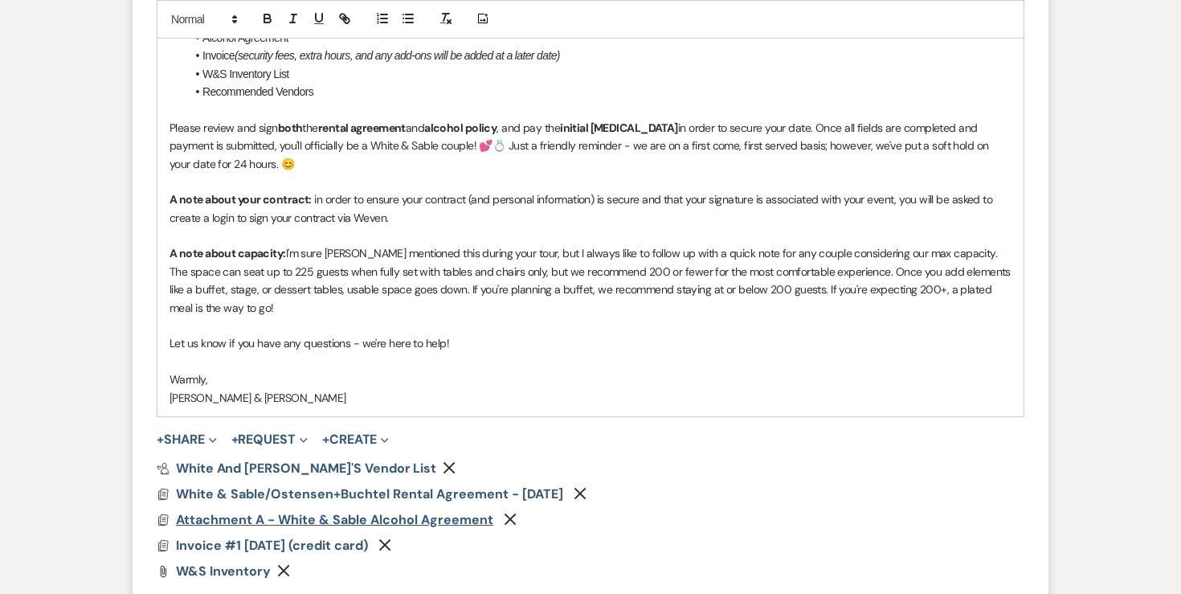
scroll to position [1092, 0]
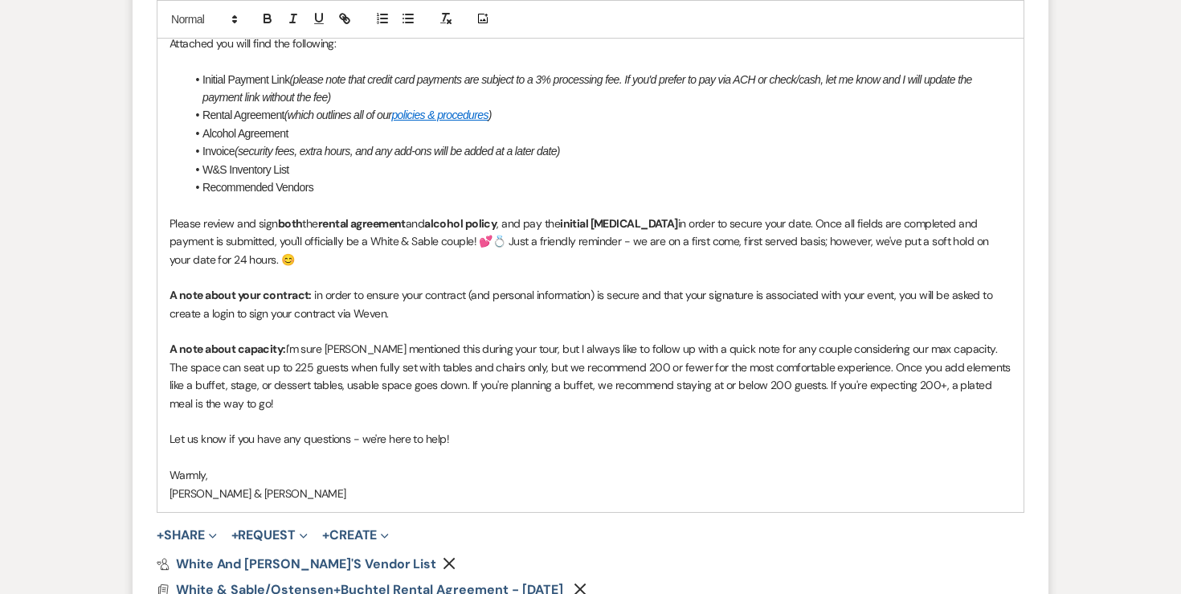
click at [274, 515] on form "New Message X Saving draft... Recipients* Event Contacts ( Olivia Ostensen ) In…" at bounding box center [591, 143] width 916 height 1215
click at [272, 531] on button "+ Request Expand" at bounding box center [269, 535] width 76 height 13
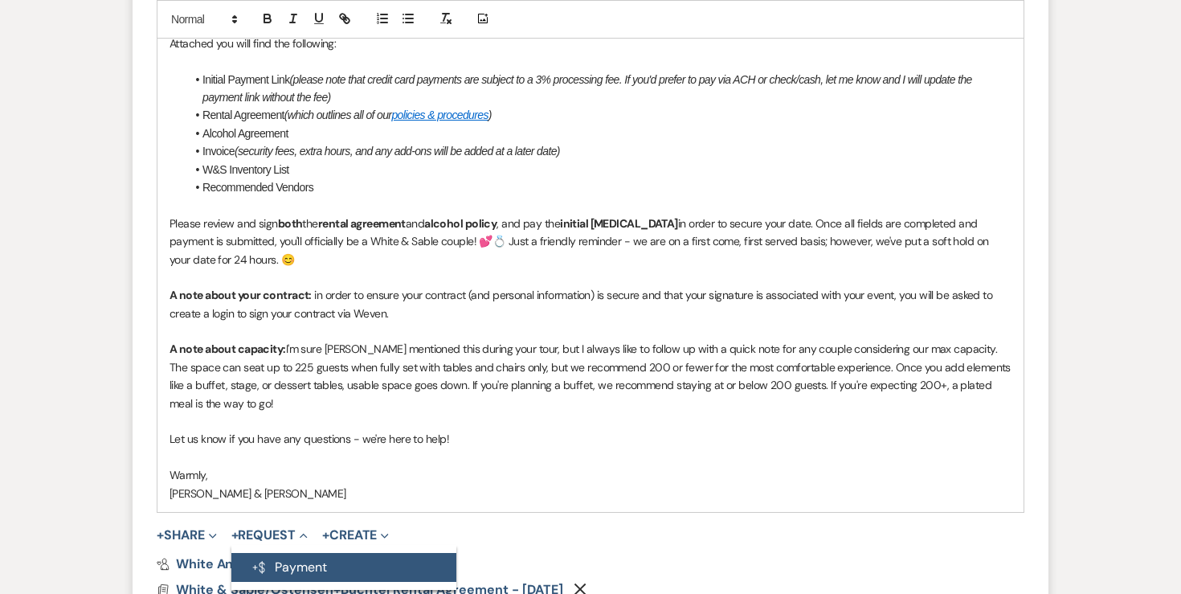
click at [315, 562] on button "Generate Payment Payment" at bounding box center [343, 567] width 225 height 29
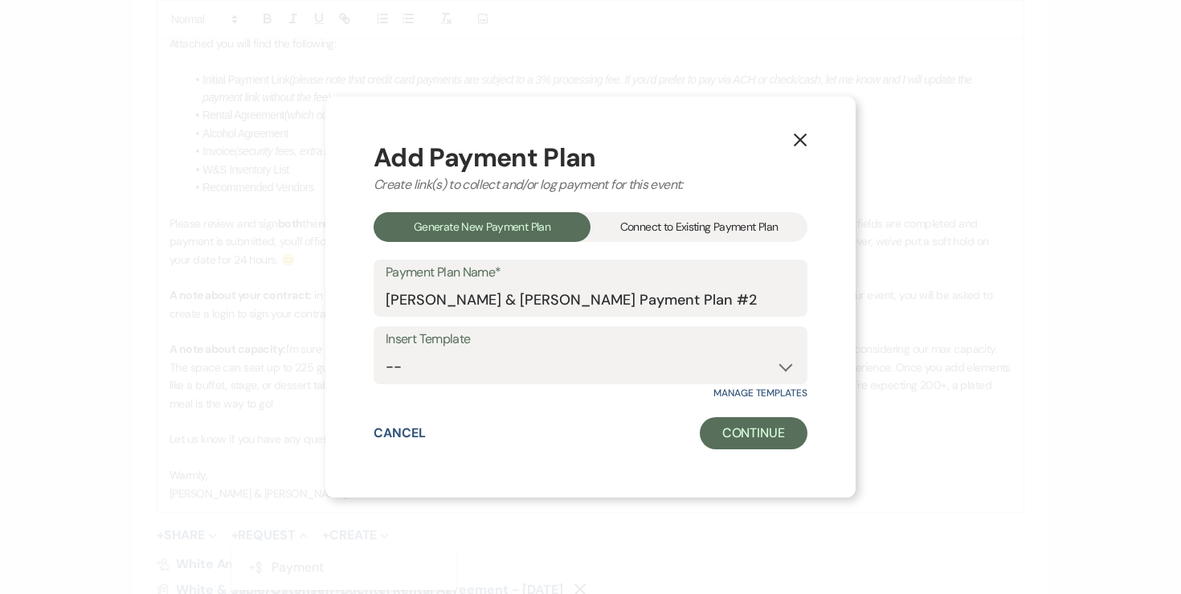
click at [627, 233] on div "Connect to Existing Payment Plan" at bounding box center [698, 227] width 217 height 30
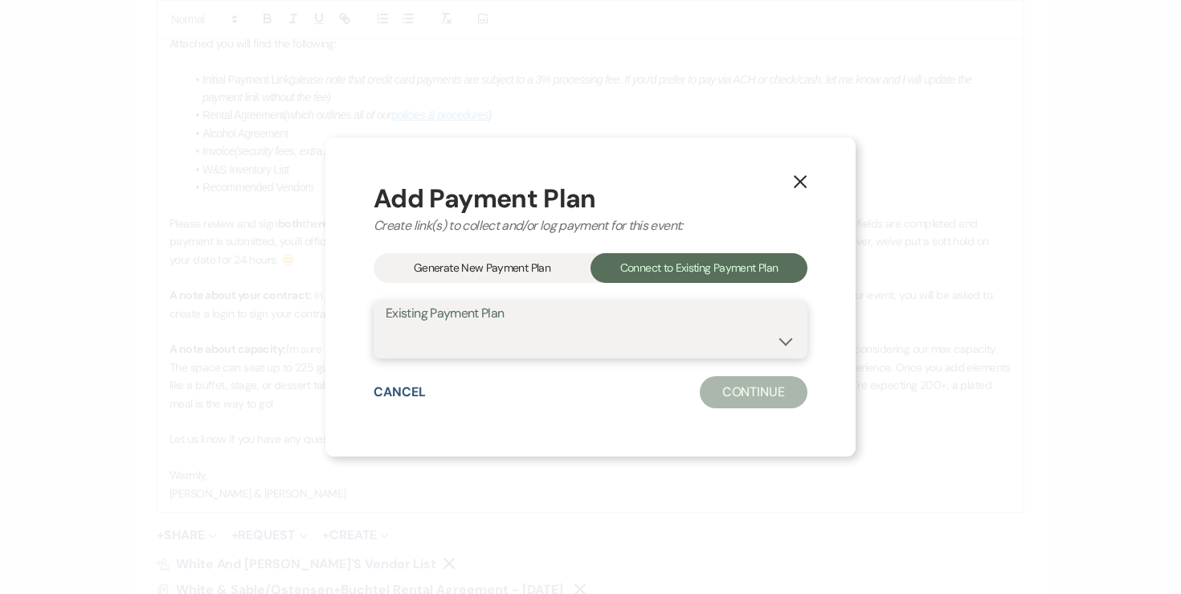
click at [545, 325] on select "Olivia Ostensen & Tyson Buchtel's Payment Plan #1" at bounding box center [591, 340] width 410 height 31
select select "24694"
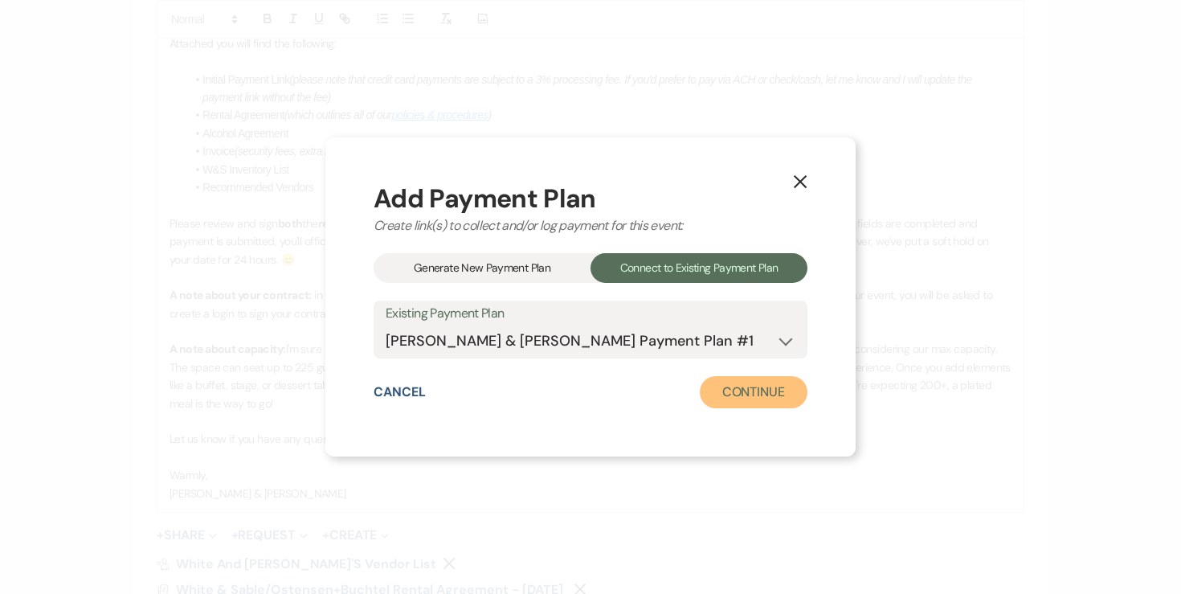
click at [763, 396] on button "Continue" at bounding box center [754, 392] width 108 height 32
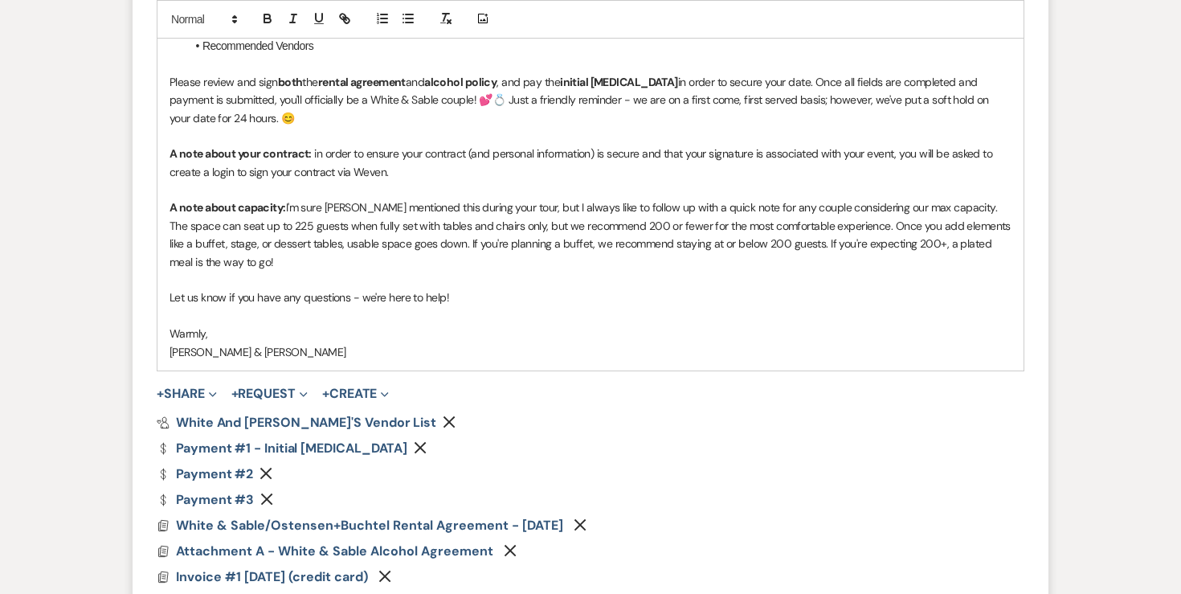
scroll to position [1242, 0]
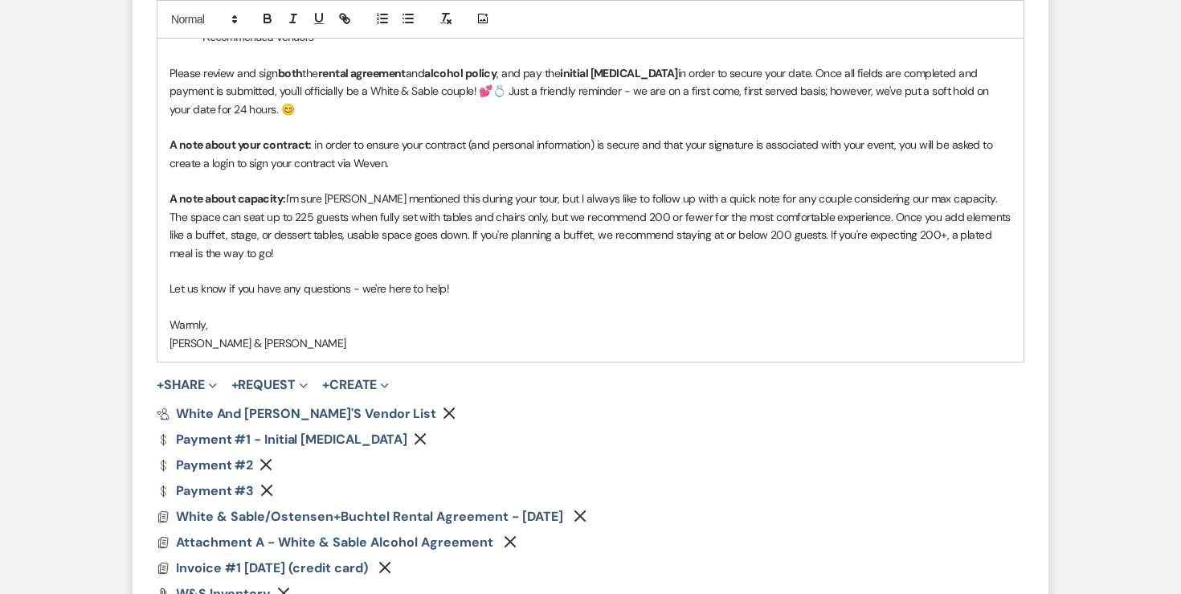
click at [268, 460] on icon "Remove" at bounding box center [265, 464] width 13 height 13
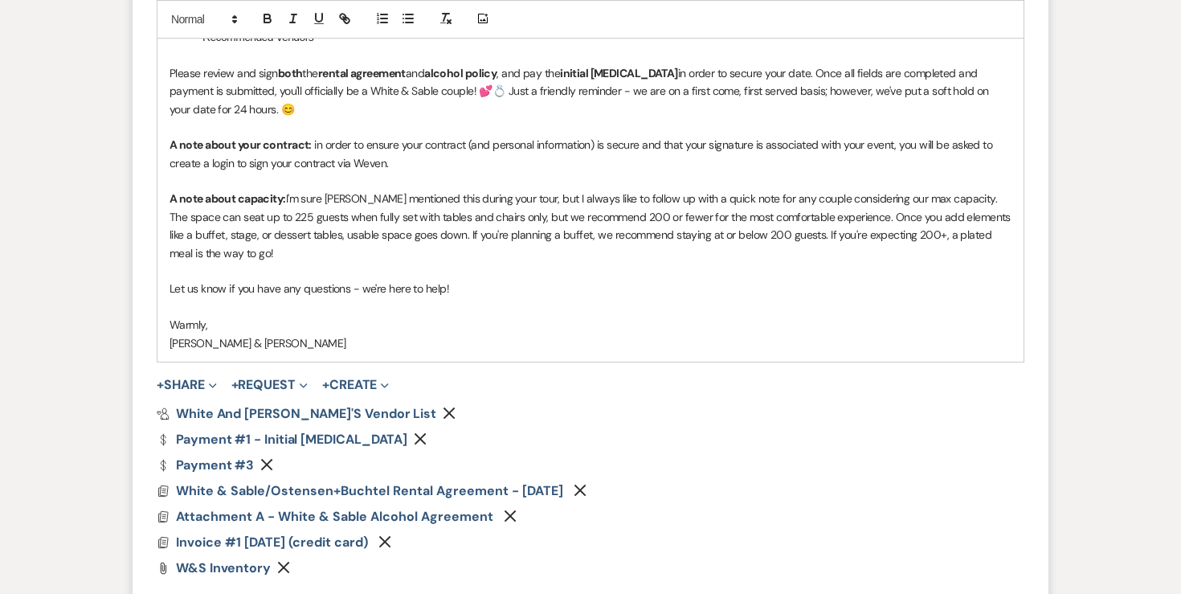
click at [265, 460] on icon "Remove" at bounding box center [266, 464] width 13 height 13
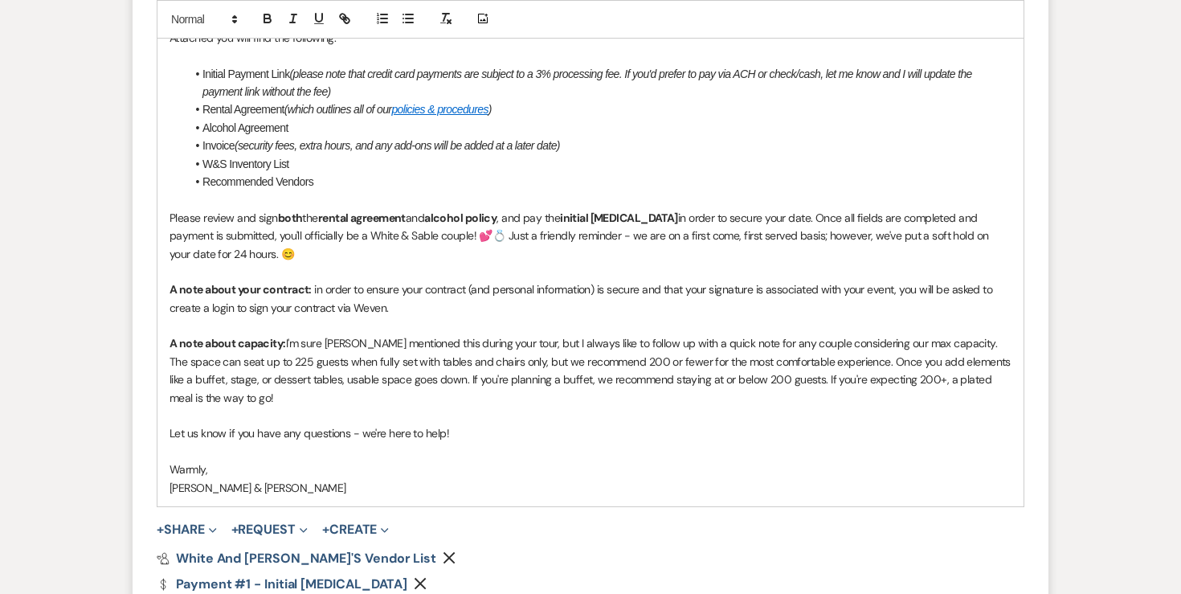
scroll to position [1098, 0]
drag, startPoint x: 243, startPoint y: 260, endPoint x: 762, endPoint y: 232, distance: 520.5
click at [762, 232] on p "Please review and sign both the rental agreement and alcohol policy , and pay t…" at bounding box center [591, 235] width 842 height 54
click at [447, 232] on p "Please review and sign both the rental agreement and alcohol policy , and pay t…" at bounding box center [591, 235] width 842 height 54
click at [422, 243] on p "Please review and sign both the rental agreement and alcohol policy , and pay t…" at bounding box center [591, 235] width 842 height 54
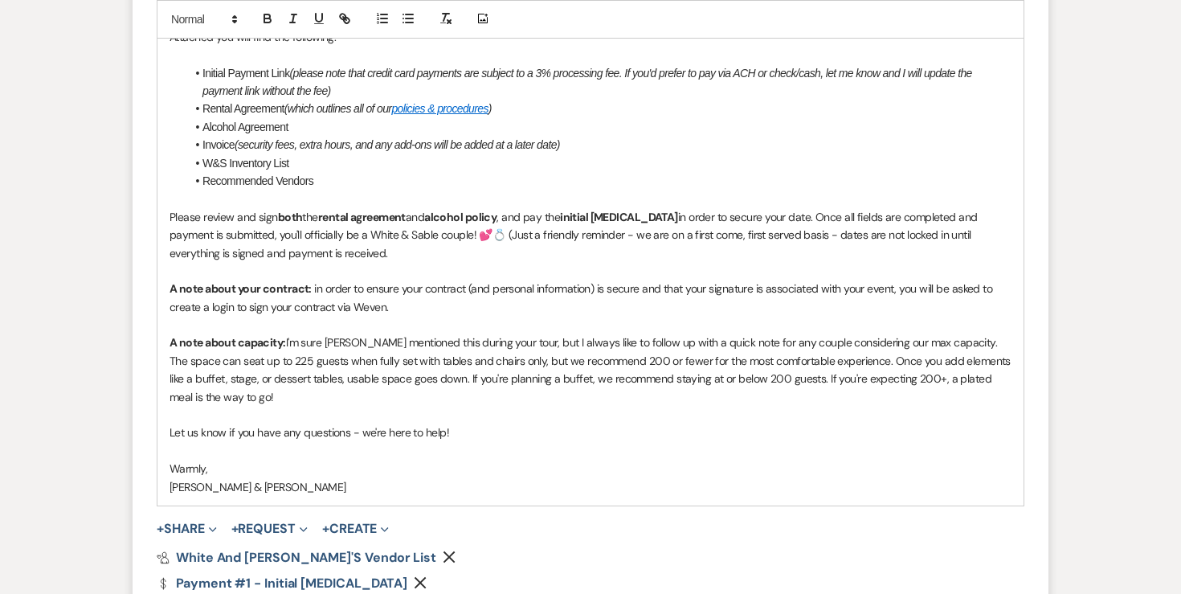
click at [370, 229] on p "Please review and sign both the rental agreement and alcohol policy , and pay t…" at bounding box center [591, 235] width 842 height 54
click at [324, 251] on p "Please review and sign both the rental agreement and alcohol policy , and pay t…" at bounding box center [591, 235] width 842 height 54
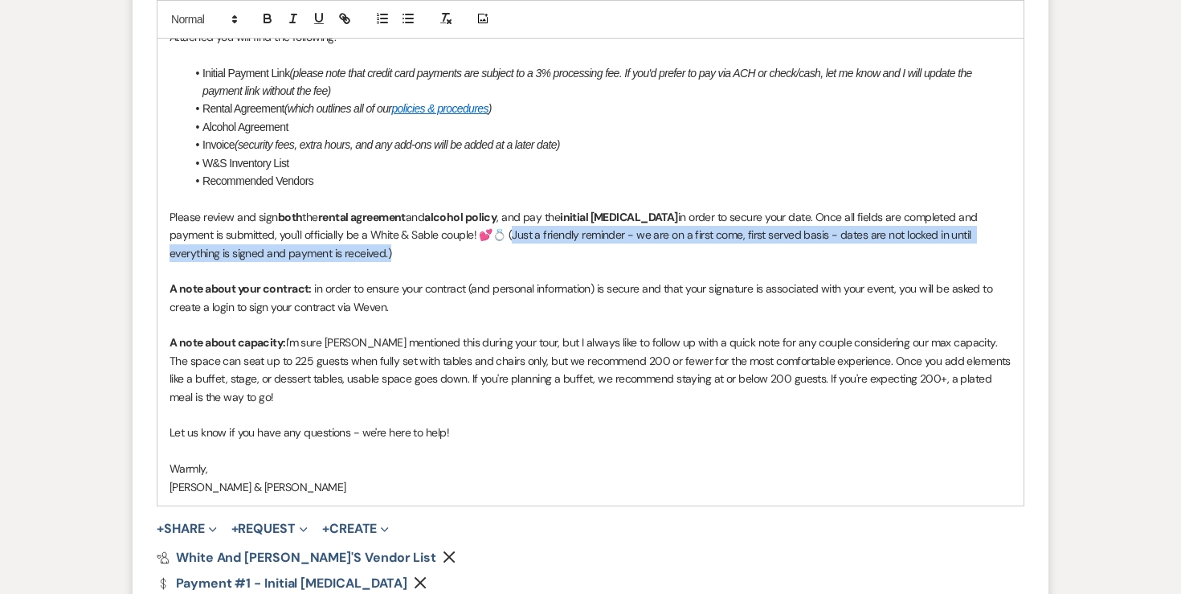
drag, startPoint x: 290, startPoint y: 258, endPoint x: 446, endPoint y: 235, distance: 157.5
click at [446, 235] on p "Please review and sign both the rental agreement and alcohol policy , and pay t…" at bounding box center [591, 235] width 842 height 54
click at [297, 23] on icon "button" at bounding box center [293, 18] width 14 height 14
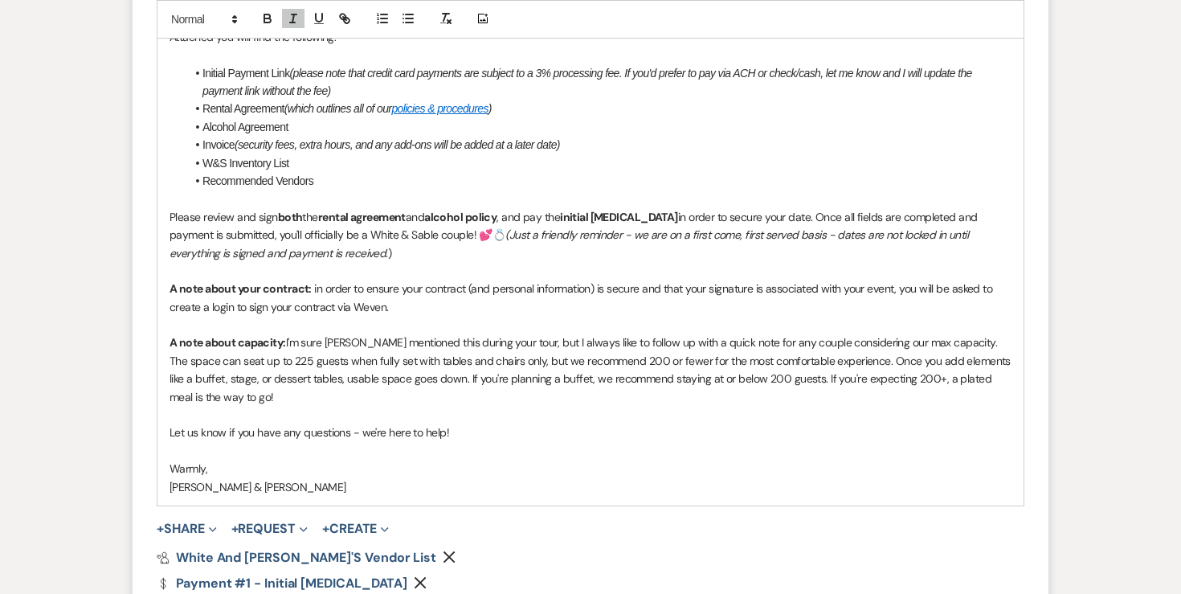
click at [362, 263] on p at bounding box center [591, 271] width 842 height 18
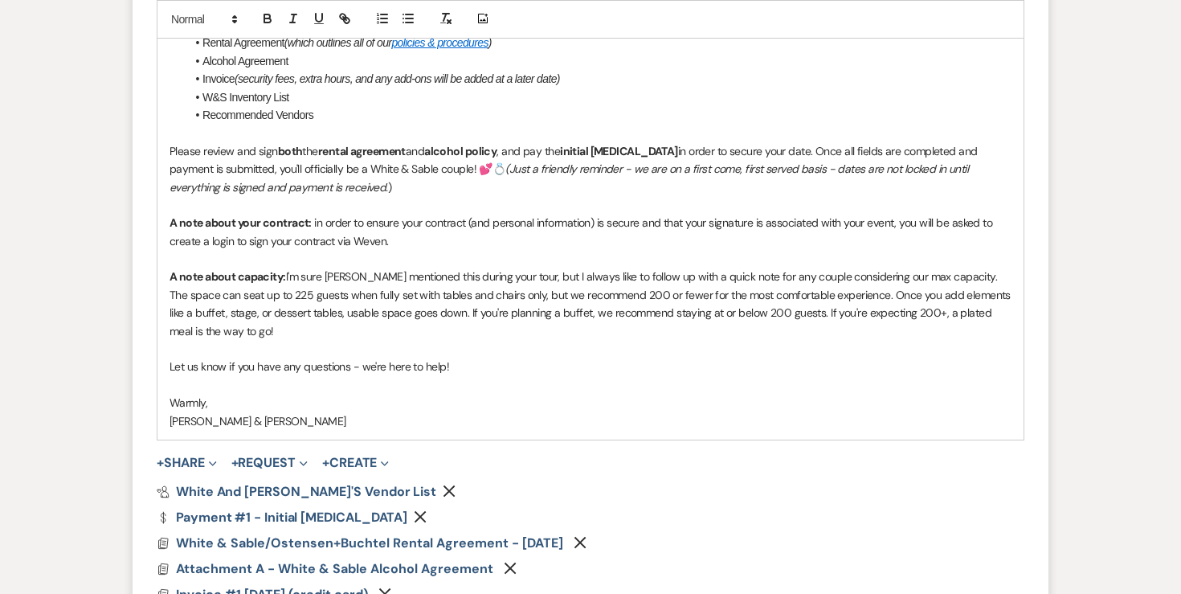
scroll to position [1185, 0]
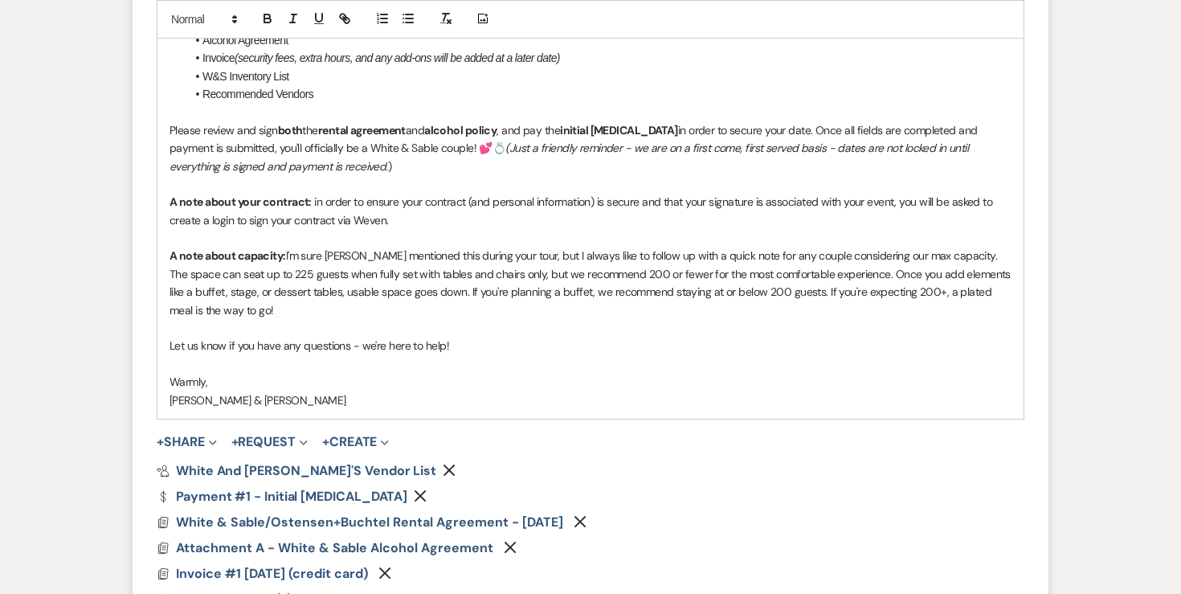
click at [396, 260] on p "A note about capacity: I'm sure Landon mentioned this during your tour, but I a…" at bounding box center [591, 283] width 842 height 72
drag, startPoint x: 718, startPoint y: 255, endPoint x: 886, endPoint y: 262, distance: 168.0
click at [886, 262] on p "A note about capacity: I'm sure Landon will mention this during your tour, but …" at bounding box center [591, 283] width 842 height 72
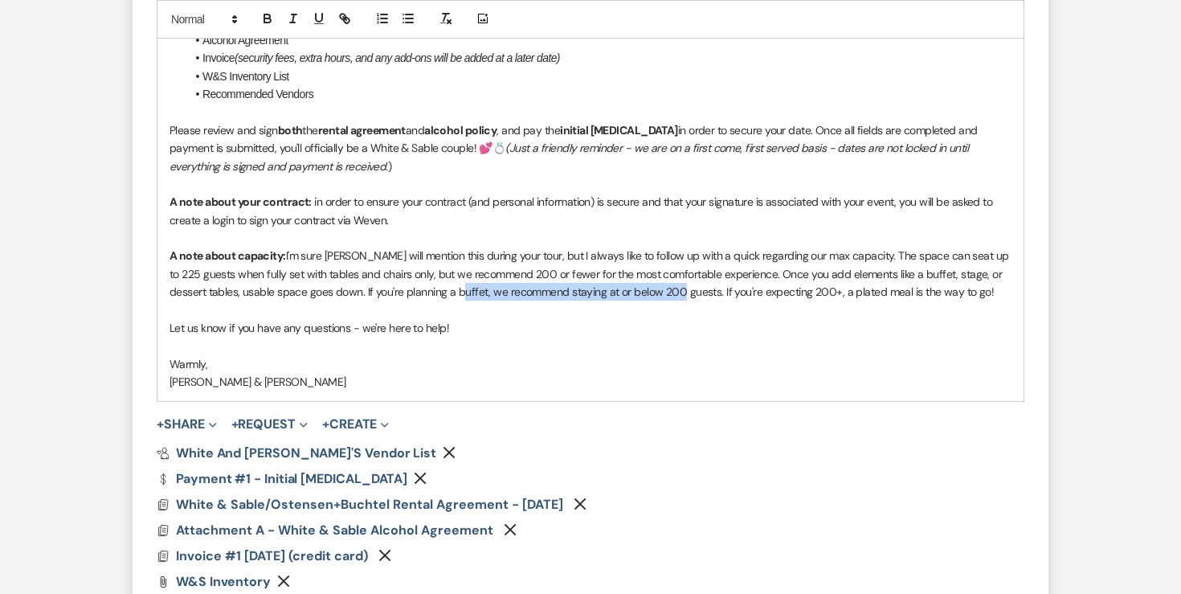
drag, startPoint x: 450, startPoint y: 293, endPoint x: 673, endPoint y: 296, distance: 223.4
click at [673, 296] on p "A note about capacity: I'm sure Landon will mention this during your tour, but …" at bounding box center [591, 274] width 842 height 54
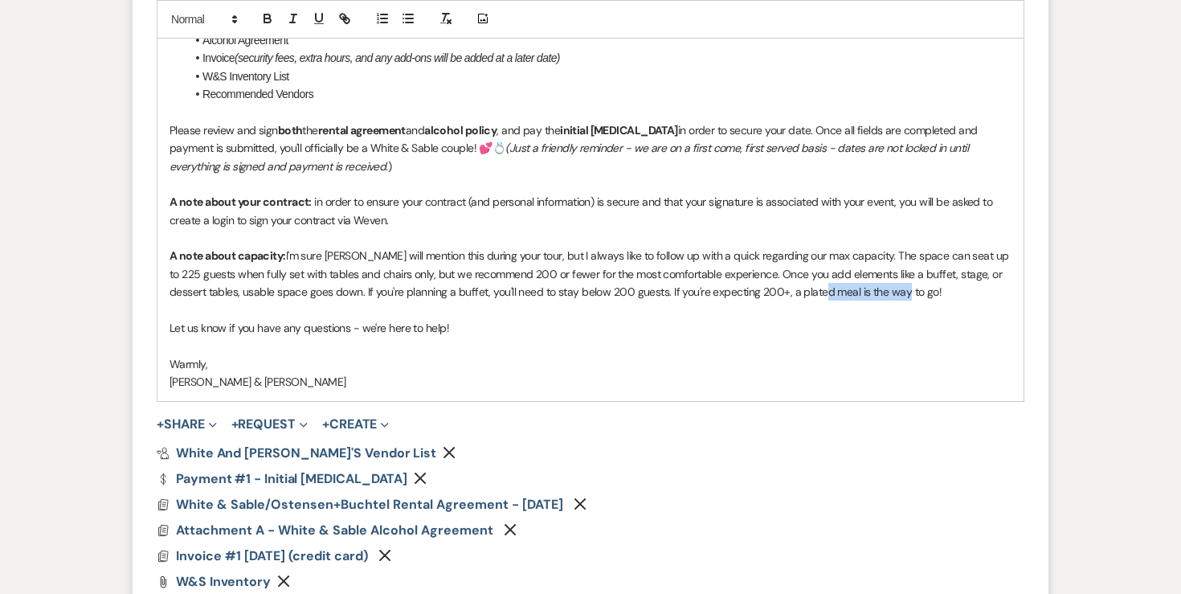
drag, startPoint x: 905, startPoint y: 296, endPoint x: 814, endPoint y: 293, distance: 91.6
click at [814, 293] on p "A note about capacity: I'm sure Landon will mention this during your tour, but …" at bounding box center [591, 274] width 842 height 54
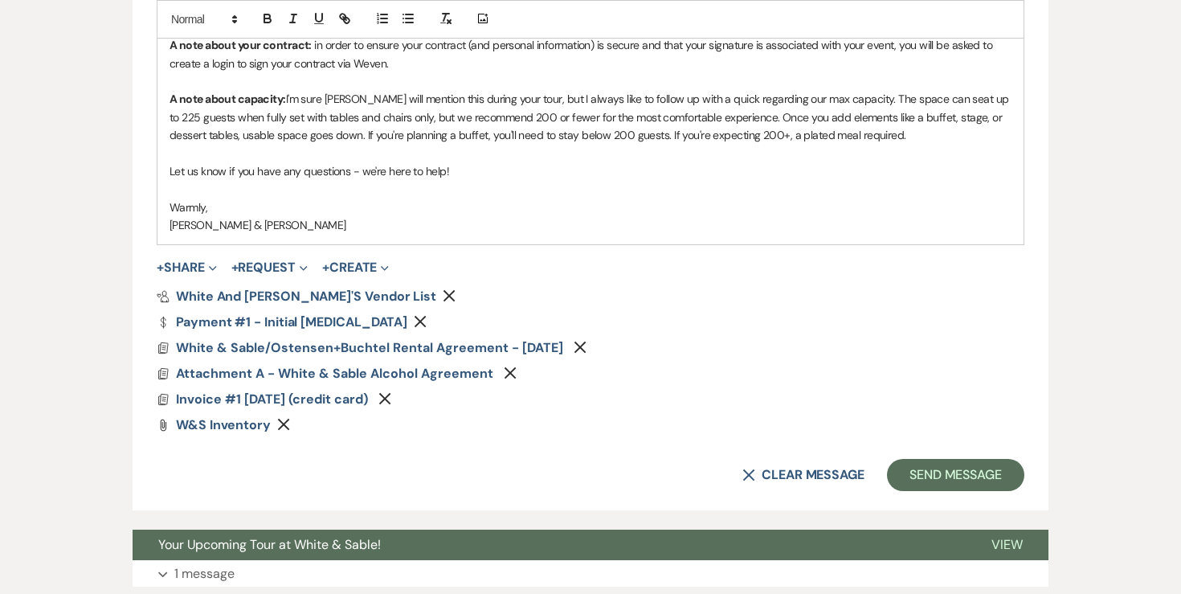
scroll to position [1340, 0]
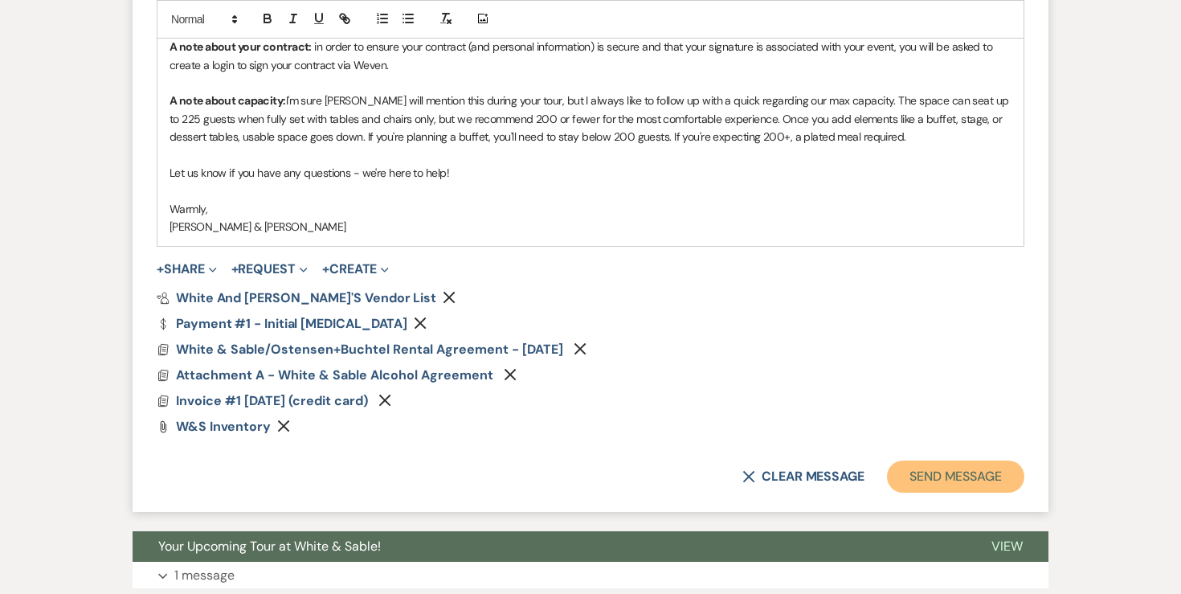
click at [921, 469] on button "Send Message" at bounding box center [955, 476] width 137 height 32
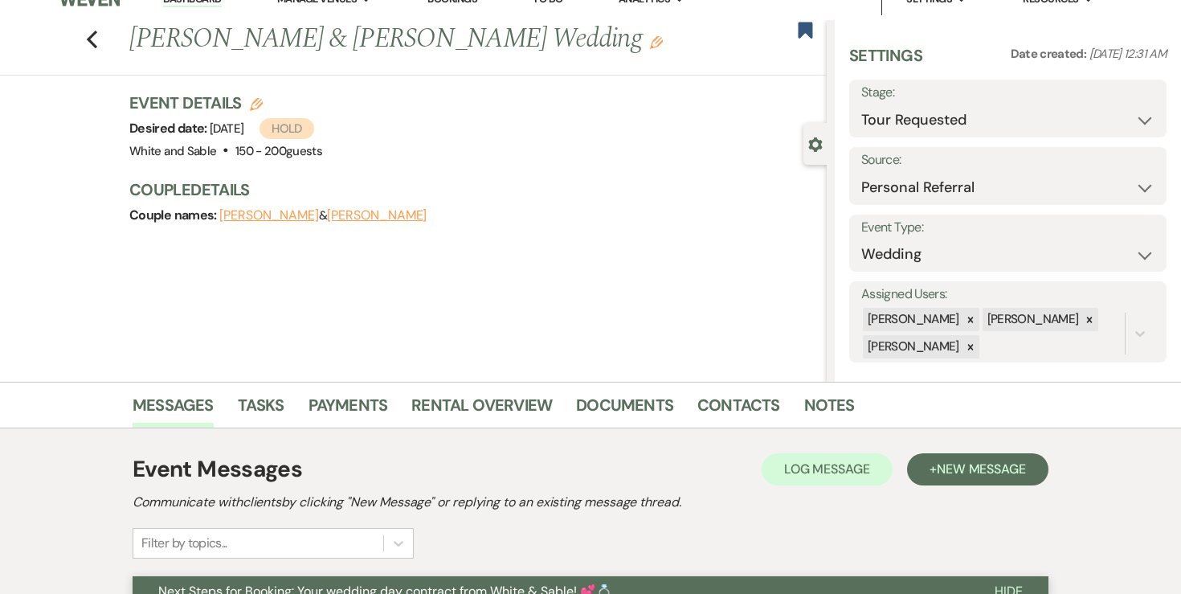
scroll to position [0, 0]
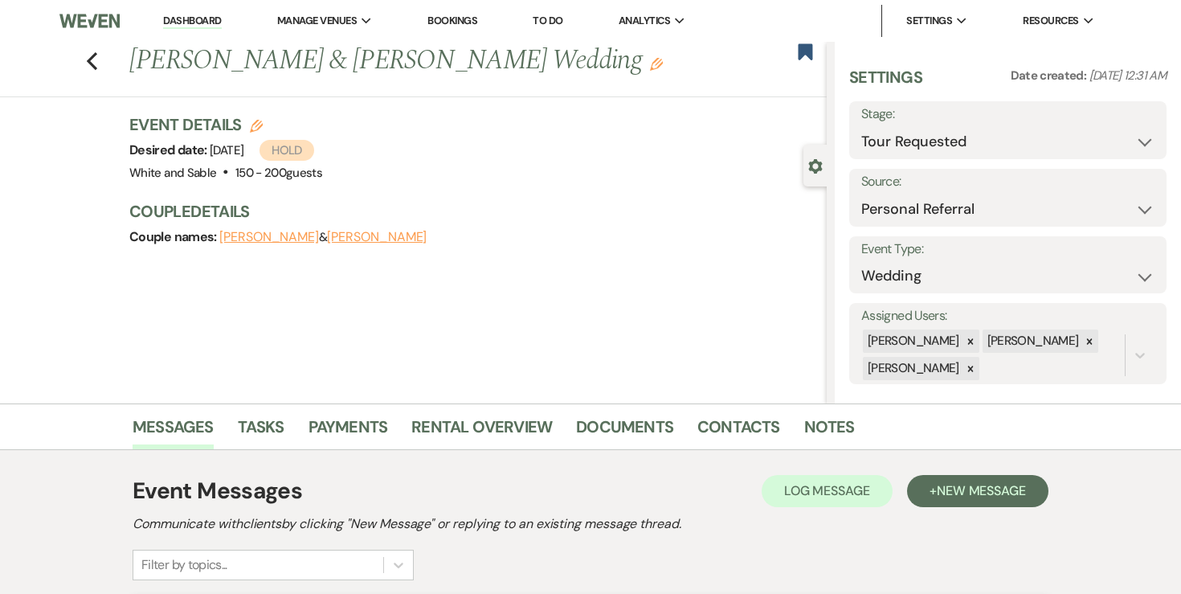
click at [205, 28] on link "Dashboard" at bounding box center [192, 21] width 58 height 15
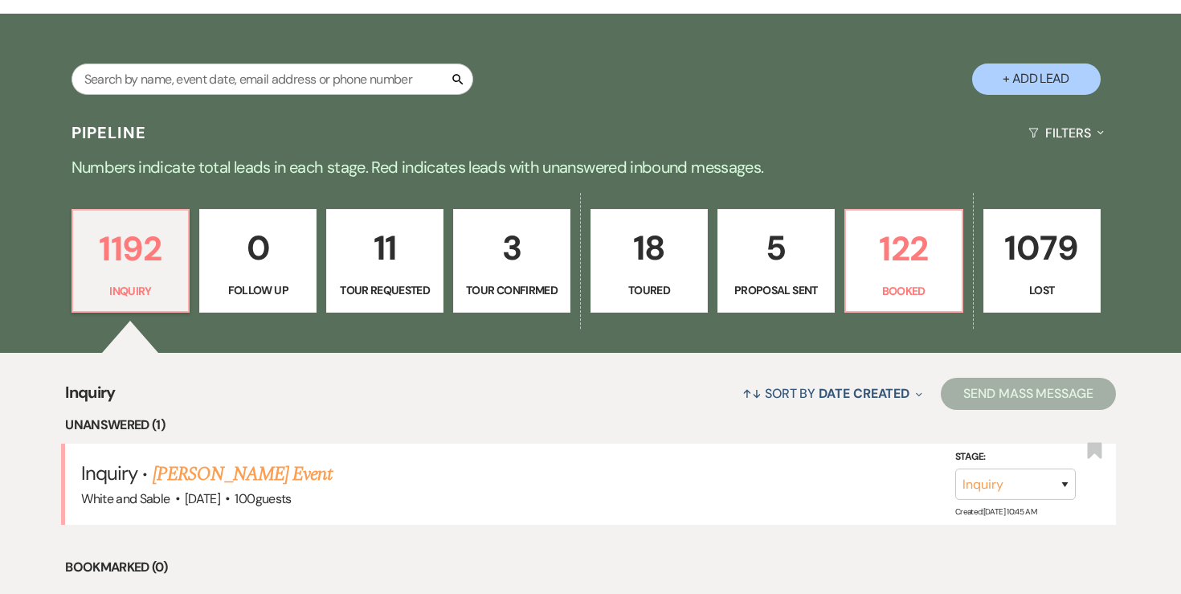
scroll to position [183, 0]
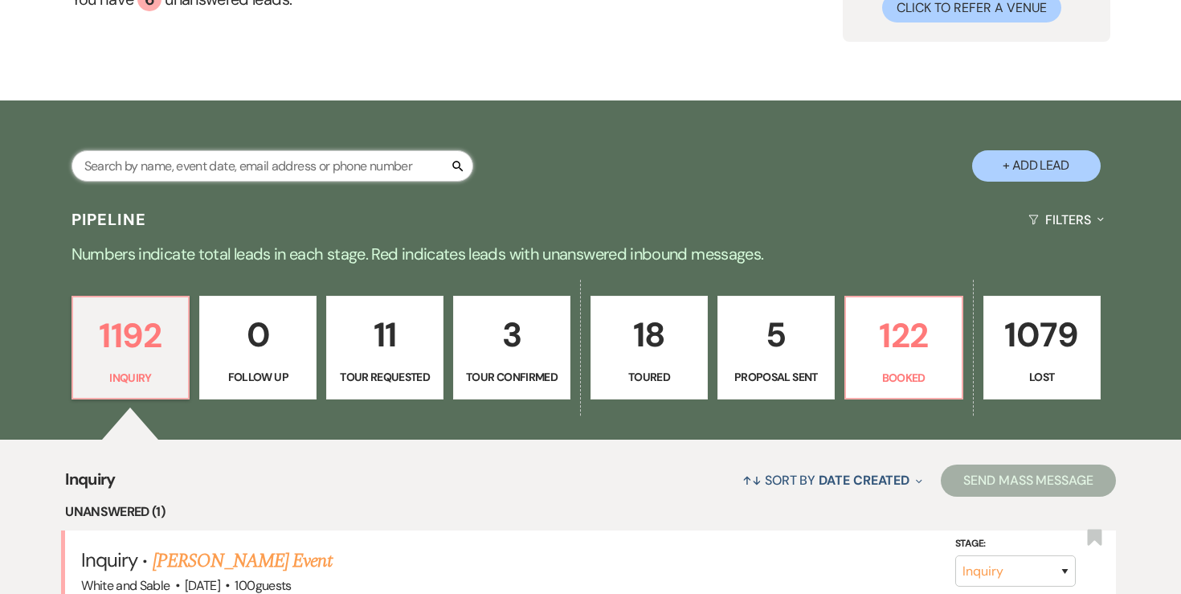
click at [296, 169] on input "text" at bounding box center [272, 165] width 402 height 31
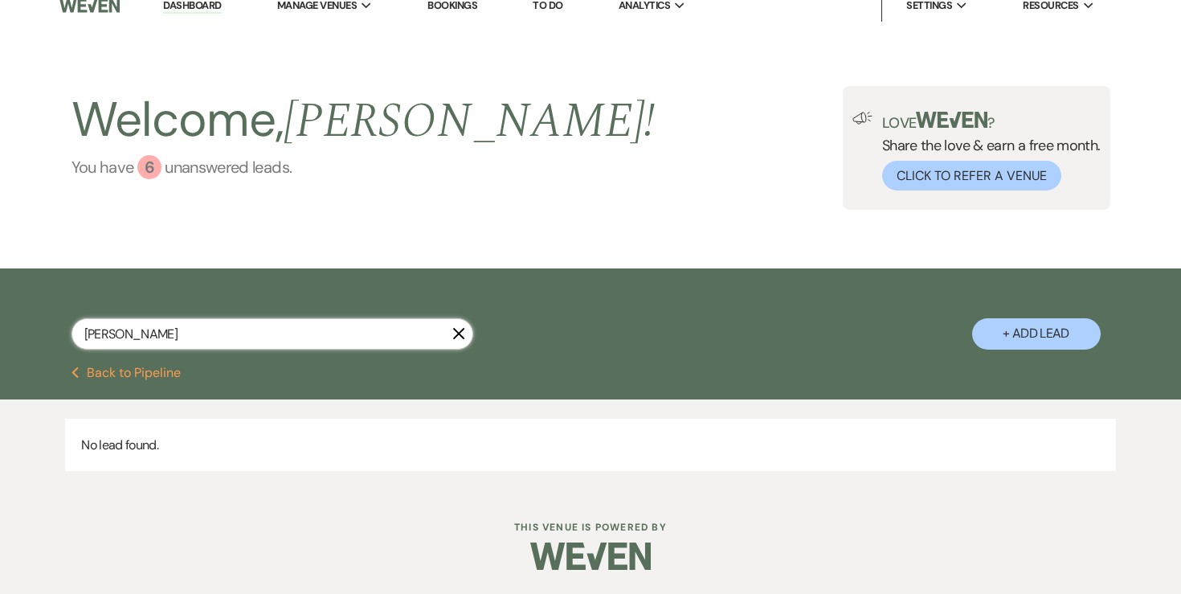
scroll to position [15, 0]
type input "jennifer"
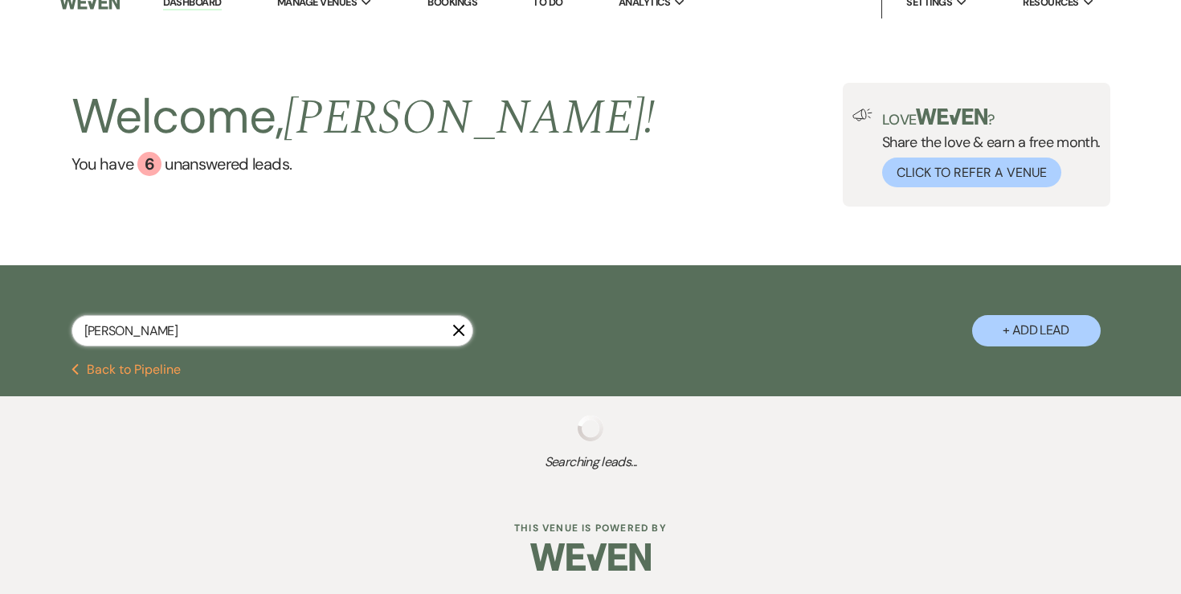
select select "8"
select select "5"
select select "8"
select select "5"
select select "8"
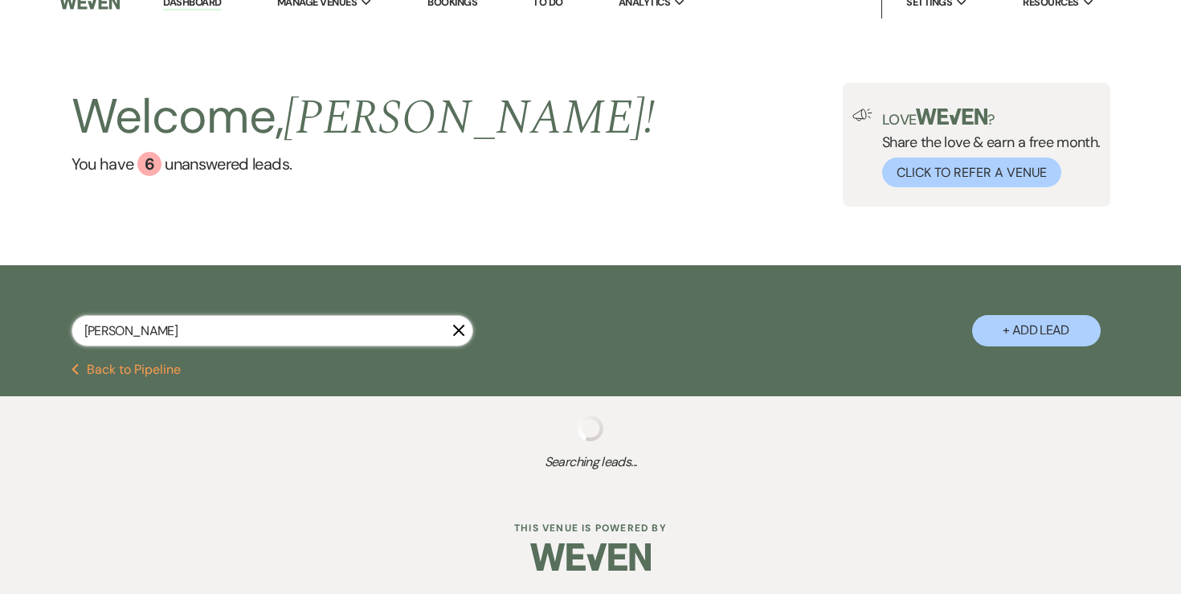
select select "8"
select select "6"
select select "8"
select select "5"
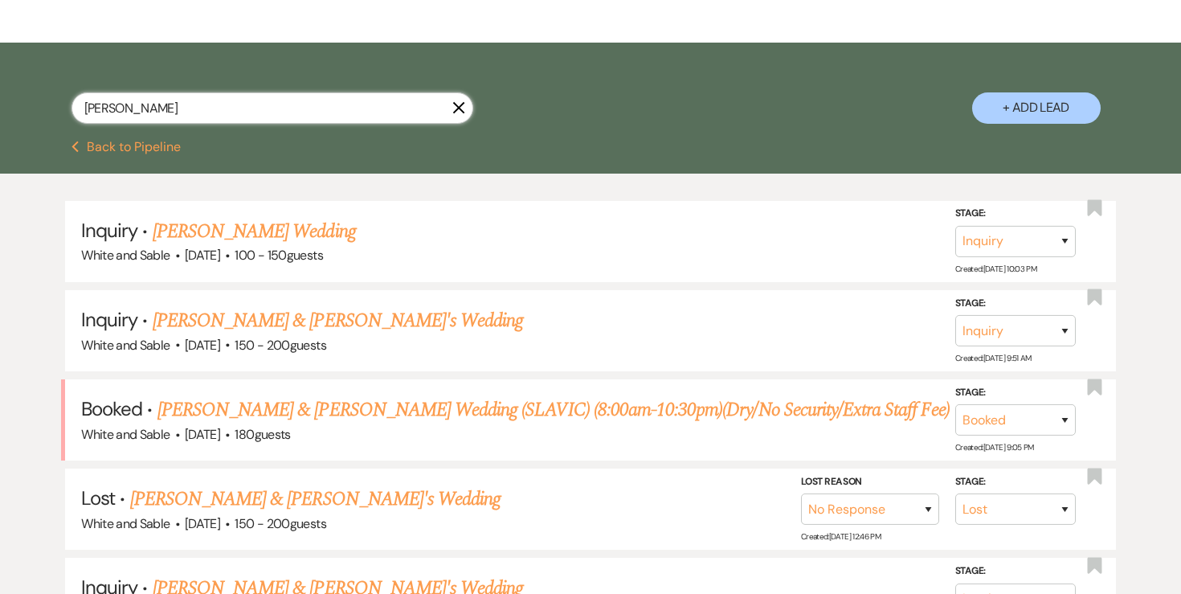
scroll to position [257, 0]
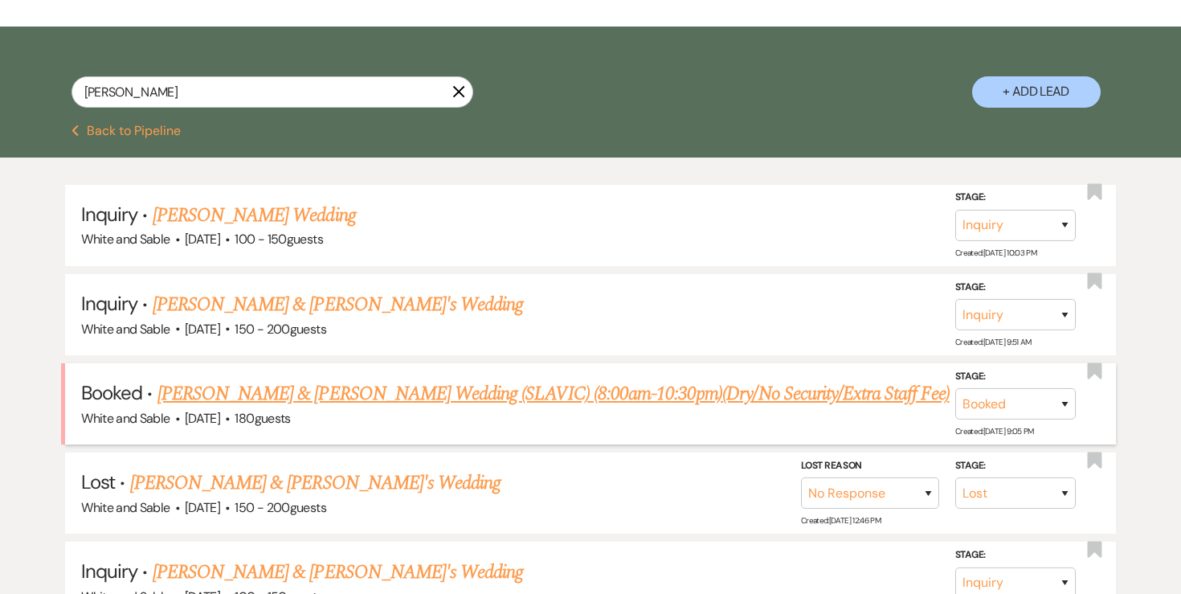
click at [237, 395] on link "Jennifer Isaykina & Pavel Strelchuk's Wedding (SLAVIC) (8:00am-10:30pm)(Dry/No …" at bounding box center [553, 393] width 792 height 29
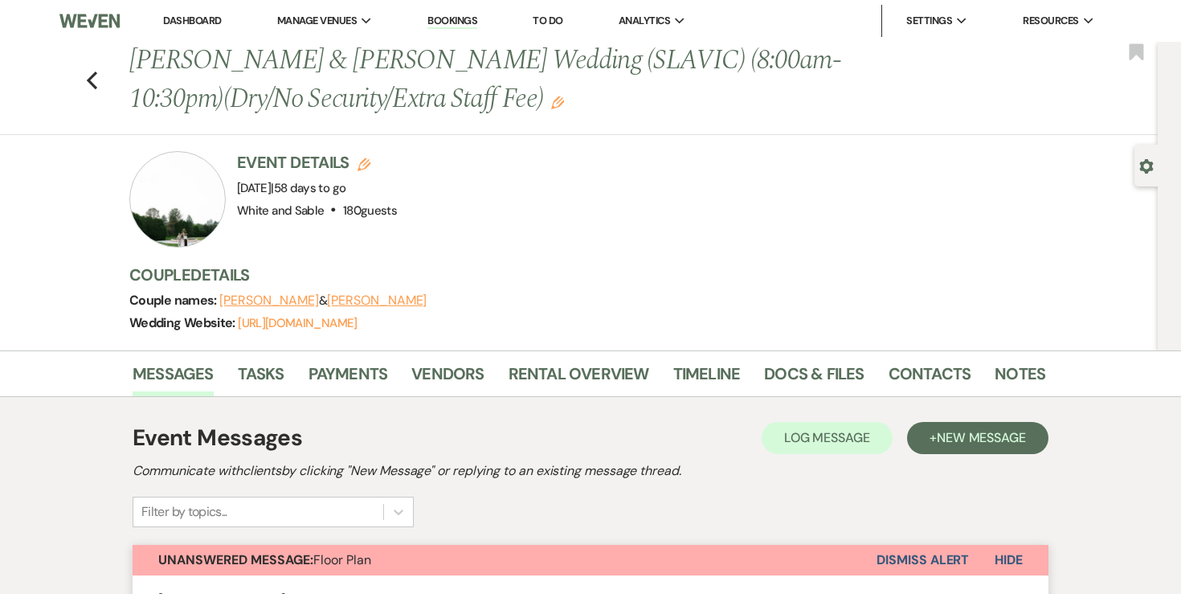
click at [208, 19] on link "Dashboard" at bounding box center [192, 21] width 58 height 14
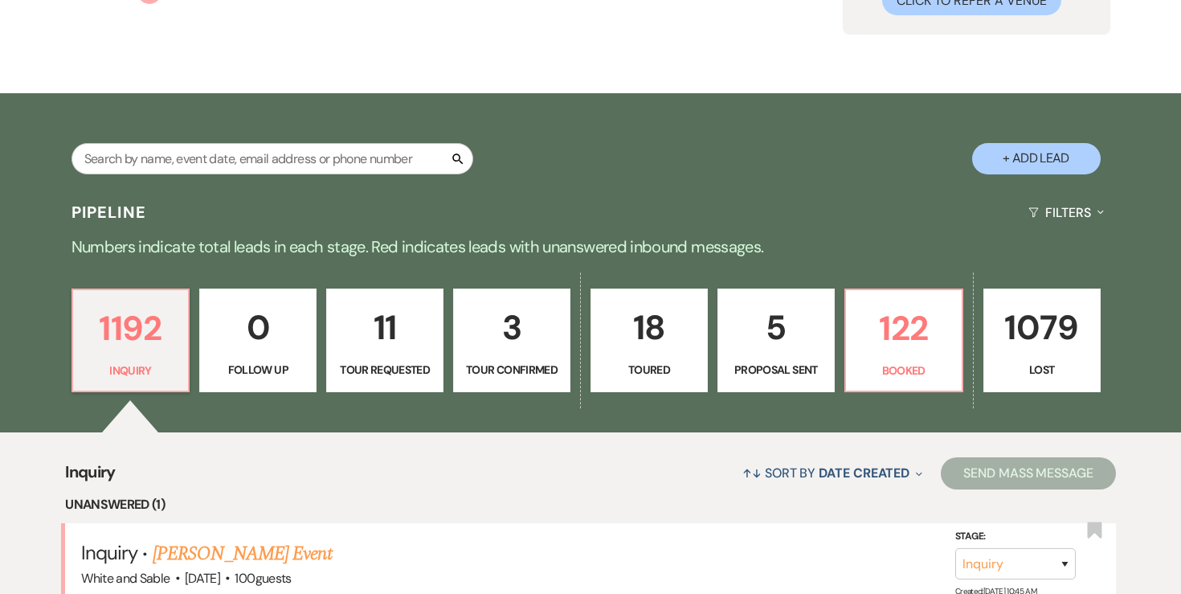
scroll to position [343, 0]
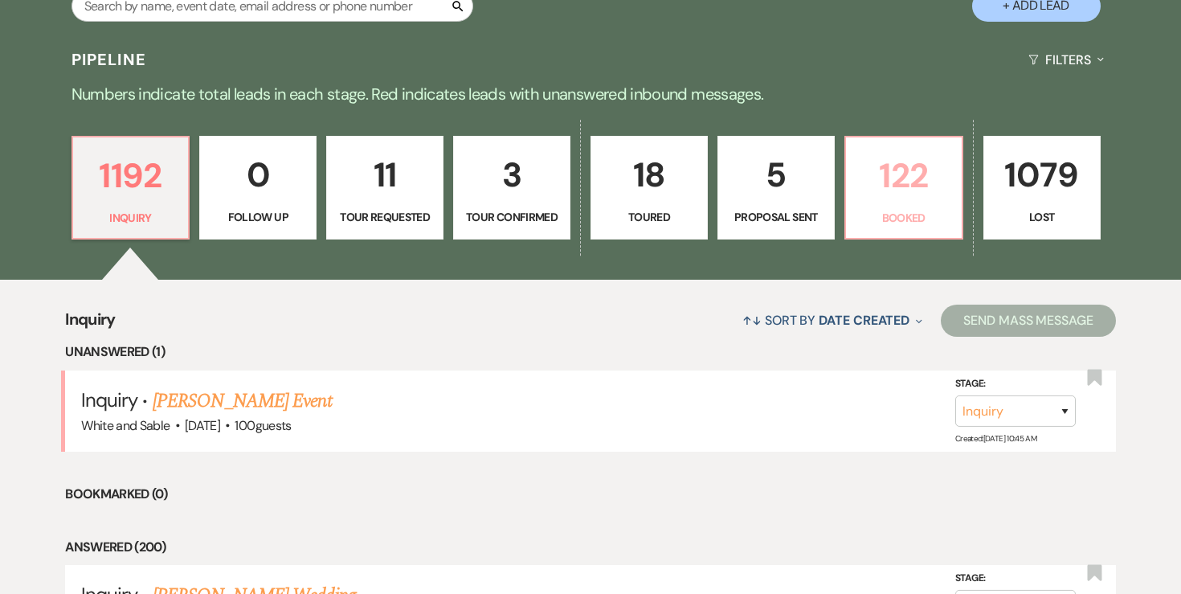
click at [897, 192] on p "122" at bounding box center [904, 176] width 96 height 54
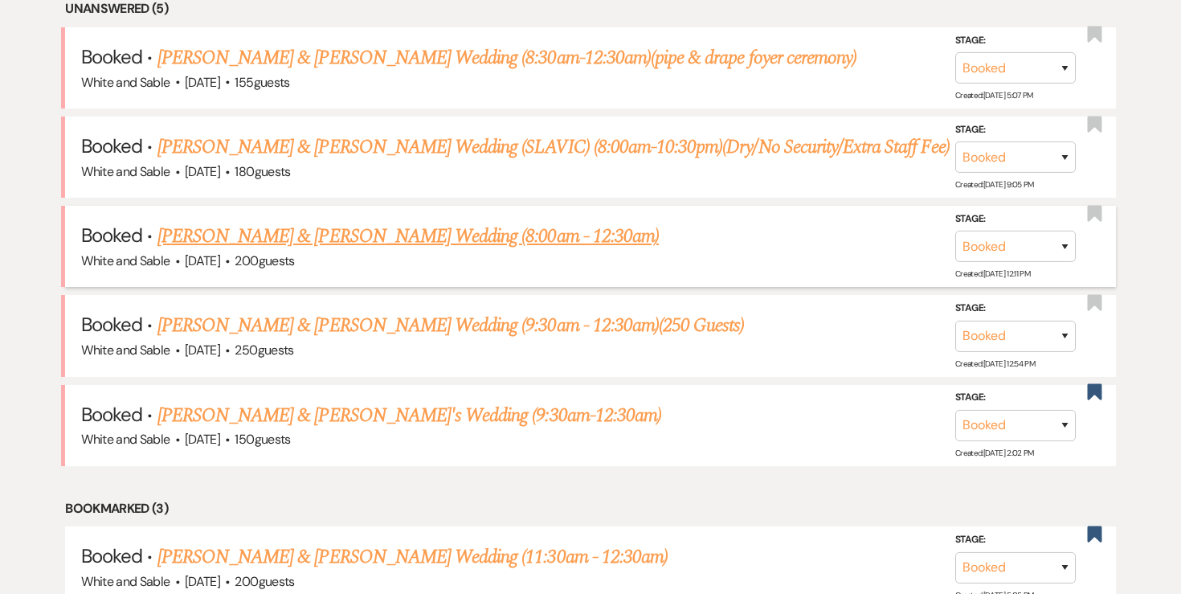
scroll to position [688, 0]
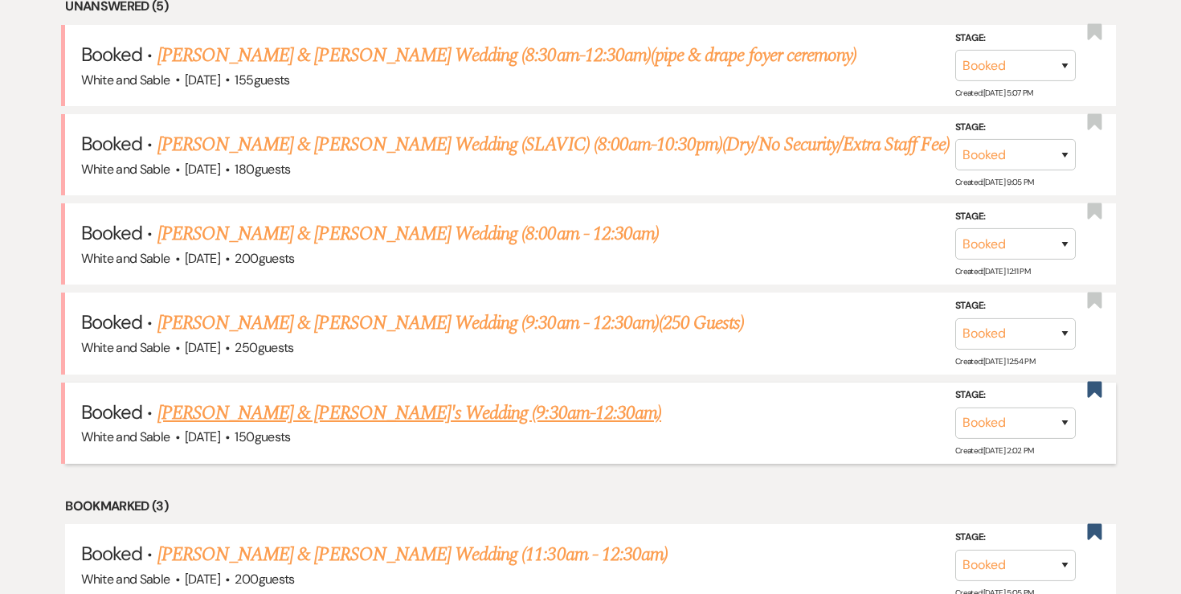
click at [453, 411] on link "Emily Boehm & Jeremy's Wedding (9:30am-12:30am)" at bounding box center [409, 412] width 504 height 29
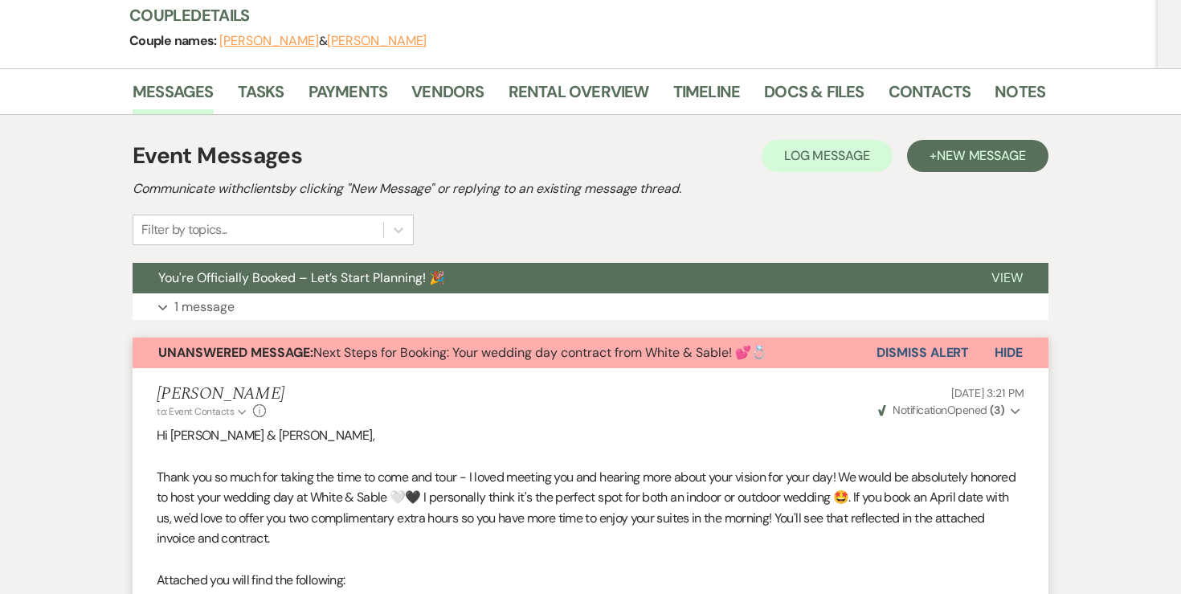
click at [941, 337] on button "Dismiss Alert" at bounding box center [922, 352] width 92 height 31
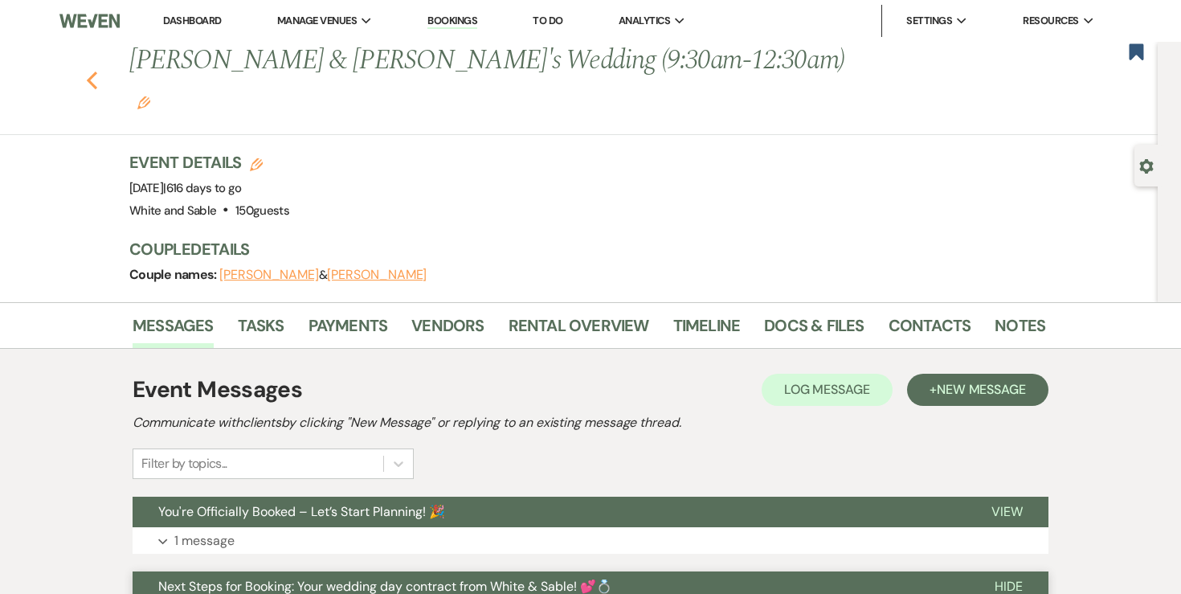
click at [94, 71] on icon "Previous" at bounding box center [92, 80] width 12 height 19
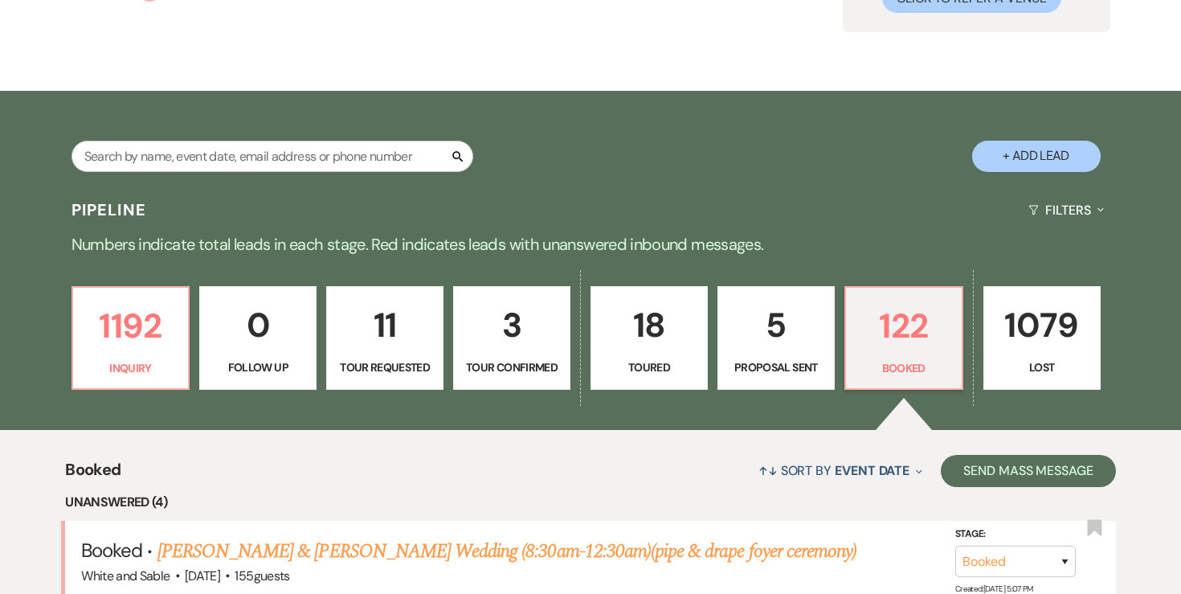
scroll to position [196, 0]
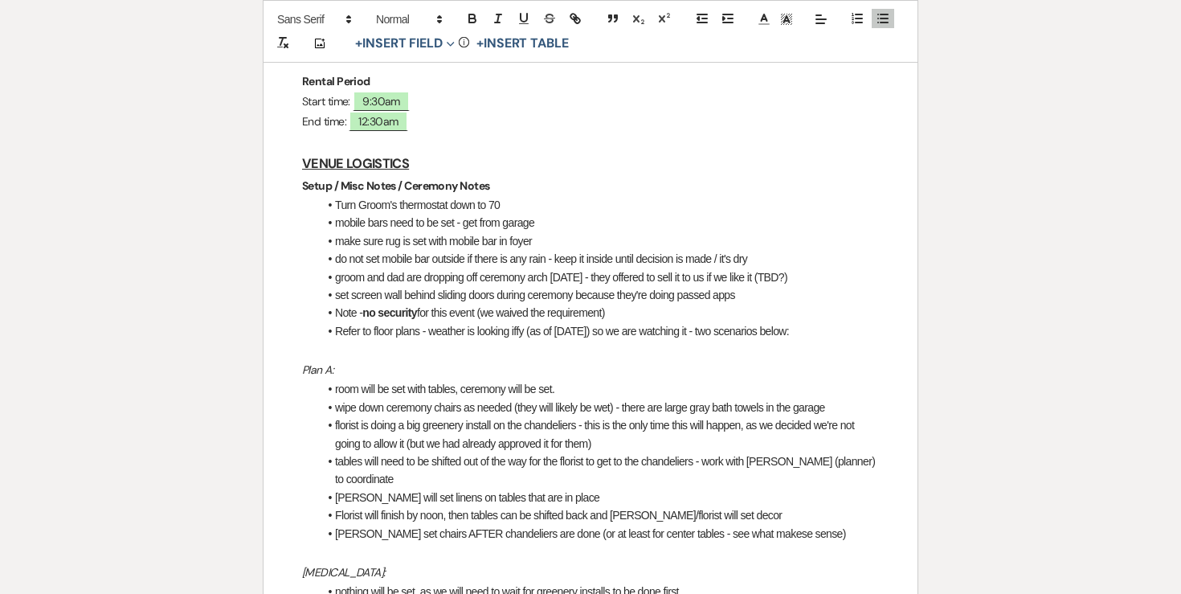
click at [353, 196] on li "Turn Groom's thermostat down to 70" at bounding box center [598, 205] width 561 height 18
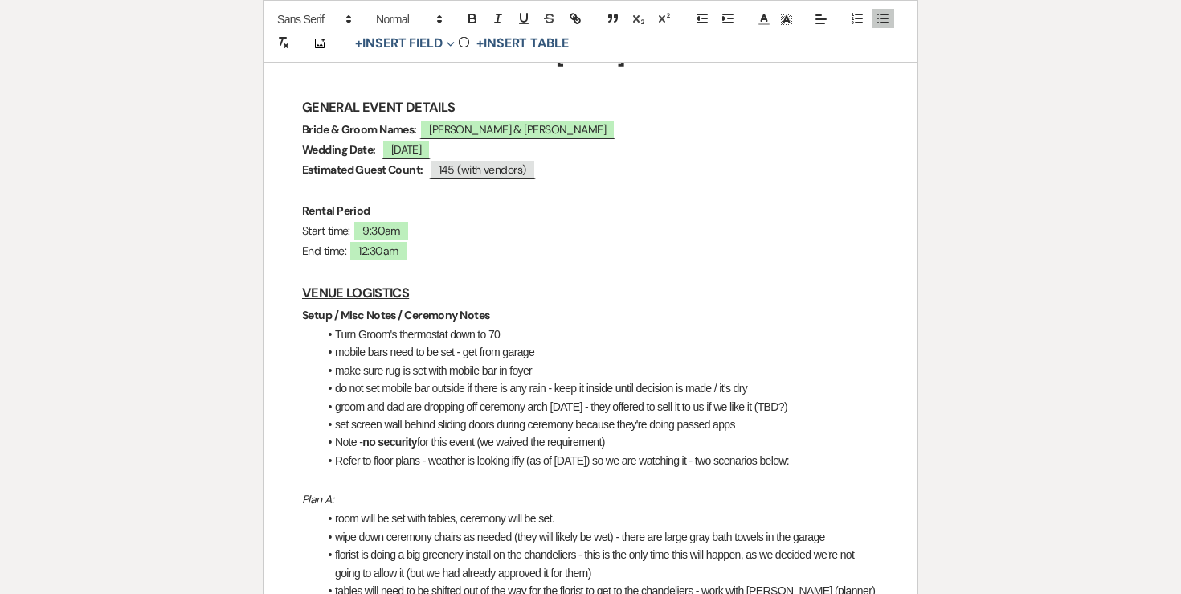
scroll to position [348, 0]
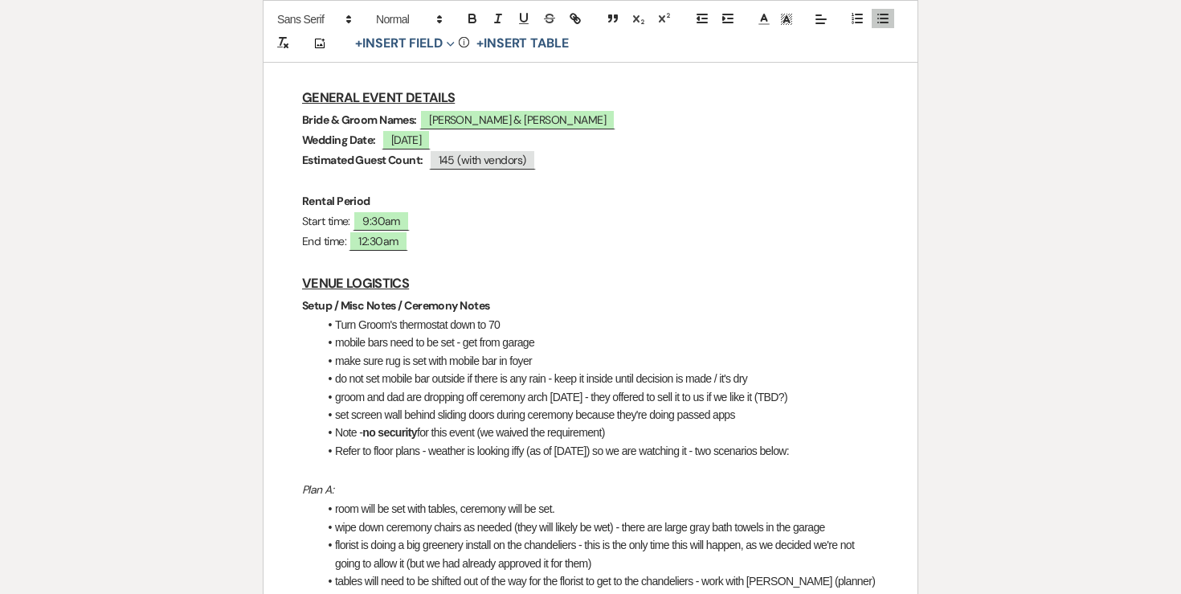
click at [521, 316] on li "Turn Groom's thermostat down to 70" at bounding box center [598, 325] width 561 height 18
click at [553, 333] on li "mobile bars need to be set - get from garage" at bounding box center [598, 342] width 561 height 18
click at [563, 352] on li "make sure rug is set with mobile bar in foyer" at bounding box center [598, 361] width 561 height 18
click at [755, 370] on li "do not set mobile bar outside if there is any rain - keep it inside until decis…" at bounding box center [598, 379] width 561 height 18
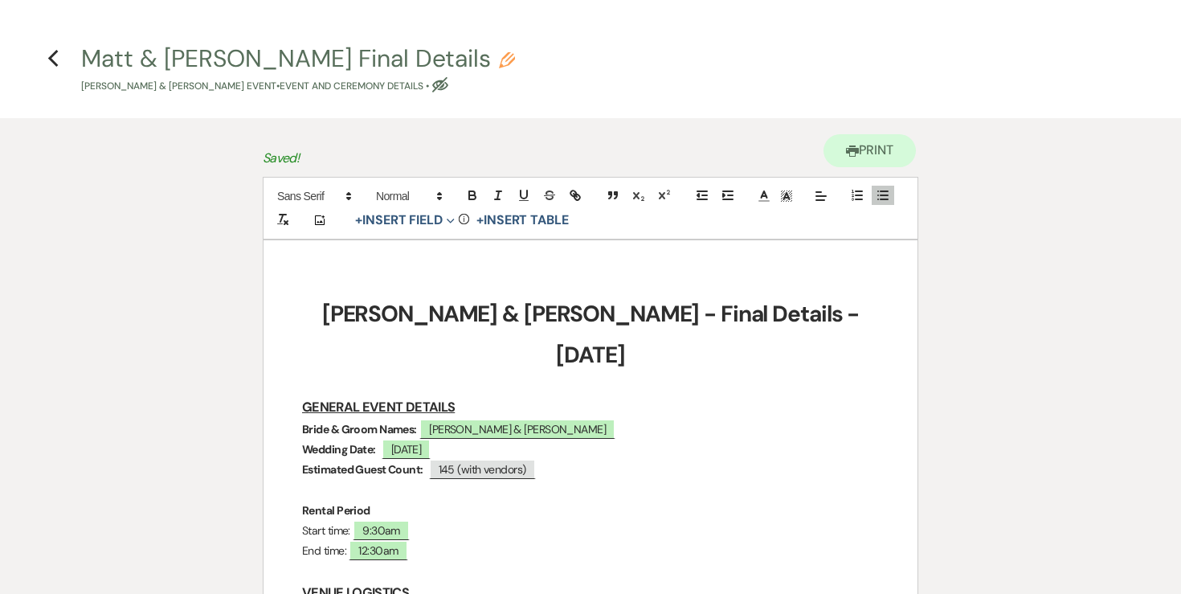
scroll to position [0, 0]
